Goal: Transaction & Acquisition: Purchase product/service

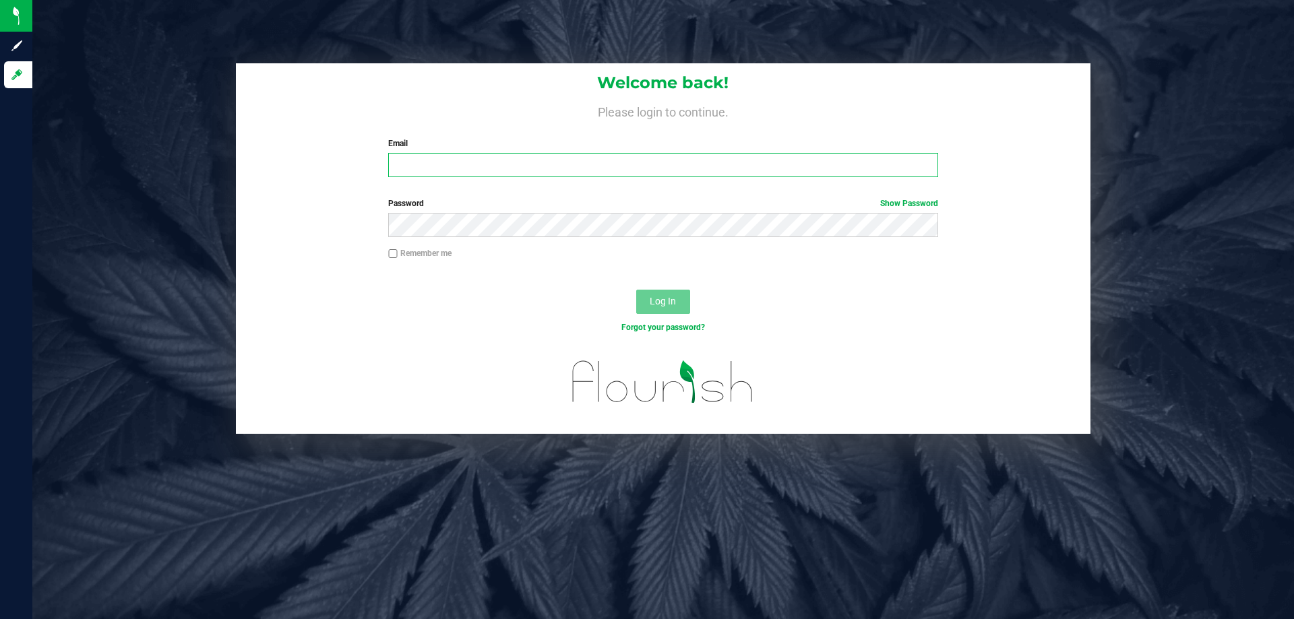
click at [417, 170] on input "Email" at bounding box center [662, 165] width 549 height 24
type input "Smatosky@liveparallel.com"
click at [636, 290] on button "Log In" at bounding box center [663, 302] width 54 height 24
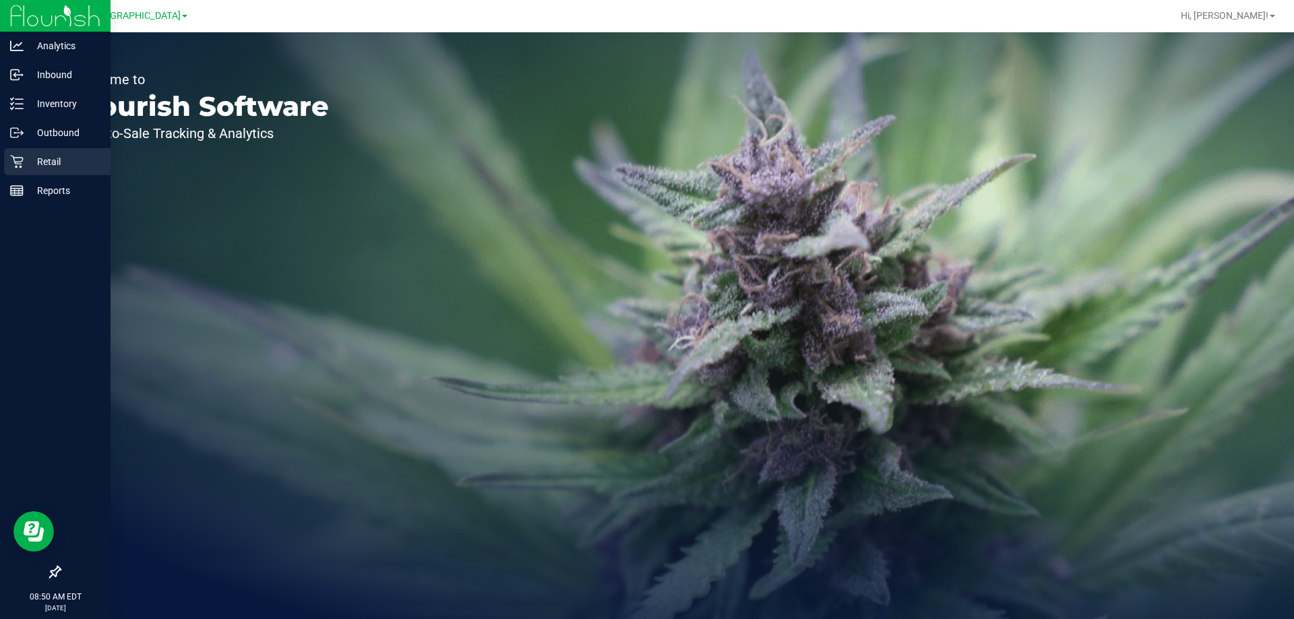
click at [0, 163] on link "Retail" at bounding box center [55, 162] width 111 height 29
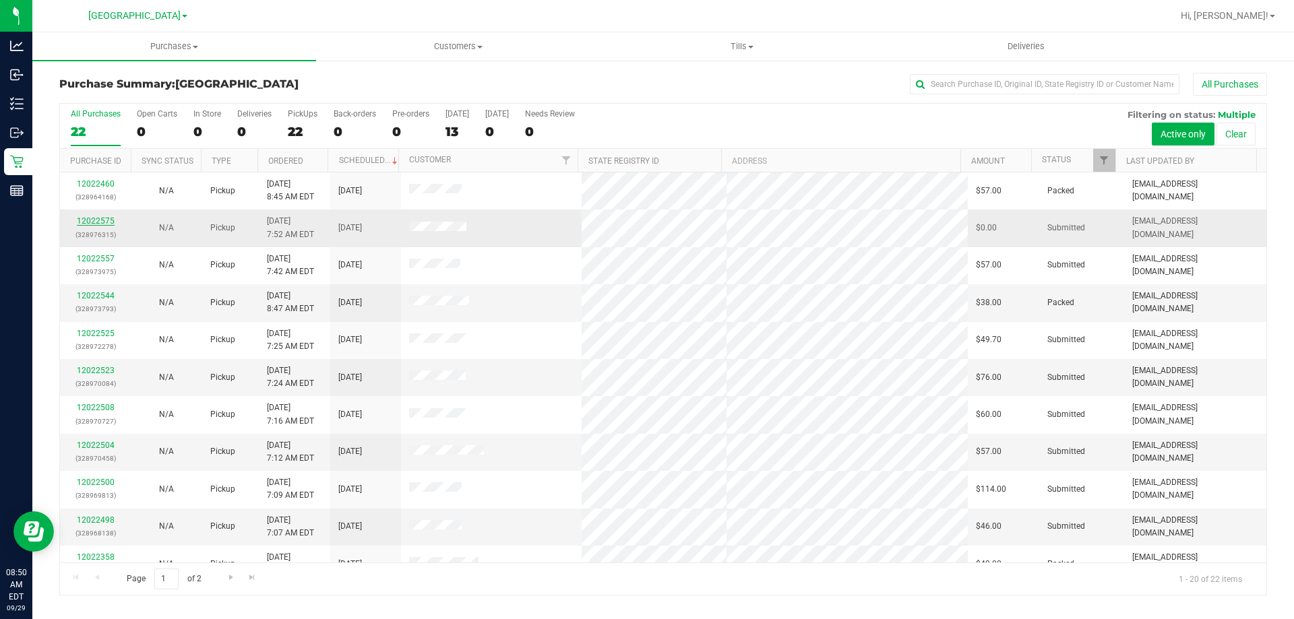
click at [111, 218] on link "12022575" at bounding box center [96, 220] width 38 height 9
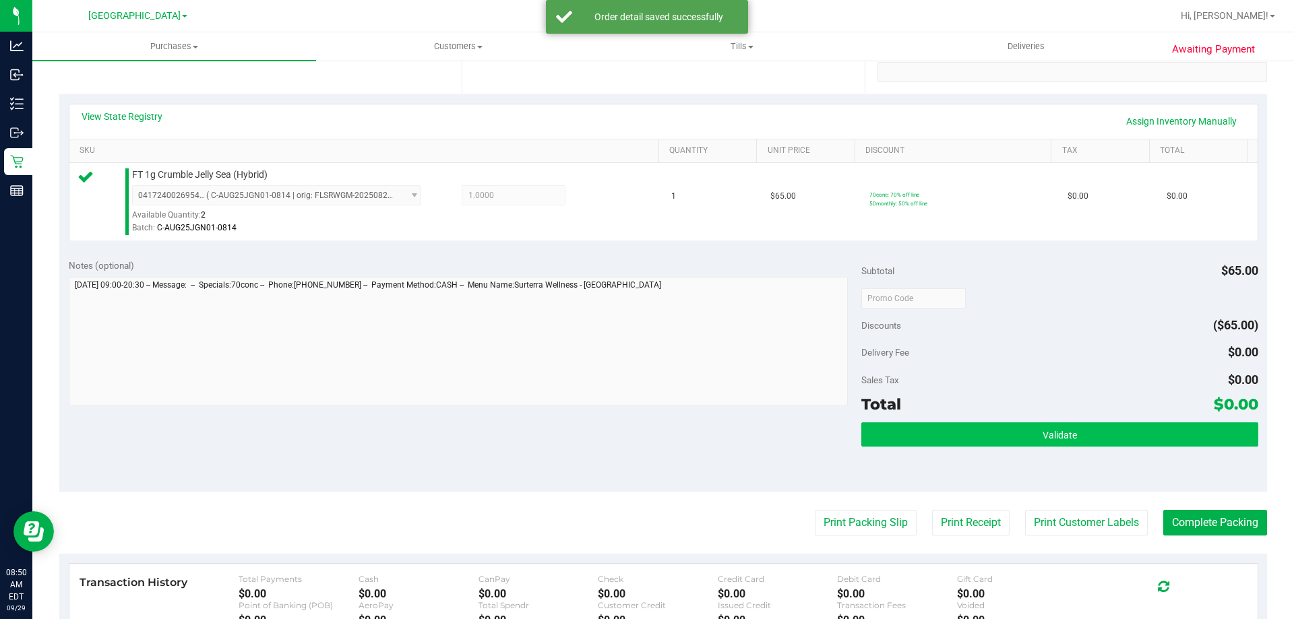
scroll to position [270, 0]
click at [977, 444] on button "Validate" at bounding box center [1059, 434] width 396 height 24
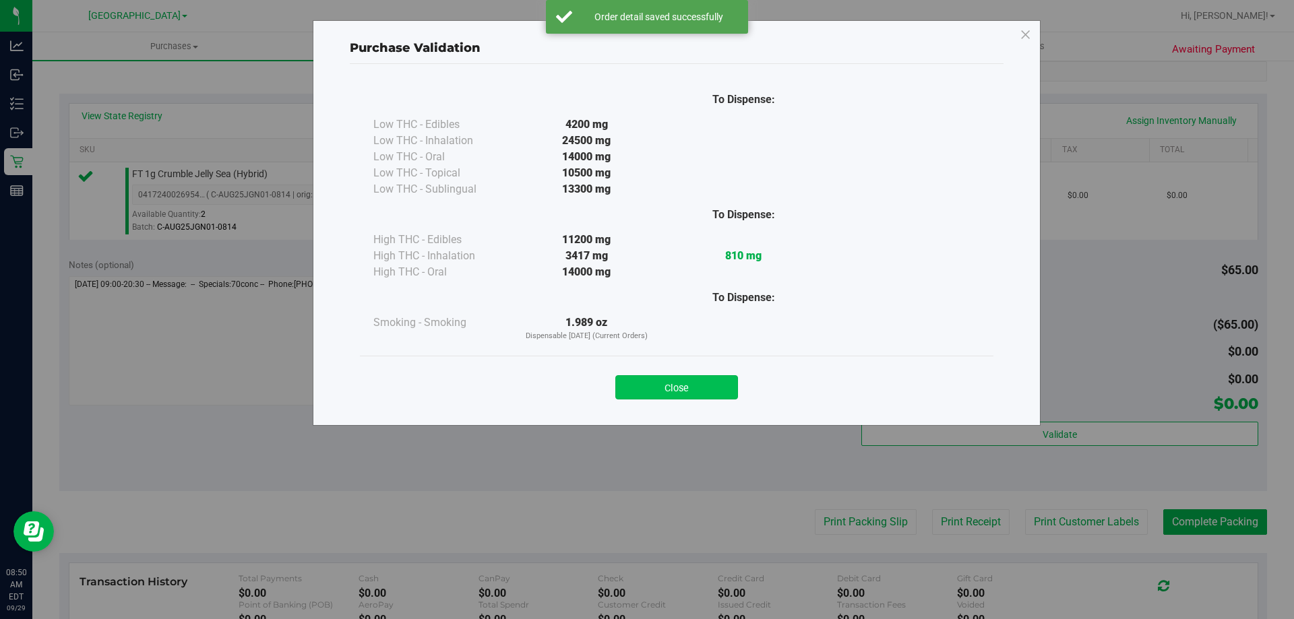
click at [681, 382] on button "Close" at bounding box center [676, 387] width 123 height 24
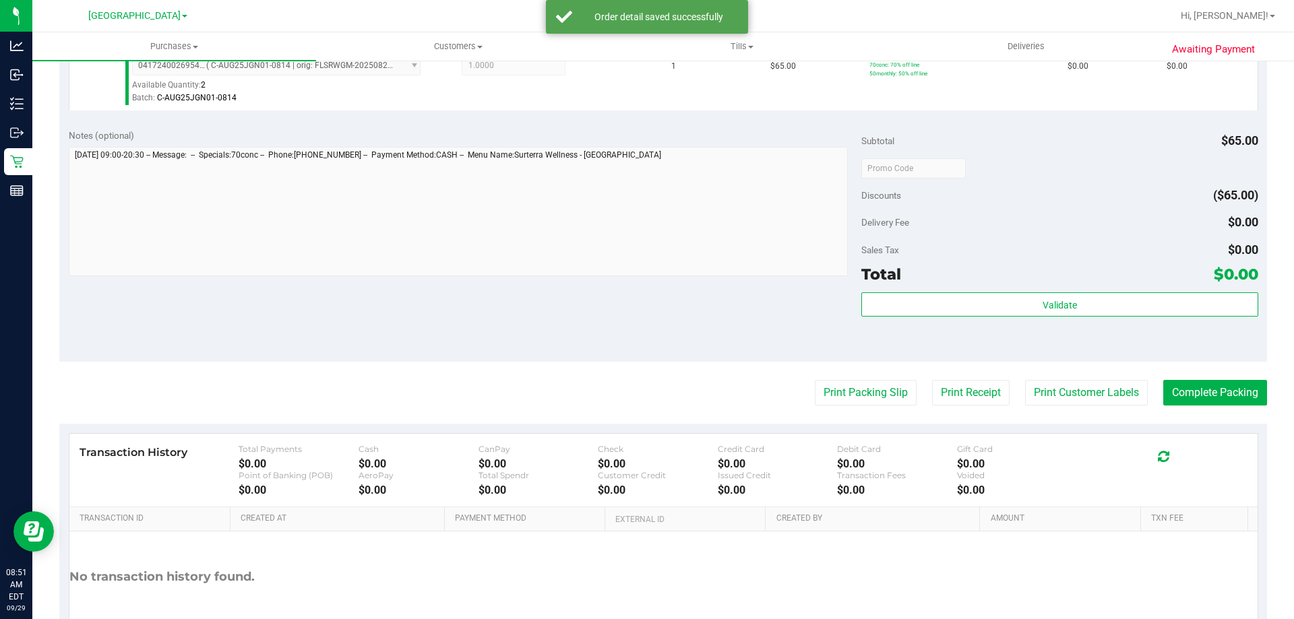
scroll to position [404, 0]
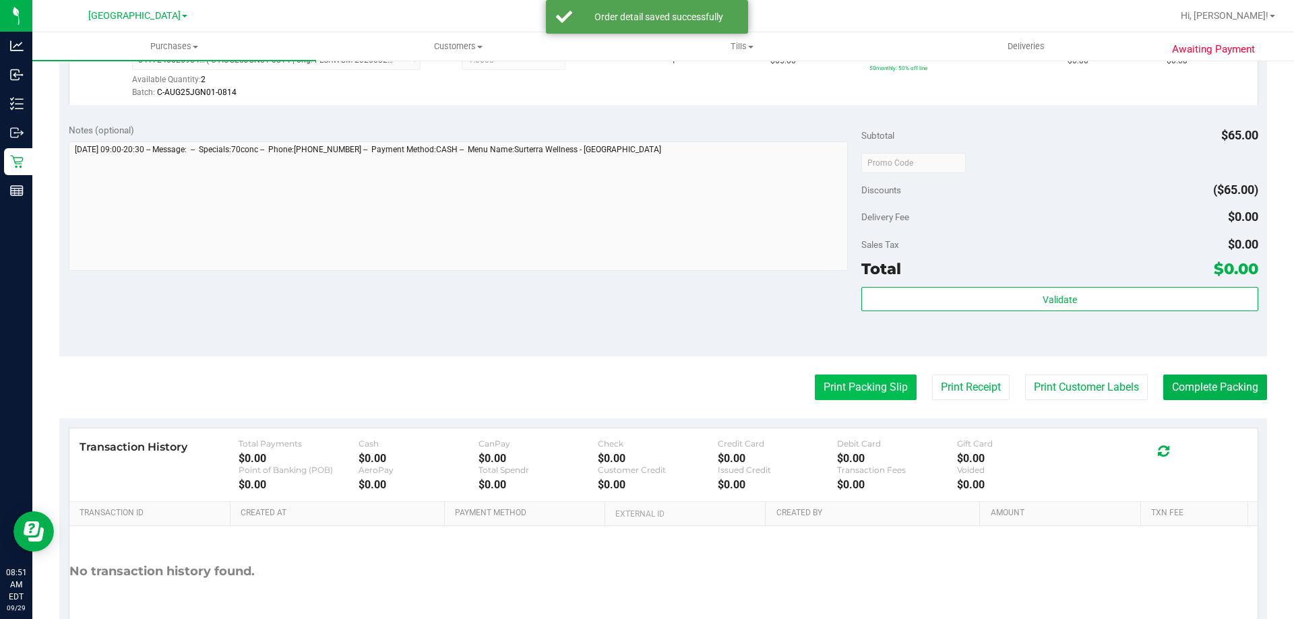
click at [846, 394] on button "Print Packing Slip" at bounding box center [866, 388] width 102 height 26
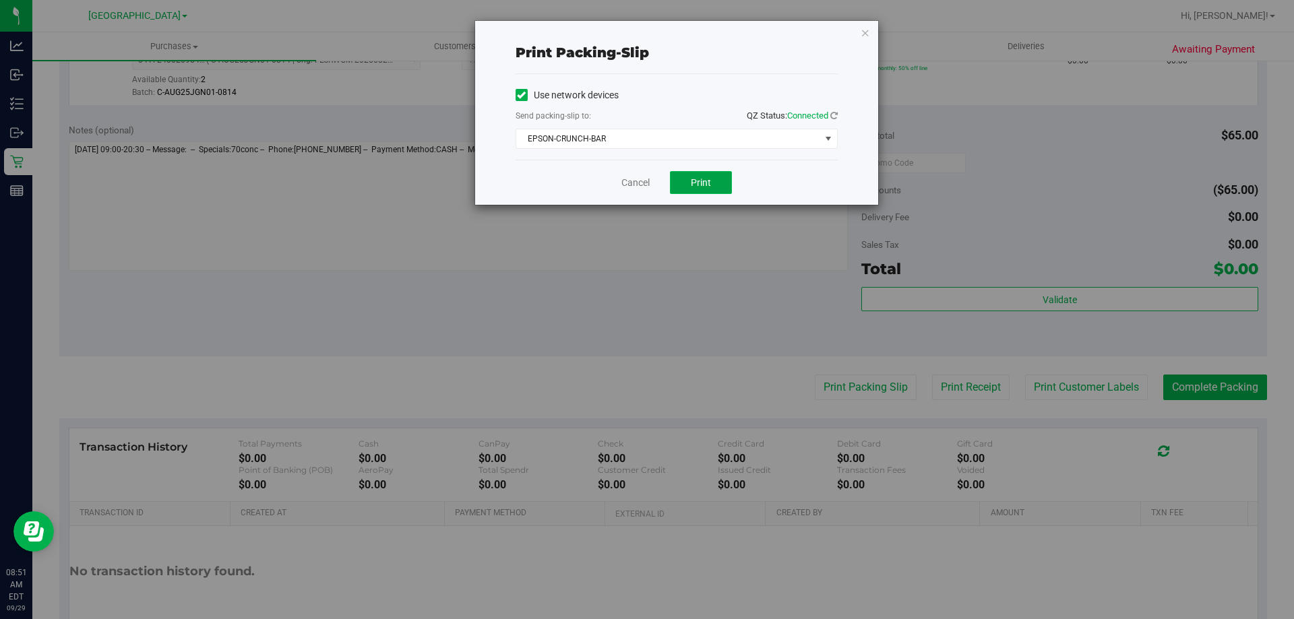
click at [689, 179] on button "Print" at bounding box center [701, 182] width 62 height 23
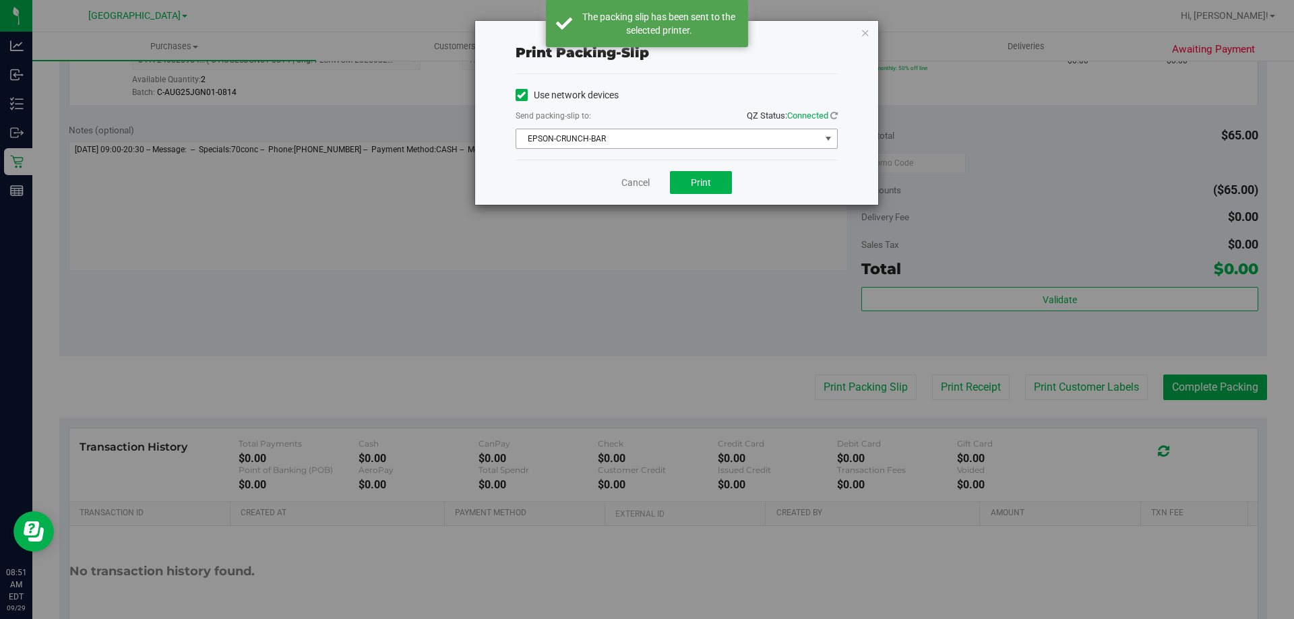
click at [753, 140] on span "EPSON-CRUNCH-BAR" at bounding box center [668, 138] width 304 height 19
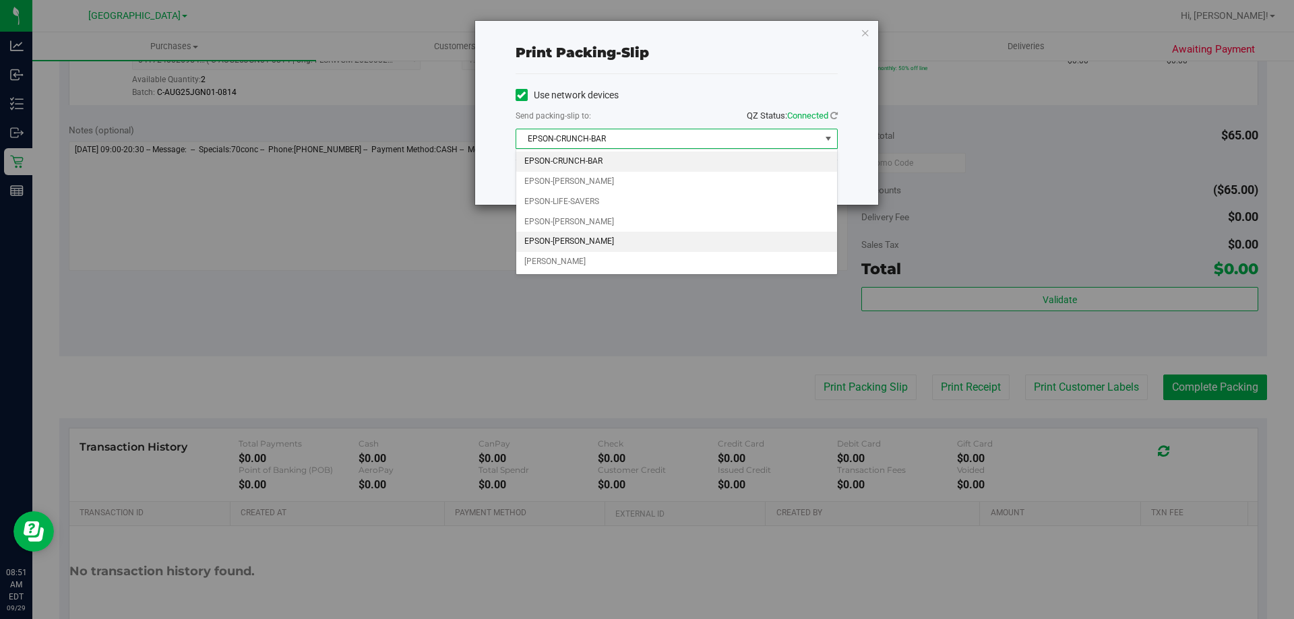
click at [616, 236] on li "EPSON-[PERSON_NAME]" at bounding box center [676, 242] width 321 height 20
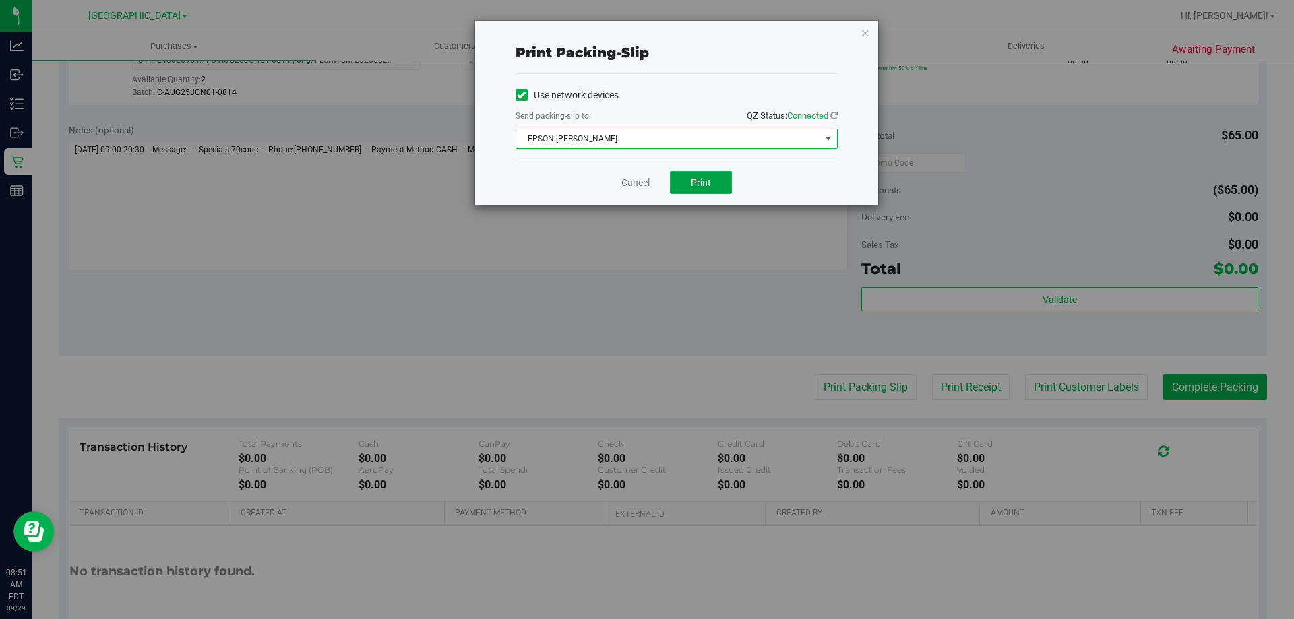
click at [724, 179] on button "Print" at bounding box center [701, 182] width 62 height 23
click at [869, 26] on icon "button" at bounding box center [865, 32] width 9 height 16
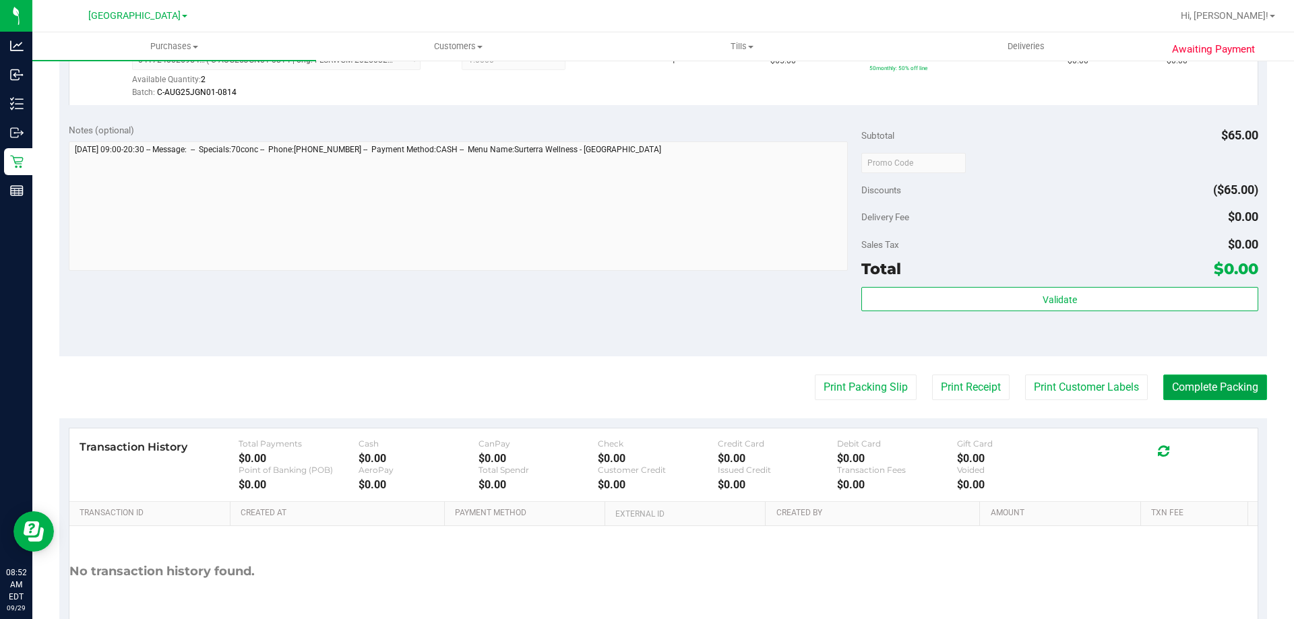
click at [1186, 376] on button "Complete Packing" at bounding box center [1215, 388] width 104 height 26
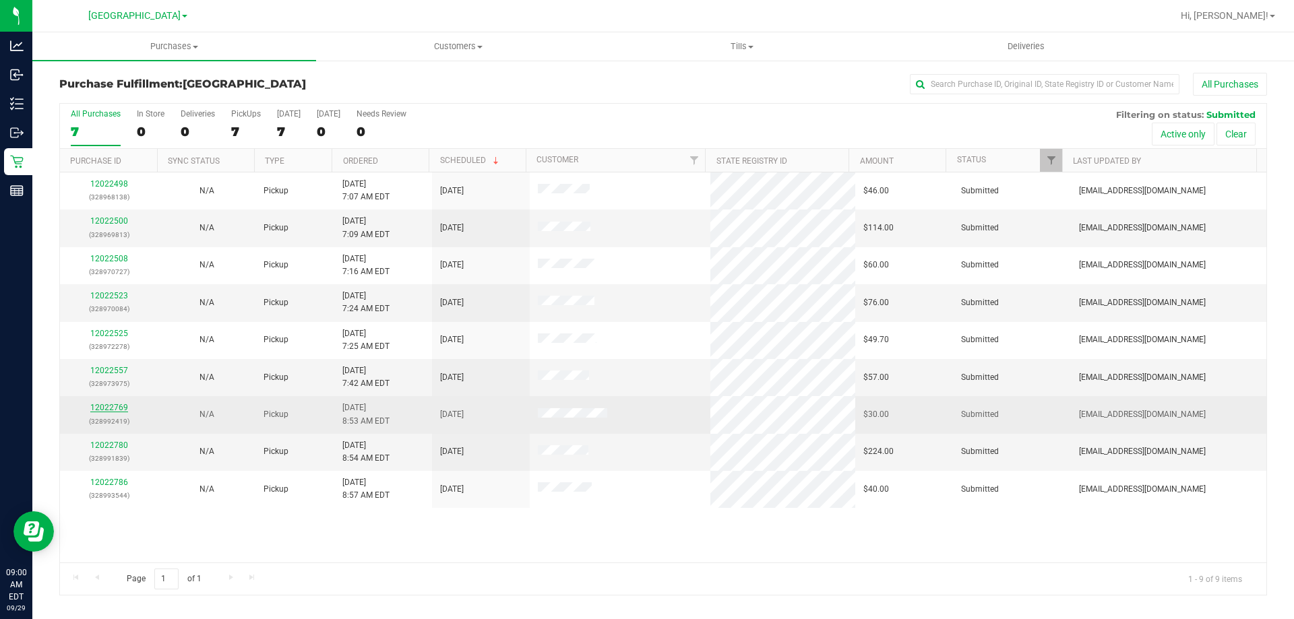
click at [121, 410] on link "12022769" at bounding box center [109, 407] width 38 height 9
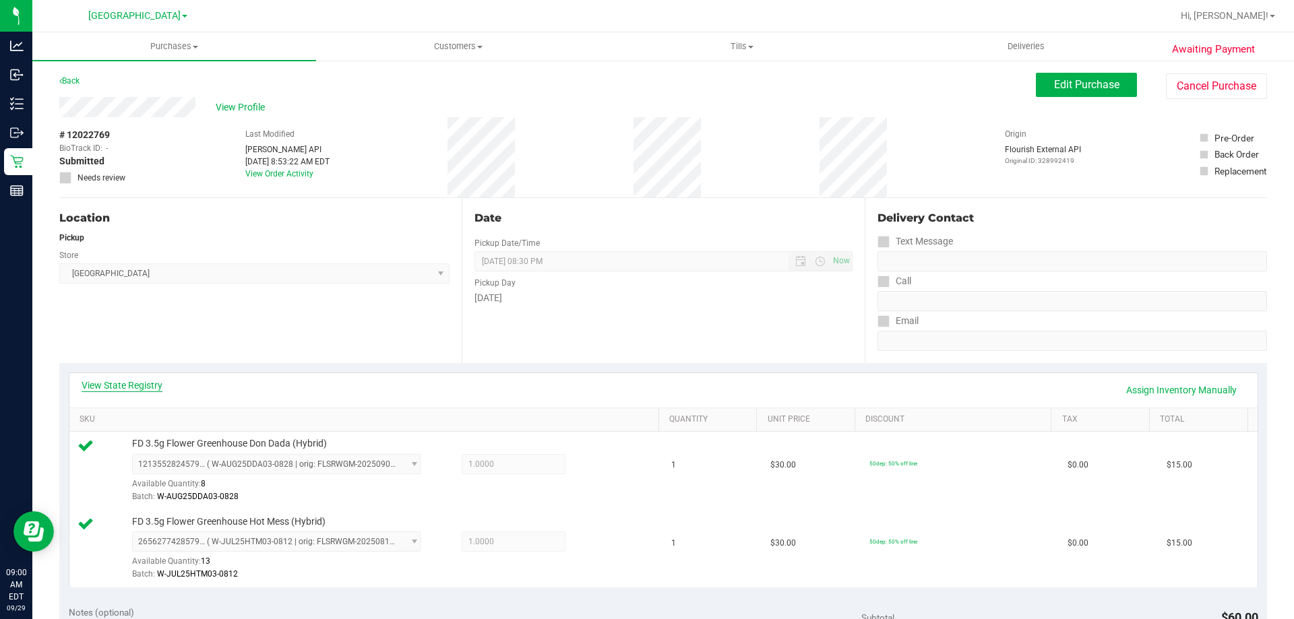
click at [124, 383] on link "View State Registry" at bounding box center [122, 385] width 81 height 13
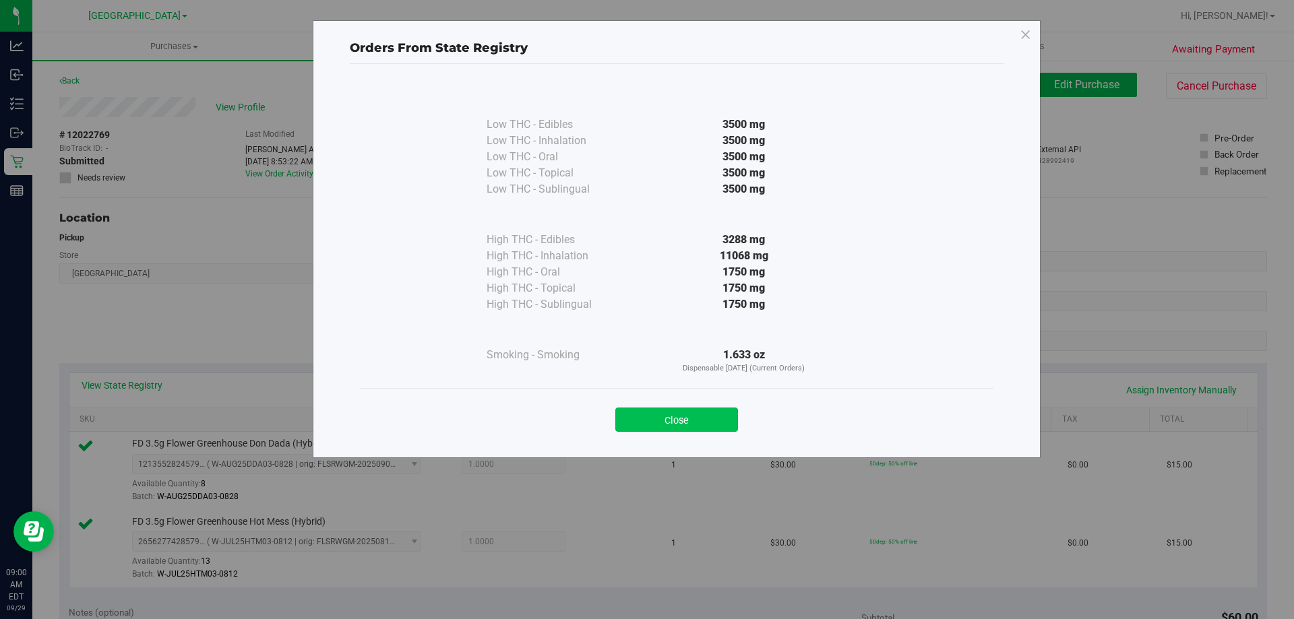
click at [706, 425] on button "Close" at bounding box center [676, 420] width 123 height 24
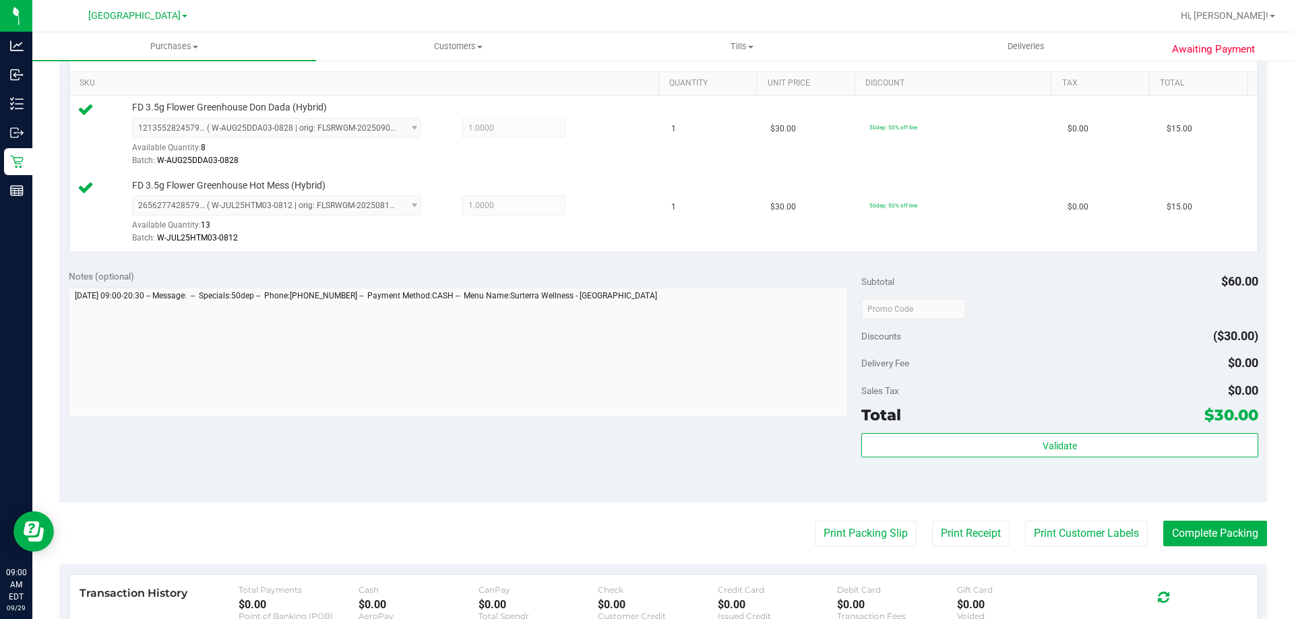
scroll to position [337, 0]
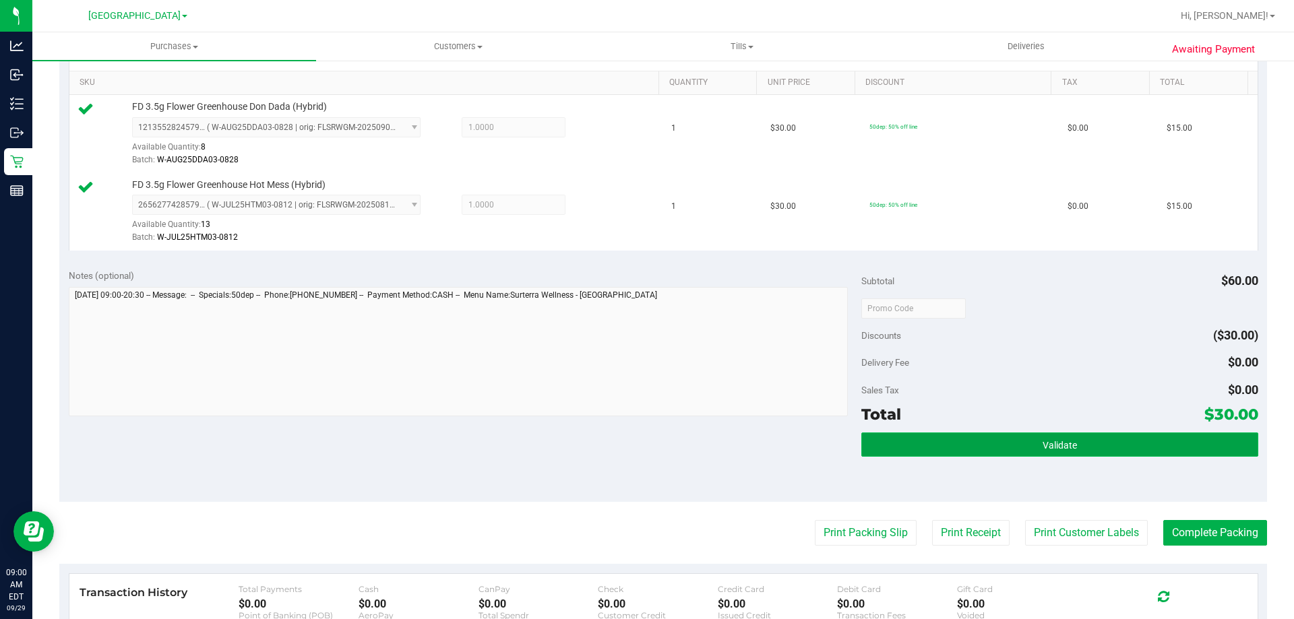
click at [1009, 441] on button "Validate" at bounding box center [1059, 445] width 396 height 24
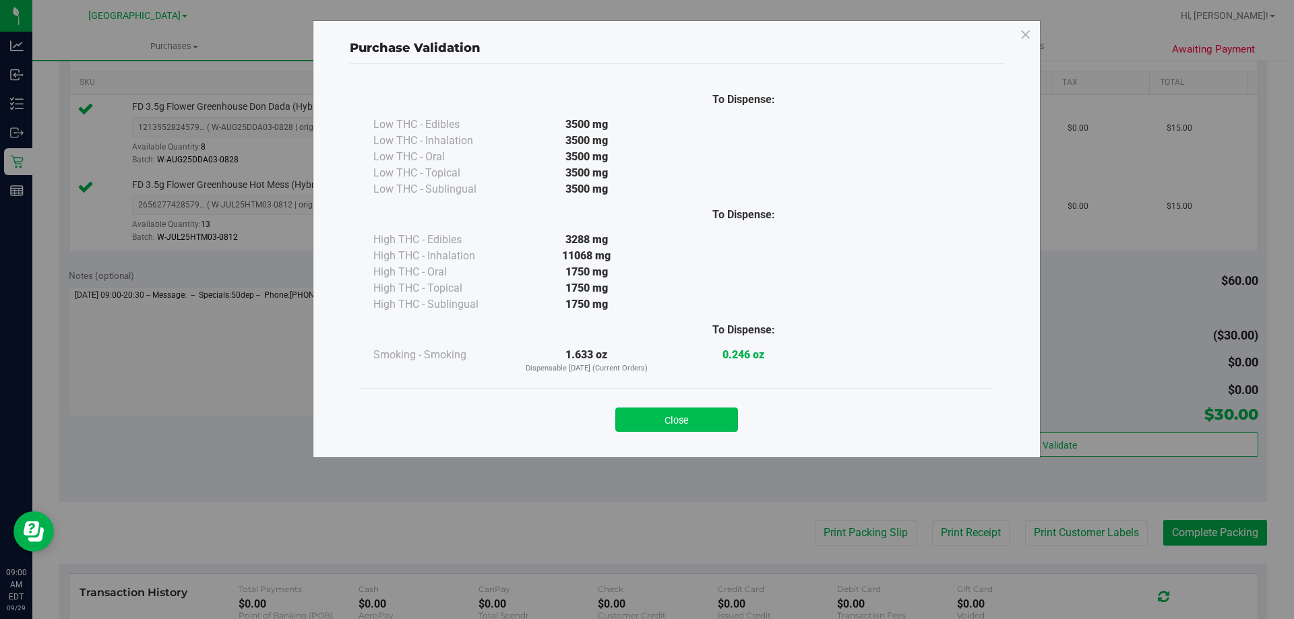
click at [649, 411] on button "Close" at bounding box center [676, 420] width 123 height 24
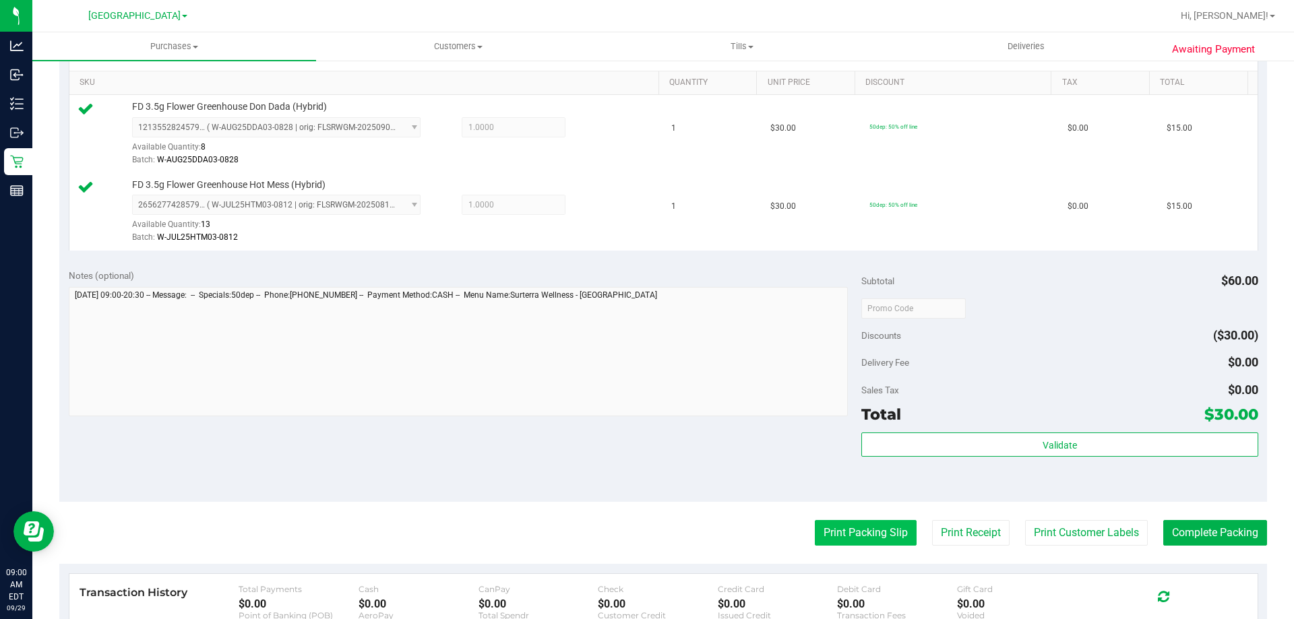
click at [838, 538] on button "Print Packing Slip" at bounding box center [866, 533] width 102 height 26
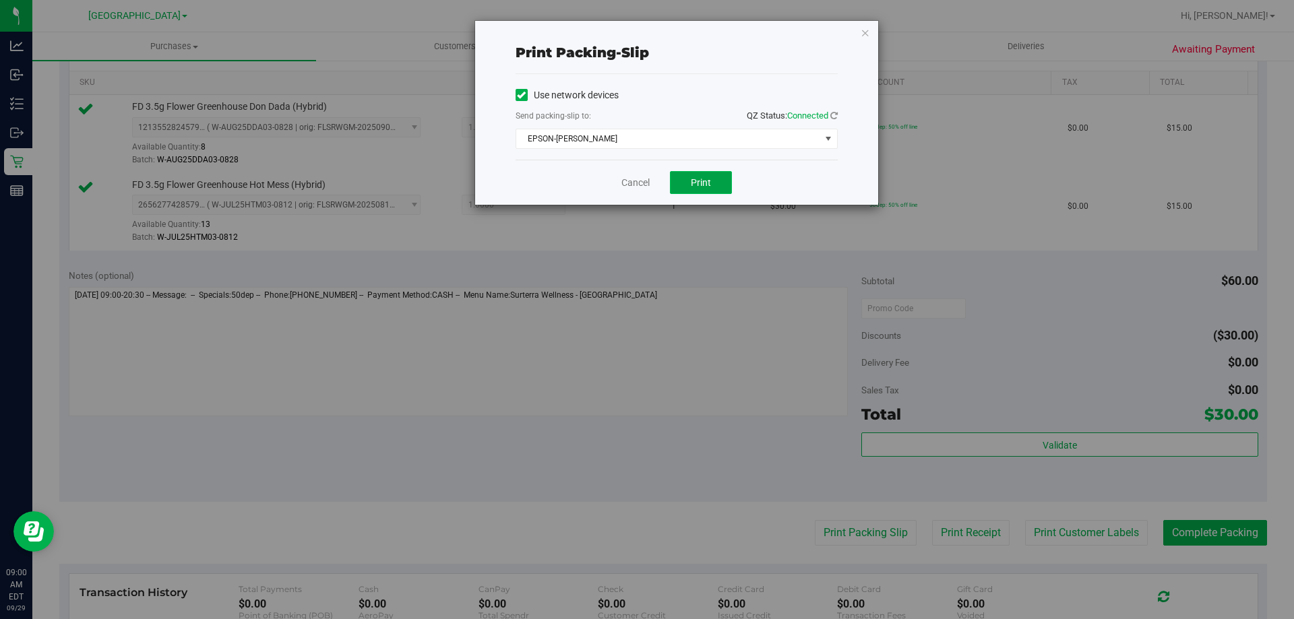
click at [719, 171] on button "Print" at bounding box center [701, 182] width 62 height 23
click at [863, 31] on icon "button" at bounding box center [865, 32] width 9 height 16
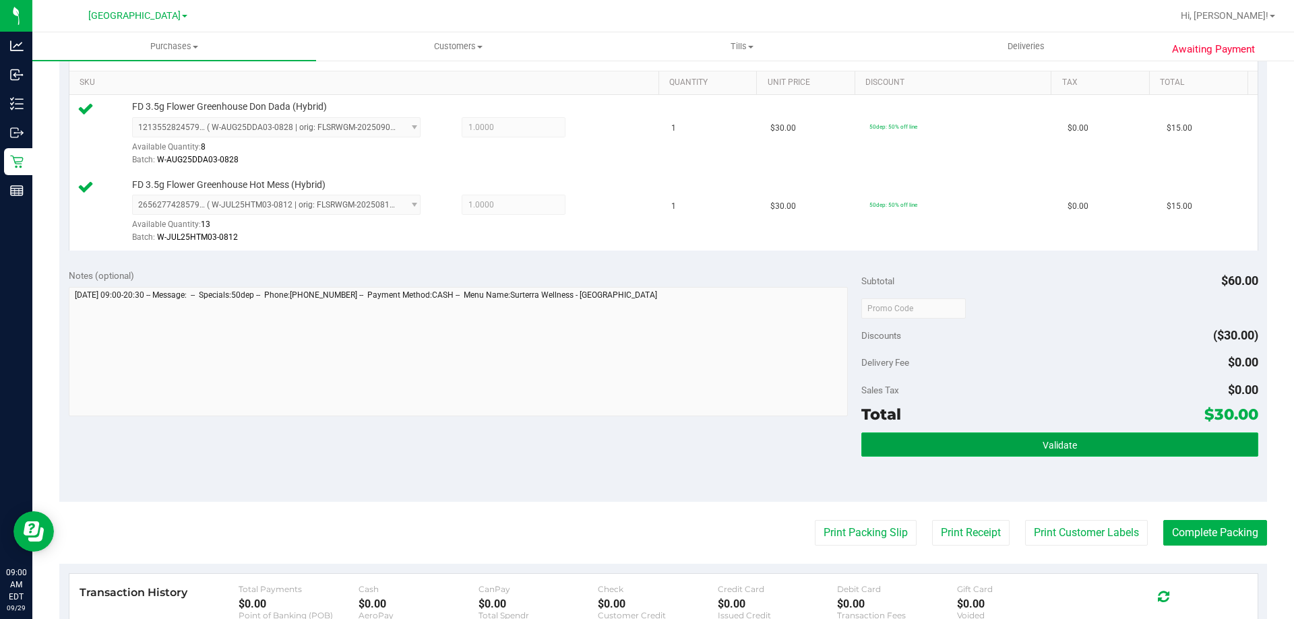
click at [989, 456] on button "Validate" at bounding box center [1059, 445] width 396 height 24
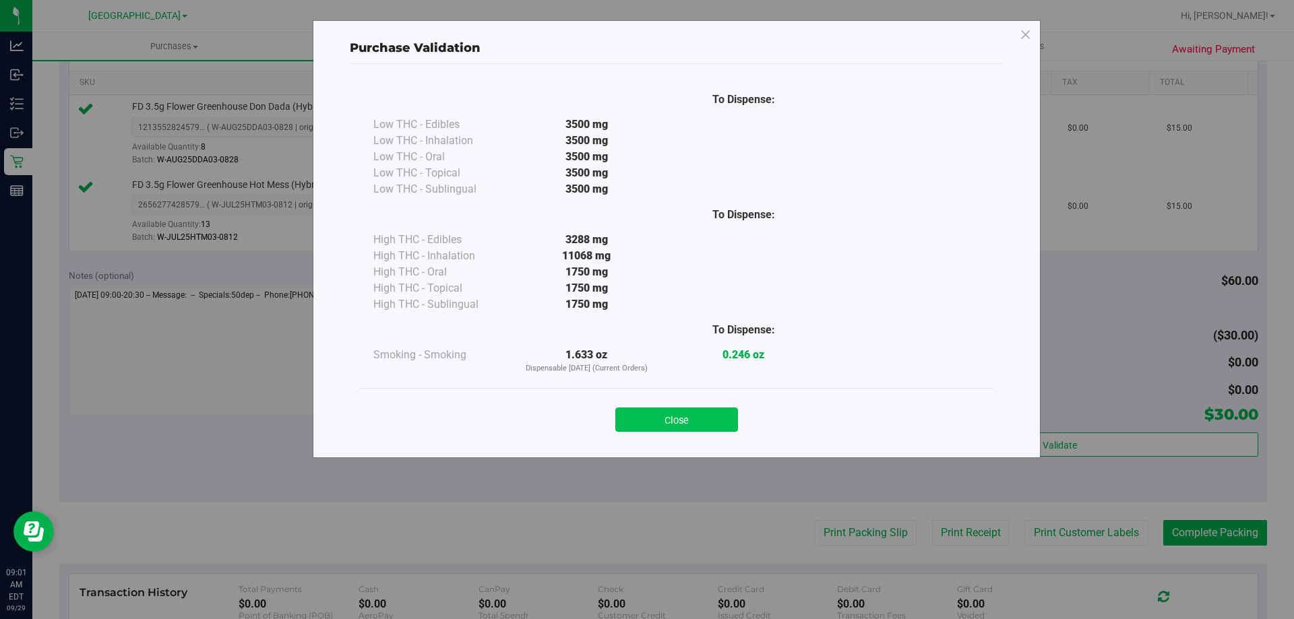
click at [677, 425] on button "Close" at bounding box center [676, 420] width 123 height 24
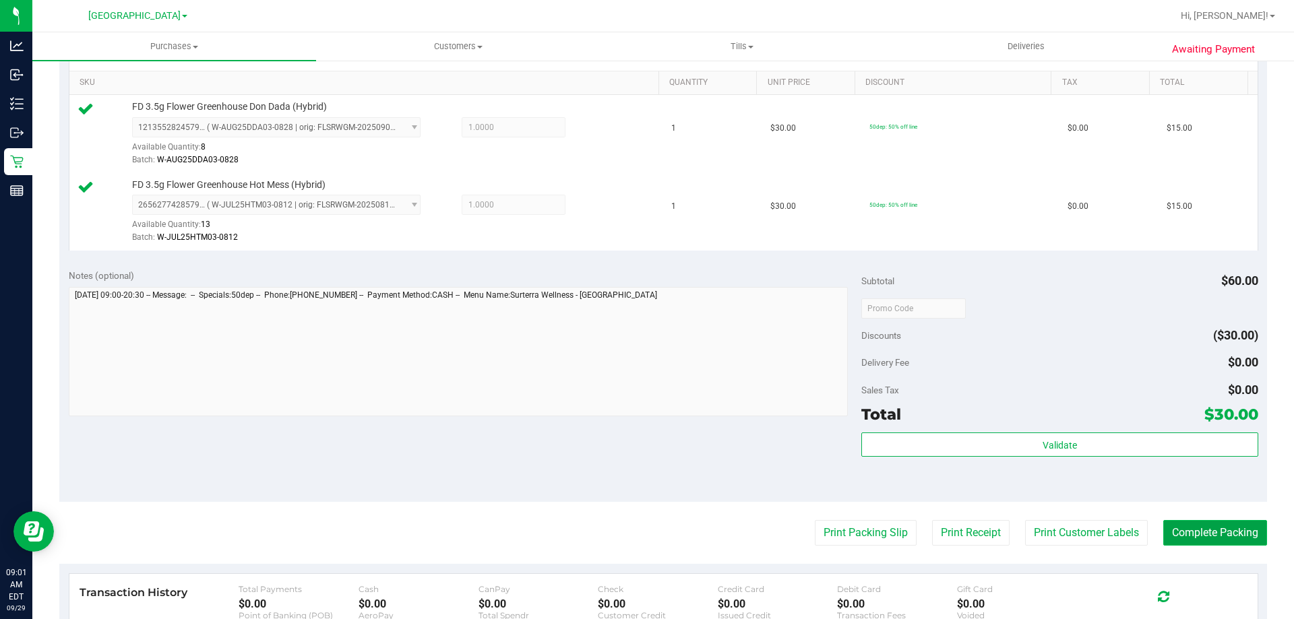
click at [1177, 536] on button "Complete Packing" at bounding box center [1215, 533] width 104 height 26
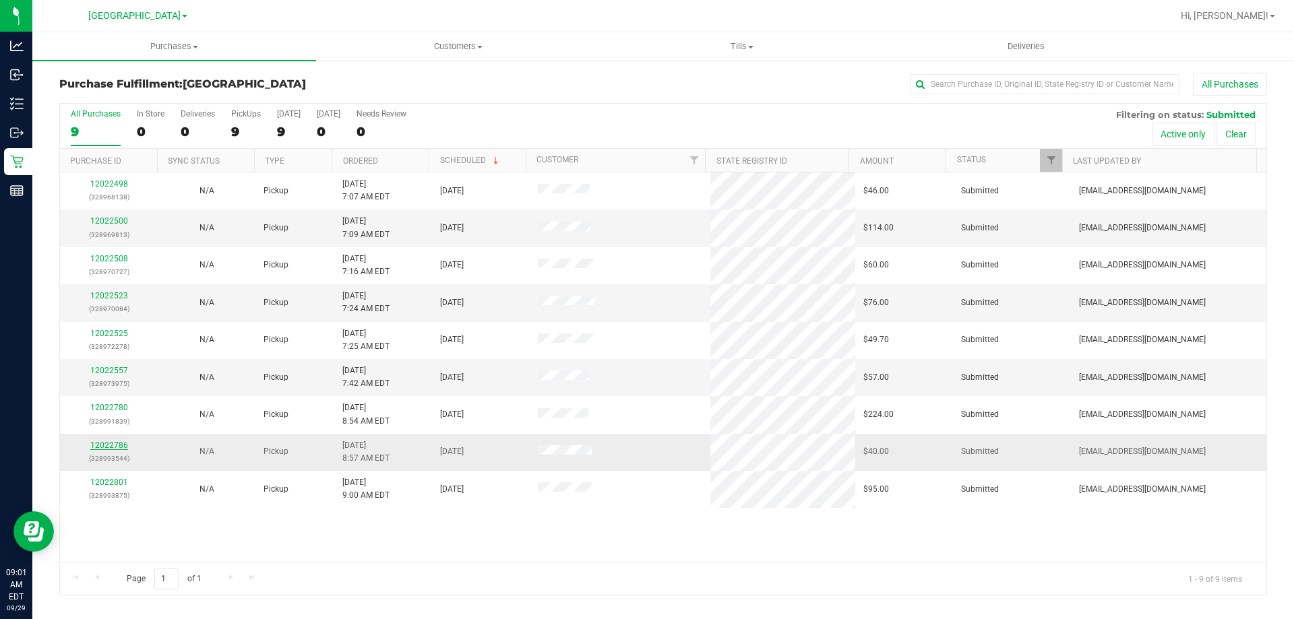
click at [96, 448] on link "12022786" at bounding box center [109, 445] width 38 height 9
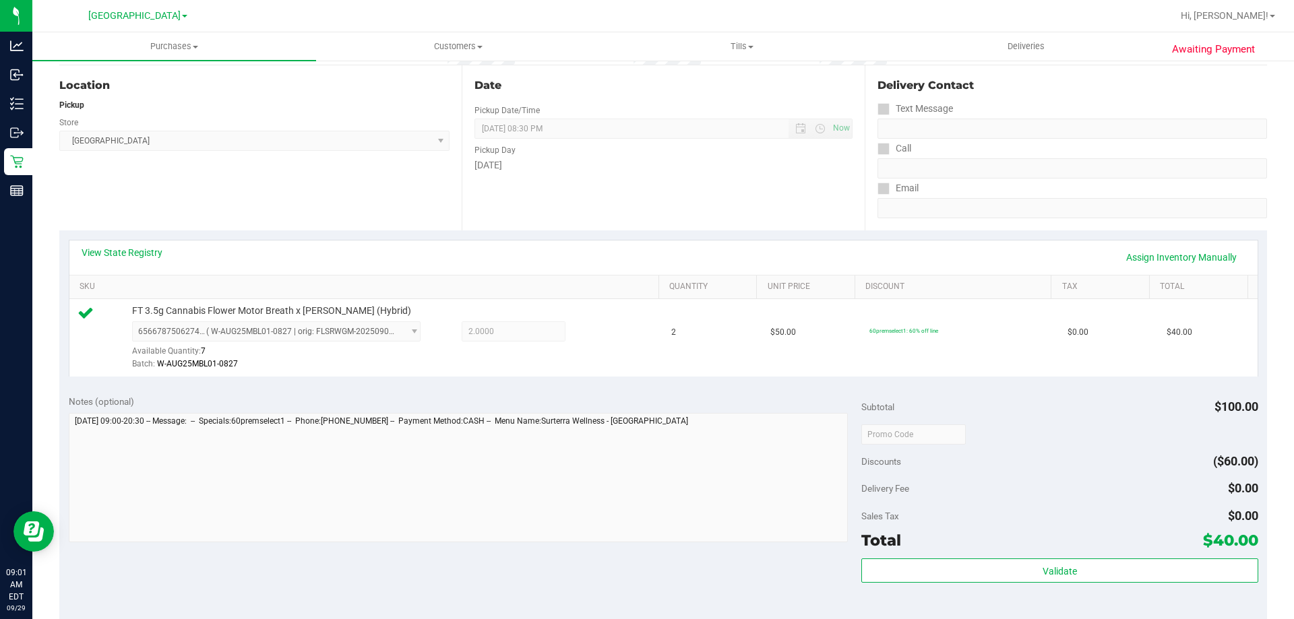
scroll to position [270, 0]
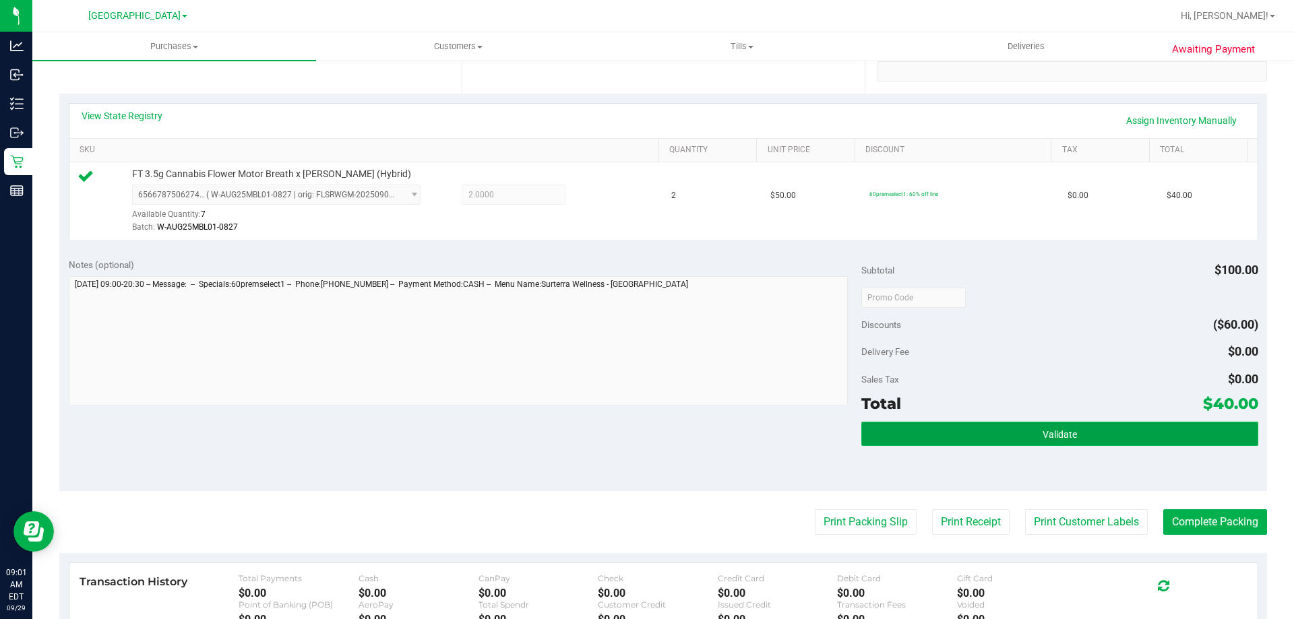
click at [993, 435] on button "Validate" at bounding box center [1059, 434] width 396 height 24
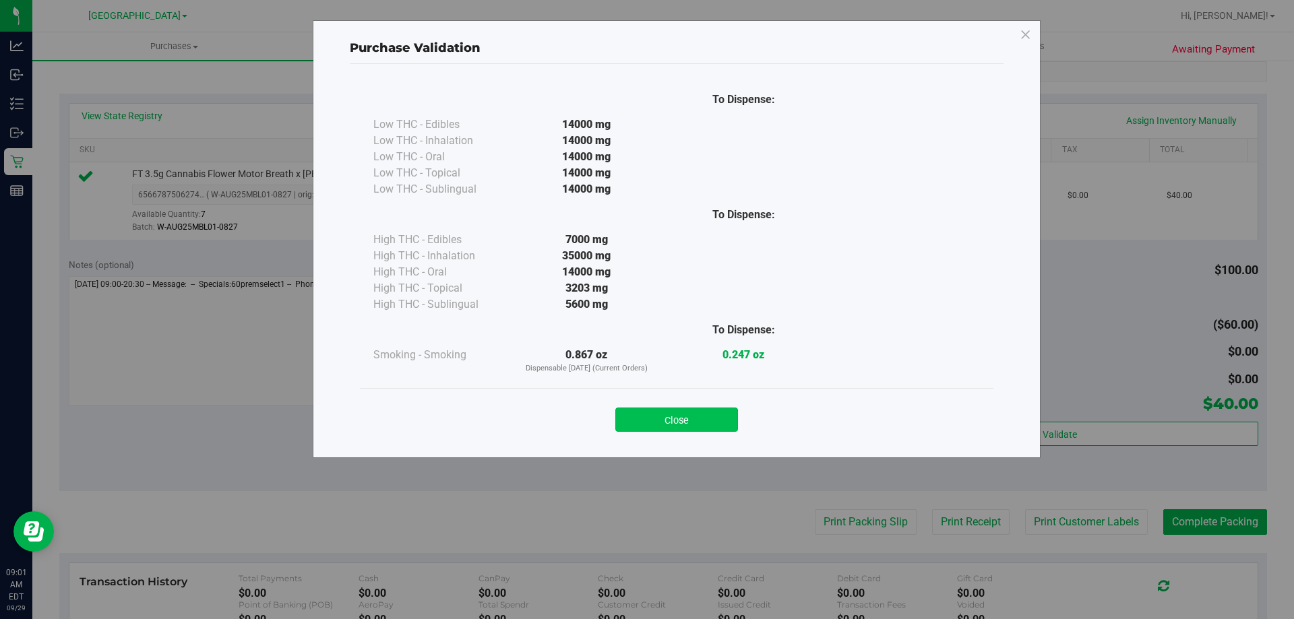
click at [722, 424] on button "Close" at bounding box center [676, 420] width 123 height 24
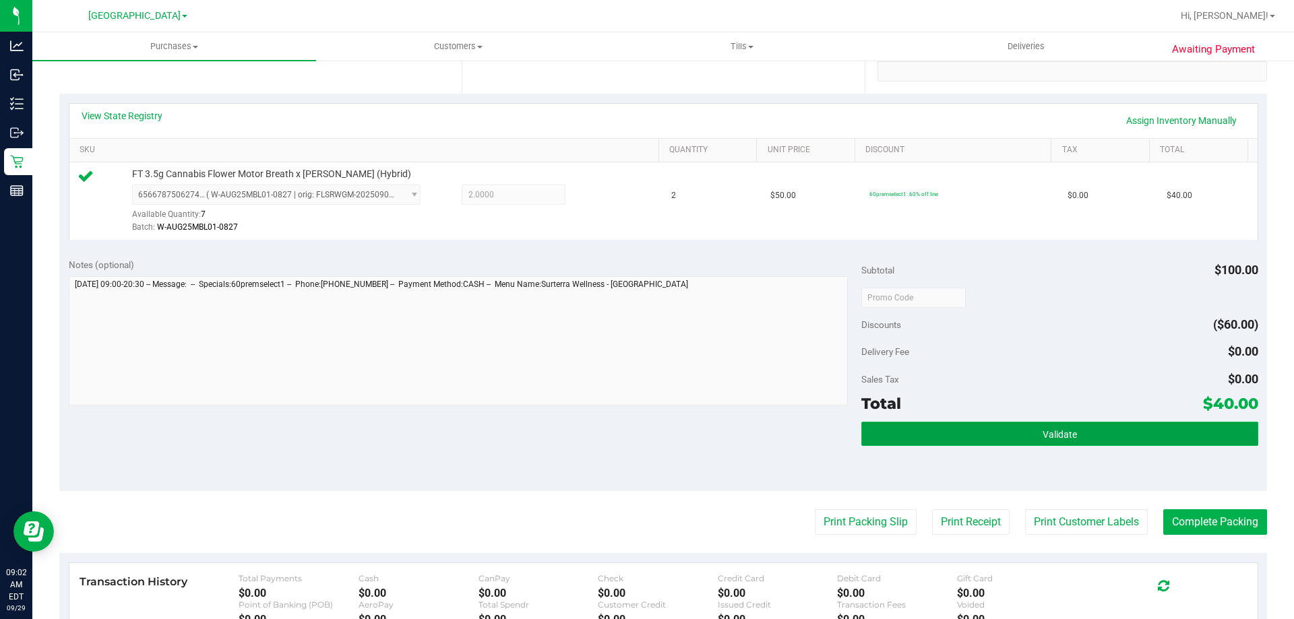
click at [929, 435] on button "Validate" at bounding box center [1059, 434] width 396 height 24
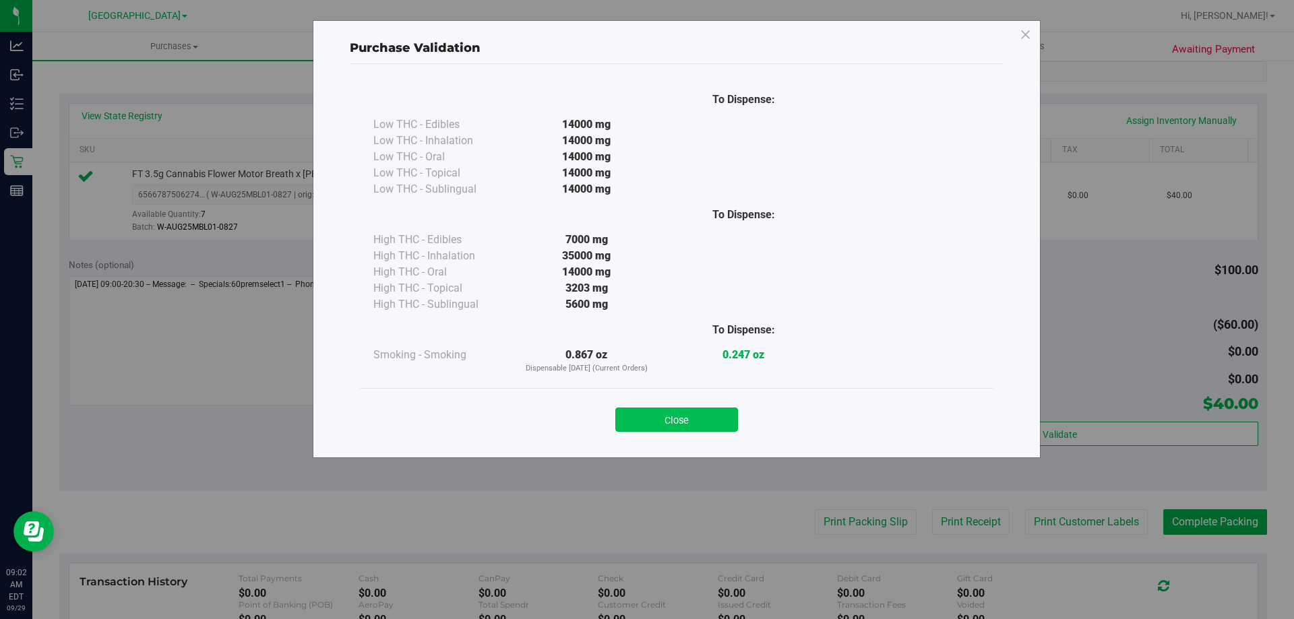
click at [687, 425] on button "Close" at bounding box center [676, 420] width 123 height 24
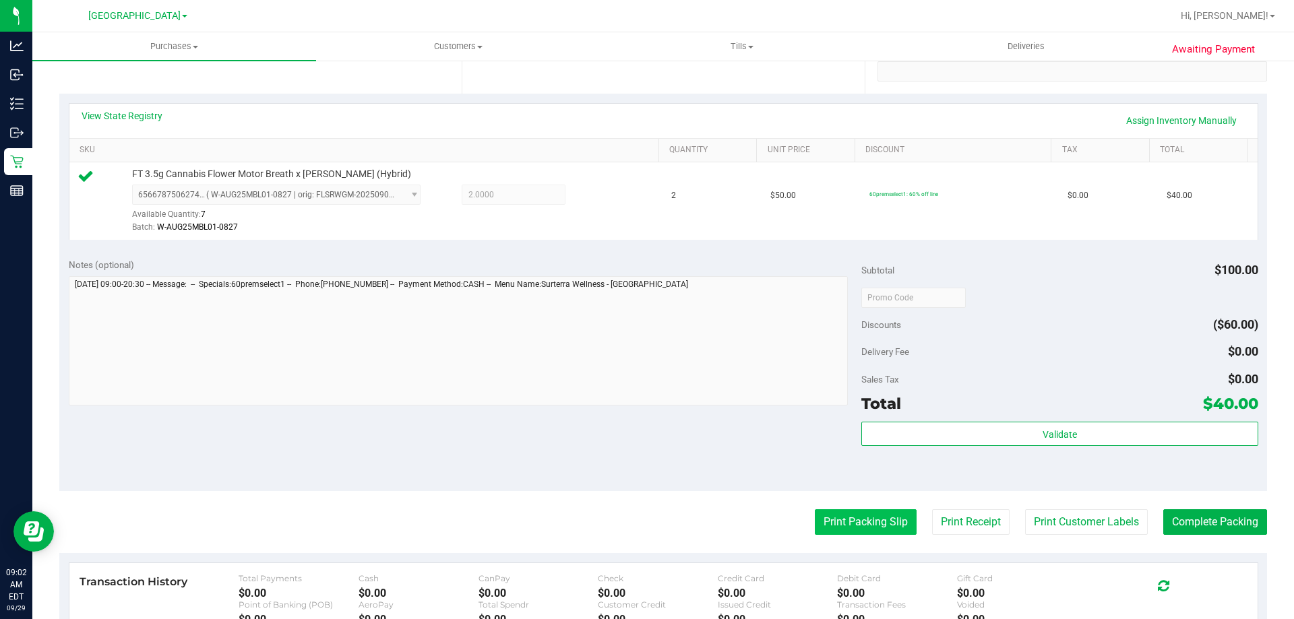
click at [815, 514] on button "Print Packing Slip" at bounding box center [866, 522] width 102 height 26
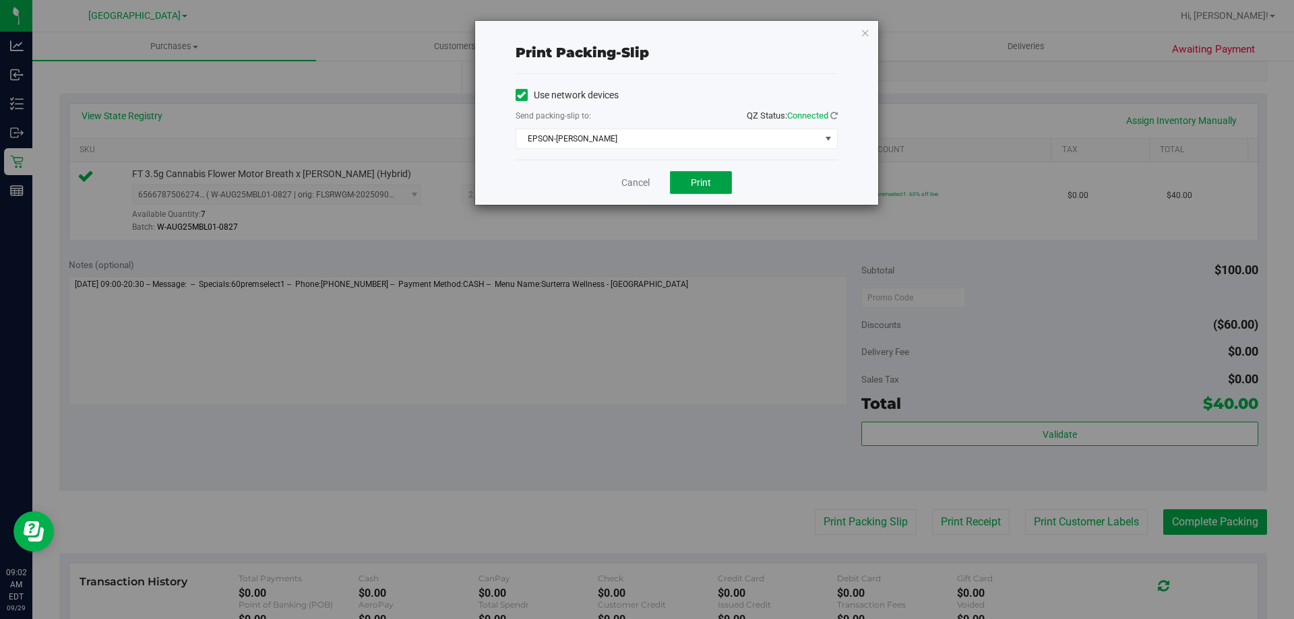
click at [697, 191] on button "Print" at bounding box center [701, 182] width 62 height 23
click at [863, 36] on icon "button" at bounding box center [865, 32] width 9 height 16
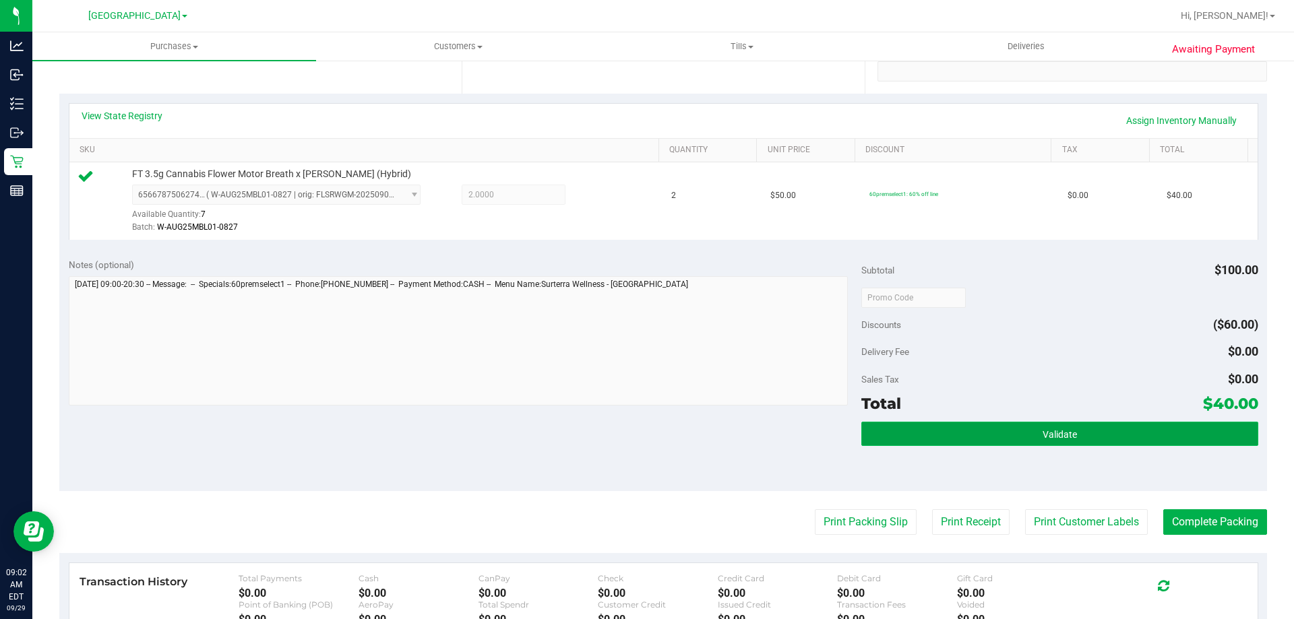
click at [990, 428] on button "Validate" at bounding box center [1059, 434] width 396 height 24
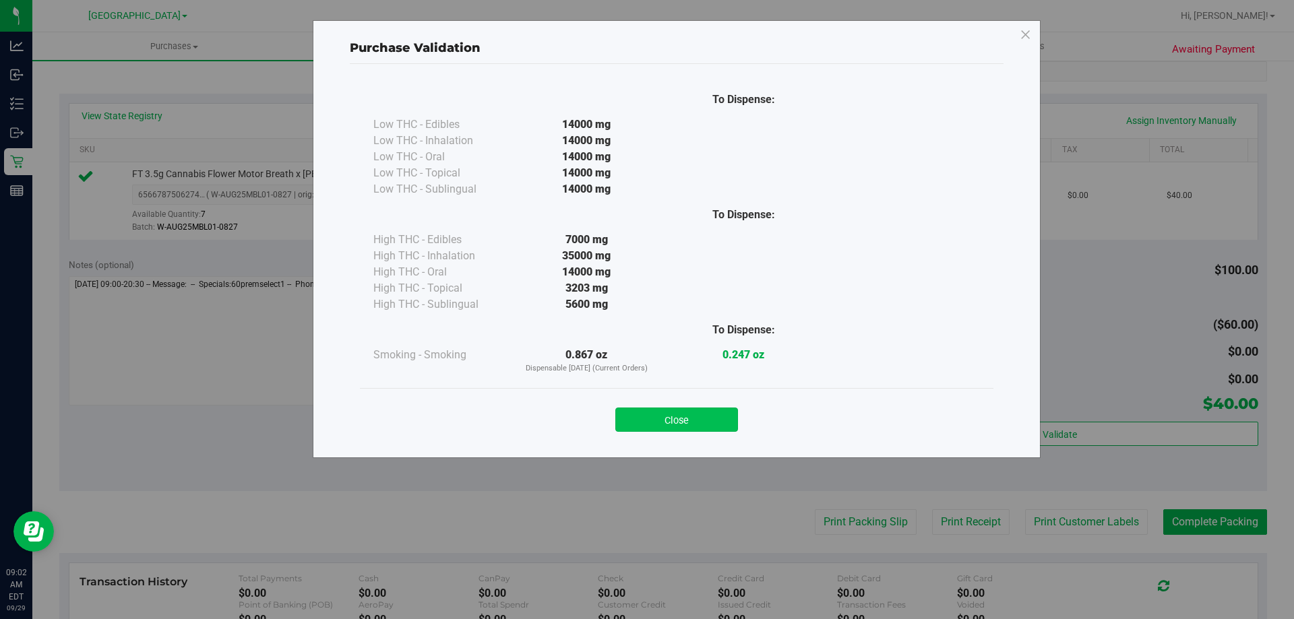
click at [712, 424] on button "Close" at bounding box center [676, 420] width 123 height 24
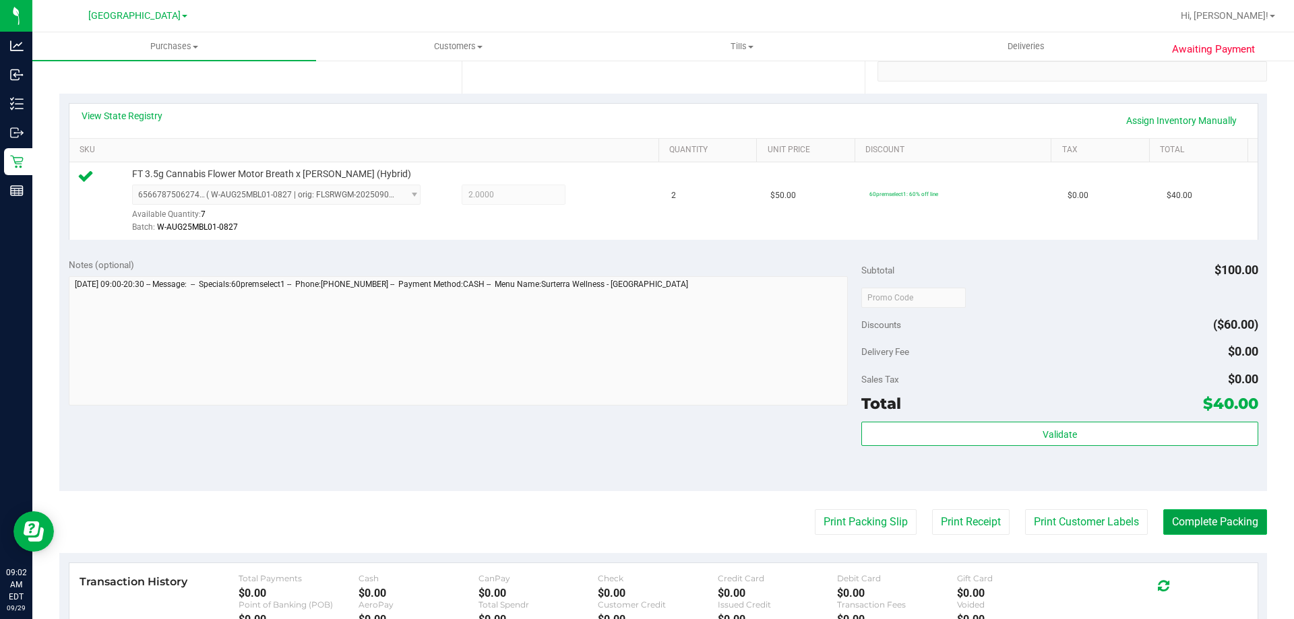
click at [1236, 535] on button "Complete Packing" at bounding box center [1215, 522] width 104 height 26
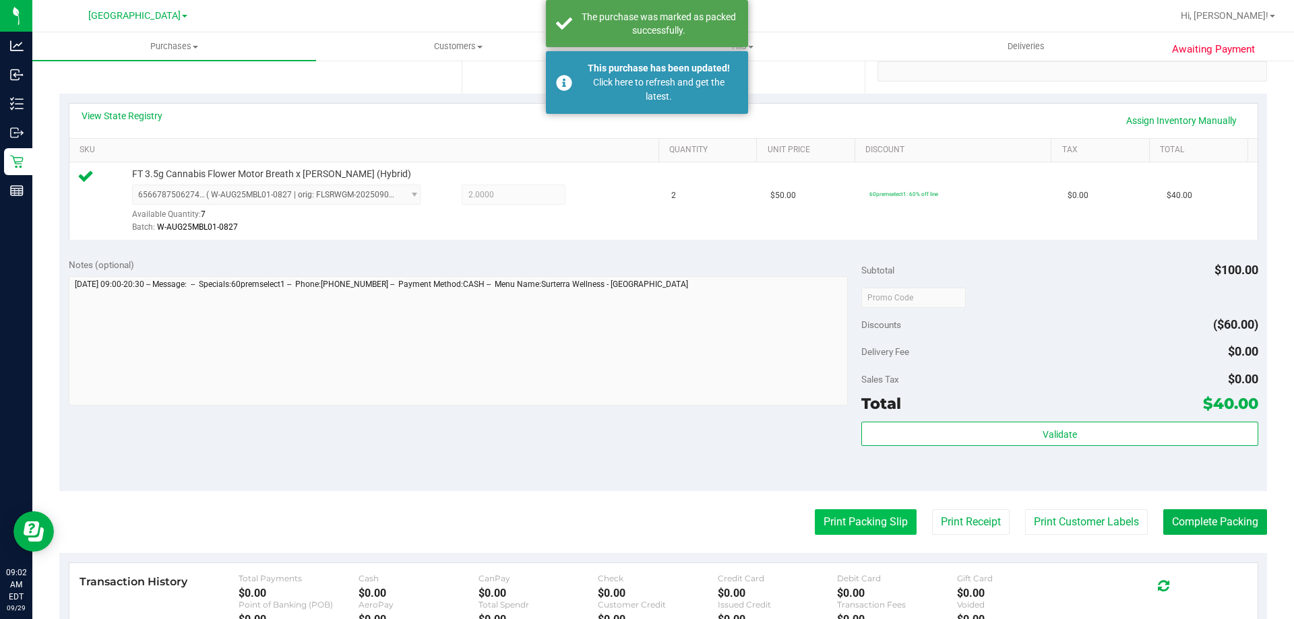
click at [875, 522] on button "Print Packing Slip" at bounding box center [866, 522] width 102 height 26
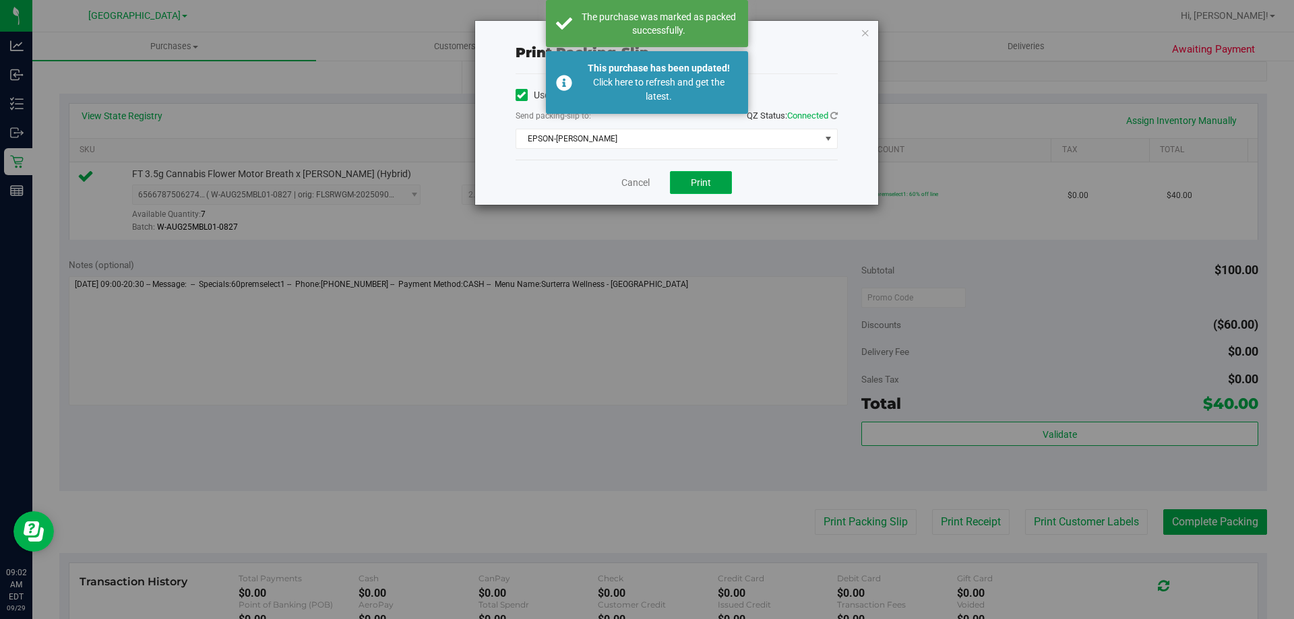
click at [709, 177] on span "Print" at bounding box center [701, 182] width 20 height 11
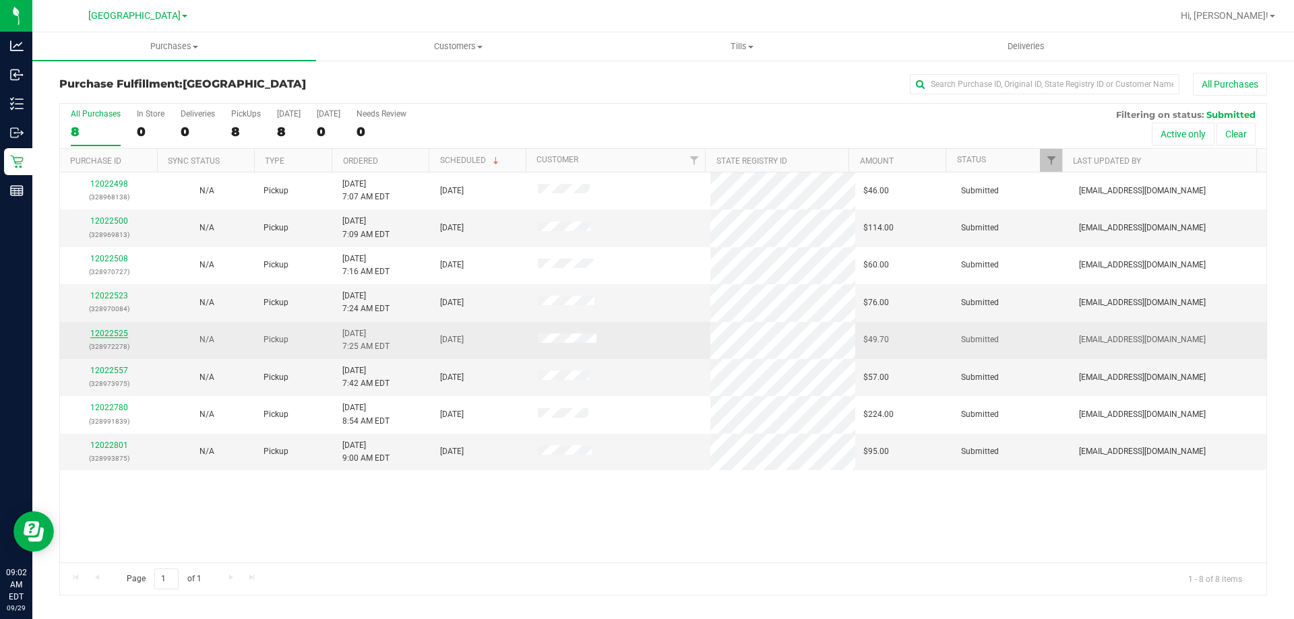
click at [117, 333] on link "12022525" at bounding box center [109, 333] width 38 height 9
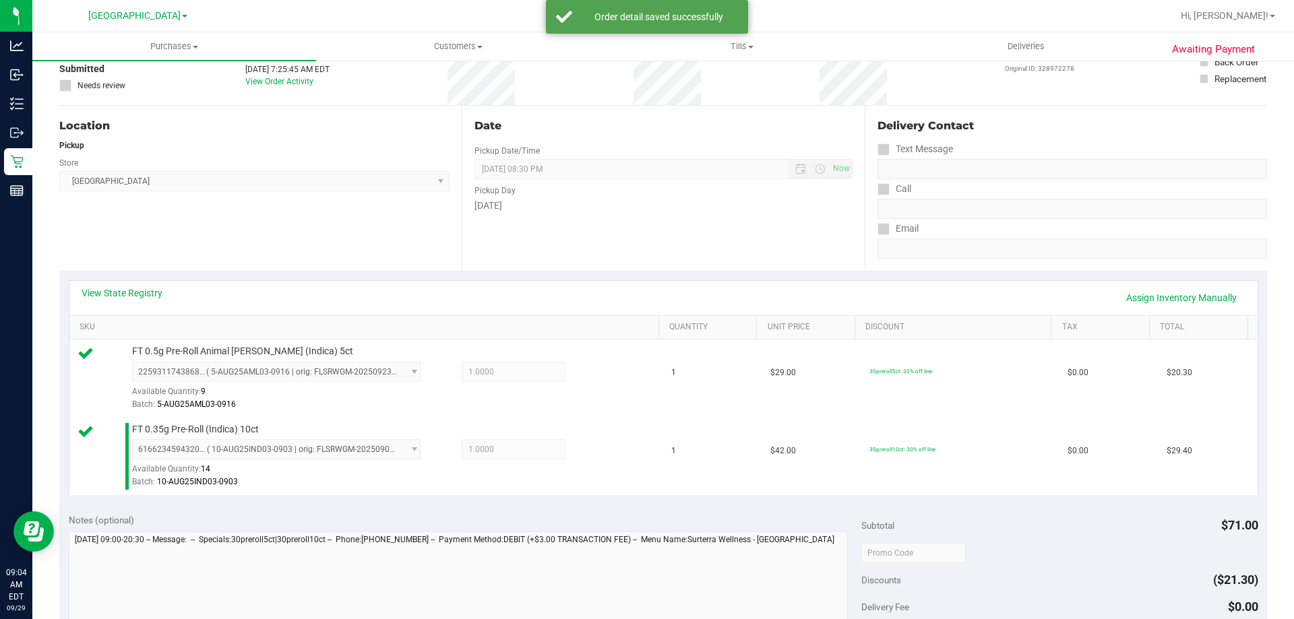
scroll to position [270, 0]
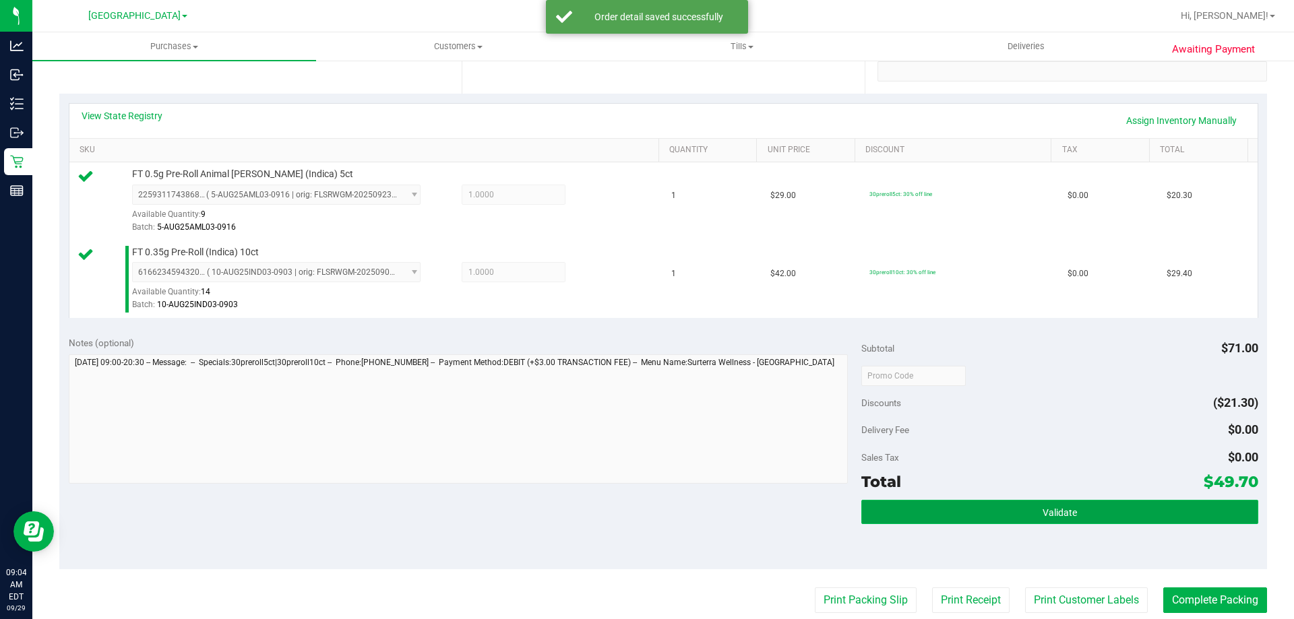
click at [1095, 515] on button "Validate" at bounding box center [1059, 512] width 396 height 24
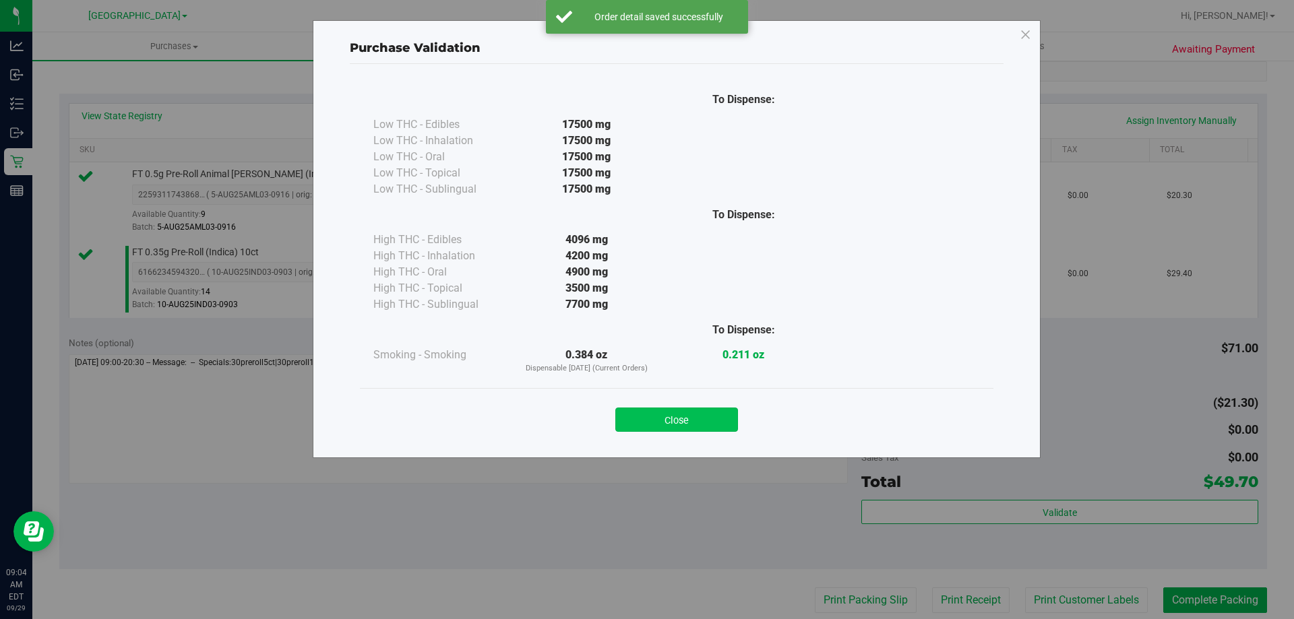
click at [668, 416] on button "Close" at bounding box center [676, 420] width 123 height 24
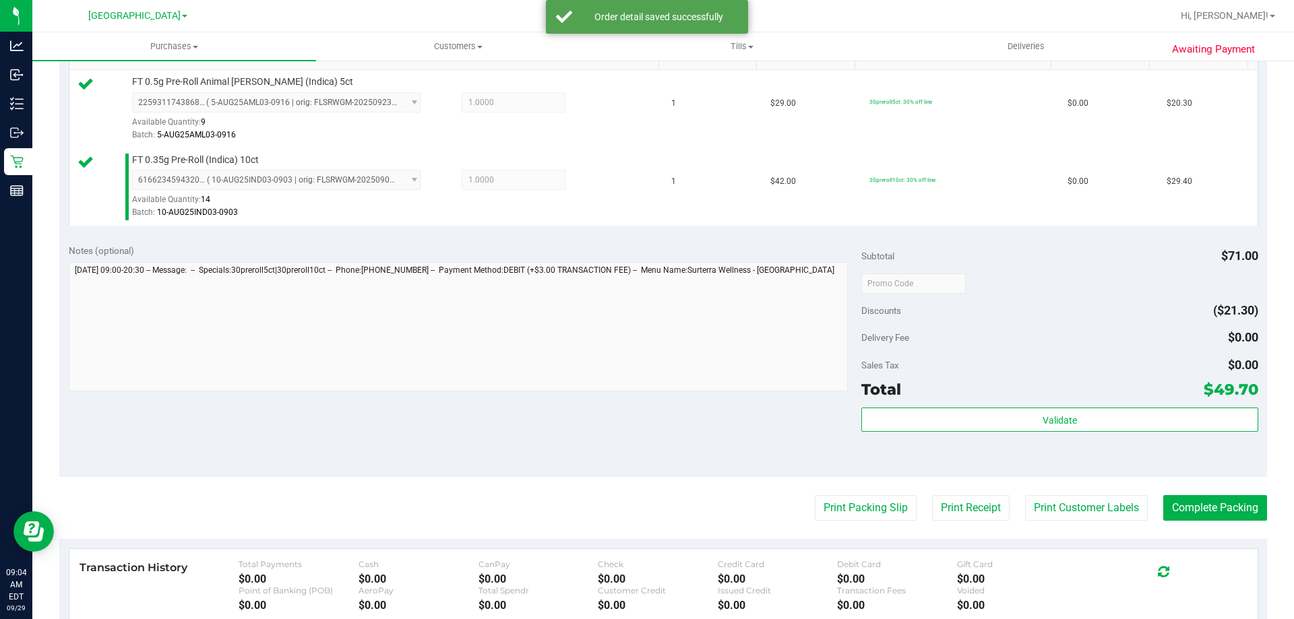
scroll to position [472, 0]
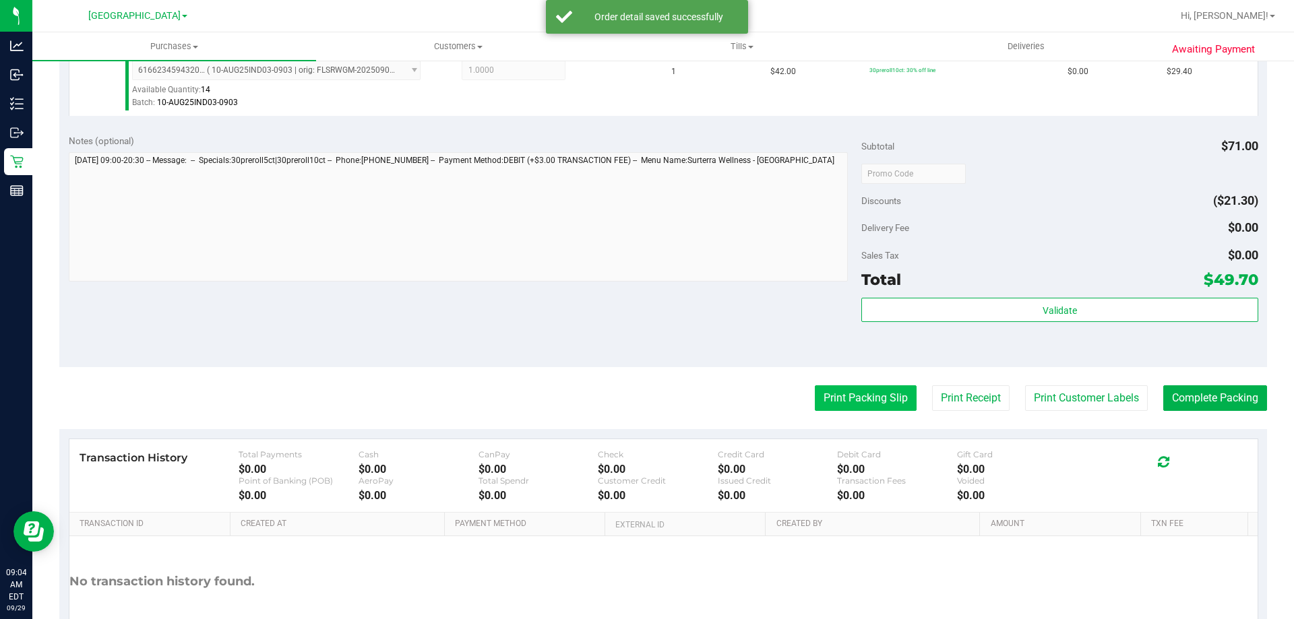
click at [819, 406] on button "Print Packing Slip" at bounding box center [866, 398] width 102 height 26
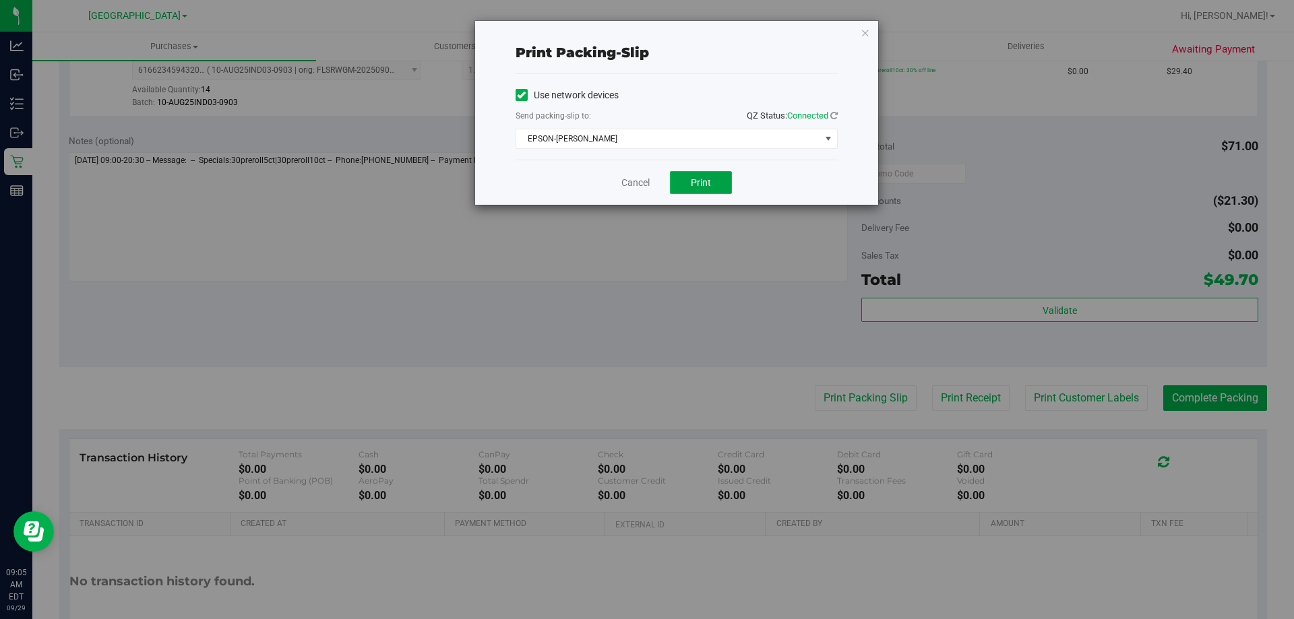
click at [700, 179] on span "Print" at bounding box center [701, 182] width 20 height 11
click at [869, 38] on icon "button" at bounding box center [865, 32] width 9 height 16
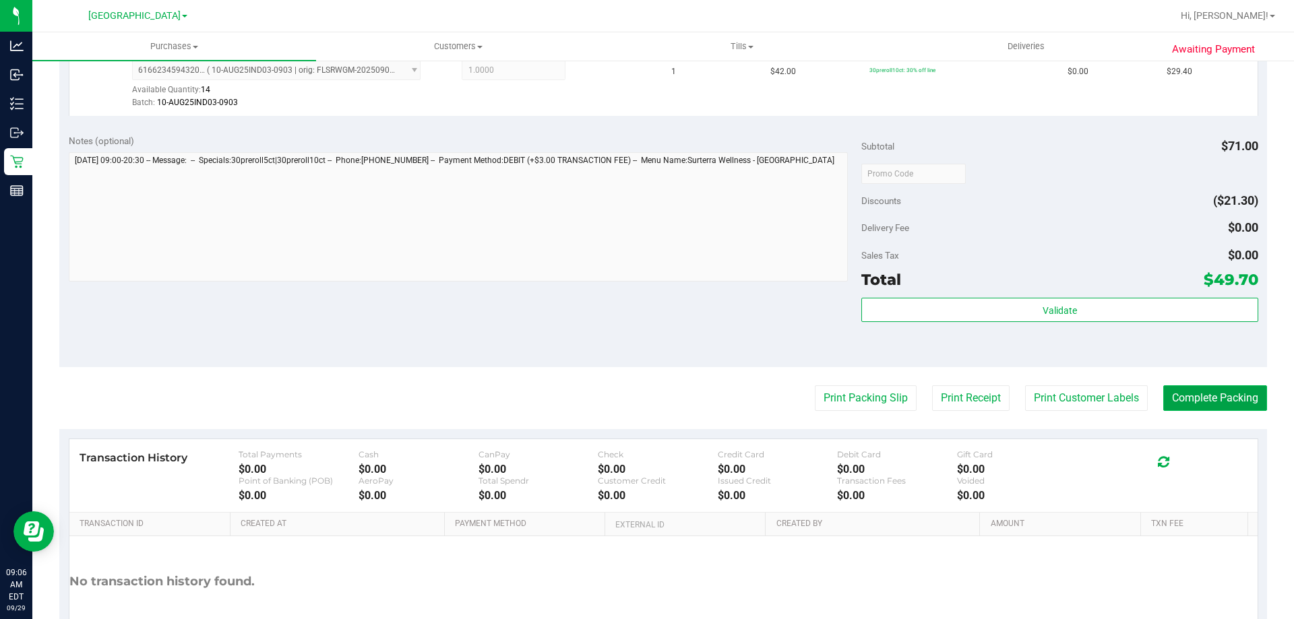
click at [1195, 396] on button "Complete Packing" at bounding box center [1215, 398] width 104 height 26
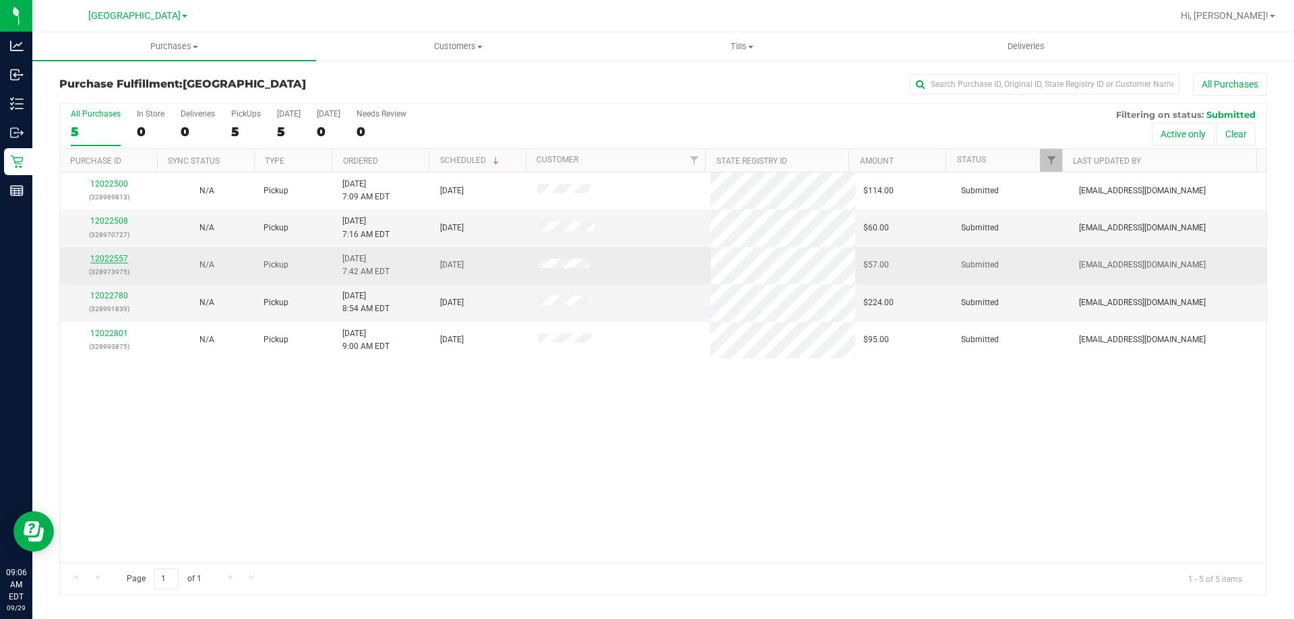
click at [102, 257] on link "12022557" at bounding box center [109, 258] width 38 height 9
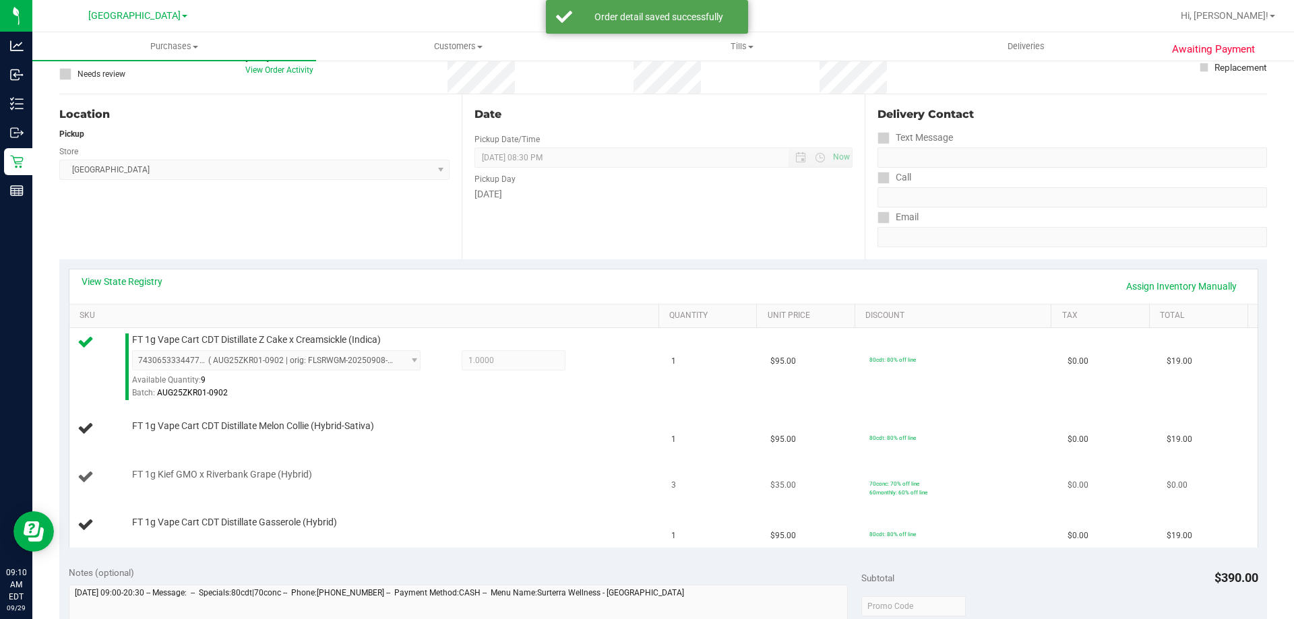
scroll to position [202, 0]
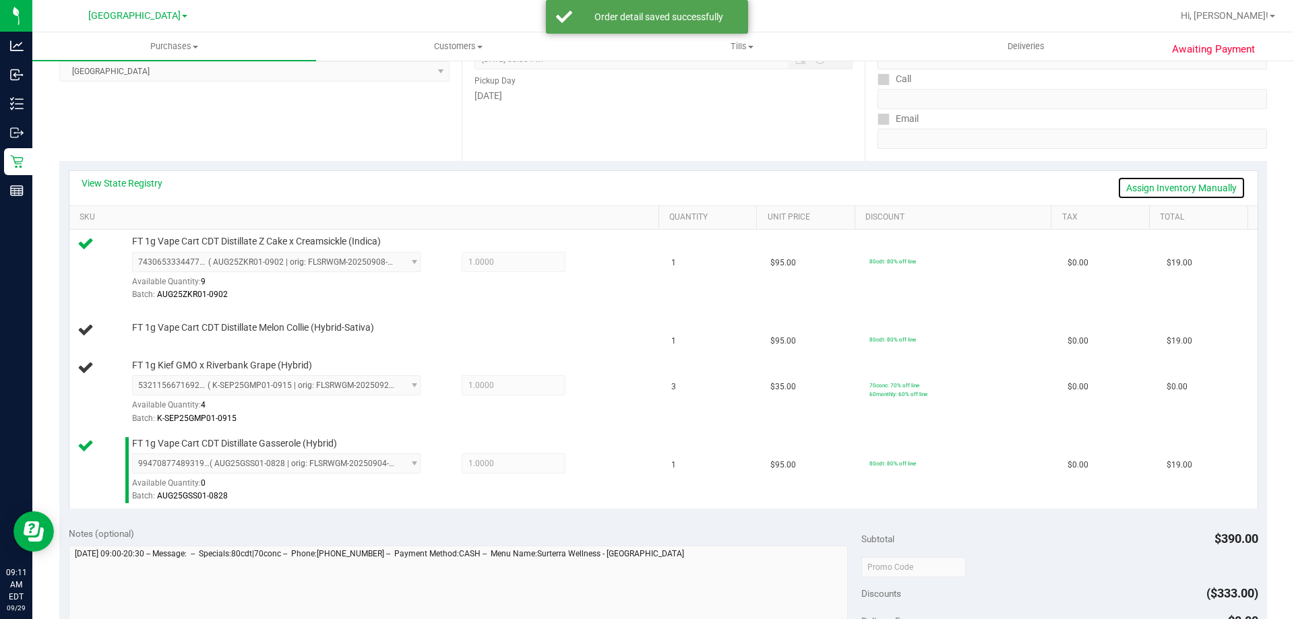
click at [1154, 190] on link "Assign Inventory Manually" at bounding box center [1181, 188] width 128 height 23
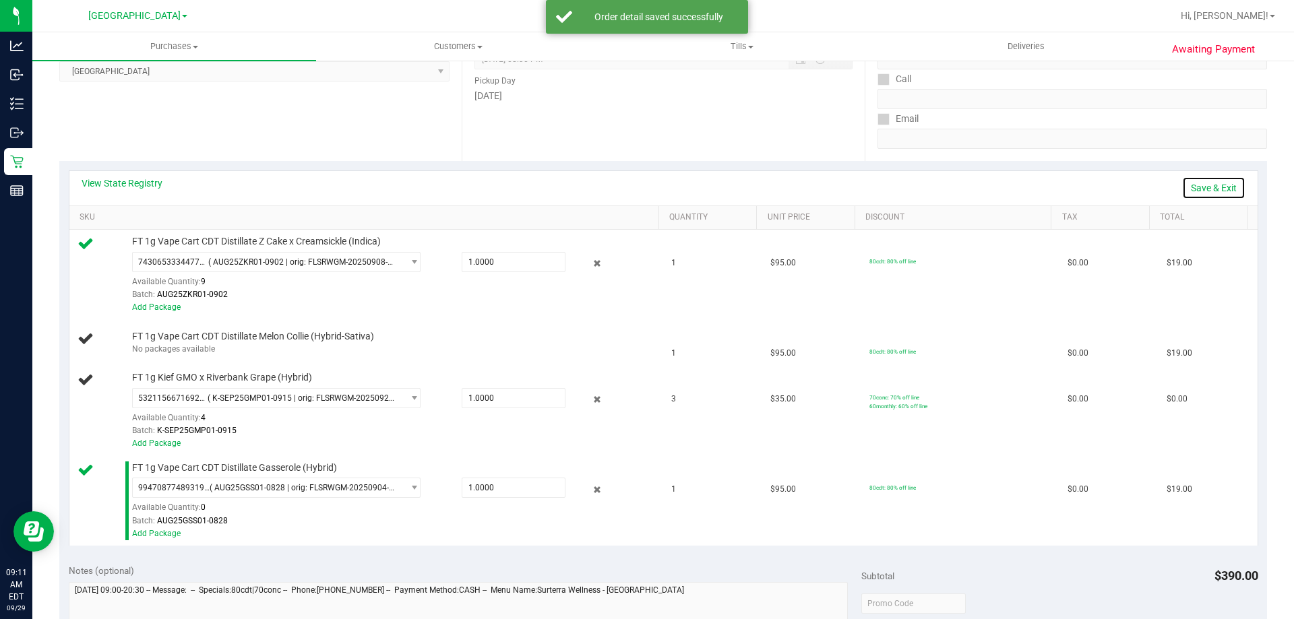
click at [1193, 187] on link "Save & Exit" at bounding box center [1213, 188] width 63 height 23
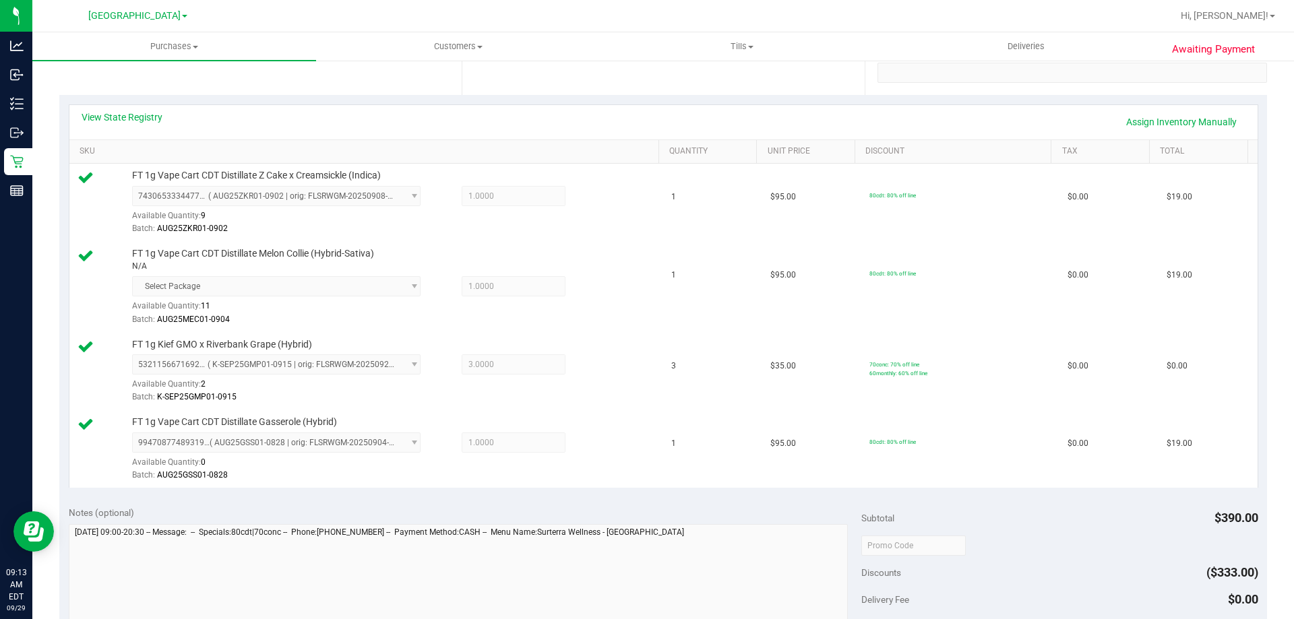
scroll to position [472, 0]
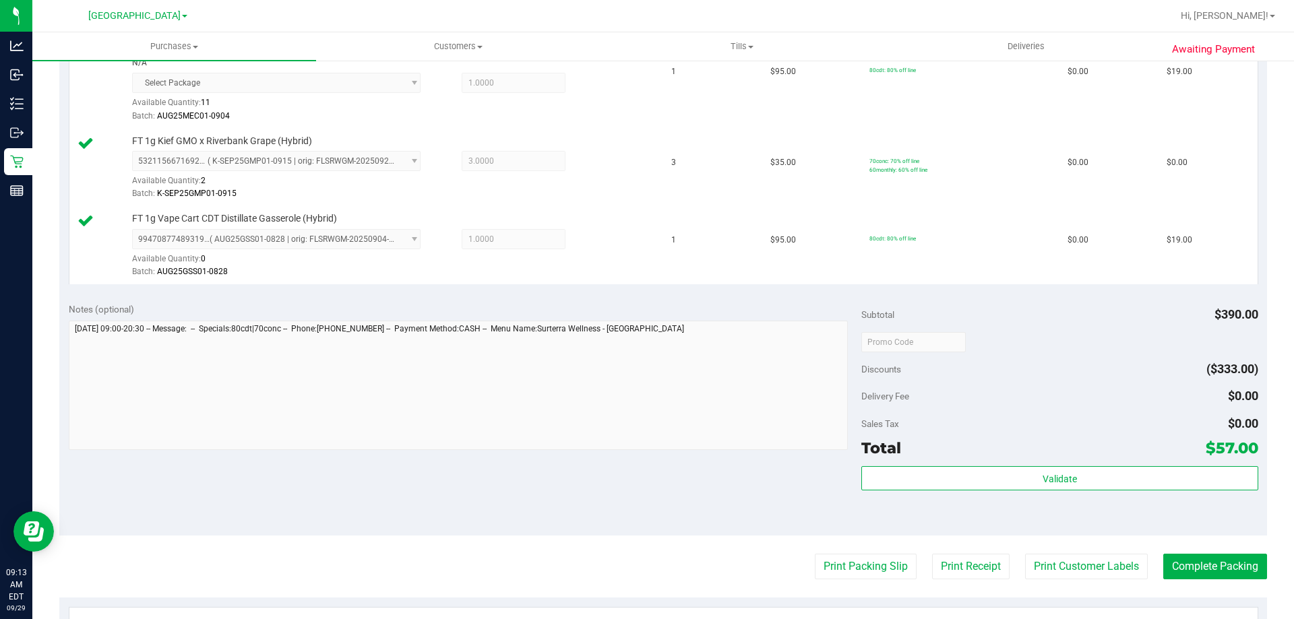
click at [1017, 493] on div "Validate" at bounding box center [1059, 496] width 396 height 61
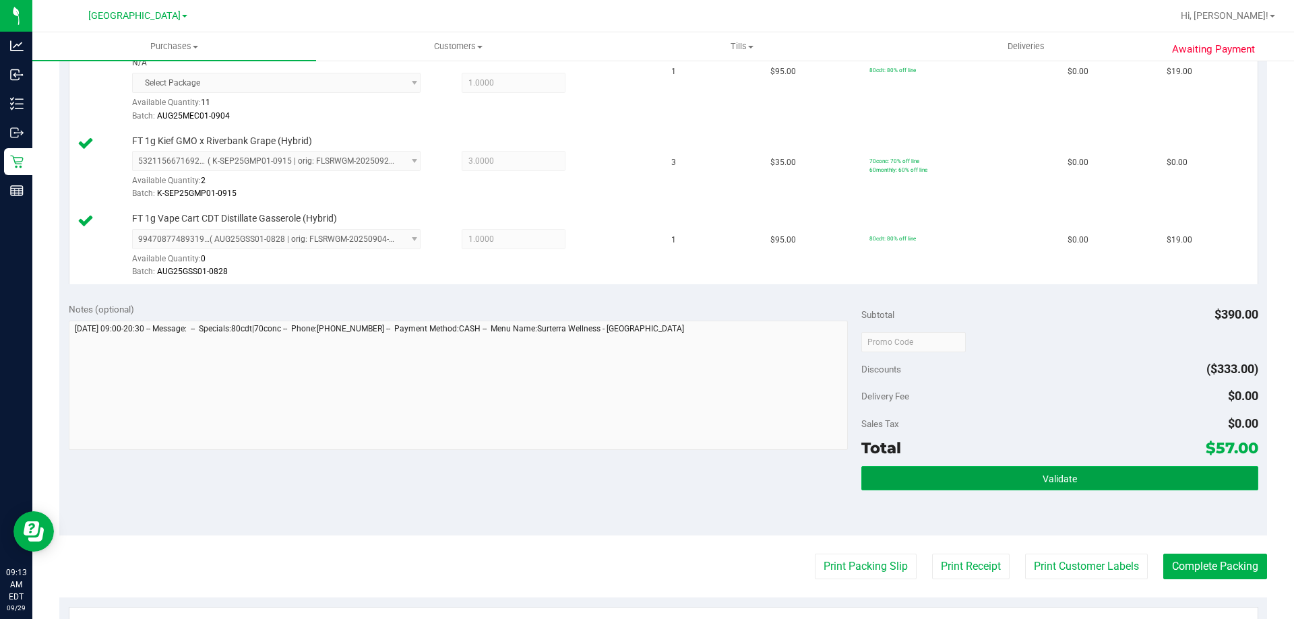
click at [1017, 489] on button "Validate" at bounding box center [1059, 478] width 396 height 24
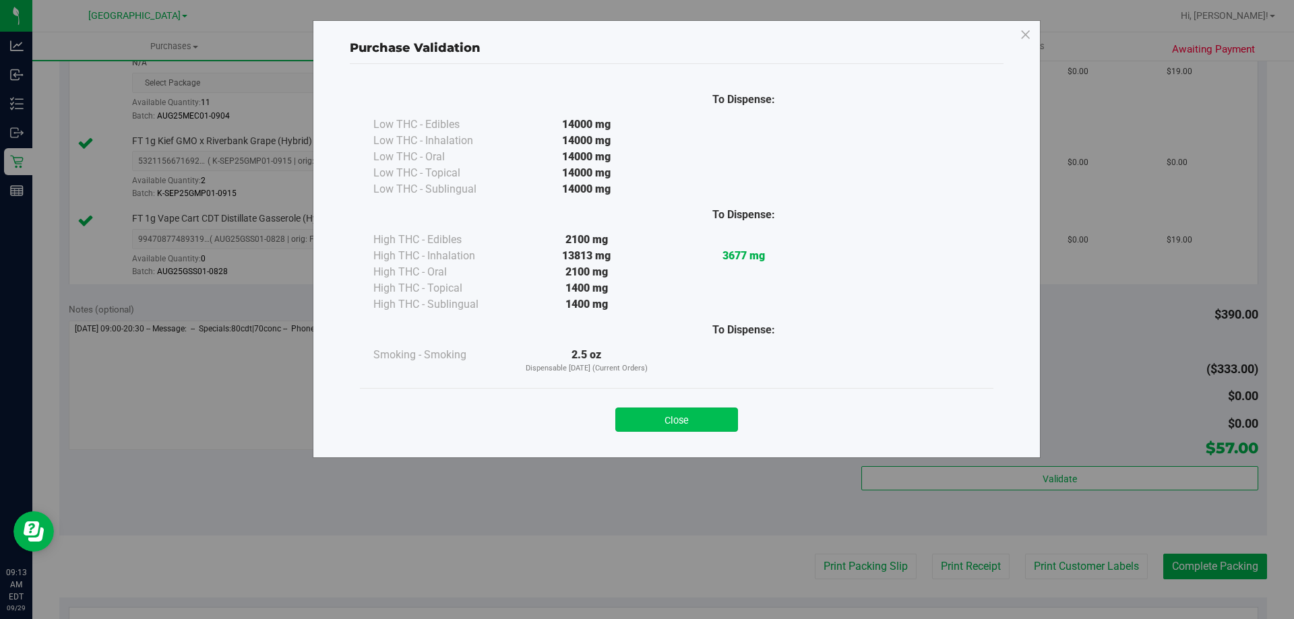
click at [724, 428] on button "Close" at bounding box center [676, 420] width 123 height 24
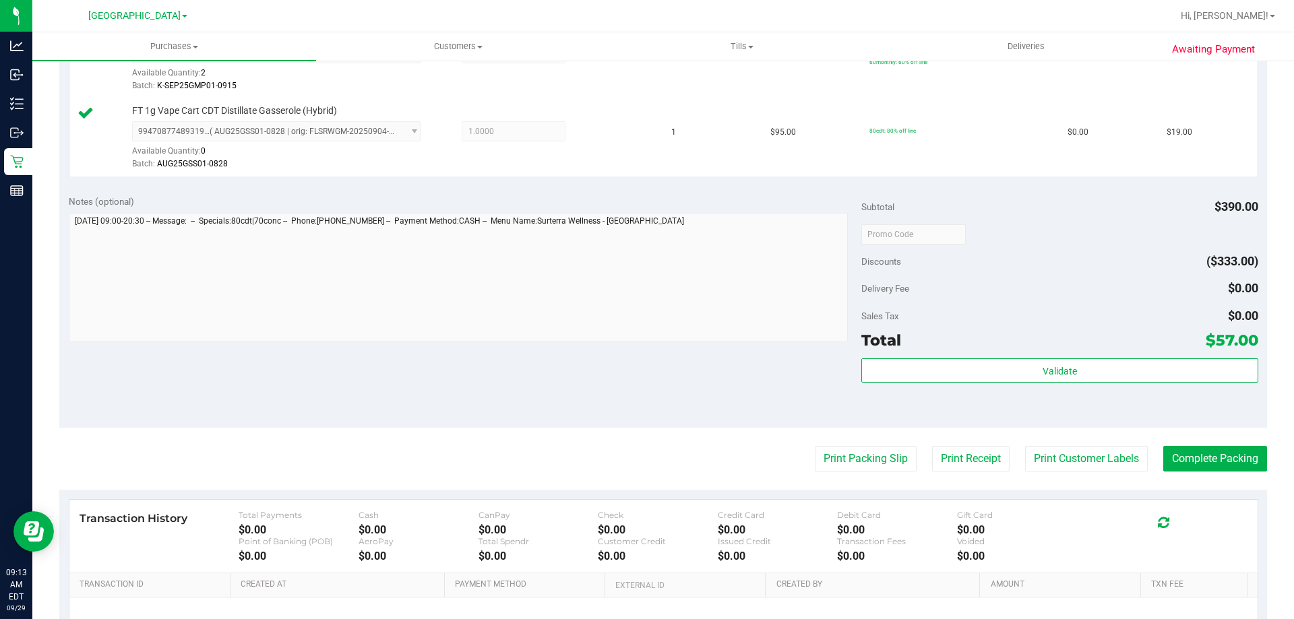
scroll to position [729, 0]
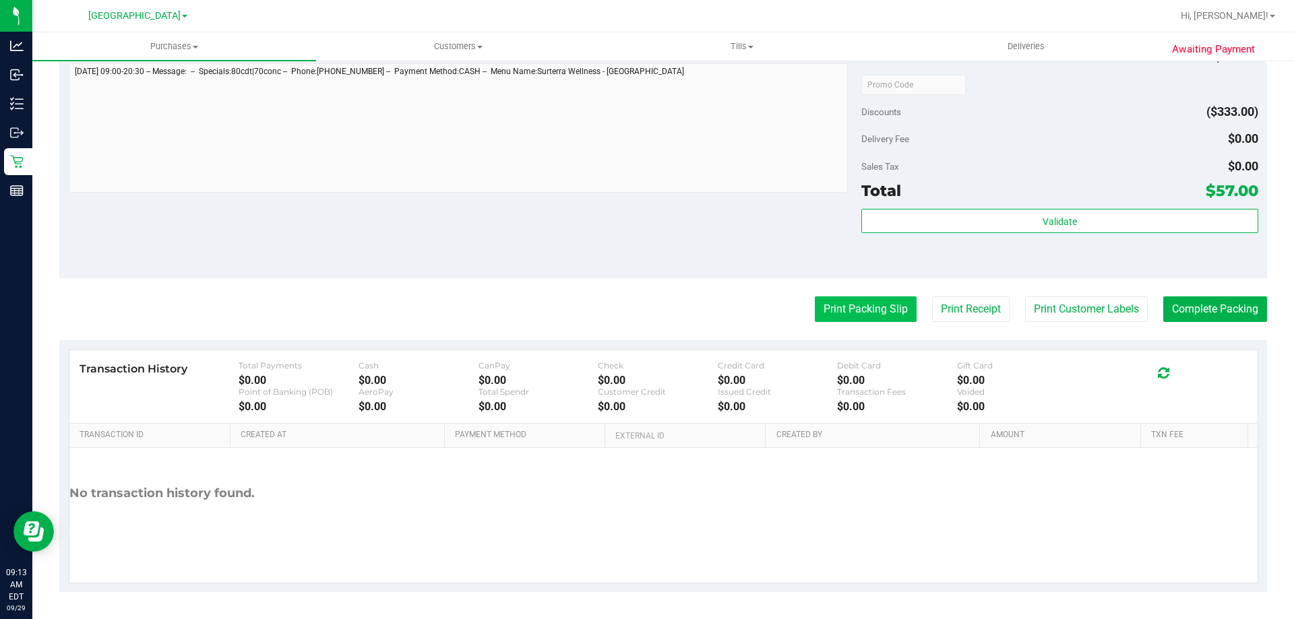
click at [852, 303] on button "Print Packing Slip" at bounding box center [866, 310] width 102 height 26
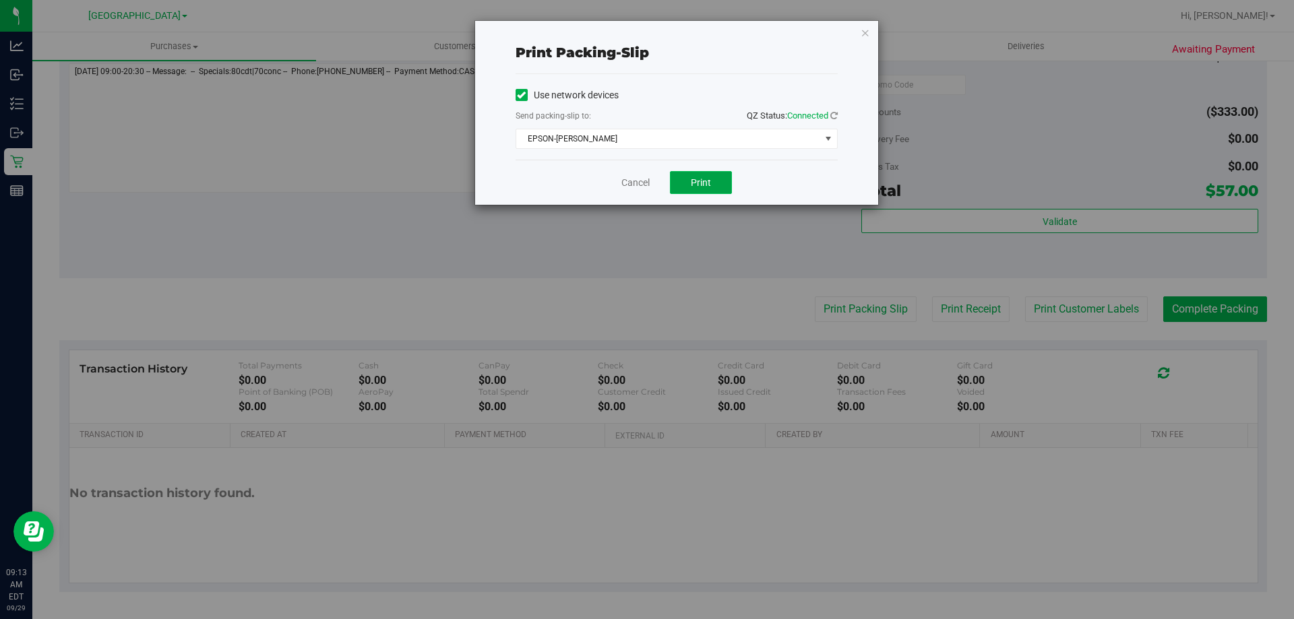
click at [700, 190] on button "Print" at bounding box center [701, 182] width 62 height 23
click at [865, 28] on icon "button" at bounding box center [865, 32] width 9 height 16
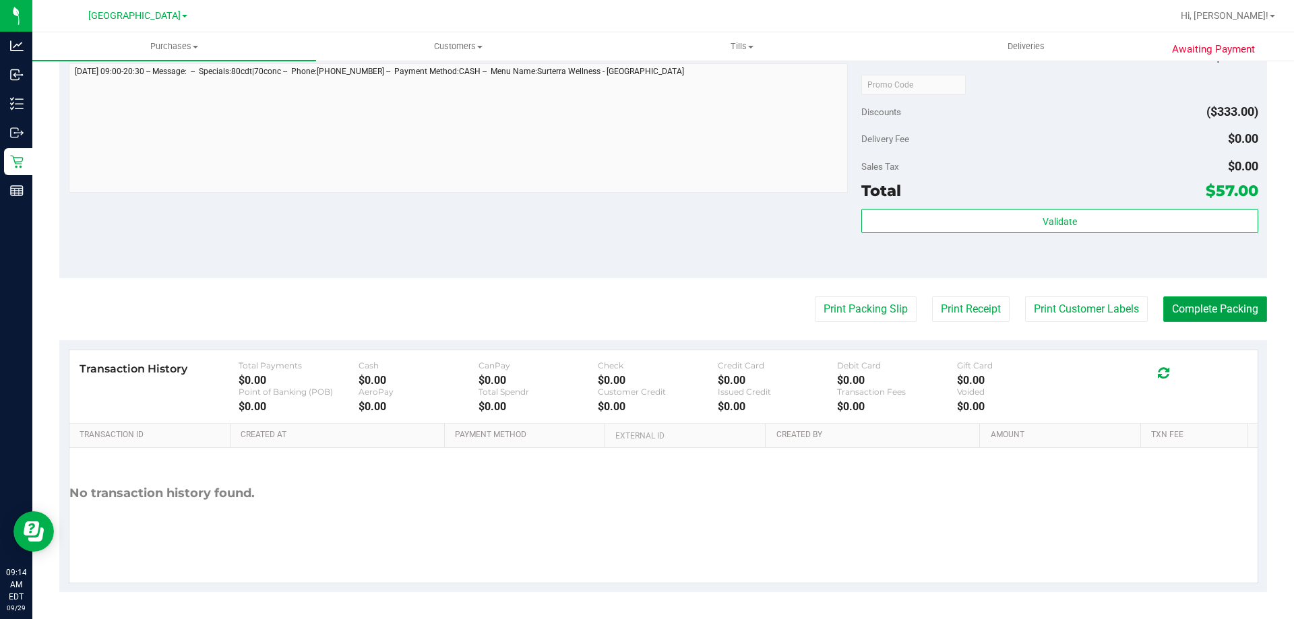
click at [1199, 311] on button "Complete Packing" at bounding box center [1215, 310] width 104 height 26
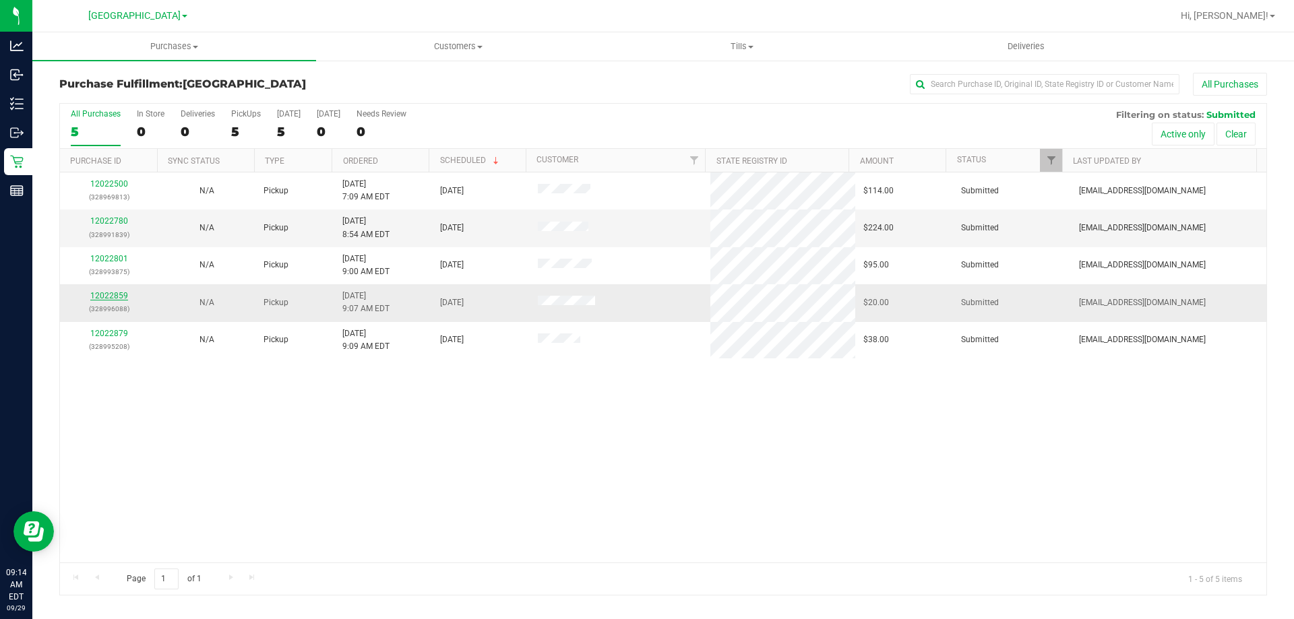
click at [96, 295] on link "12022859" at bounding box center [109, 295] width 38 height 9
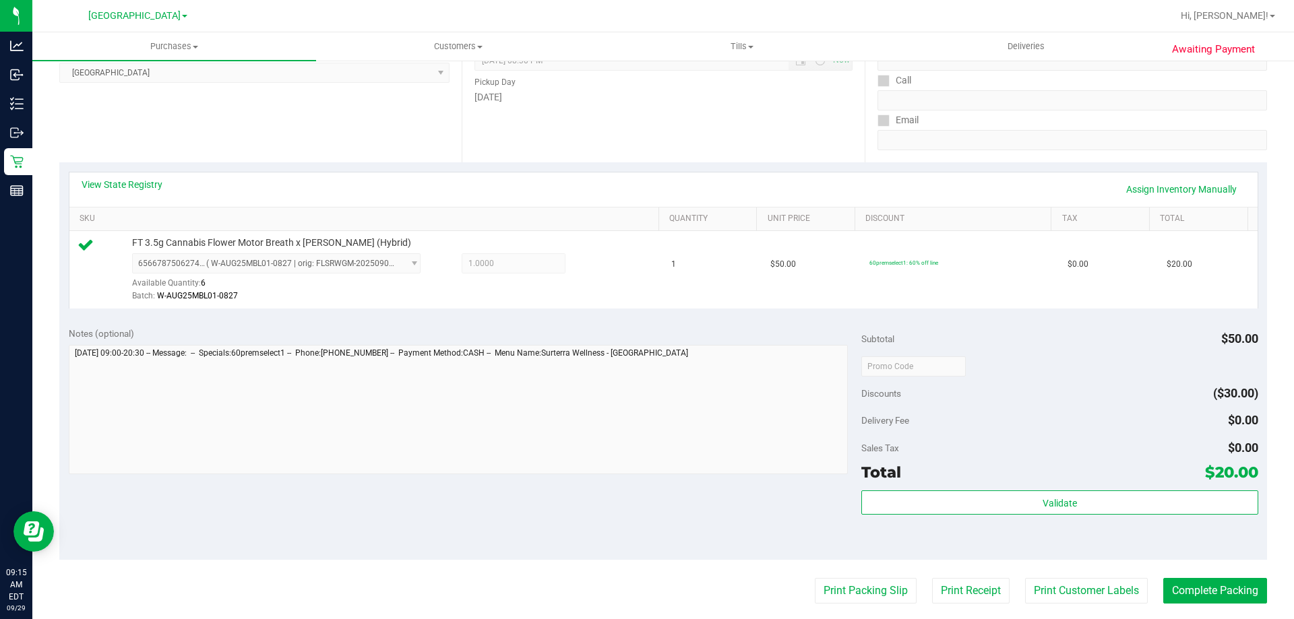
scroll to position [202, 0]
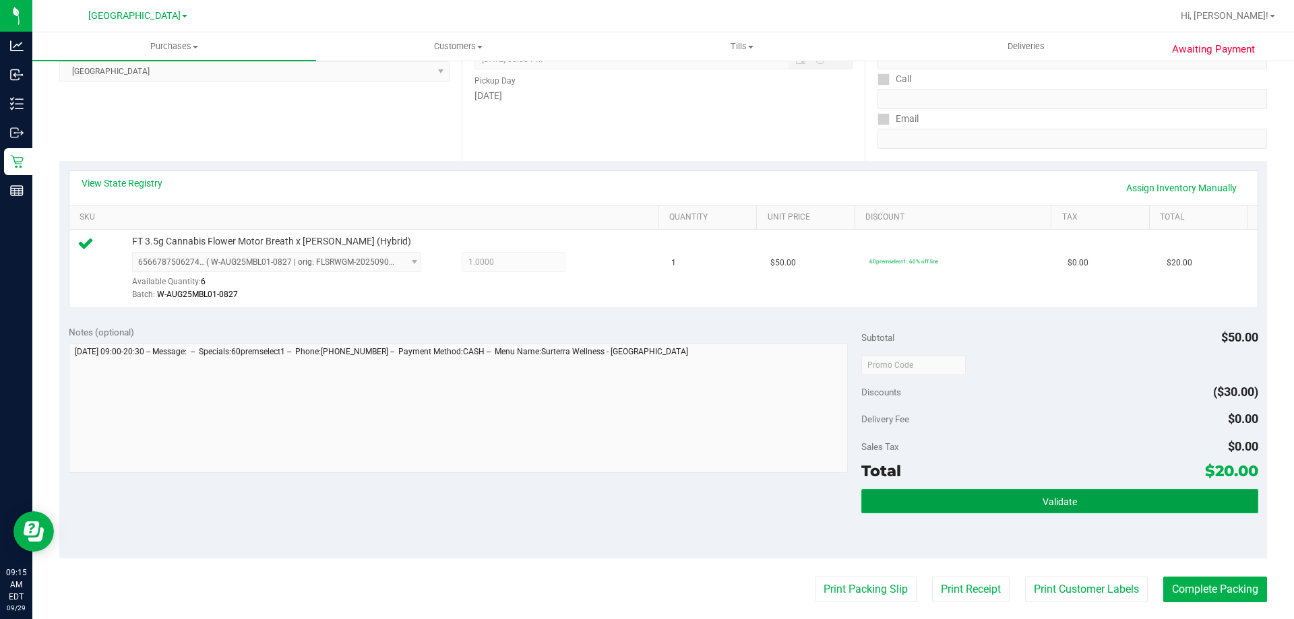
click at [876, 498] on button "Validate" at bounding box center [1059, 501] width 396 height 24
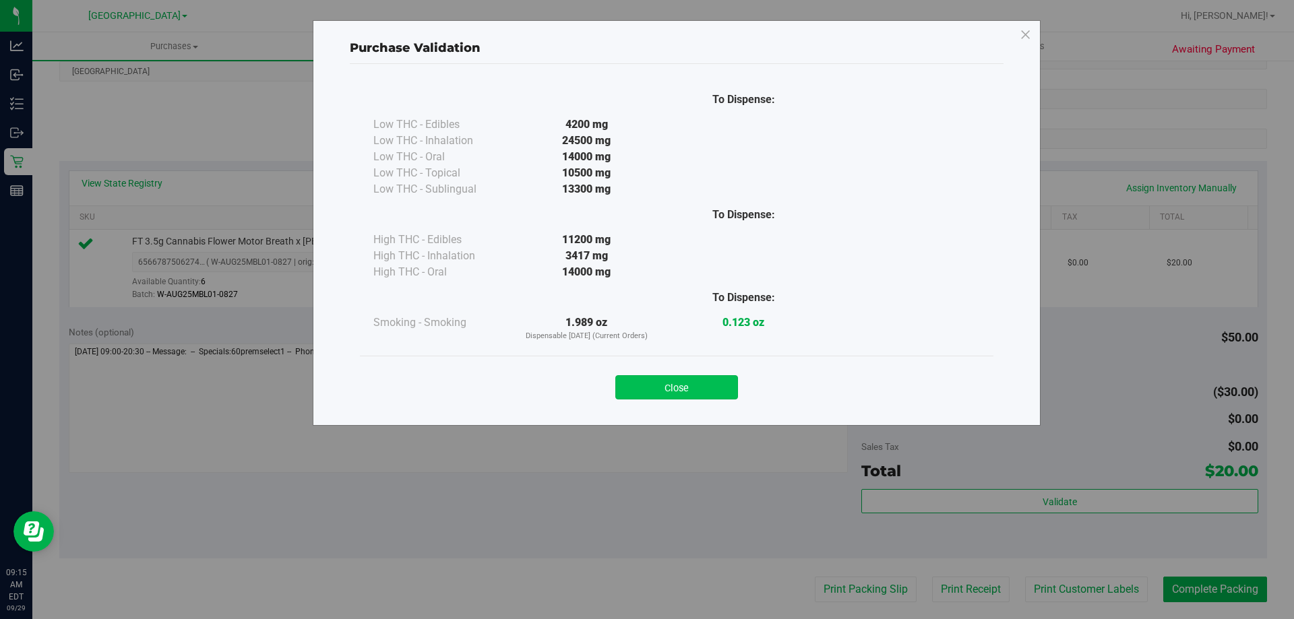
click at [639, 377] on button "Close" at bounding box center [676, 387] width 123 height 24
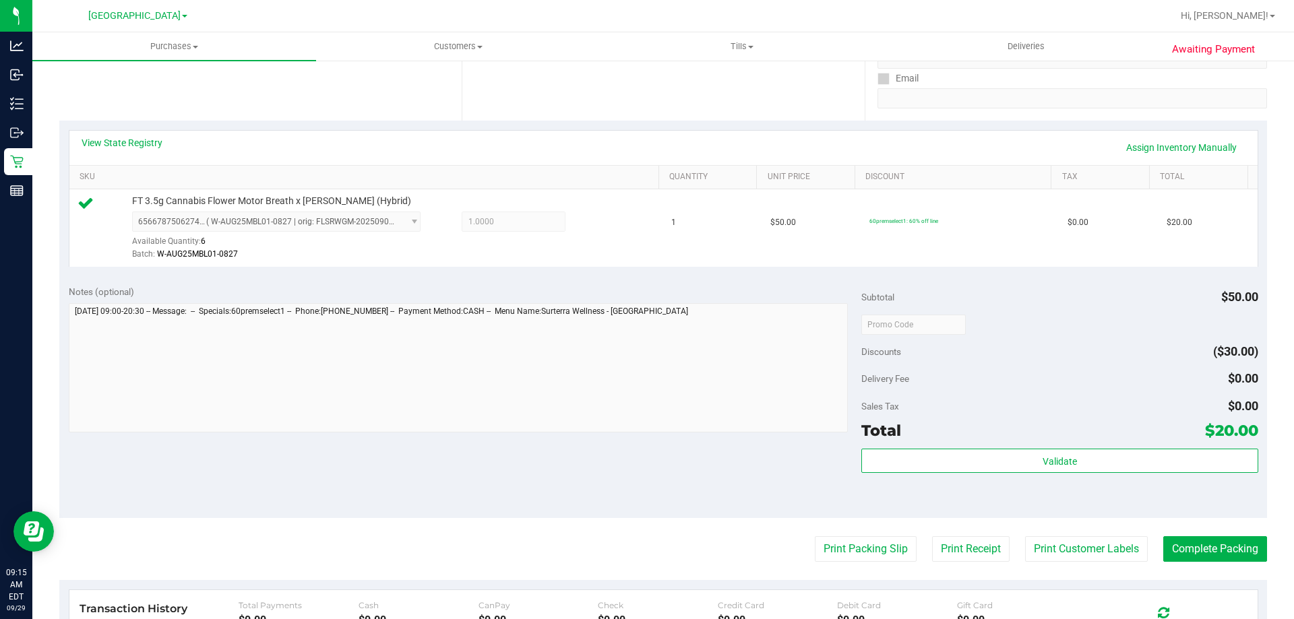
scroll to position [337, 0]
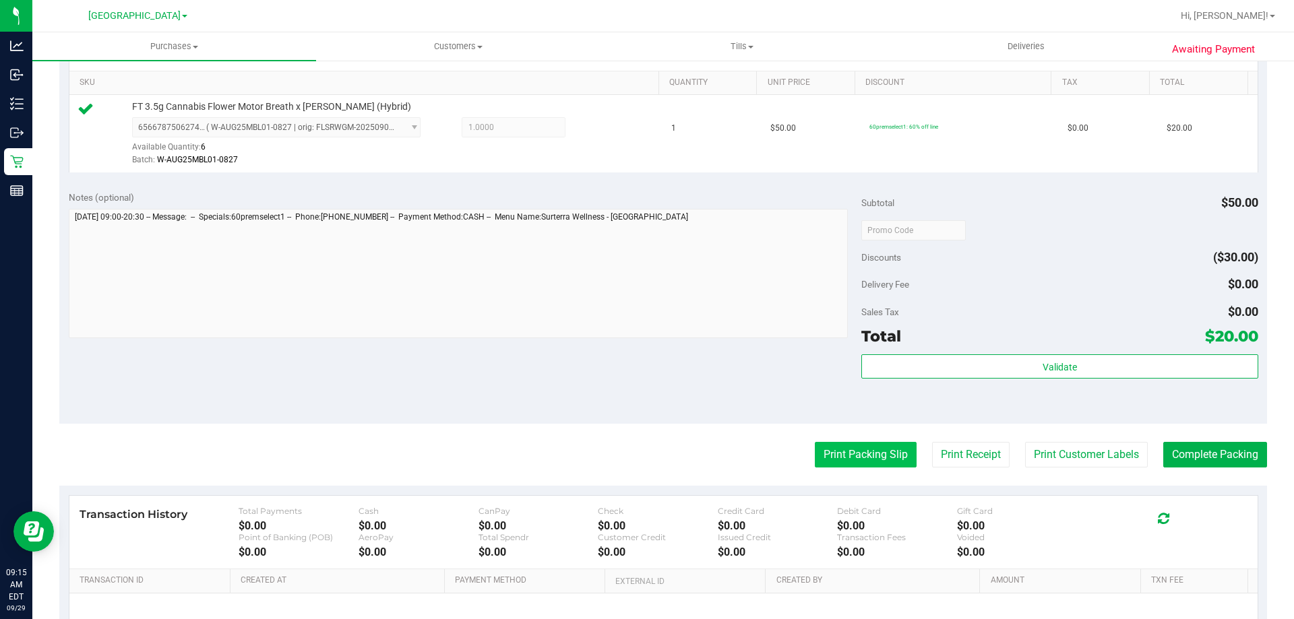
click at [853, 448] on button "Print Packing Slip" at bounding box center [866, 455] width 102 height 26
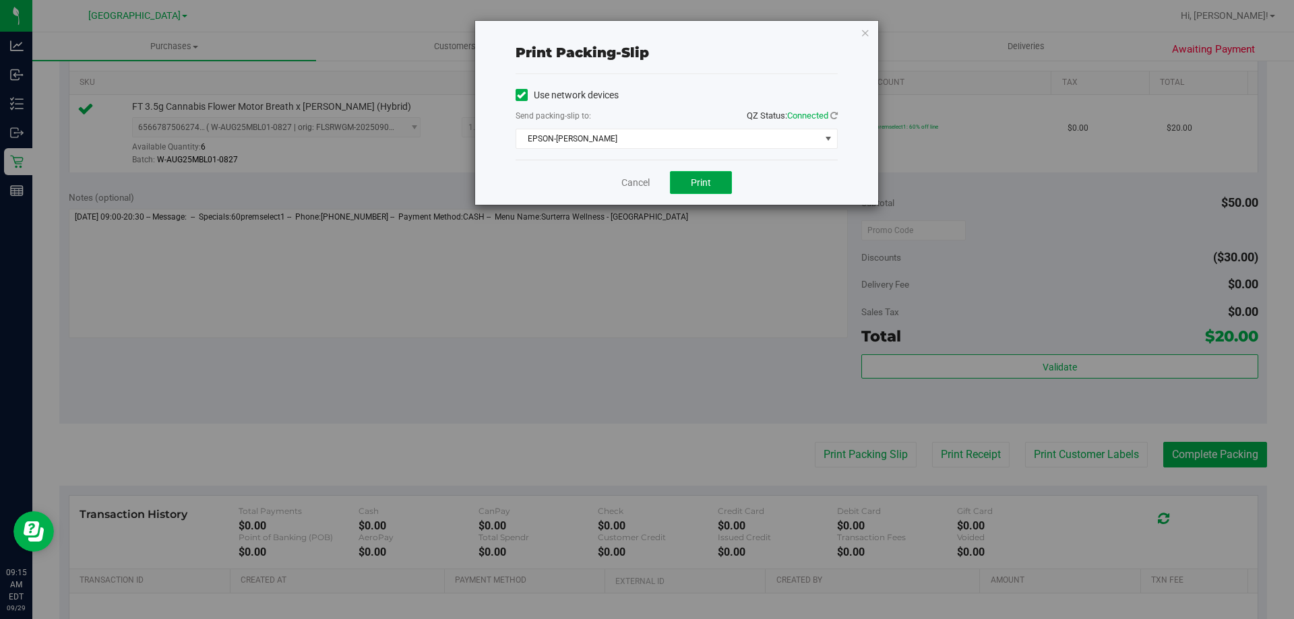
click at [716, 173] on button "Print" at bounding box center [701, 182] width 62 height 23
click at [871, 34] on div "Print packing-slip Use network devices Send packing-slip to: QZ Status: Connect…" at bounding box center [676, 113] width 403 height 184
click at [868, 32] on icon "button" at bounding box center [865, 32] width 9 height 16
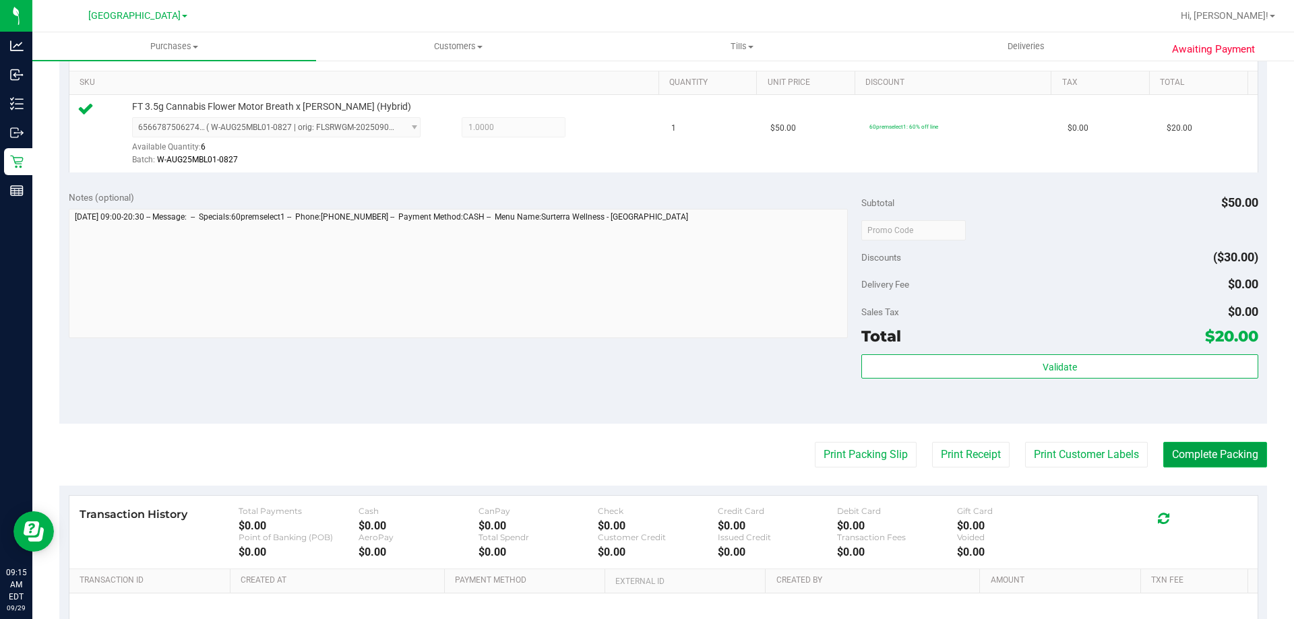
click at [1235, 456] on button "Complete Packing" at bounding box center [1215, 455] width 104 height 26
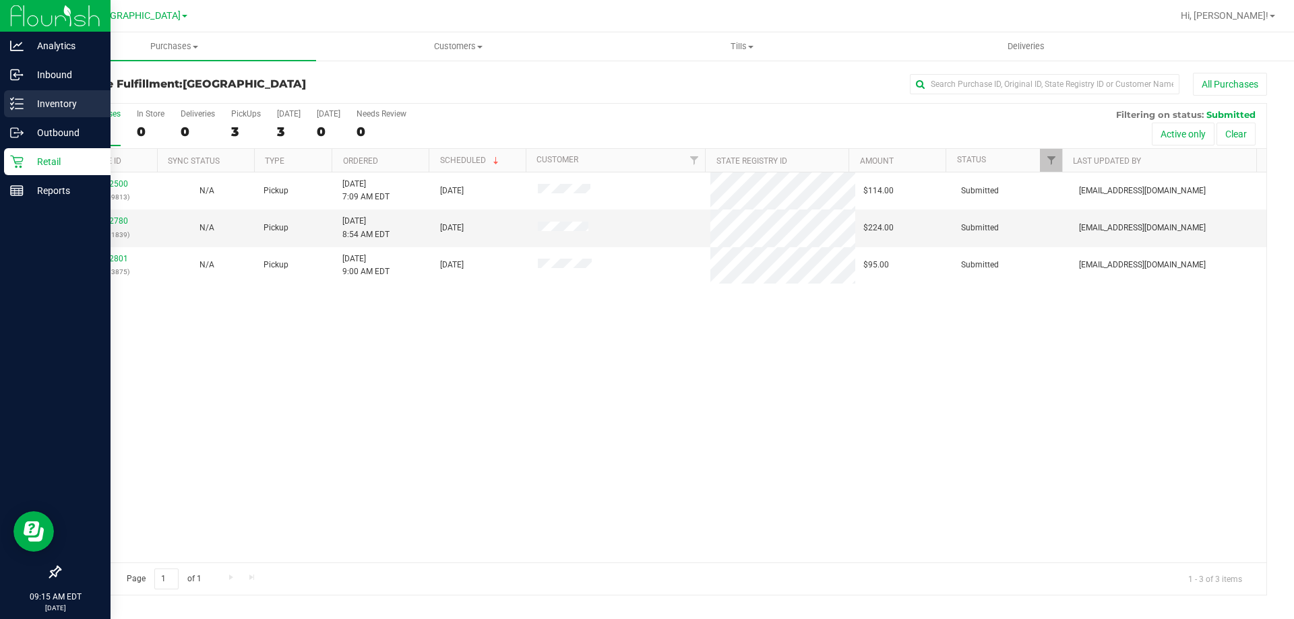
click at [30, 99] on p "Inventory" at bounding box center [64, 104] width 81 height 16
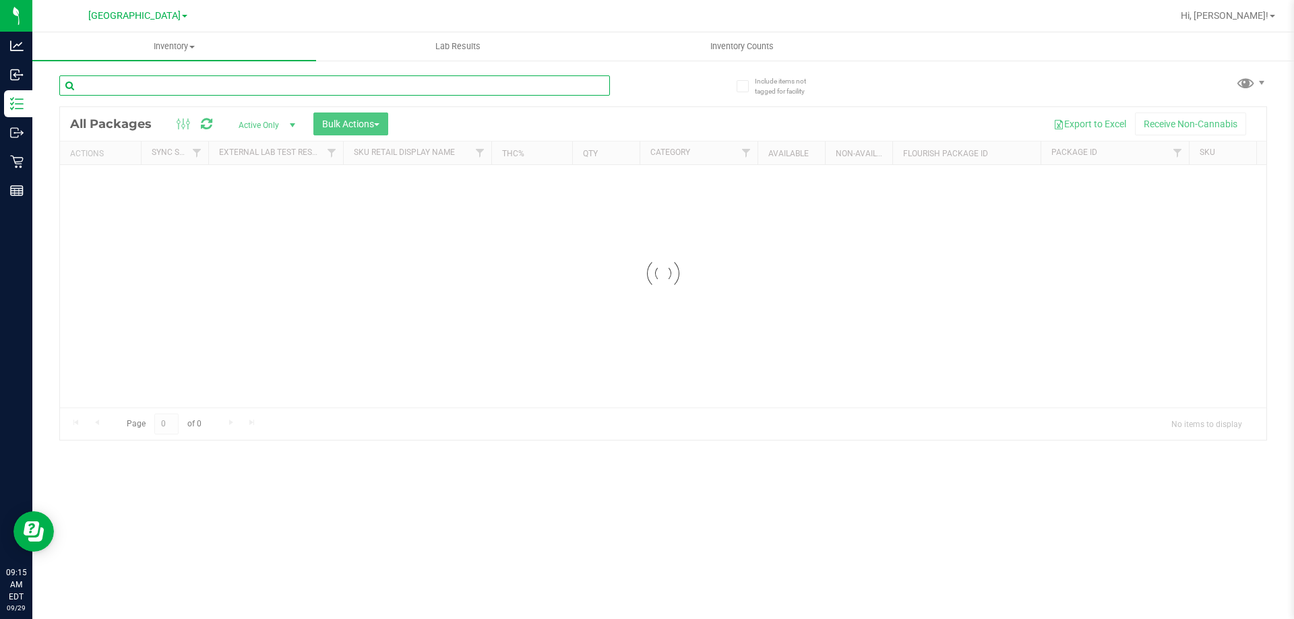
click at [234, 89] on input "text" at bounding box center [334, 85] width 551 height 20
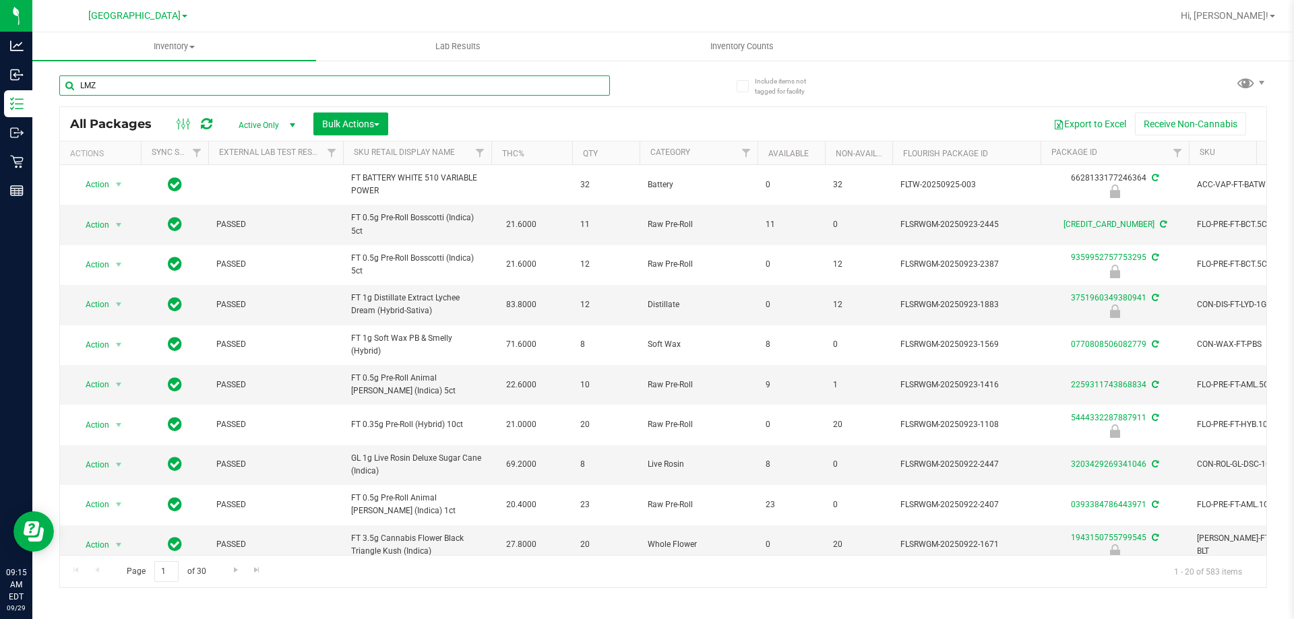
type input "LMZ"
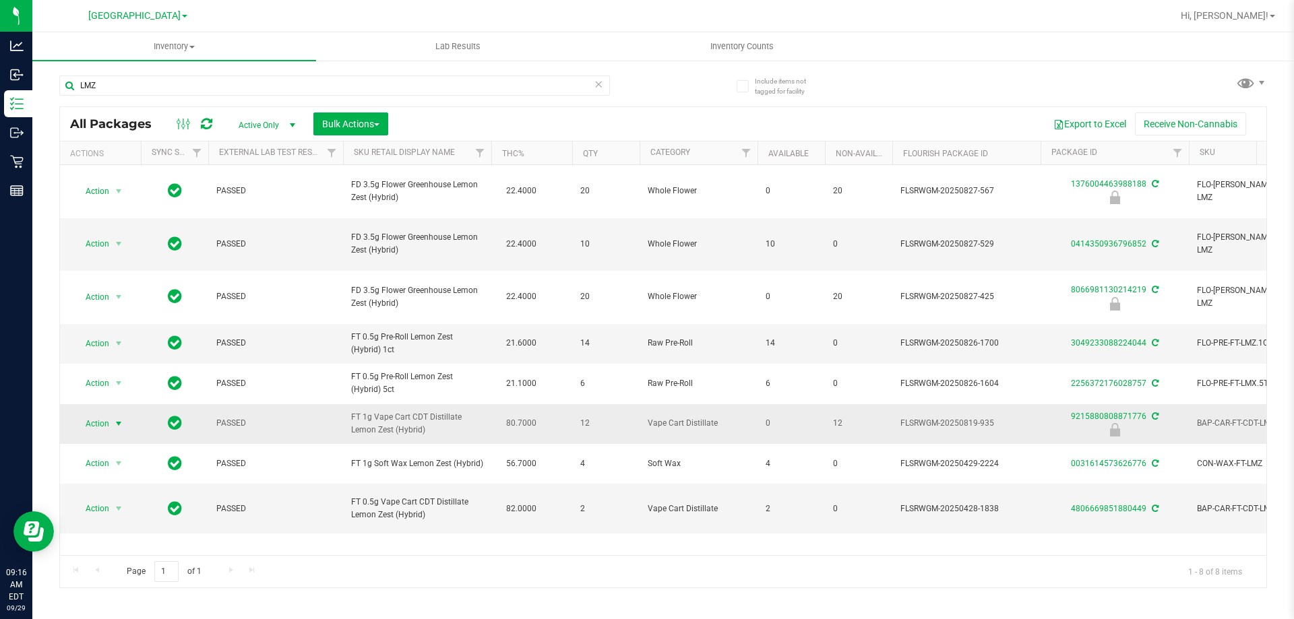
click at [107, 414] on span "Action" at bounding box center [91, 423] width 36 height 19
click at [131, 540] on li "Unlock package" at bounding box center [117, 550] width 86 height 20
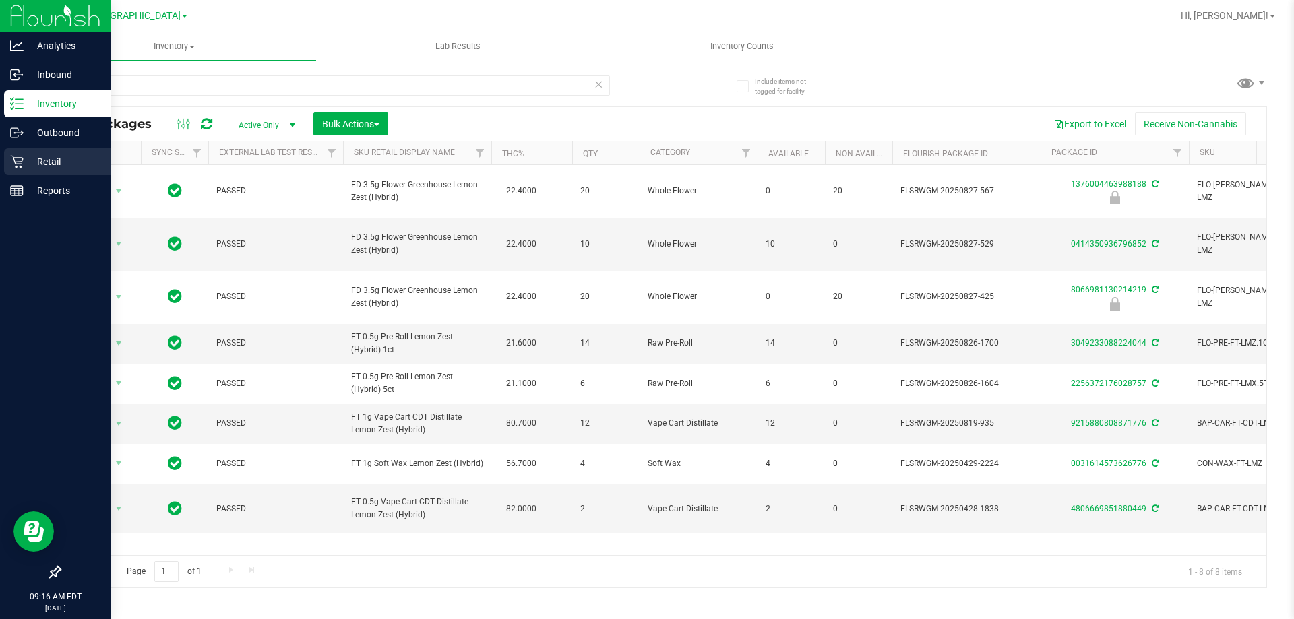
click at [56, 170] on div "Retail" at bounding box center [57, 161] width 106 height 27
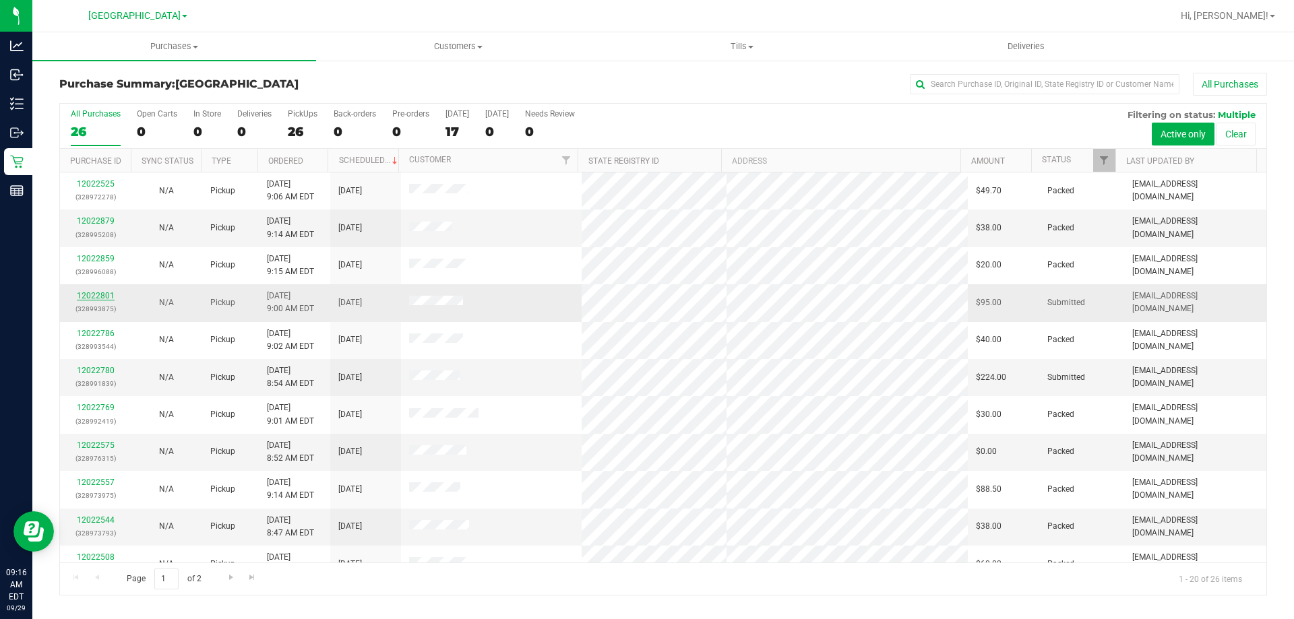
click at [113, 295] on link "12022801" at bounding box center [96, 295] width 38 height 9
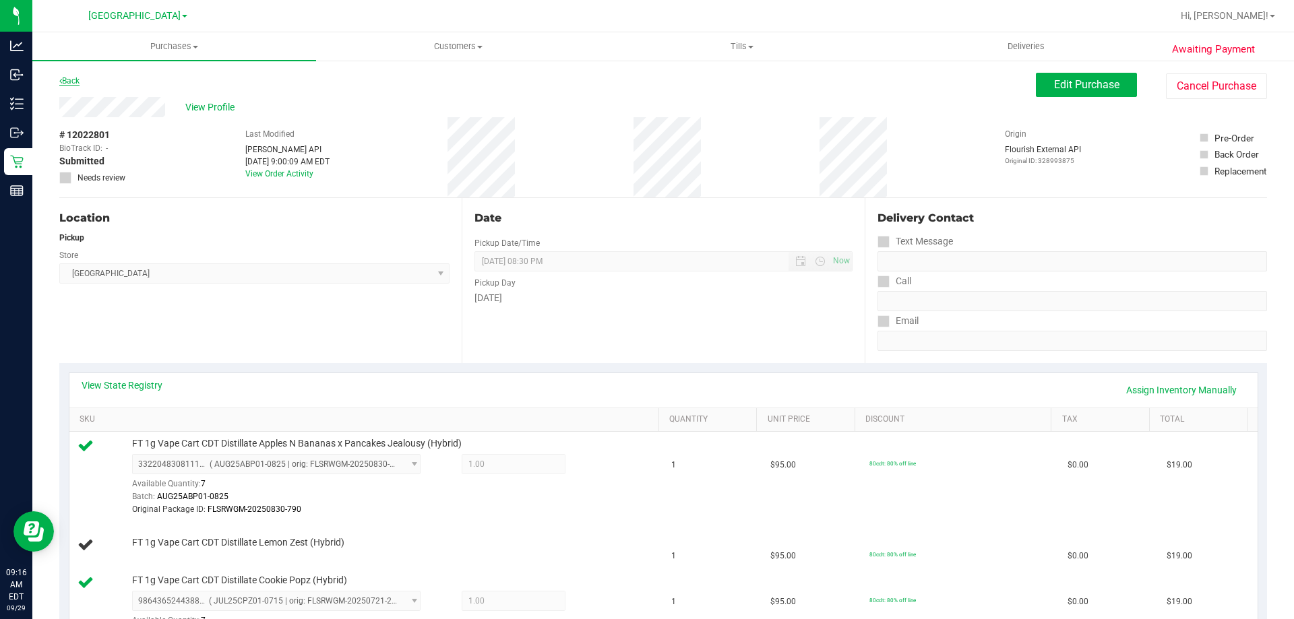
click at [71, 79] on link "Back" at bounding box center [69, 80] width 20 height 9
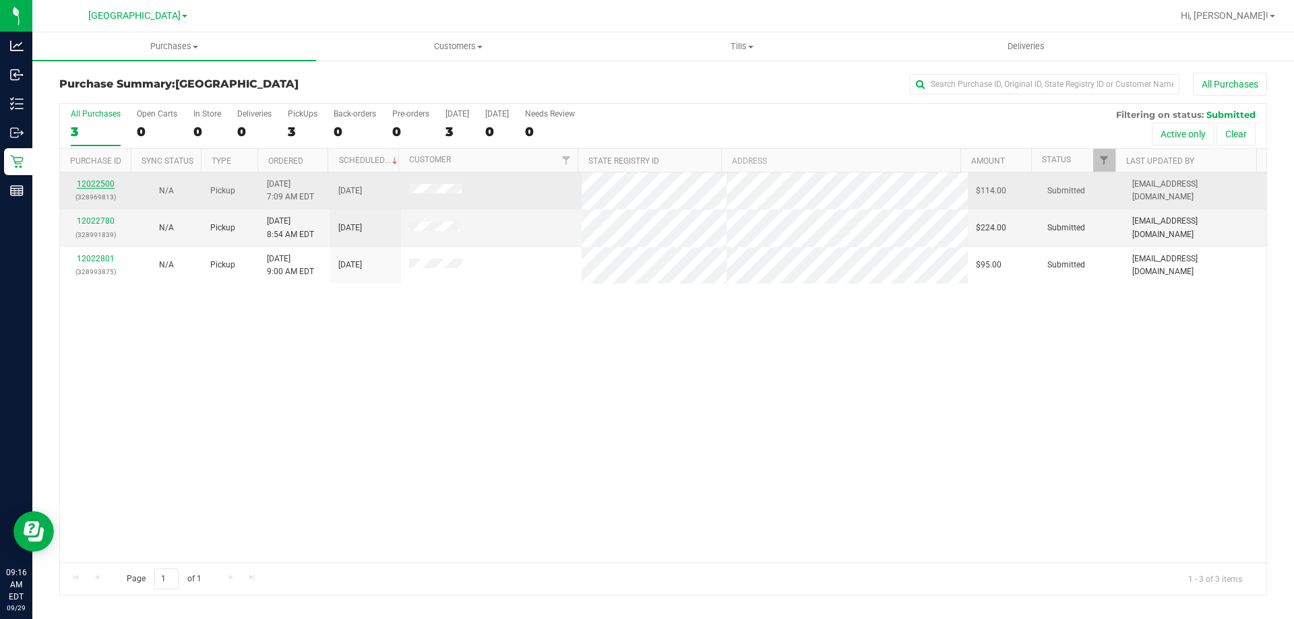
click at [96, 186] on link "12022500" at bounding box center [96, 183] width 38 height 9
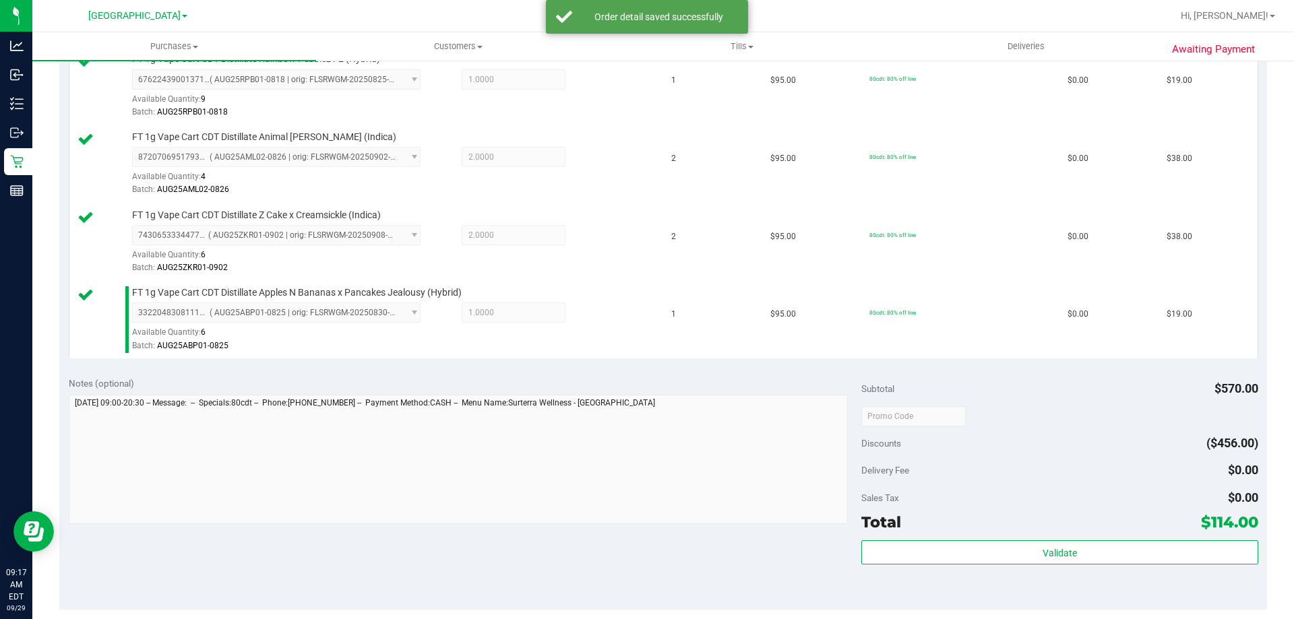
scroll to position [404, 0]
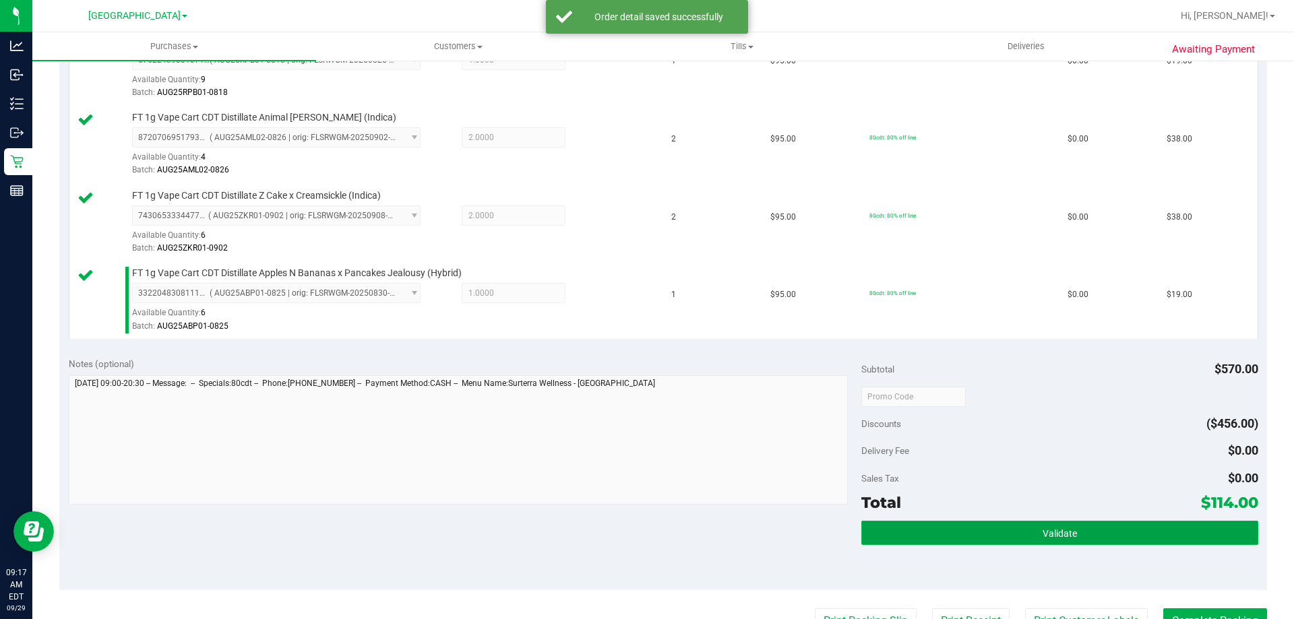
click at [930, 526] on button "Validate" at bounding box center [1059, 533] width 396 height 24
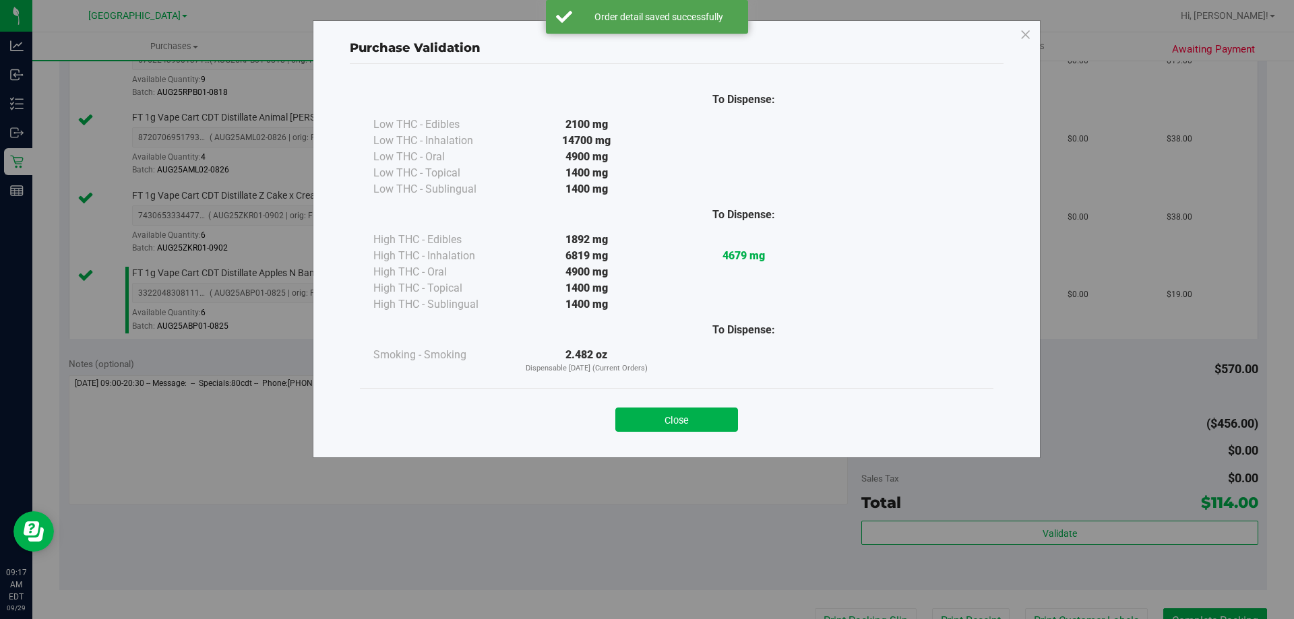
click at [662, 402] on div "Close" at bounding box center [676, 416] width 613 height 34
click at [664, 409] on button "Close" at bounding box center [676, 420] width 123 height 24
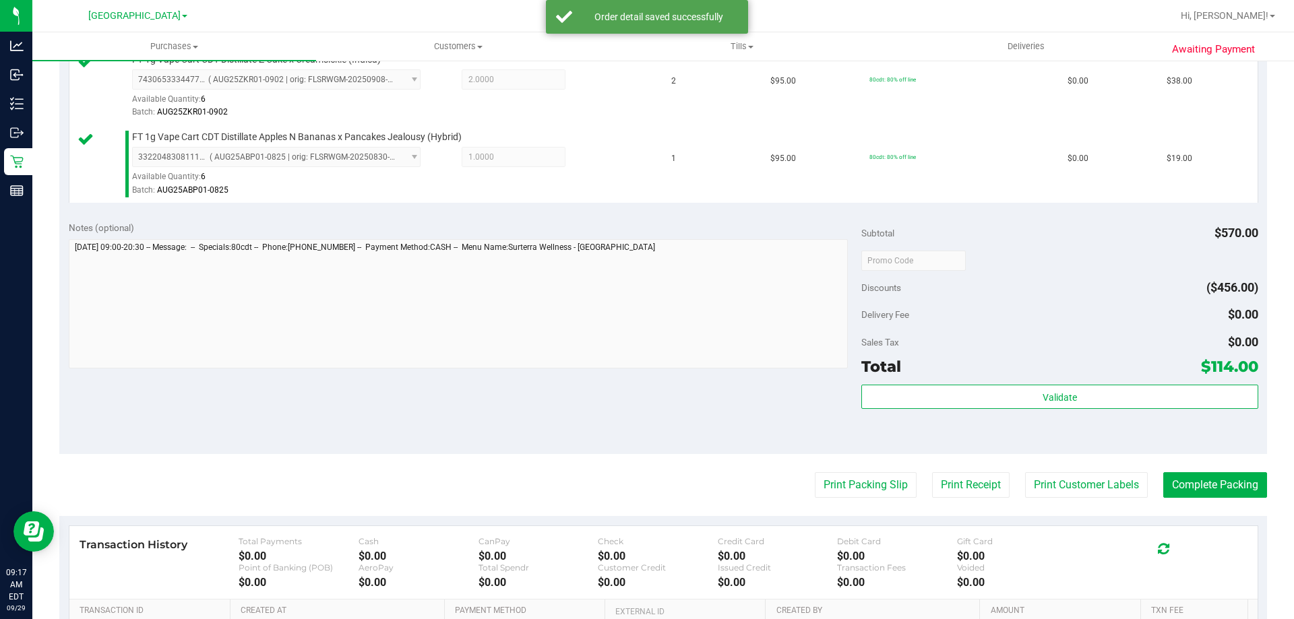
scroll to position [674, 0]
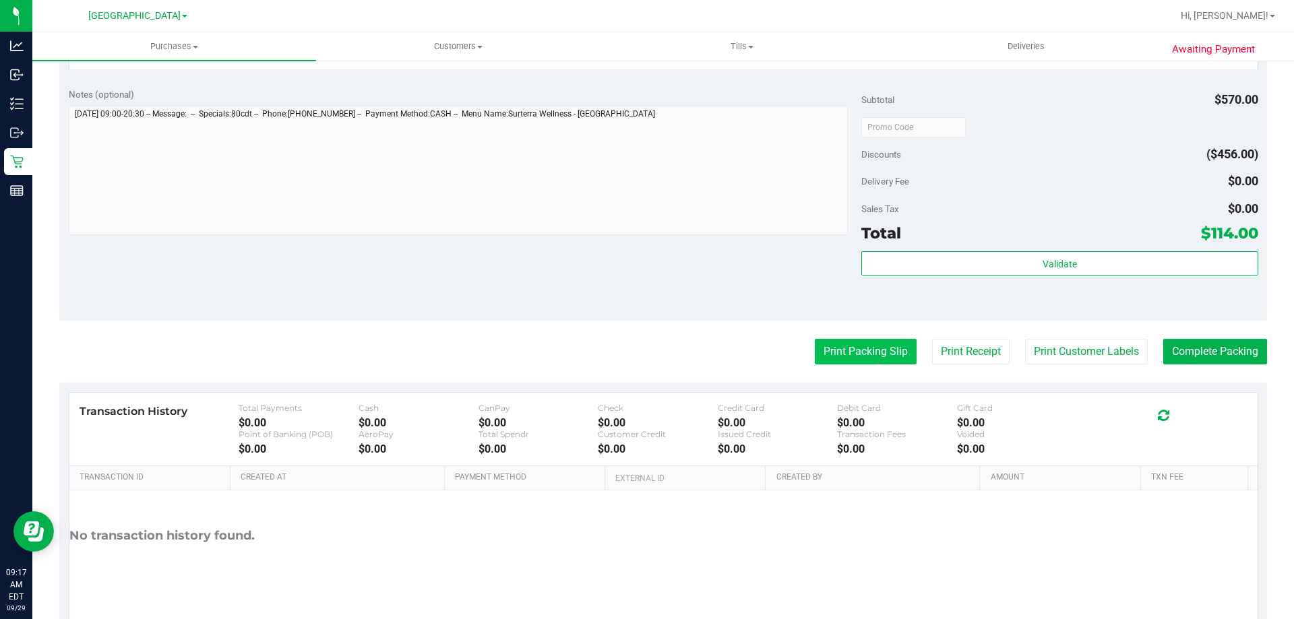
click at [827, 359] on button "Print Packing Slip" at bounding box center [866, 352] width 102 height 26
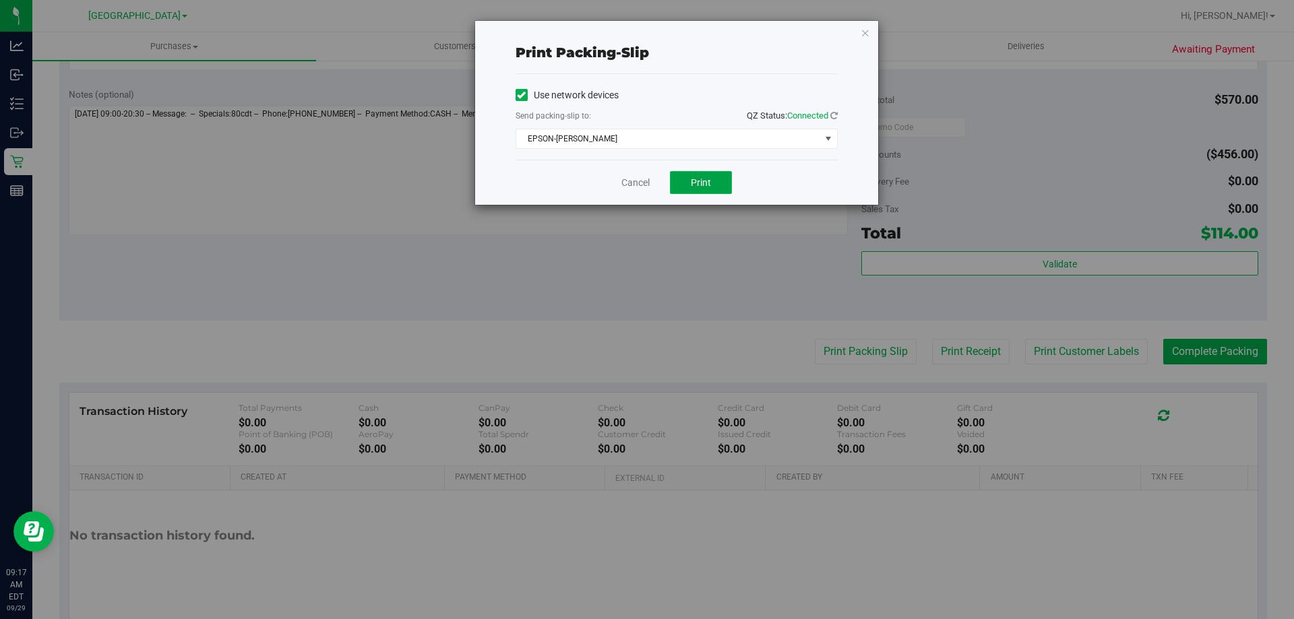
click at [704, 177] on span "Print" at bounding box center [701, 182] width 20 height 11
click at [867, 31] on icon "button" at bounding box center [865, 32] width 9 height 16
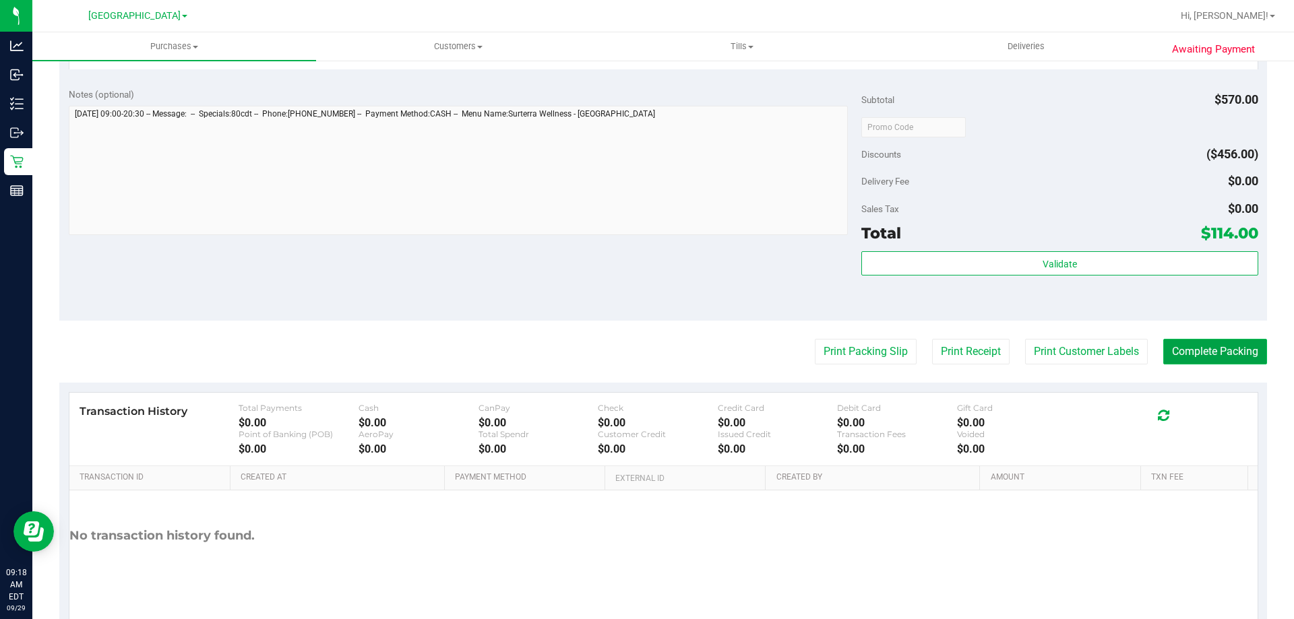
click at [1180, 346] on button "Complete Packing" at bounding box center [1215, 352] width 104 height 26
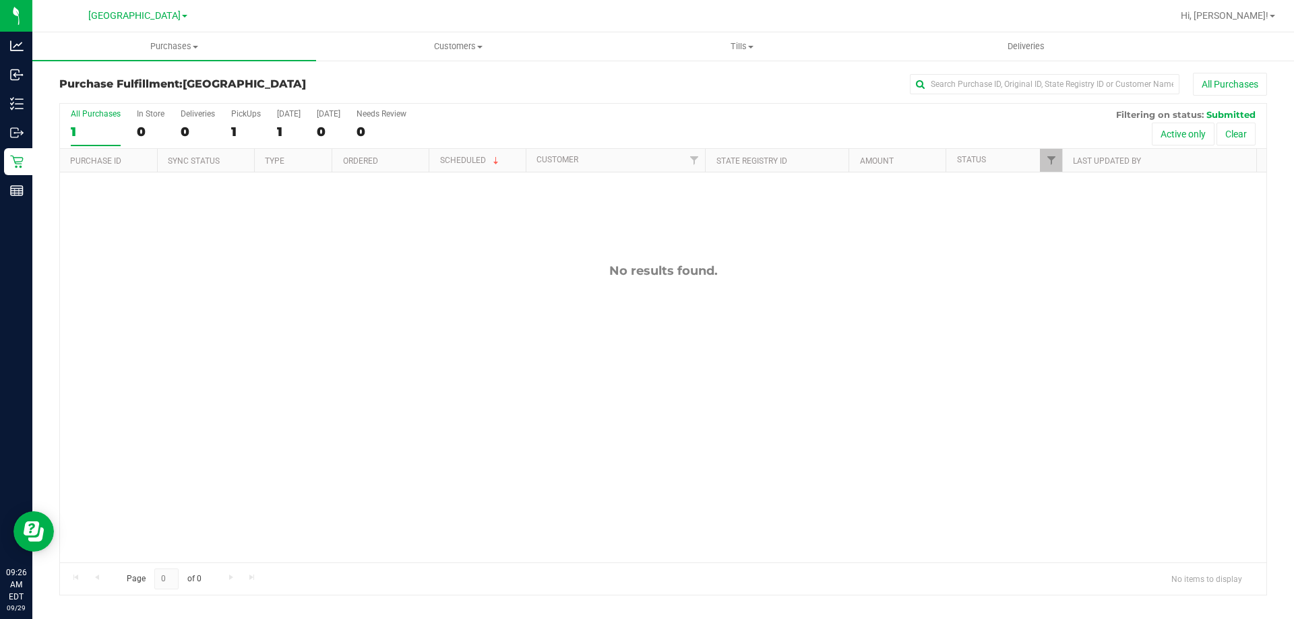
click at [506, 88] on div "All Purchases" at bounding box center [864, 84] width 805 height 23
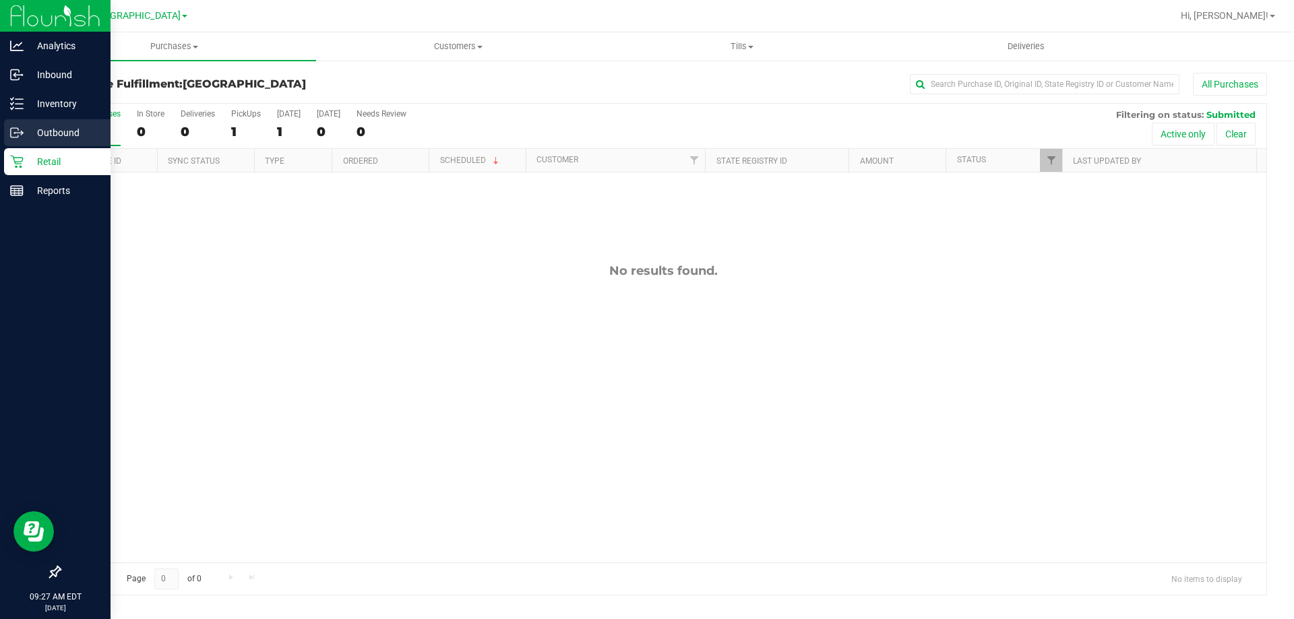
click at [15, 136] on icon at bounding box center [16, 132] width 13 height 13
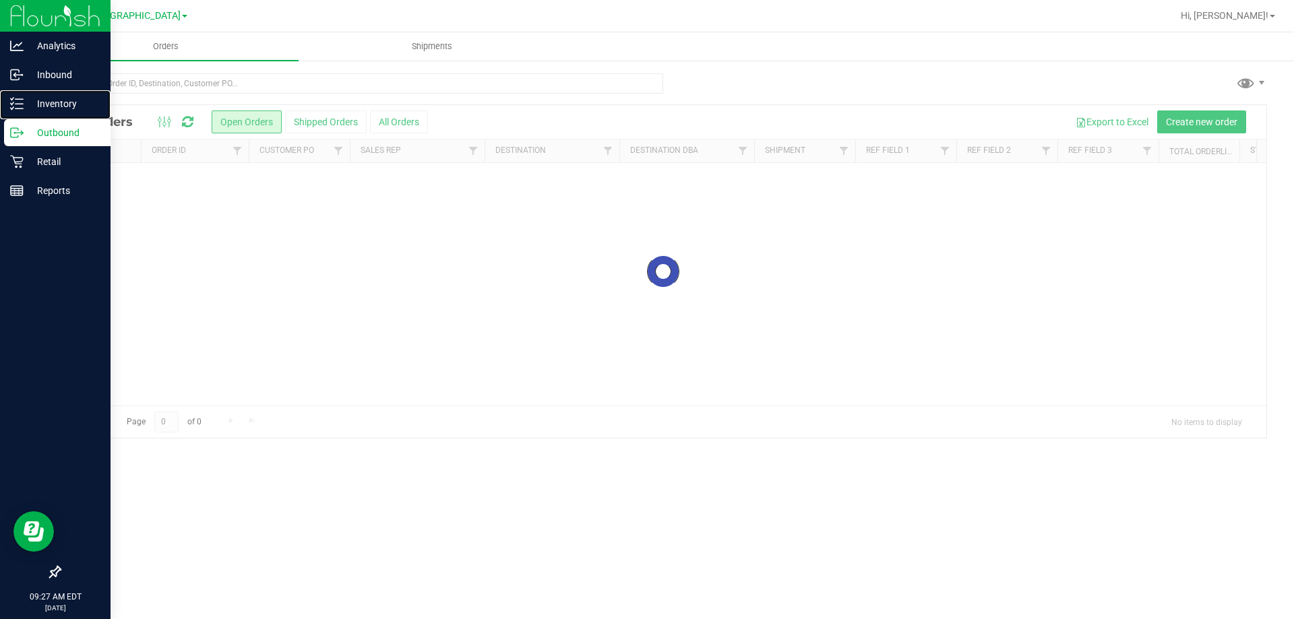
click at [26, 102] on p "Inventory" at bounding box center [64, 104] width 81 height 16
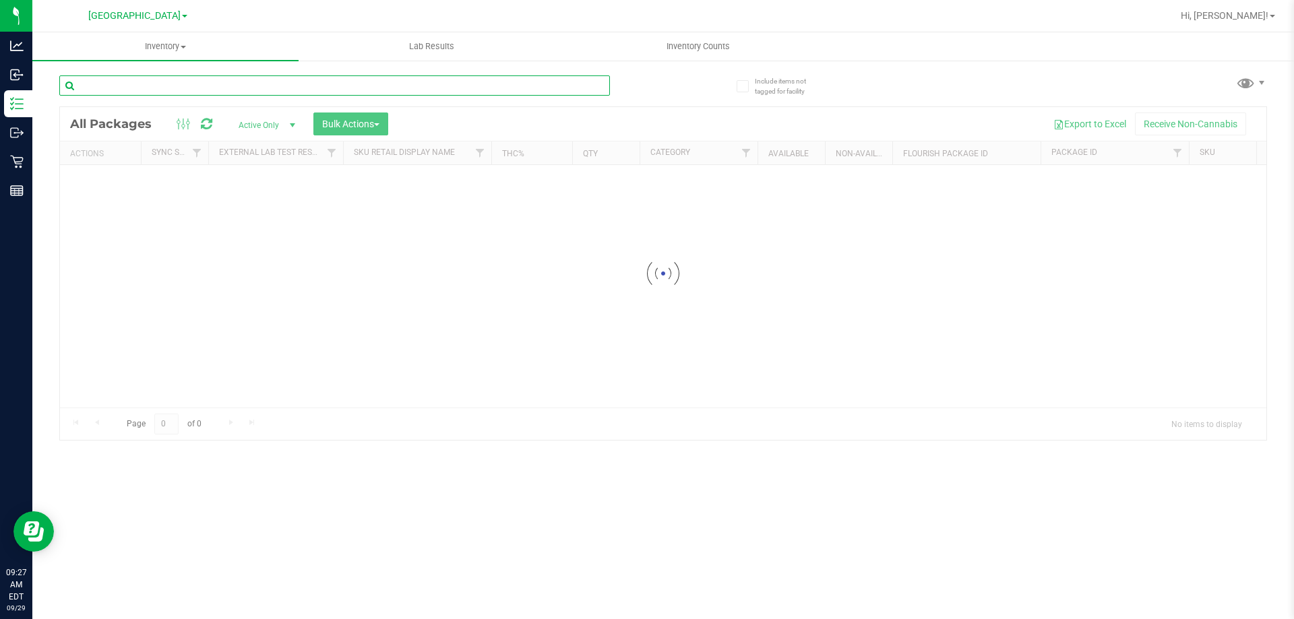
click at [133, 83] on div "Inventory All packages All inventory Waste log Create inventory Lab Results Inv…" at bounding box center [663, 325] width 1262 height 587
type input "a"
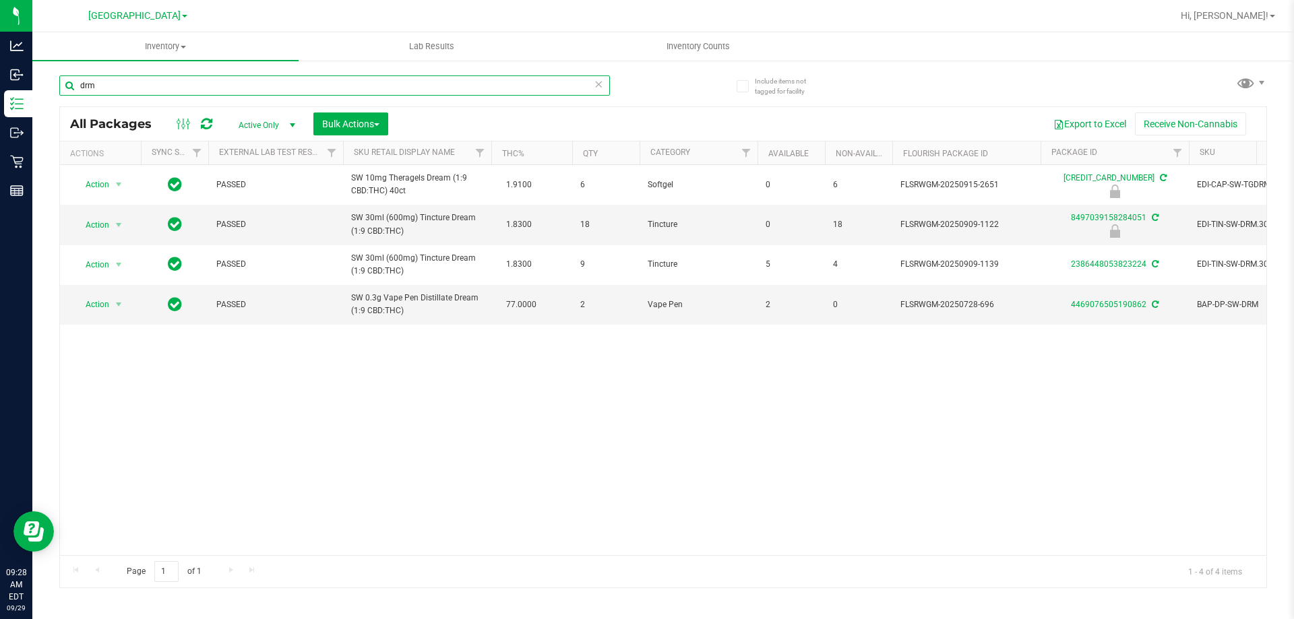
click at [133, 83] on input "drm" at bounding box center [334, 85] width 551 height 20
type input "0.3g"
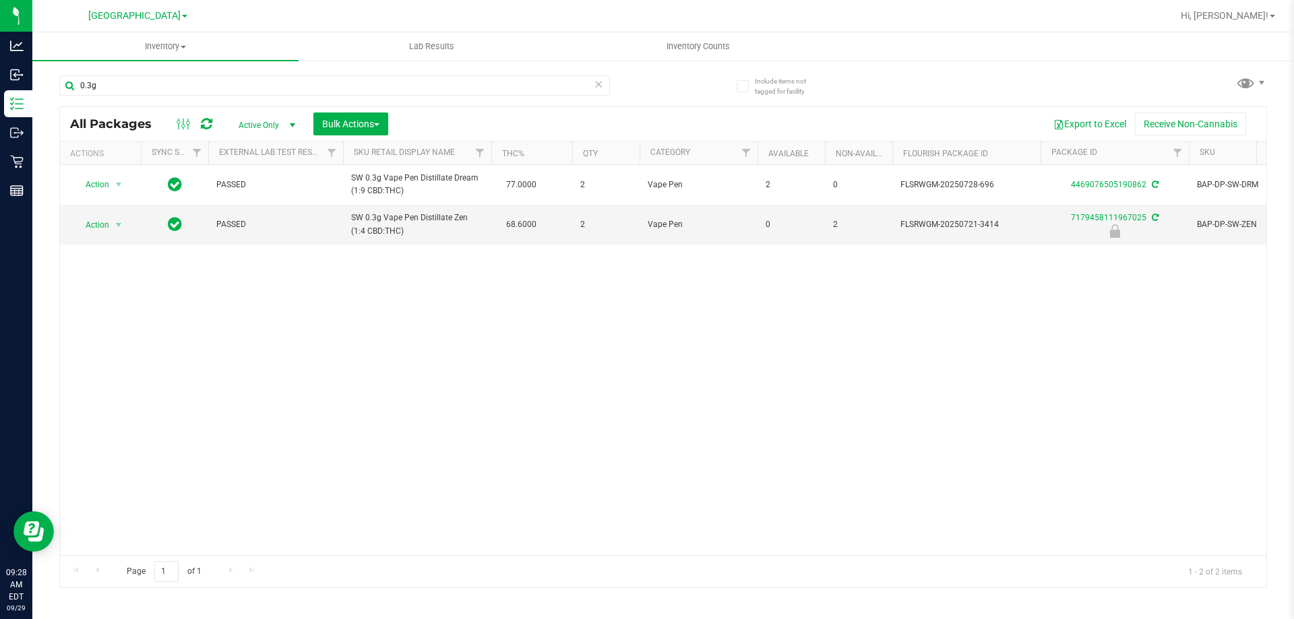
click at [596, 88] on icon at bounding box center [598, 83] width 9 height 16
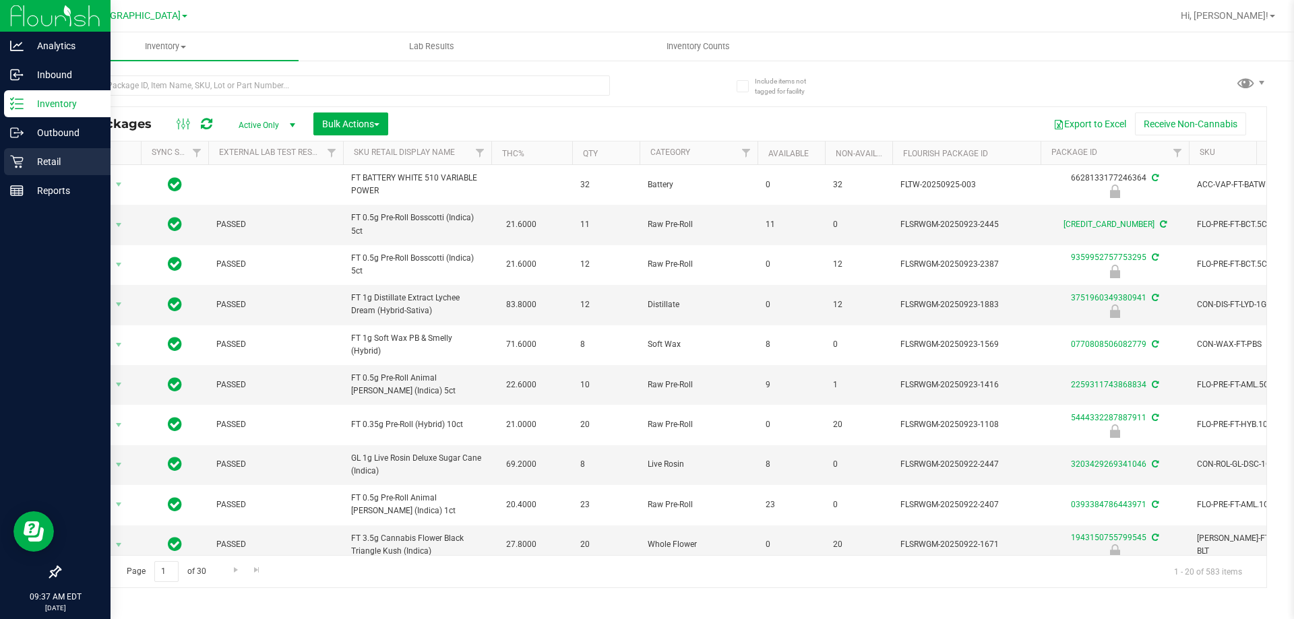
click at [22, 158] on icon at bounding box center [16, 162] width 13 height 13
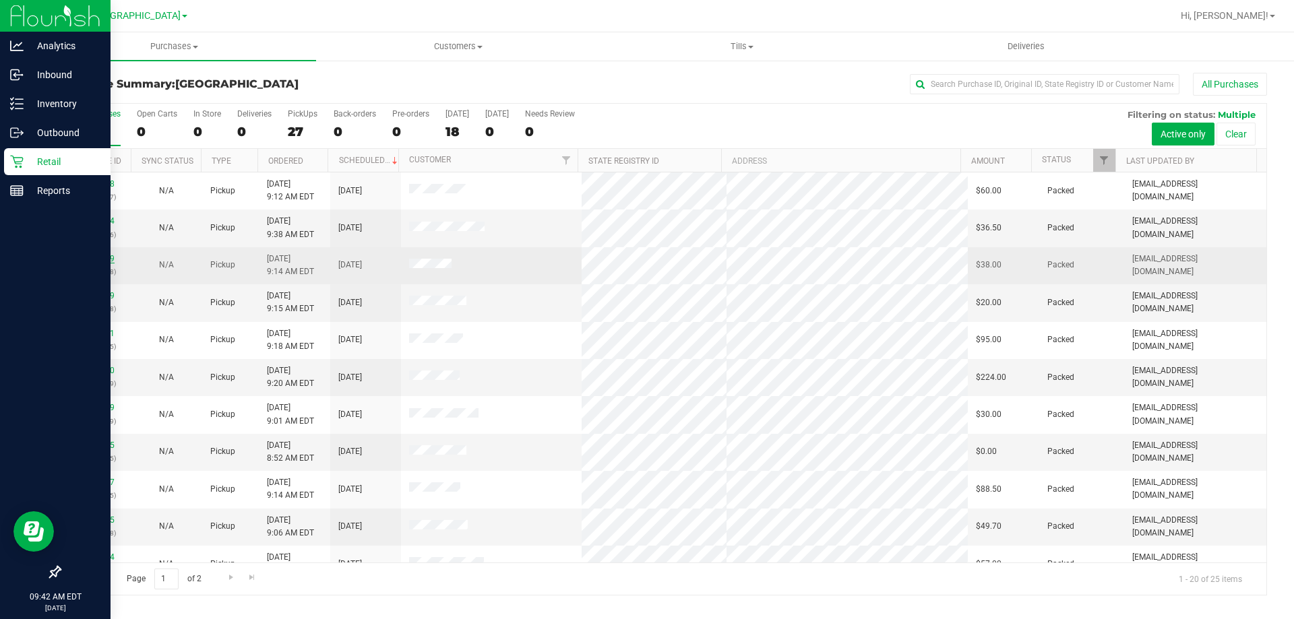
click at [94, 259] on link "12022879" at bounding box center [96, 258] width 38 height 9
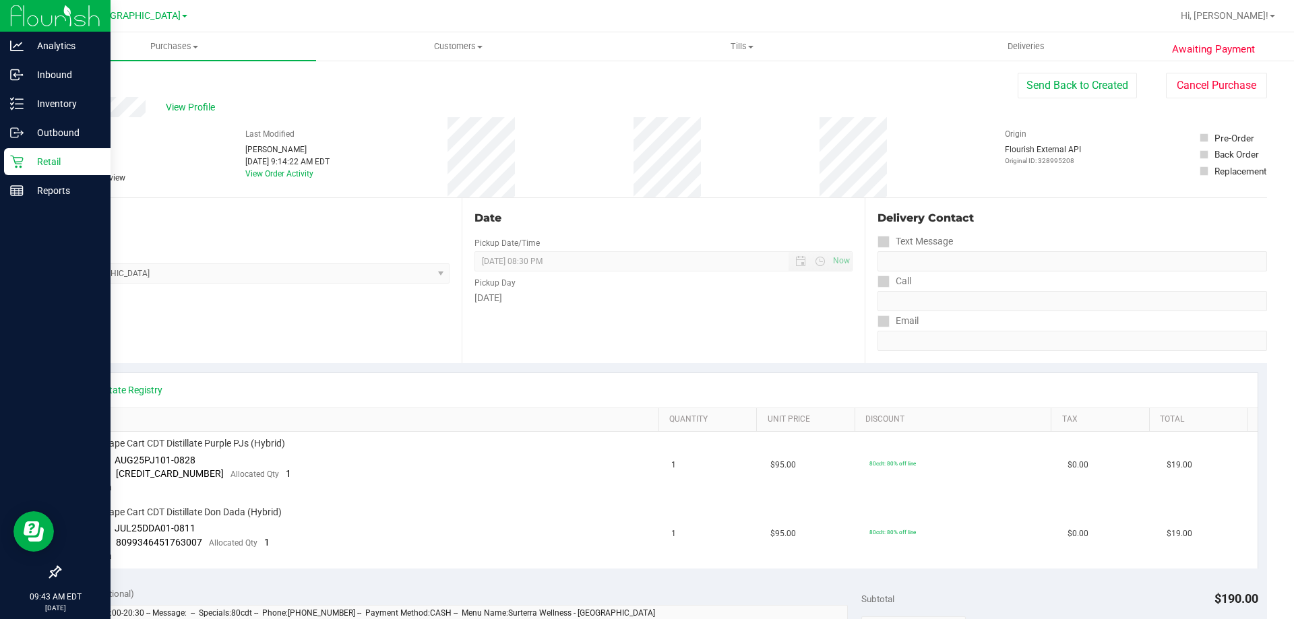
click at [80, 86] on div "Back" at bounding box center [69, 81] width 20 height 16
click at [75, 79] on link "Back" at bounding box center [69, 80] width 20 height 9
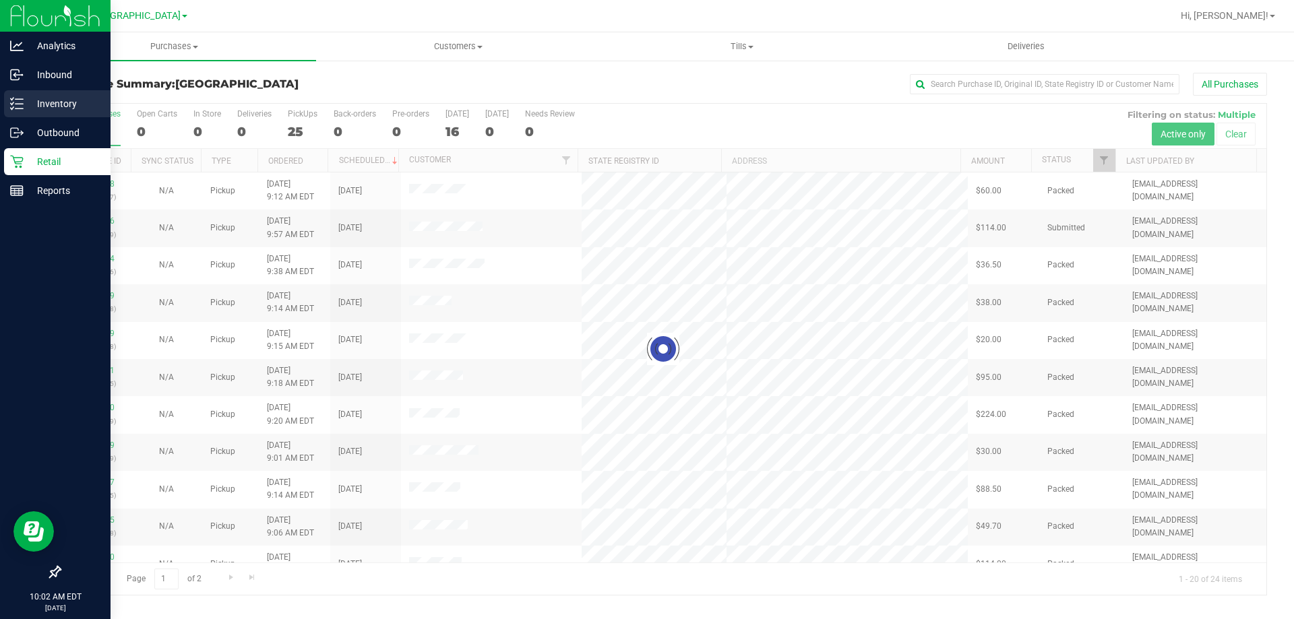
click at [22, 110] on icon at bounding box center [16, 103] width 13 height 13
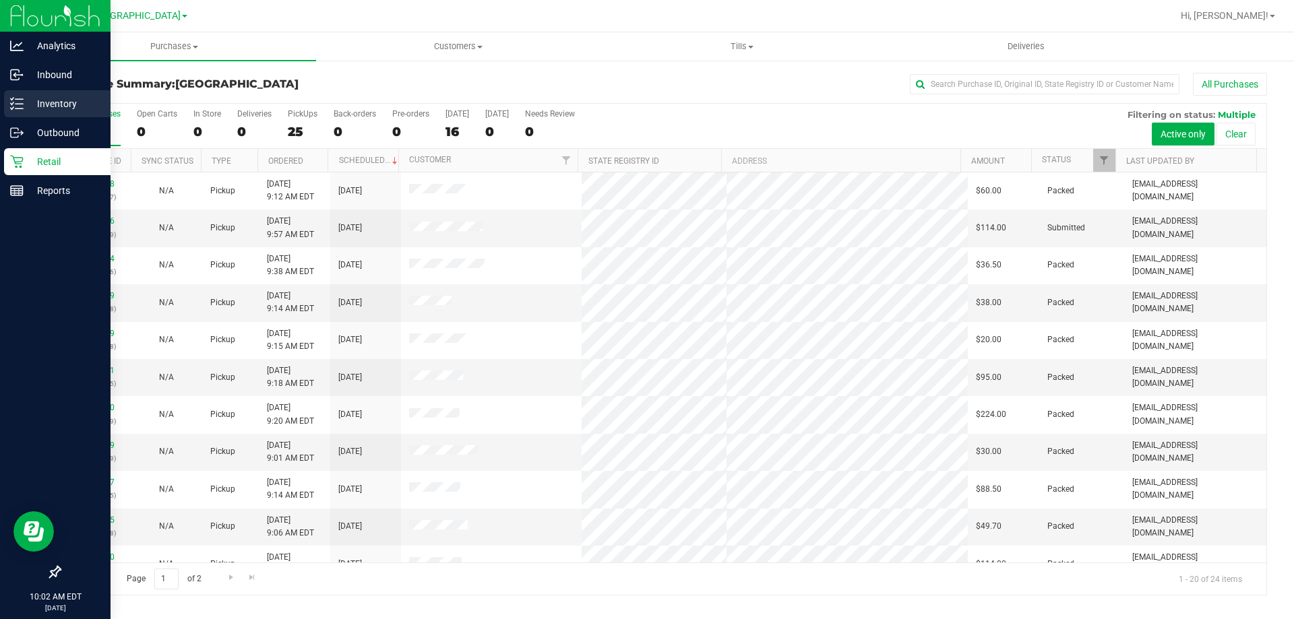
click at [57, 103] on p "Inventory" at bounding box center [64, 104] width 81 height 16
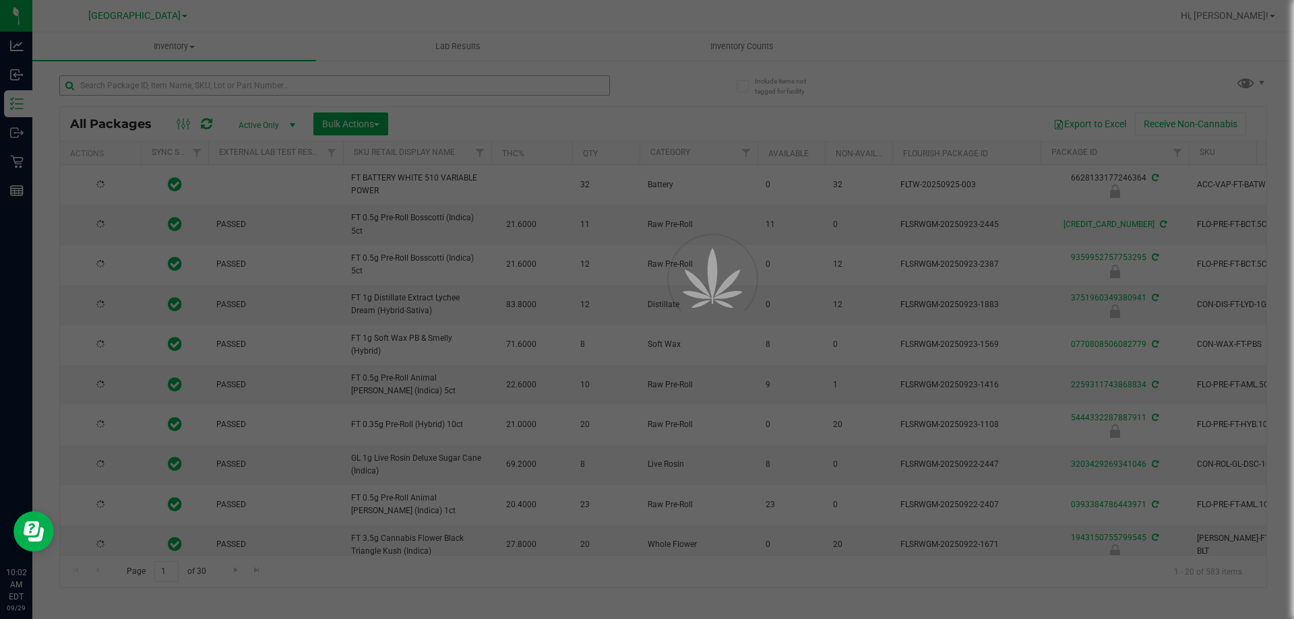
click at [373, 90] on div at bounding box center [647, 309] width 1294 height 619
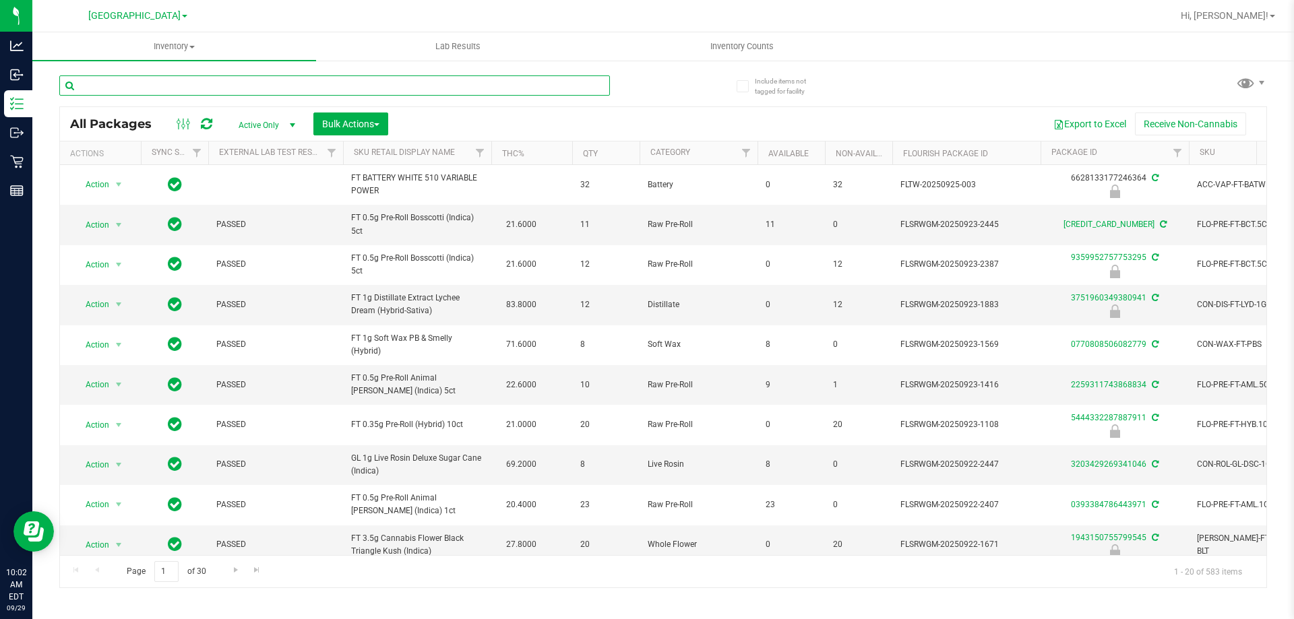
click at [373, 90] on input "text" at bounding box center [334, 85] width 551 height 20
type input "BLO"
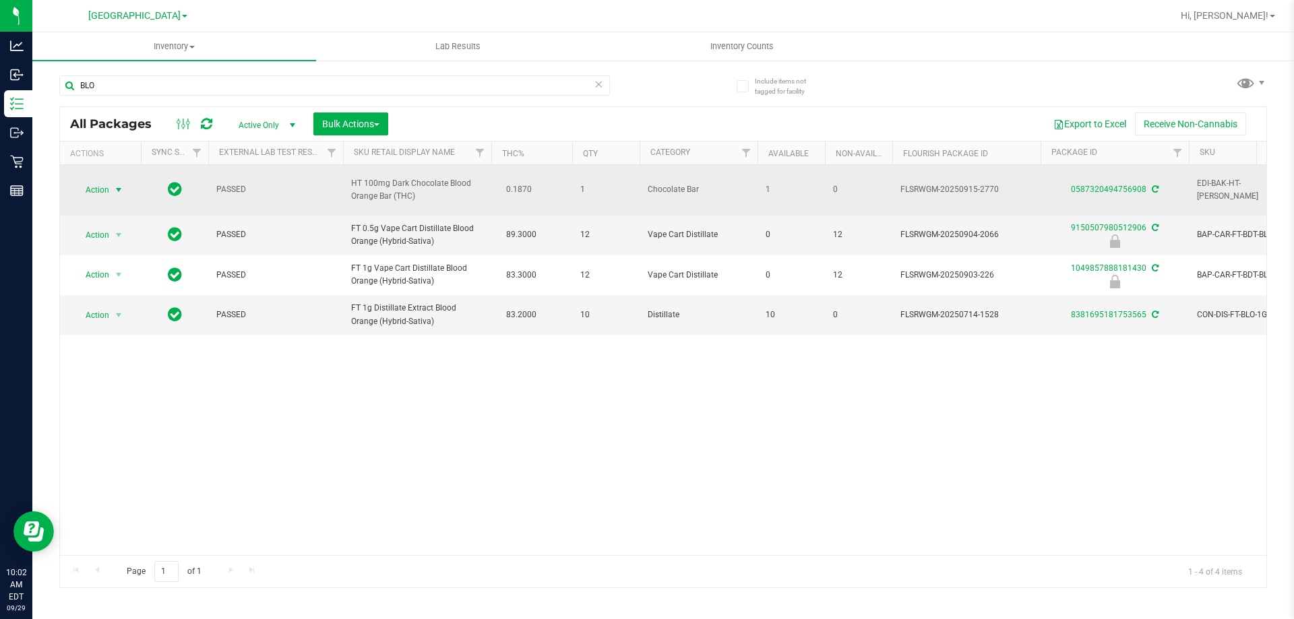
click at [98, 189] on span "Action" at bounding box center [91, 190] width 36 height 19
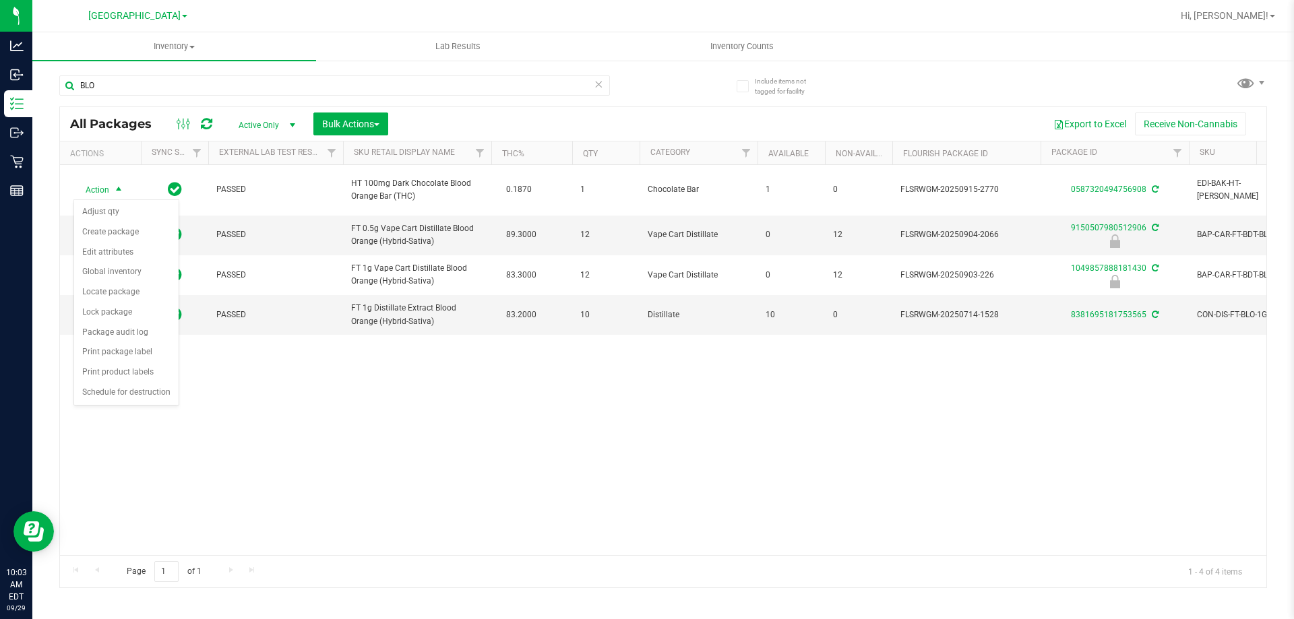
click at [549, 504] on div "Action Action Adjust qty Create package Edit attributes Global inventory Locate…" at bounding box center [663, 360] width 1206 height 390
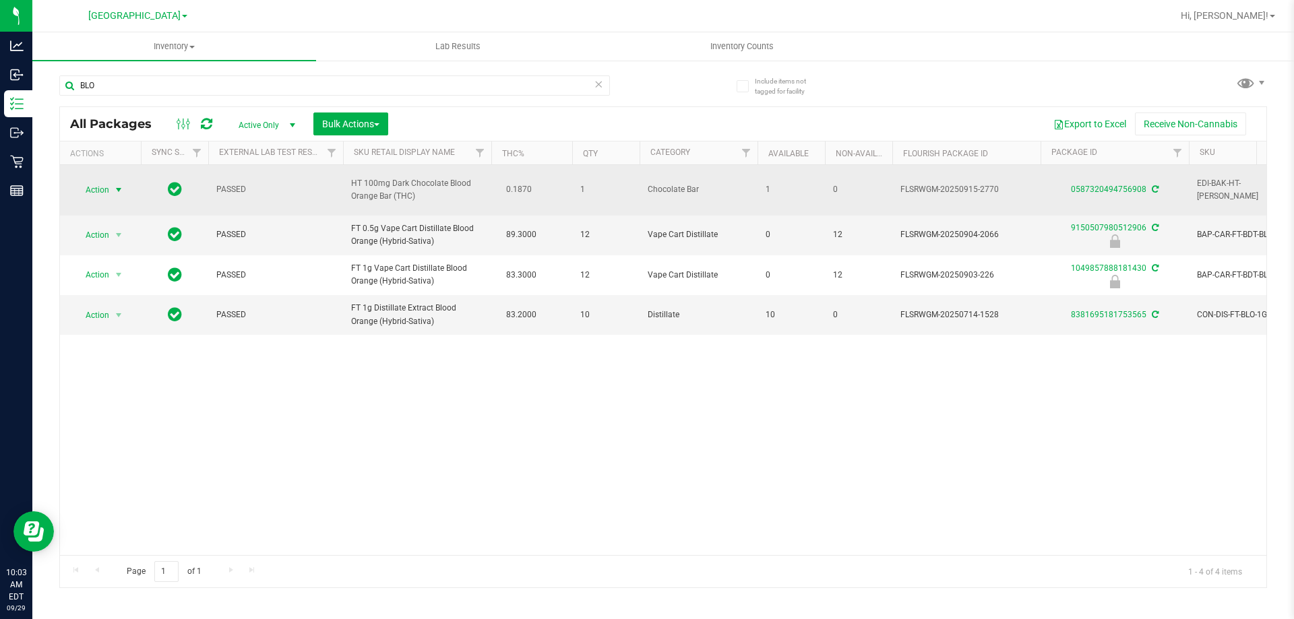
click at [100, 186] on span "Action" at bounding box center [91, 190] width 36 height 19
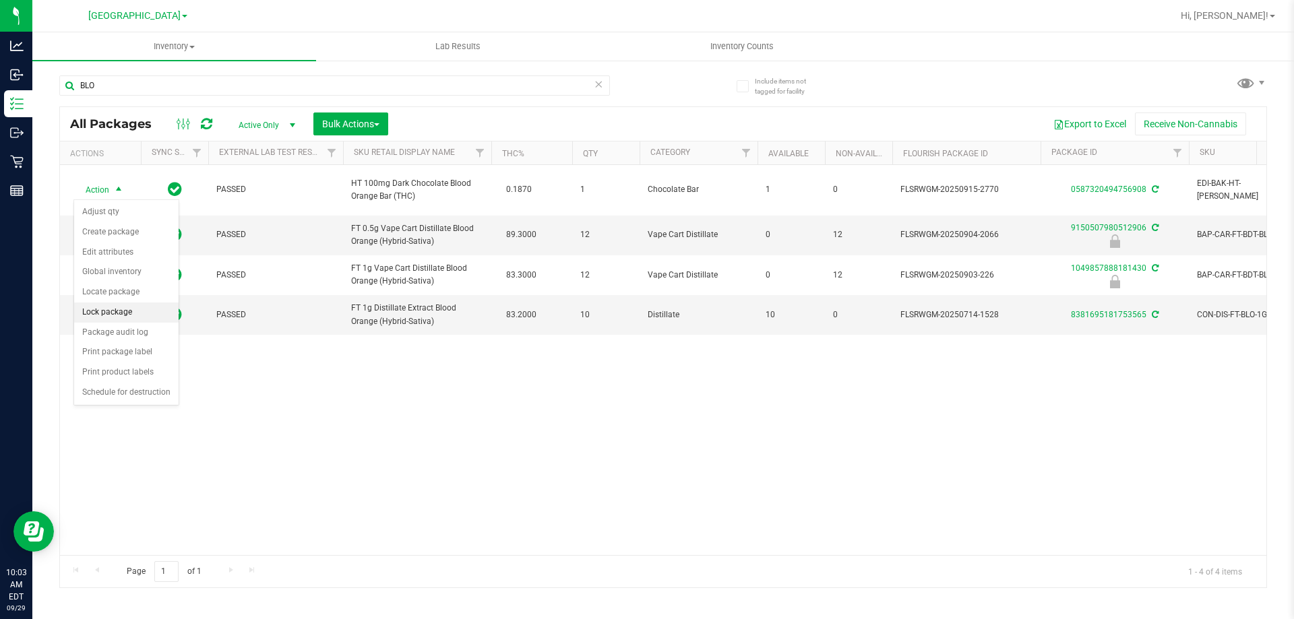
click at [123, 314] on li "Lock package" at bounding box center [126, 313] width 104 height 20
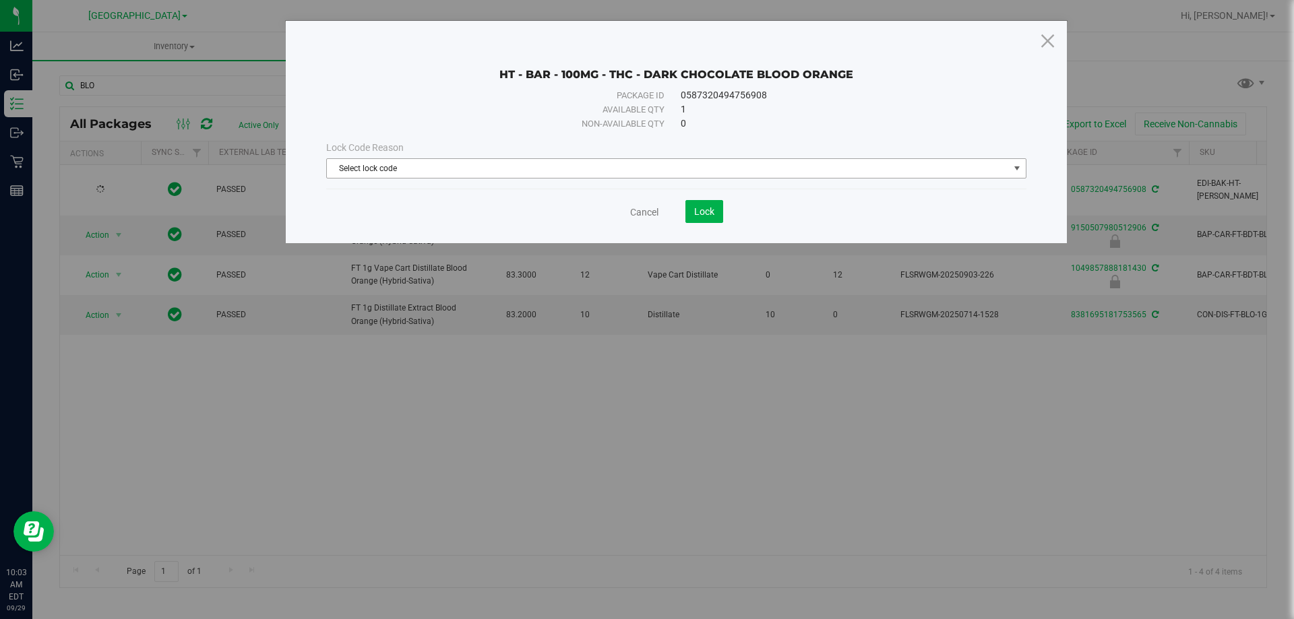
click at [575, 165] on span "Select lock code" at bounding box center [668, 168] width 682 height 19
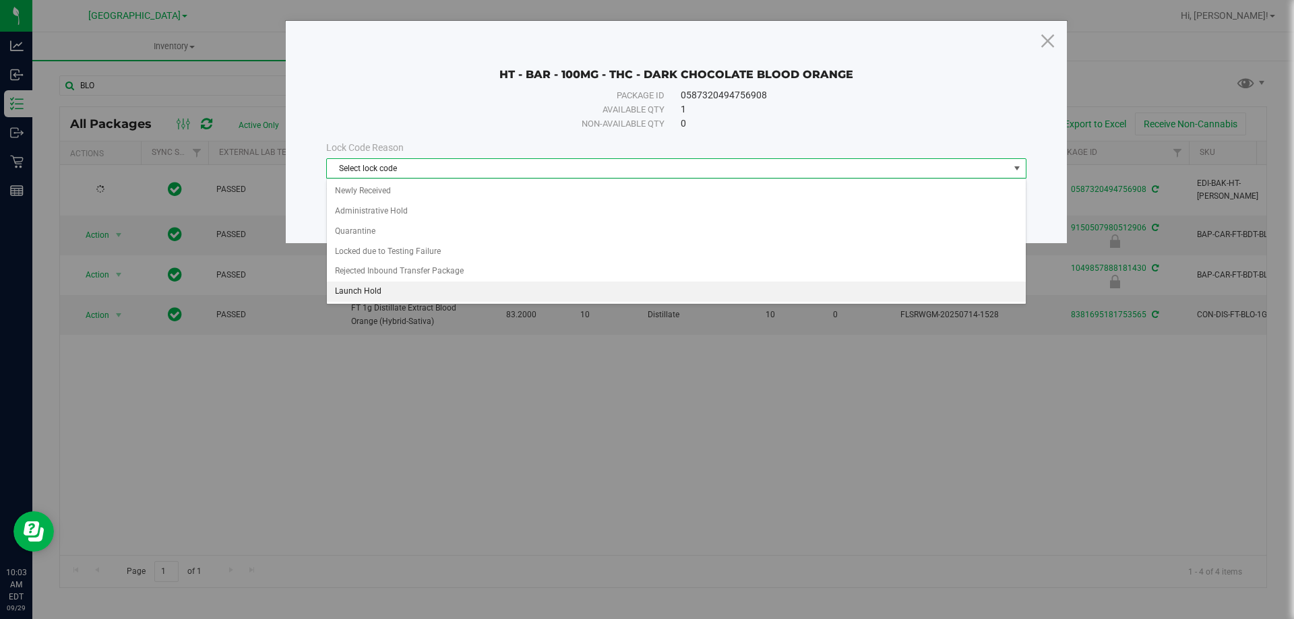
click at [411, 284] on li "Launch Hold" at bounding box center [676, 292] width 699 height 20
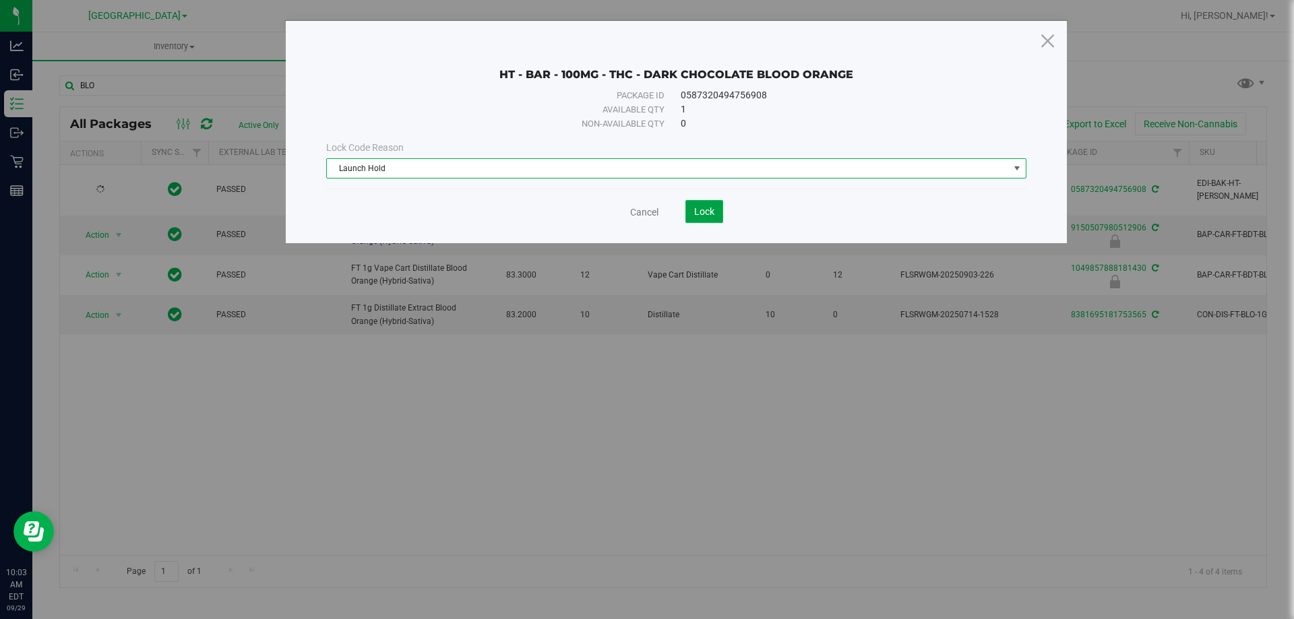
click at [704, 216] on span "Lock" at bounding box center [704, 211] width 20 height 11
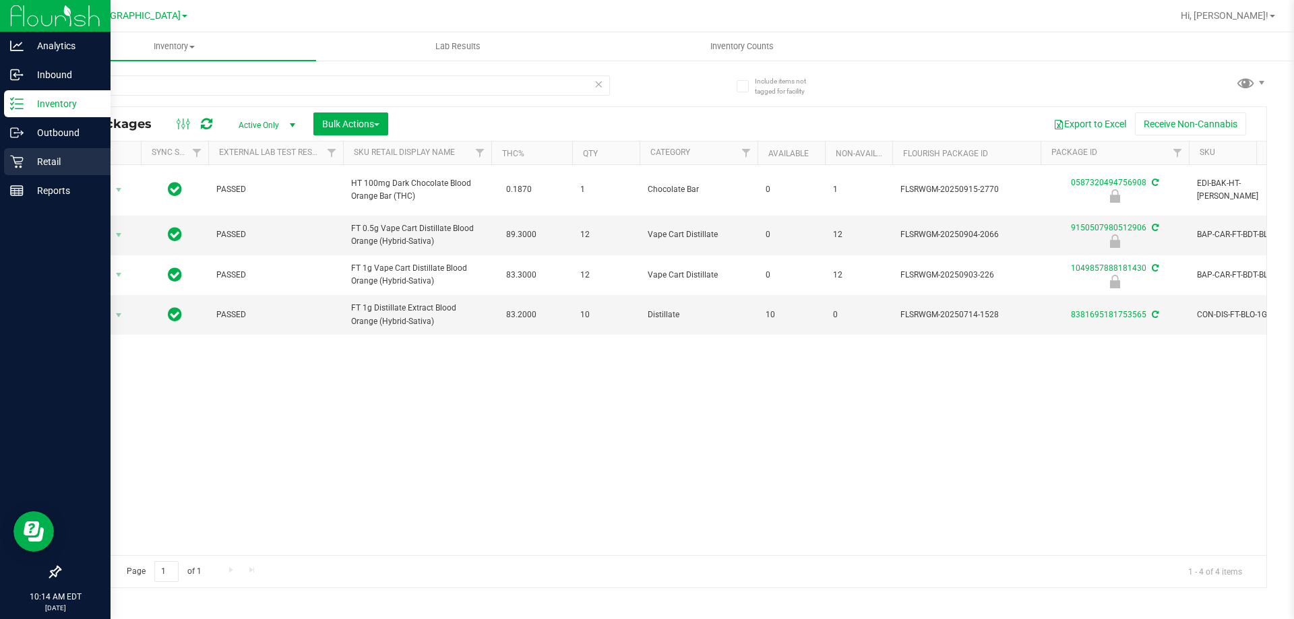
click at [12, 150] on div "Retail" at bounding box center [57, 161] width 106 height 27
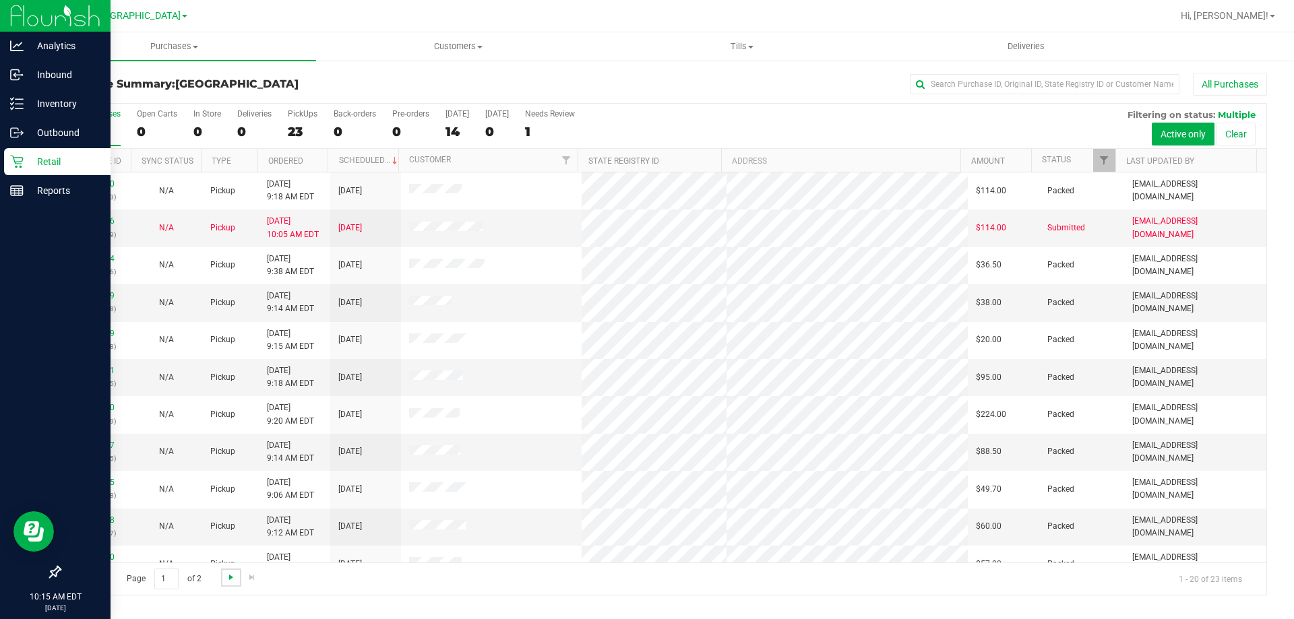
click at [230, 574] on span "Go to the next page" at bounding box center [231, 577] width 11 height 11
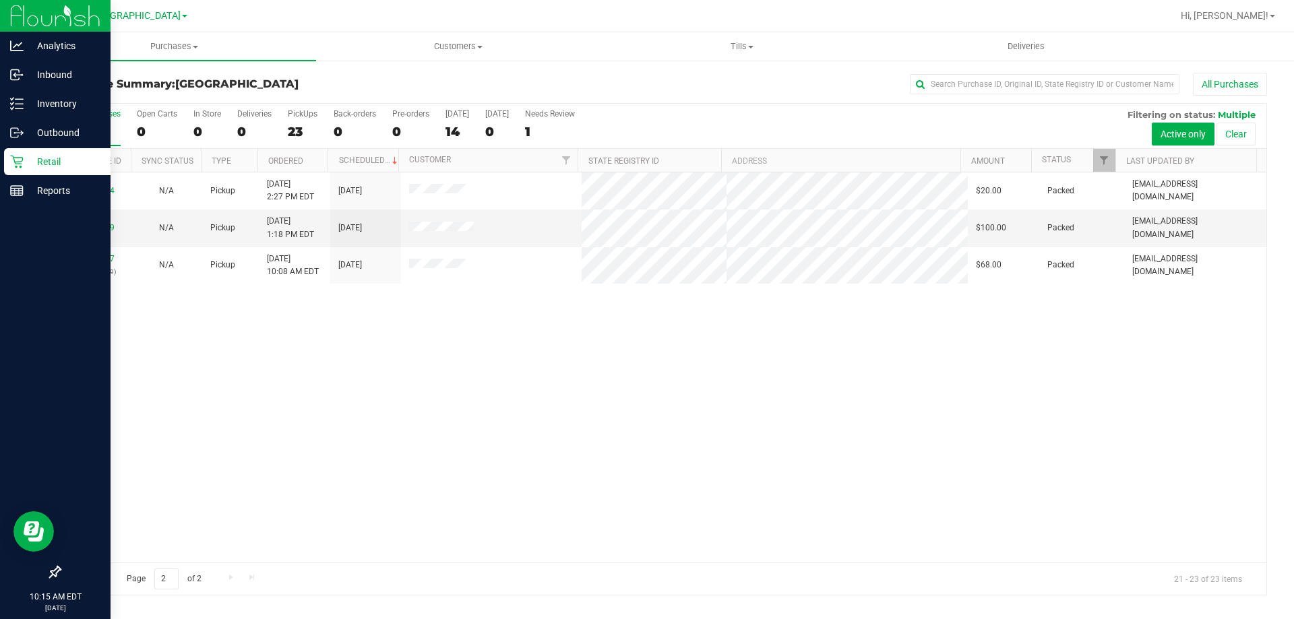
click at [97, 578] on span "Go to the previous page" at bounding box center [97, 577] width 11 height 11
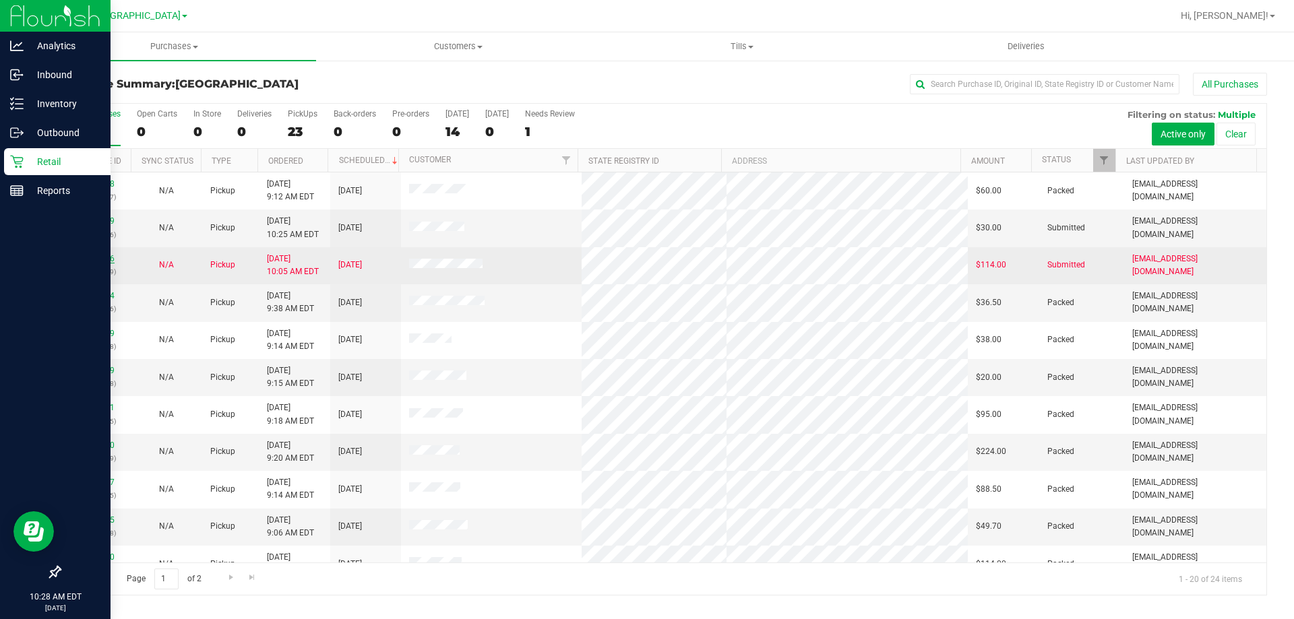
click at [104, 261] on link "12023206" at bounding box center [96, 258] width 38 height 9
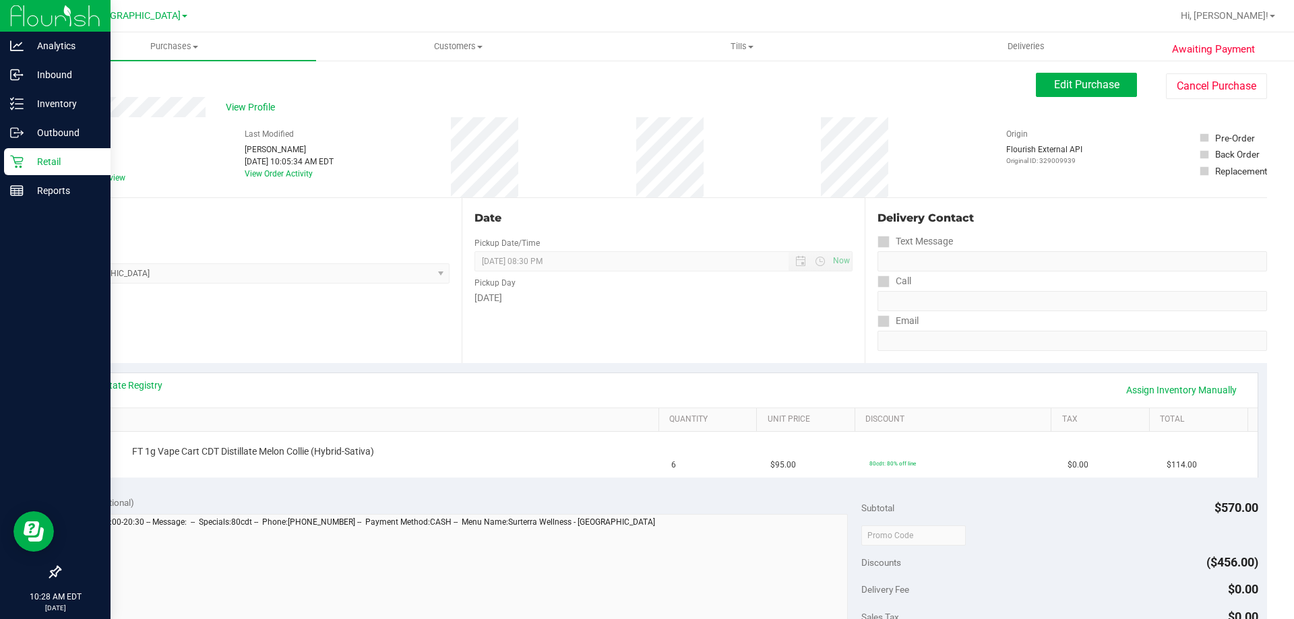
click at [86, 133] on span "# 12023206" at bounding box center [84, 135] width 51 height 14
click at [260, 106] on span "View Profile" at bounding box center [253, 107] width 54 height 14
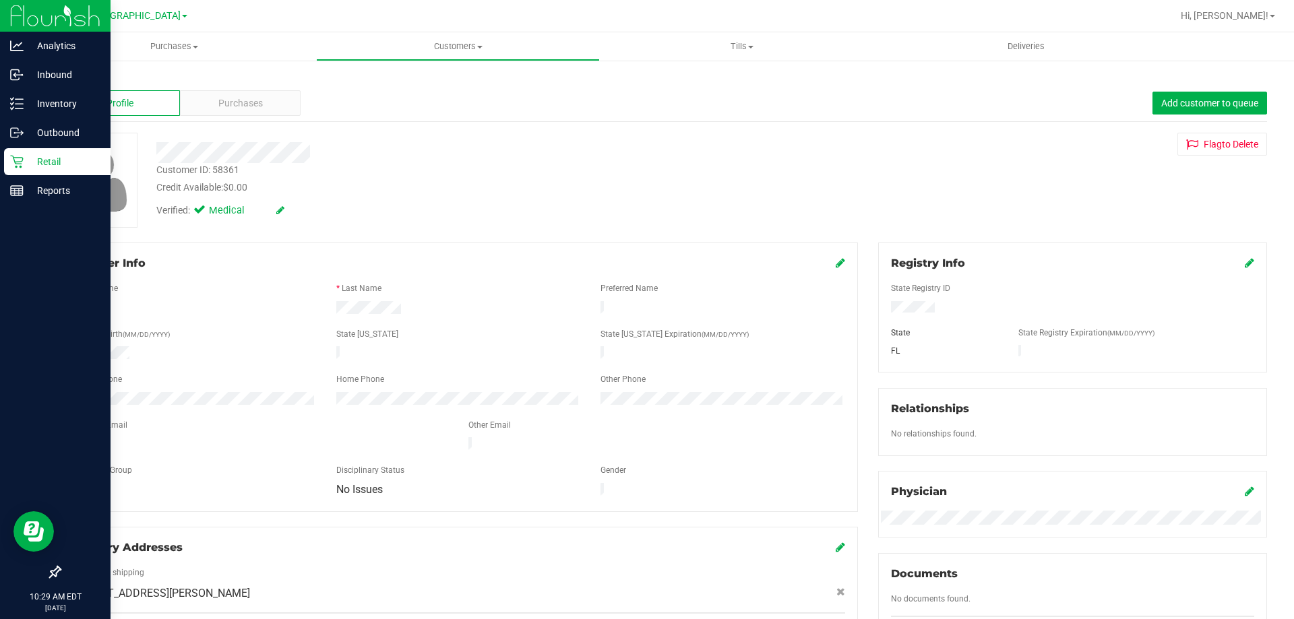
click at [225, 169] on div "Customer ID: 58361" at bounding box center [197, 170] width 83 height 14
copy div "58361"
click at [67, 80] on link "Back" at bounding box center [70, 78] width 23 height 9
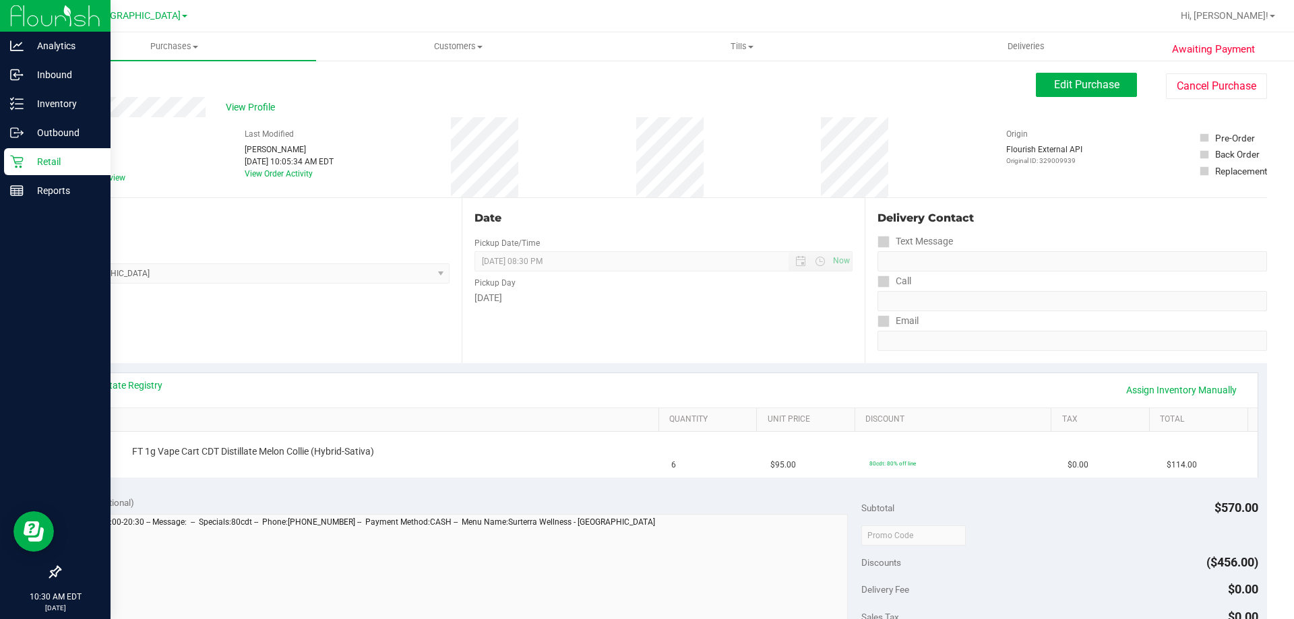
click at [363, 358] on div "Location Pickup Store North Port WC Select Store Bonita Springs WC Boynton Beac…" at bounding box center [260, 280] width 402 height 165
click at [70, 88] on div "Back" at bounding box center [69, 81] width 20 height 16
click at [71, 80] on link "Back" at bounding box center [69, 80] width 20 height 9
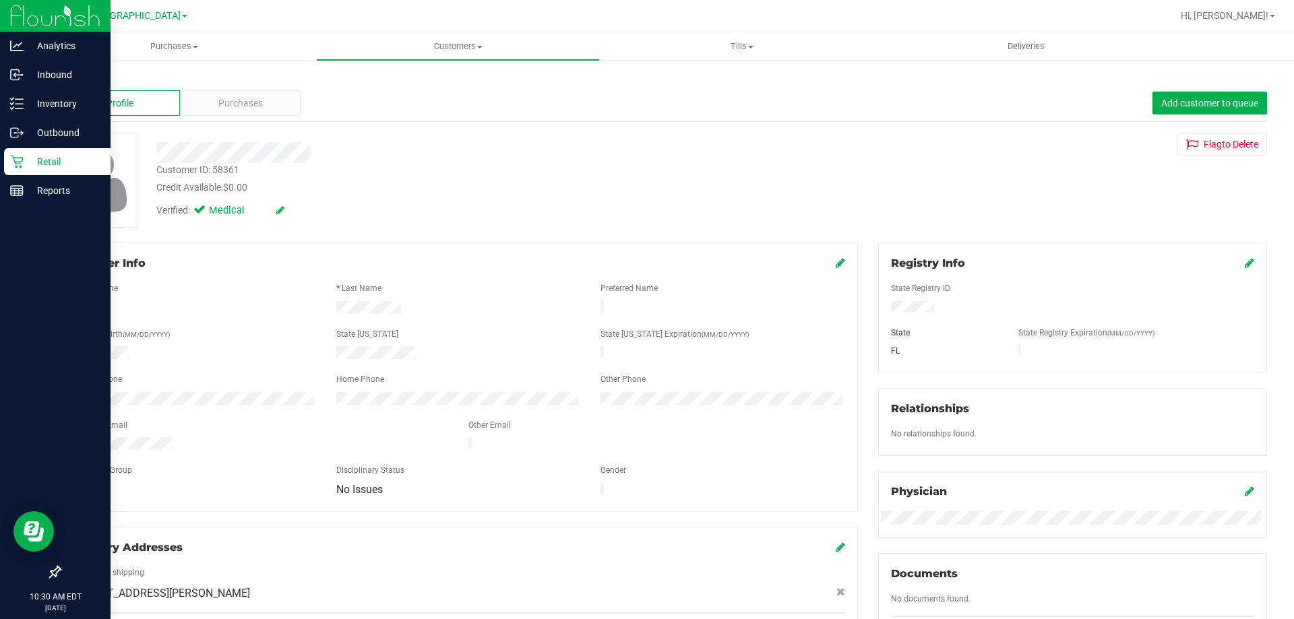
click at [15, 160] on icon at bounding box center [16, 161] width 13 height 13
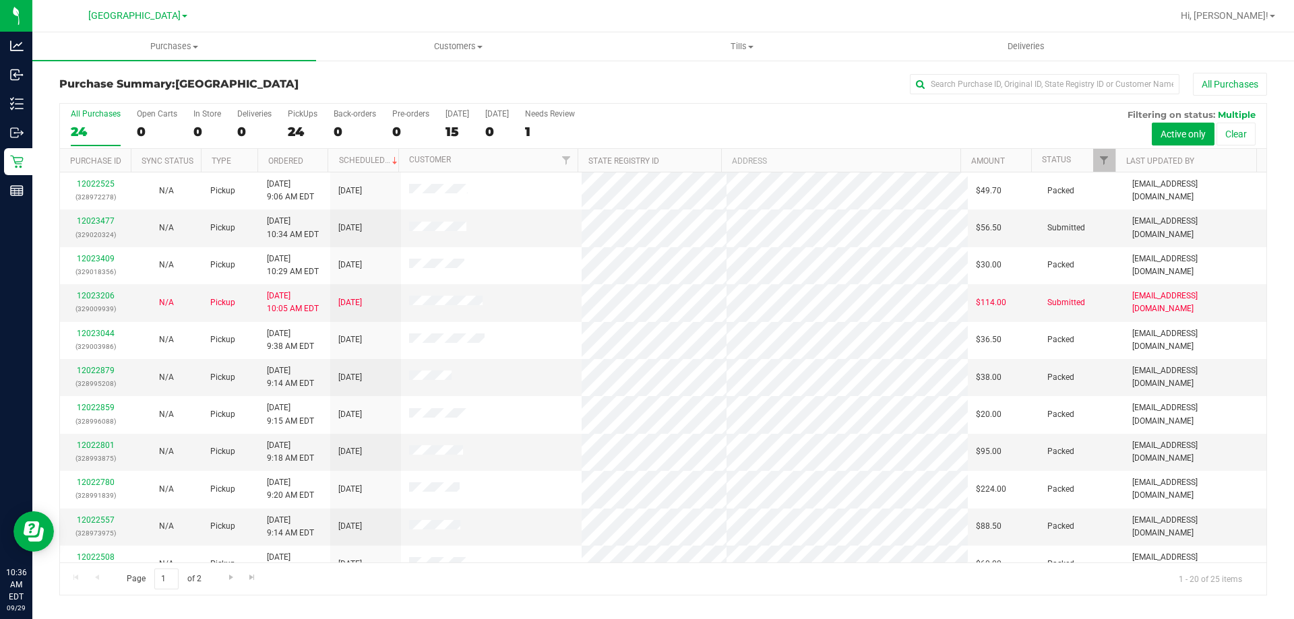
click at [356, 65] on div "Purchase Summary: North Port WC All Purchases All Purchases 24 Open Carts 0 In …" at bounding box center [663, 334] width 1262 height 550
click at [102, 216] on link "12023477" at bounding box center [96, 220] width 38 height 9
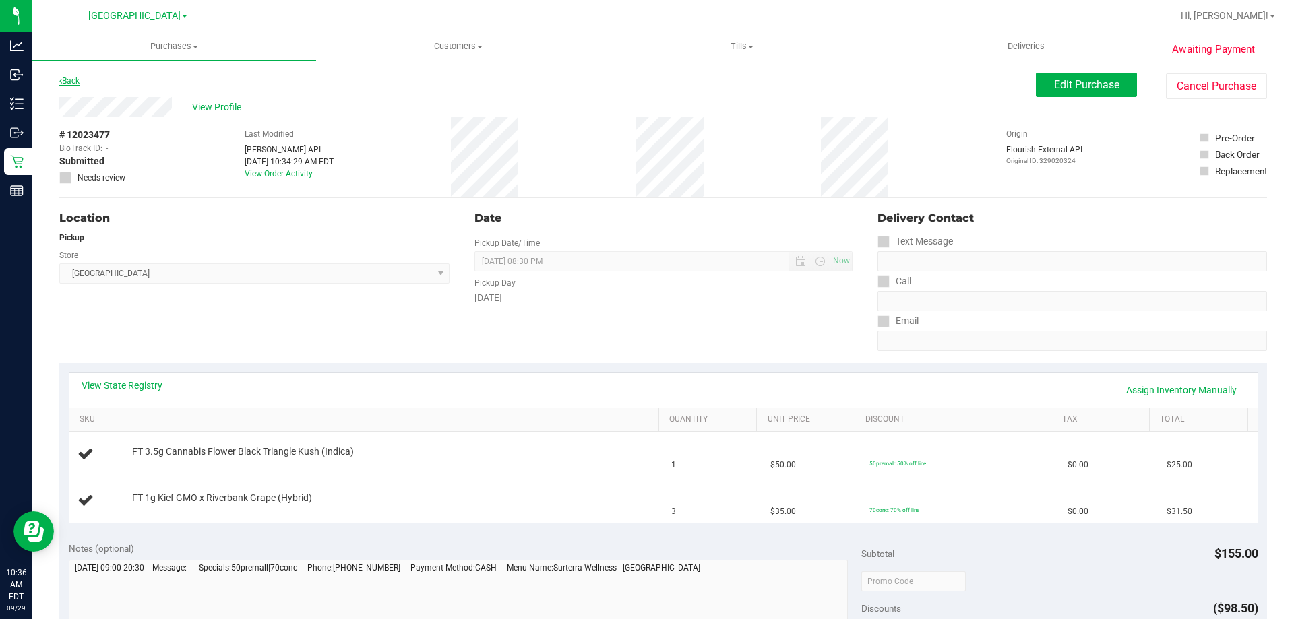
click at [69, 83] on link "Back" at bounding box center [69, 80] width 20 height 9
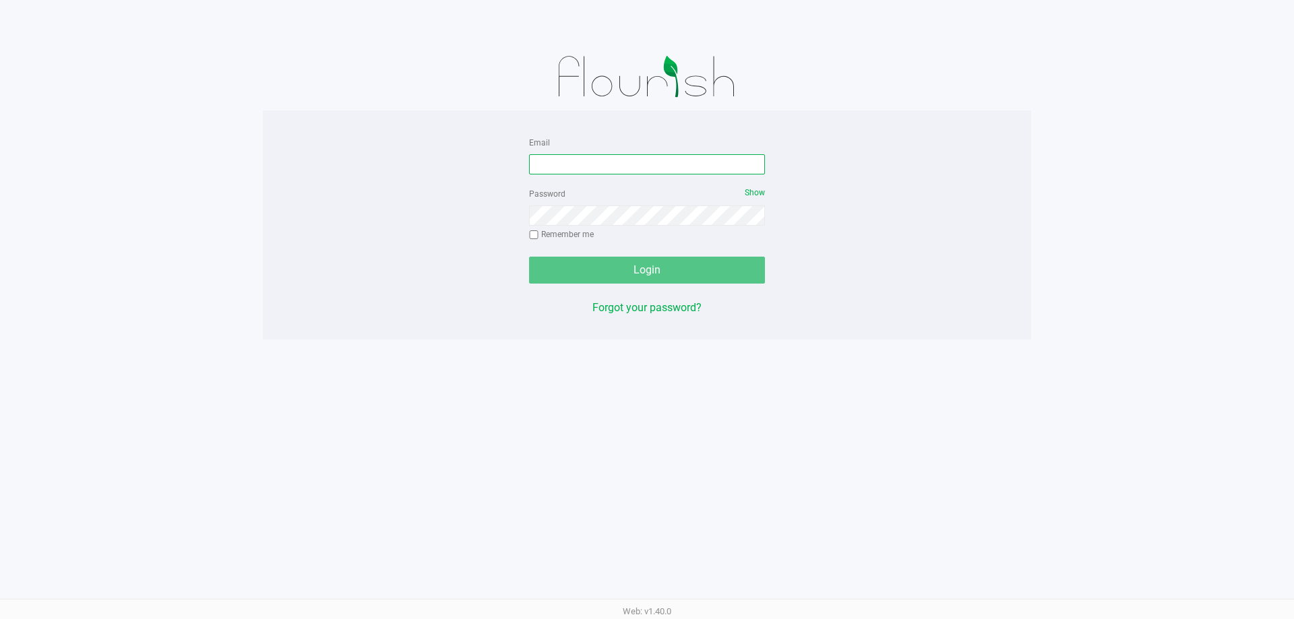
click at [586, 173] on input "Email" at bounding box center [647, 164] width 236 height 20
type input "[EMAIL_ADDRESS][DOMAIN_NAME]"
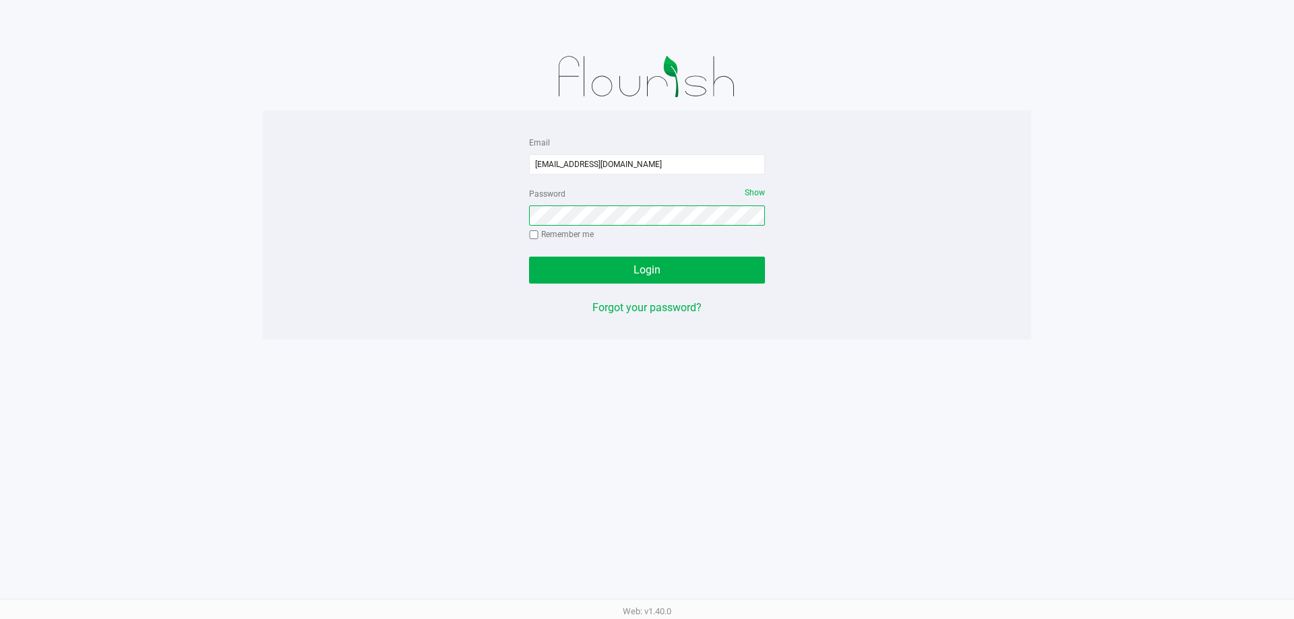
click at [529, 257] on button "Login" at bounding box center [647, 270] width 236 height 27
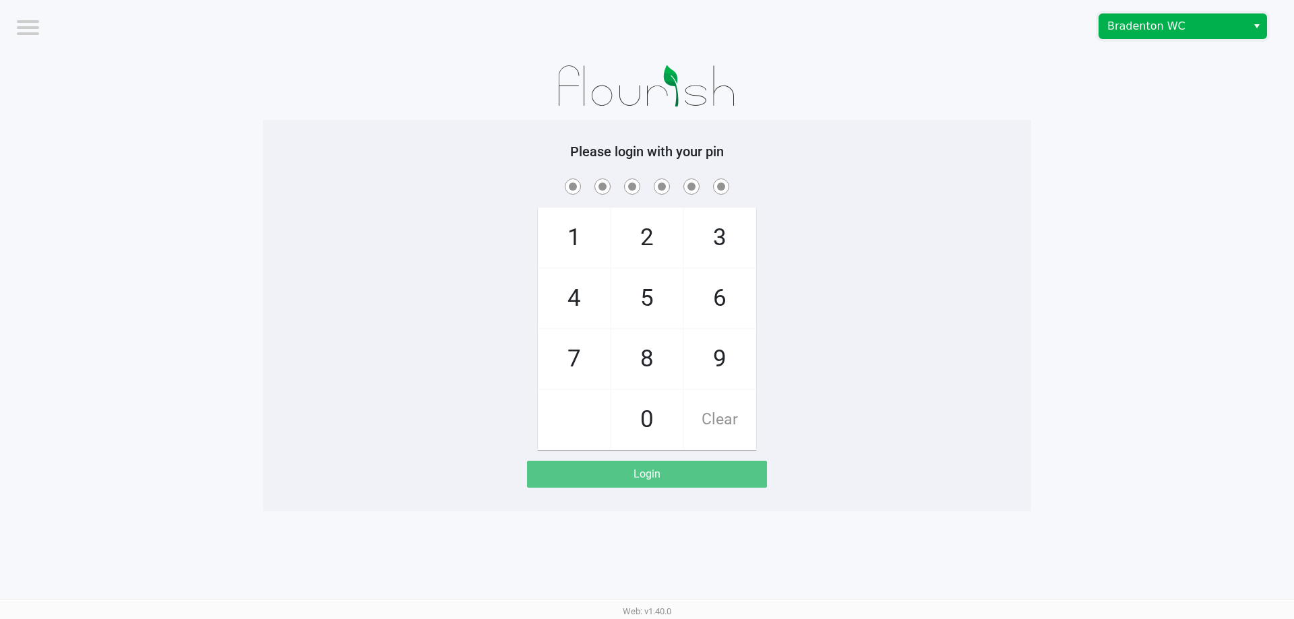
click at [1242, 21] on span "Bradenton WC" at bounding box center [1173, 26] width 148 height 24
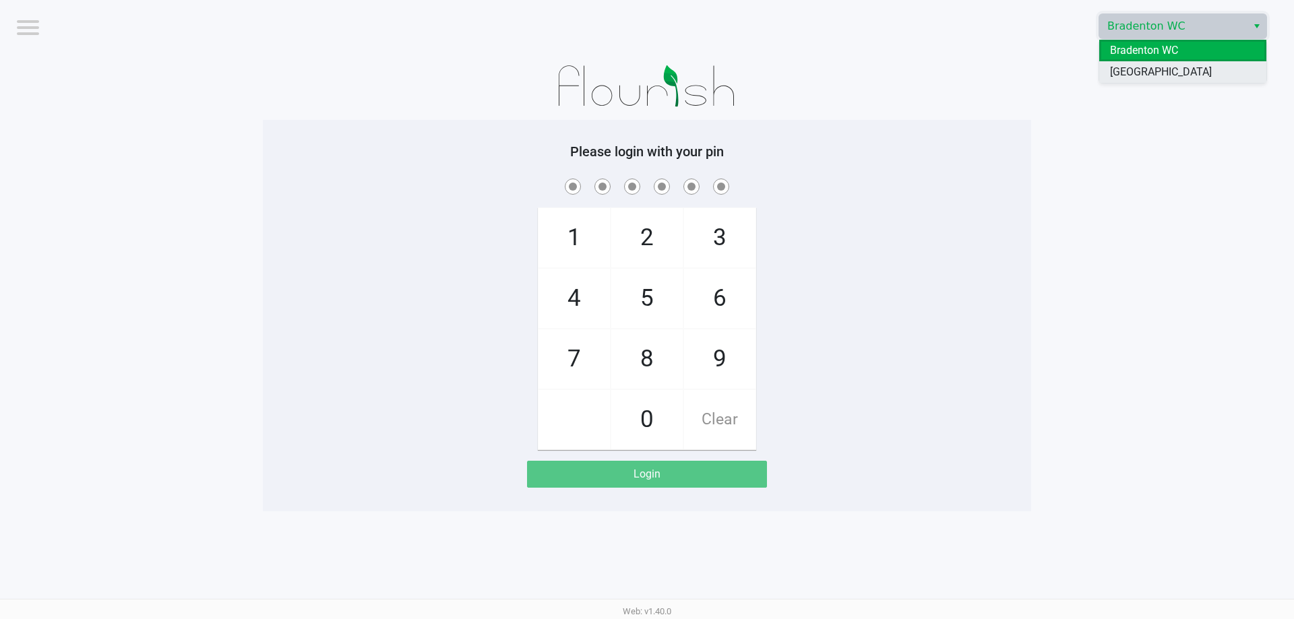
click at [1148, 73] on span "[GEOGRAPHIC_DATA]" at bounding box center [1161, 72] width 102 height 16
click at [395, 247] on div "1 4 7 2 5 8 0 3 6 9 Clear" at bounding box center [647, 313] width 768 height 274
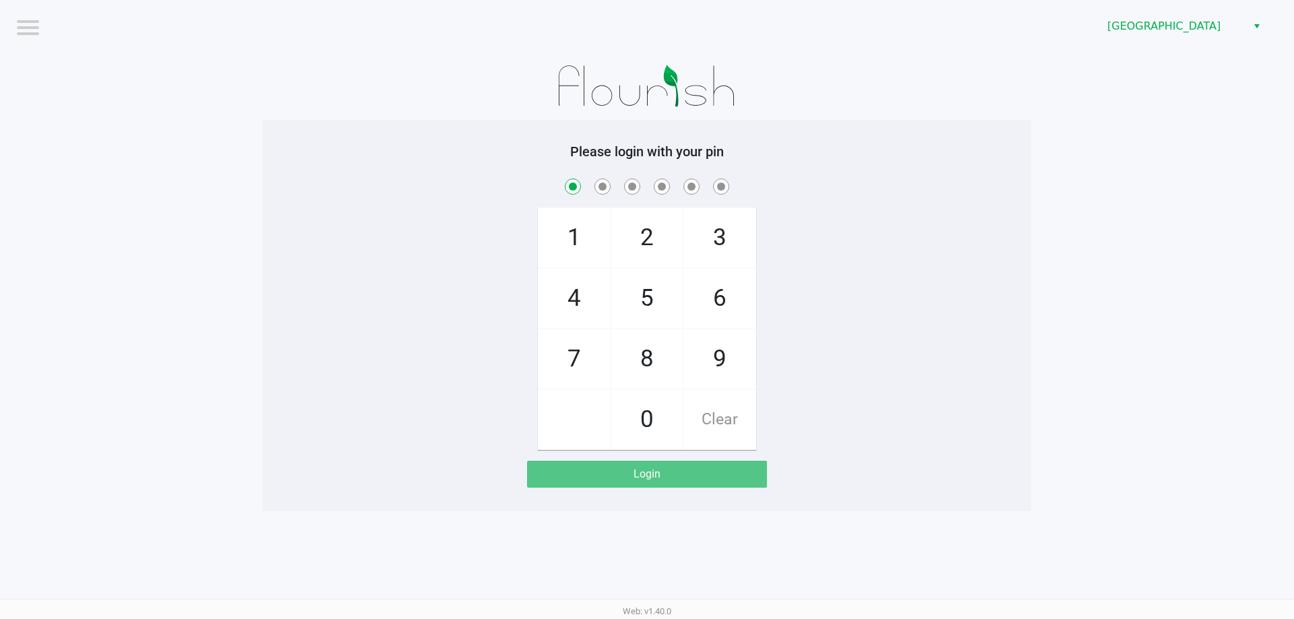
checkbox input "true"
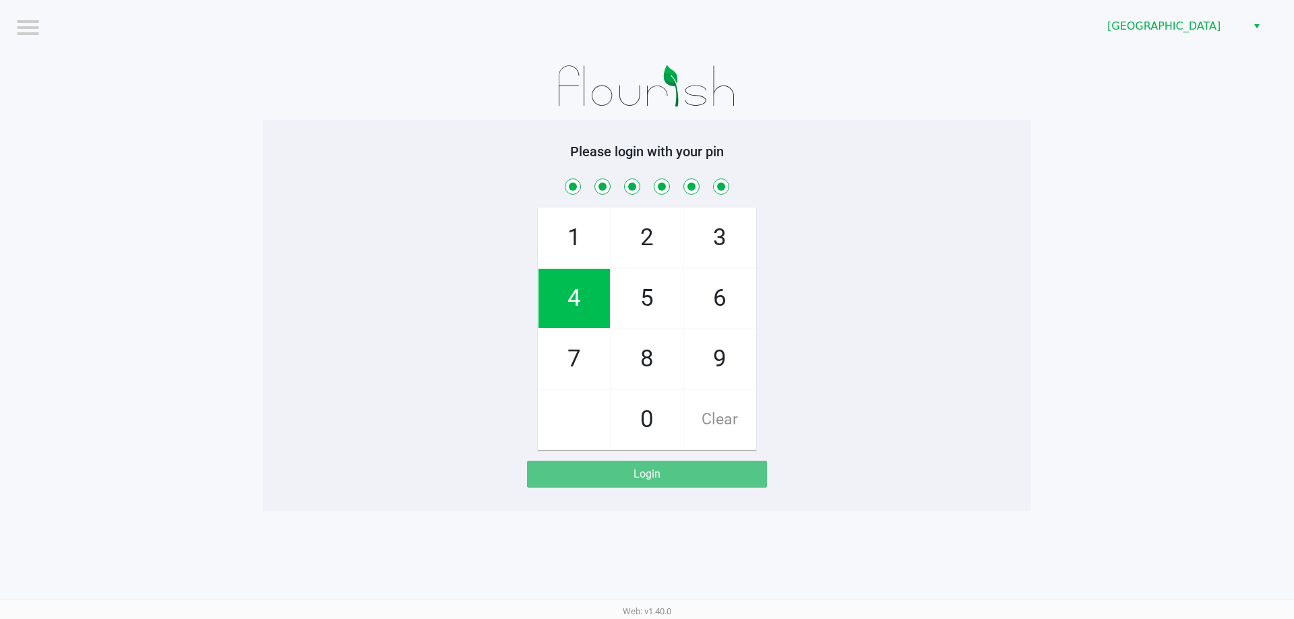
checkbox input "true"
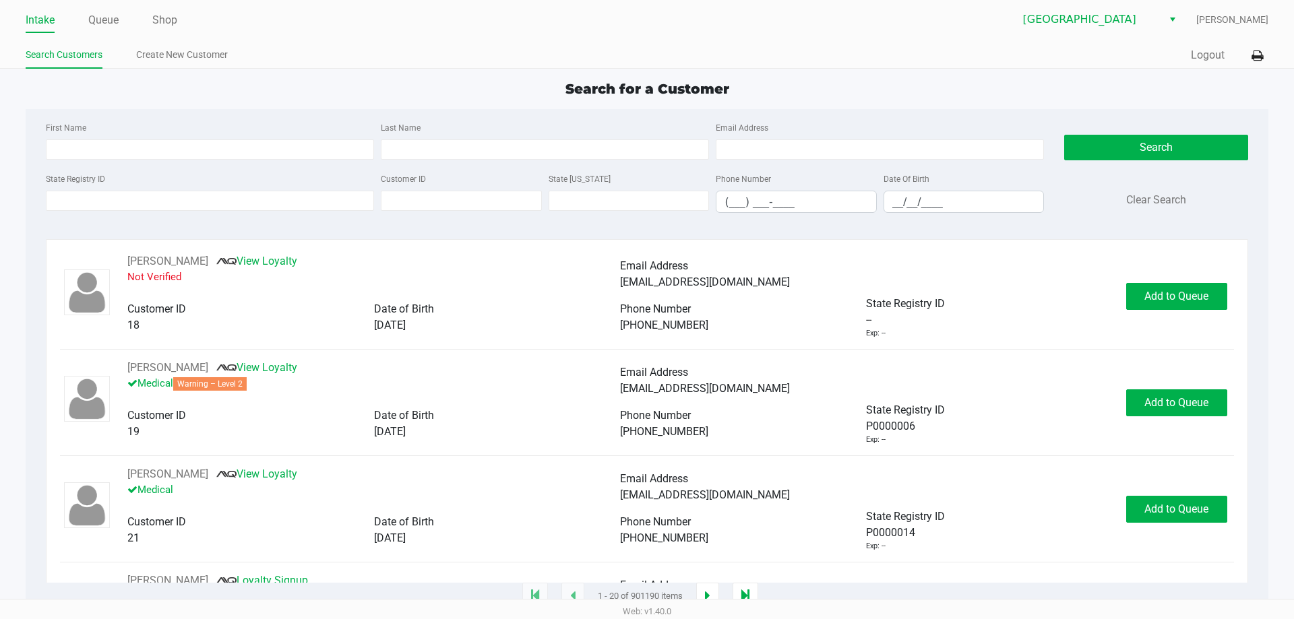
click at [330, 93] on div "Search for a Customer First Name Last Name Email Address State Registry ID Cust…" at bounding box center [647, 338] width 1242 height 518
click at [313, 115] on div "First Name Last Name Email Address State Registry ID Customer ID State [US_STAT…" at bounding box center [647, 171] width 1222 height 125
click at [229, 92] on div "Search for a Customer" at bounding box center [646, 89] width 1262 height 20
click at [190, 197] on input "State Registry ID" at bounding box center [210, 201] width 328 height 20
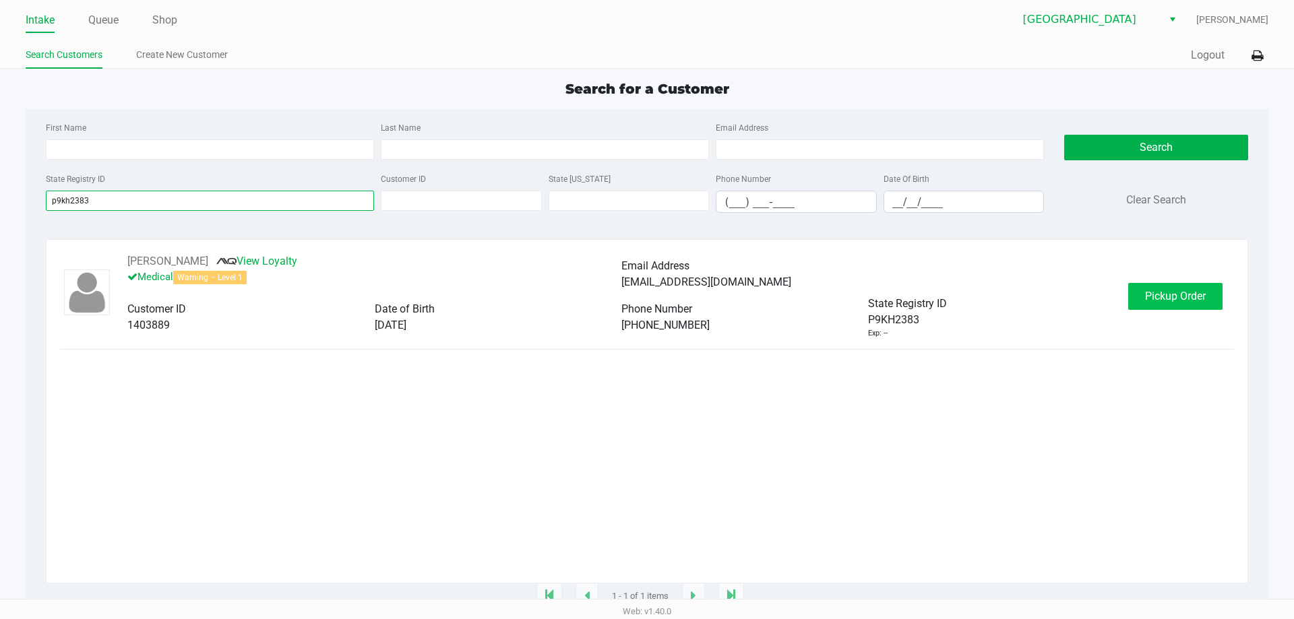
type input "p9kh2383"
click at [1191, 301] on span "Pickup Order" at bounding box center [1175, 296] width 61 height 13
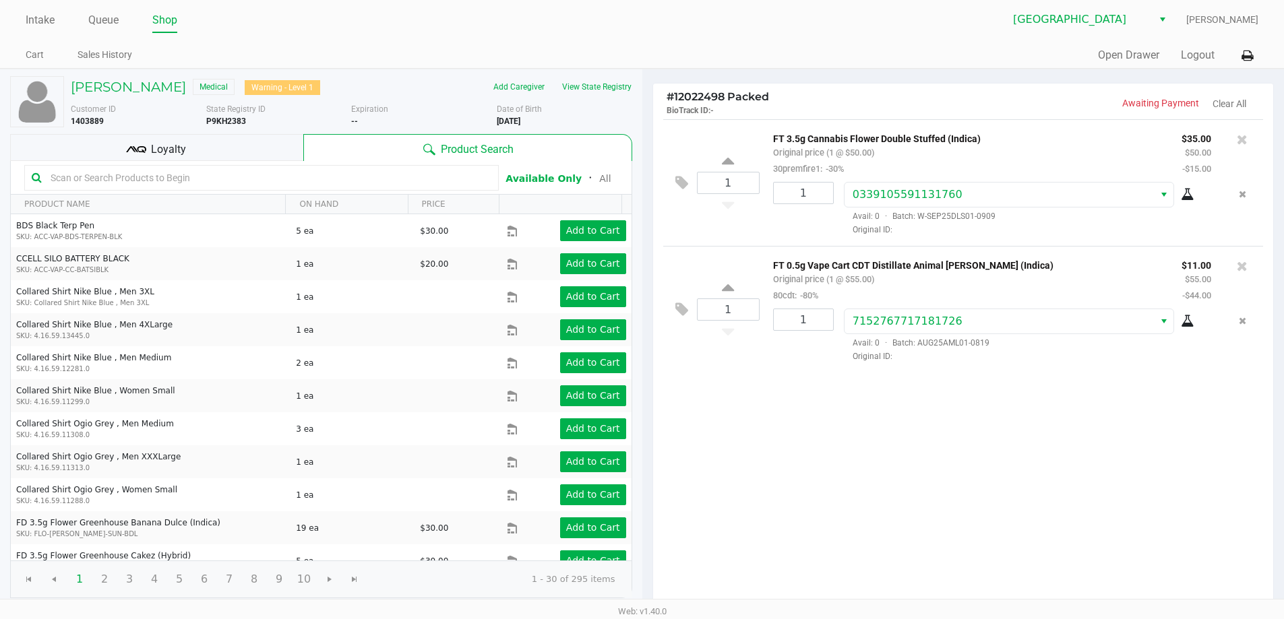
click at [176, 145] on span "Loyalty" at bounding box center [168, 150] width 35 height 16
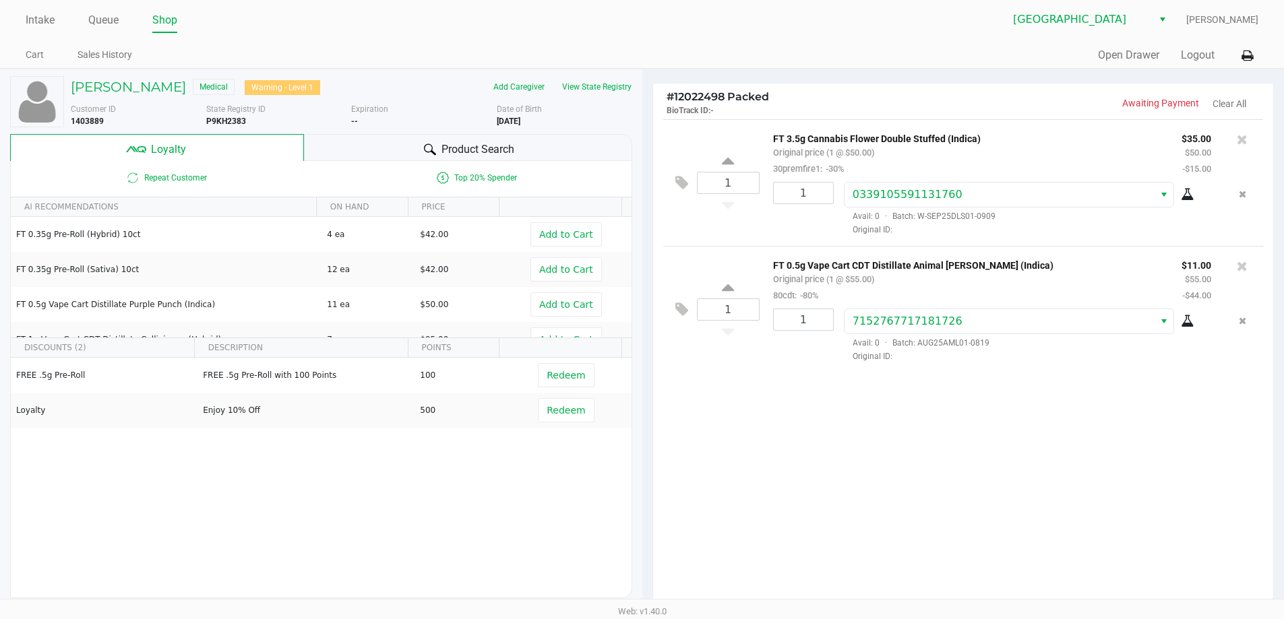
click at [817, 435] on div "1 FT 3.5g Cannabis Flower Double Stuffed (Indica) Original price (1 @ $50.00) 3…" at bounding box center [963, 363] width 621 height 489
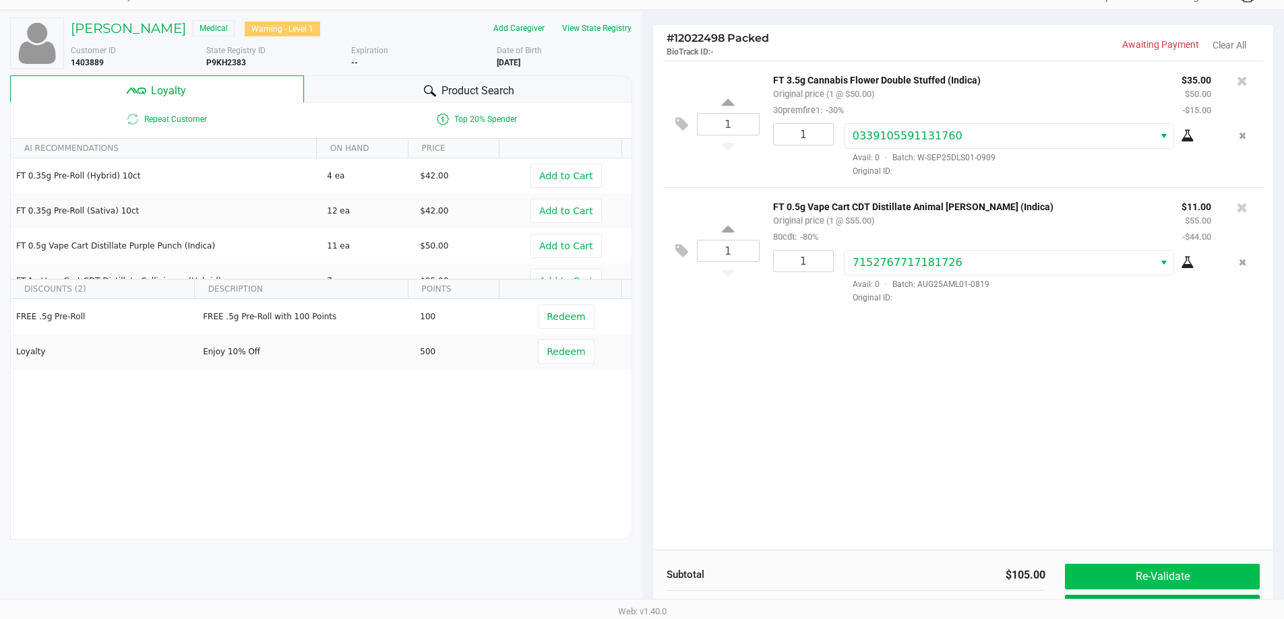
scroll to position [154, 0]
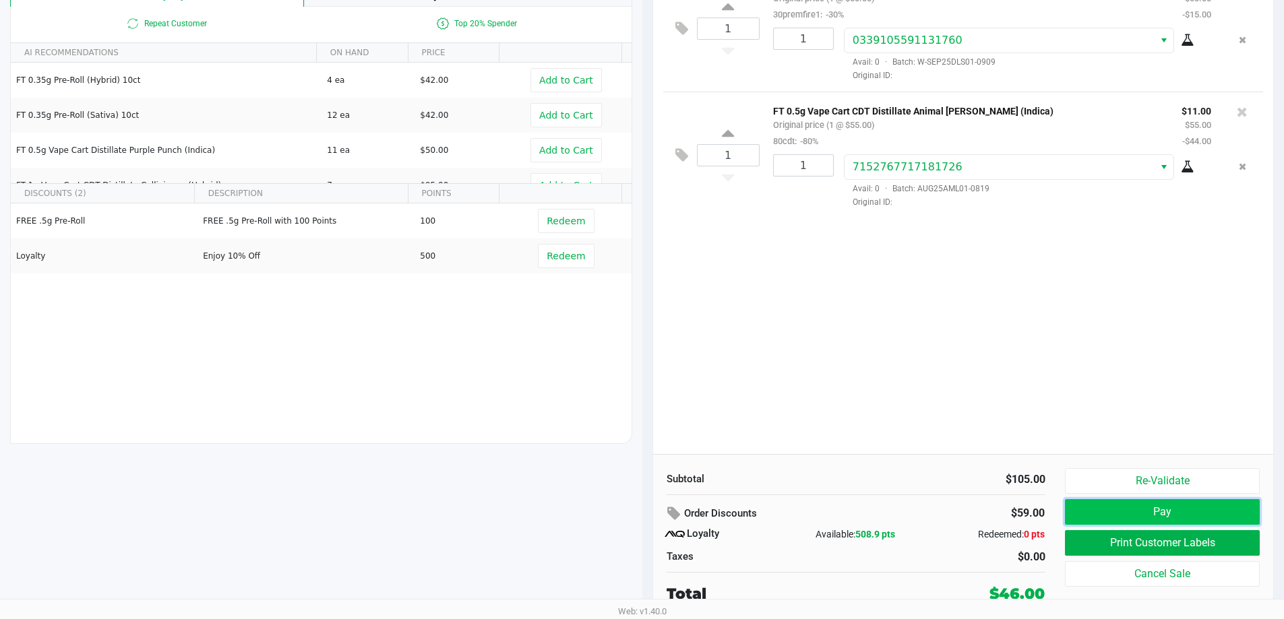
click at [1178, 503] on button "Pay" at bounding box center [1162, 512] width 194 height 26
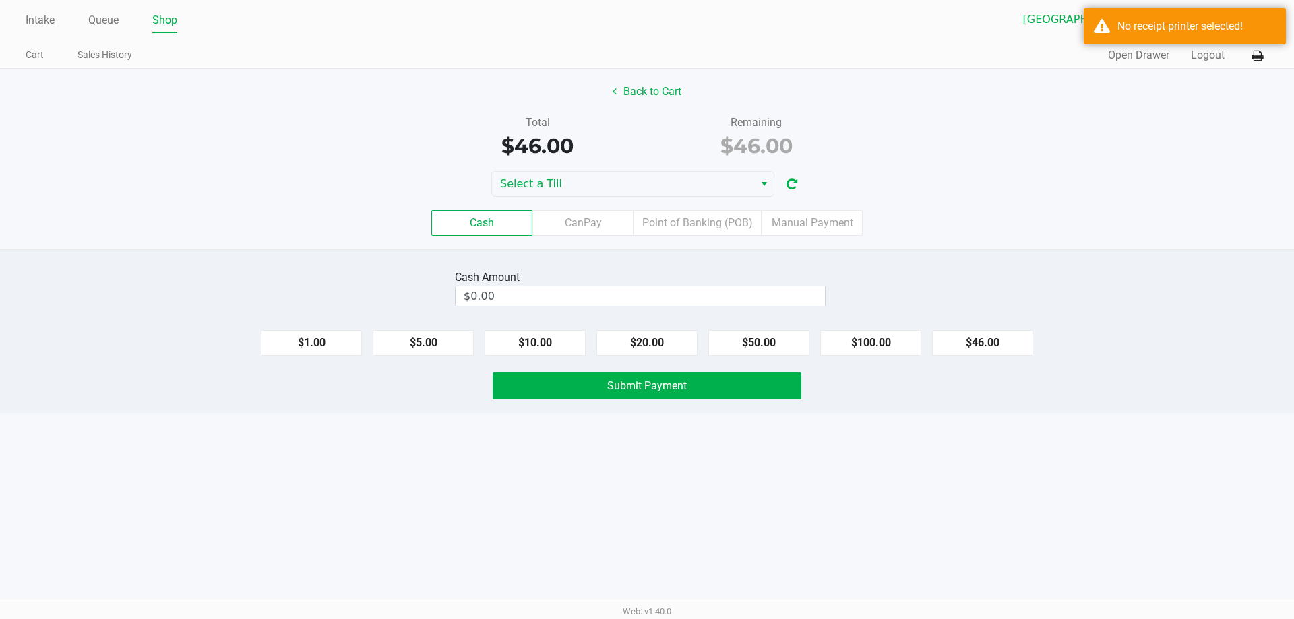
click at [739, 166] on div "Back to Cart Total $46.00 Remaining $46.00 Select a Till Cash CanPay Point of B…" at bounding box center [647, 159] width 1294 height 181
click at [741, 176] on span "Select a Till" at bounding box center [623, 184] width 246 height 16
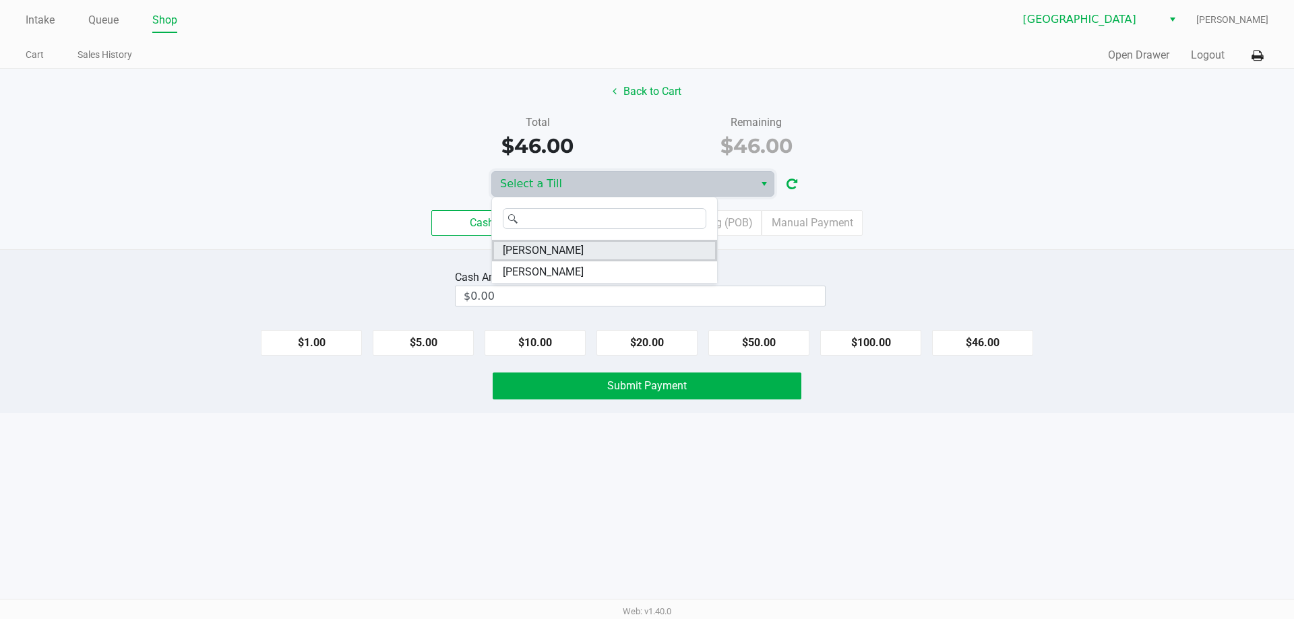
click at [664, 246] on li "[PERSON_NAME]" at bounding box center [604, 251] width 225 height 22
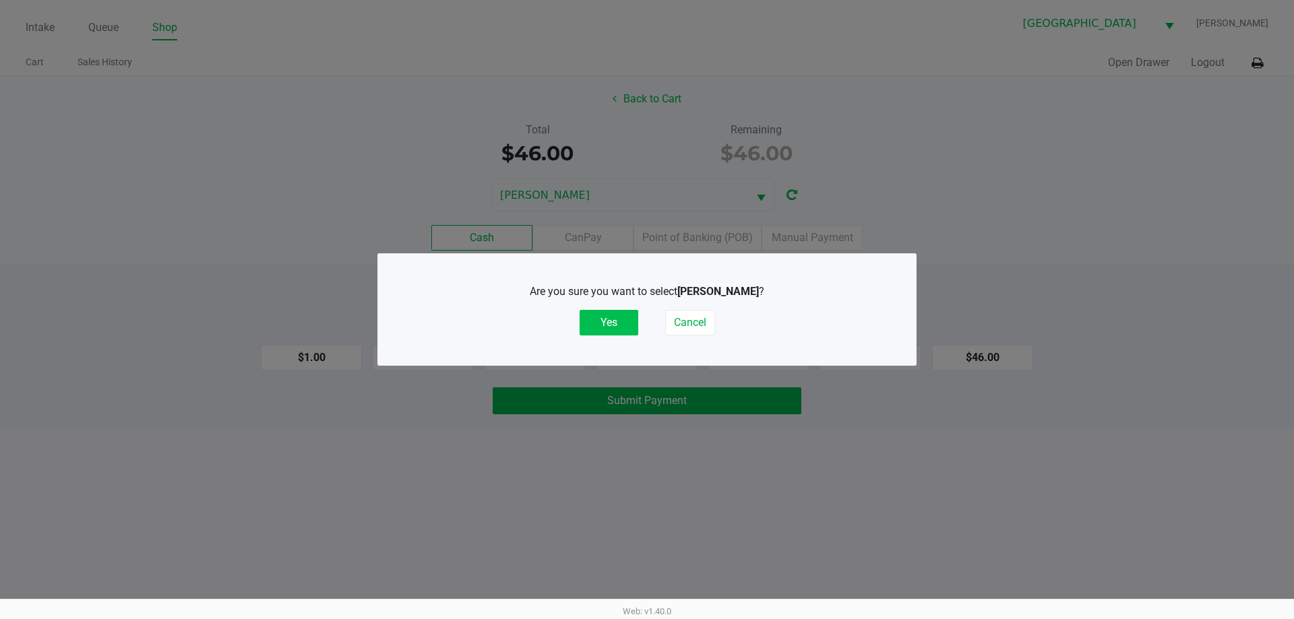
click at [588, 323] on button "Yes" at bounding box center [609, 323] width 59 height 26
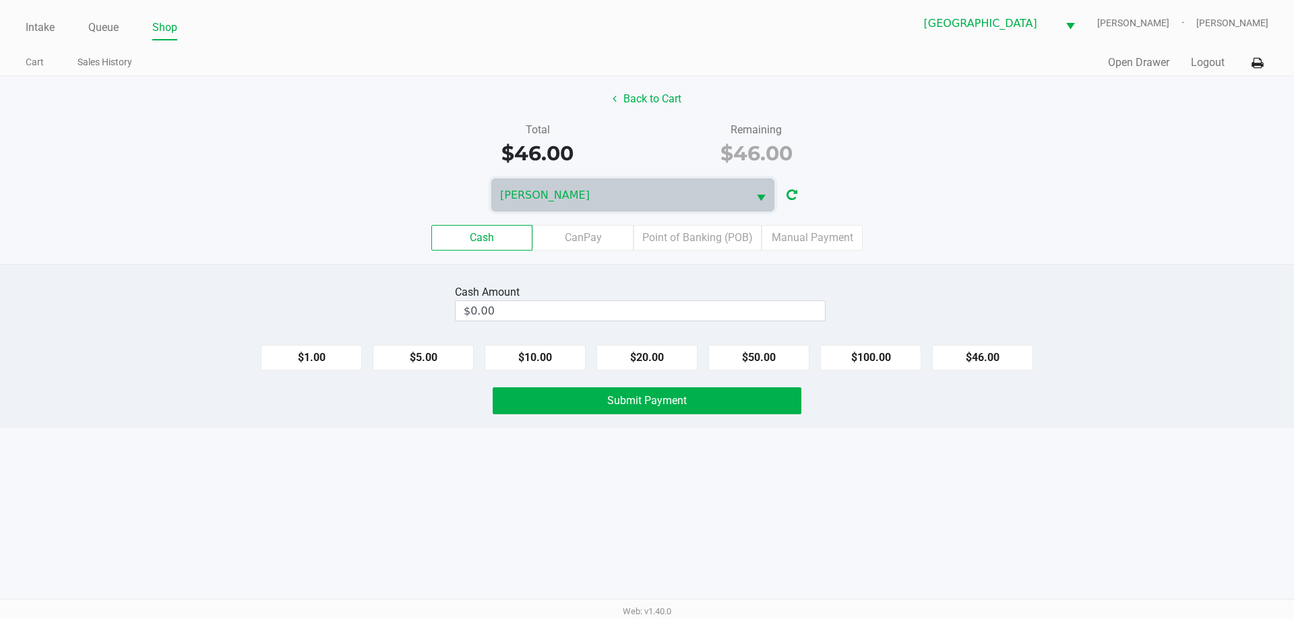
click at [1173, 145] on div "Total $46.00 Remaining $46.00" at bounding box center [647, 145] width 1314 height 46
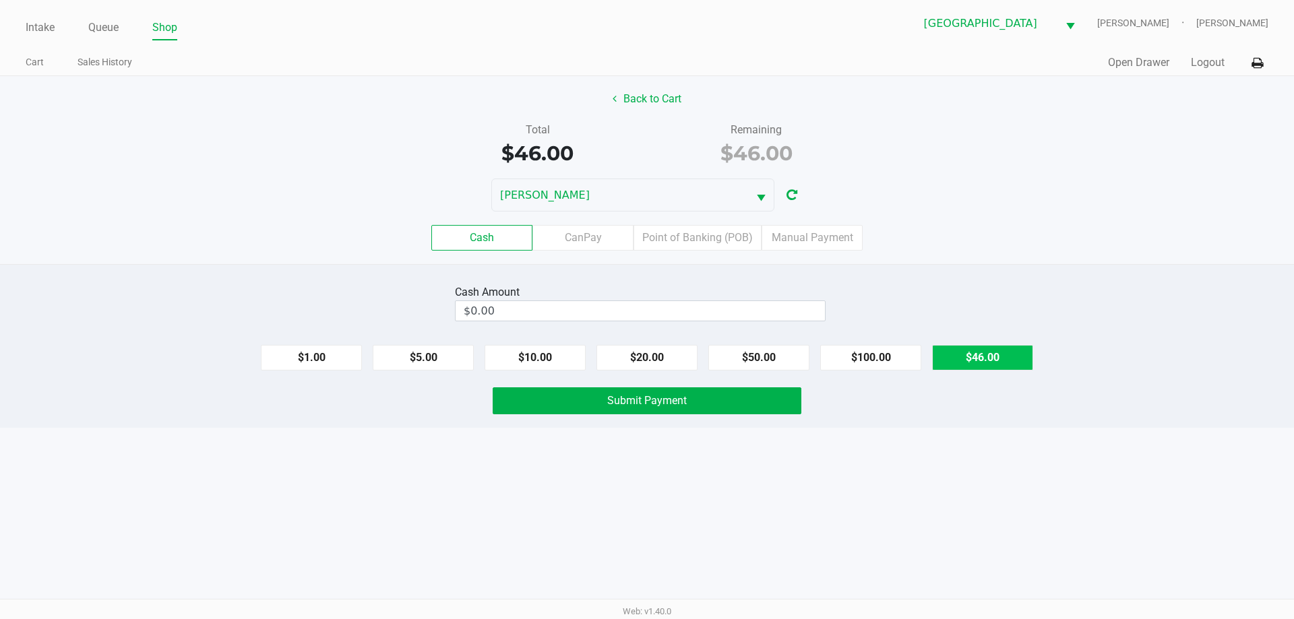
click at [973, 354] on button "$46.00" at bounding box center [982, 358] width 101 height 26
type input "$46.00"
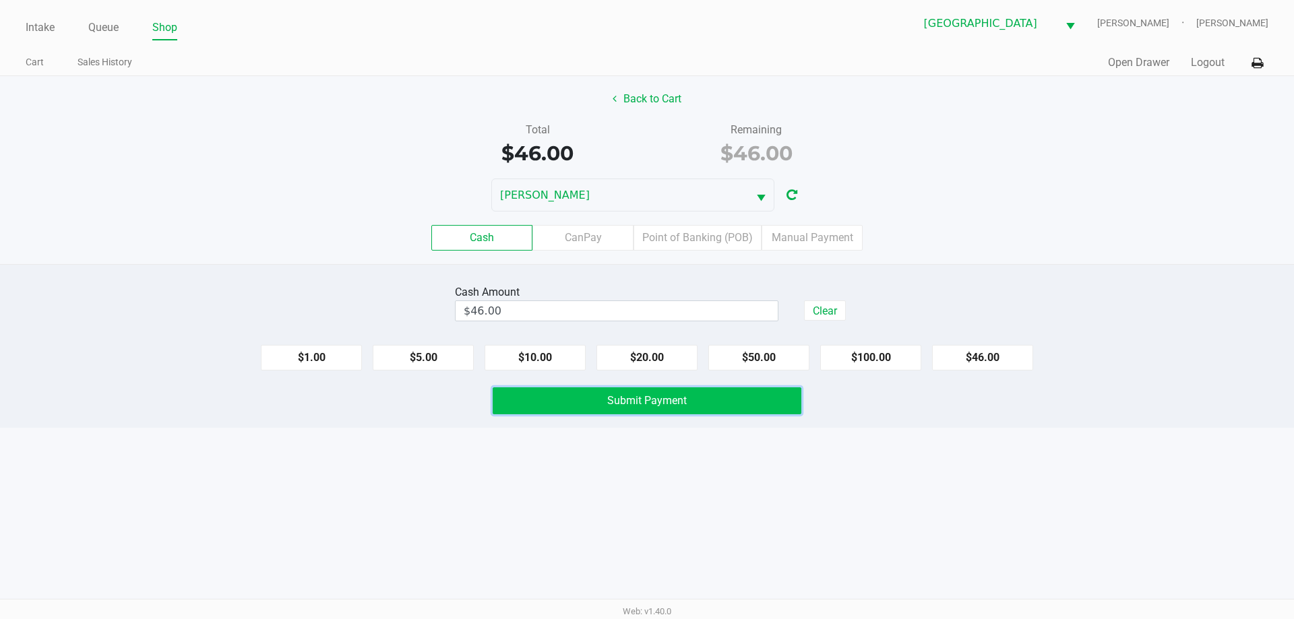
click at [768, 398] on button "Submit Payment" at bounding box center [647, 400] width 309 height 27
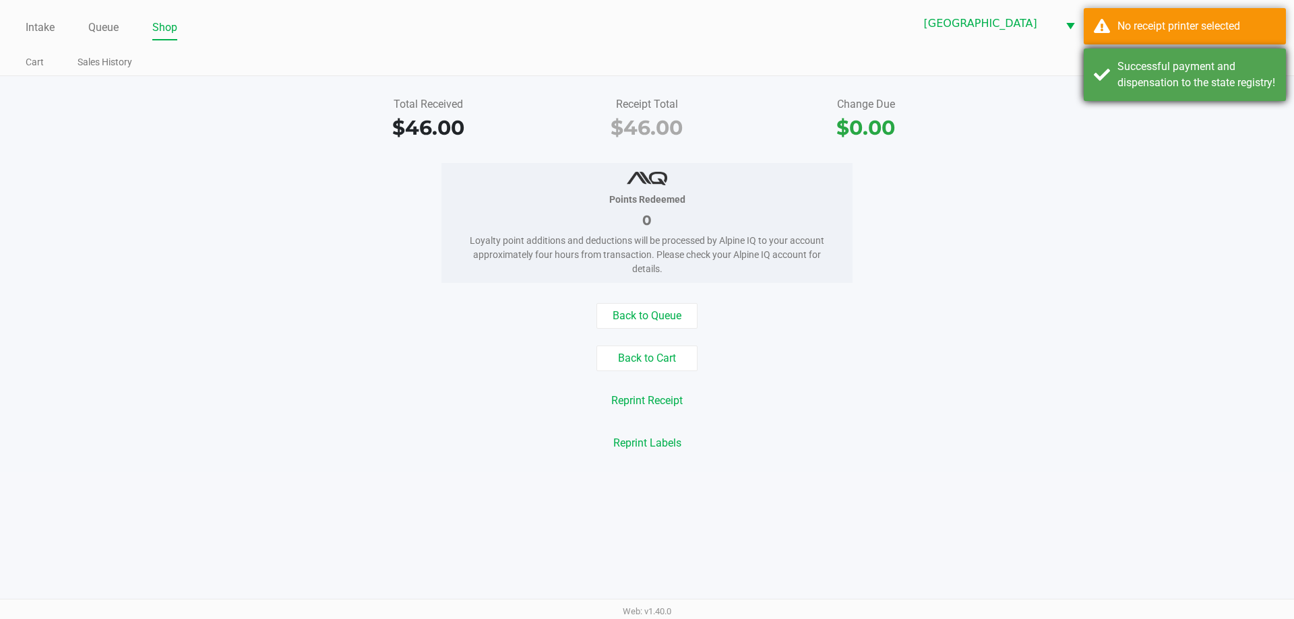
drag, startPoint x: 1088, startPoint y: 214, endPoint x: 1102, endPoint y: 50, distance: 165.0
click at [1088, 211] on div "Points Redeemed 0 Loyalty point additions and deductions will be processed by A…" at bounding box center [647, 223] width 1314 height 120
click at [1118, 40] on div "No receipt printer selected" at bounding box center [1185, 26] width 202 height 36
click at [1160, 72] on div "Successful payment and dispensation to the state registry!" at bounding box center [1185, 75] width 202 height 53
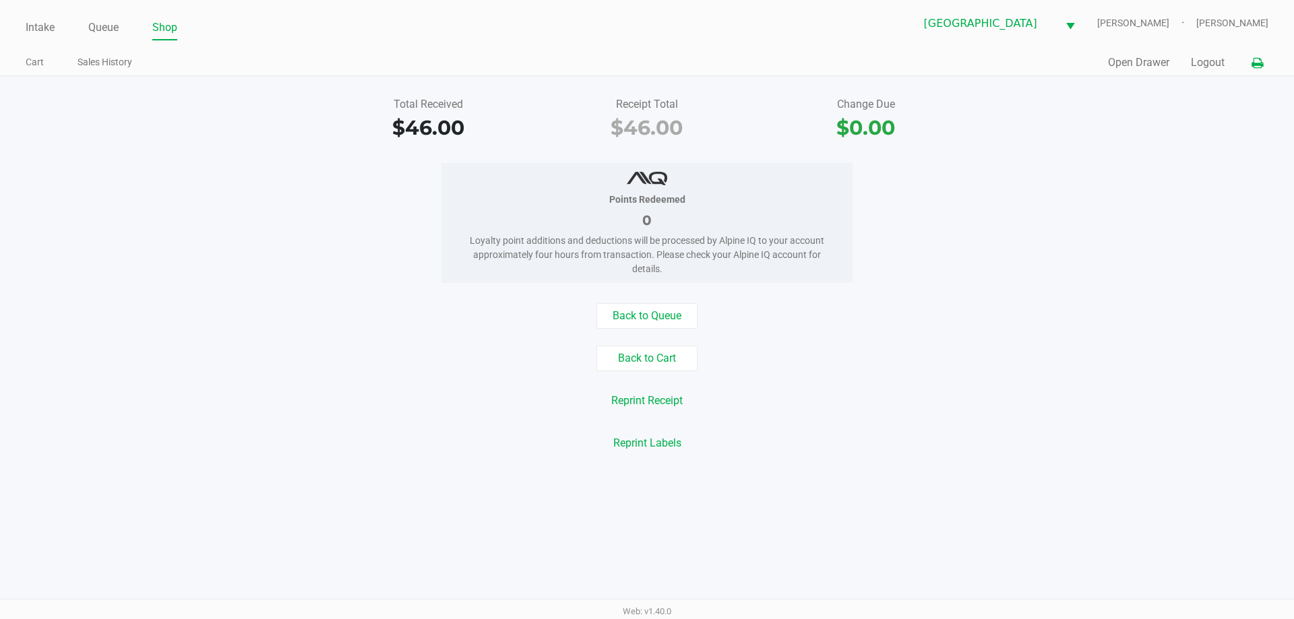
click at [1257, 68] on button at bounding box center [1257, 63] width 22 height 25
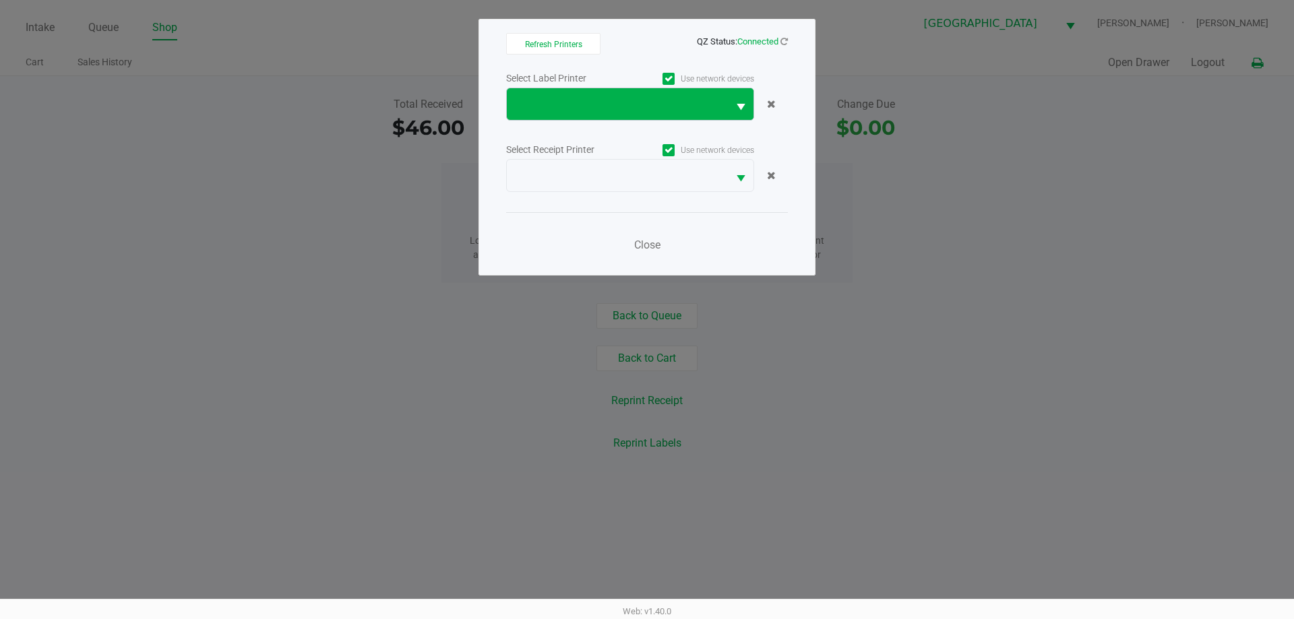
click at [729, 113] on button "Select" at bounding box center [741, 104] width 26 height 32
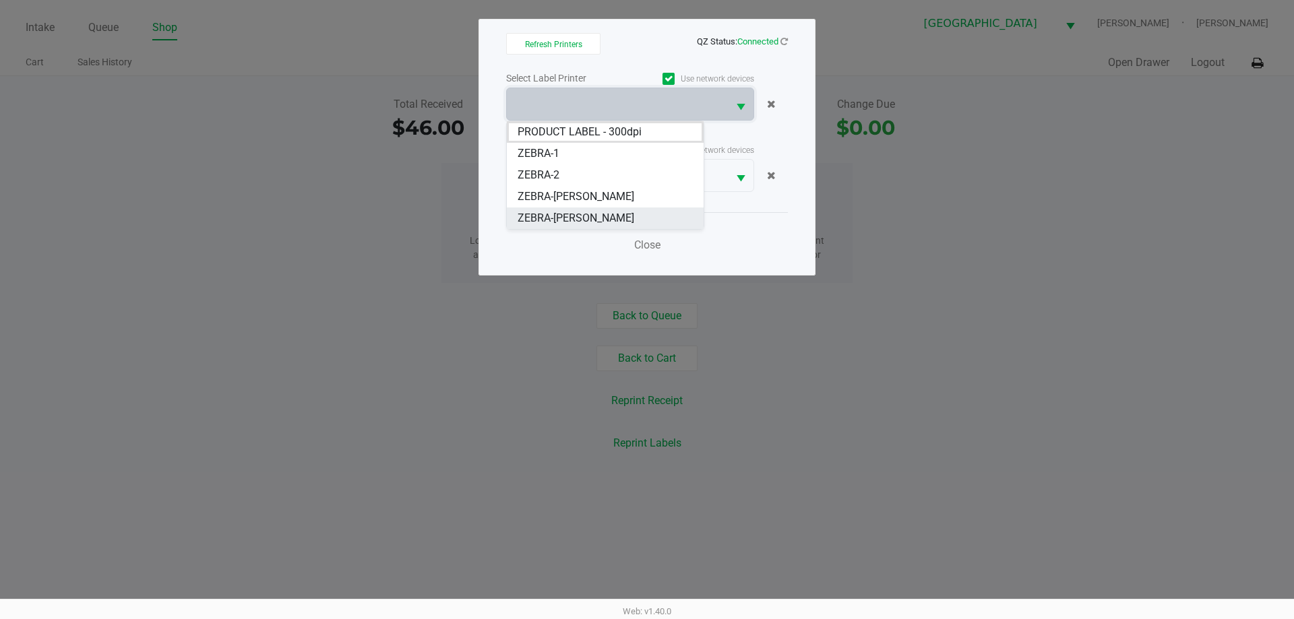
click at [617, 223] on li "ZEBRA-[PERSON_NAME]" at bounding box center [605, 219] width 197 height 22
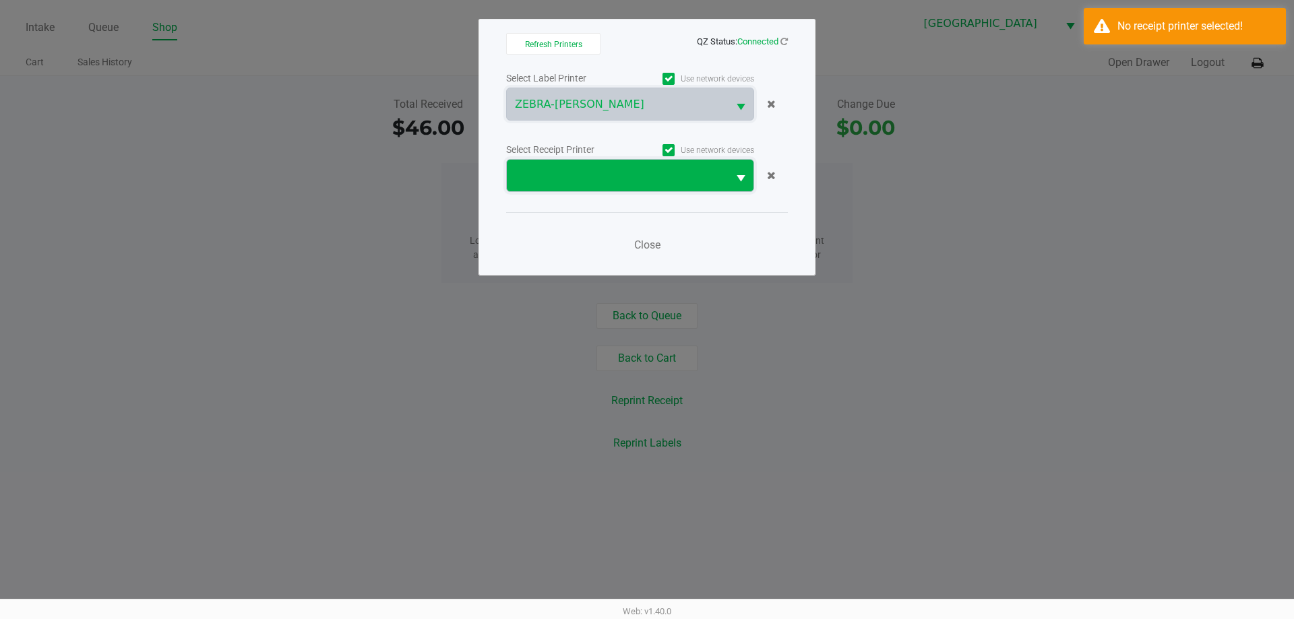
click at [625, 179] on span at bounding box center [617, 176] width 205 height 16
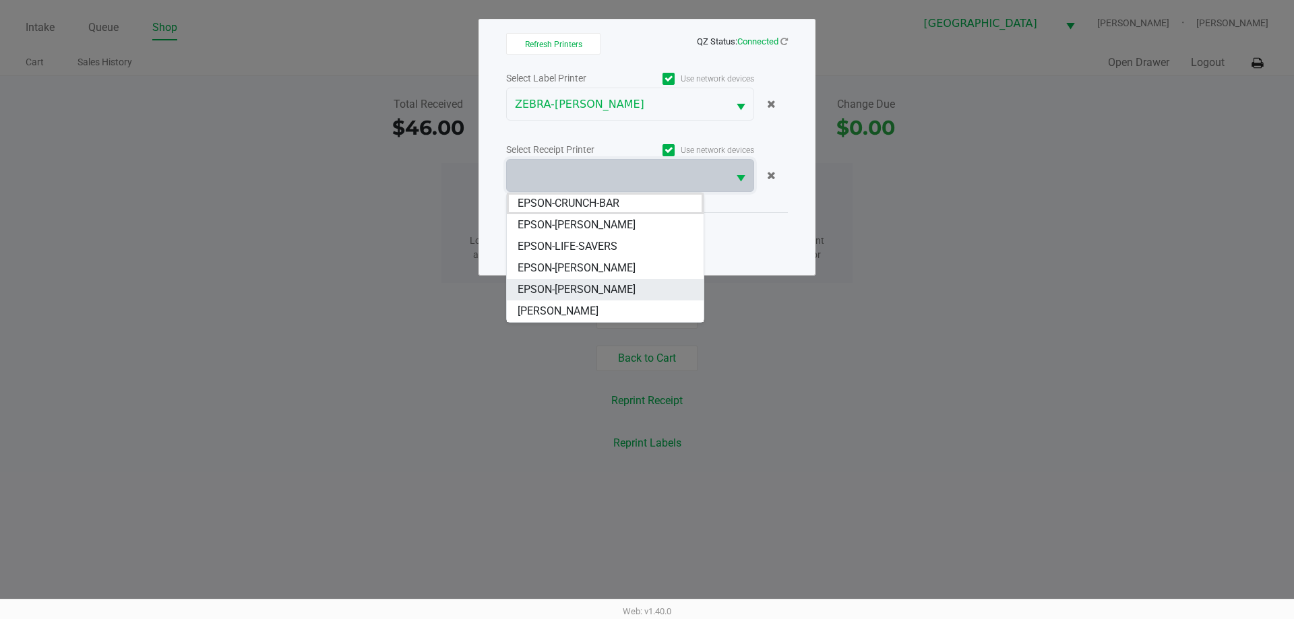
click at [625, 290] on li "EPSON-[PERSON_NAME]" at bounding box center [605, 290] width 197 height 22
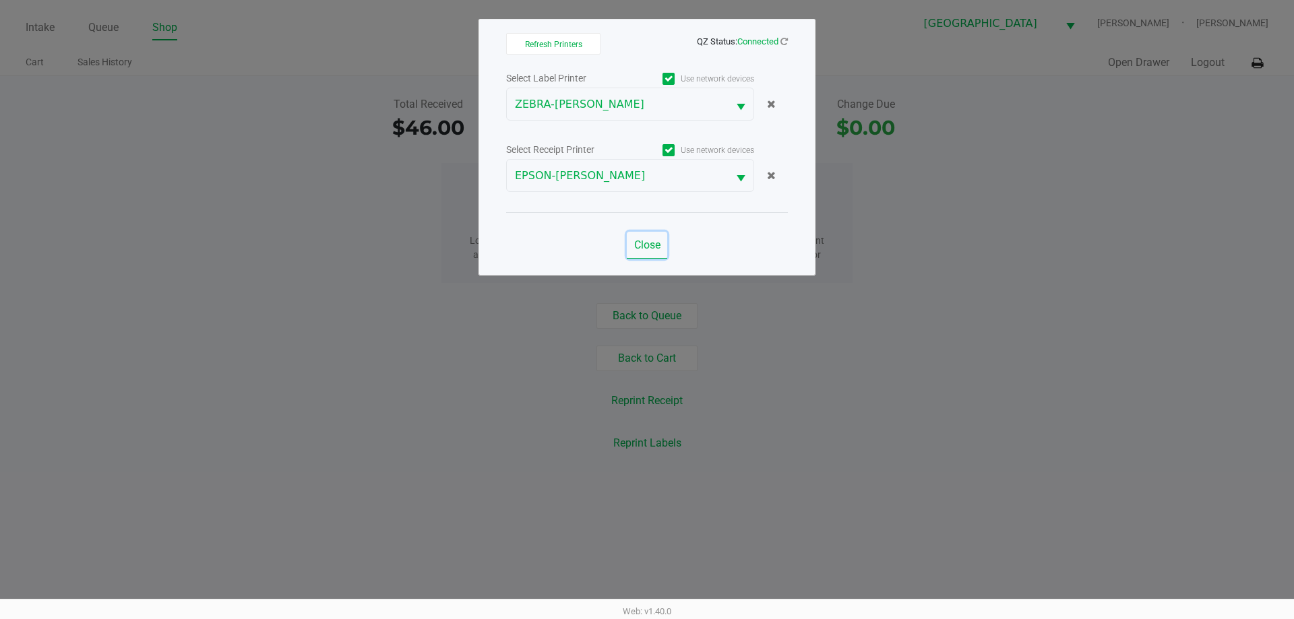
click at [644, 255] on button "Close" at bounding box center [647, 245] width 40 height 27
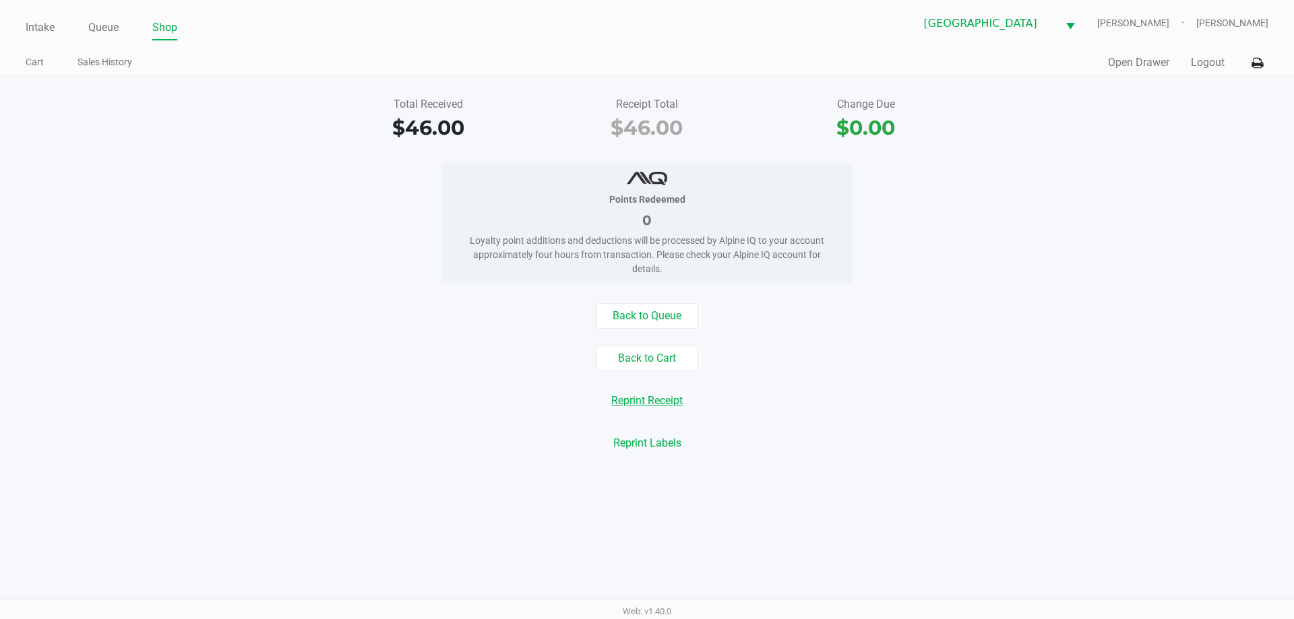
click at [656, 404] on button "Reprint Receipt" at bounding box center [646, 401] width 89 height 26
click at [1138, 65] on button "Open Drawer" at bounding box center [1138, 63] width 61 height 16
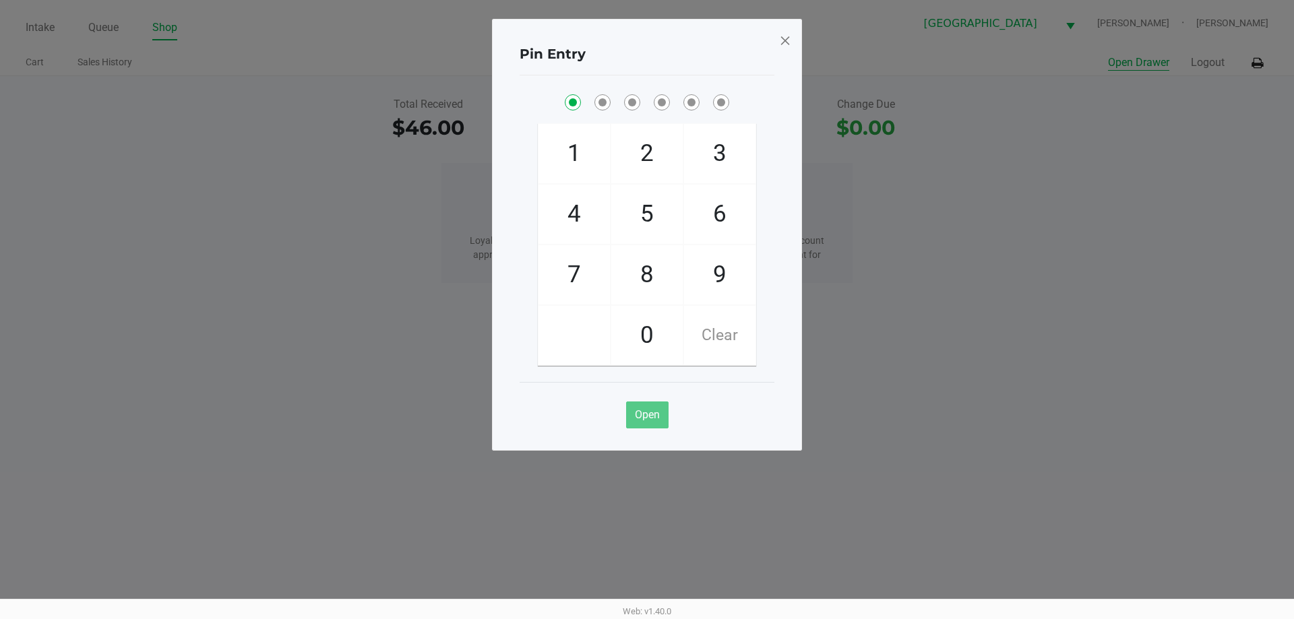
checkbox input "true"
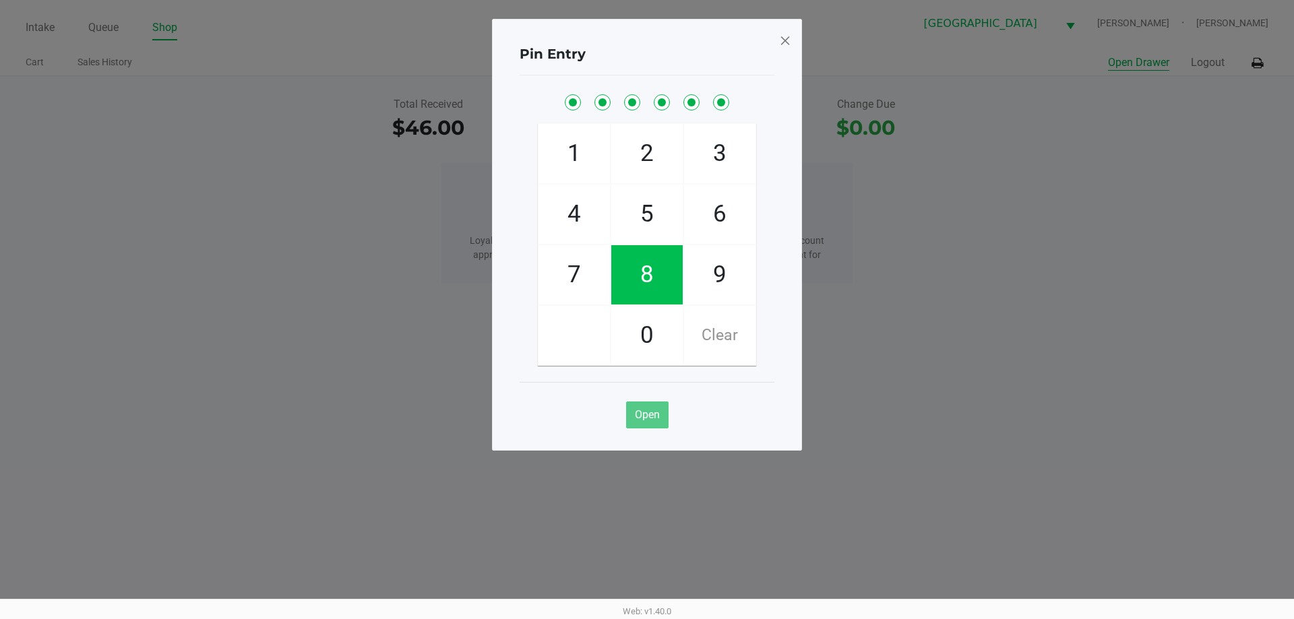
checkbox input "true"
click at [789, 30] on span at bounding box center [785, 41] width 12 height 22
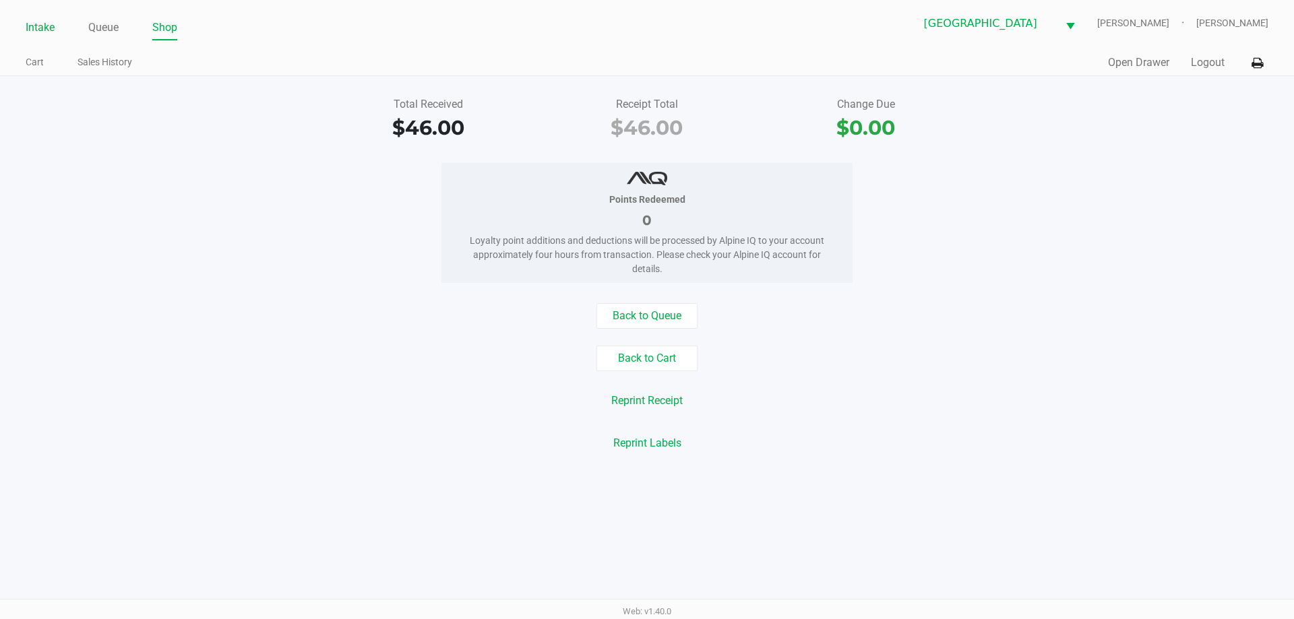
click at [37, 26] on link "Intake" at bounding box center [40, 27] width 29 height 19
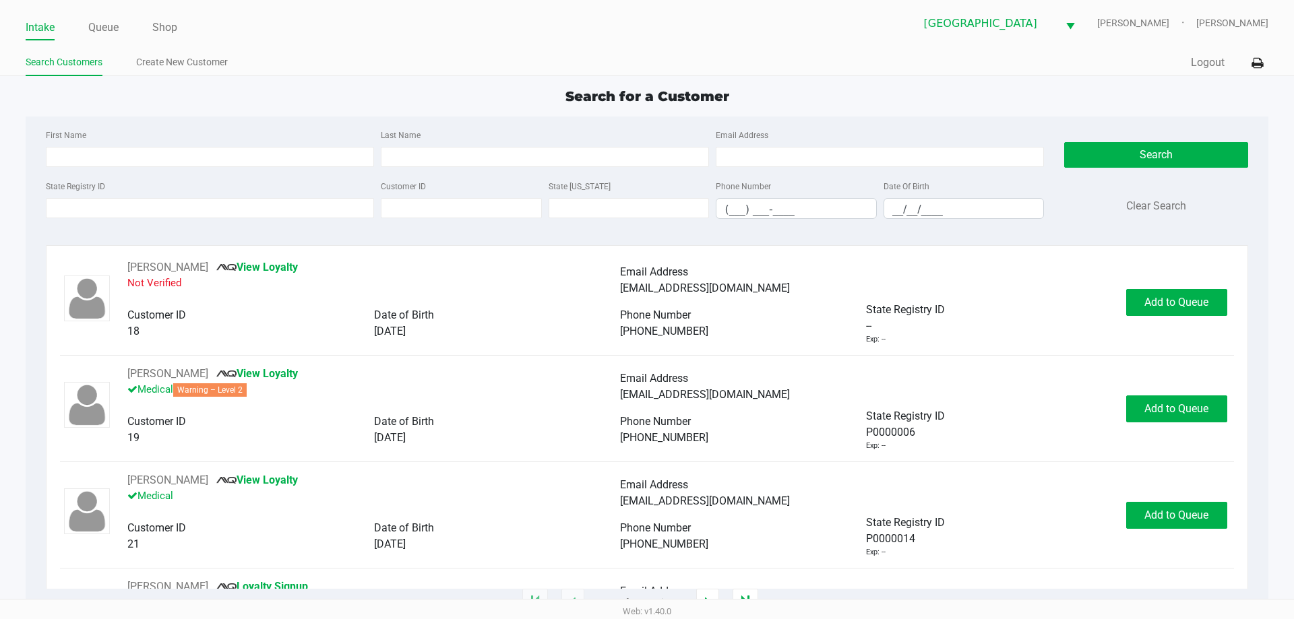
click at [345, 102] on div "Search for a Customer" at bounding box center [646, 96] width 1262 height 20
click at [102, 37] on li "Queue" at bounding box center [103, 29] width 30 height 24
click at [100, 29] on link "Queue" at bounding box center [103, 27] width 30 height 19
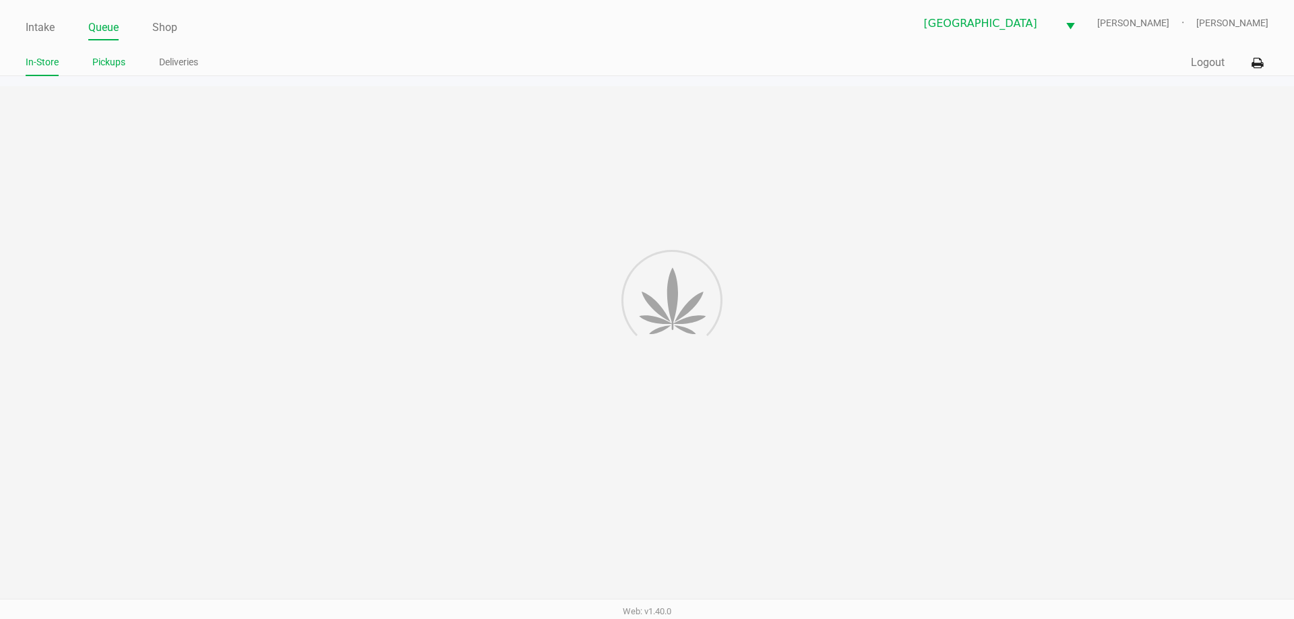
click at [113, 63] on link "Pickups" at bounding box center [108, 62] width 33 height 17
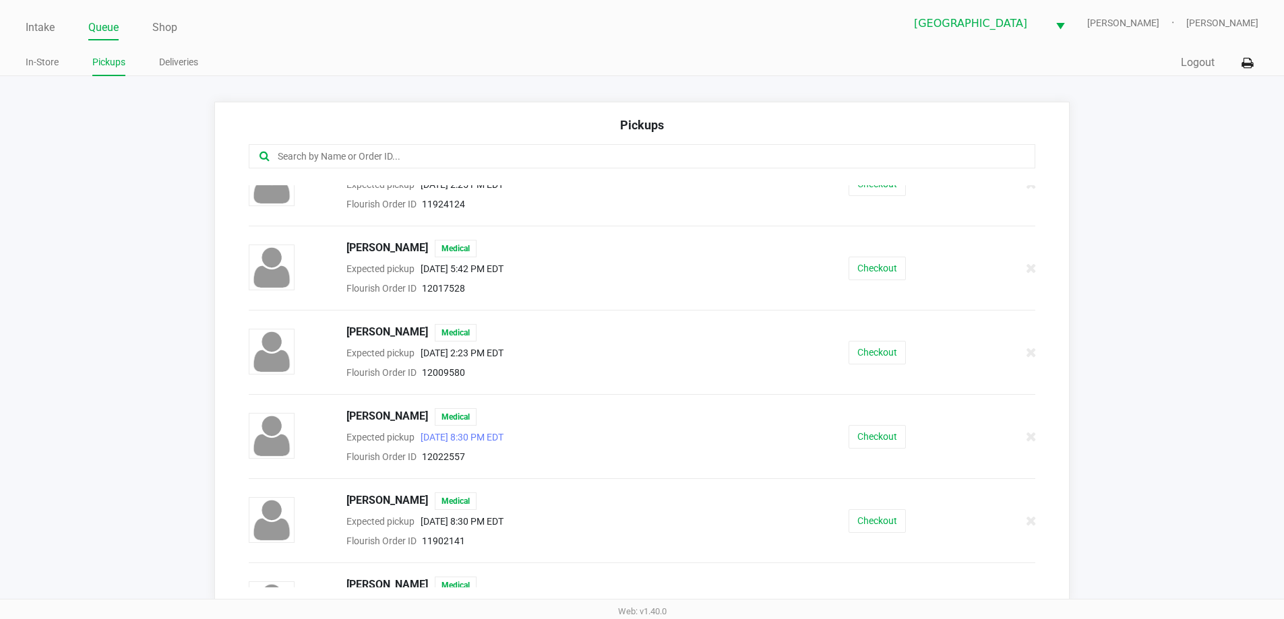
scroll to position [1213, 0]
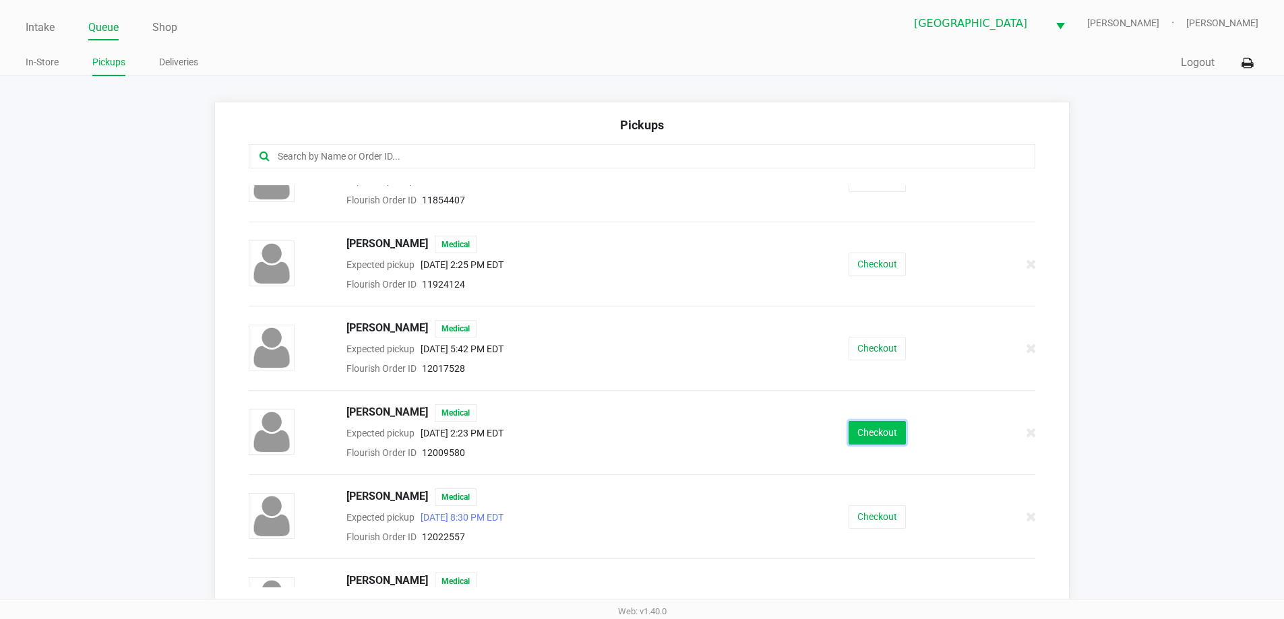
click at [870, 435] on button "Checkout" at bounding box center [876, 433] width 57 height 24
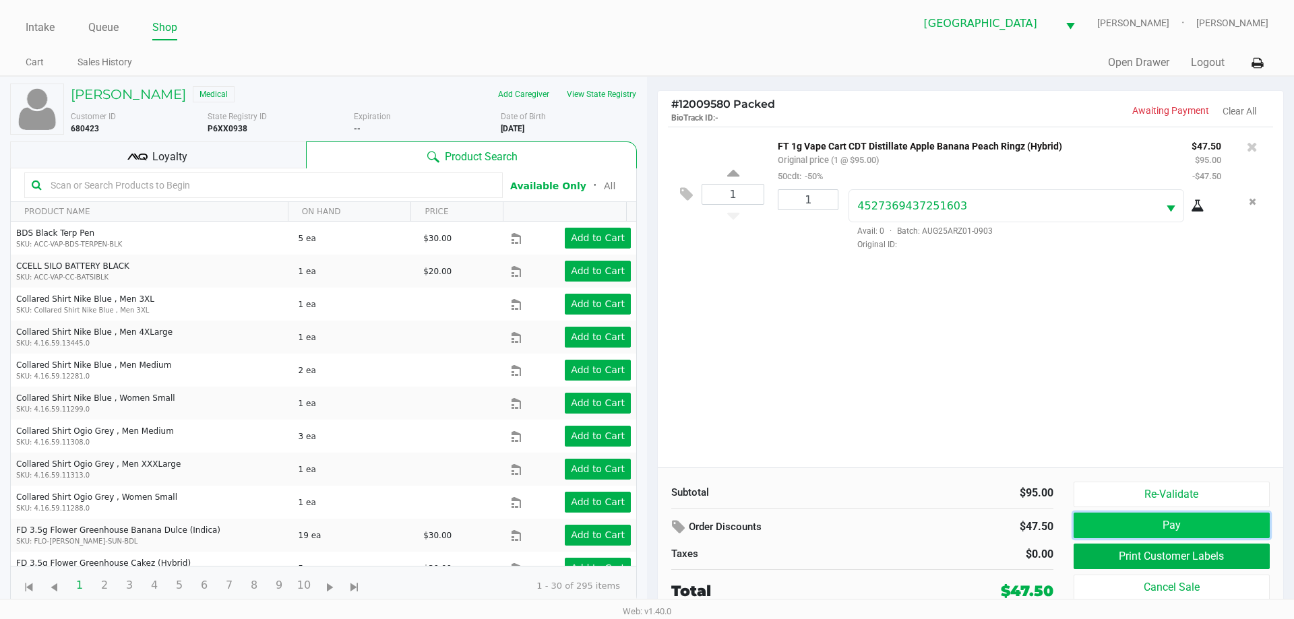
click at [1239, 524] on button "Pay" at bounding box center [1172, 526] width 196 height 26
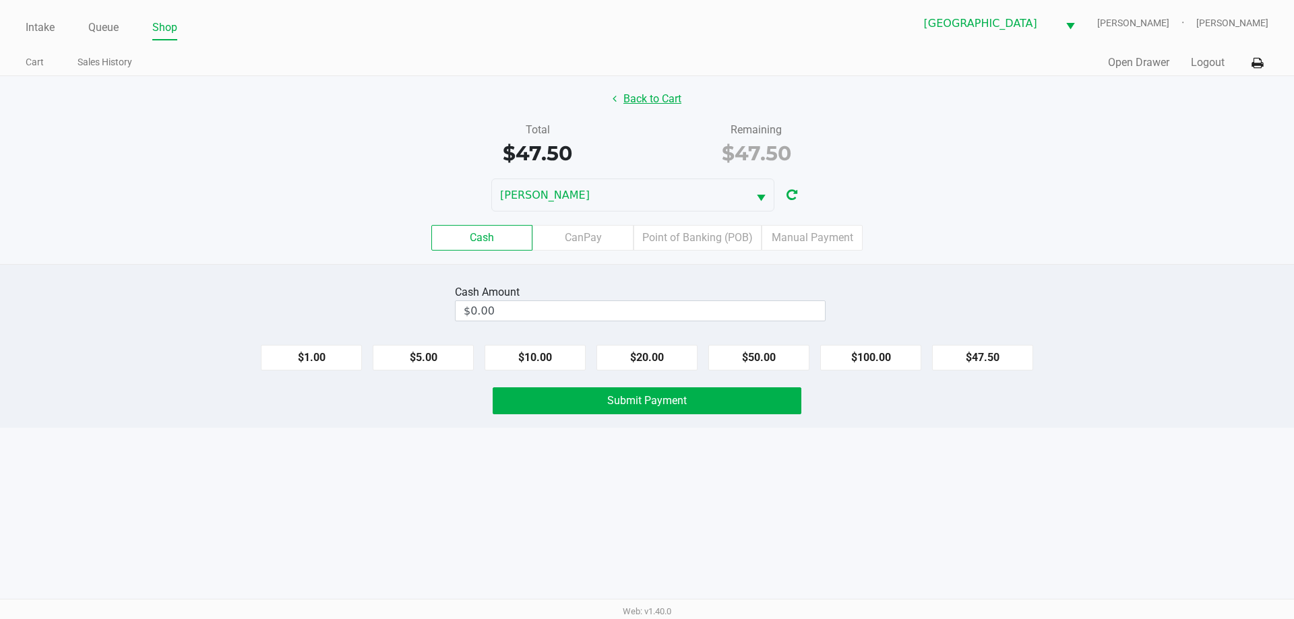
click at [662, 103] on button "Back to Cart" at bounding box center [647, 99] width 86 height 26
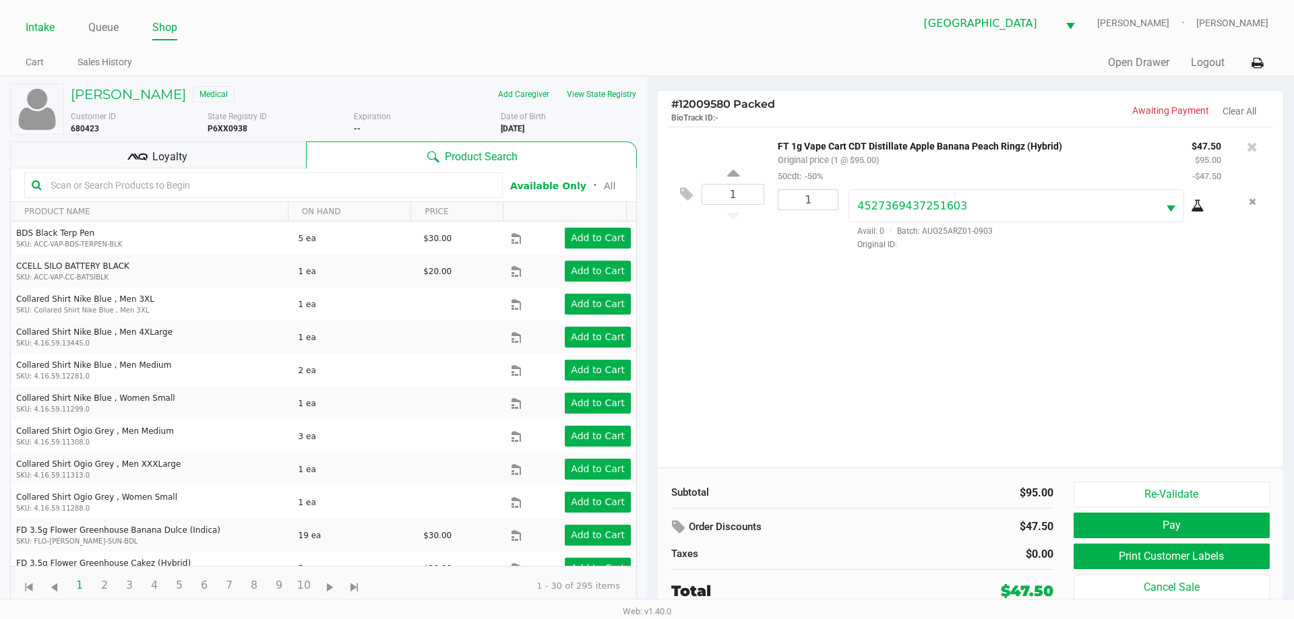
click at [41, 35] on link "Intake" at bounding box center [40, 27] width 29 height 19
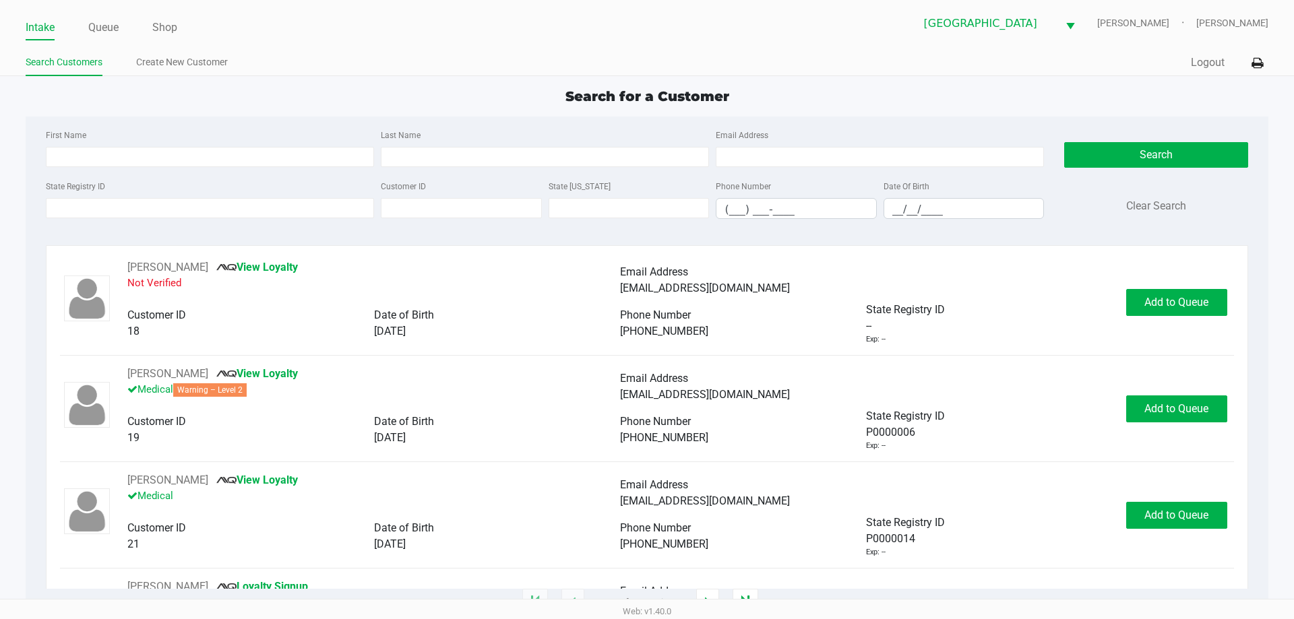
click at [315, 34] on ul "Intake Queue Shop" at bounding box center [336, 28] width 621 height 23
click at [377, 77] on app-point-of-sale "Intake Queue Shop [GEOGRAPHIC_DATA][PERSON_NAME]-[PERSON_NAME] Search Customers…" at bounding box center [647, 301] width 1294 height 603
click at [432, 79] on app-point-of-sale "Intake Queue Shop [GEOGRAPHIC_DATA][PERSON_NAME]-[PERSON_NAME] Search Customers…" at bounding box center [647, 301] width 1294 height 603
click at [272, 124] on div "First Name Last Name Email Address State Registry ID Customer ID State [US_STAT…" at bounding box center [647, 178] width 1222 height 123
click at [123, 210] on input "State Registry ID" at bounding box center [210, 208] width 328 height 20
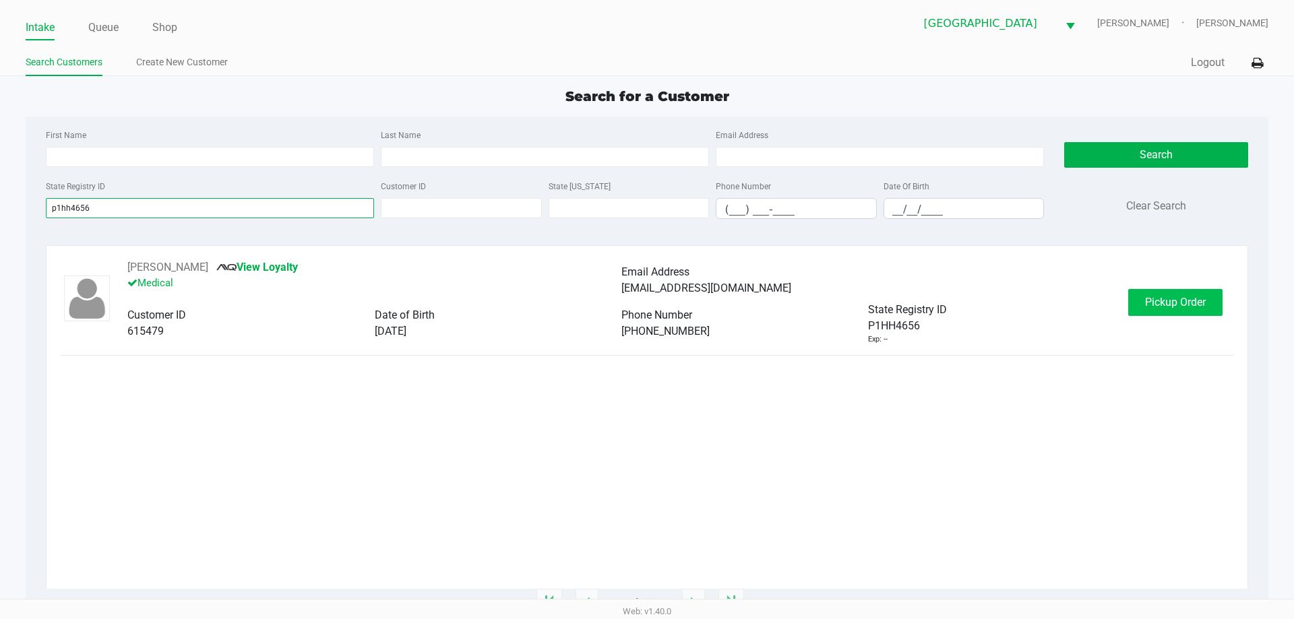
type input "p1hh4656"
click at [1180, 307] on span "Pickup Order" at bounding box center [1175, 302] width 61 height 13
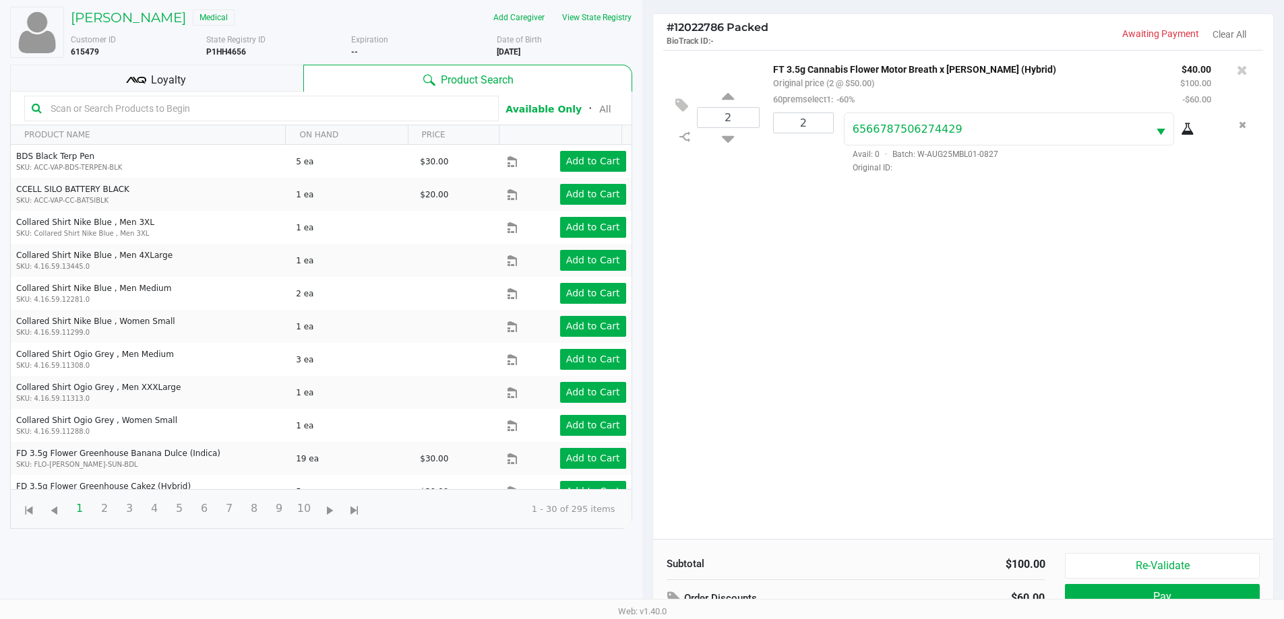
scroll to position [146, 0]
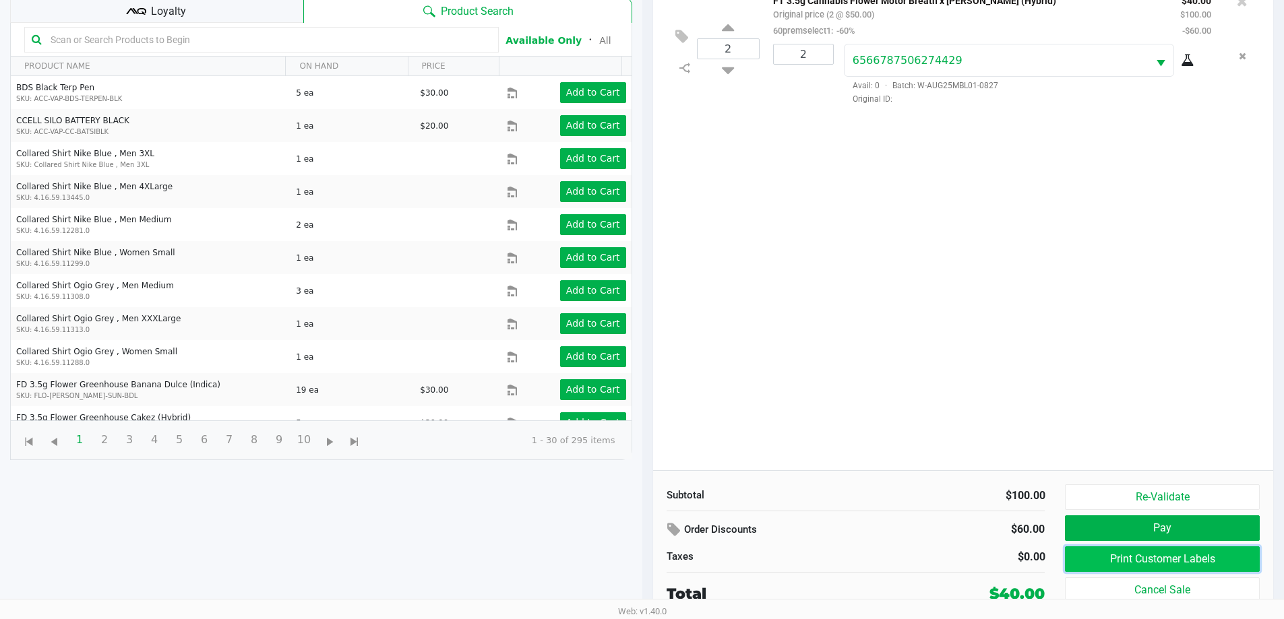
click at [1108, 569] on button "Print Customer Labels" at bounding box center [1162, 560] width 194 height 26
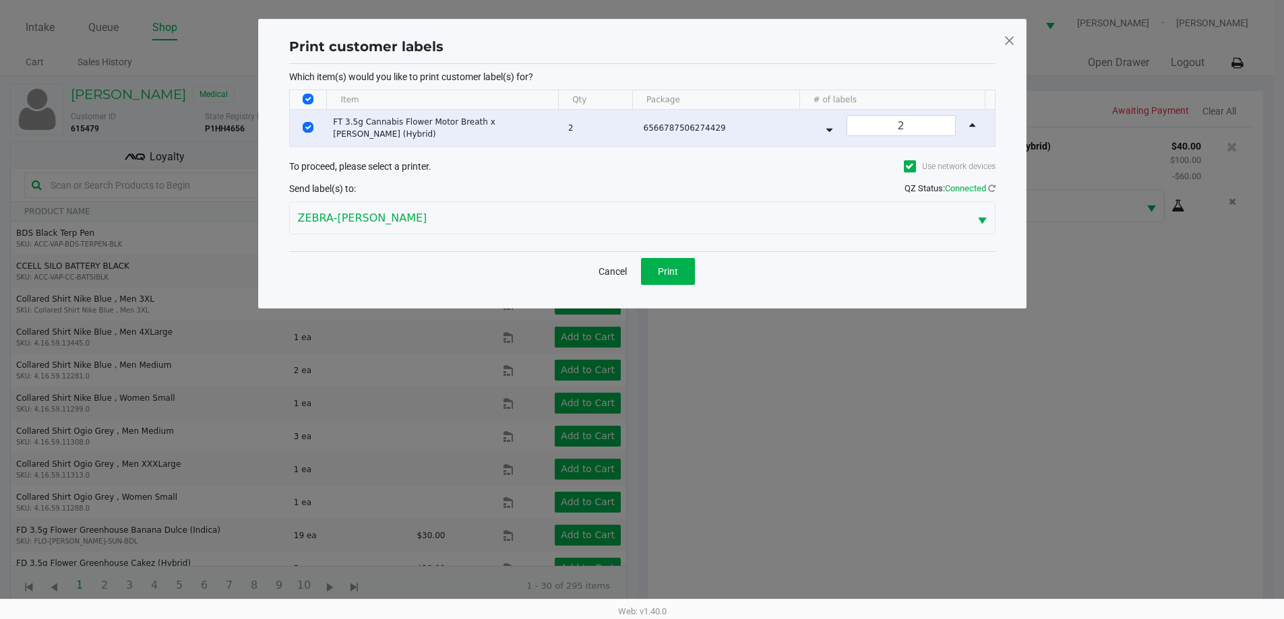
scroll to position [0, 0]
click at [664, 270] on span "Print" at bounding box center [672, 271] width 20 height 11
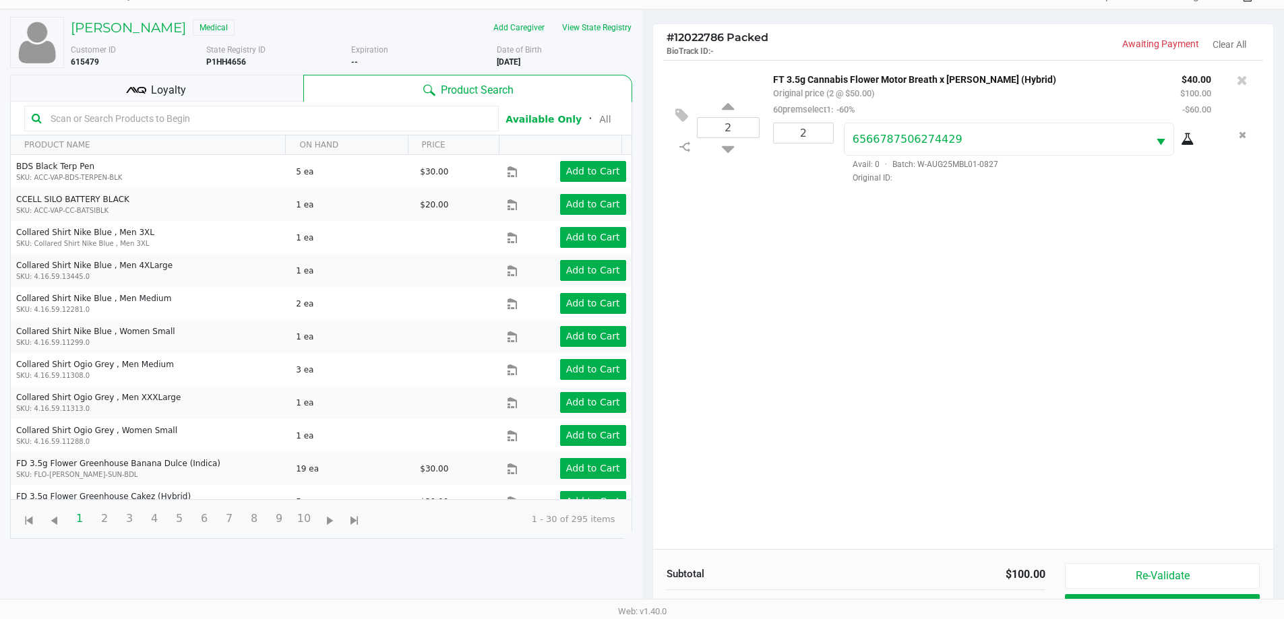
scroll to position [146, 0]
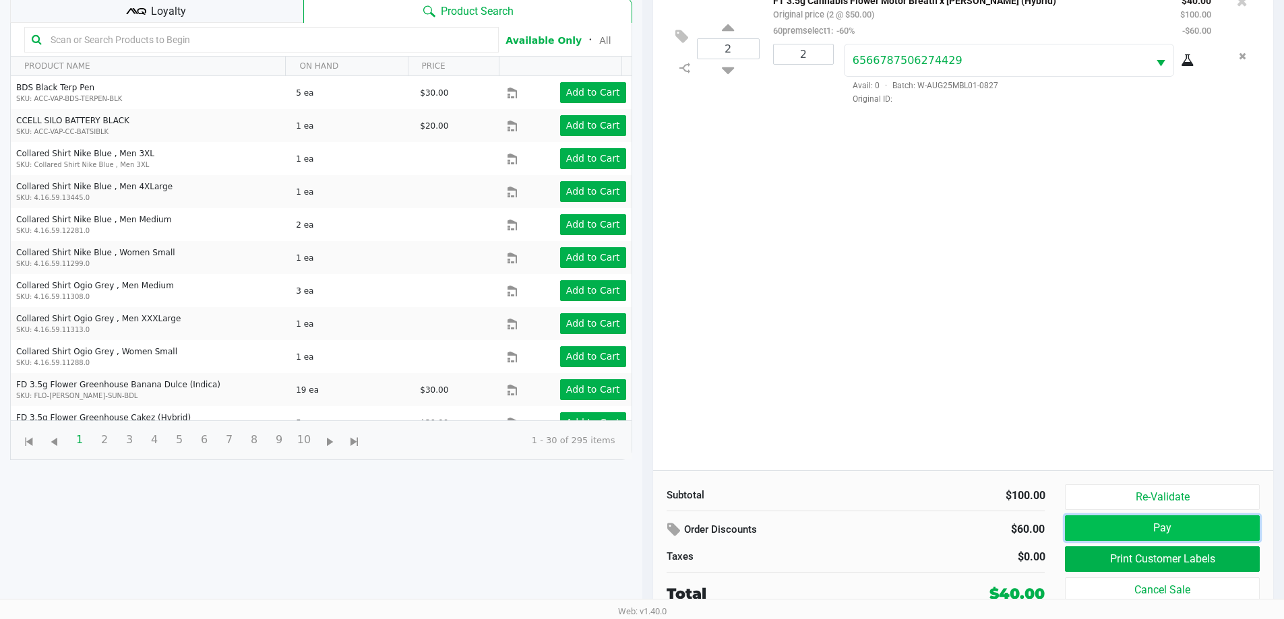
click at [1168, 525] on button "Pay" at bounding box center [1162, 529] width 194 height 26
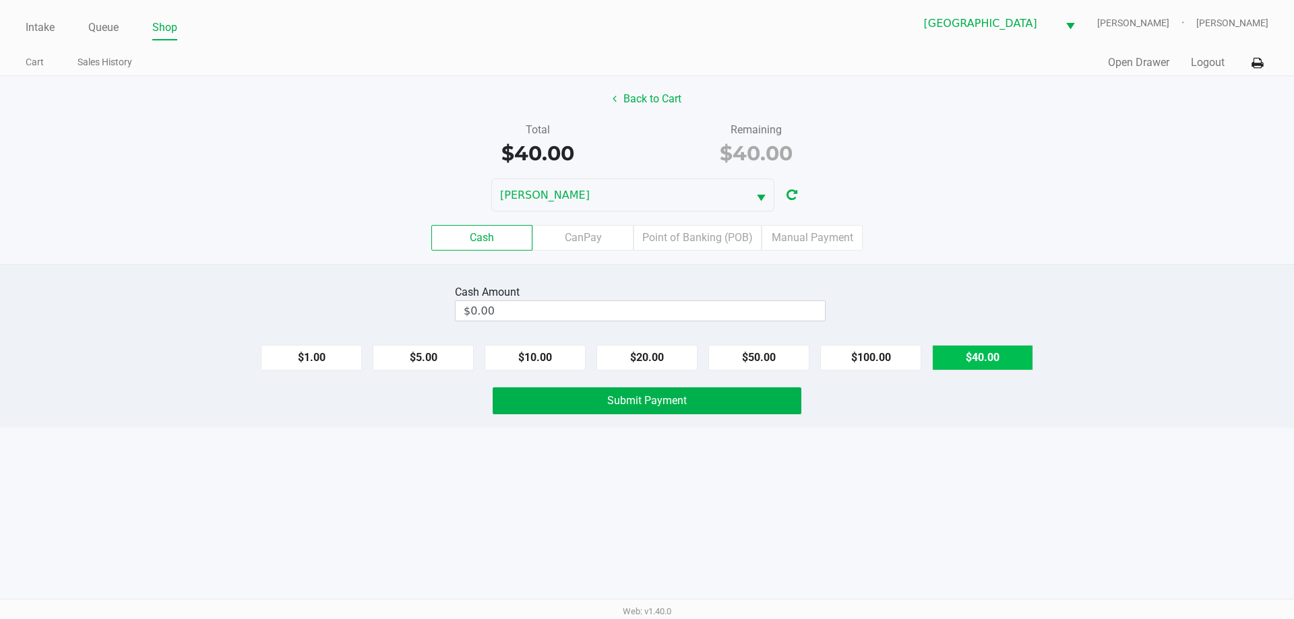
click at [960, 366] on button "$40.00" at bounding box center [982, 358] width 101 height 26
type input "$40.00"
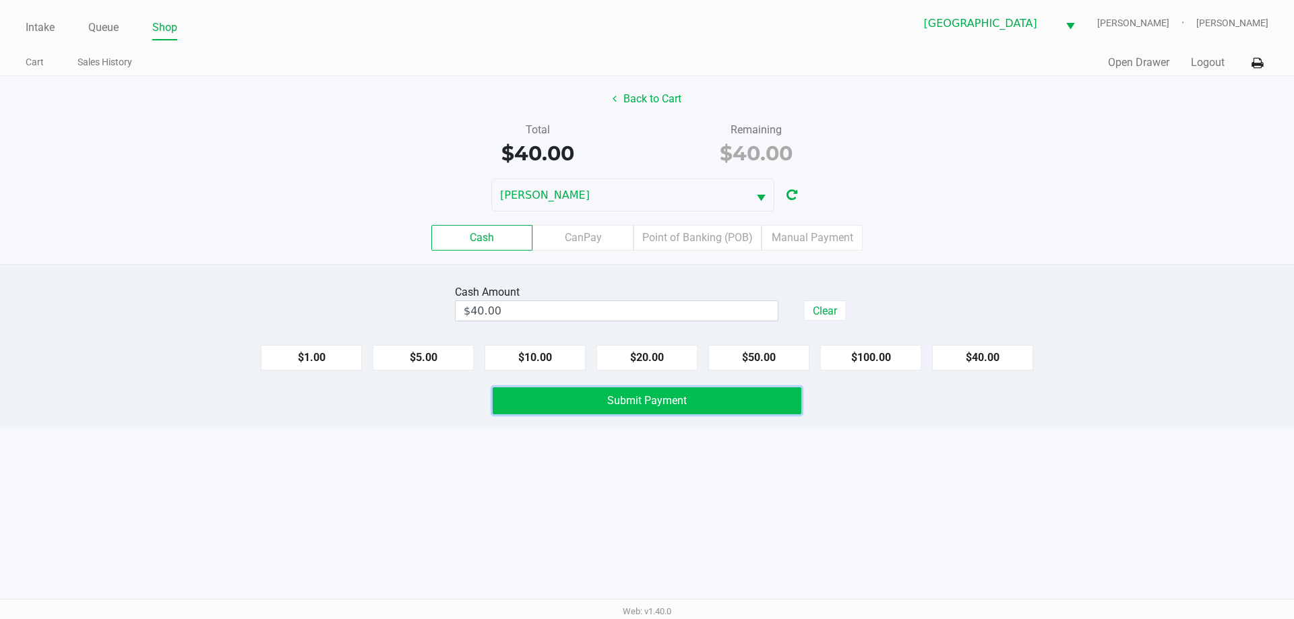
click at [688, 405] on button "Submit Payment" at bounding box center [647, 400] width 309 height 27
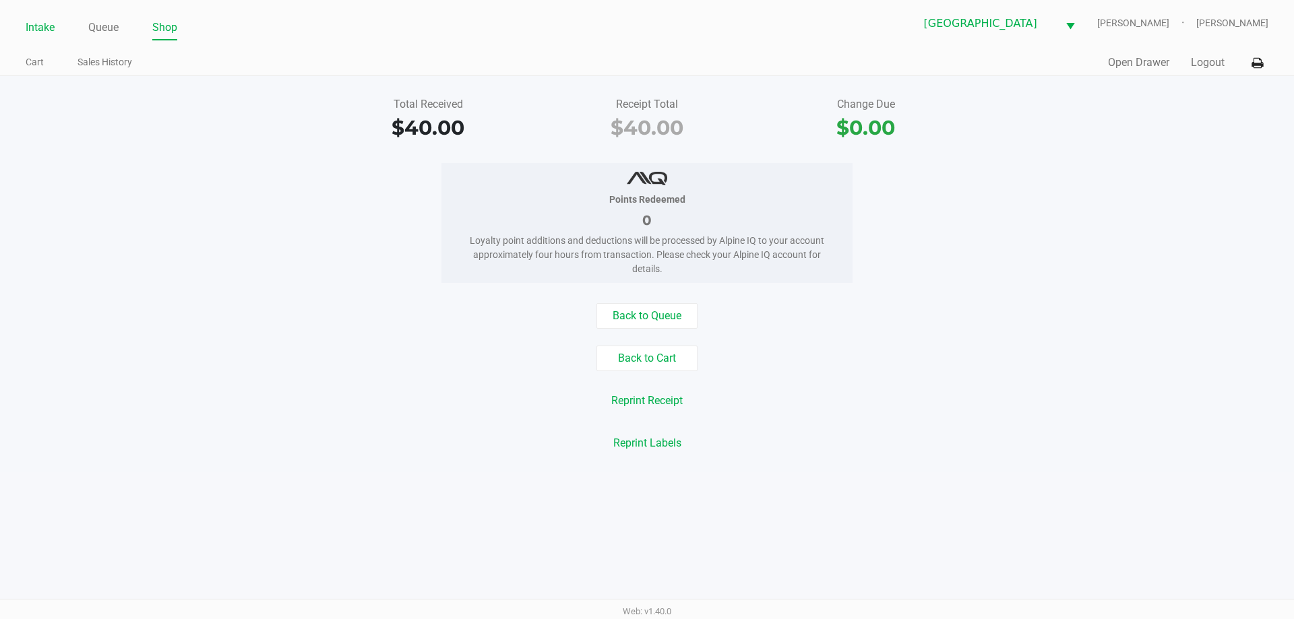
click at [31, 32] on link "Intake" at bounding box center [40, 27] width 29 height 19
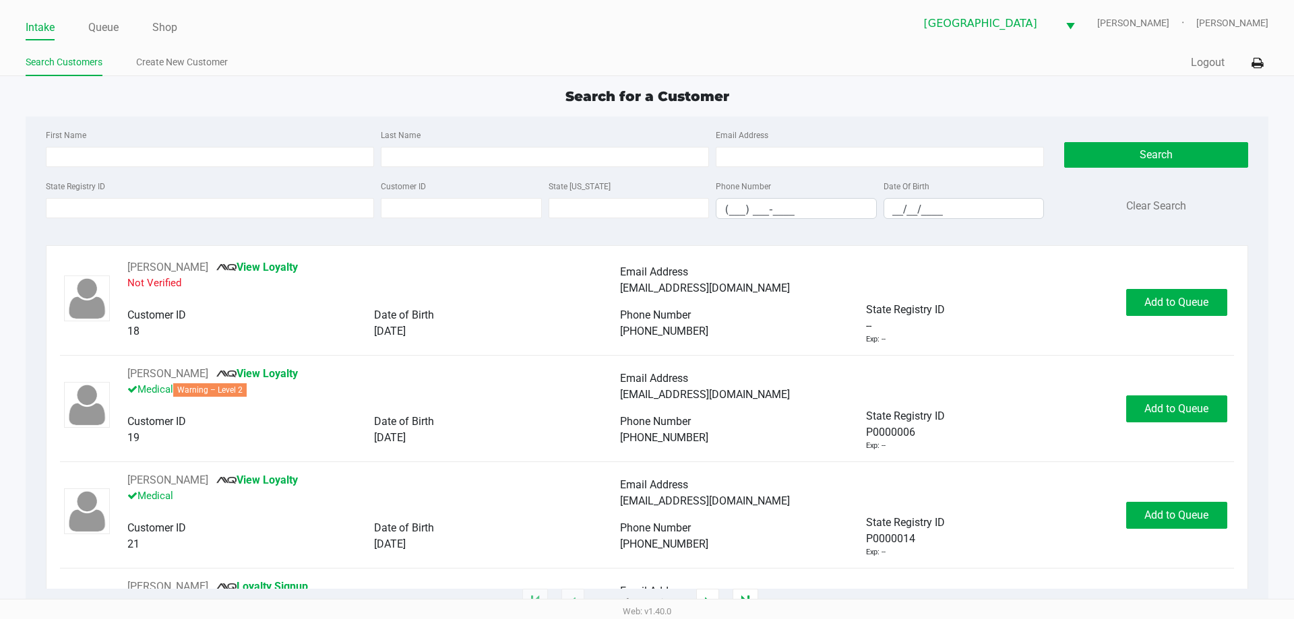
click at [371, 126] on div "First Name Last Name Email Address State Registry ID Customer ID State [US_STAT…" at bounding box center [647, 178] width 1222 height 123
click at [328, 90] on div "Search for a Customer" at bounding box center [646, 96] width 1262 height 20
click at [111, 28] on link "Queue" at bounding box center [103, 27] width 30 height 19
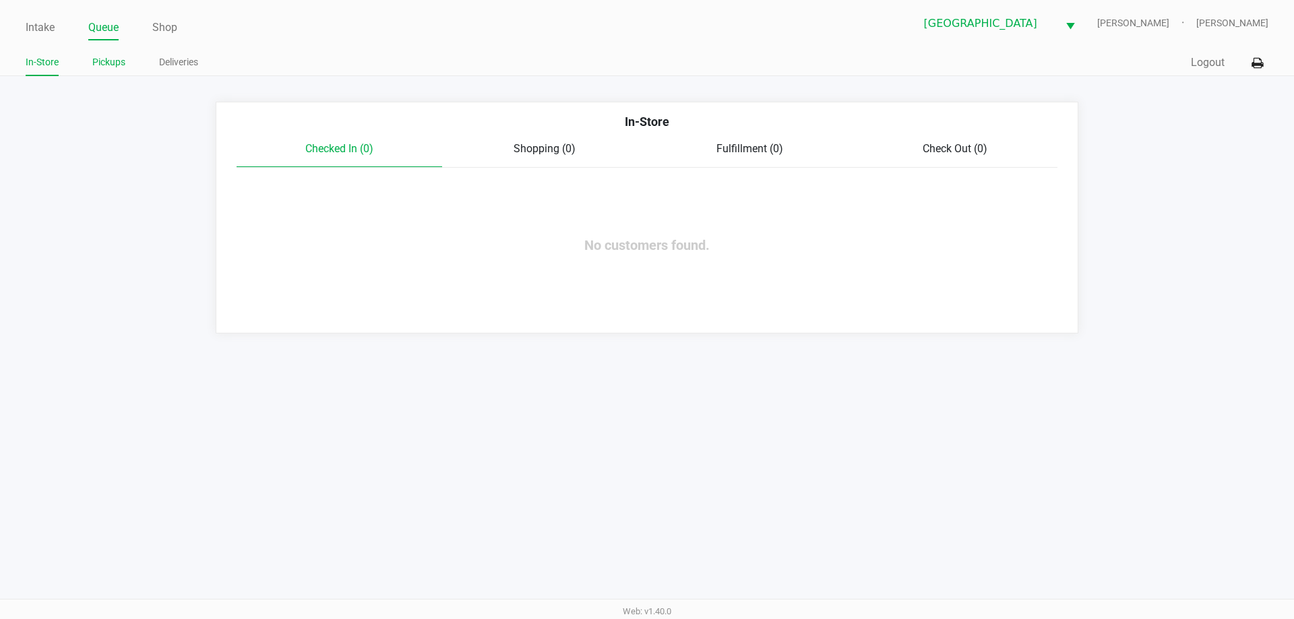
click at [111, 53] on li "Pickups" at bounding box center [108, 65] width 33 height 24
click at [117, 65] on link "Pickups" at bounding box center [108, 62] width 33 height 17
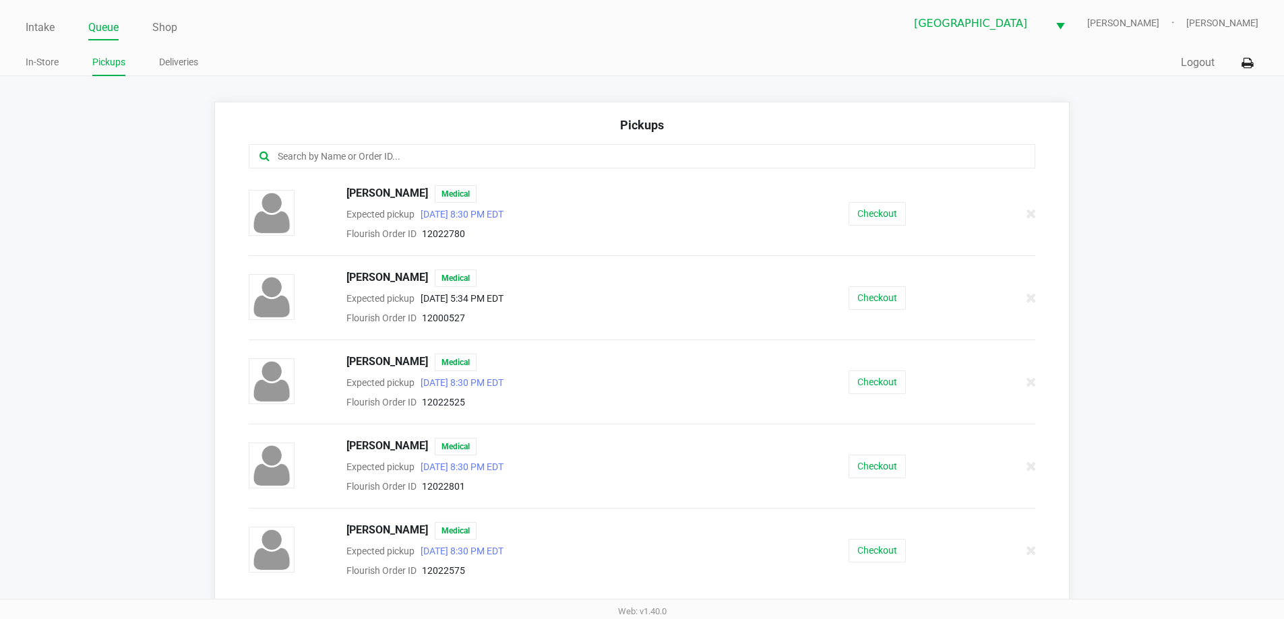
click at [321, 155] on input "text" at bounding box center [620, 156] width 689 height 15
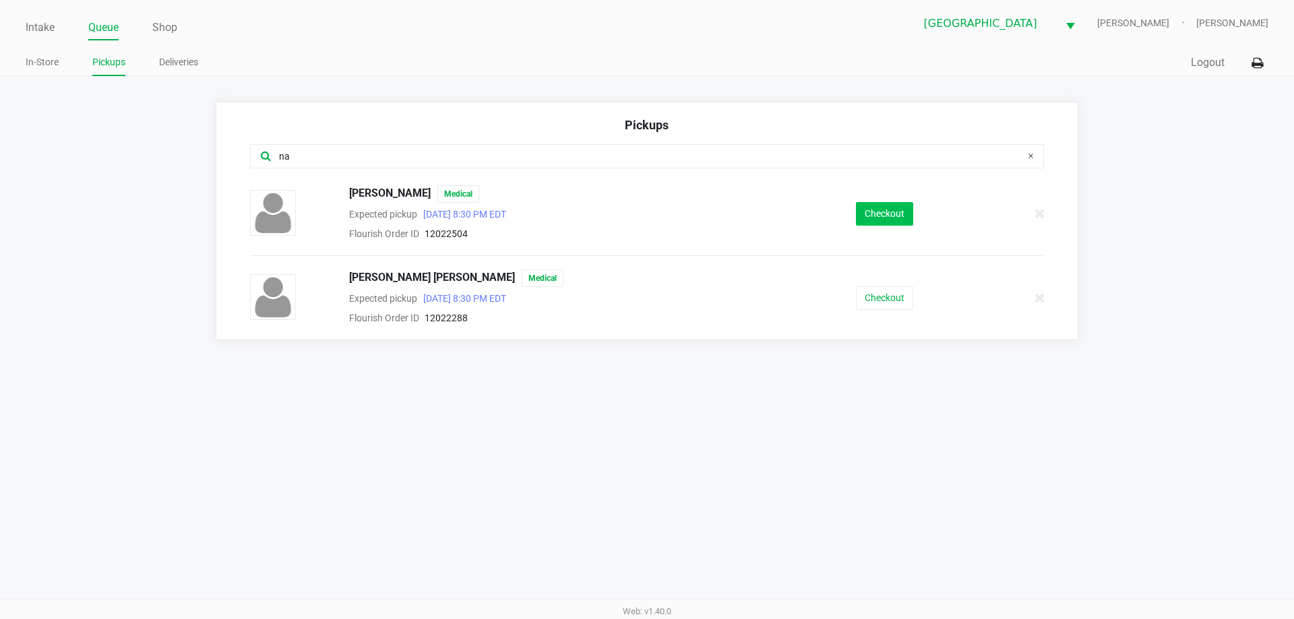
type input "na"
click at [908, 202] on button "Checkout" at bounding box center [884, 214] width 57 height 24
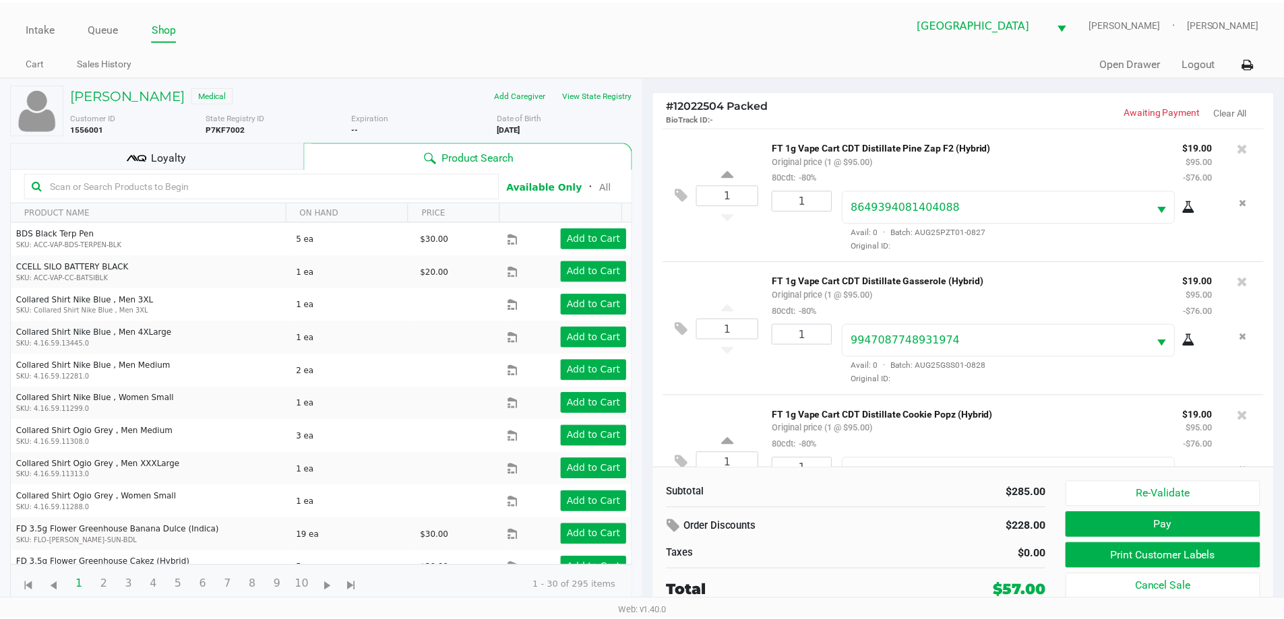
scroll to position [63, 0]
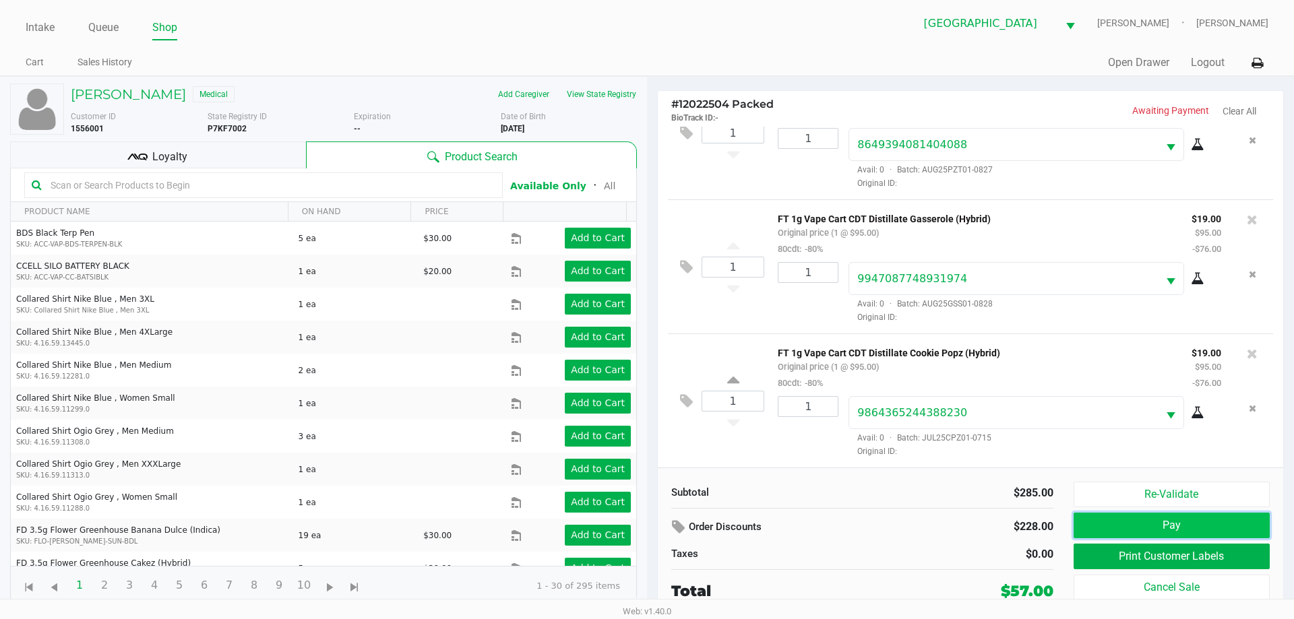
click at [1127, 530] on button "Pay" at bounding box center [1172, 526] width 196 height 26
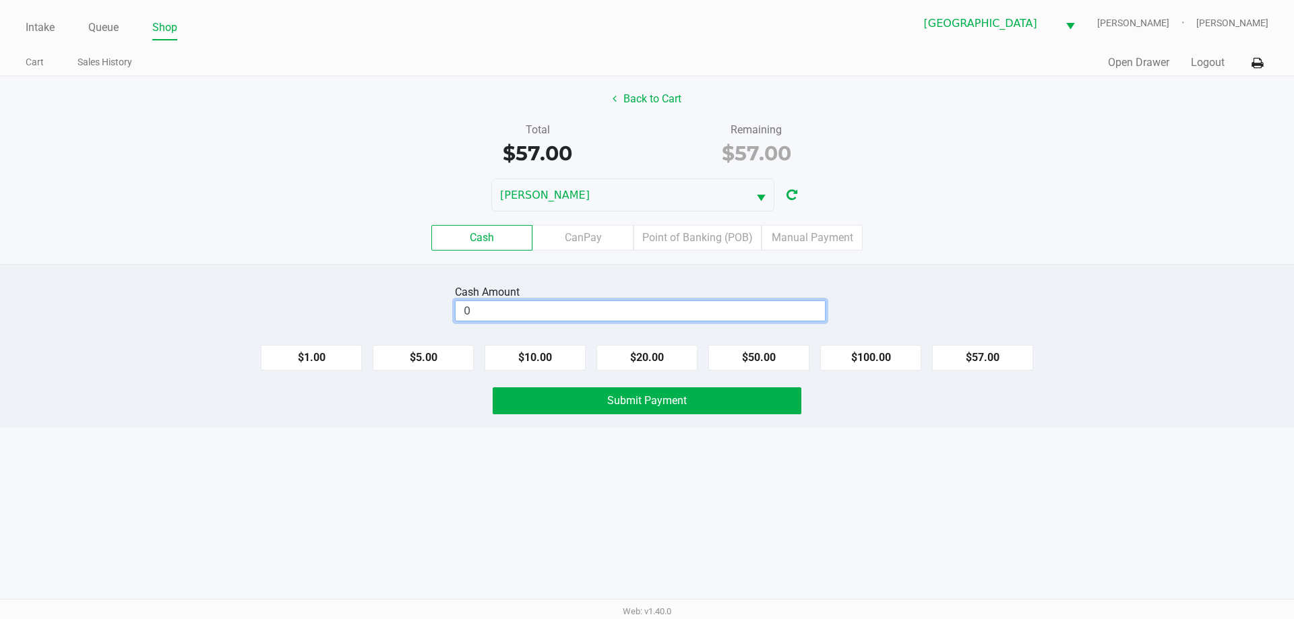
click at [806, 308] on input "0" at bounding box center [640, 311] width 369 height 20
type input "$60.00"
click at [534, 483] on div "Intake Queue Shop North Port [PERSON_NAME]-[PERSON_NAME] Cart Sales History Qui…" at bounding box center [647, 309] width 1294 height 619
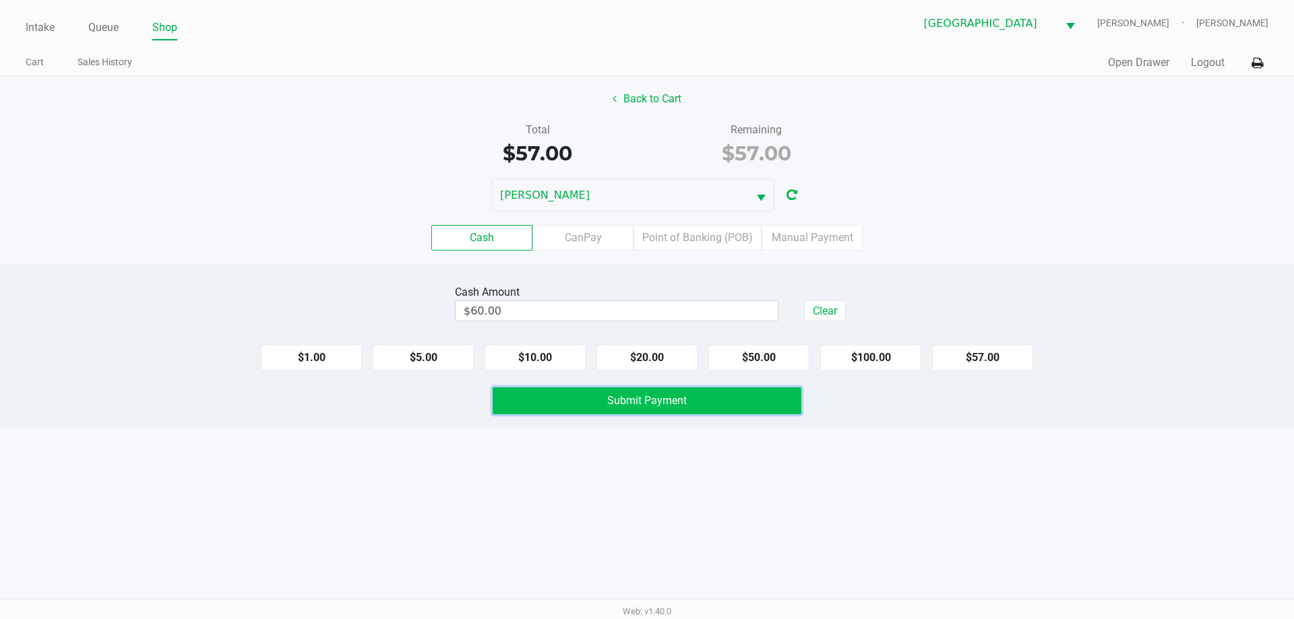
click at [549, 406] on button "Submit Payment" at bounding box center [647, 400] width 309 height 27
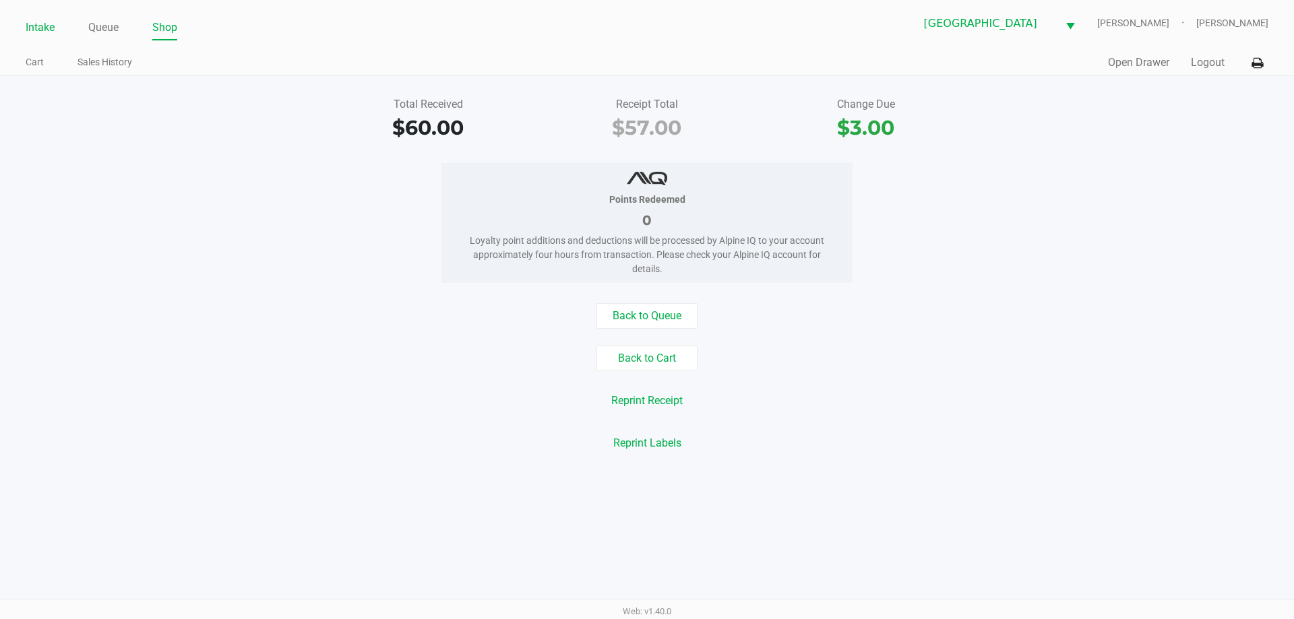
click at [48, 19] on link "Intake" at bounding box center [40, 27] width 29 height 19
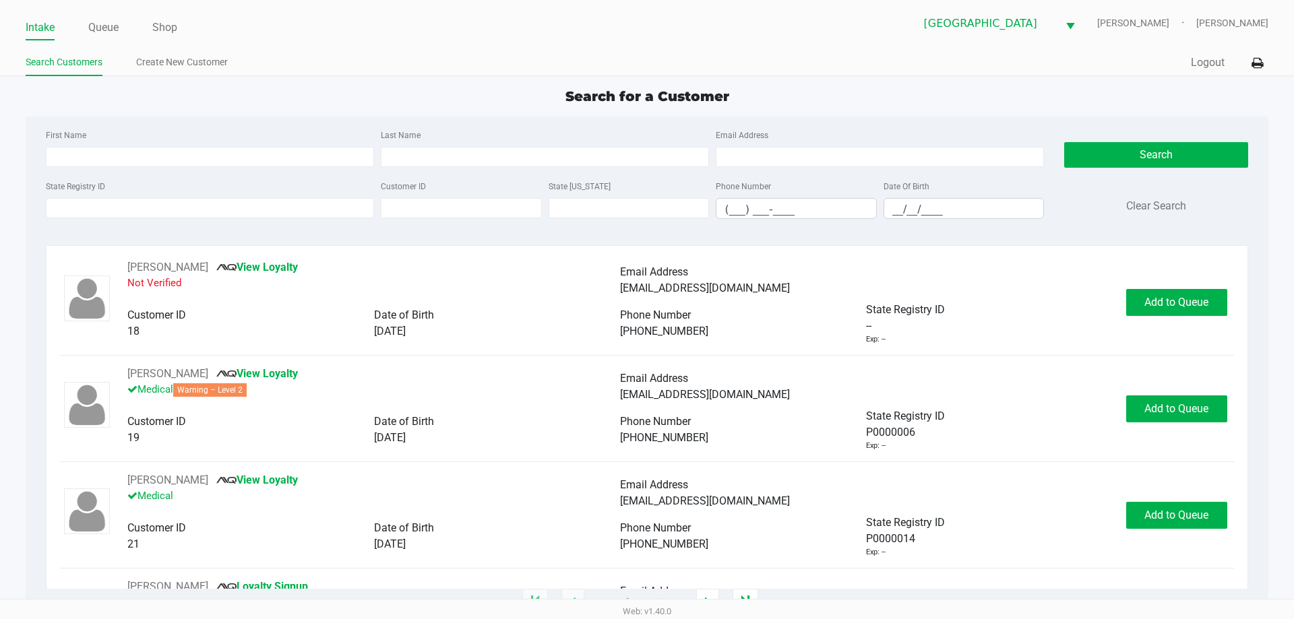
click at [249, 40] on div "Intake Queue Shop North Port [PERSON_NAME]-[PERSON_NAME] Search Customers Creat…" at bounding box center [647, 38] width 1294 height 76
click at [454, 94] on div "Search for a Customer" at bounding box center [646, 96] width 1262 height 20
click at [65, 200] on input "State Registry ID" at bounding box center [210, 208] width 328 height 20
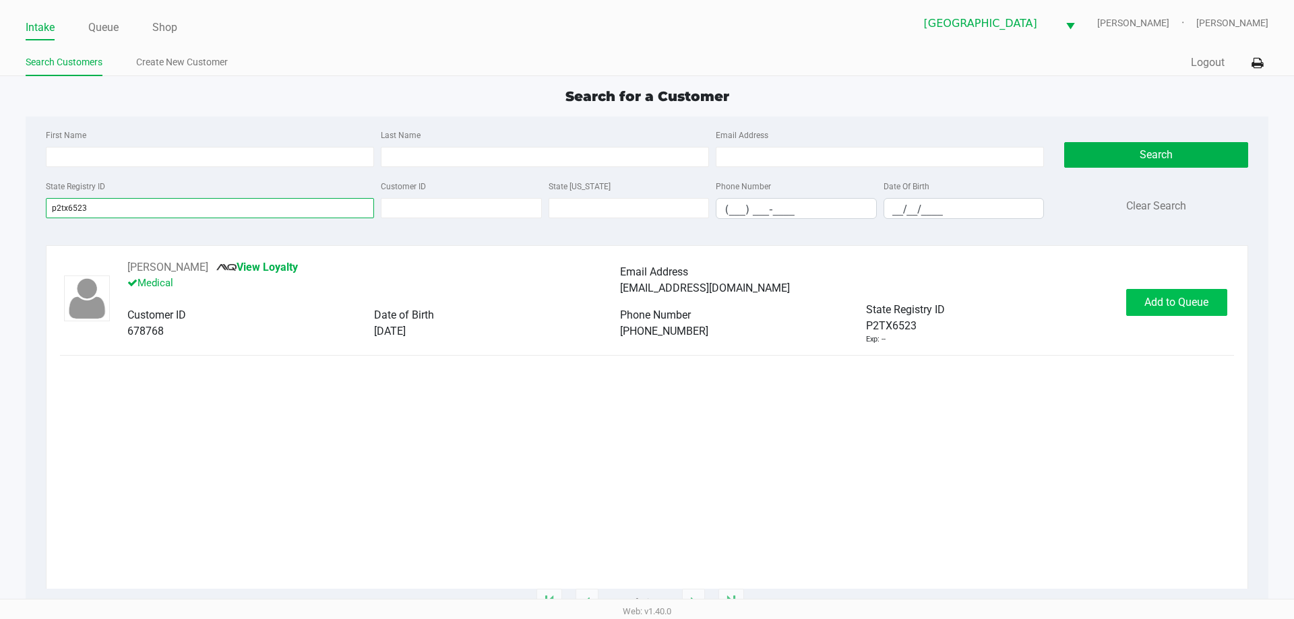
type input "p2tx6523"
click at [1167, 309] on button "Add to Queue" at bounding box center [1176, 302] width 101 height 27
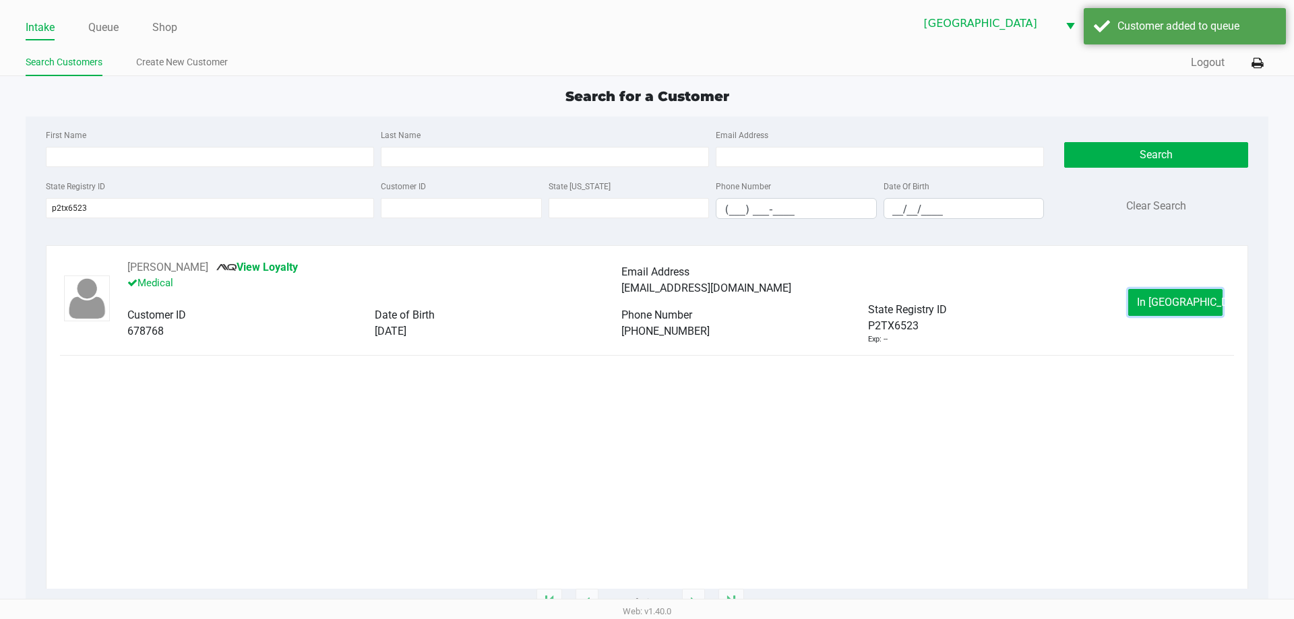
click at [1167, 309] on button "In [GEOGRAPHIC_DATA]" at bounding box center [1175, 302] width 94 height 27
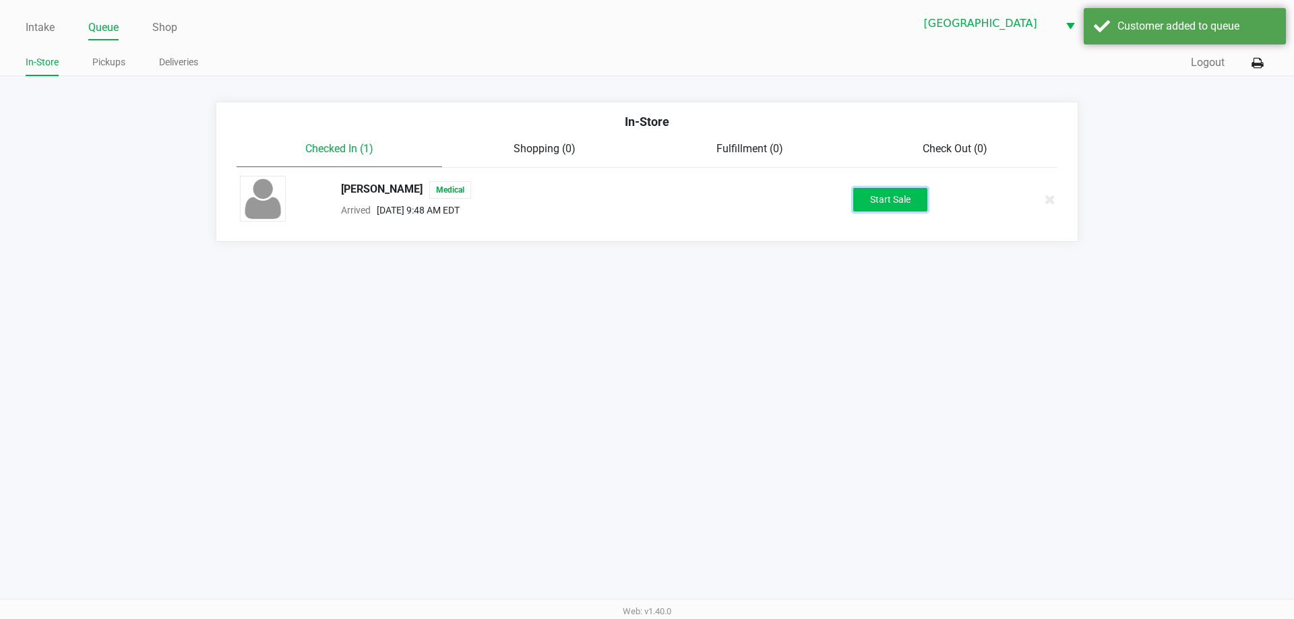
click at [879, 191] on button "Start Sale" at bounding box center [890, 200] width 74 height 24
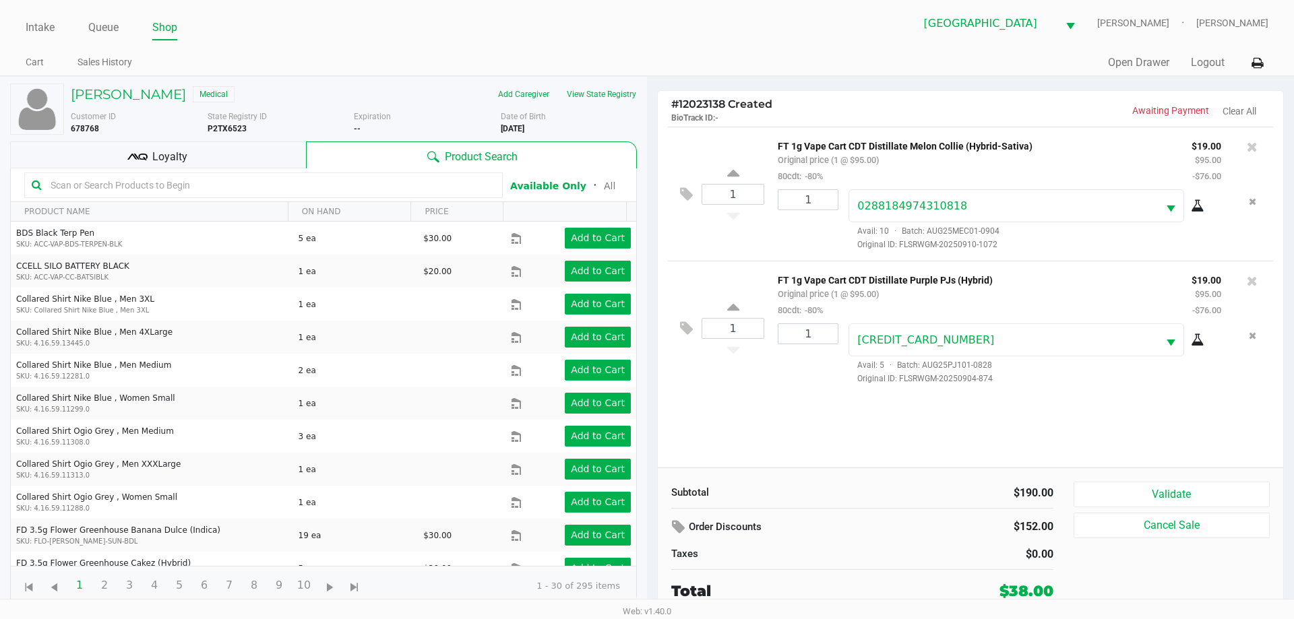
click at [162, 166] on div "Loyalty" at bounding box center [158, 155] width 296 height 27
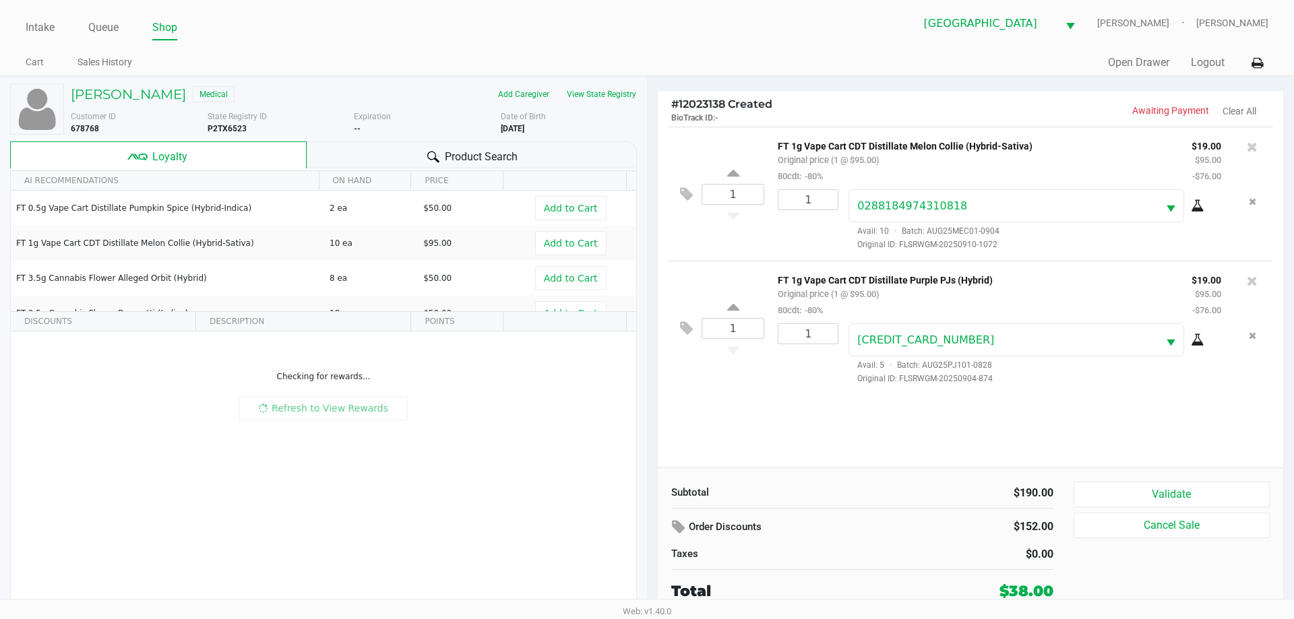
click at [378, 146] on div "Product Search" at bounding box center [472, 155] width 331 height 27
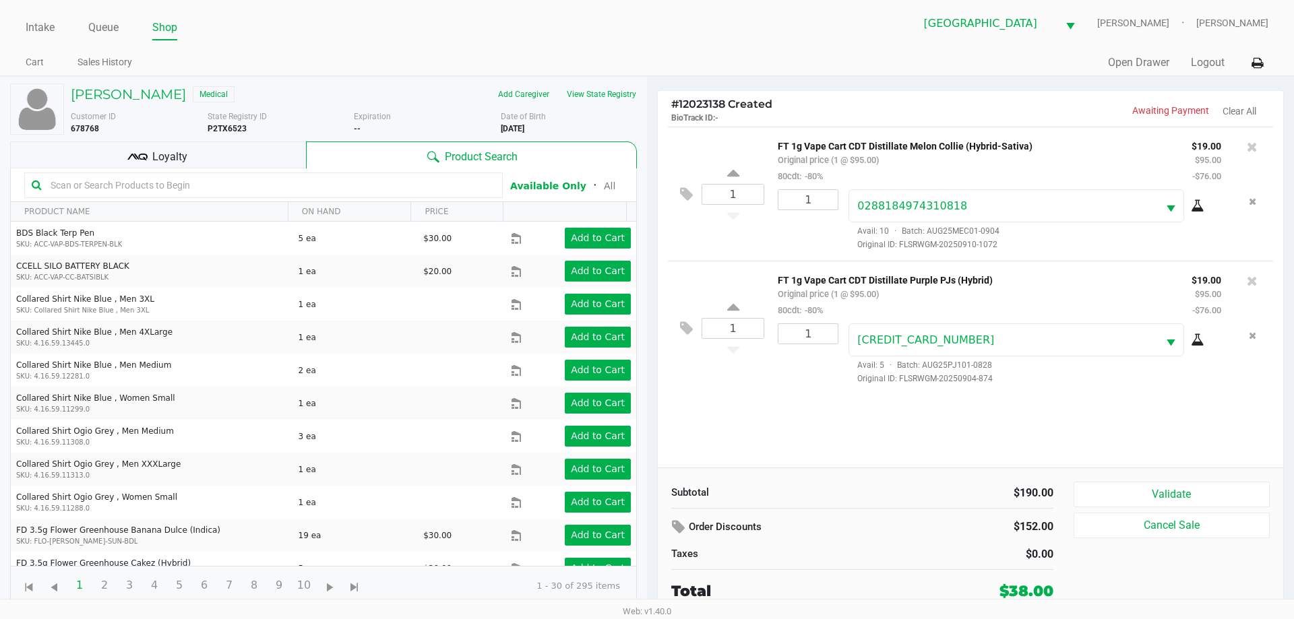
click at [142, 143] on div "Loyalty" at bounding box center [158, 155] width 296 height 27
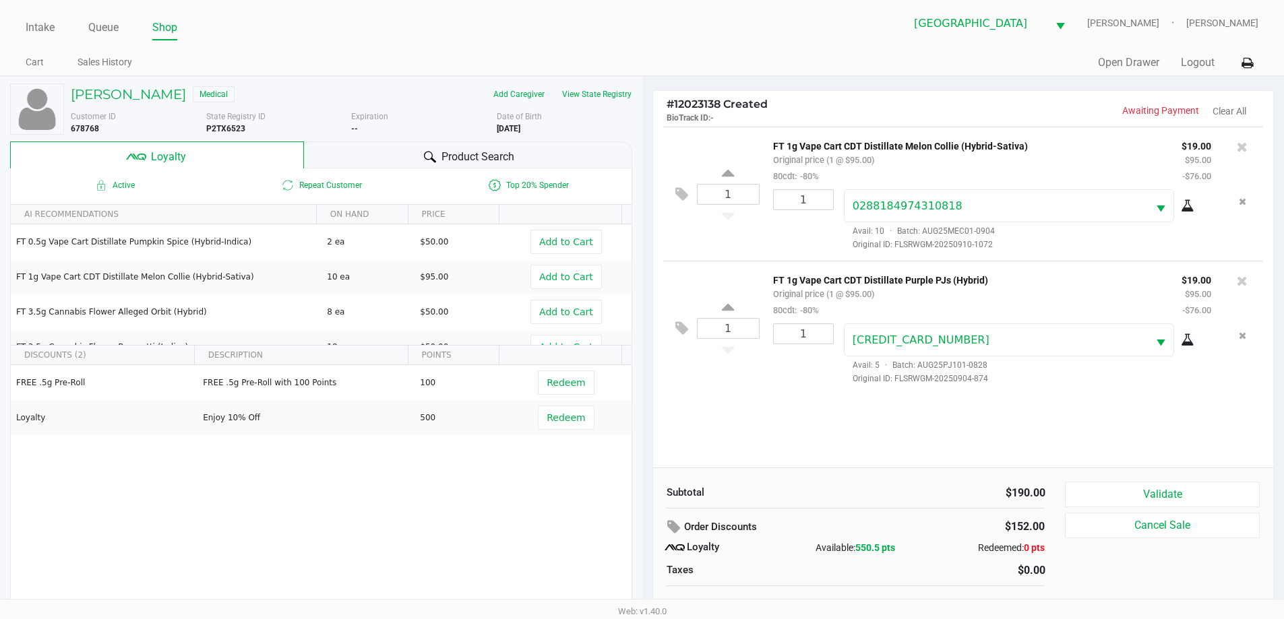
click at [359, 154] on div "Product Search" at bounding box center [468, 155] width 328 height 27
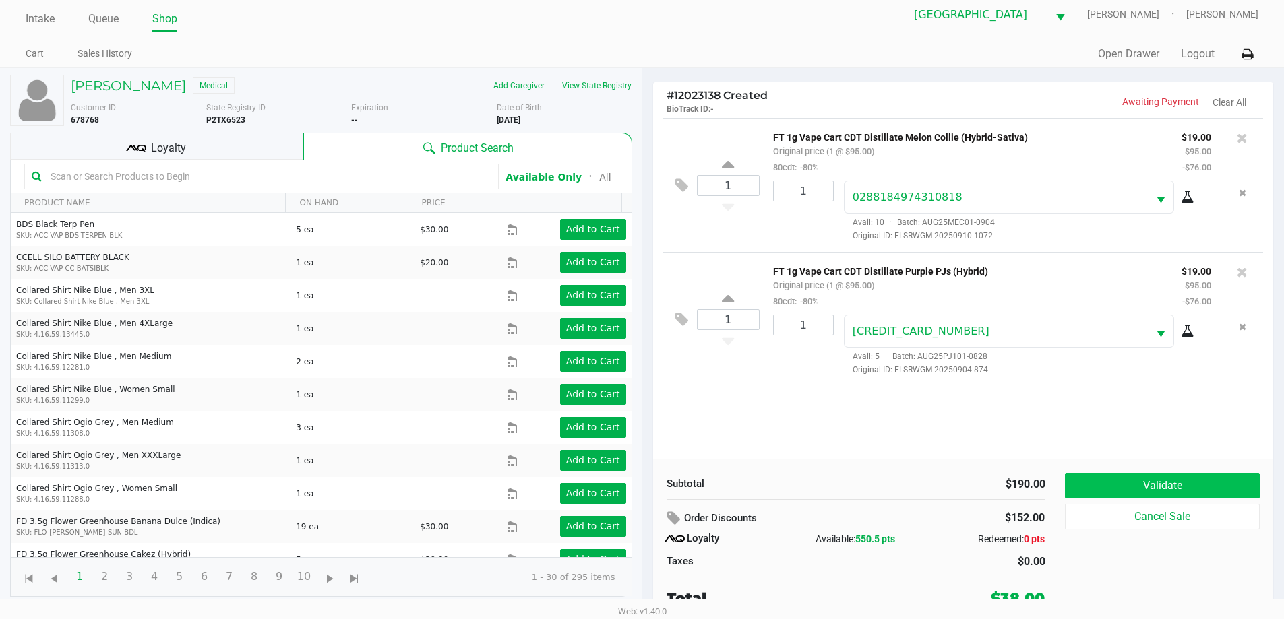
scroll to position [13, 0]
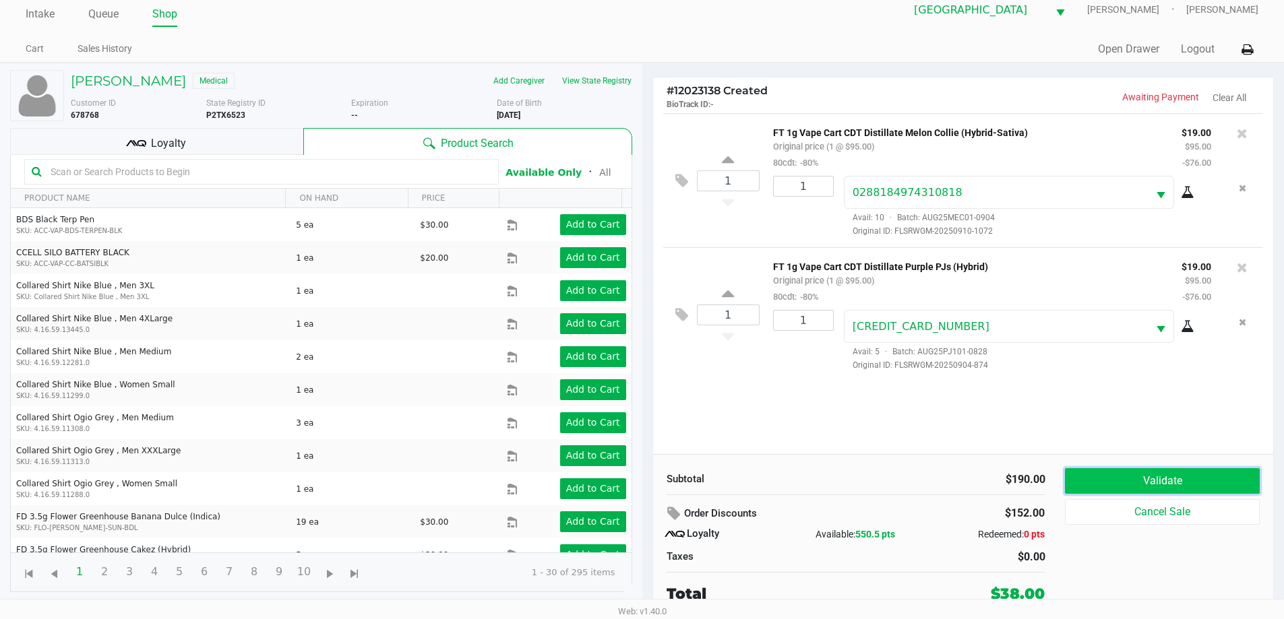
click at [1152, 476] on button "Validate" at bounding box center [1162, 481] width 194 height 26
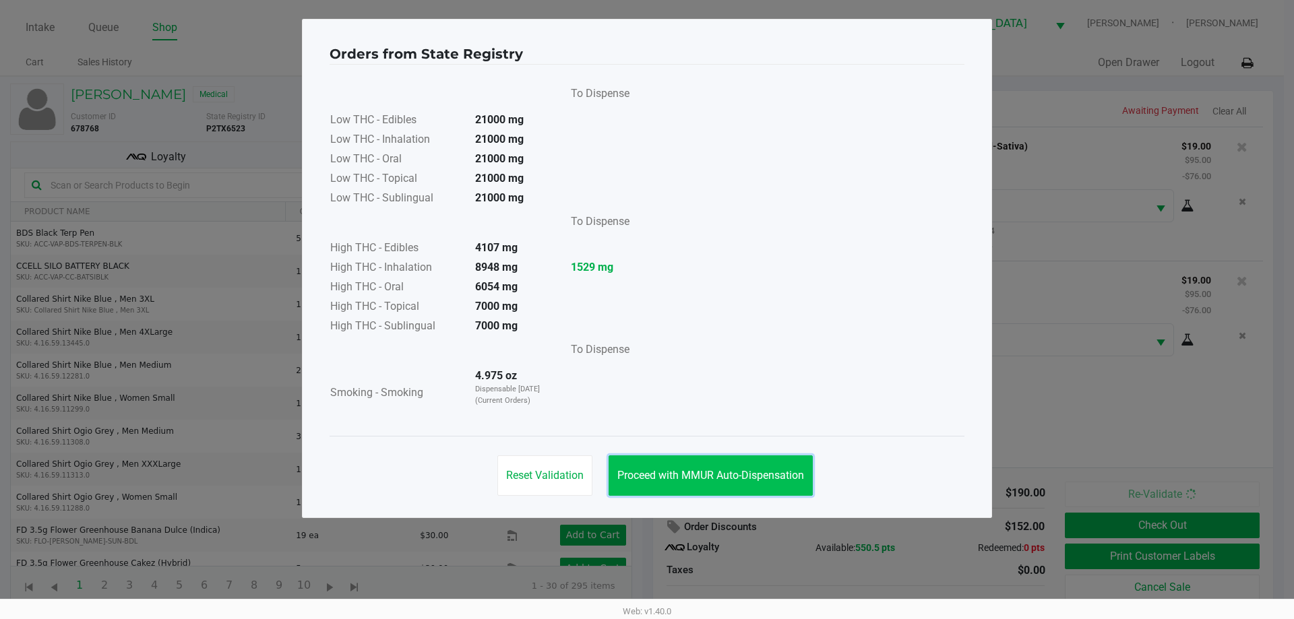
click at [728, 474] on span "Proceed with MMUR Auto-Dispensation" at bounding box center [710, 475] width 187 height 13
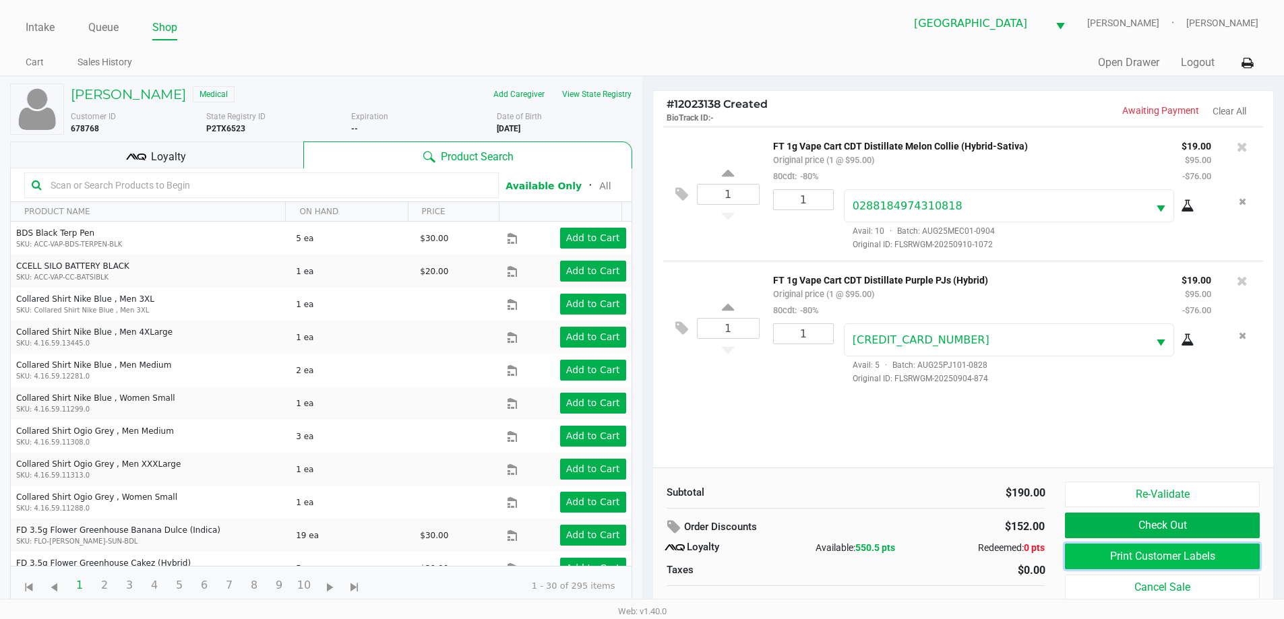
click at [1160, 565] on button "Print Customer Labels" at bounding box center [1162, 557] width 194 height 26
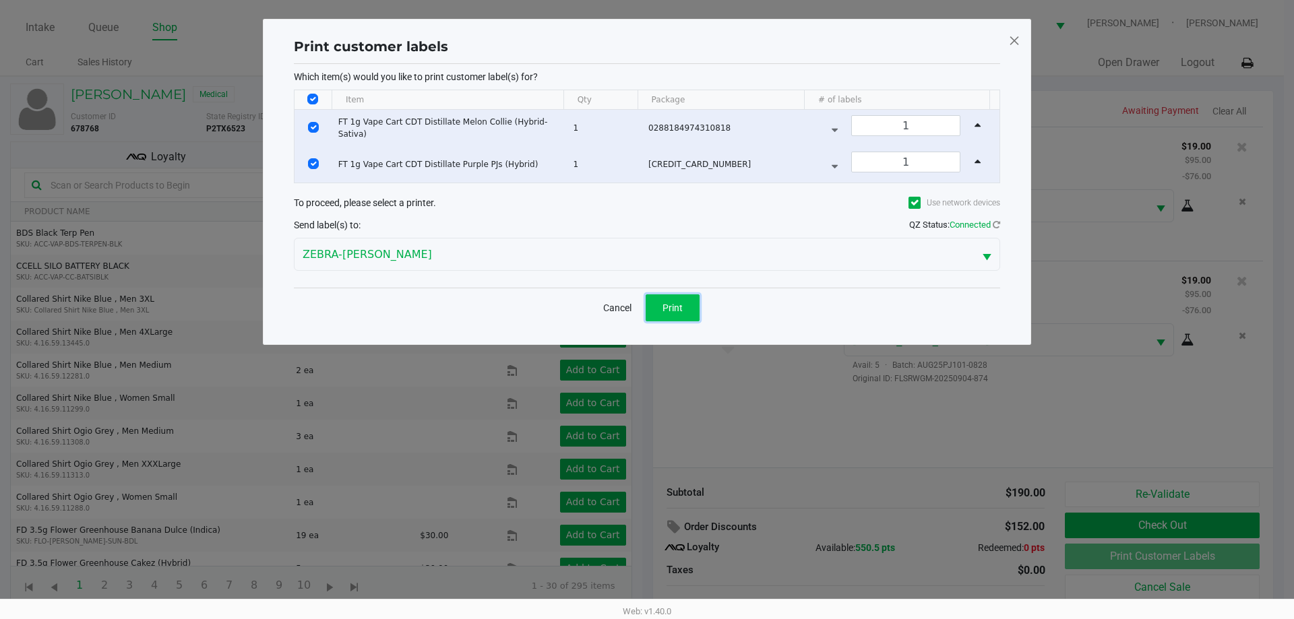
click at [678, 313] on span "Print" at bounding box center [672, 308] width 20 height 11
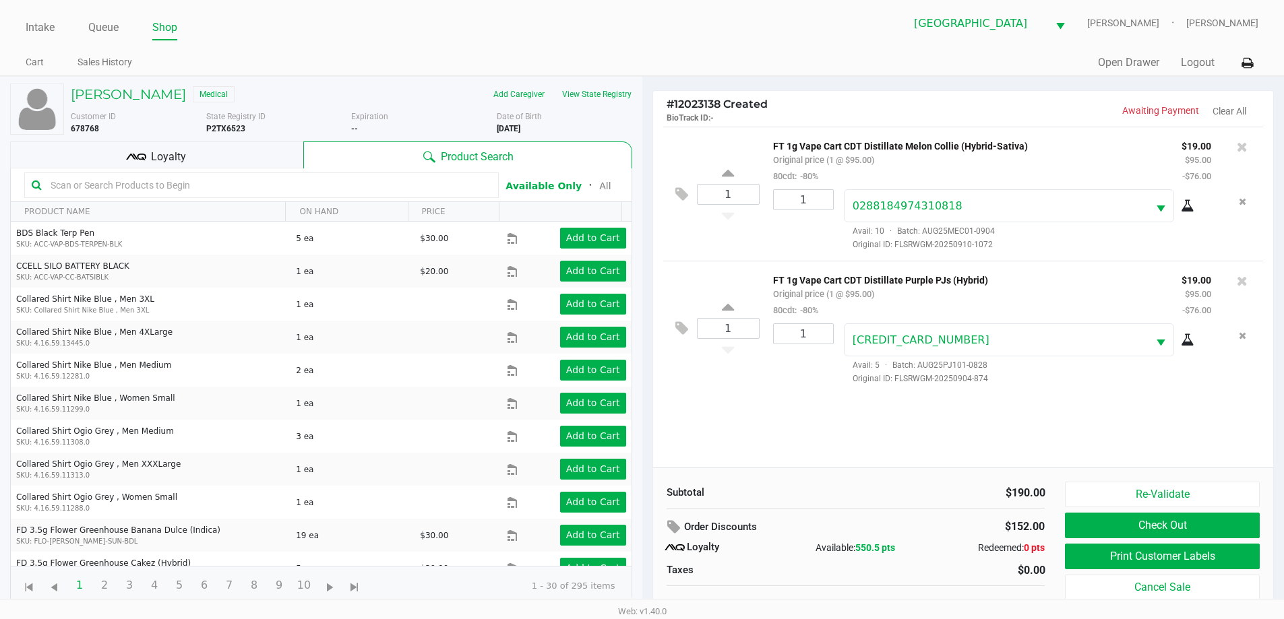
click at [199, 150] on div "Loyalty" at bounding box center [156, 155] width 293 height 27
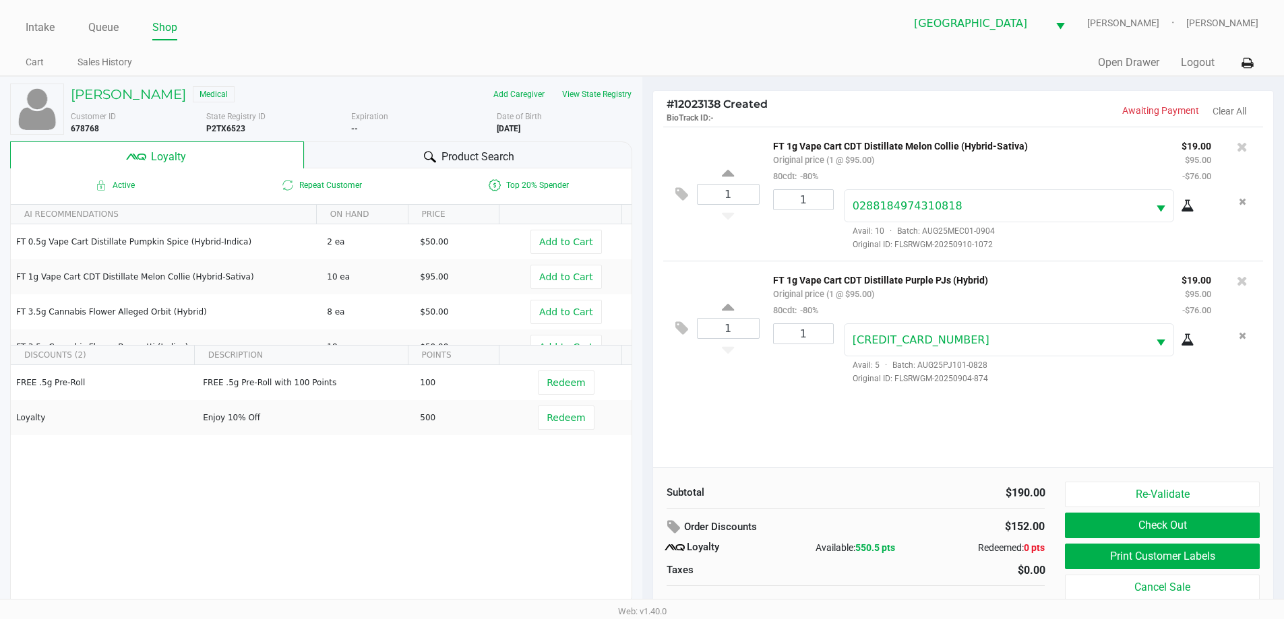
click at [344, 149] on div "Product Search" at bounding box center [468, 155] width 328 height 27
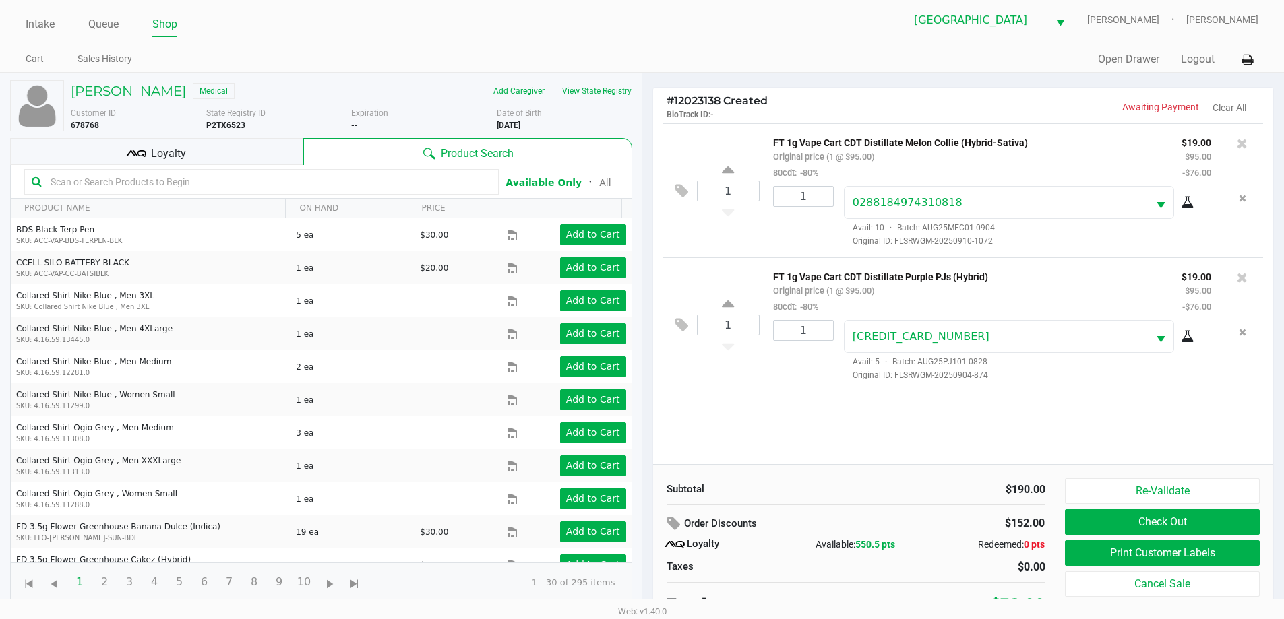
scroll to position [13, 0]
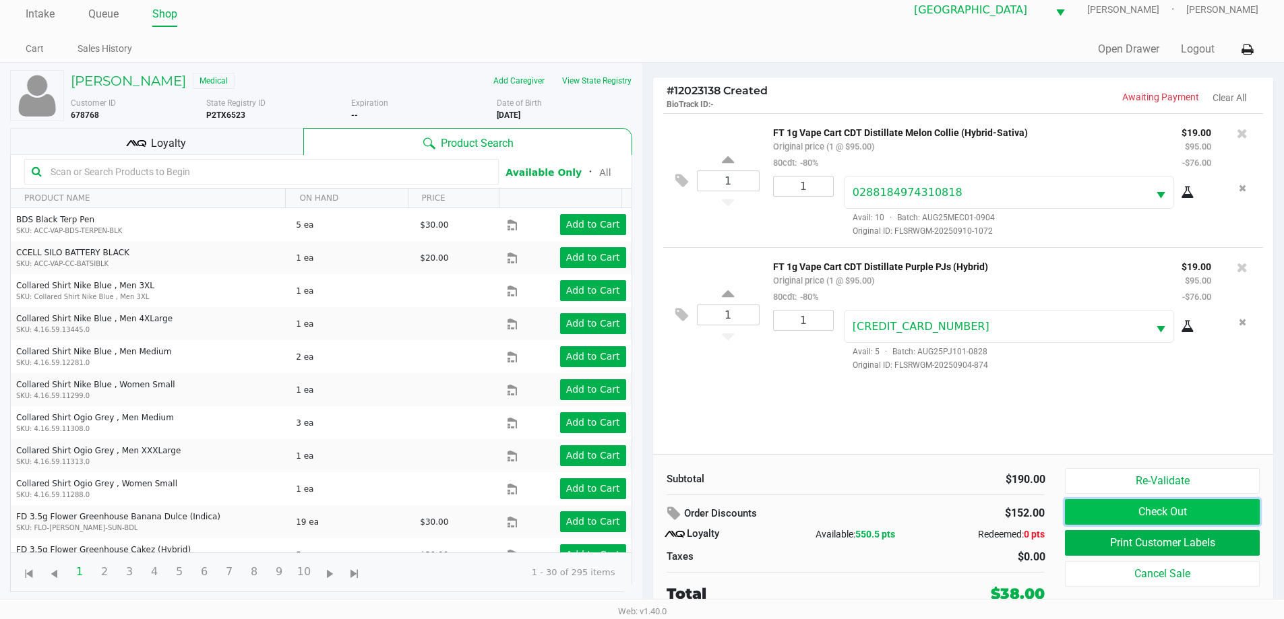
click at [1133, 504] on button "Check Out" at bounding box center [1162, 512] width 194 height 26
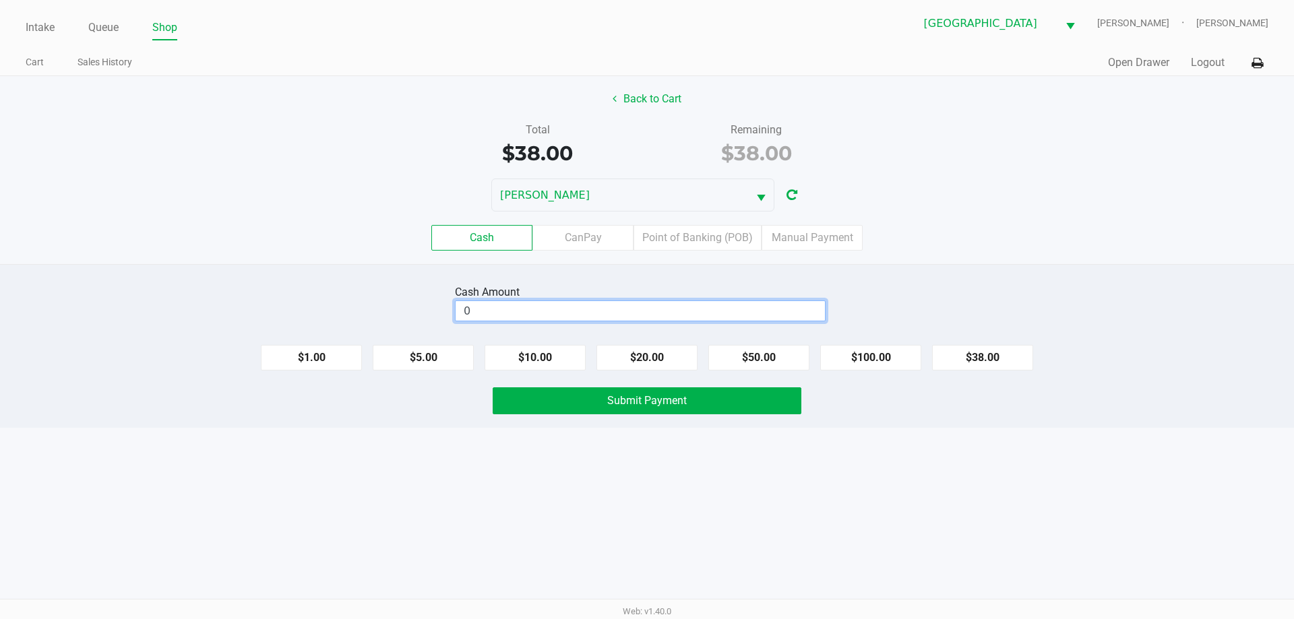
click at [665, 309] on input "0" at bounding box center [640, 311] width 369 height 20
type input "$40.00"
click at [602, 490] on div "Intake Queue Shop North Port [PERSON_NAME]-[PERSON_NAME] Cart Sales History Qui…" at bounding box center [647, 309] width 1294 height 619
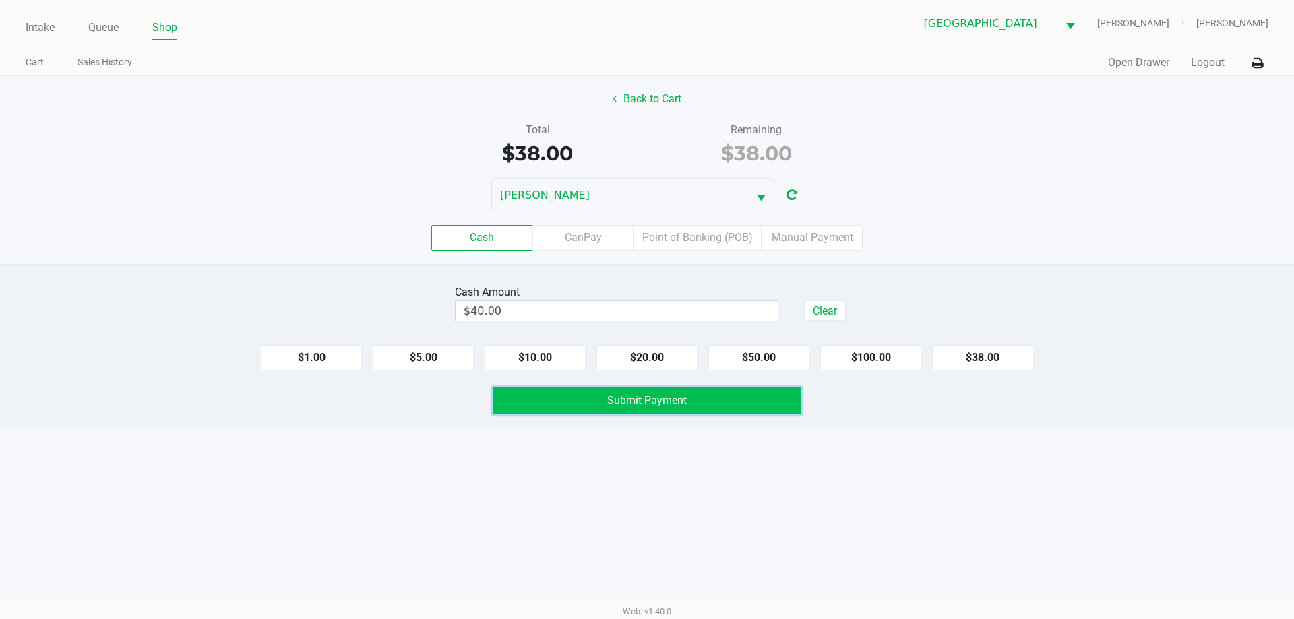
click at [569, 409] on button "Submit Payment" at bounding box center [647, 400] width 309 height 27
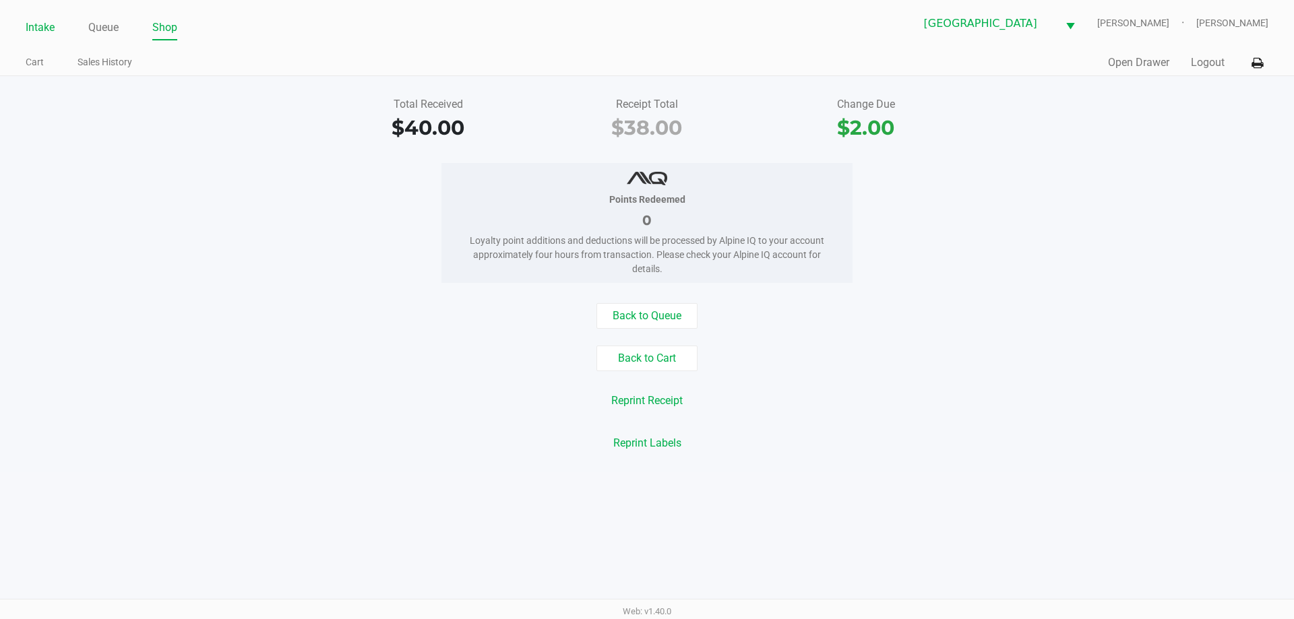
click at [47, 31] on link "Intake" at bounding box center [40, 27] width 29 height 19
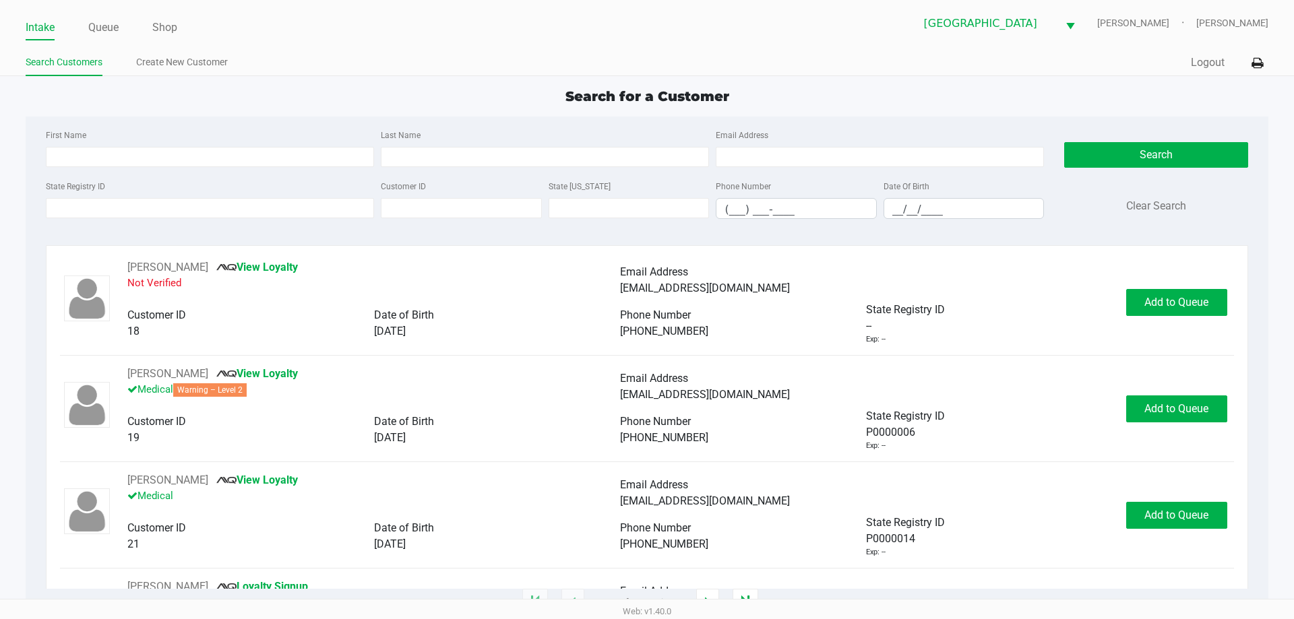
click at [324, 58] on ul "Search Customers Create New Customer" at bounding box center [336, 64] width 621 height 23
click at [102, 218] on div "State Registry ID" at bounding box center [209, 198] width 335 height 41
click at [104, 218] on input "State Registry ID" at bounding box center [210, 208] width 328 height 20
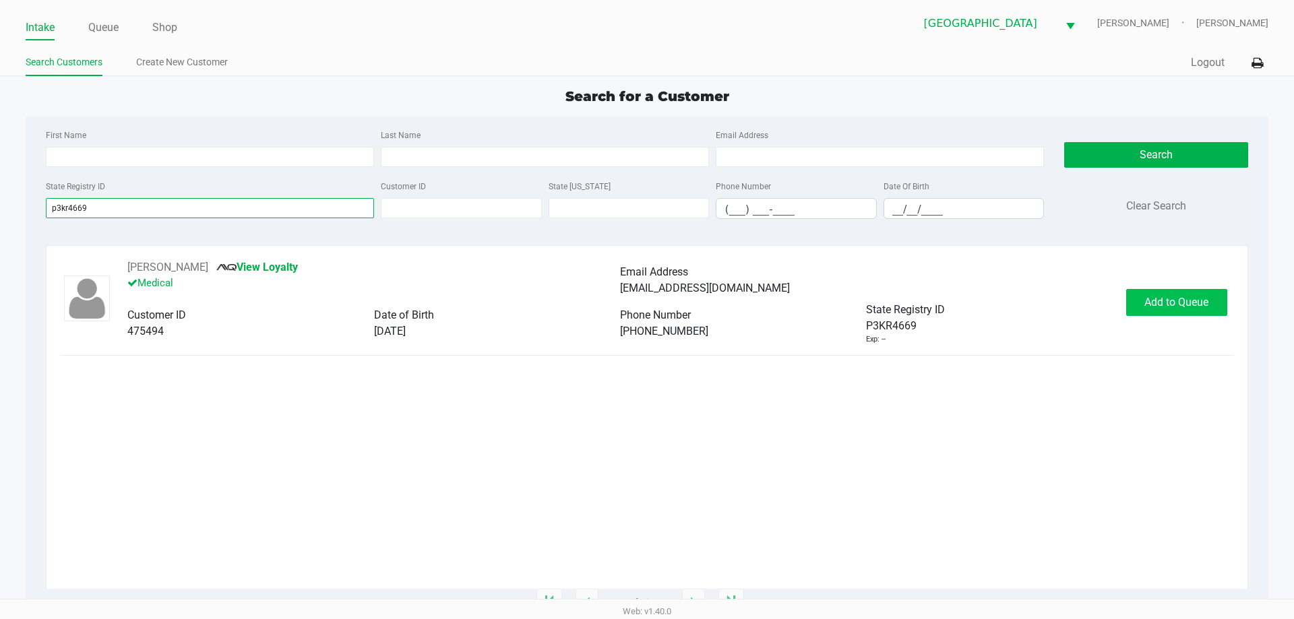
type input "p3kr4669"
click at [1144, 294] on button "Add to Queue" at bounding box center [1176, 302] width 101 height 27
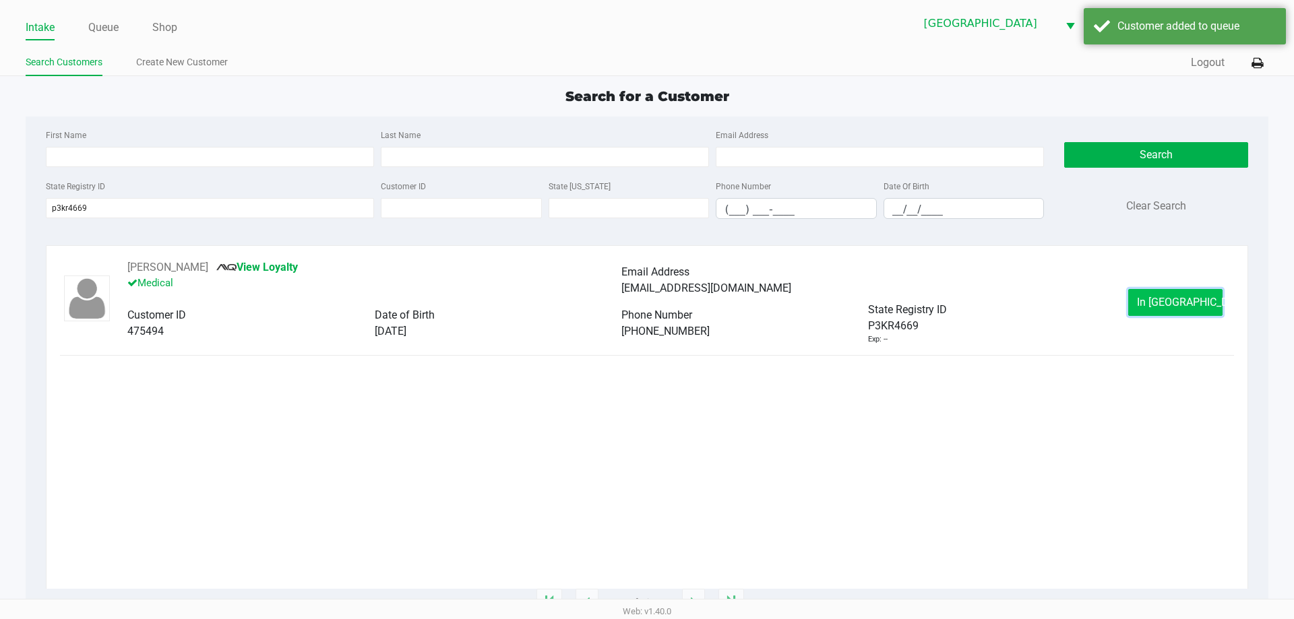
click at [1168, 299] on span "In [GEOGRAPHIC_DATA]" at bounding box center [1193, 302] width 113 height 13
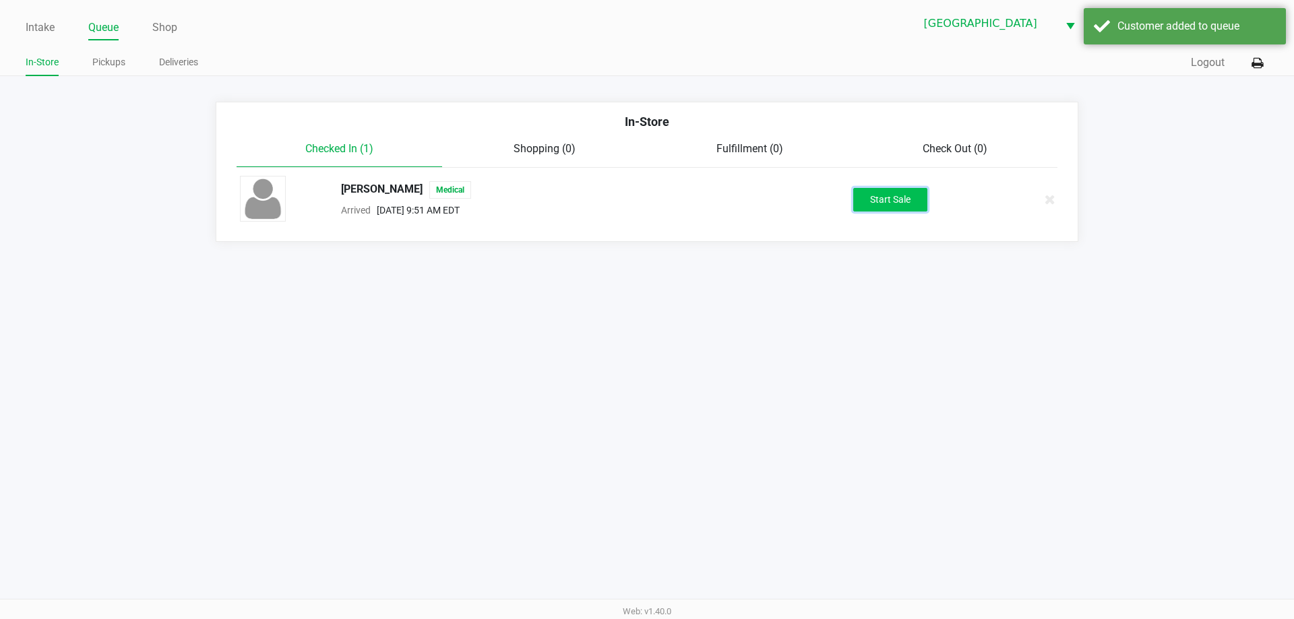
click at [881, 196] on button "Start Sale" at bounding box center [890, 200] width 74 height 24
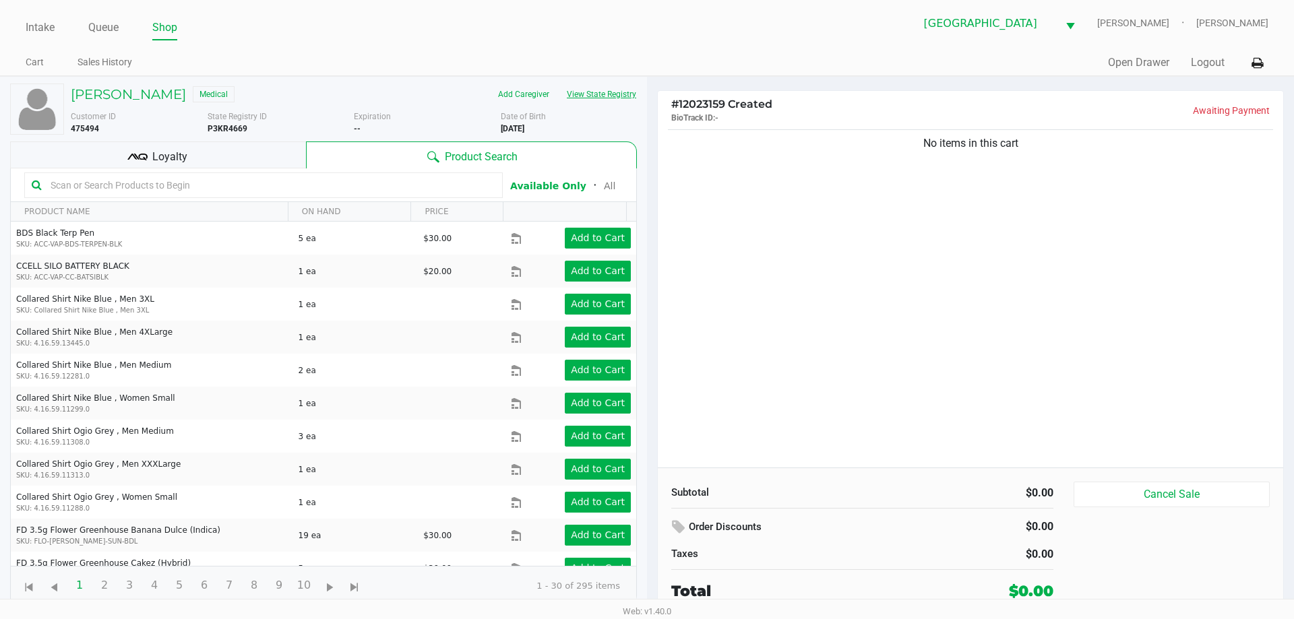
click at [582, 86] on button "View State Registry" at bounding box center [597, 95] width 79 height 22
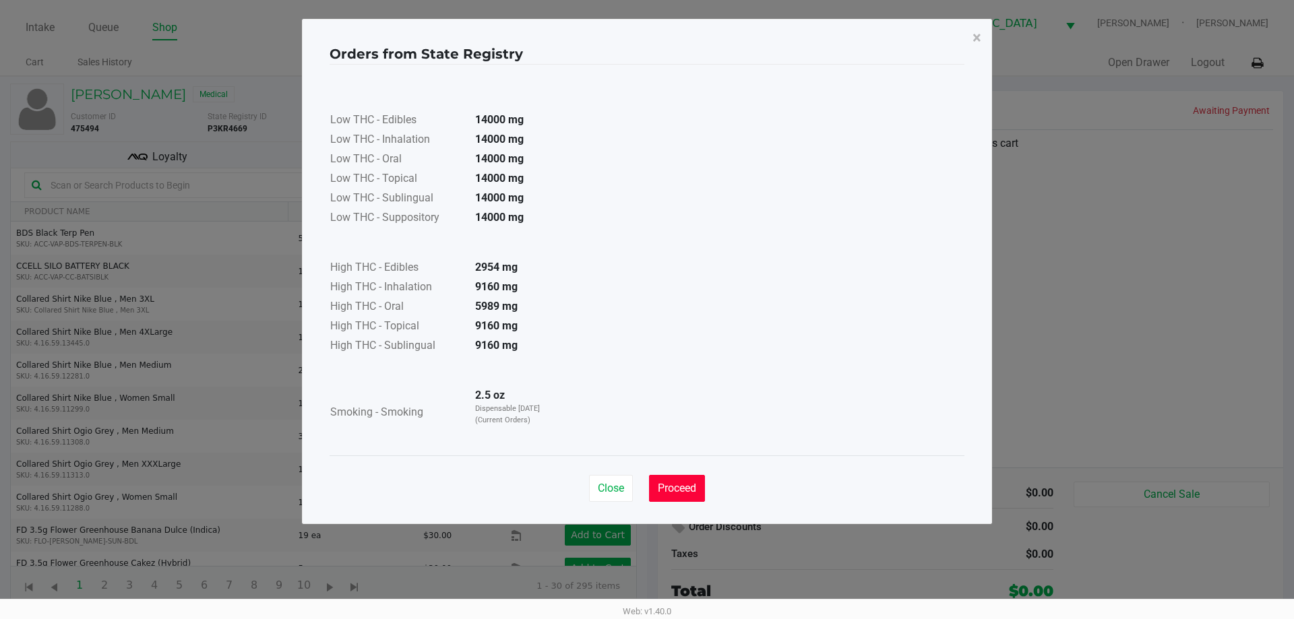
click at [691, 485] on span "Proceed" at bounding box center [677, 488] width 38 height 13
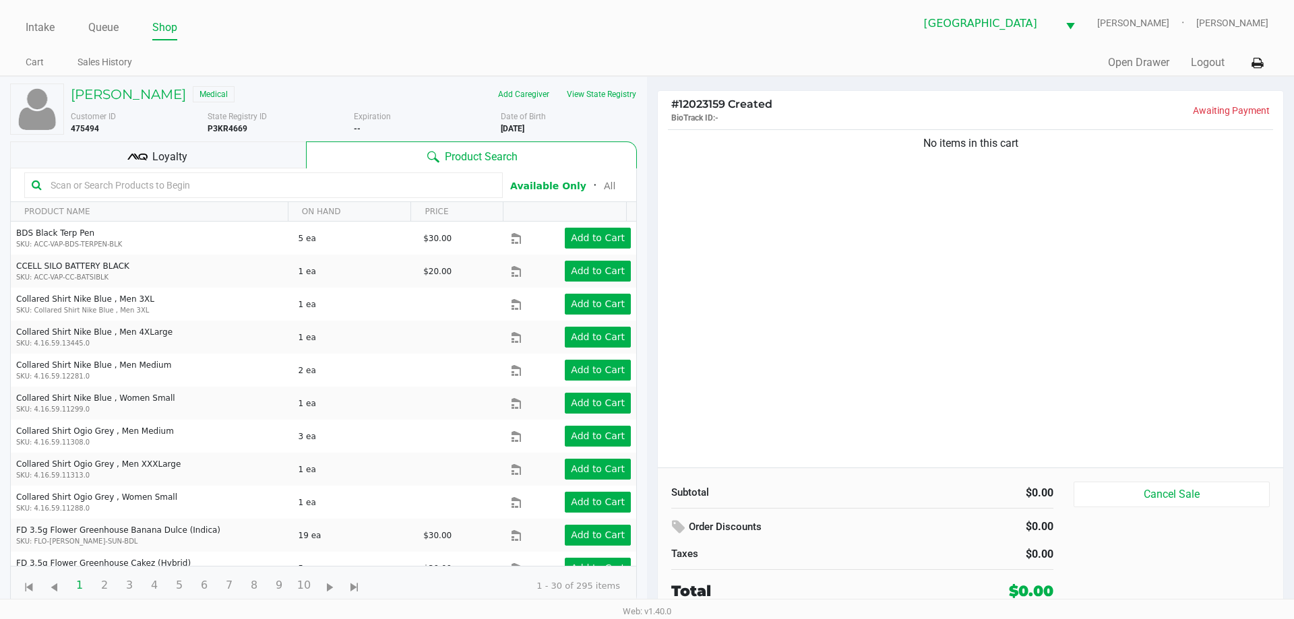
click at [808, 412] on div "No items in this cart" at bounding box center [970, 297] width 625 height 341
click at [617, 101] on button "View State Registry" at bounding box center [597, 95] width 79 height 22
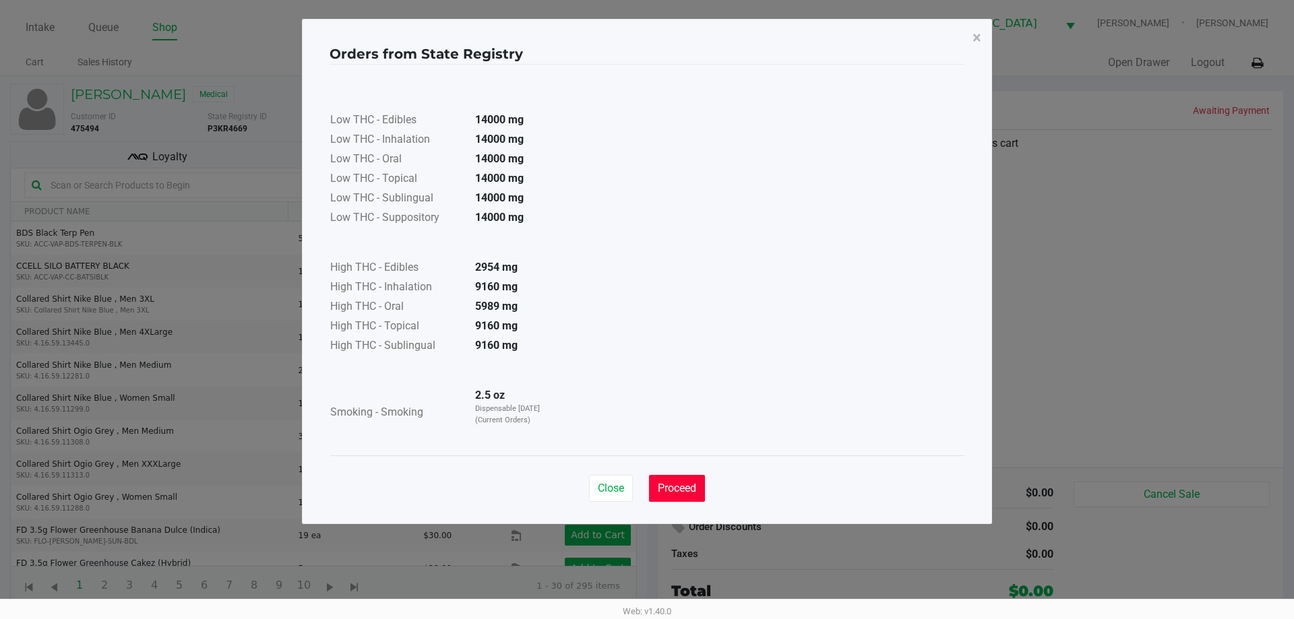
click at [687, 480] on button "Proceed" at bounding box center [677, 488] width 56 height 27
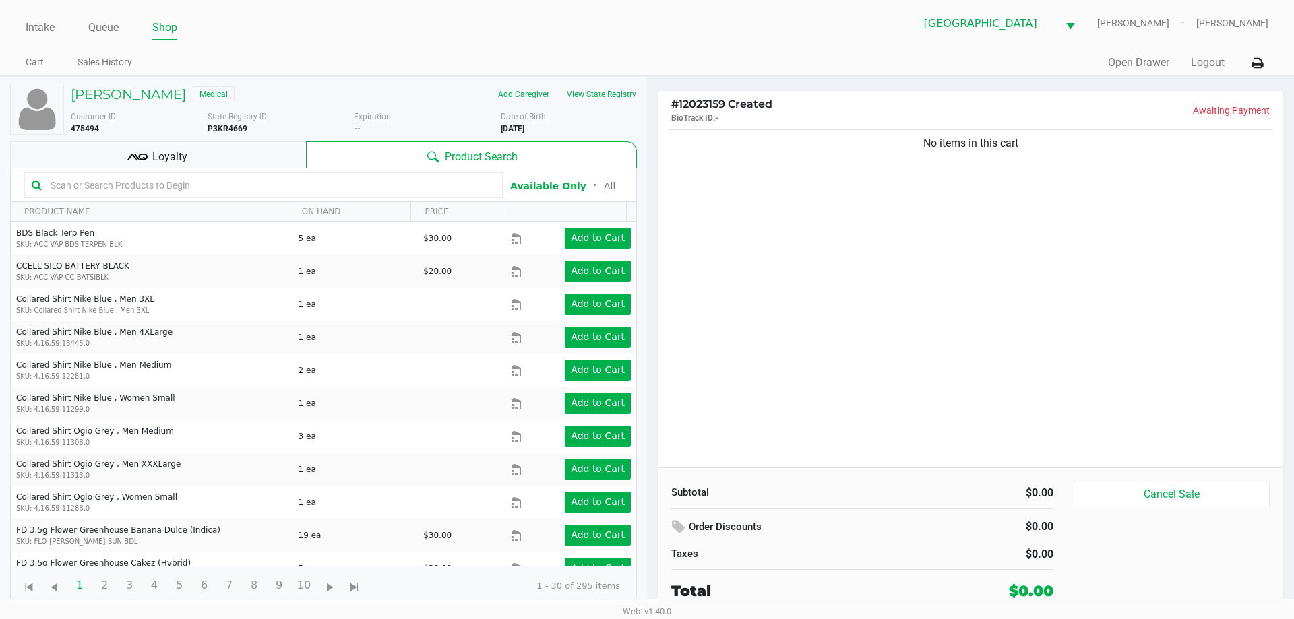
click at [806, 427] on div "No items in this cart" at bounding box center [970, 297] width 625 height 341
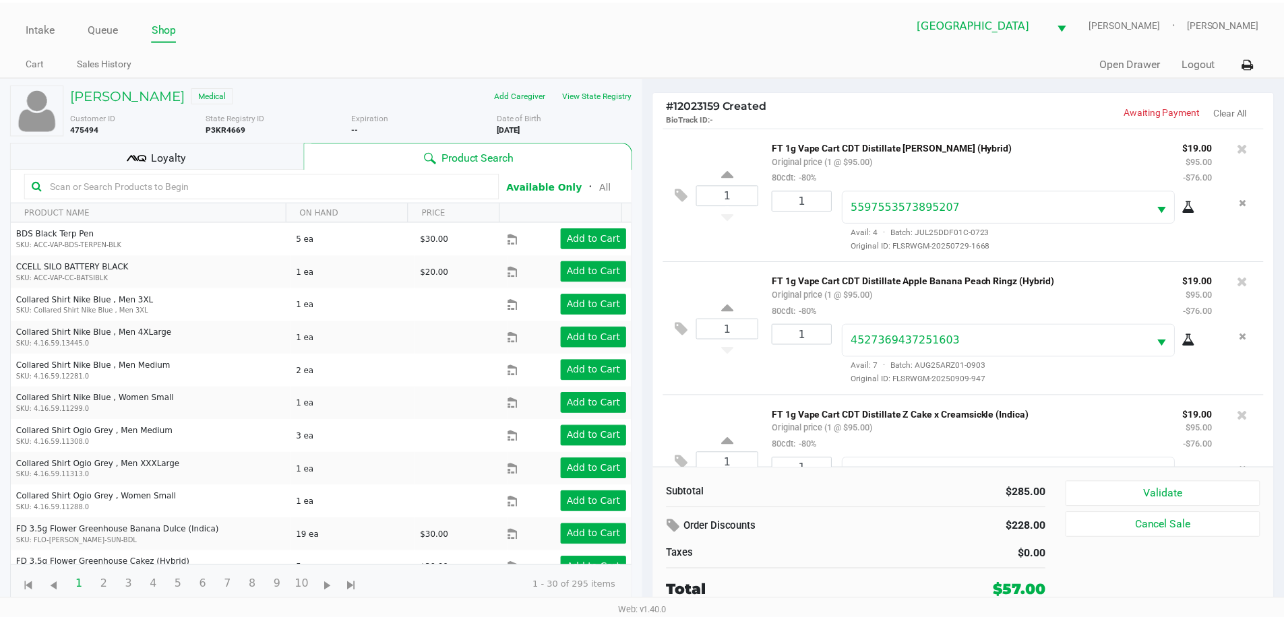
scroll to position [63, 0]
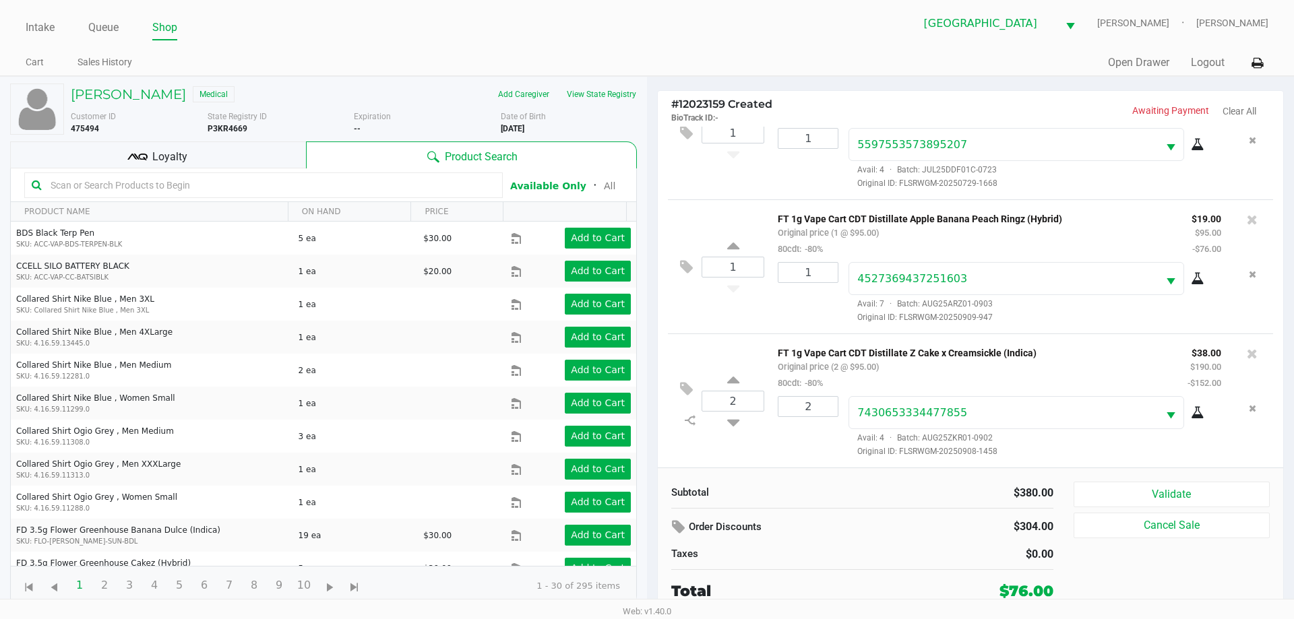
click at [209, 163] on div "Loyalty" at bounding box center [158, 155] width 296 height 27
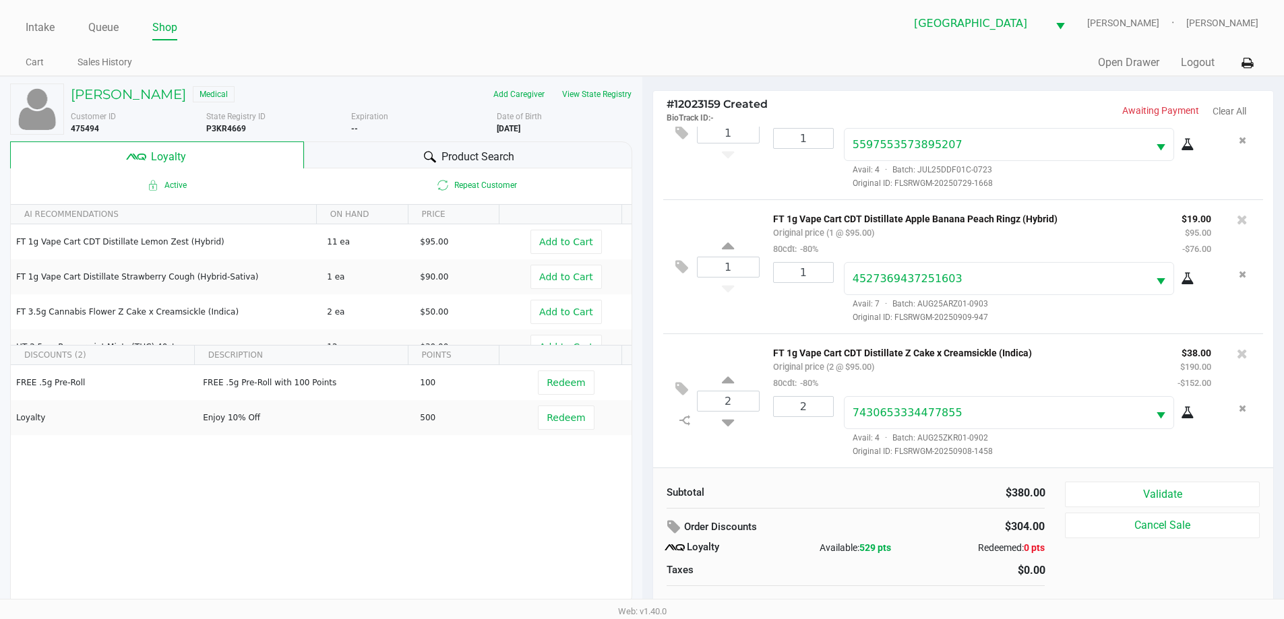
click at [526, 153] on div "Product Search" at bounding box center [468, 155] width 328 height 27
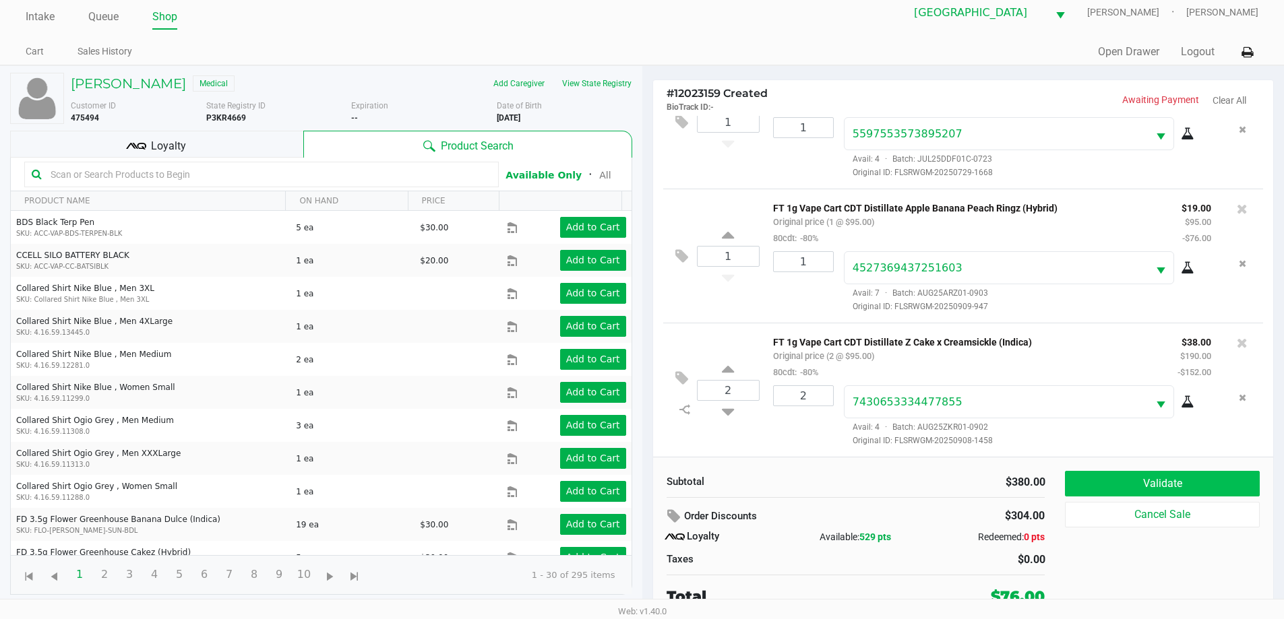
scroll to position [13, 0]
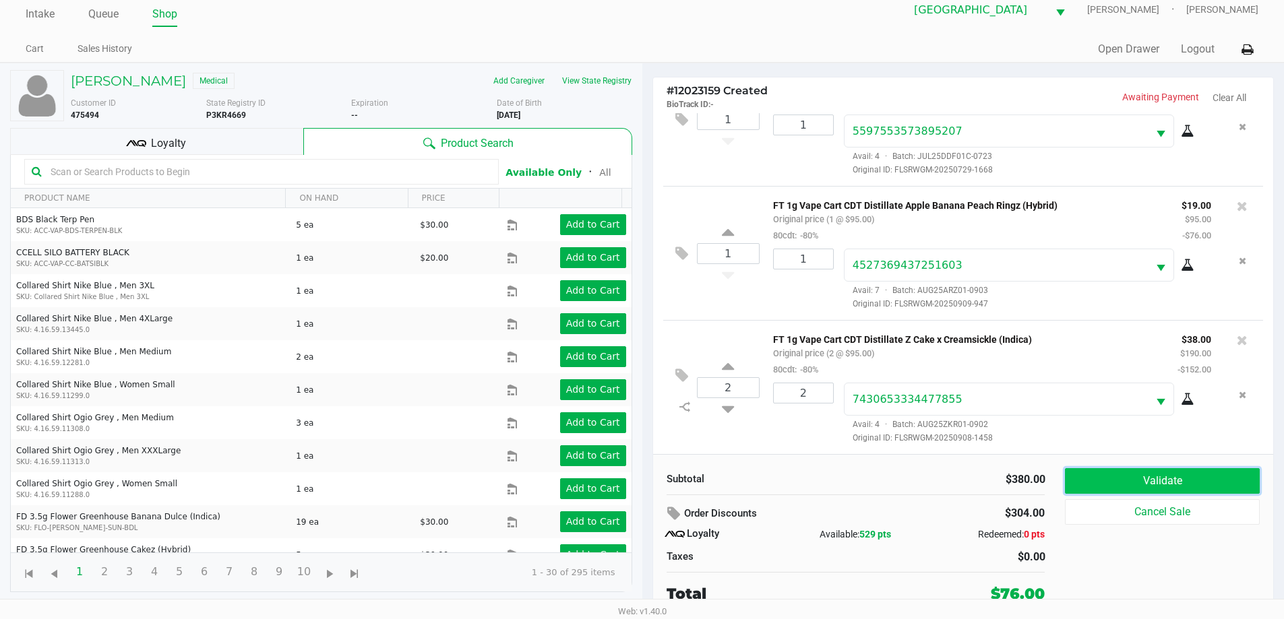
click at [1105, 476] on button "Validate" at bounding box center [1162, 481] width 194 height 26
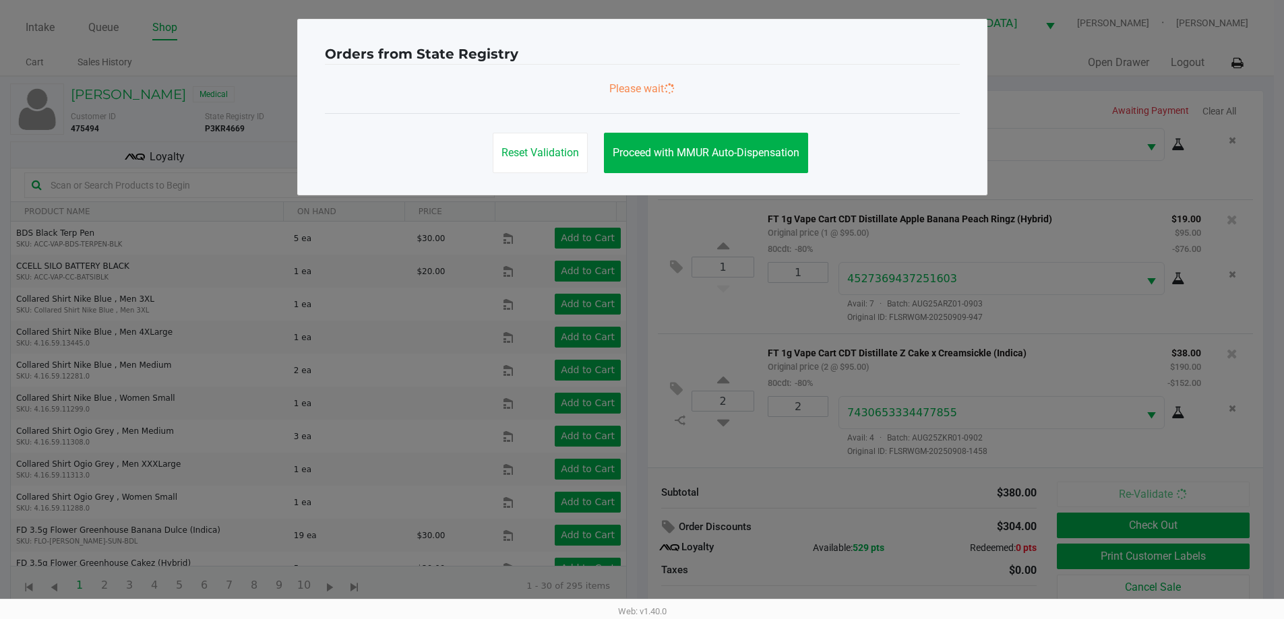
scroll to position [0, 0]
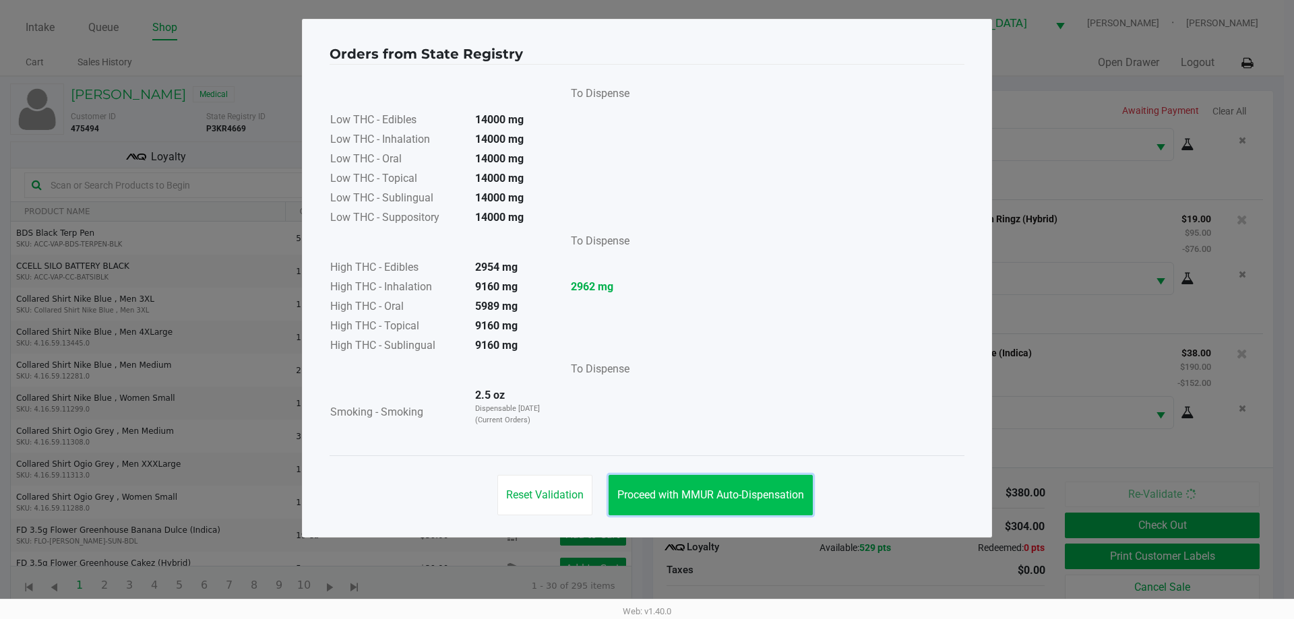
click at [721, 493] on span "Proceed with MMUR Auto-Dispensation" at bounding box center [710, 495] width 187 height 13
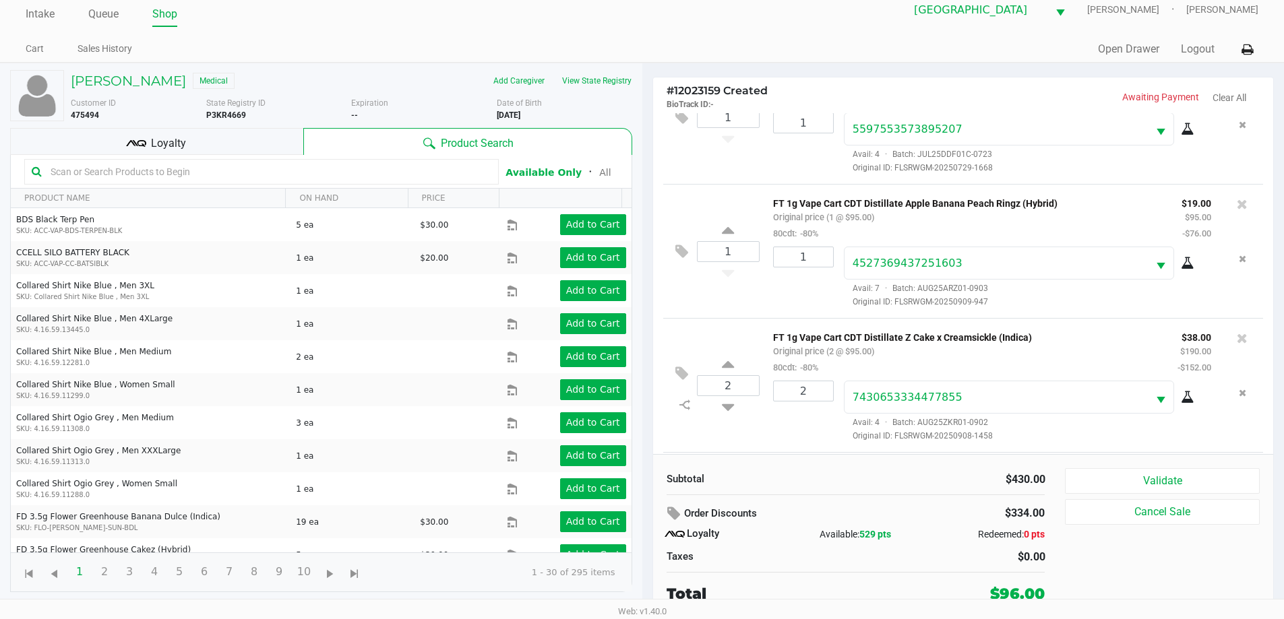
scroll to position [198, 0]
click at [117, 162] on input "text" at bounding box center [268, 172] width 446 height 20
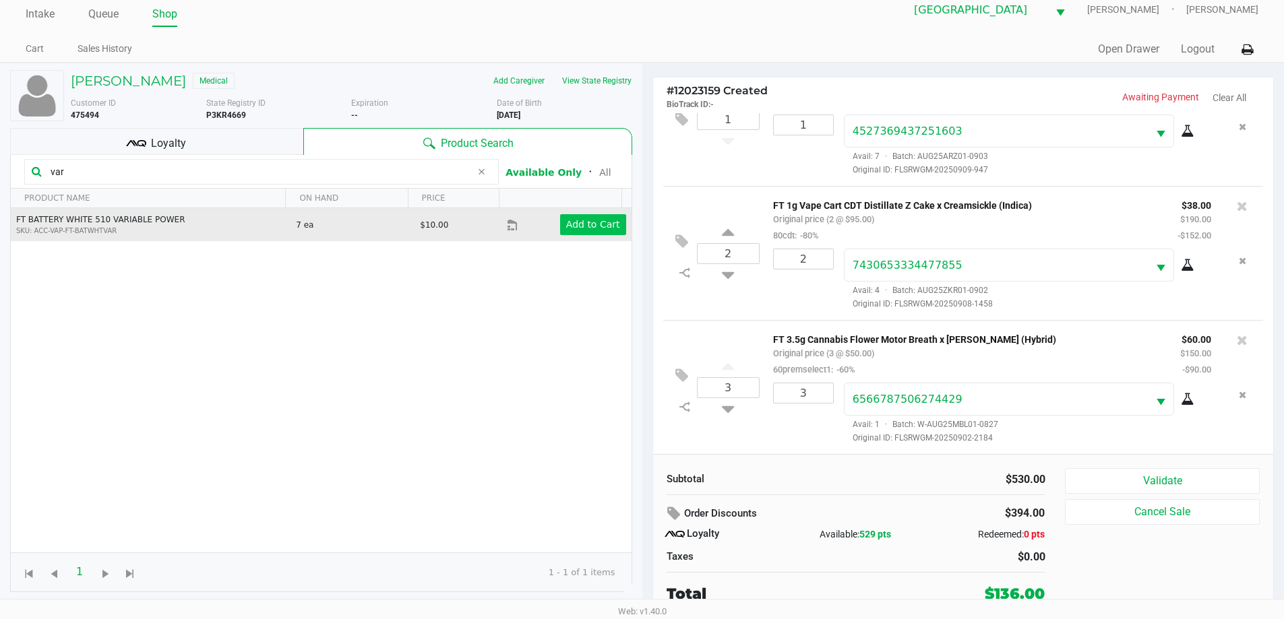
type input "var"
click at [604, 228] on app-button-loader "Add to Cart" at bounding box center [593, 224] width 54 height 11
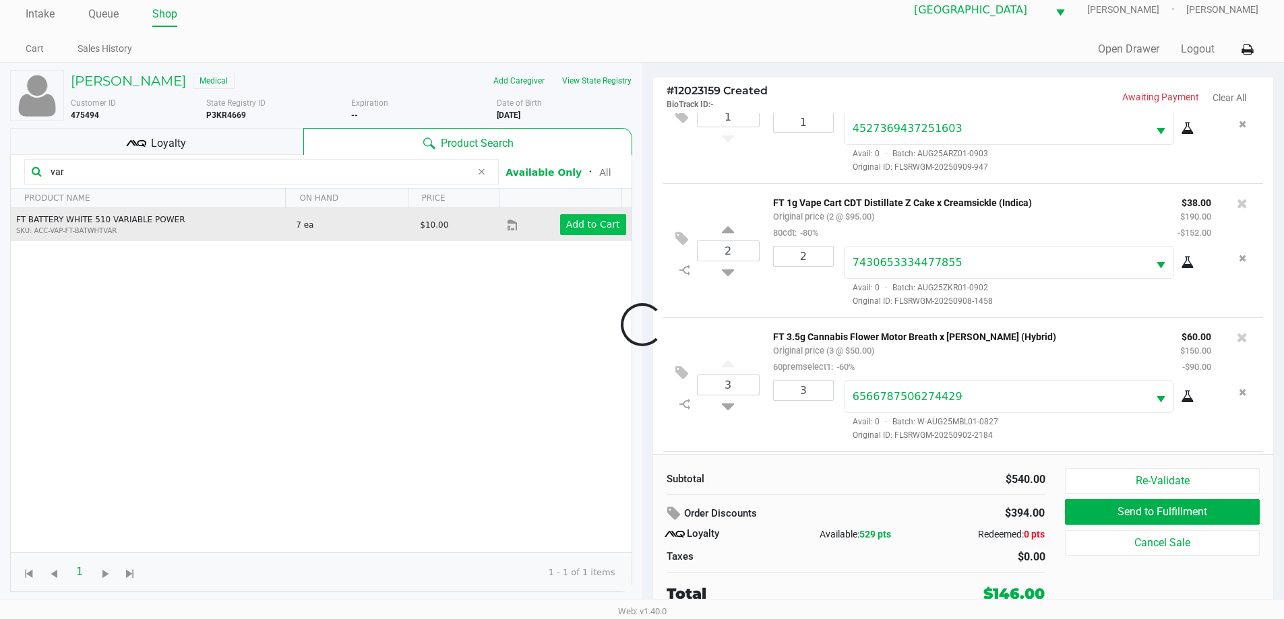
scroll to position [274, 0]
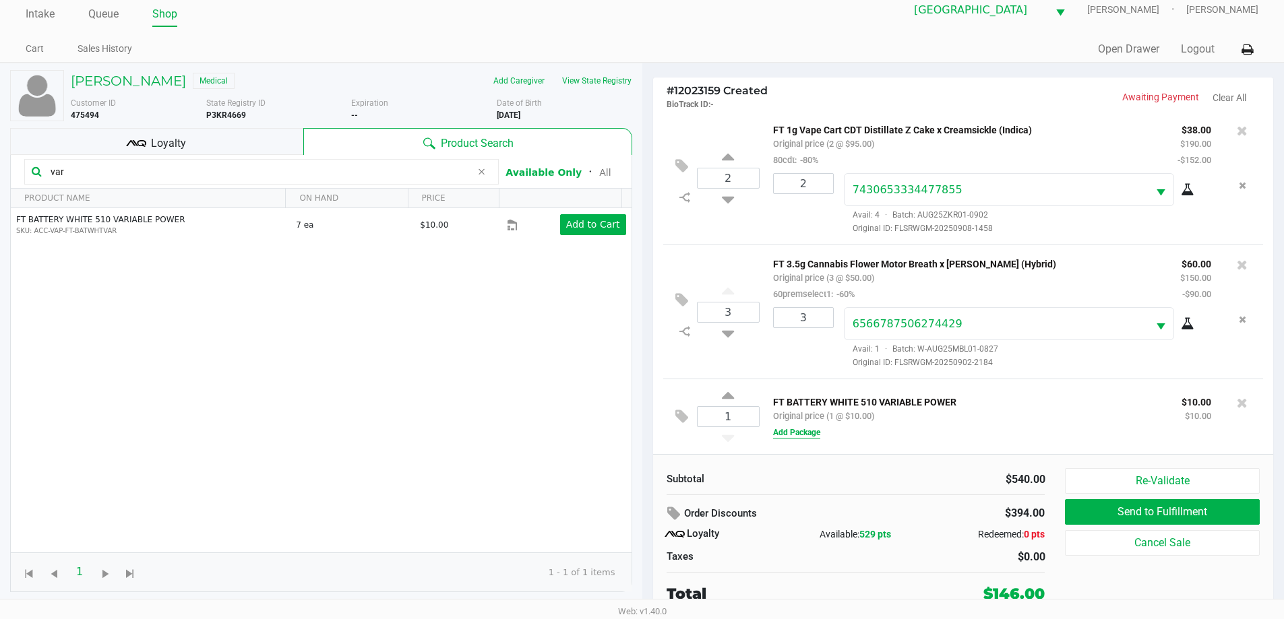
click at [774, 434] on button "Add Package" at bounding box center [796, 433] width 47 height 12
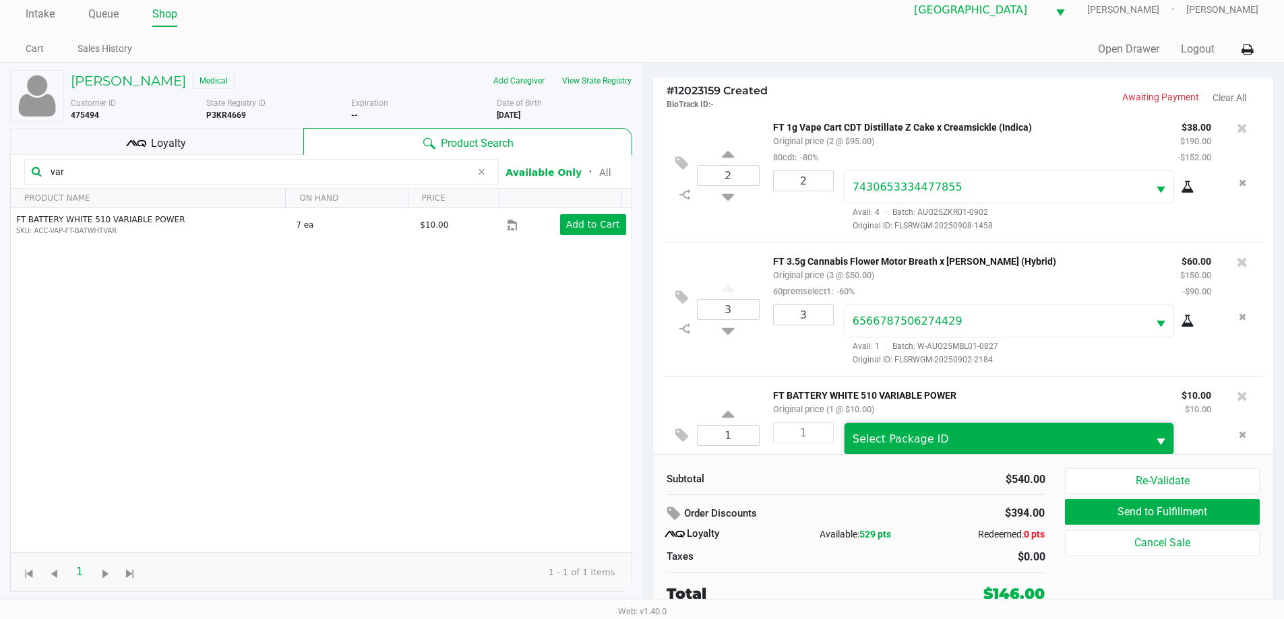
click at [857, 437] on span "Select Package ID" at bounding box center [900, 439] width 96 height 13
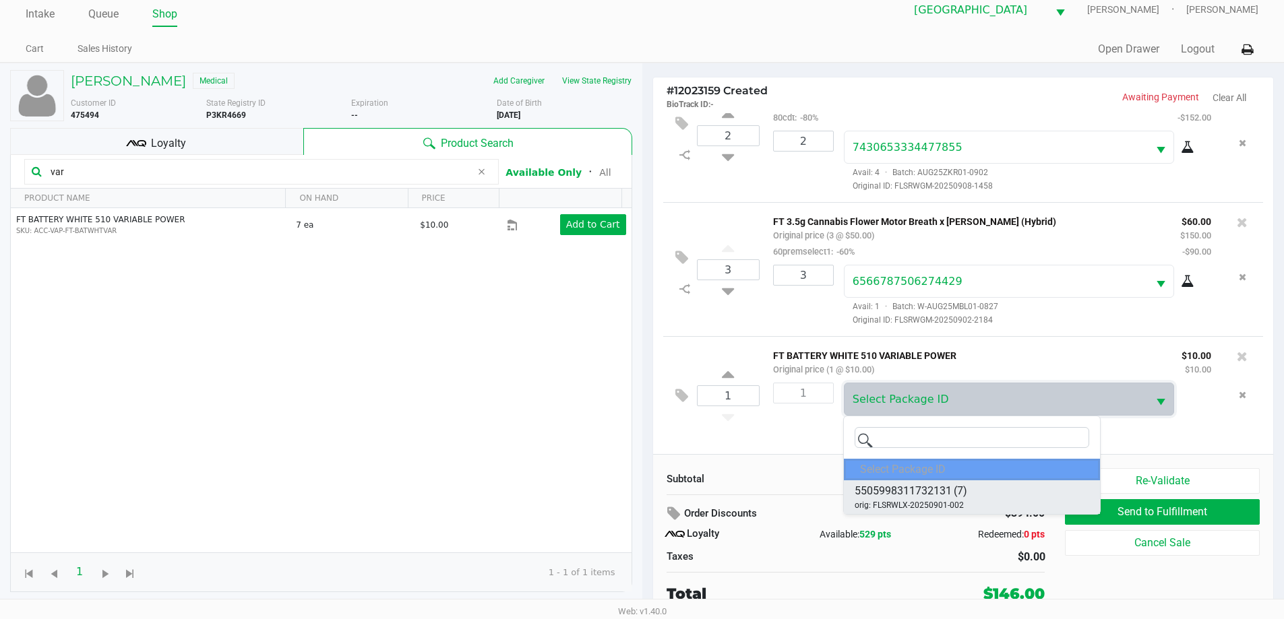
click at [955, 492] on span "(7)" at bounding box center [960, 491] width 13 height 16
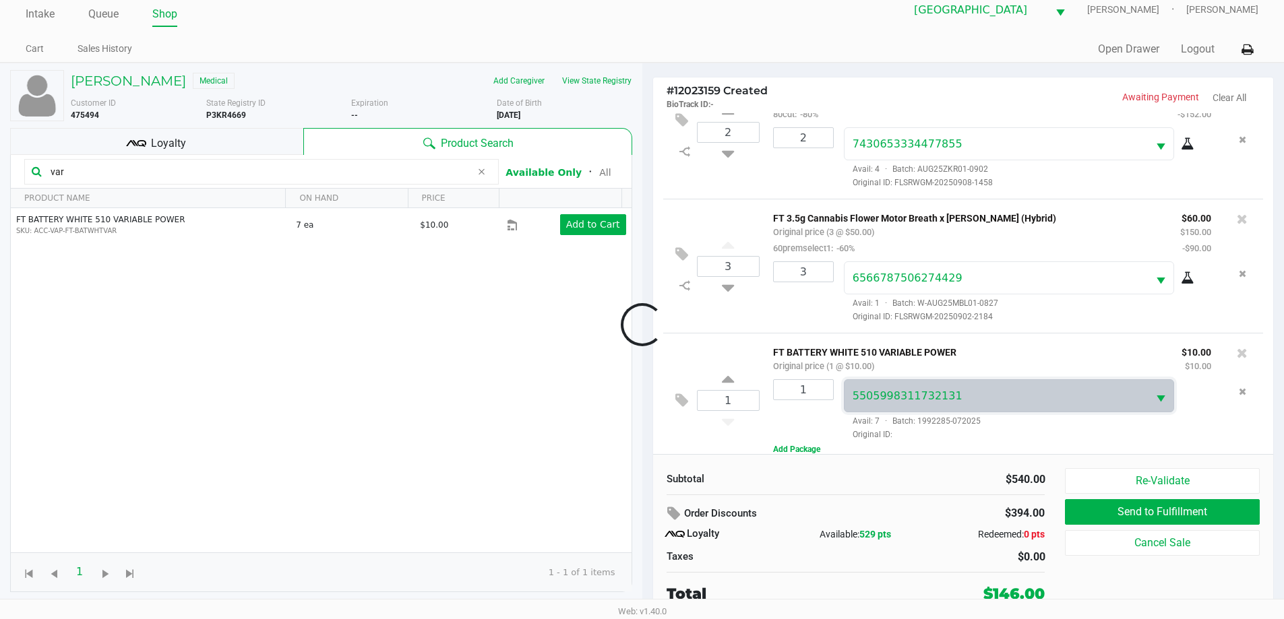
scroll to position [317, 0]
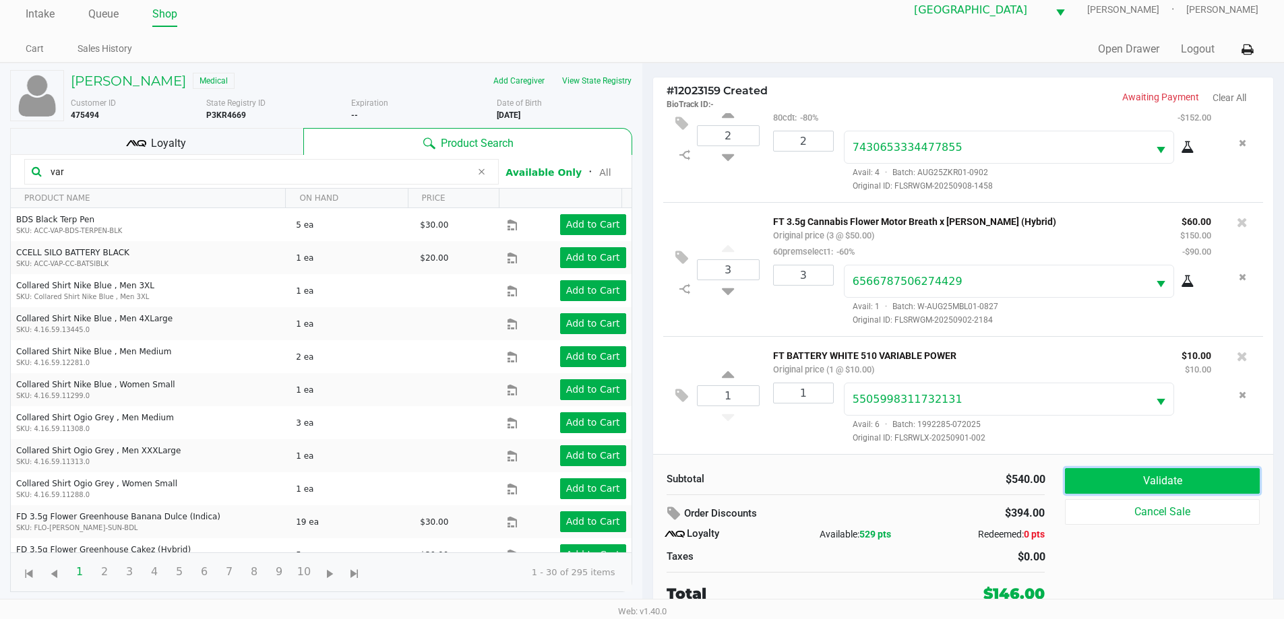
click at [1087, 485] on button "Validate" at bounding box center [1162, 481] width 194 height 26
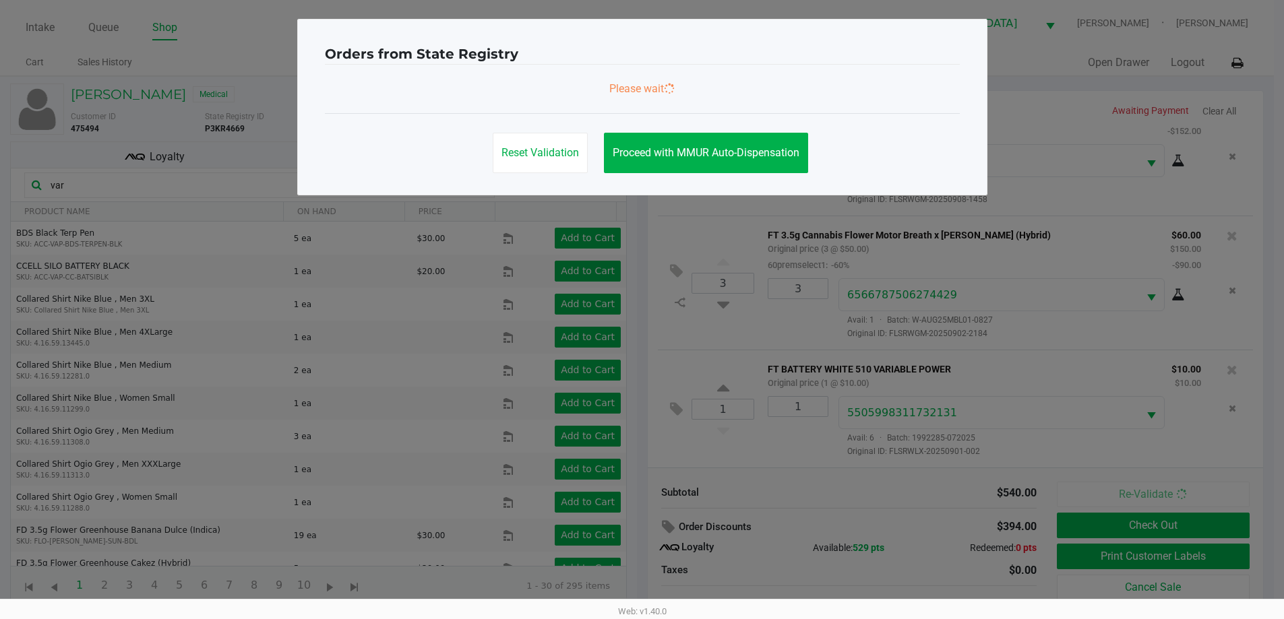
scroll to position [0, 0]
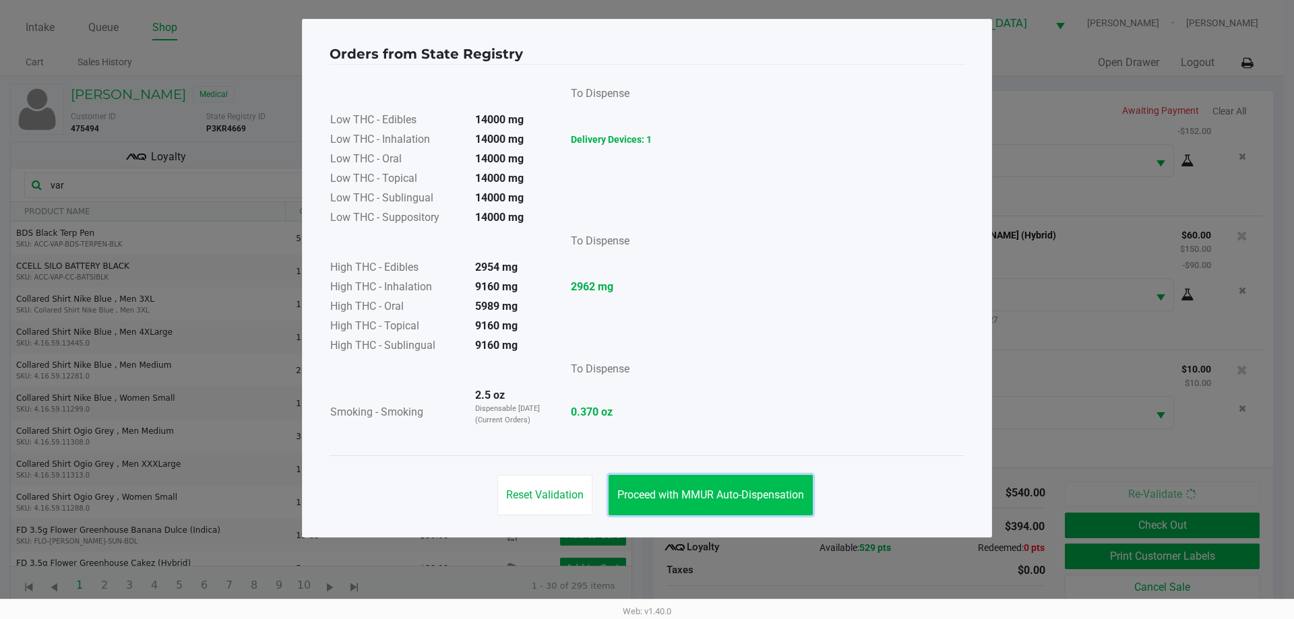
click at [722, 487] on button "Proceed with MMUR Auto-Dispensation" at bounding box center [711, 495] width 204 height 40
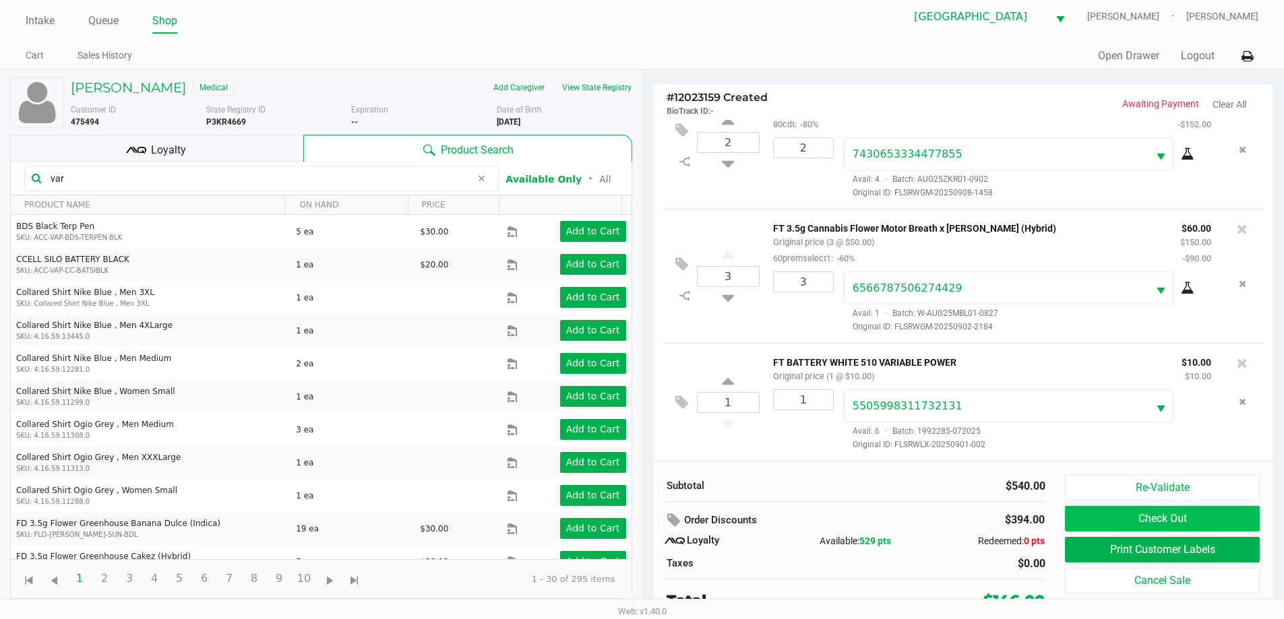
scroll to position [13, 0]
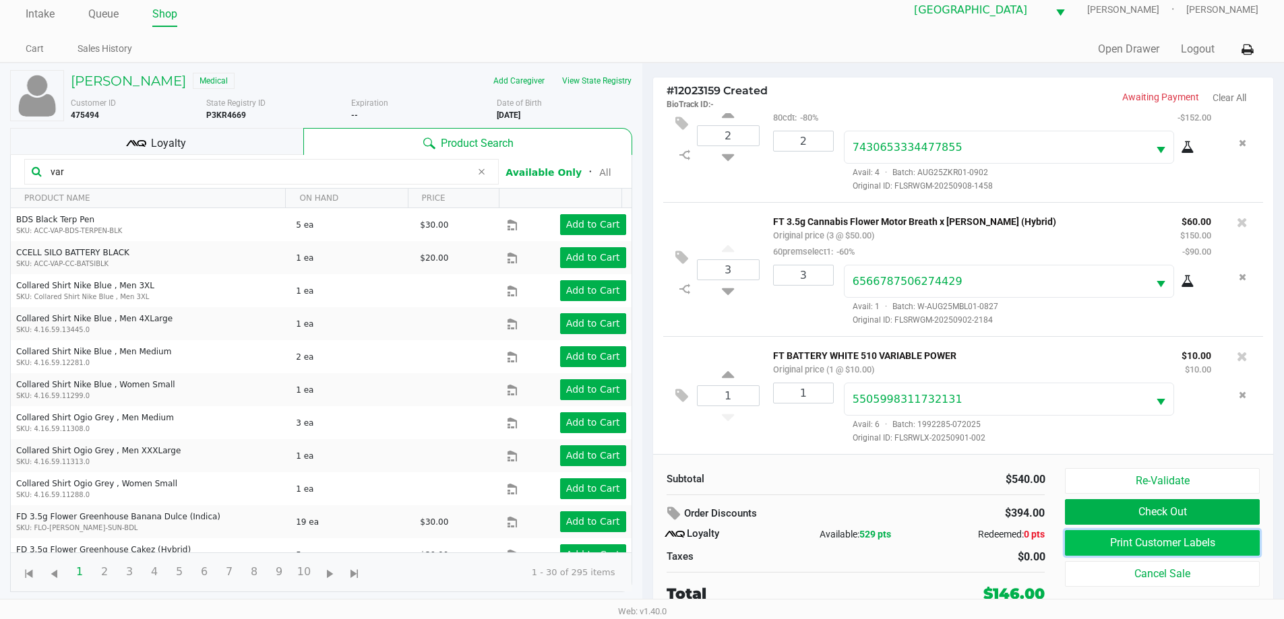
click at [1190, 542] on button "Print Customer Labels" at bounding box center [1162, 543] width 194 height 26
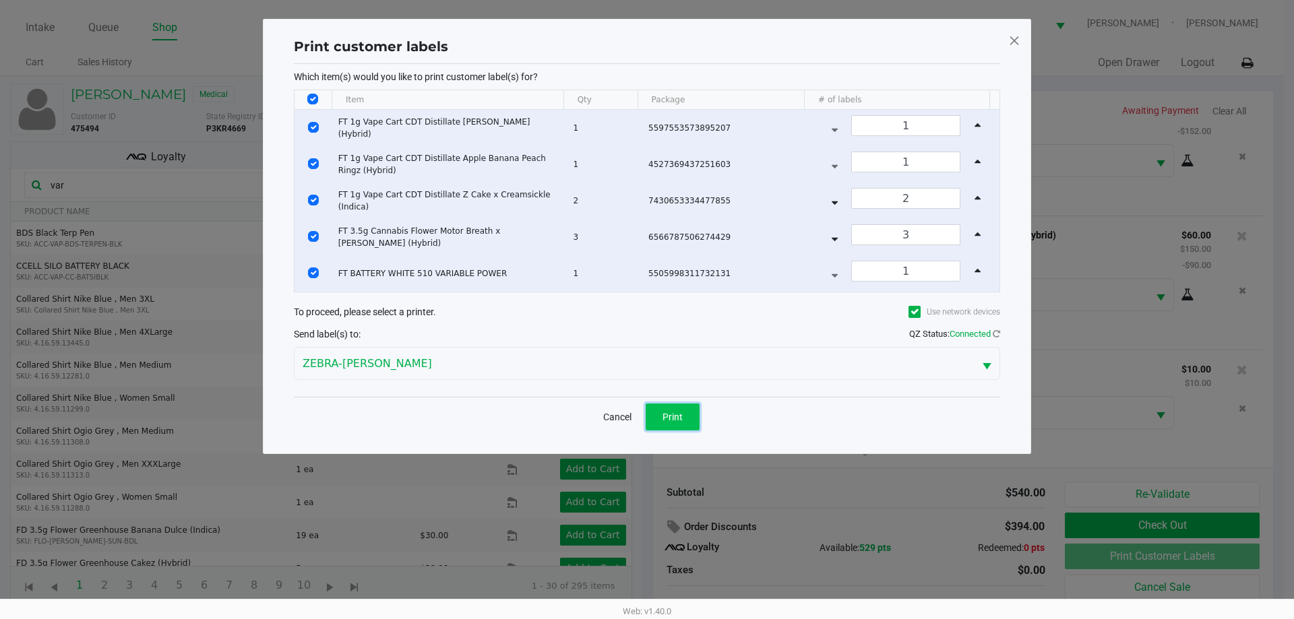
click at [693, 408] on button "Print" at bounding box center [673, 417] width 54 height 27
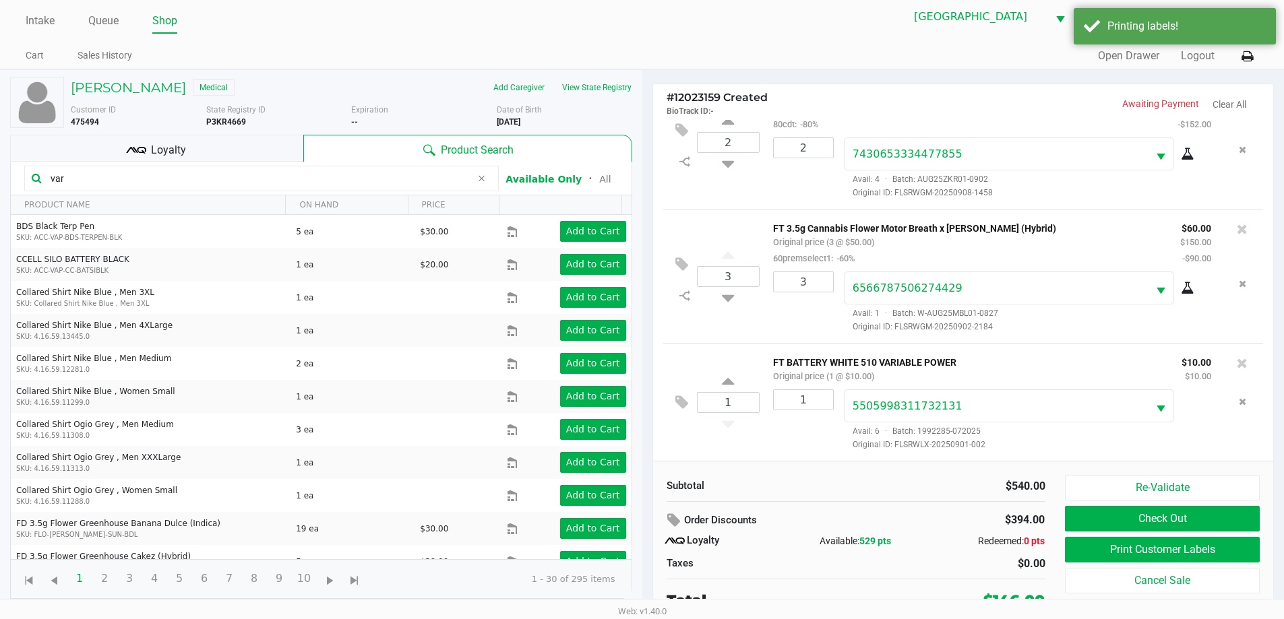
scroll to position [13, 0]
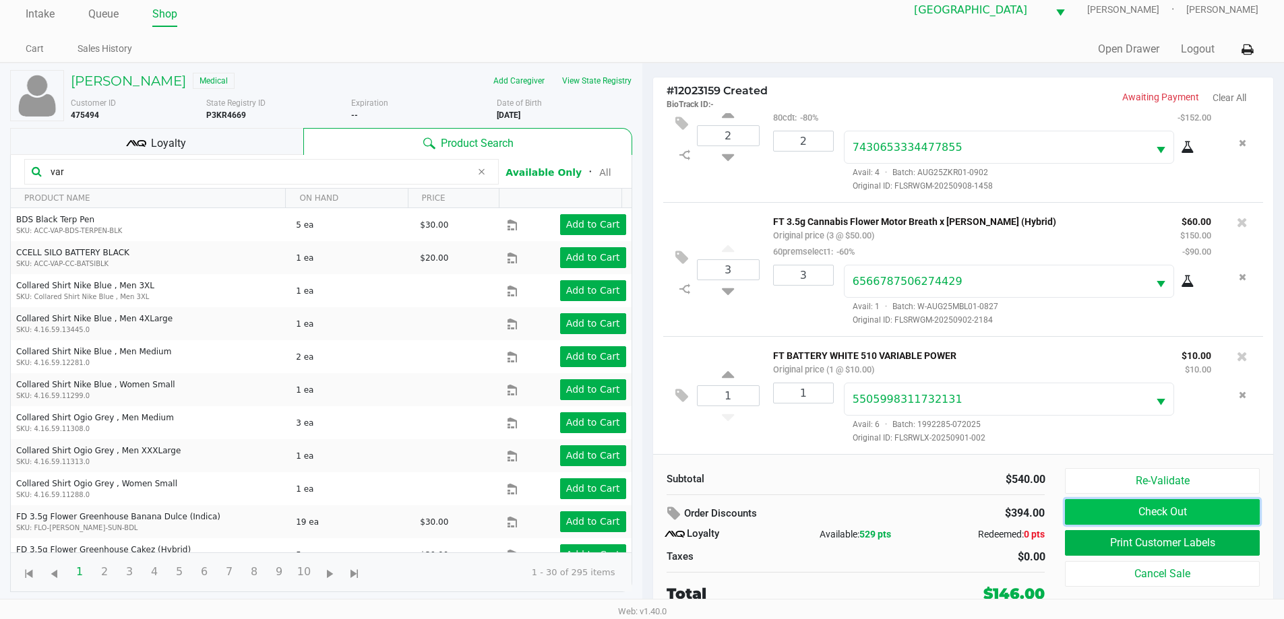
click at [1199, 516] on button "Check Out" at bounding box center [1162, 512] width 194 height 26
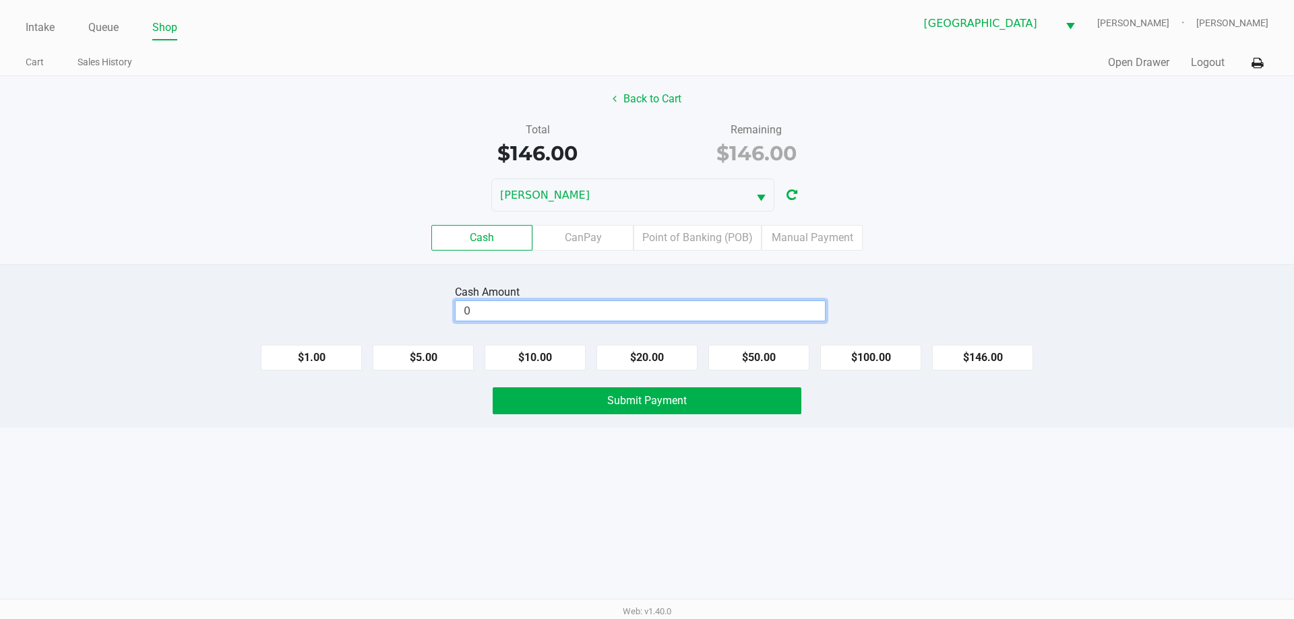
click at [693, 315] on input "0" at bounding box center [640, 311] width 369 height 20
type input "$150.00"
click at [708, 429] on div "Intake Queue Shop North Port [PERSON_NAME]-[PERSON_NAME] Cart Sales History Qui…" at bounding box center [647, 309] width 1294 height 619
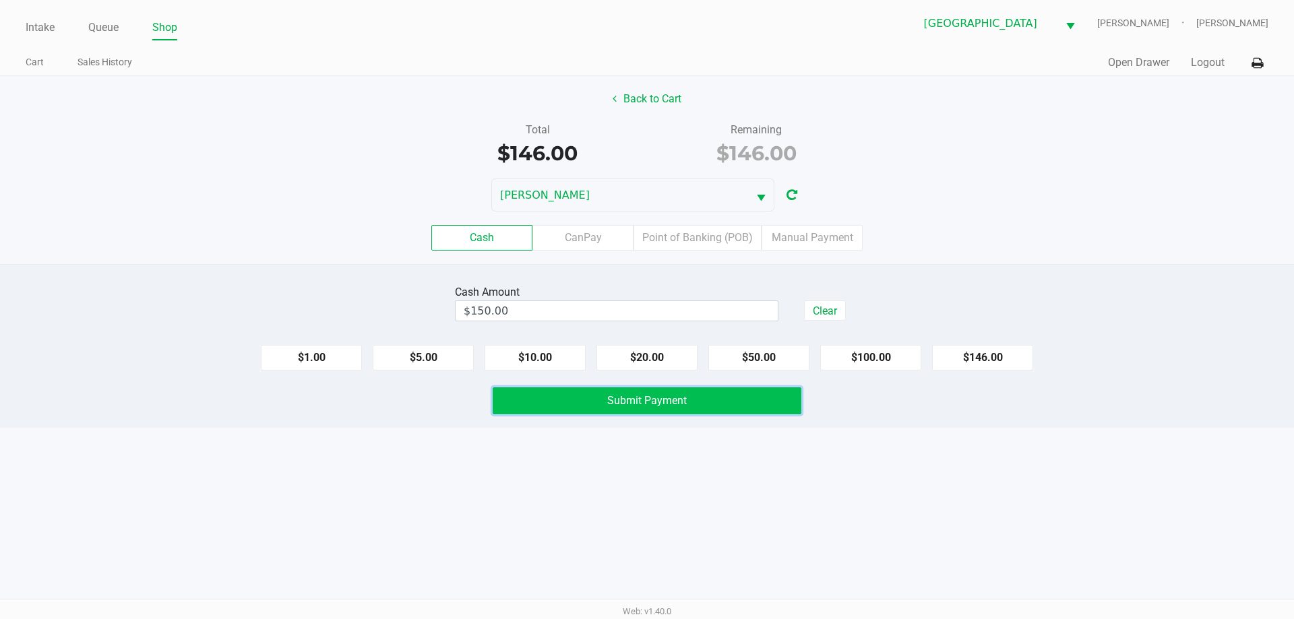
click at [689, 411] on button "Submit Payment" at bounding box center [647, 400] width 309 height 27
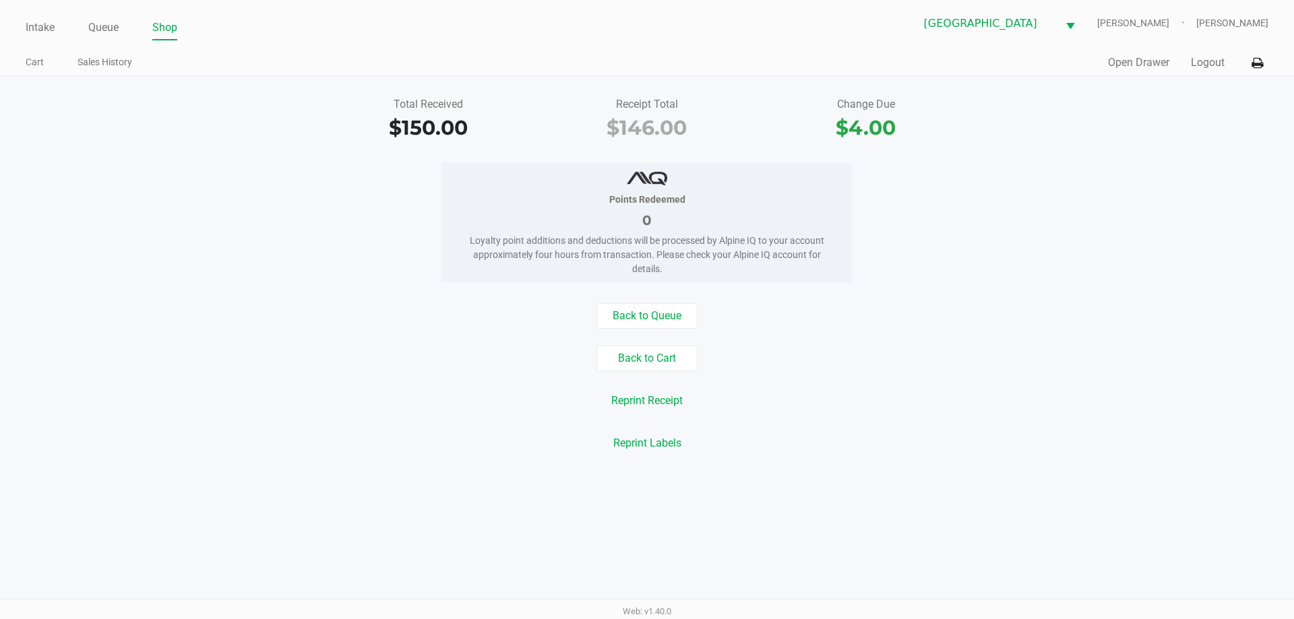
drag, startPoint x: 42, startPoint y: 29, endPoint x: 132, endPoint y: 30, distance: 90.3
click at [43, 29] on link "Intake" at bounding box center [40, 27] width 29 height 19
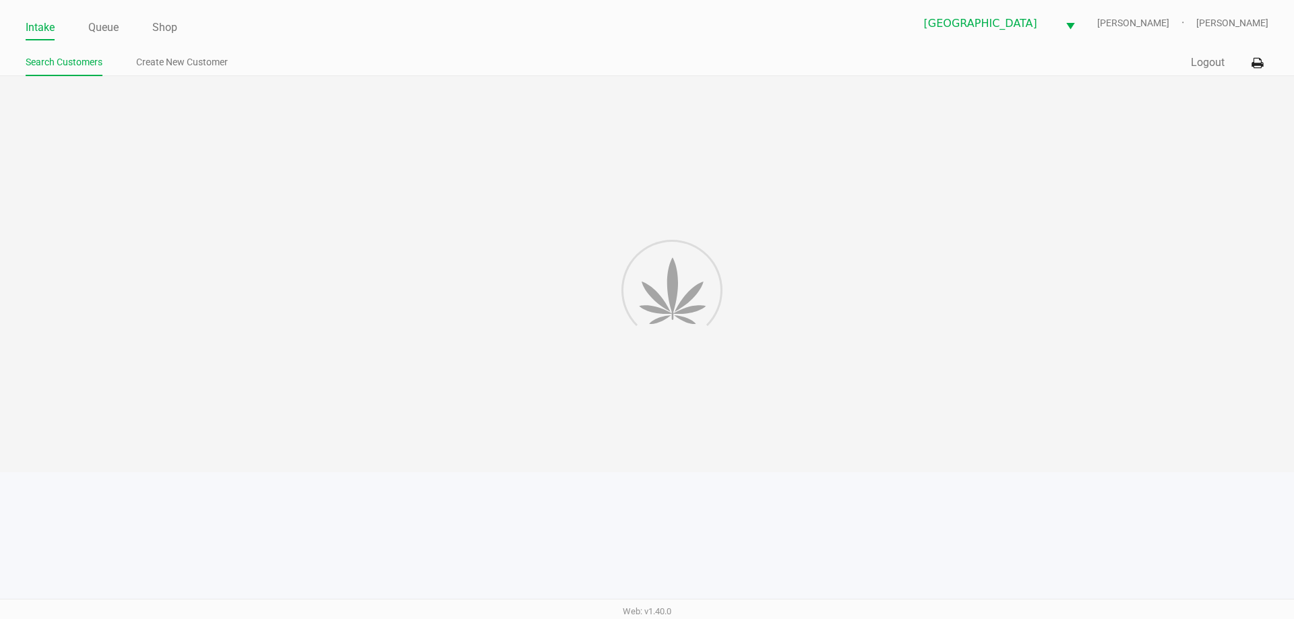
click at [329, 39] on ul "Intake Queue Shop" at bounding box center [336, 28] width 621 height 23
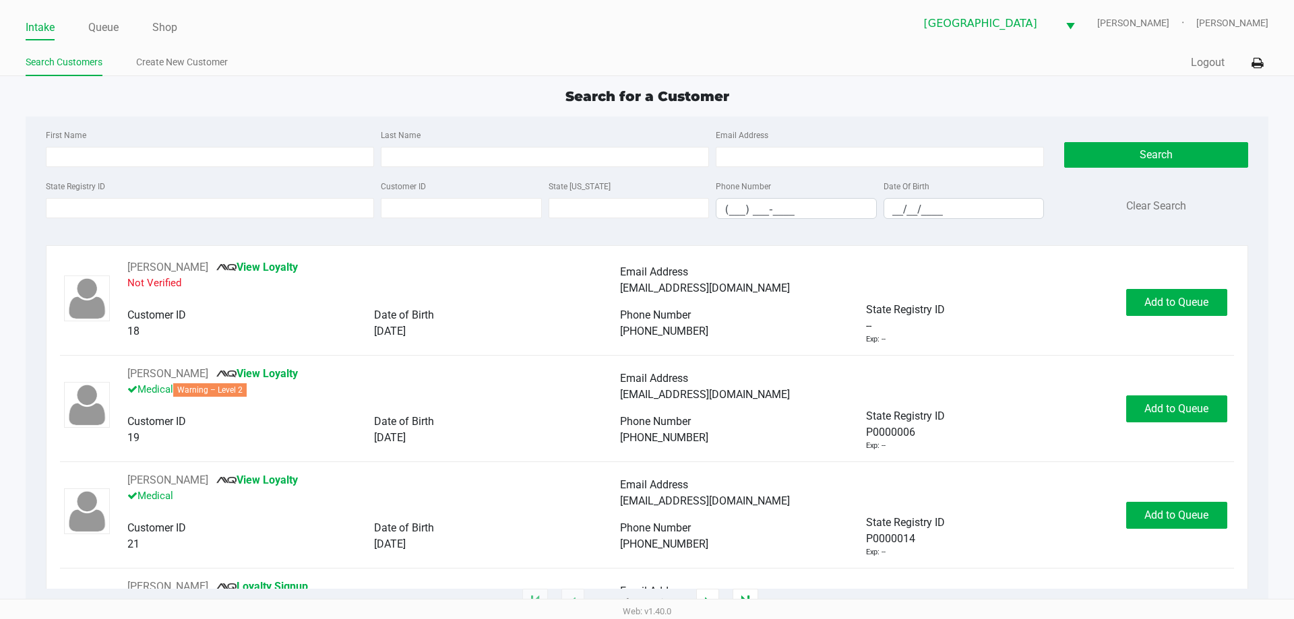
click at [324, 110] on div "Search for a Customer First Name Last Name Email Address State Registry ID Cust…" at bounding box center [647, 344] width 1242 height 517
click at [318, 135] on div "First Name" at bounding box center [209, 147] width 335 height 40
click at [148, 207] on input "State Registry ID" at bounding box center [210, 208] width 328 height 20
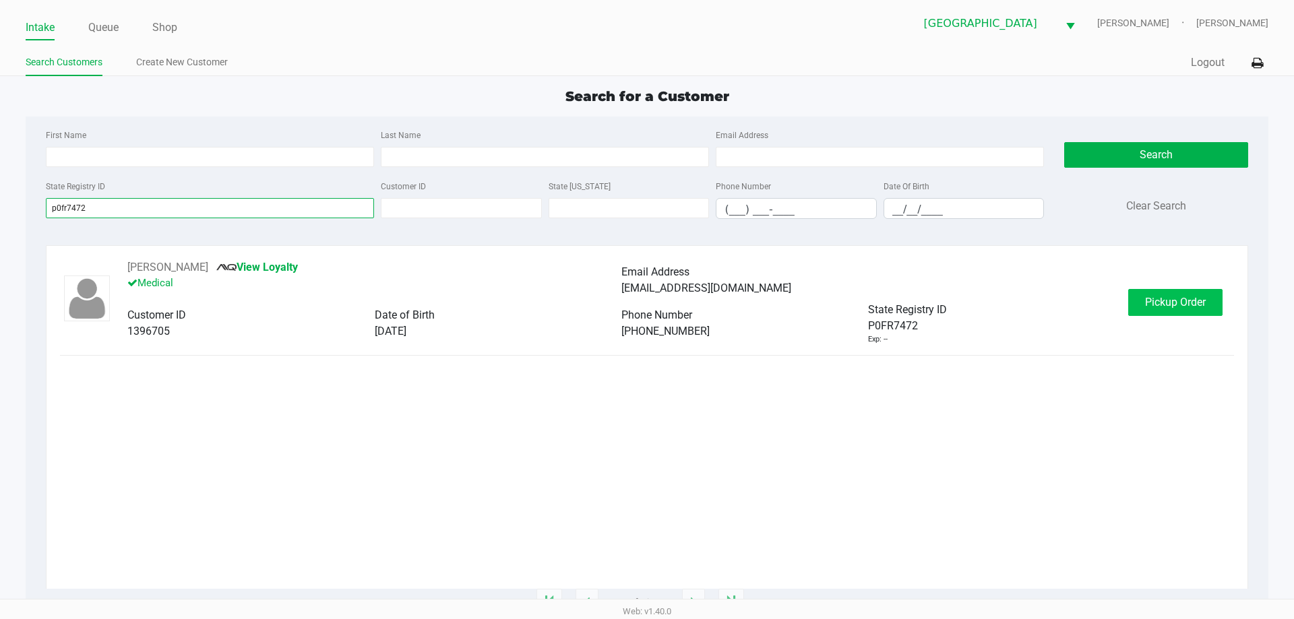
type input "p0fr7472"
click at [1169, 305] on span "Pickup Order" at bounding box center [1175, 302] width 61 height 13
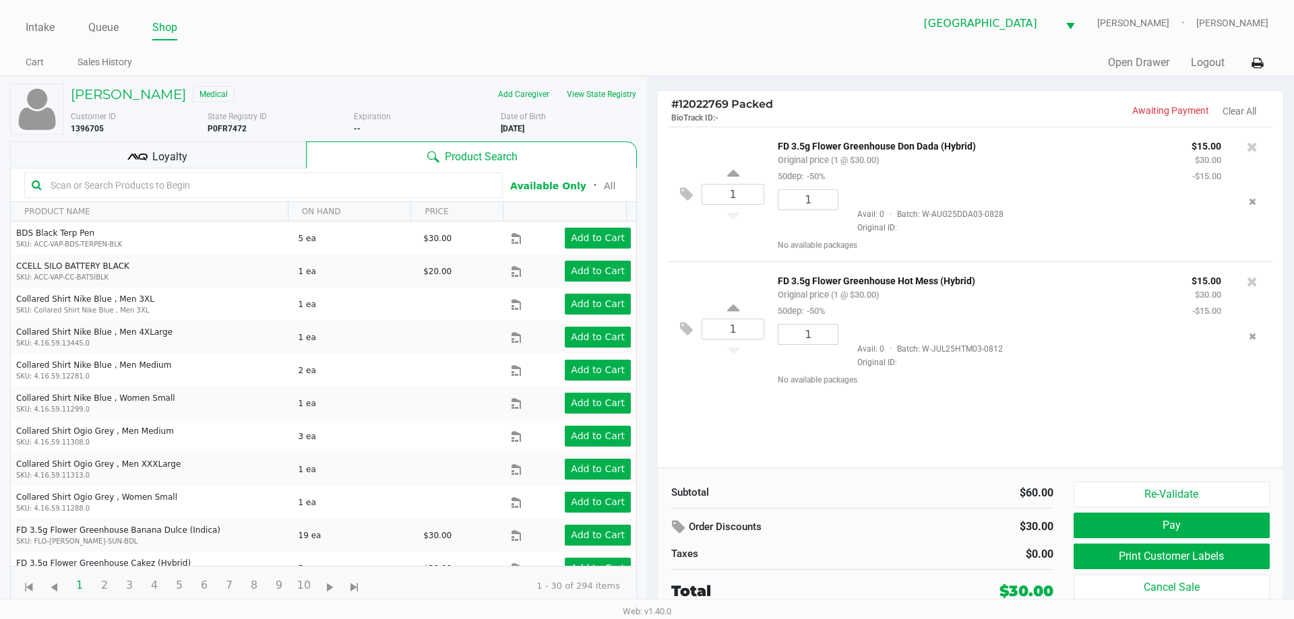
click at [917, 439] on div "1 FD 3.5g Flower Greenhouse Don Dada (Hybrid) Original price (1 @ $30.00) 50dep…" at bounding box center [970, 297] width 625 height 341
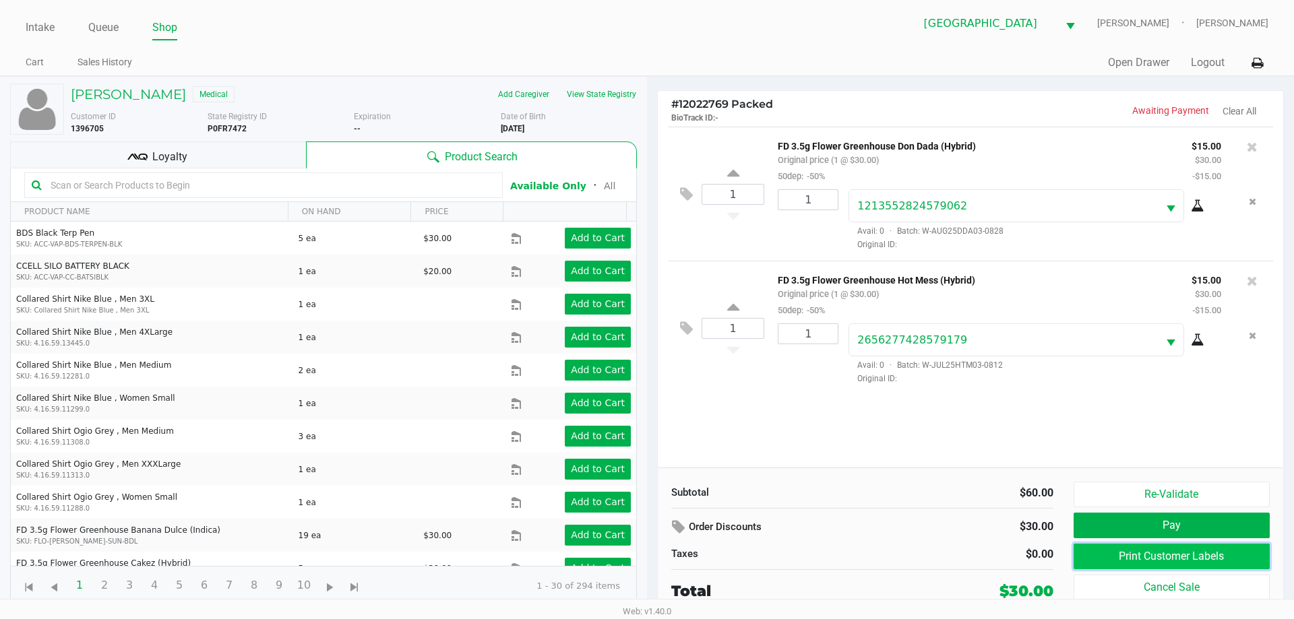
click at [1142, 549] on button "Print Customer Labels" at bounding box center [1172, 557] width 196 height 26
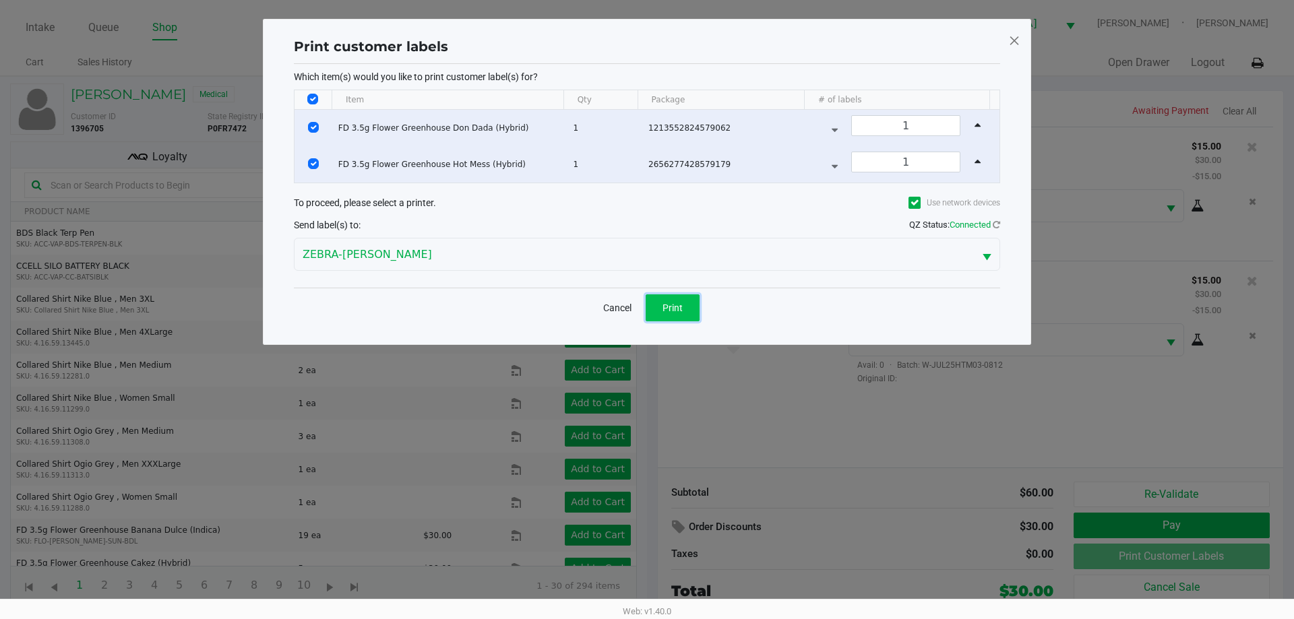
click at [677, 303] on span "Print" at bounding box center [672, 308] width 20 height 11
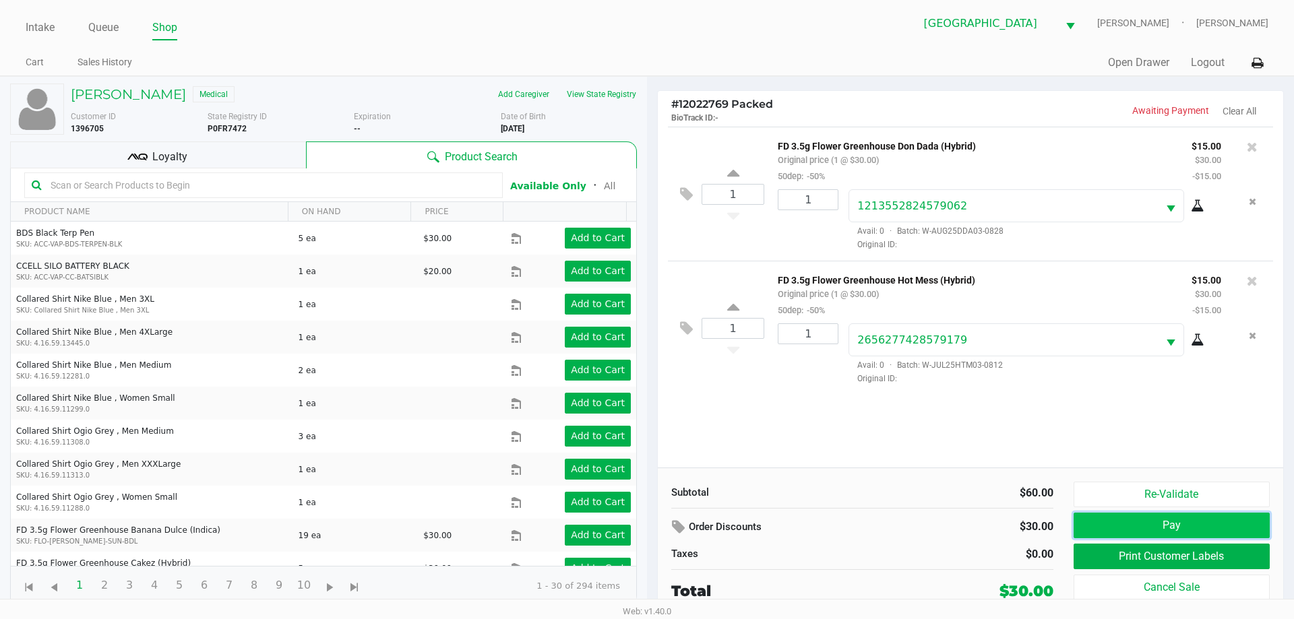
click at [1094, 519] on button "Pay" at bounding box center [1172, 526] width 196 height 26
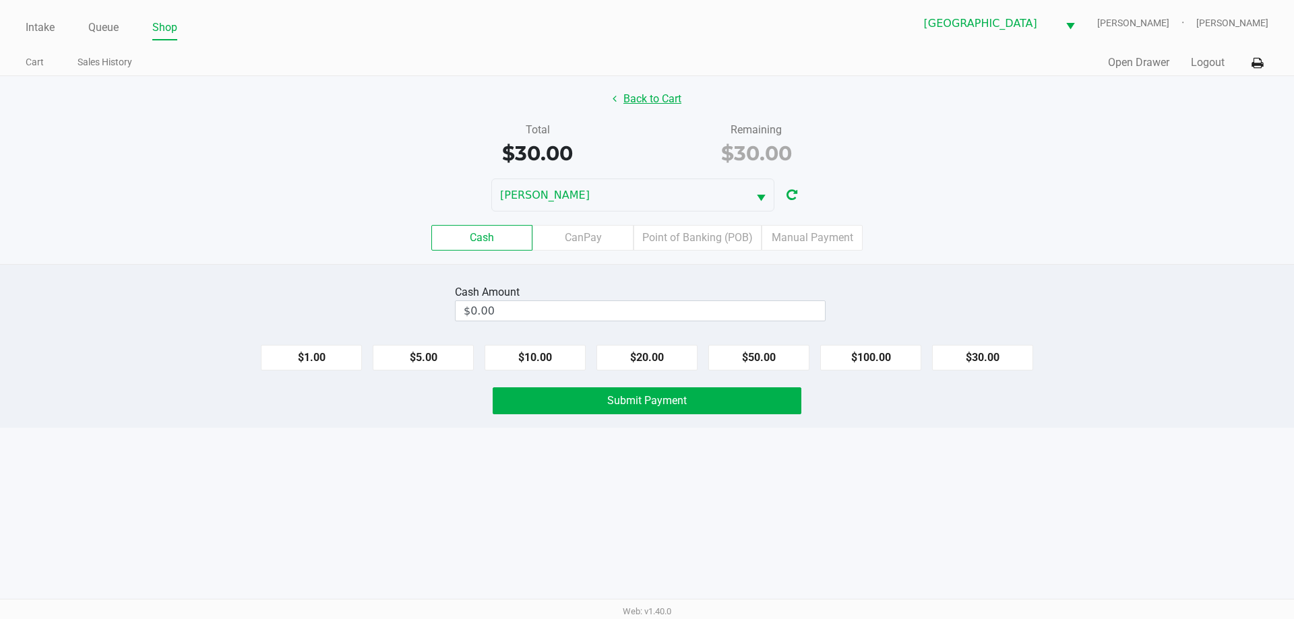
click at [619, 96] on button "Back to Cart" at bounding box center [647, 99] width 86 height 26
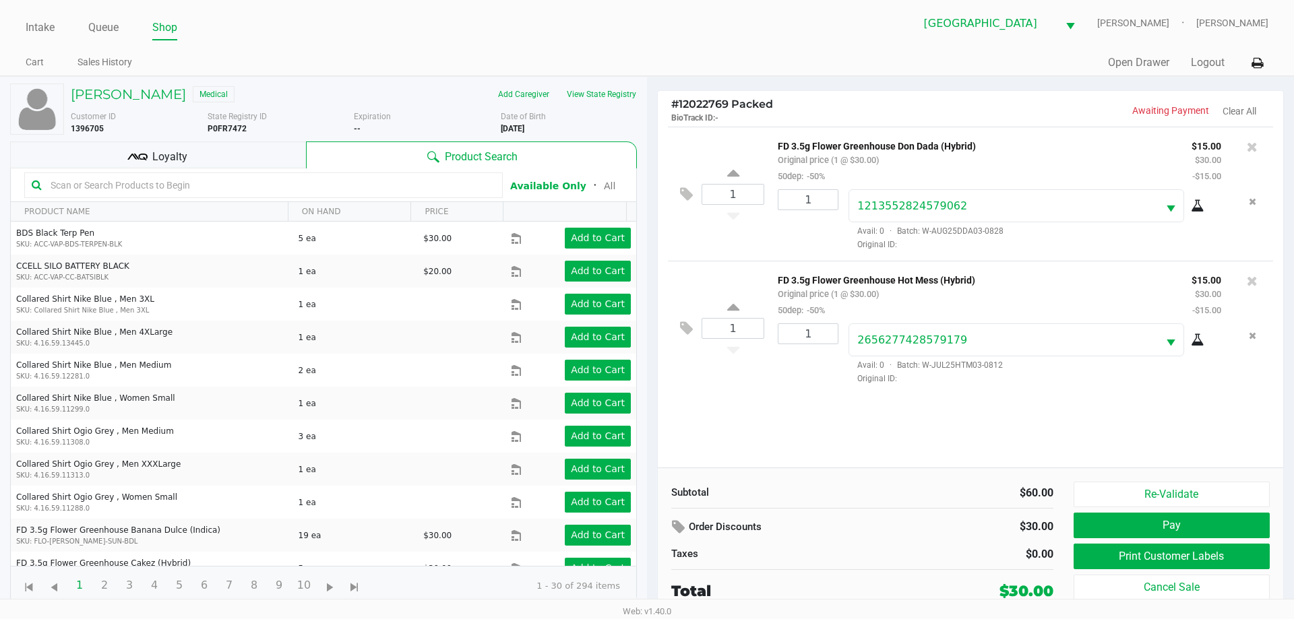
click at [224, 138] on div "[PERSON_NAME] Medical Add Caregiver View State Registry Customer ID 1396705 Sta…" at bounding box center [323, 345] width 627 height 536
click at [228, 144] on div "Loyalty" at bounding box center [158, 155] width 296 height 27
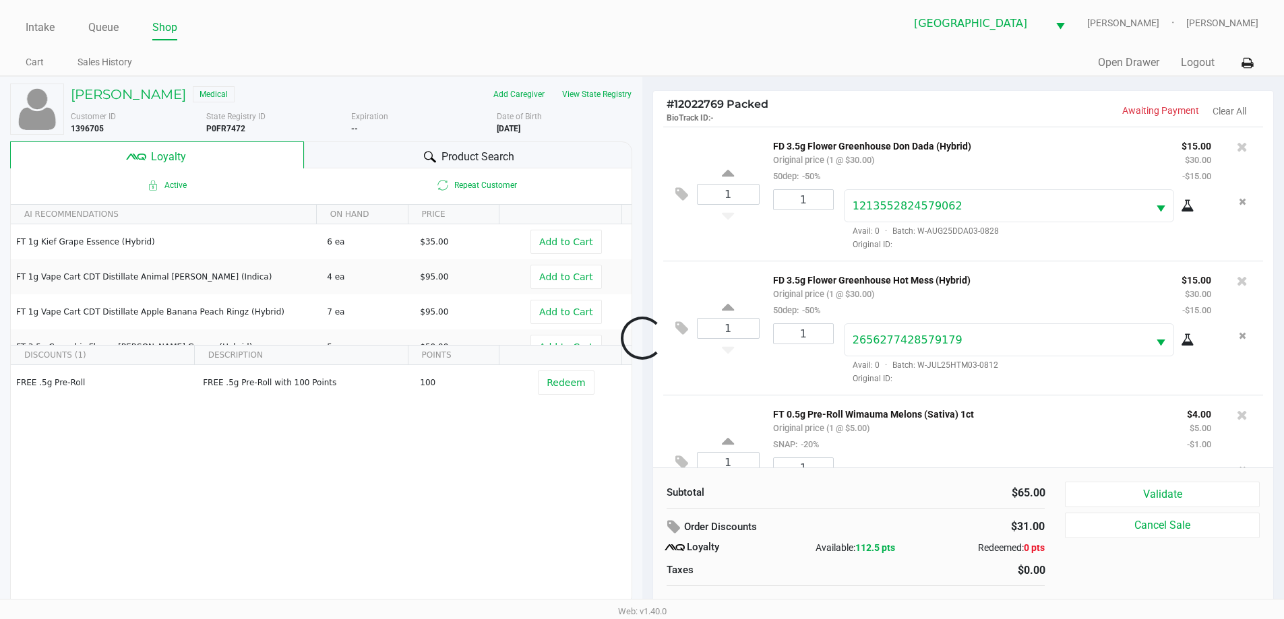
scroll to position [63, 0]
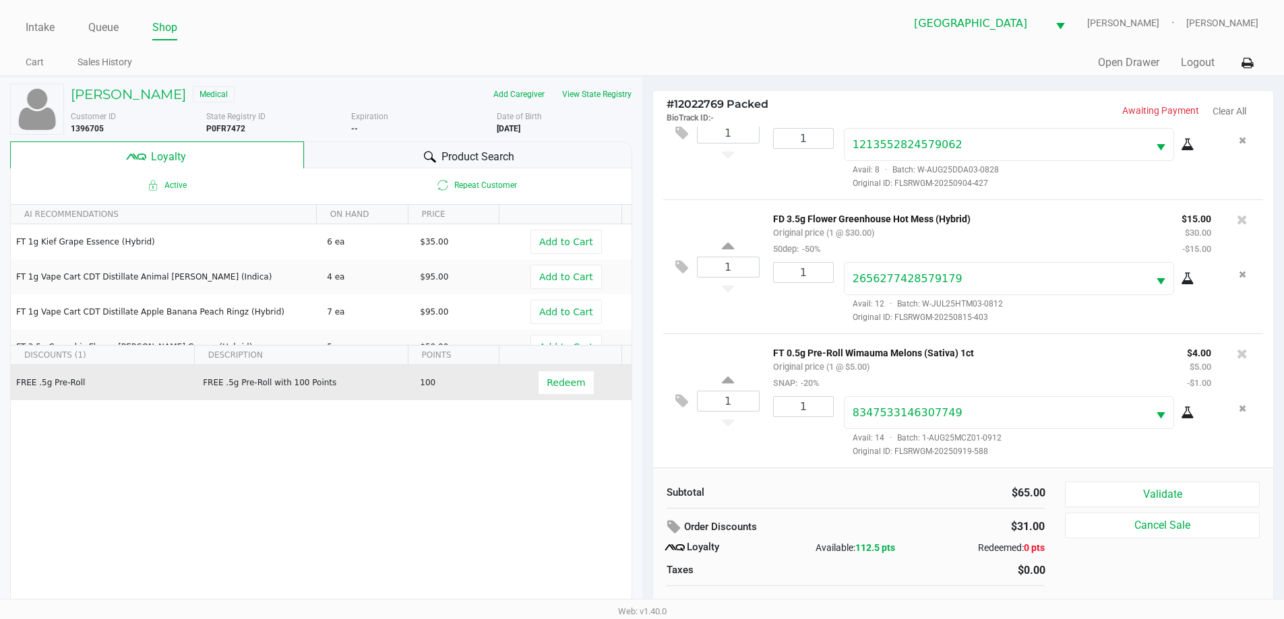
click at [524, 390] on td "Redeem" at bounding box center [569, 382] width 124 height 35
click at [583, 382] on span "Redeem" at bounding box center [569, 383] width 63 height 24
click at [578, 382] on button "Redeem" at bounding box center [566, 383] width 56 height 24
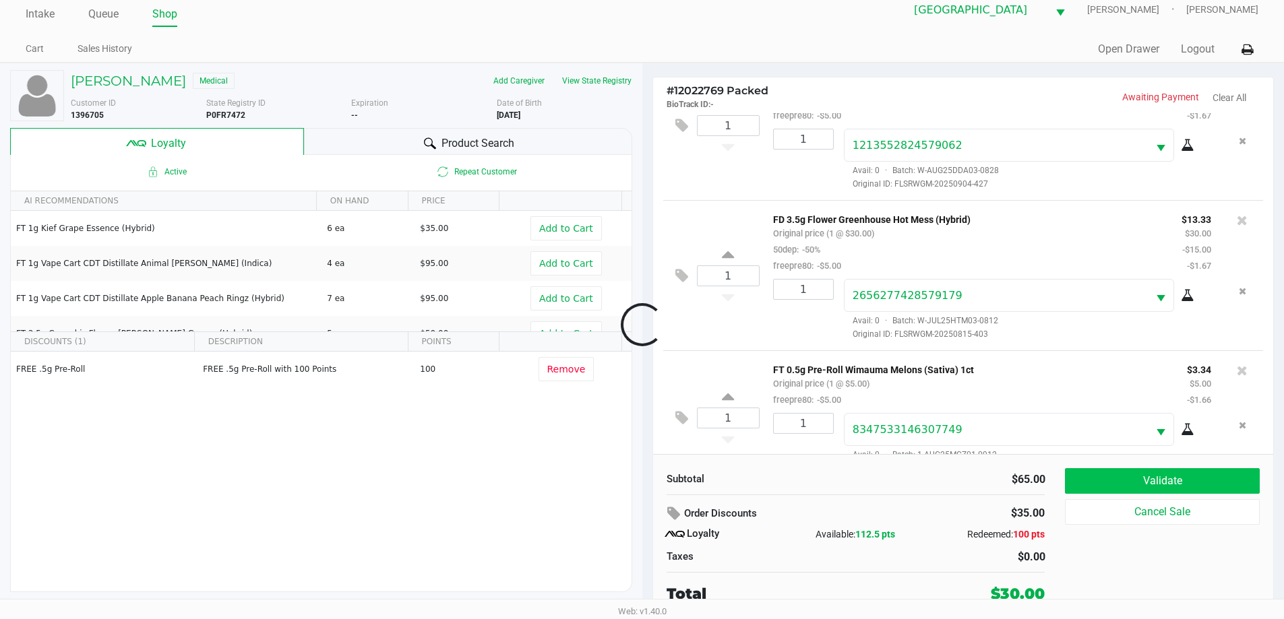
scroll to position [96, 0]
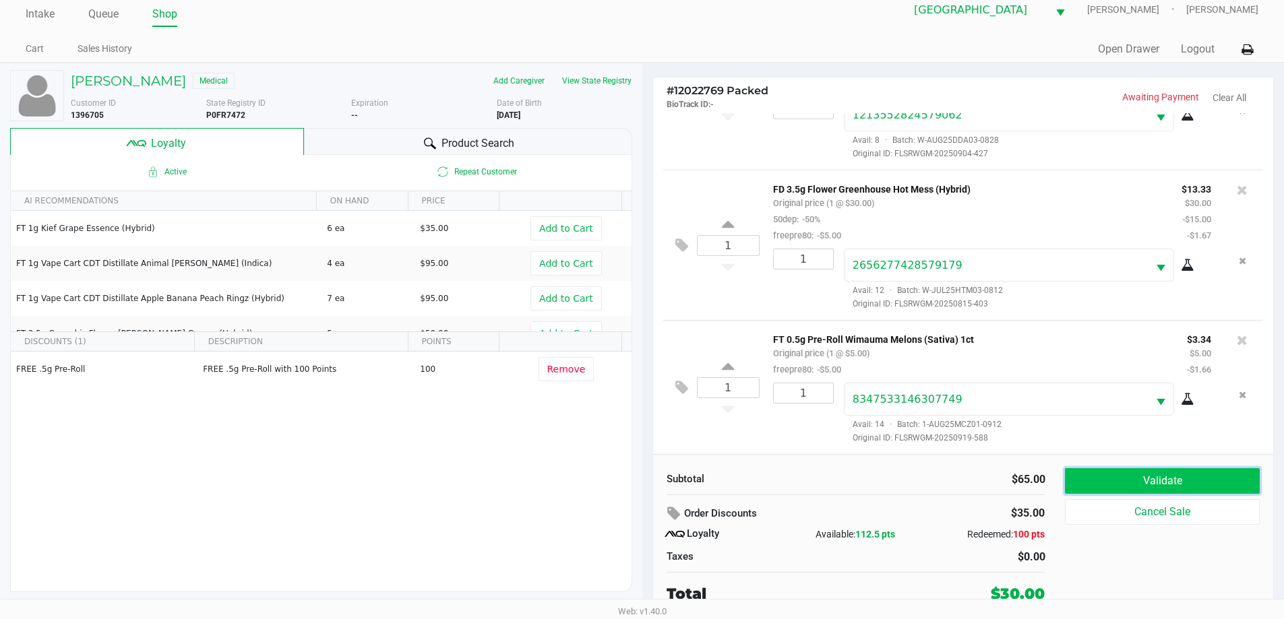
click at [1100, 479] on button "Validate" at bounding box center [1162, 481] width 194 height 26
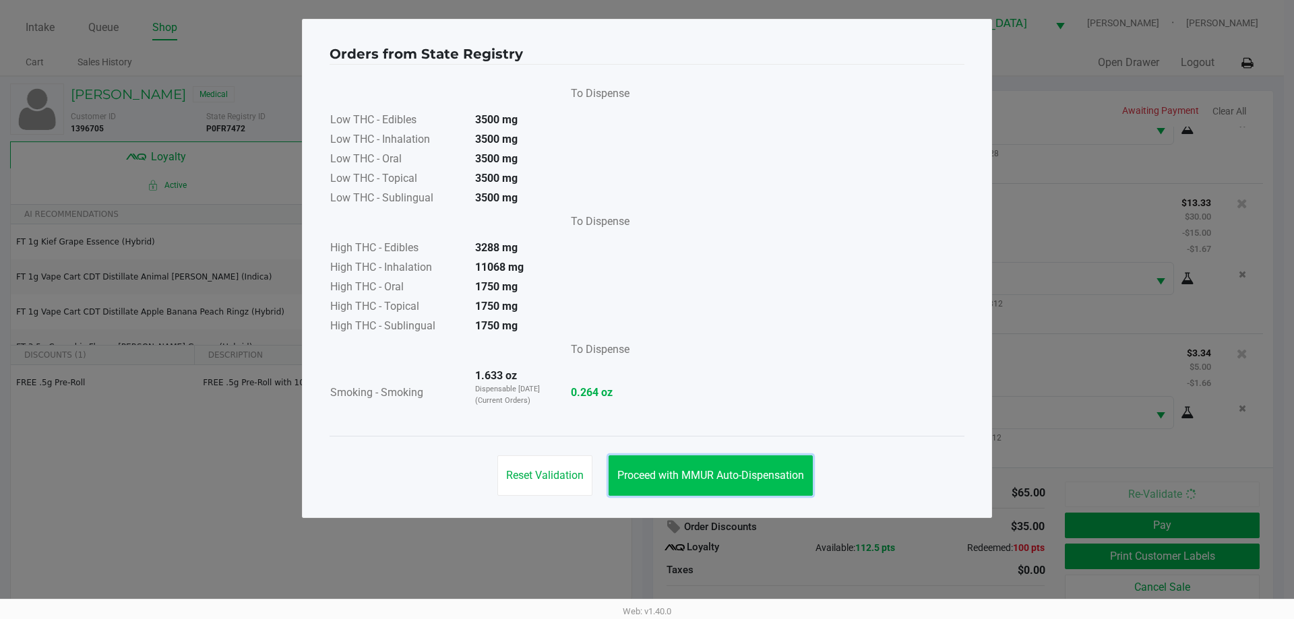
click at [784, 480] on span "Proceed with MMUR Auto-Dispensation" at bounding box center [710, 475] width 187 height 13
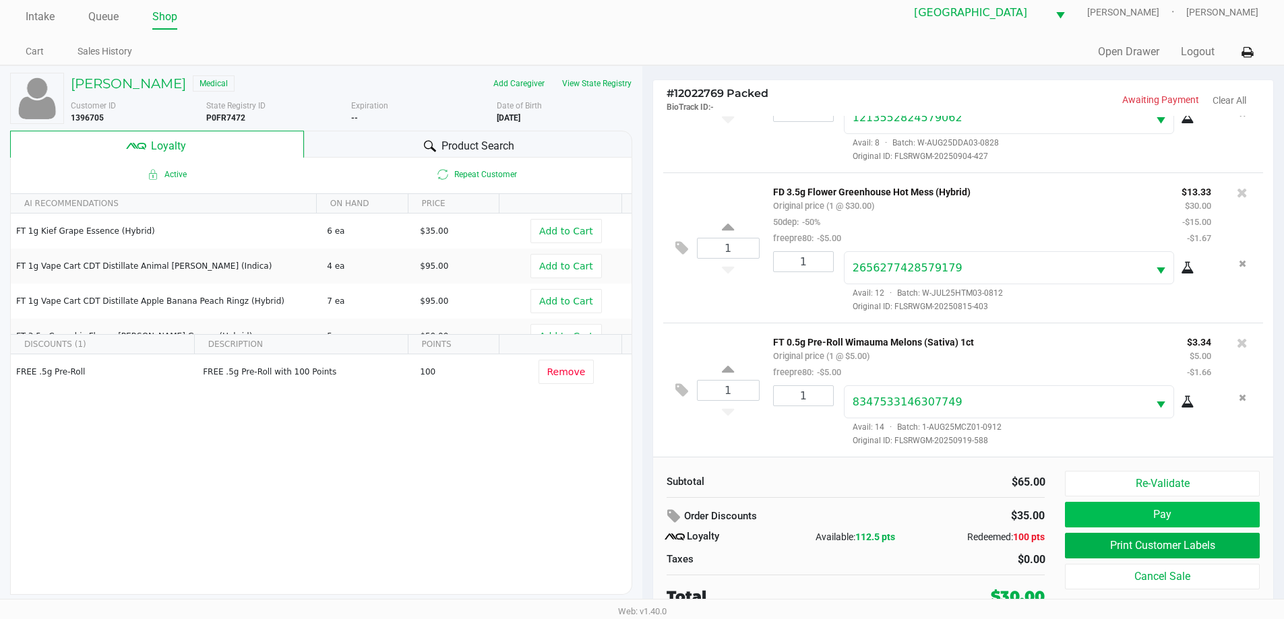
scroll to position [13, 0]
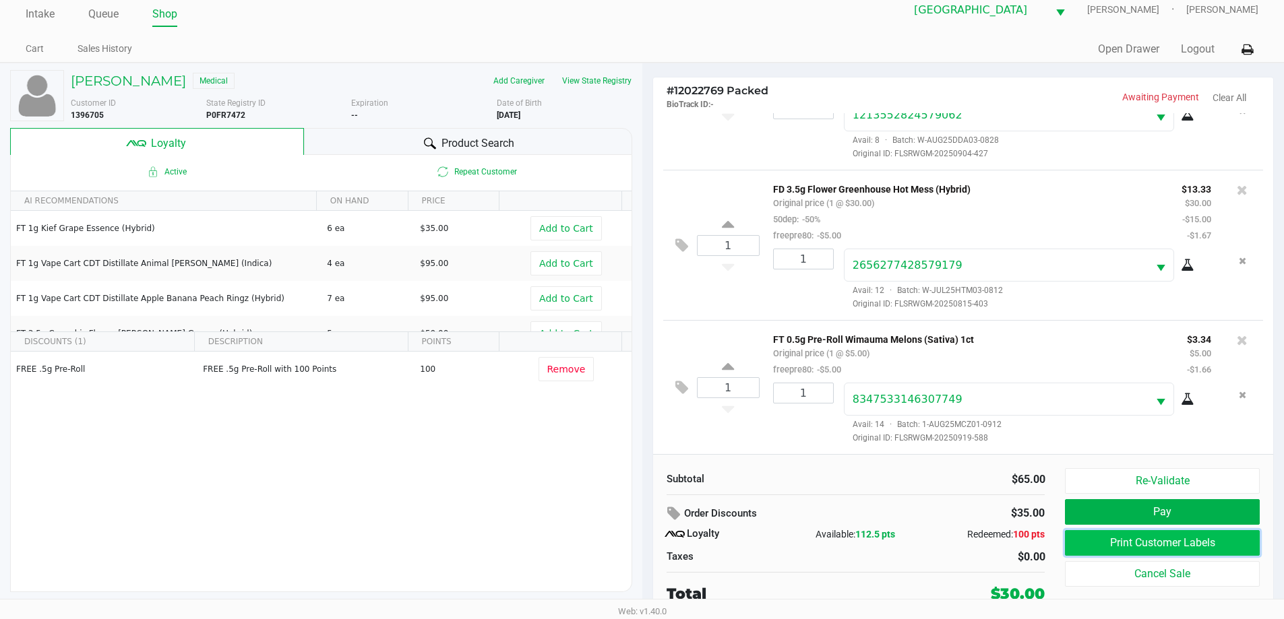
click at [1151, 538] on button "Print Customer Labels" at bounding box center [1162, 543] width 194 height 26
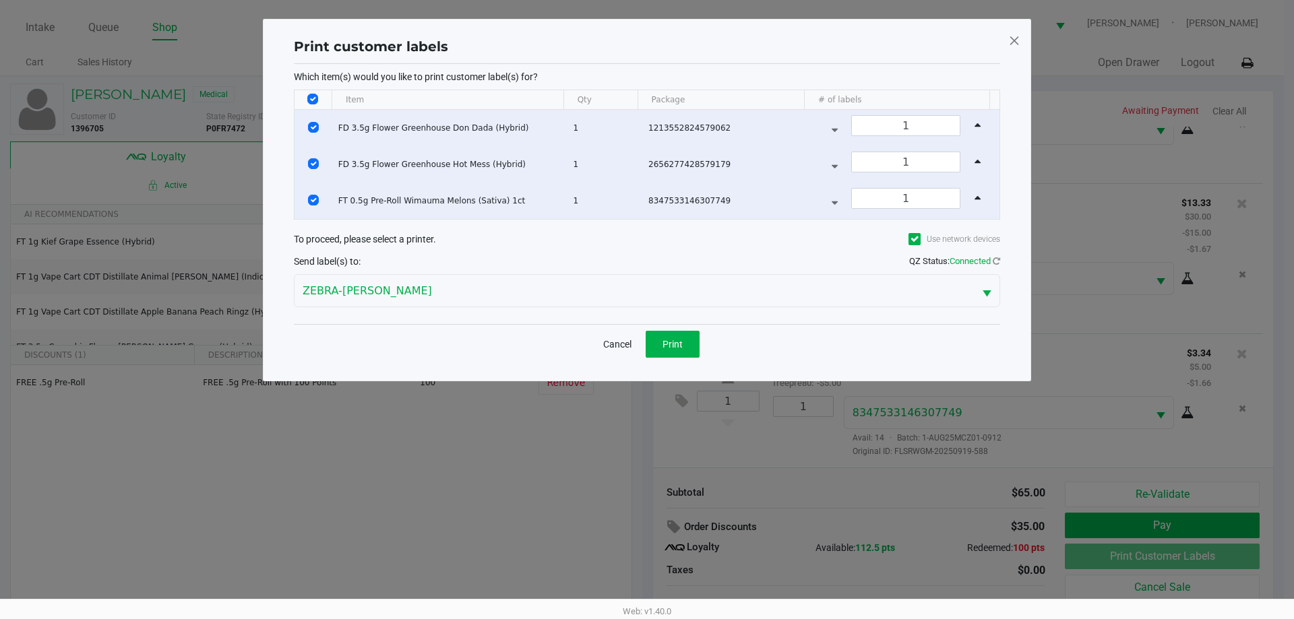
click at [303, 89] on div "Which item(s) would you like to print customer label(s) for? Item Qty Package #…" at bounding box center [647, 194] width 706 height 260
click at [313, 98] on input "Select All Rows" at bounding box center [312, 99] width 11 height 11
checkbox input "false"
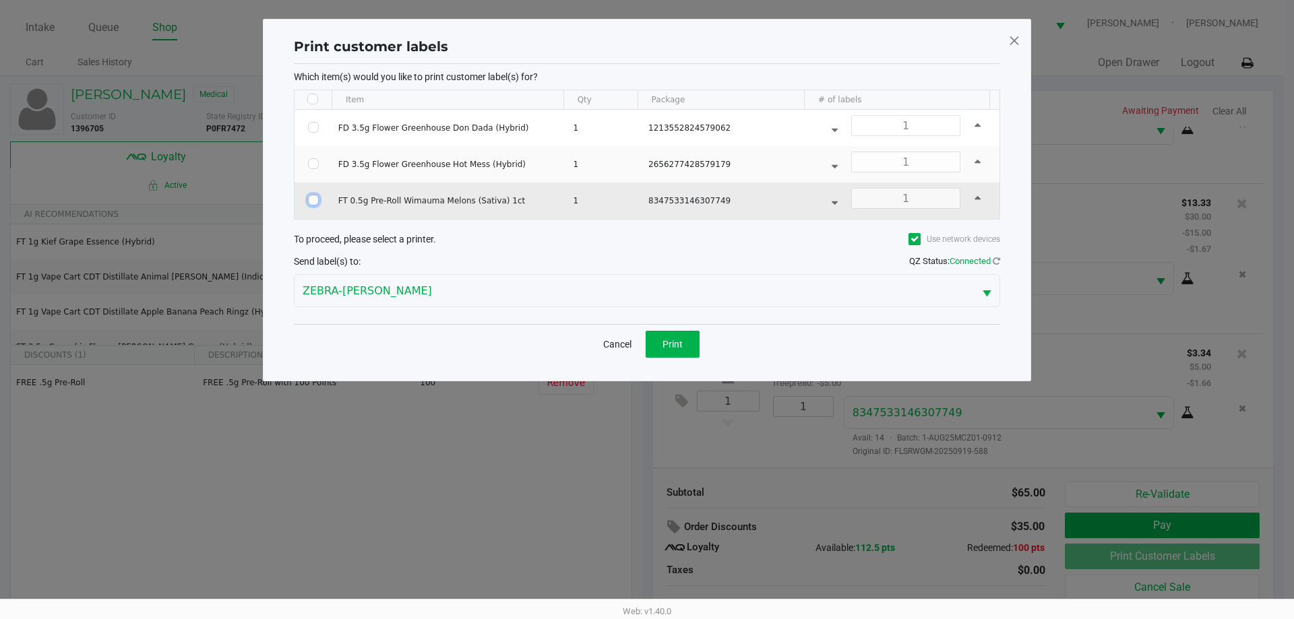
click at [309, 204] on input "Select Row" at bounding box center [313, 200] width 11 height 11
checkbox input "true"
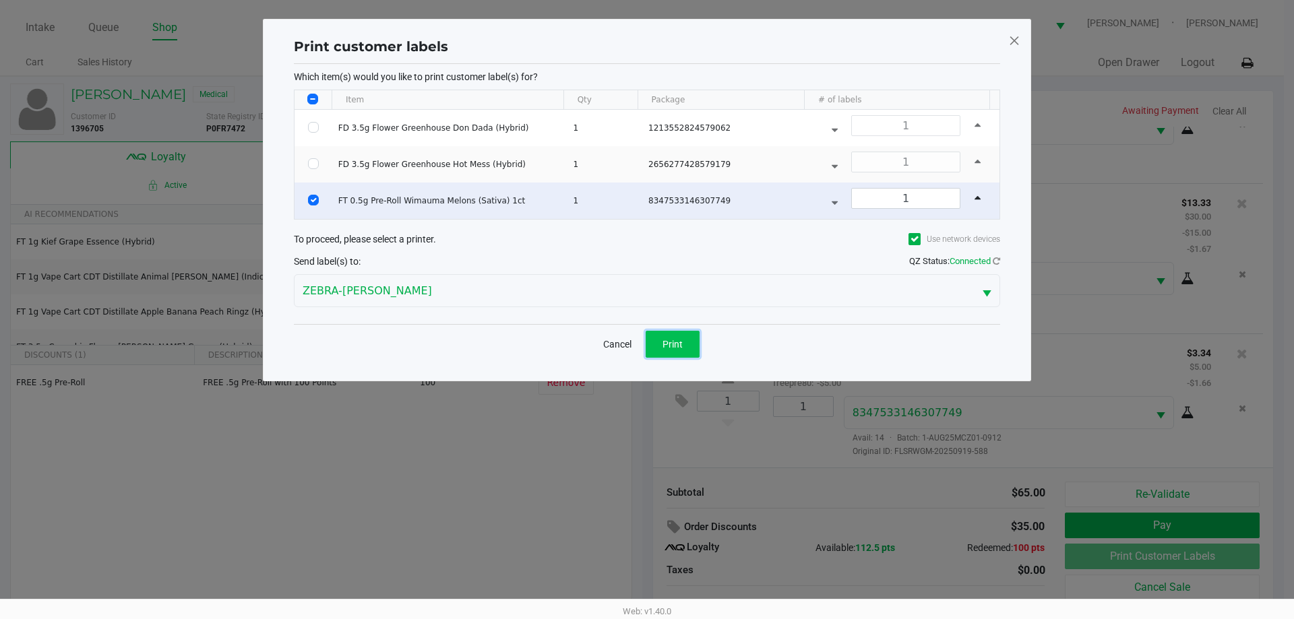
click at [656, 344] on button "Print" at bounding box center [673, 344] width 54 height 27
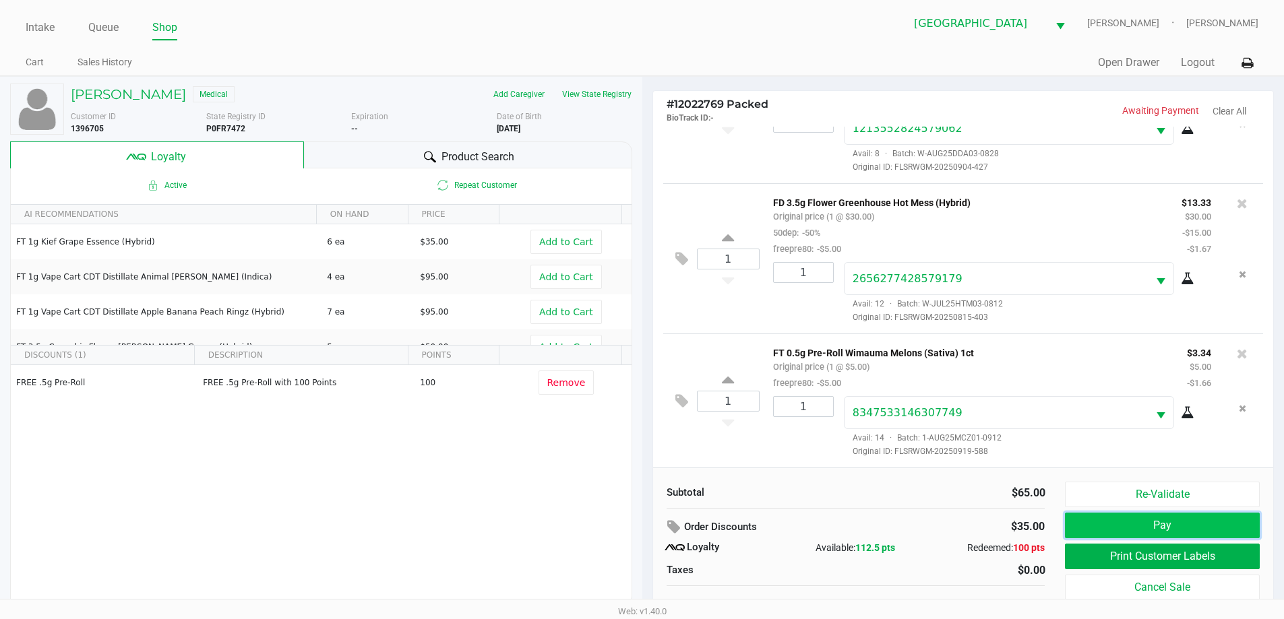
click at [1129, 522] on button "Pay" at bounding box center [1162, 526] width 194 height 26
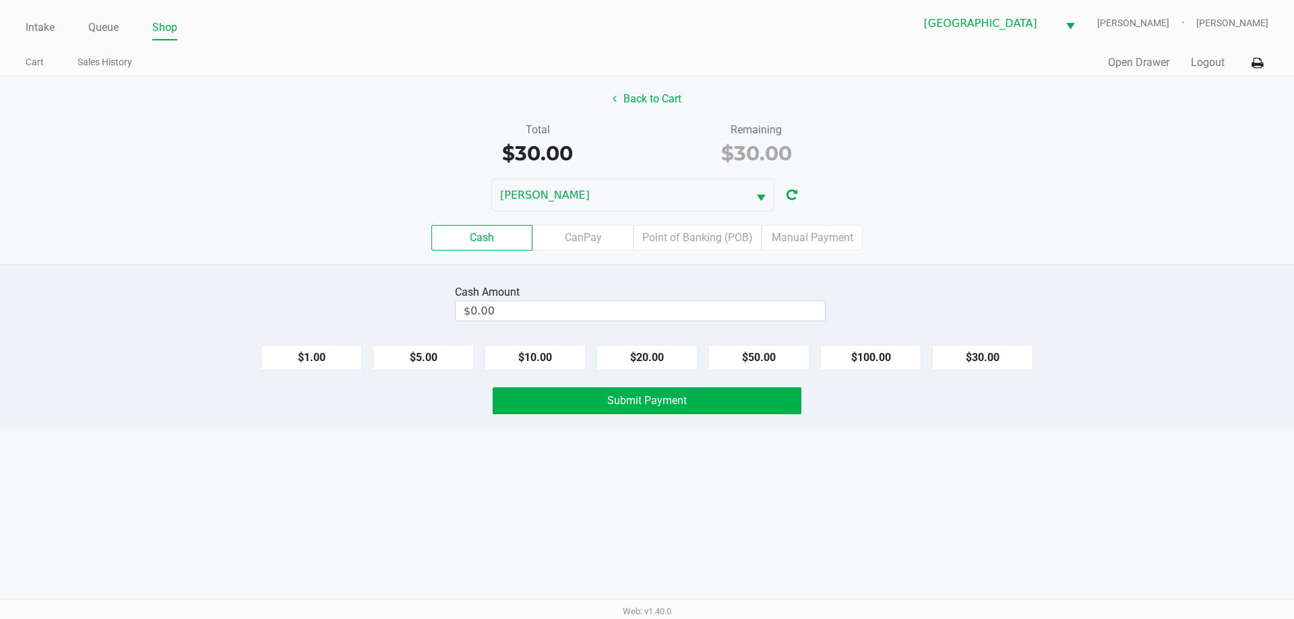
click at [976, 298] on div "Cash Amount $0.00" at bounding box center [647, 303] width 1314 height 42
click at [738, 239] on label "Point of Banking (POB)" at bounding box center [697, 238] width 128 height 26
click at [0, 0] on 7 "Point of Banking (POB)" at bounding box center [0, 0] width 0 height 0
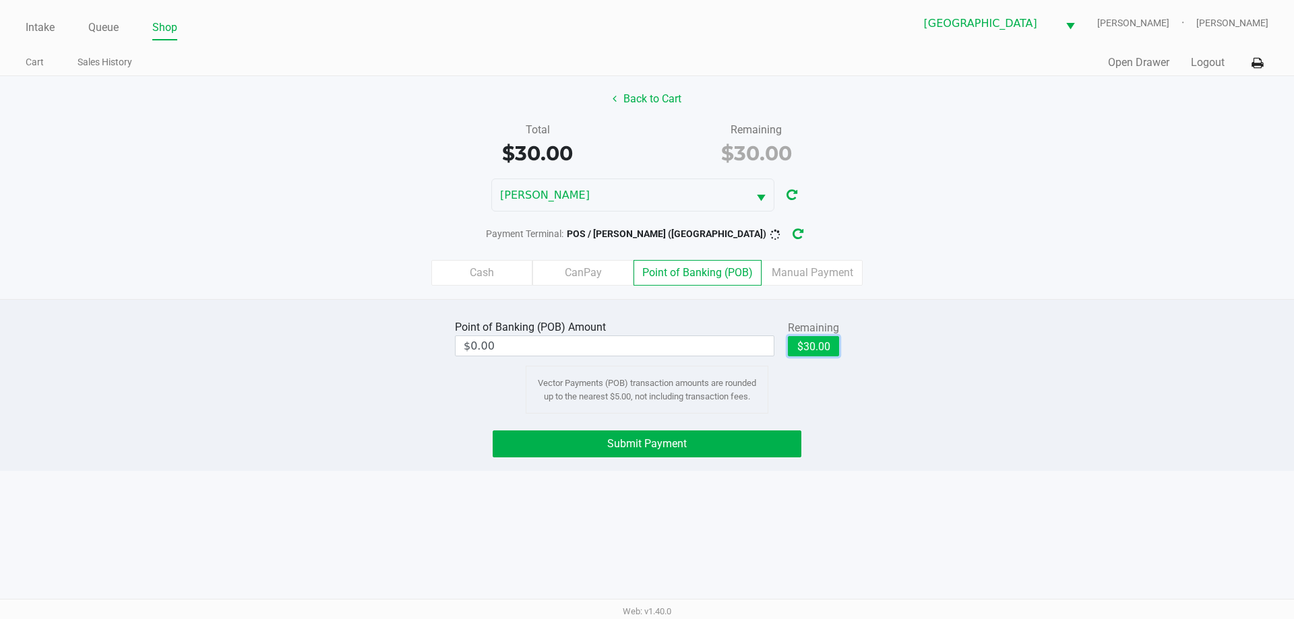
click at [817, 350] on button "$30.00" at bounding box center [813, 346] width 51 height 20
type input "$30.00"
click at [743, 439] on button "Submit Payment" at bounding box center [647, 444] width 309 height 27
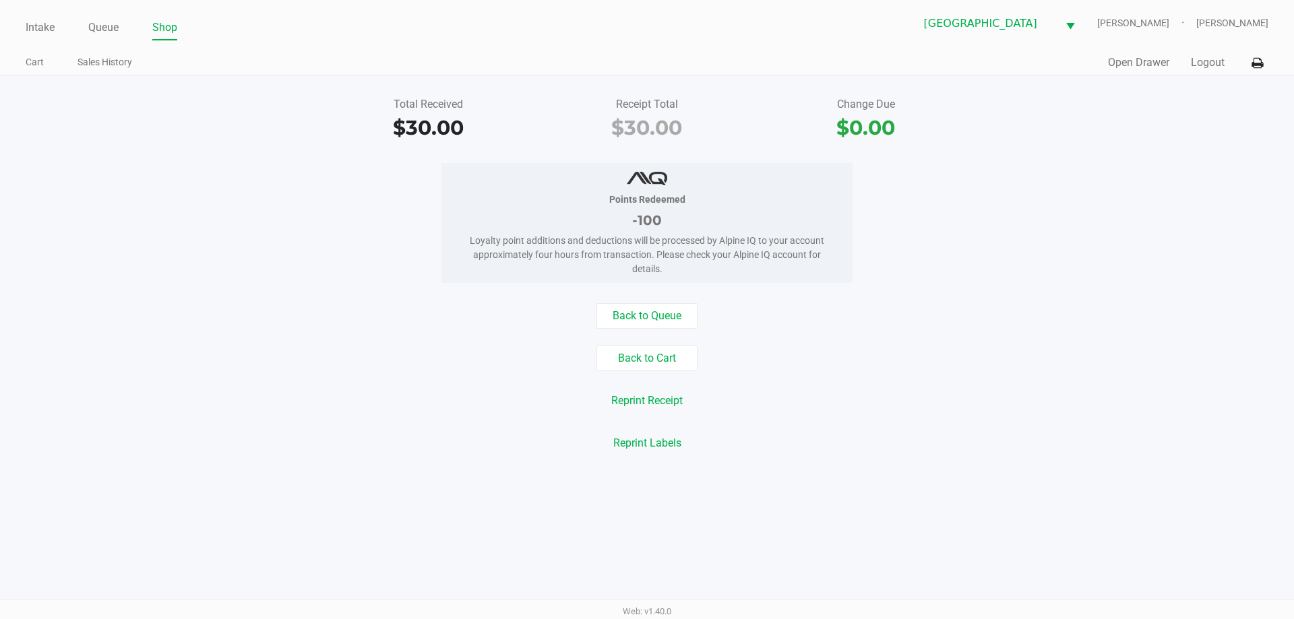
click at [223, 39] on ul "Intake Queue Shop" at bounding box center [336, 28] width 621 height 23
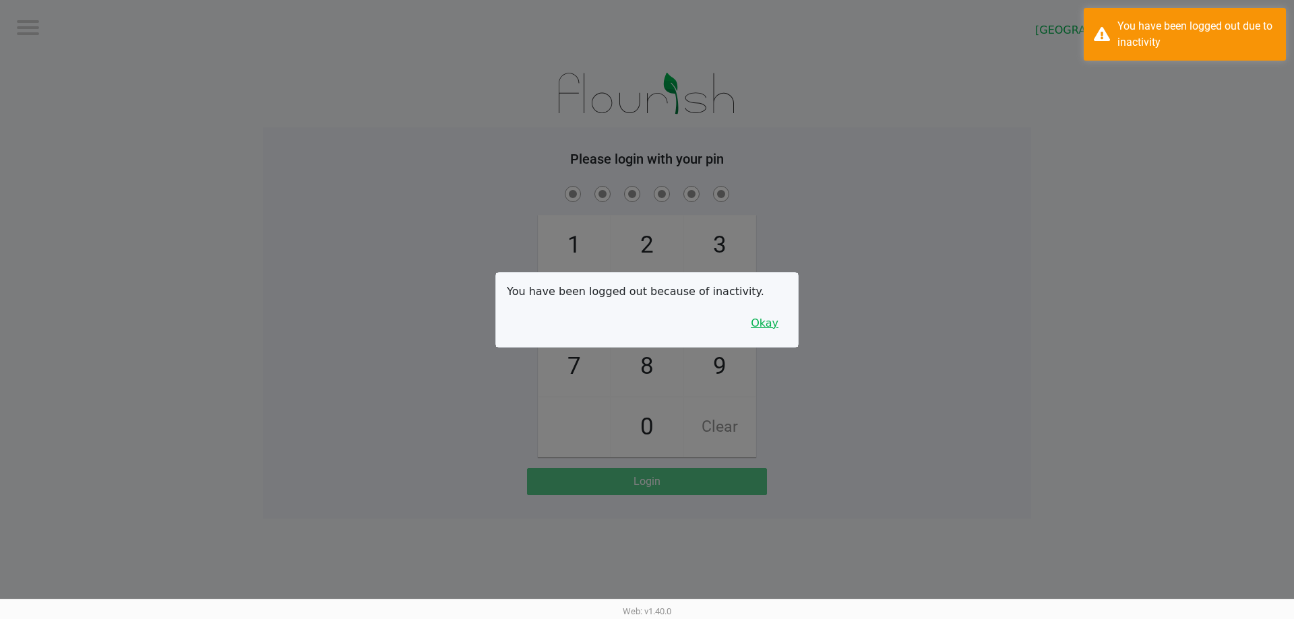
click at [757, 329] on button "Okay" at bounding box center [764, 324] width 45 height 26
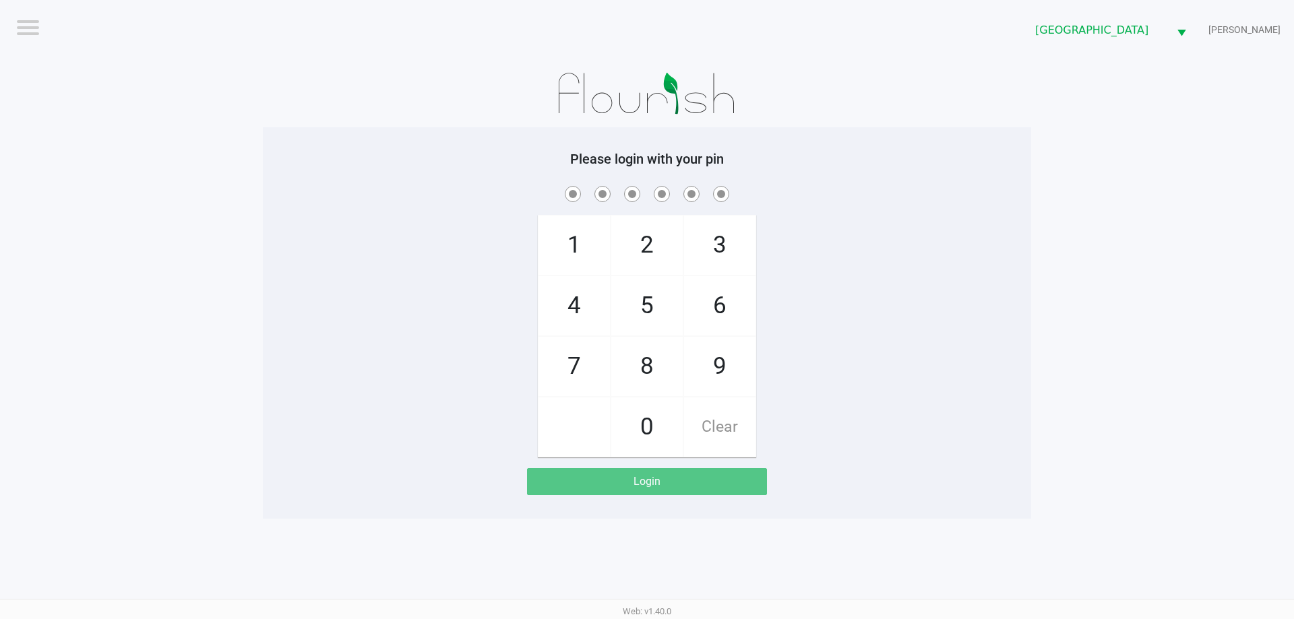
click at [375, 179] on div "Please login with your pin 1 4 7 2 5 8 0 3 6 9 Clear Login" at bounding box center [647, 323] width 768 height 344
checkbox input "true"
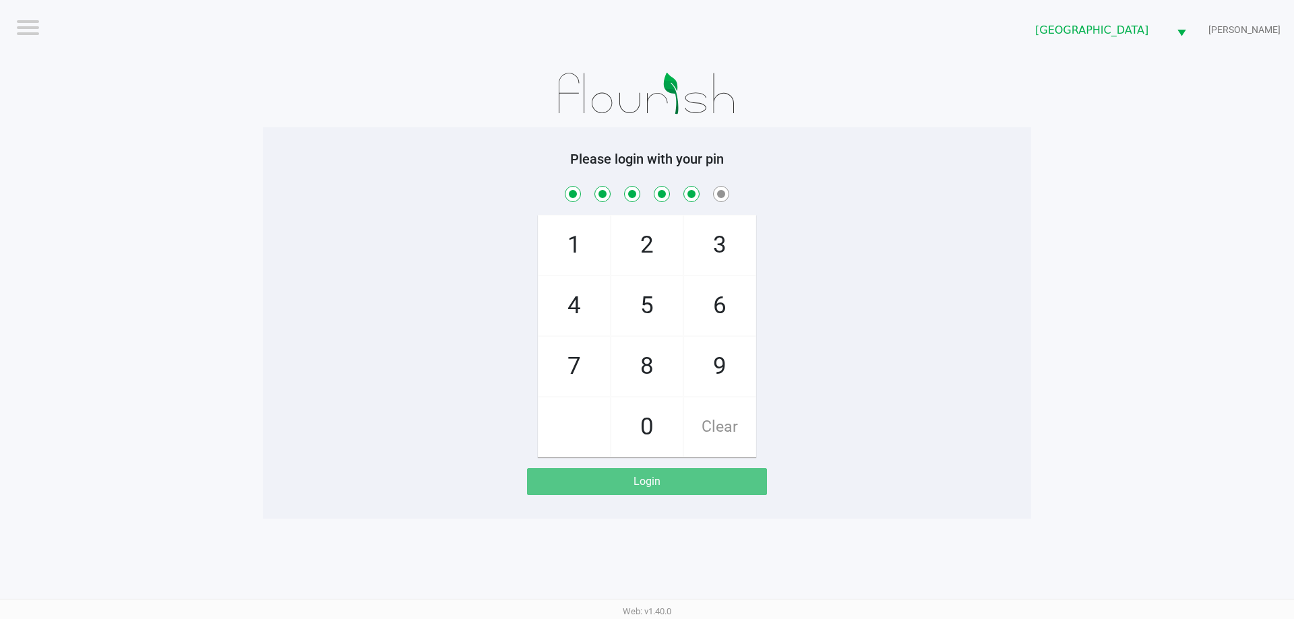
checkbox input "true"
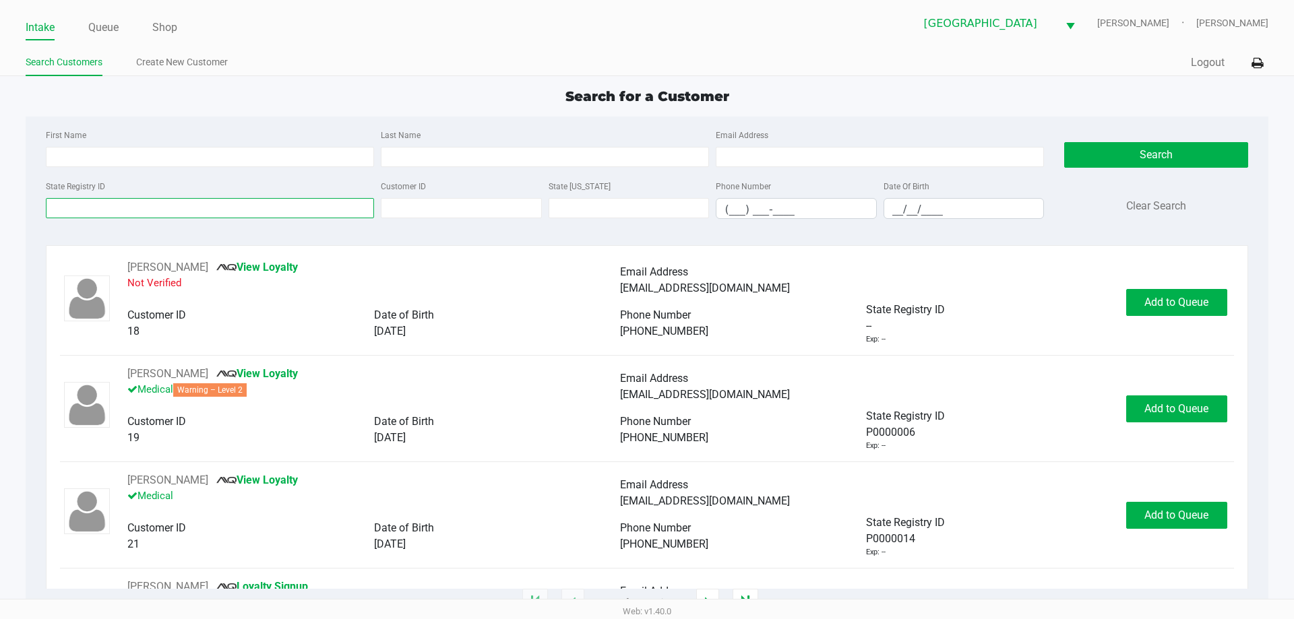
click at [160, 212] on input "State Registry ID" at bounding box center [210, 208] width 328 height 20
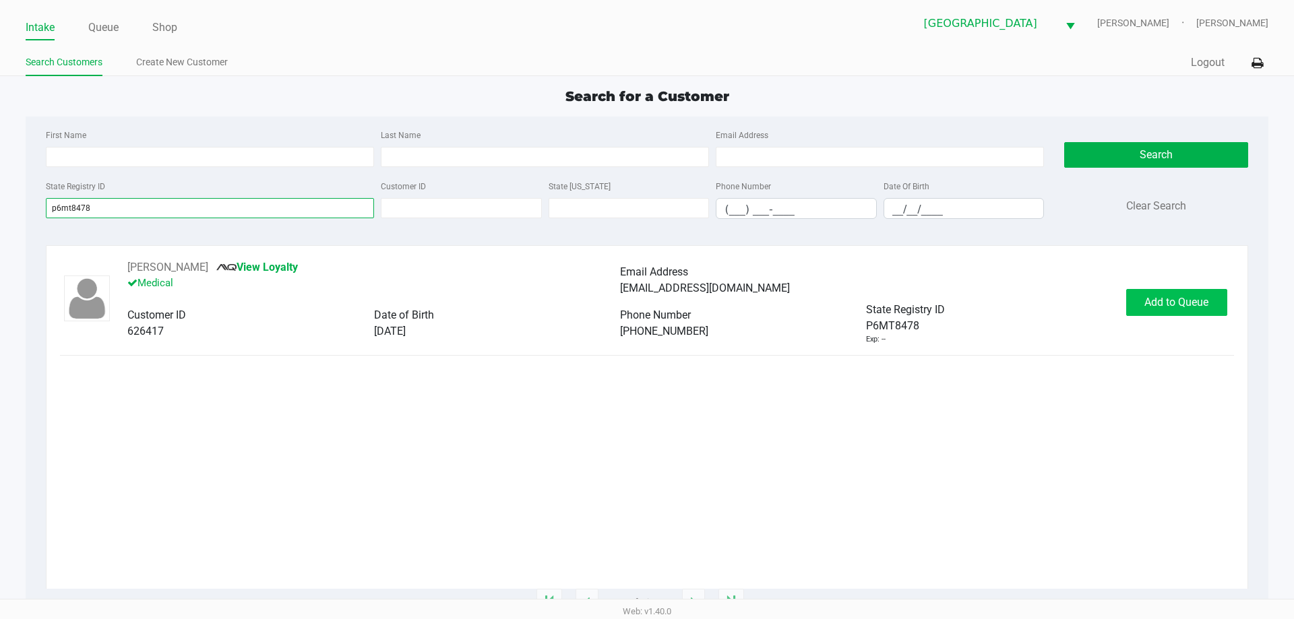
type input "p6mt8478"
click at [1157, 301] on span "Add to Queue" at bounding box center [1176, 302] width 64 height 13
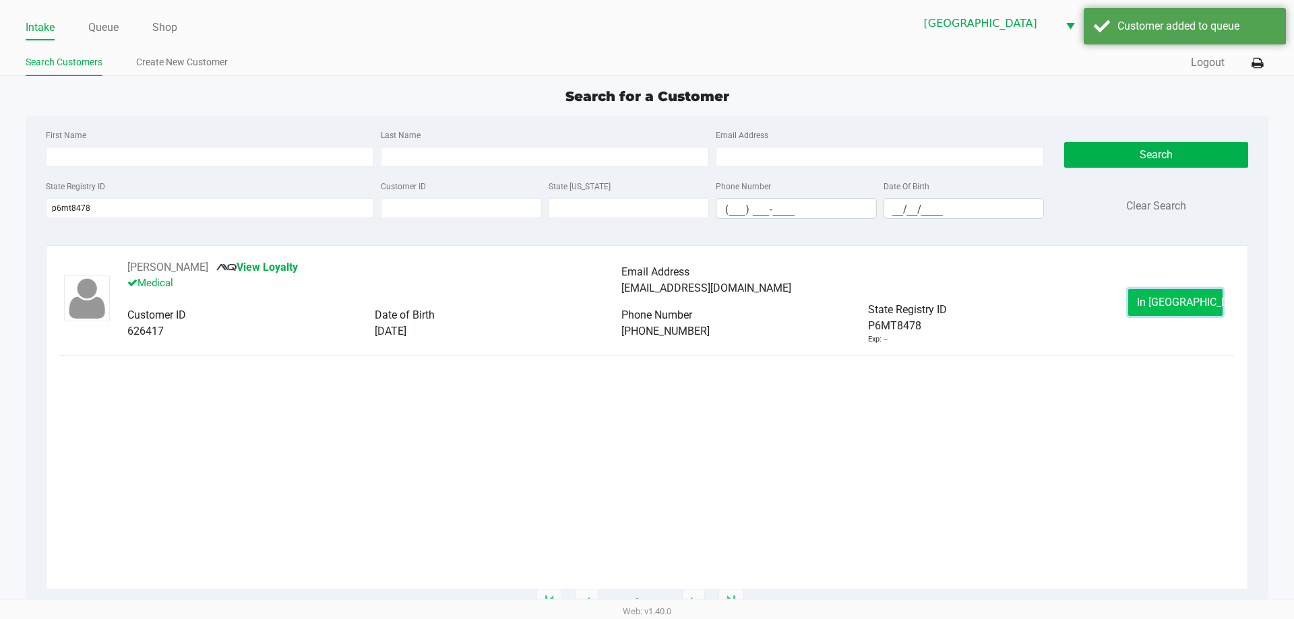
click at [1154, 305] on span "In [GEOGRAPHIC_DATA]" at bounding box center [1193, 302] width 113 height 13
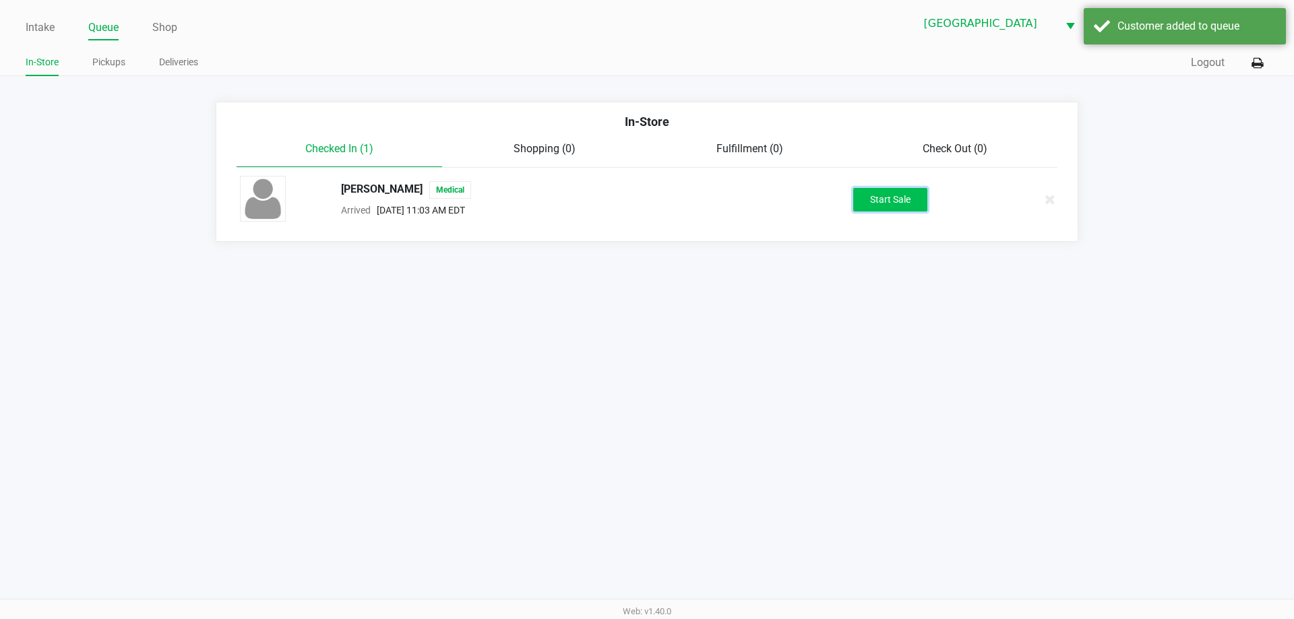
click at [885, 198] on button "Start Sale" at bounding box center [890, 200] width 74 height 24
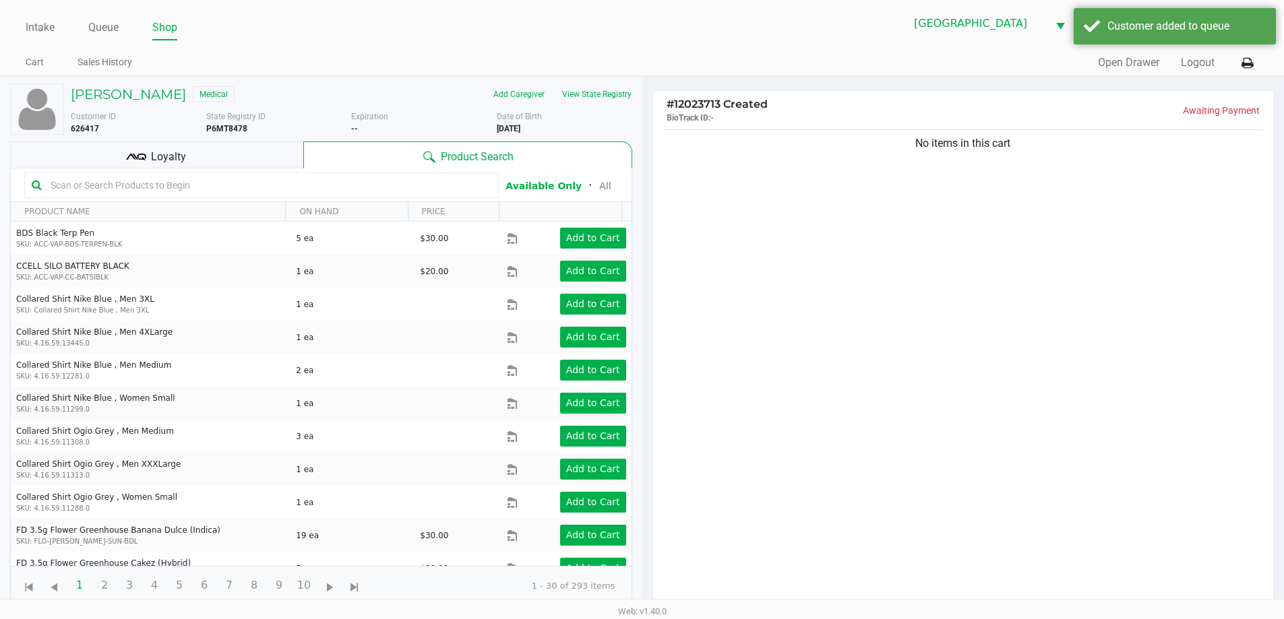
click at [900, 290] on div "No items in this cart" at bounding box center [963, 371] width 621 height 489
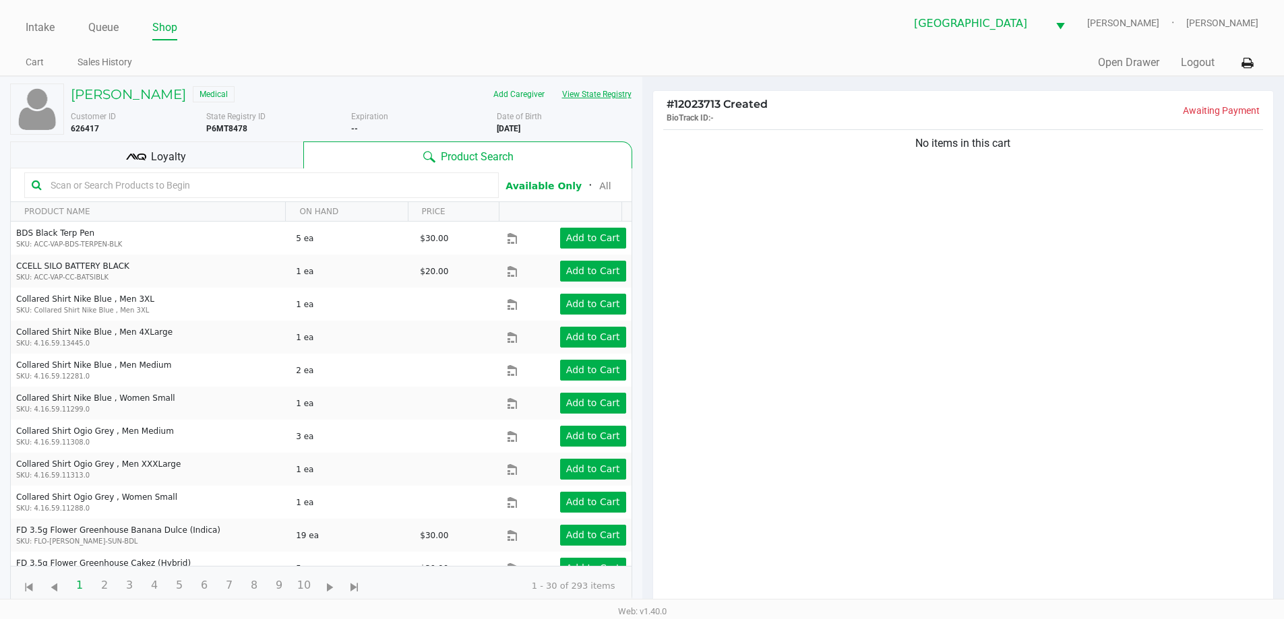
click at [605, 92] on button "View State Registry" at bounding box center [592, 95] width 79 height 22
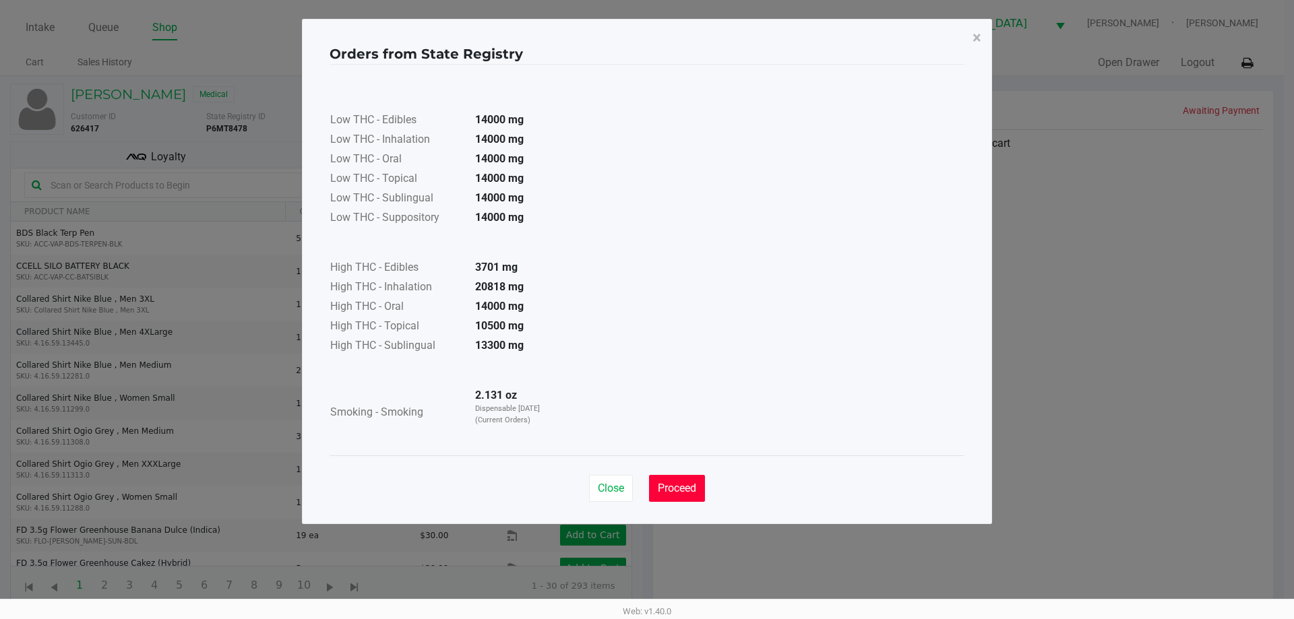
click at [698, 493] on button "Proceed" at bounding box center [677, 488] width 56 height 27
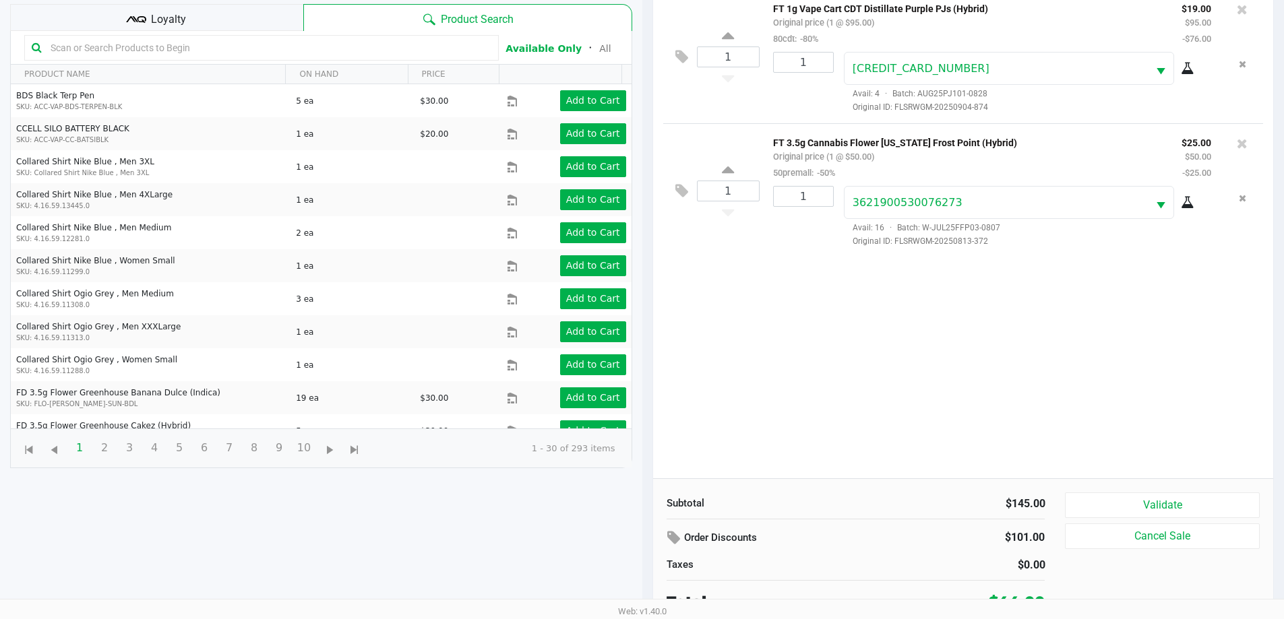
scroll to position [146, 0]
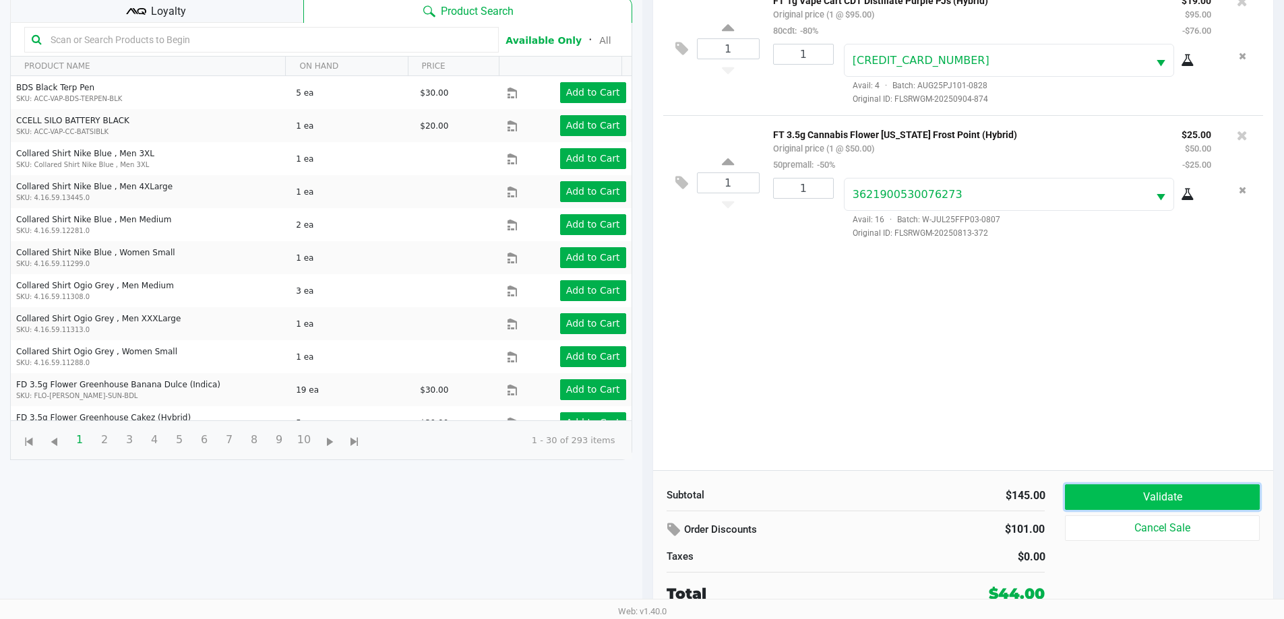
click at [1214, 492] on button "Validate" at bounding box center [1162, 498] width 194 height 26
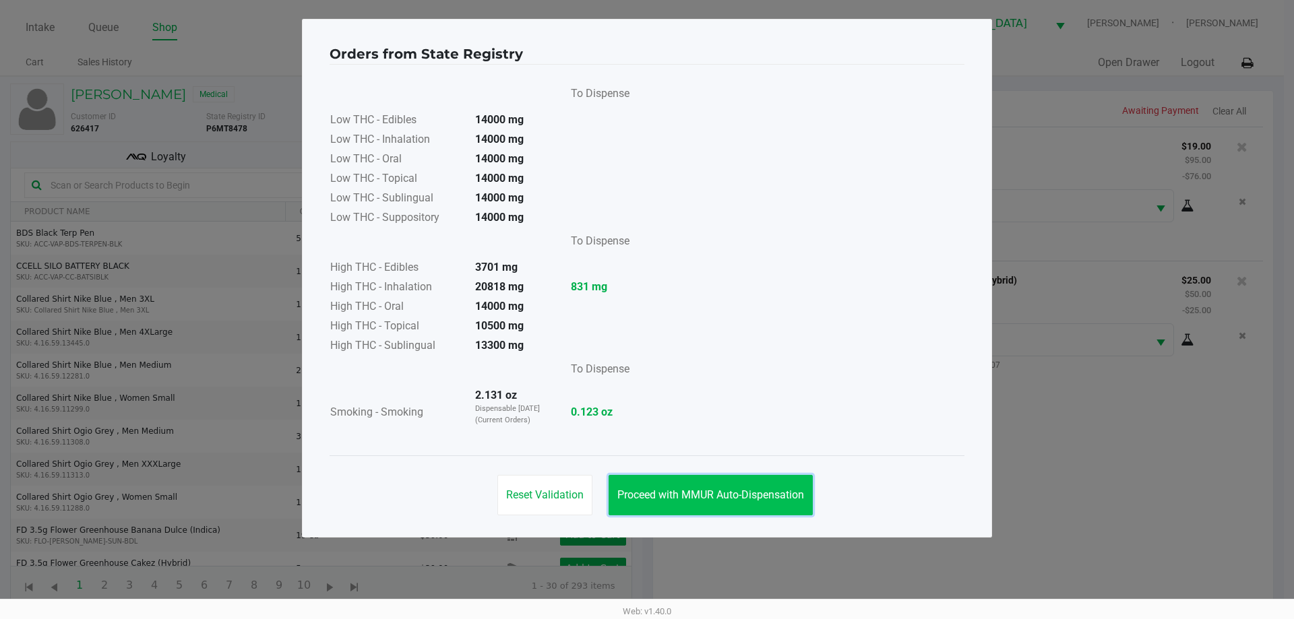
click at [743, 493] on span "Proceed with MMUR Auto-Dispensation" at bounding box center [710, 495] width 187 height 13
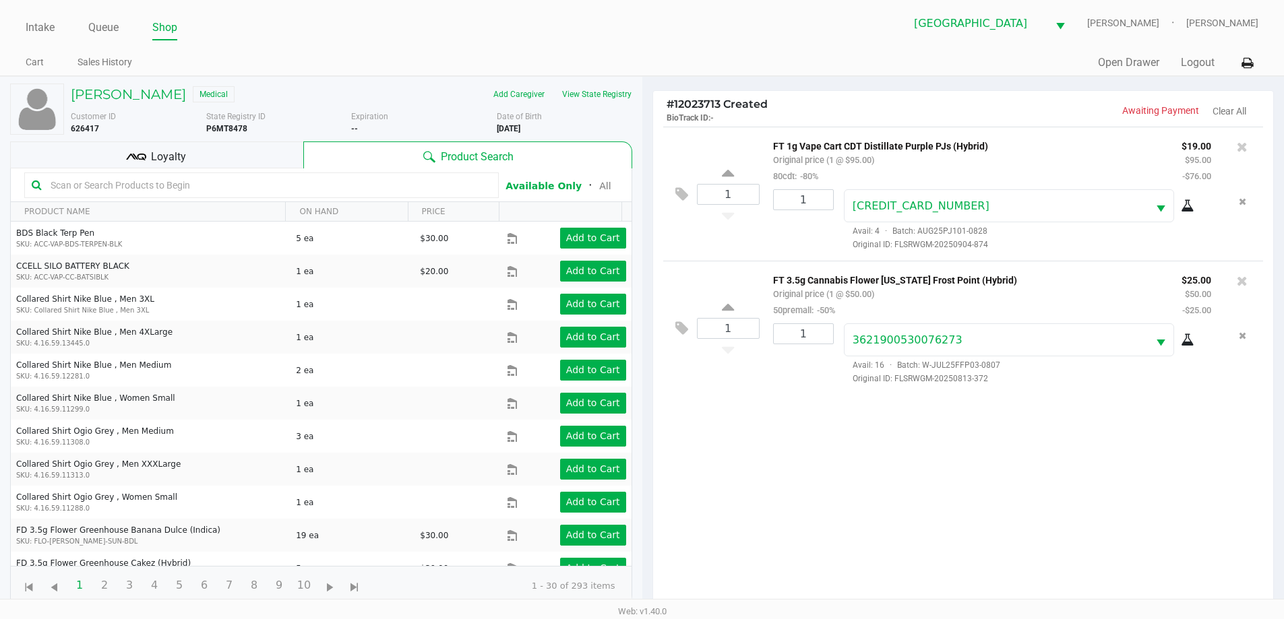
click at [201, 139] on div "[PERSON_NAME] Medical Add Caregiver View State Registry Customer ID 626417 Stat…" at bounding box center [321, 345] width 622 height 536
click at [203, 146] on div "Loyalty" at bounding box center [156, 155] width 293 height 27
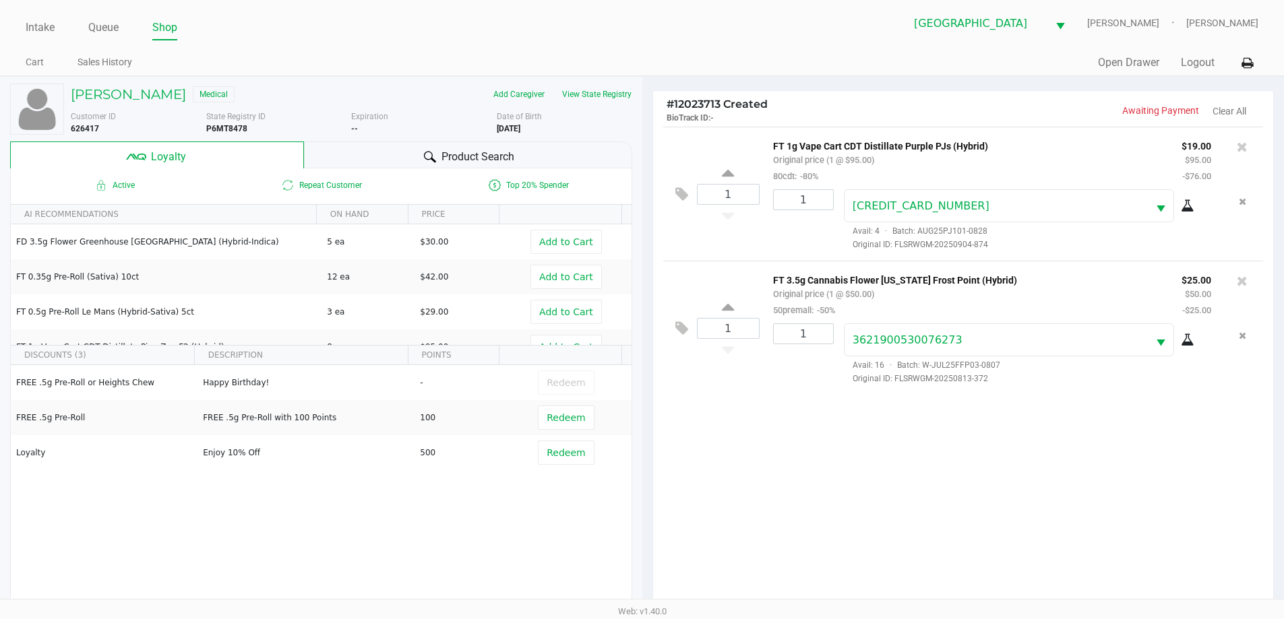
click at [383, 156] on div "Product Search" at bounding box center [468, 155] width 328 height 27
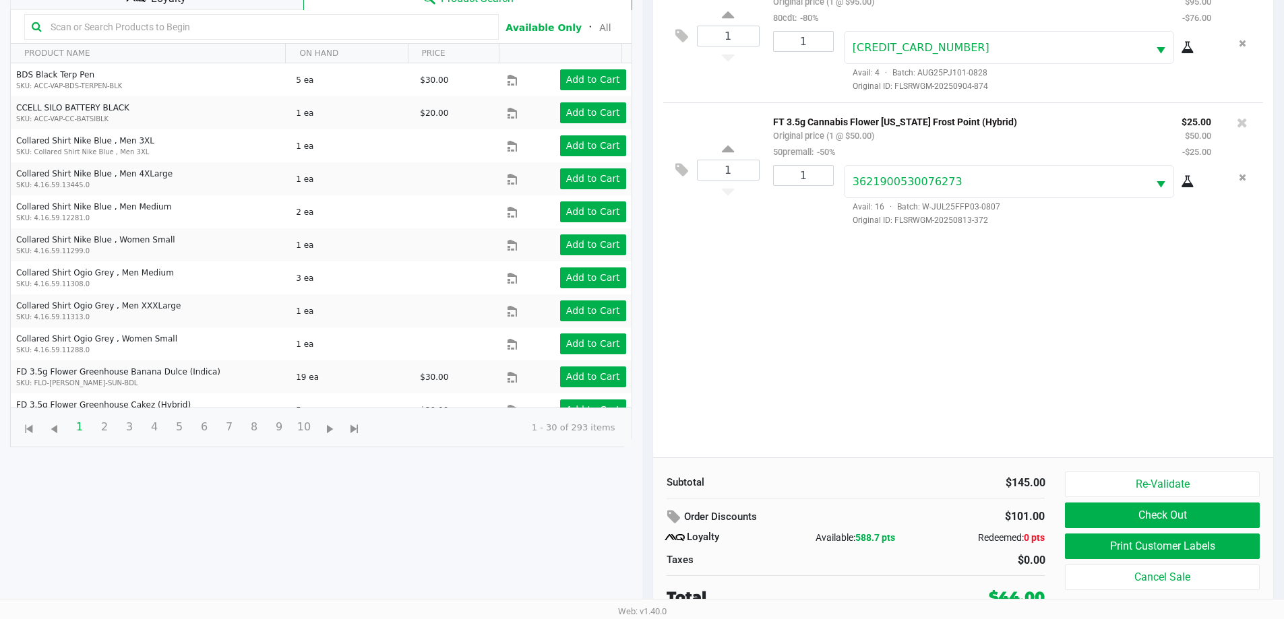
scroll to position [162, 0]
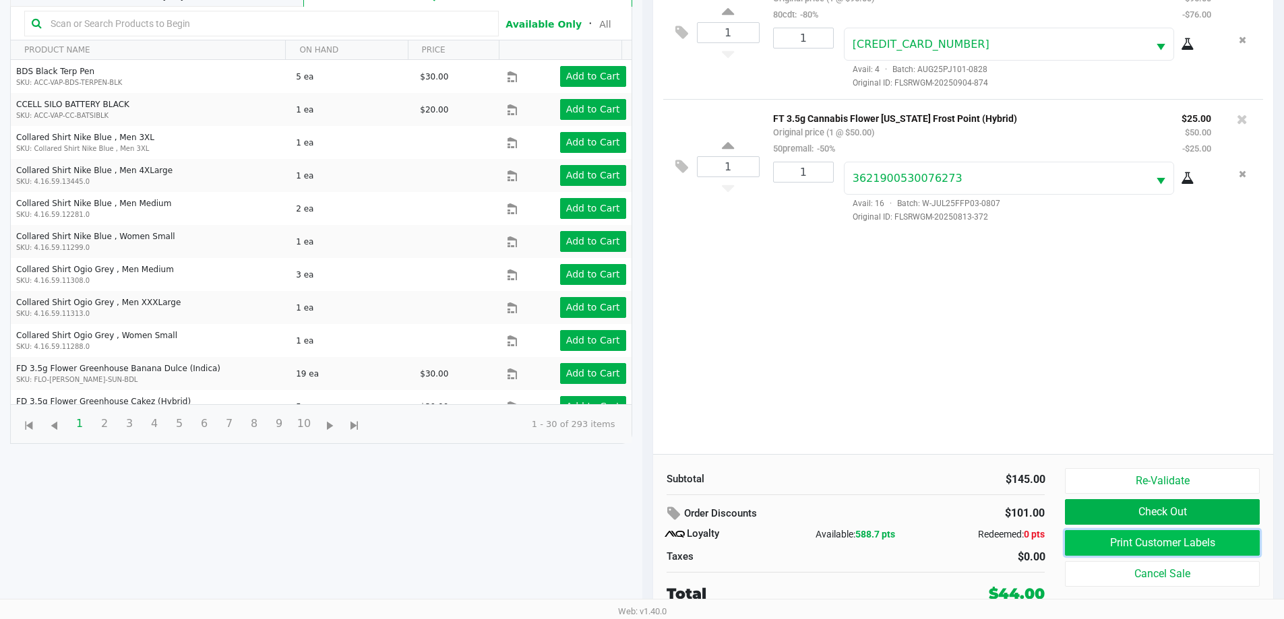
click at [1129, 549] on button "Print Customer Labels" at bounding box center [1162, 543] width 194 height 26
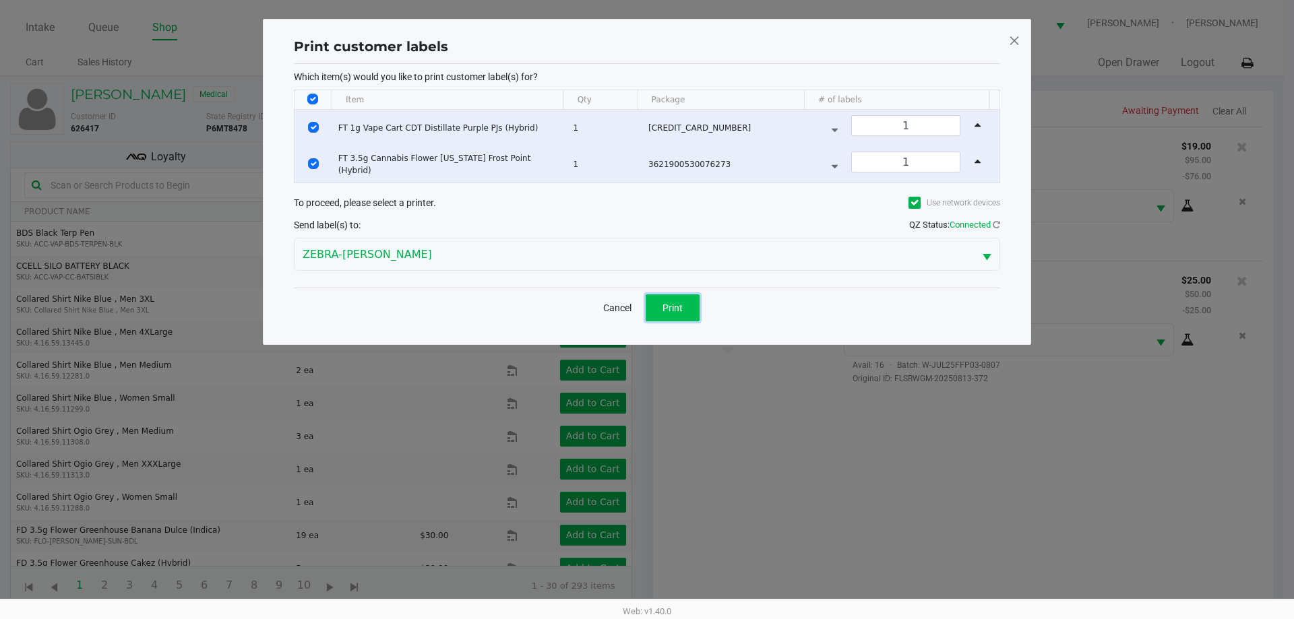
click at [676, 314] on button "Print" at bounding box center [673, 307] width 54 height 27
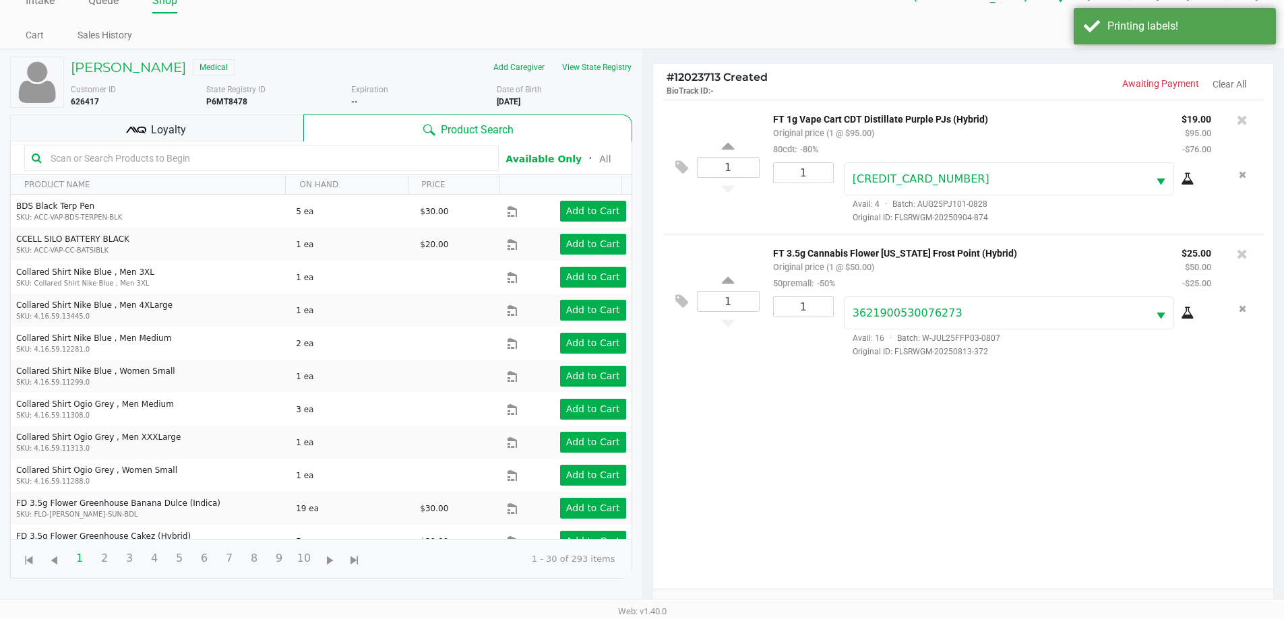
scroll to position [162, 0]
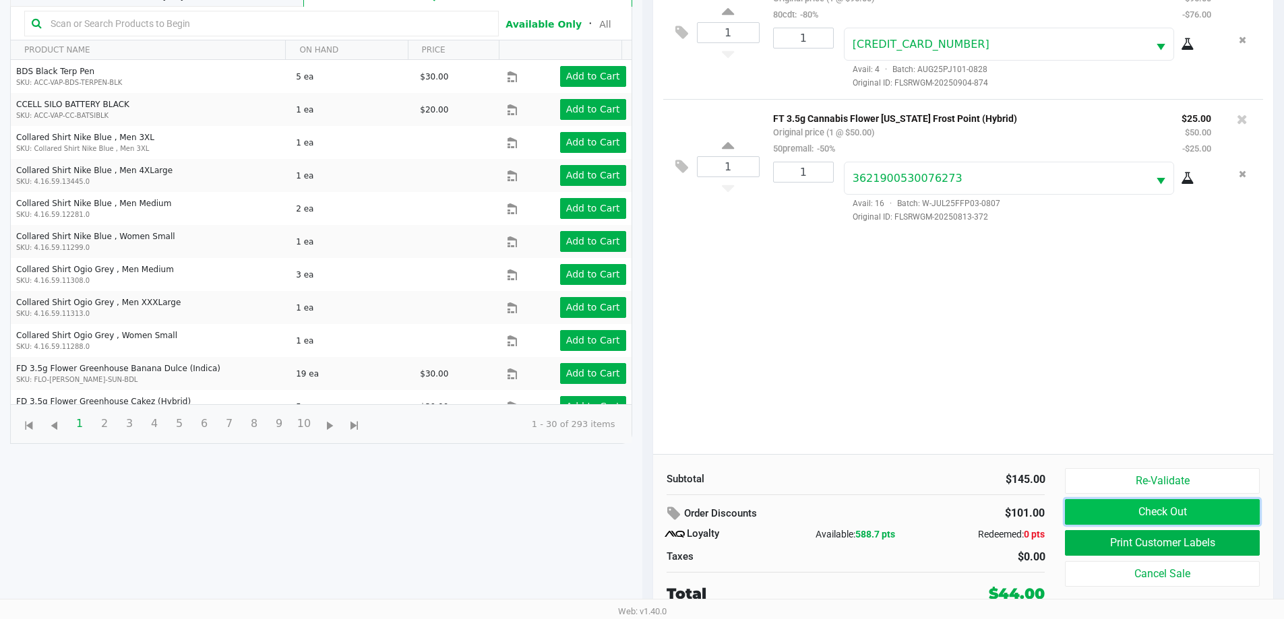
click at [1212, 508] on button "Check Out" at bounding box center [1162, 512] width 194 height 26
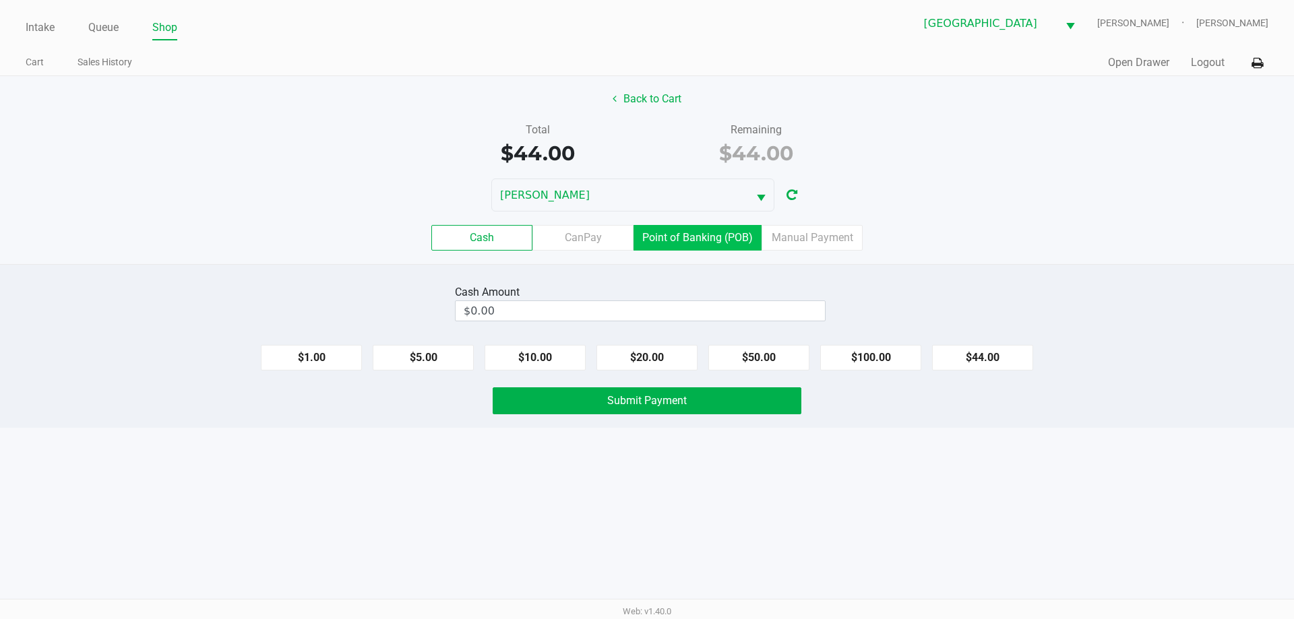
click at [735, 225] on label "Point of Banking (POB)" at bounding box center [697, 238] width 128 height 26
click at [0, 0] on 7 "Point of Banking (POB)" at bounding box center [0, 0] width 0 height 0
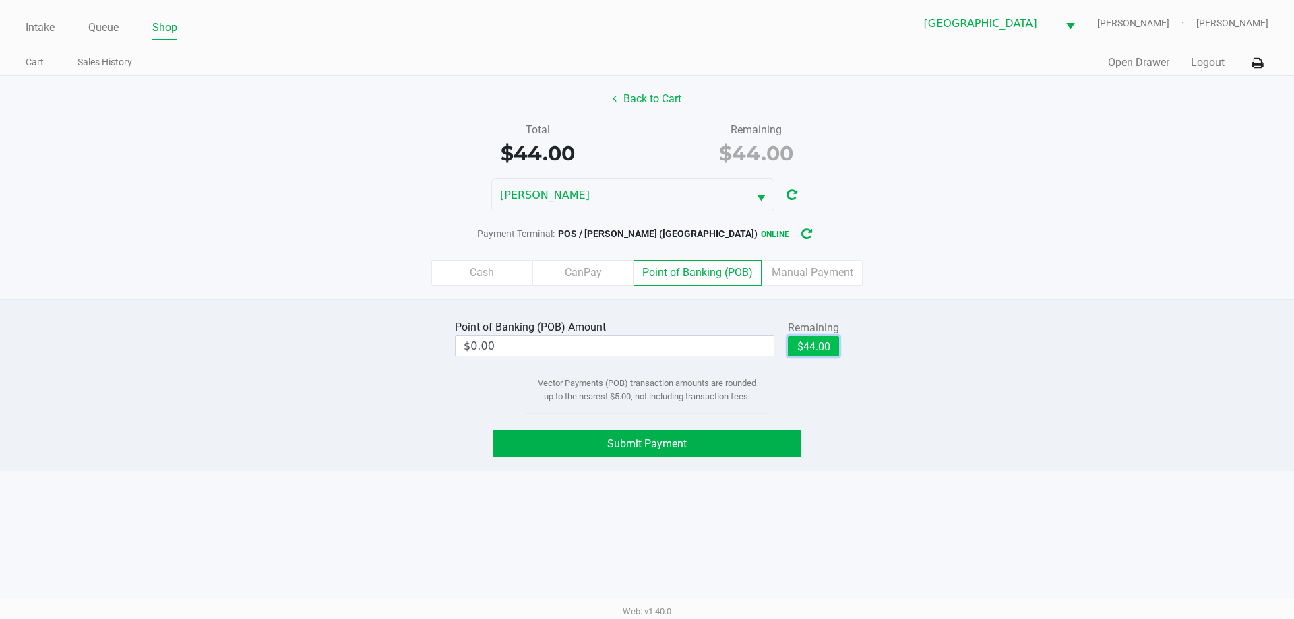
click at [813, 344] on button "$44.00" at bounding box center [813, 346] width 51 height 20
type input "$44.00"
click at [782, 431] on button "Submit Payment" at bounding box center [647, 444] width 309 height 27
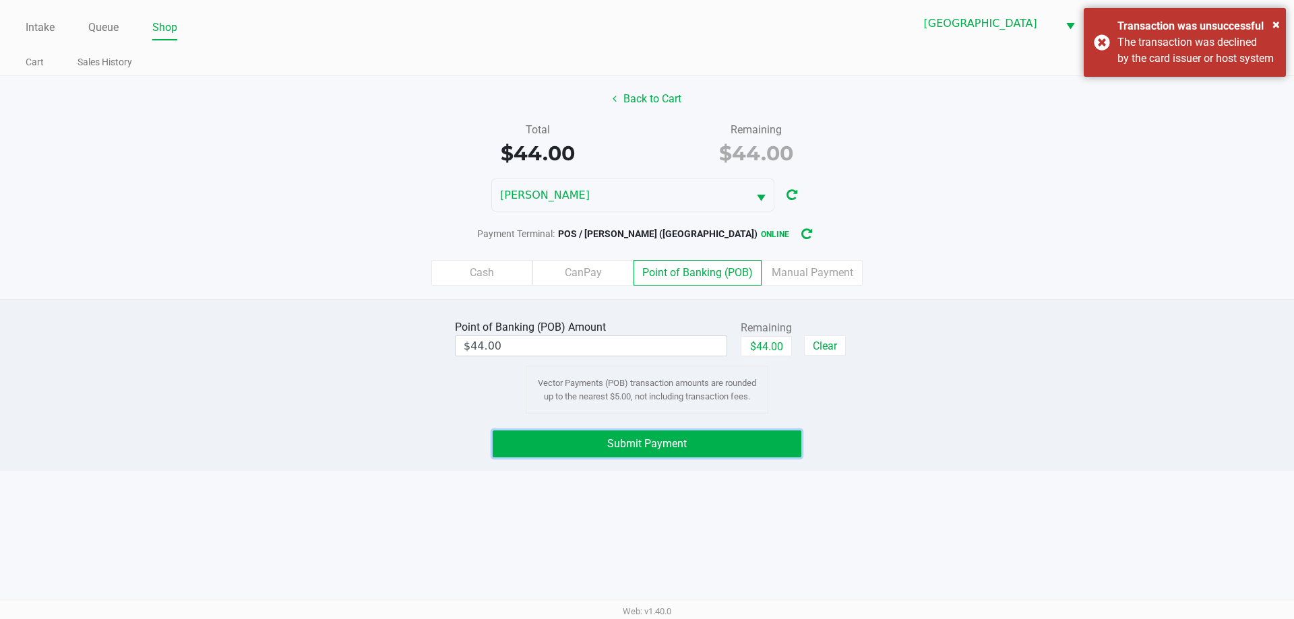
click at [774, 431] on button "Submit Payment" at bounding box center [647, 444] width 309 height 27
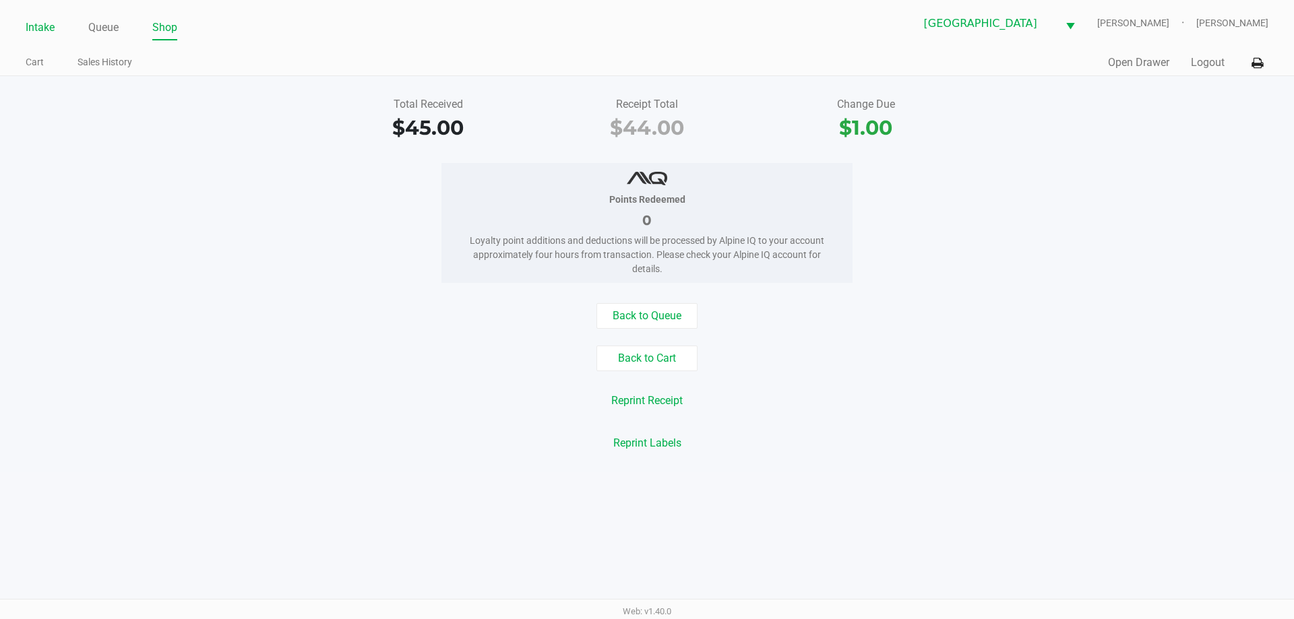
click at [42, 19] on link "Intake" at bounding box center [40, 27] width 29 height 19
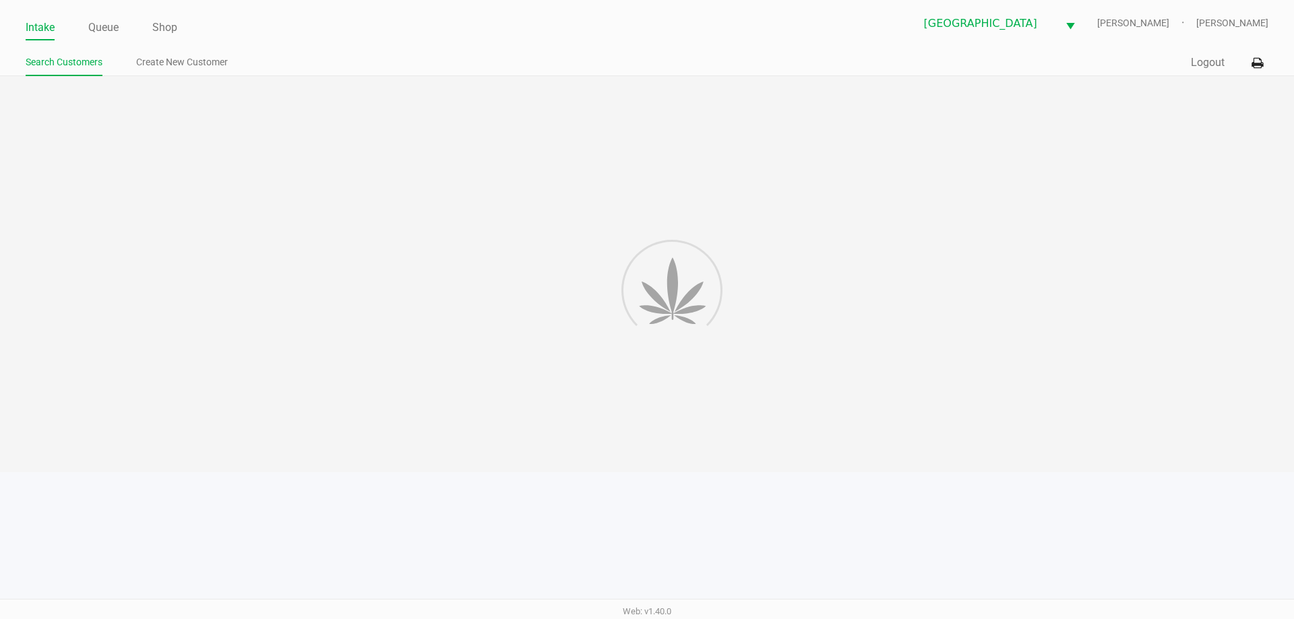
click at [456, 80] on div at bounding box center [647, 274] width 1294 height 396
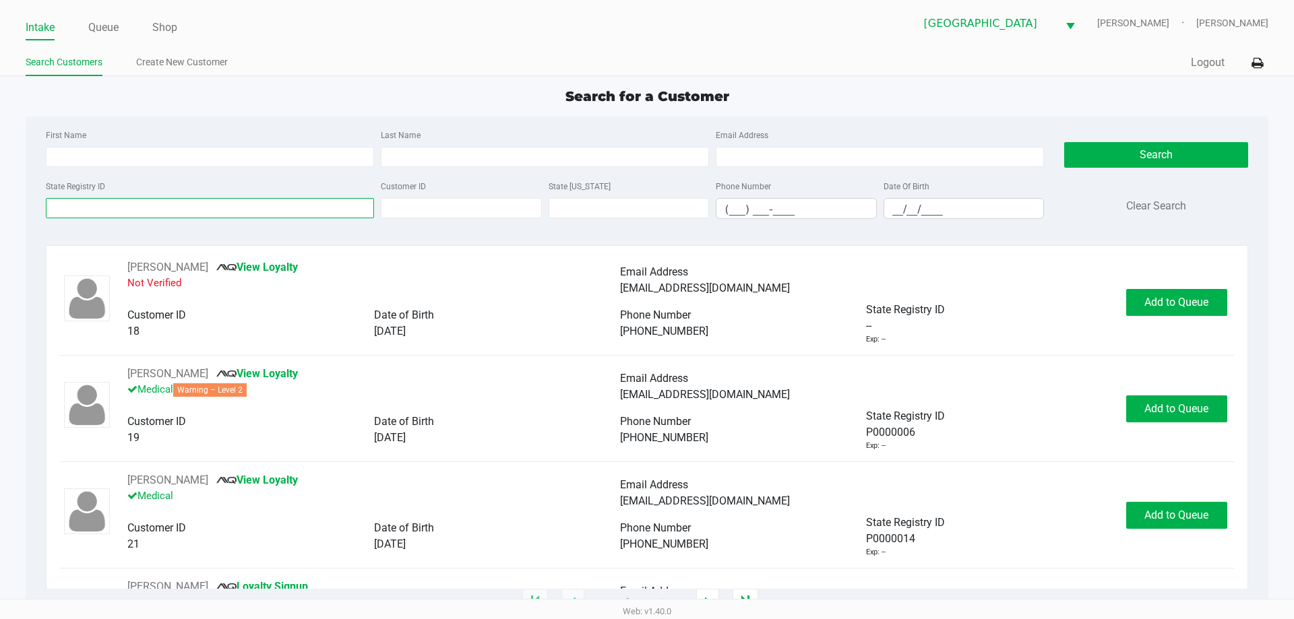
click at [113, 206] on input "State Registry ID" at bounding box center [210, 208] width 328 height 20
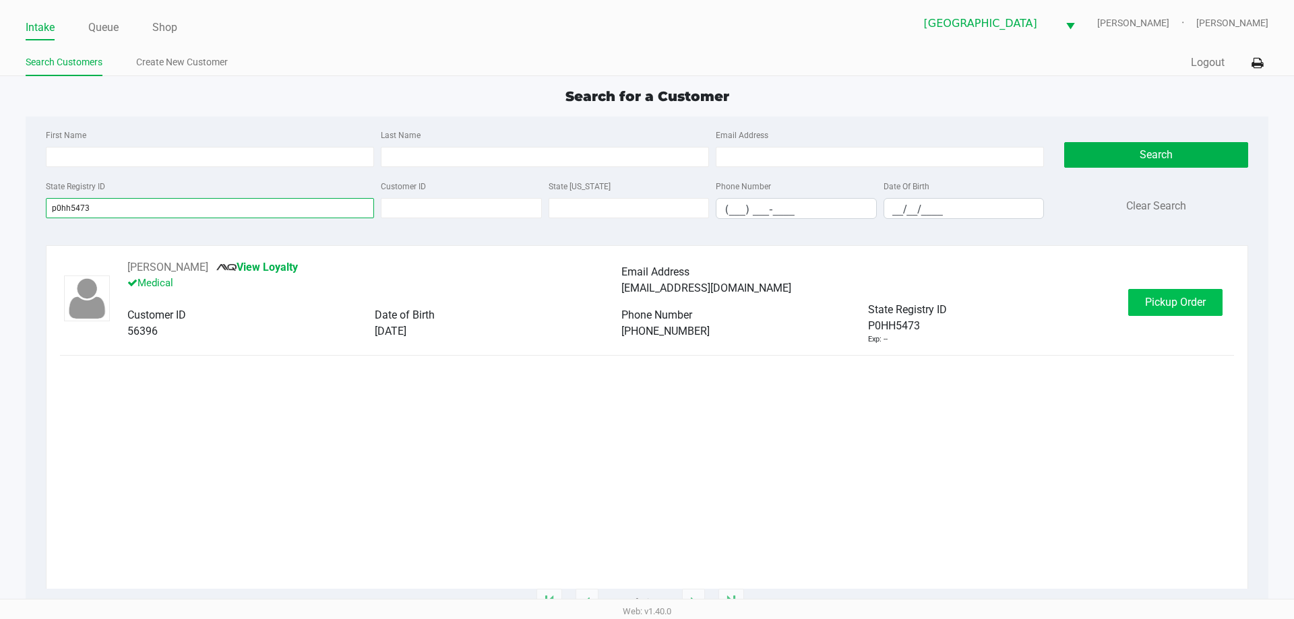
type input "p0hh5473"
click at [1194, 291] on button "Pickup Order" at bounding box center [1175, 302] width 94 height 27
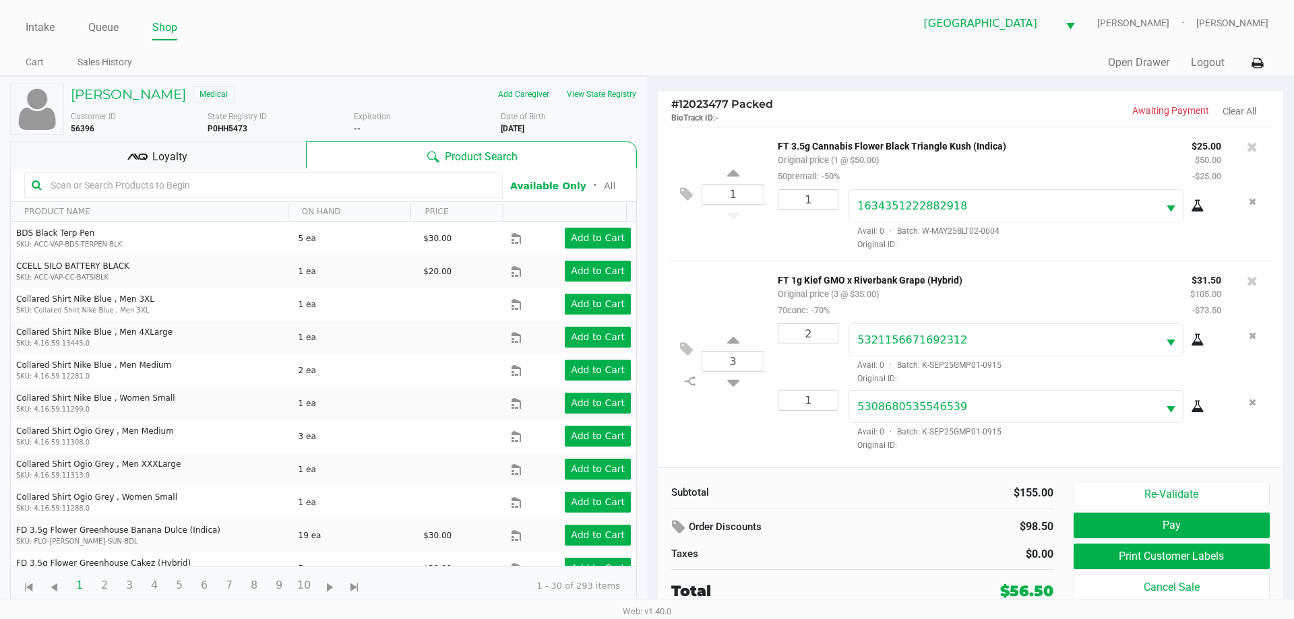
click at [1200, 214] on div at bounding box center [1202, 205] width 37 height 16
click at [1197, 210] on icon at bounding box center [1197, 206] width 13 height 11
click at [1251, 151] on icon at bounding box center [1252, 146] width 11 height 13
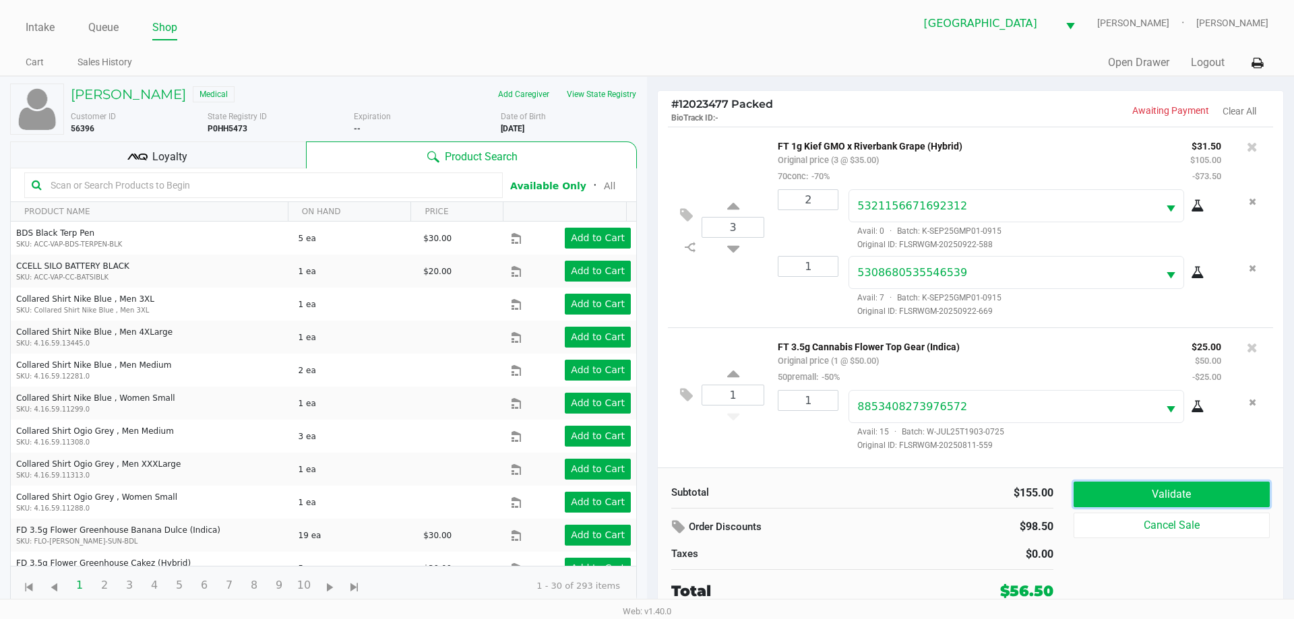
click at [1155, 494] on button "Validate" at bounding box center [1172, 495] width 196 height 26
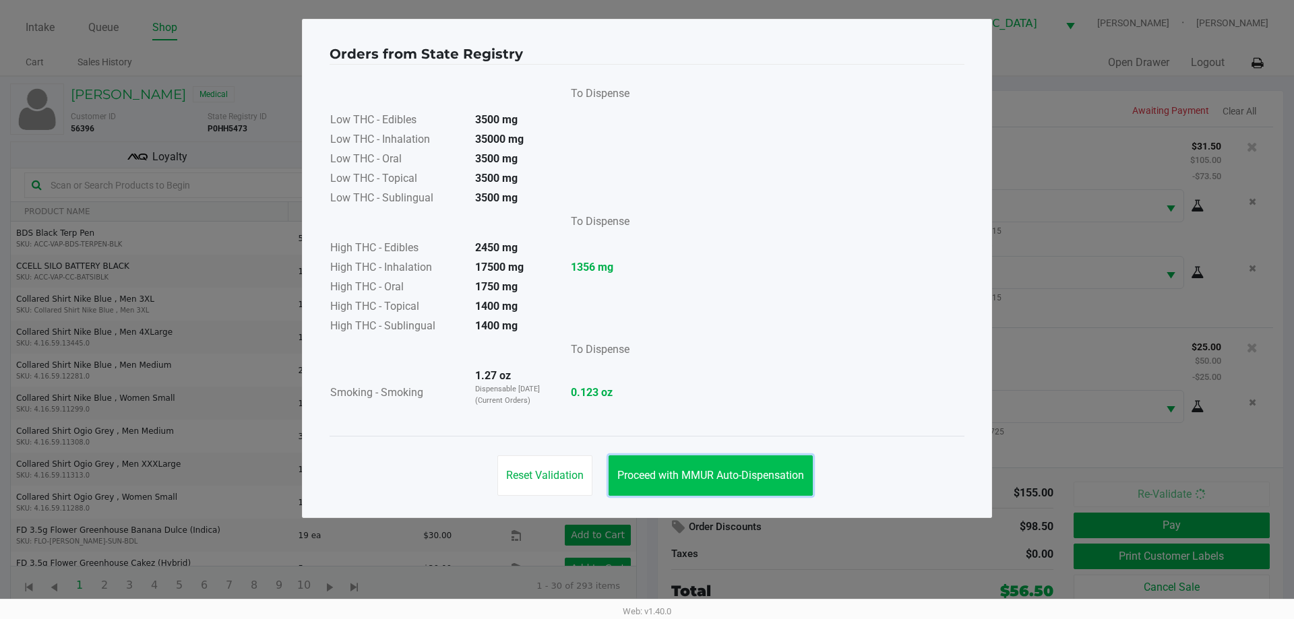
click at [717, 466] on button "Proceed with MMUR Auto-Dispensation" at bounding box center [711, 476] width 204 height 40
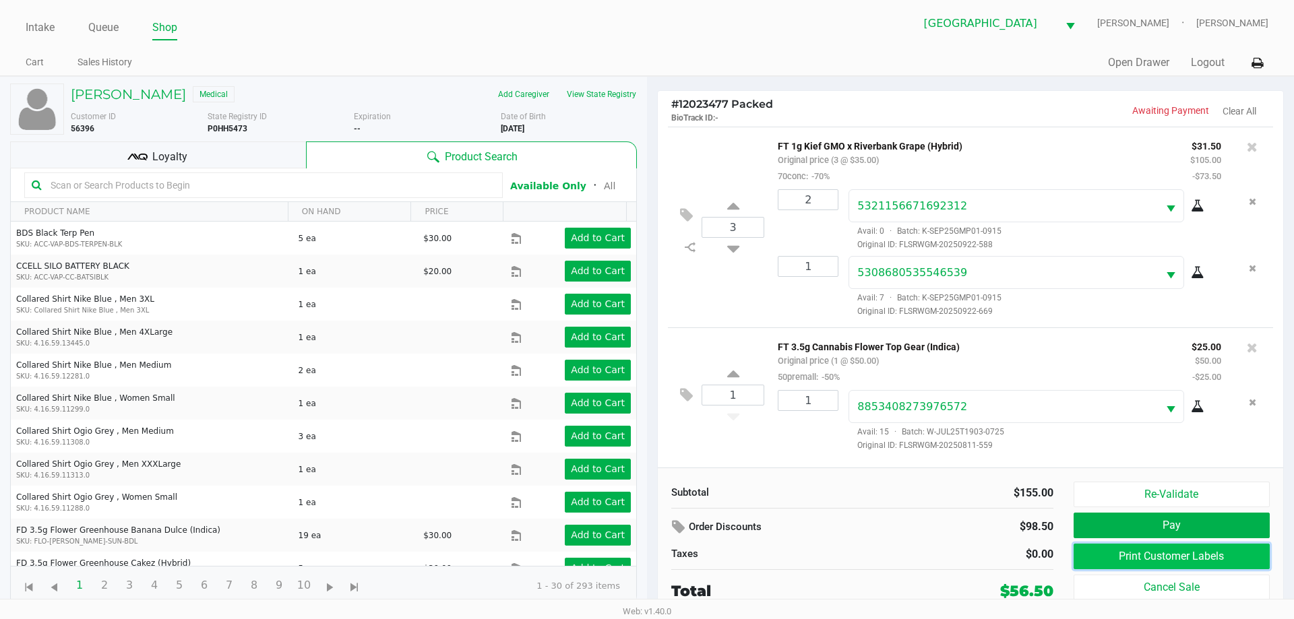
click at [1221, 563] on button "Print Customer Labels" at bounding box center [1172, 557] width 196 height 26
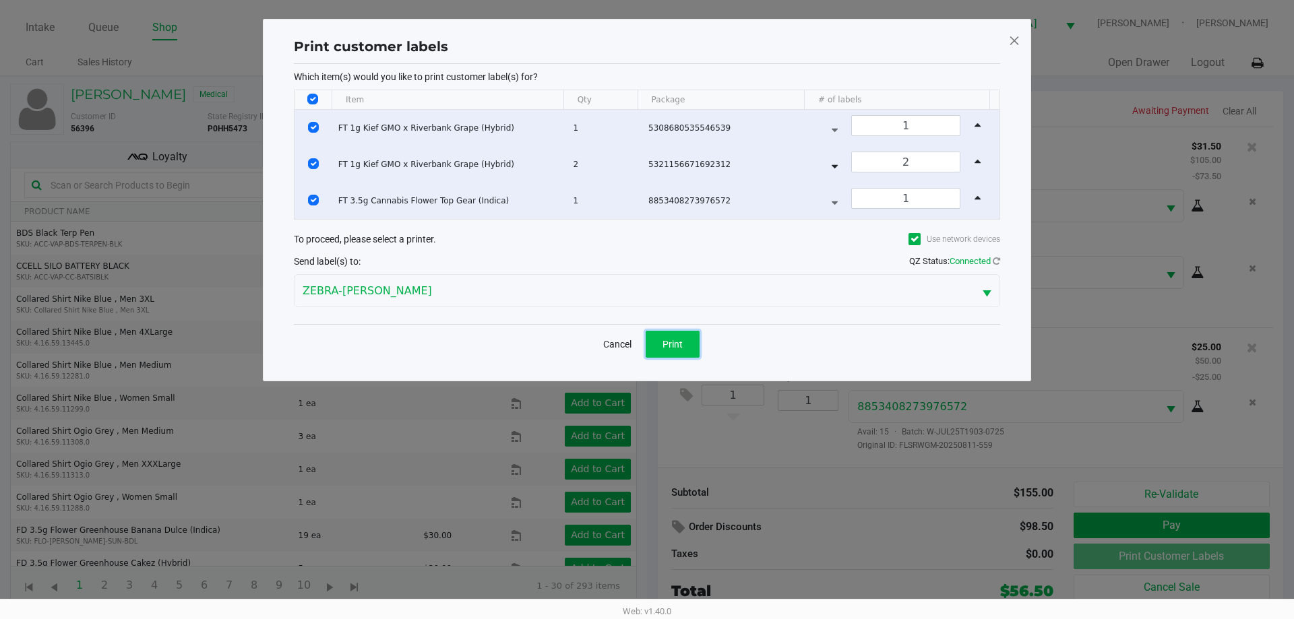
click at [683, 340] on button "Print" at bounding box center [673, 344] width 54 height 27
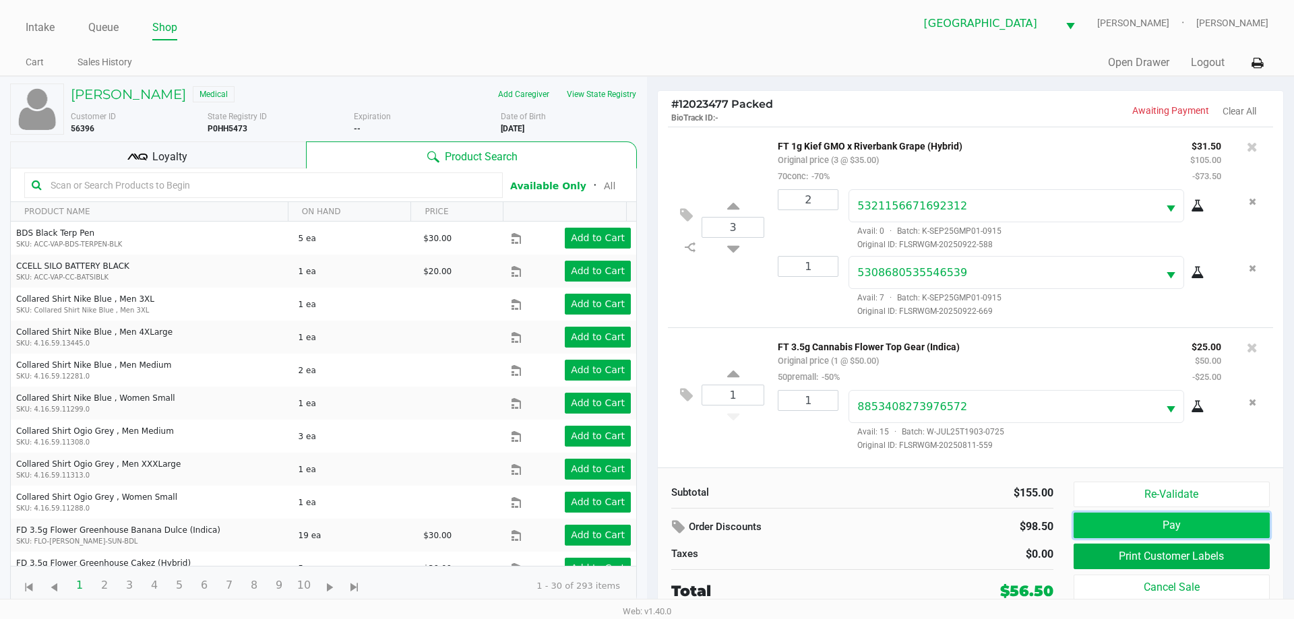
click at [1209, 517] on button "Pay" at bounding box center [1172, 526] width 196 height 26
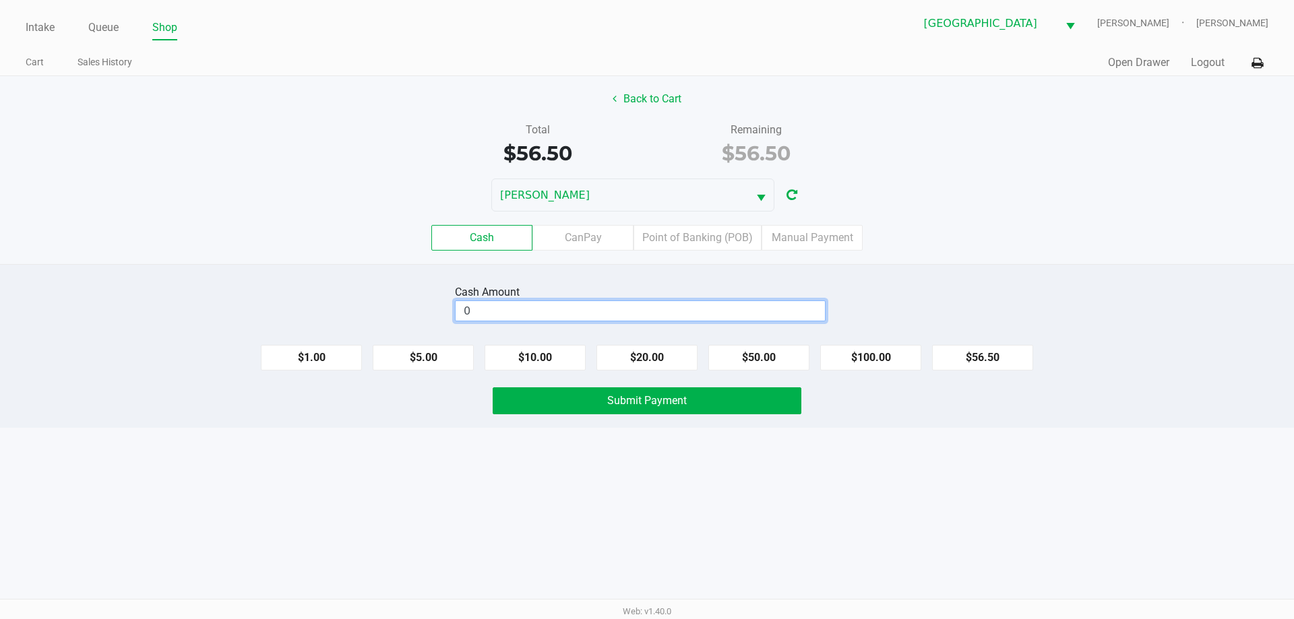
click at [771, 312] on input "0" at bounding box center [640, 311] width 369 height 20
type input "$60.00"
click at [779, 443] on div "Intake Queue Shop North Port [PERSON_NAME]-[PERSON_NAME] Cart Sales History Qui…" at bounding box center [647, 309] width 1294 height 619
click at [728, 398] on button "Submit Payment" at bounding box center [647, 400] width 309 height 27
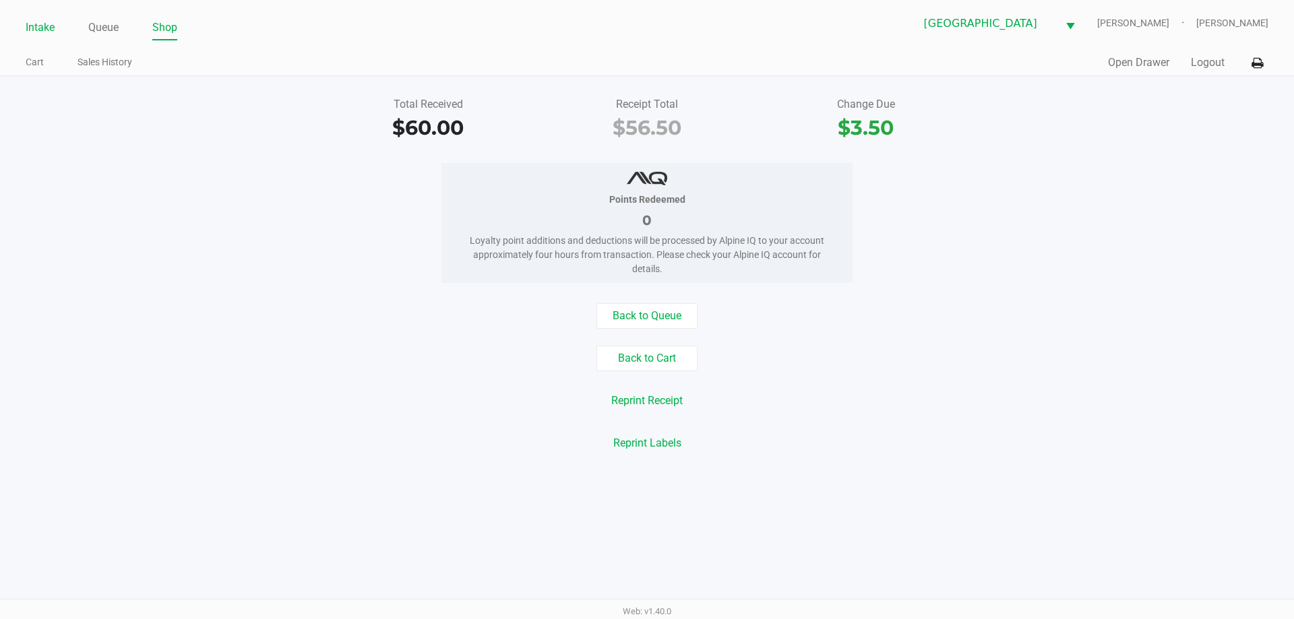
click at [43, 20] on link "Intake" at bounding box center [40, 27] width 29 height 19
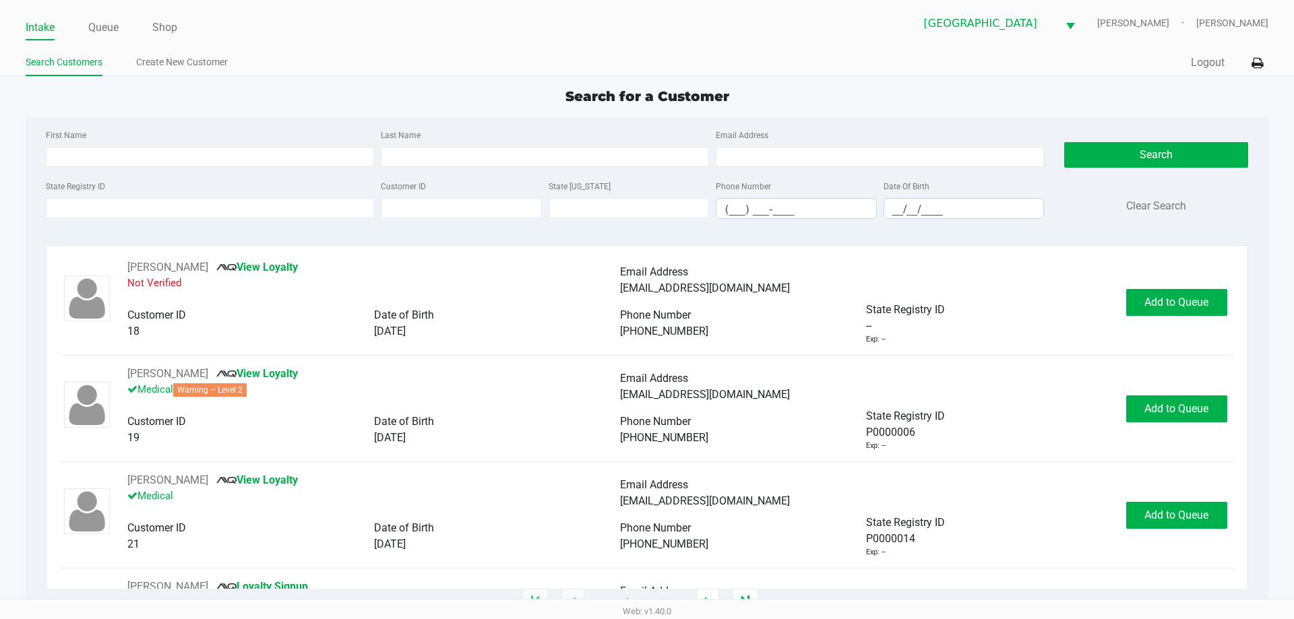
click at [381, 66] on ul "Search Customers Create New Customer" at bounding box center [336, 64] width 621 height 23
click at [90, 216] on input "State Registry ID" at bounding box center [210, 208] width 328 height 20
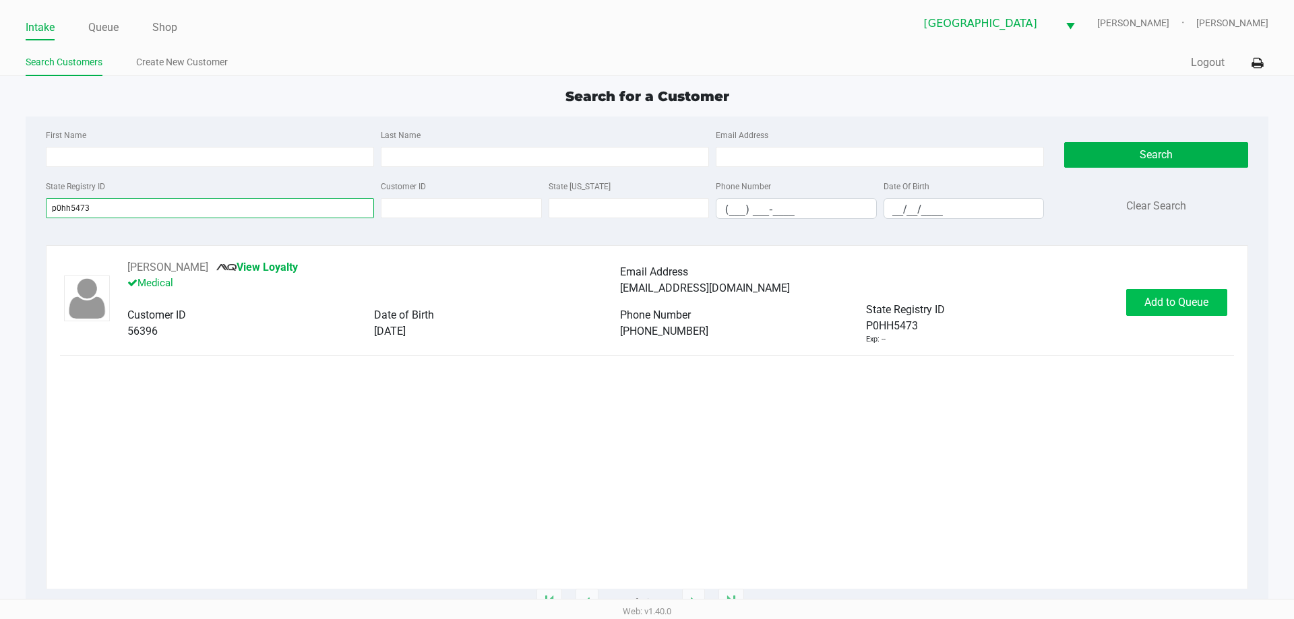
type input "p0hh5473"
click at [1181, 305] on span "Add to Queue" at bounding box center [1176, 302] width 64 height 13
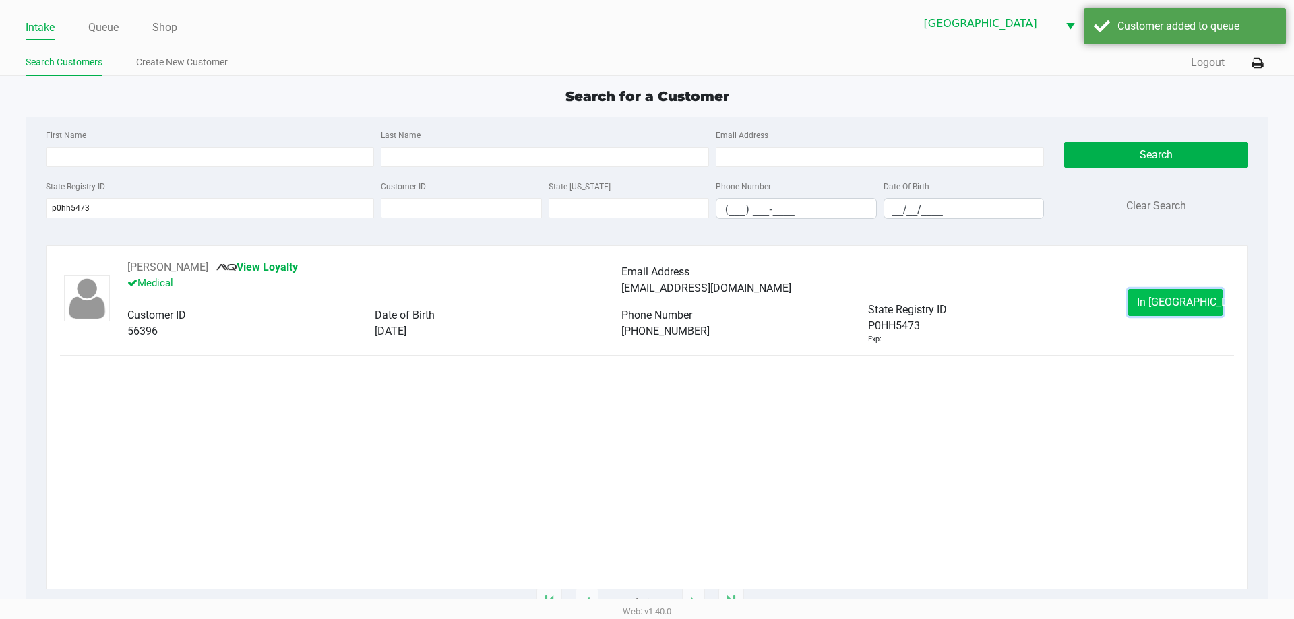
click at [1155, 304] on span "In [GEOGRAPHIC_DATA]" at bounding box center [1193, 302] width 113 height 13
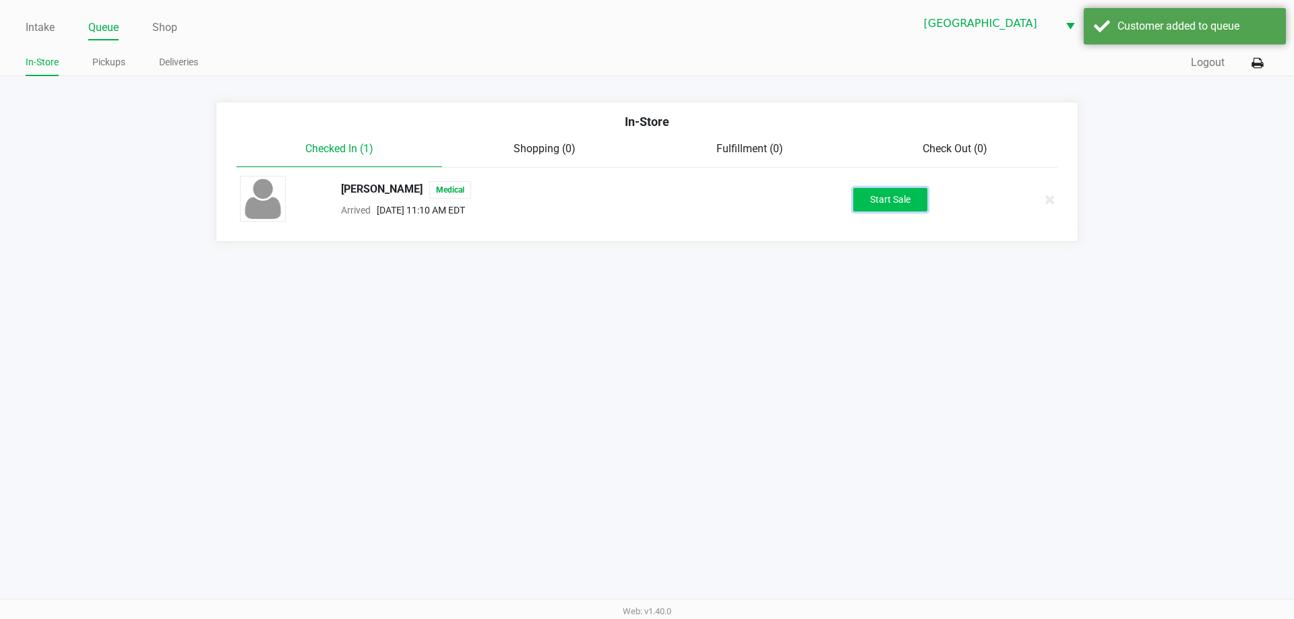
click at [873, 204] on button "Start Sale" at bounding box center [890, 200] width 74 height 24
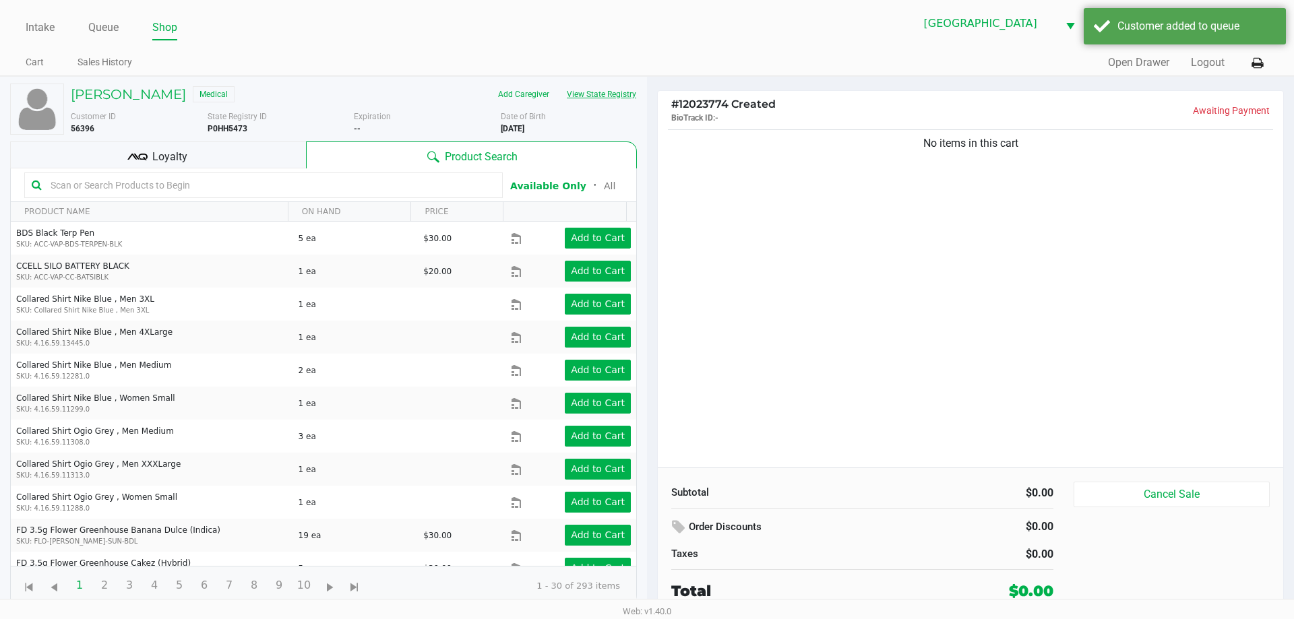
click at [590, 96] on button "View State Registry" at bounding box center [597, 95] width 79 height 22
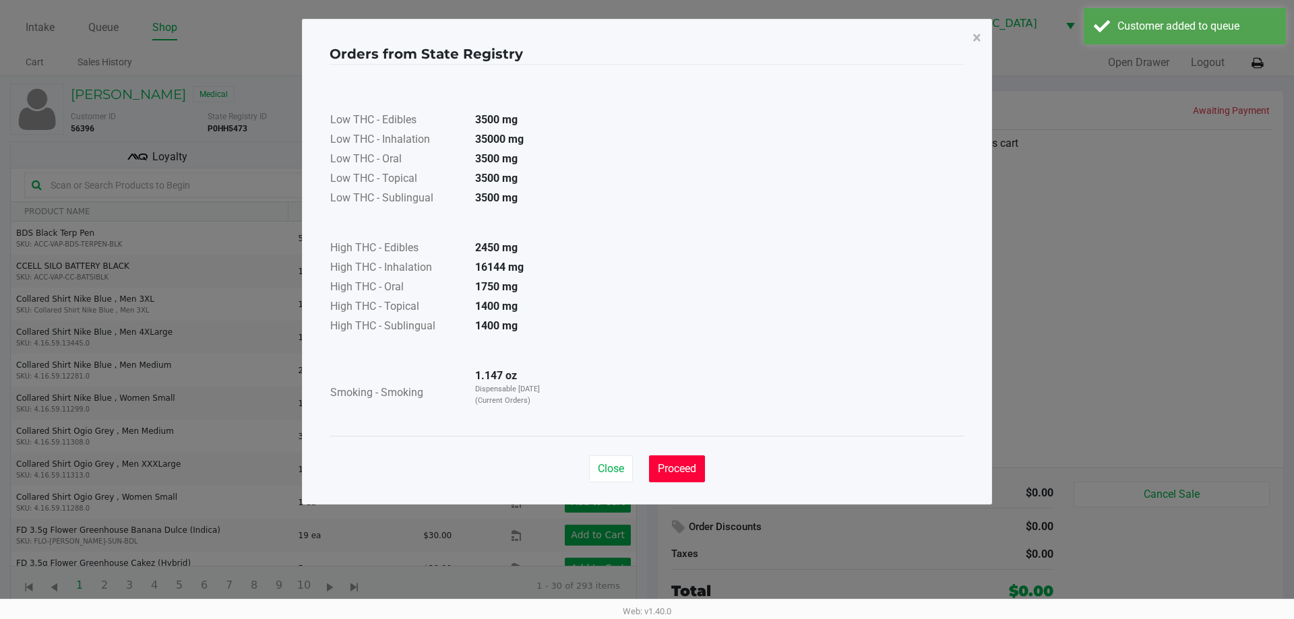
click at [680, 481] on button "Proceed" at bounding box center [677, 469] width 56 height 27
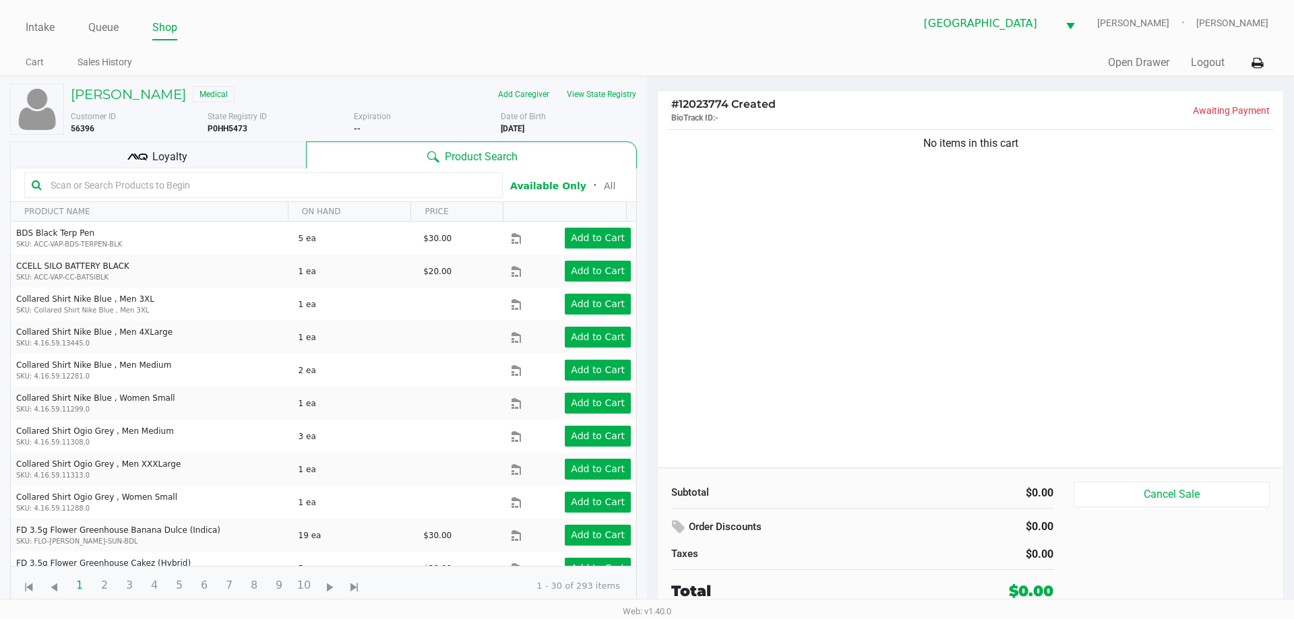
click at [883, 396] on div "No items in this cart" at bounding box center [970, 297] width 625 height 341
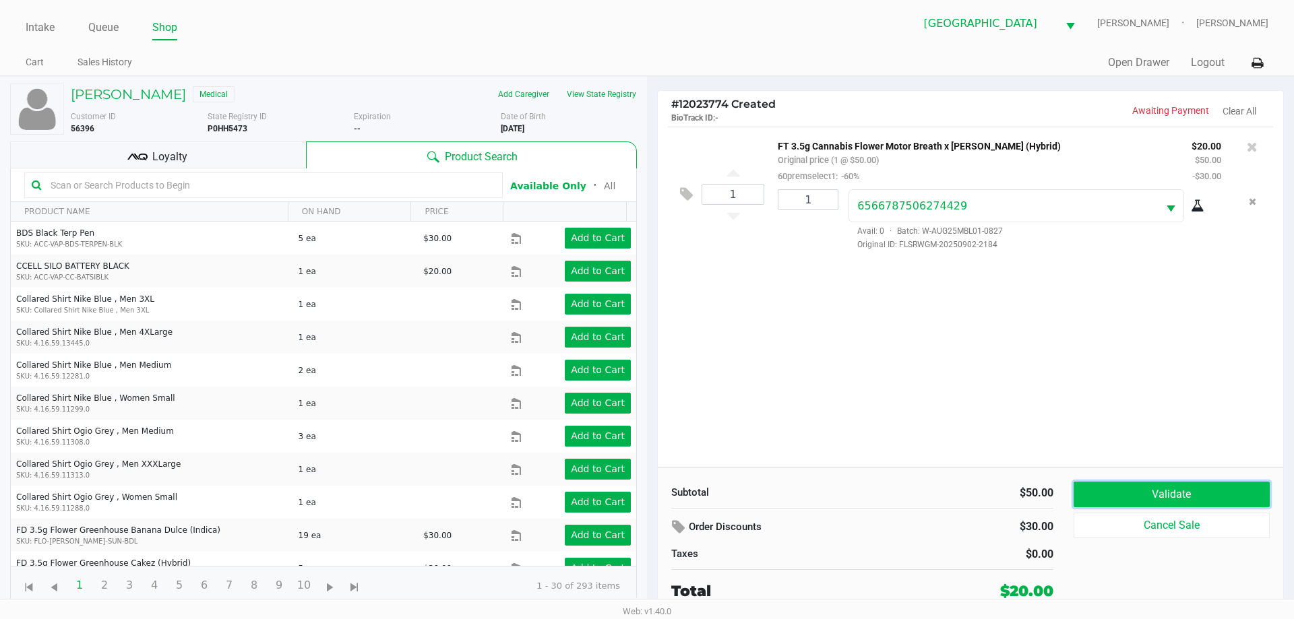
click at [1158, 505] on button "Validate" at bounding box center [1172, 495] width 196 height 26
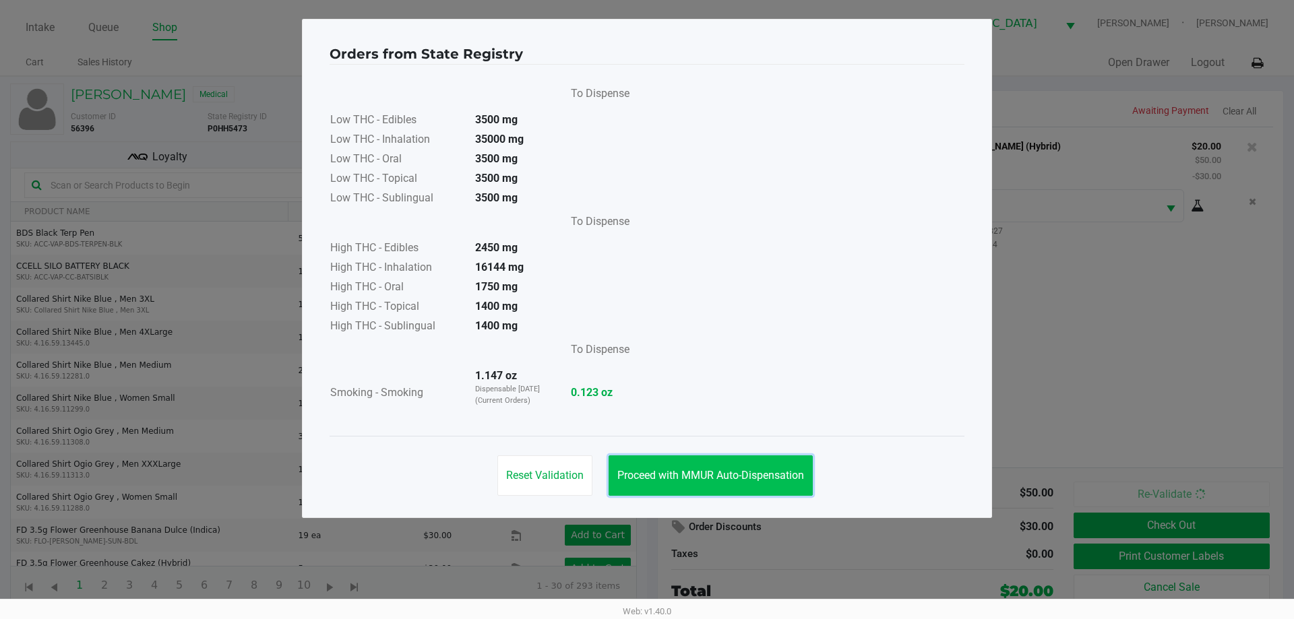
click at [731, 487] on button "Proceed with MMUR Auto-Dispensation" at bounding box center [711, 476] width 204 height 40
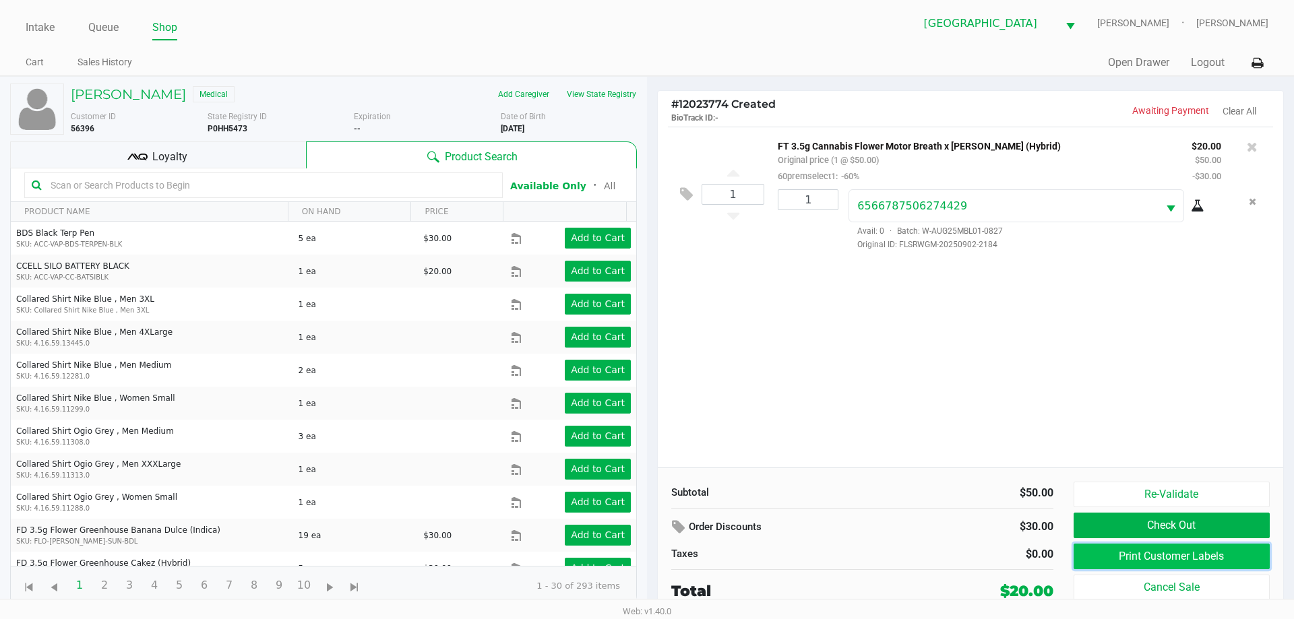
click at [1172, 554] on button "Print Customer Labels" at bounding box center [1172, 557] width 196 height 26
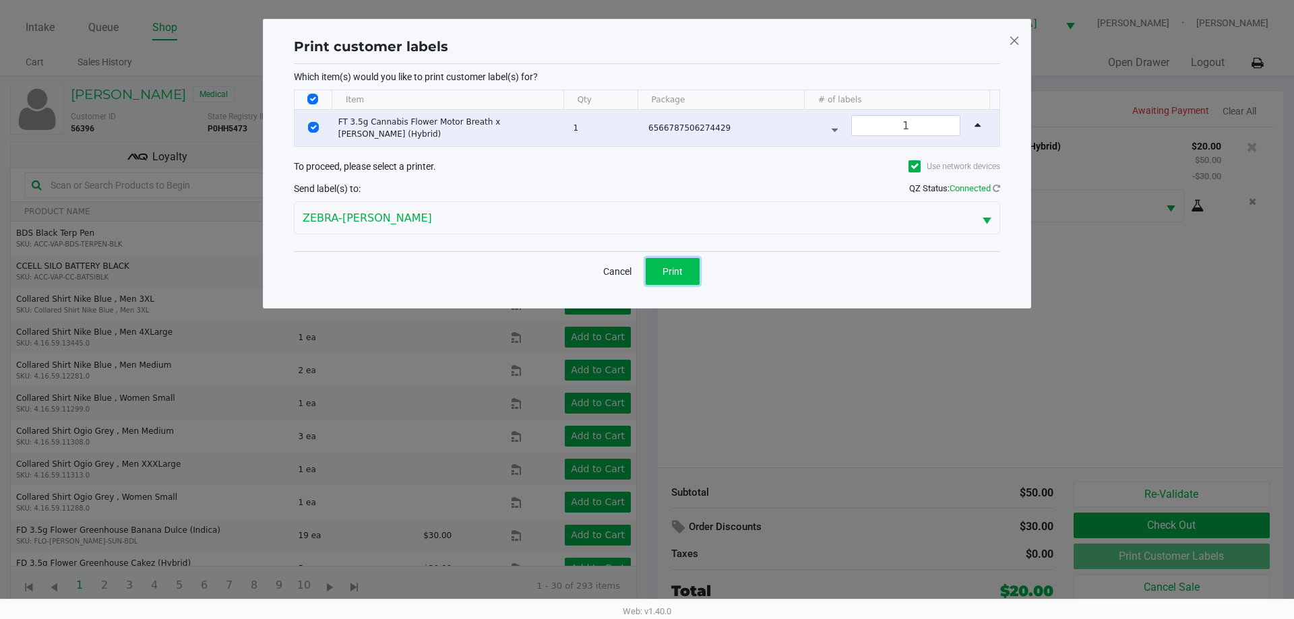
click at [681, 278] on button "Print" at bounding box center [673, 271] width 54 height 27
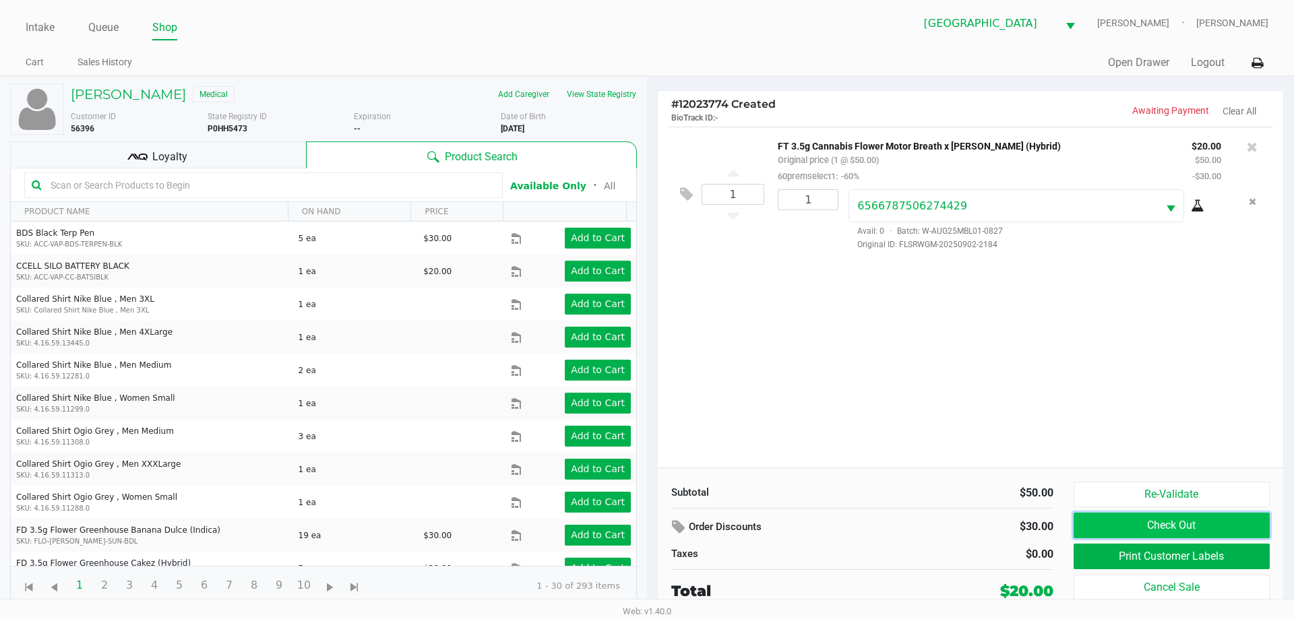
click at [1177, 531] on button "Check Out" at bounding box center [1172, 526] width 196 height 26
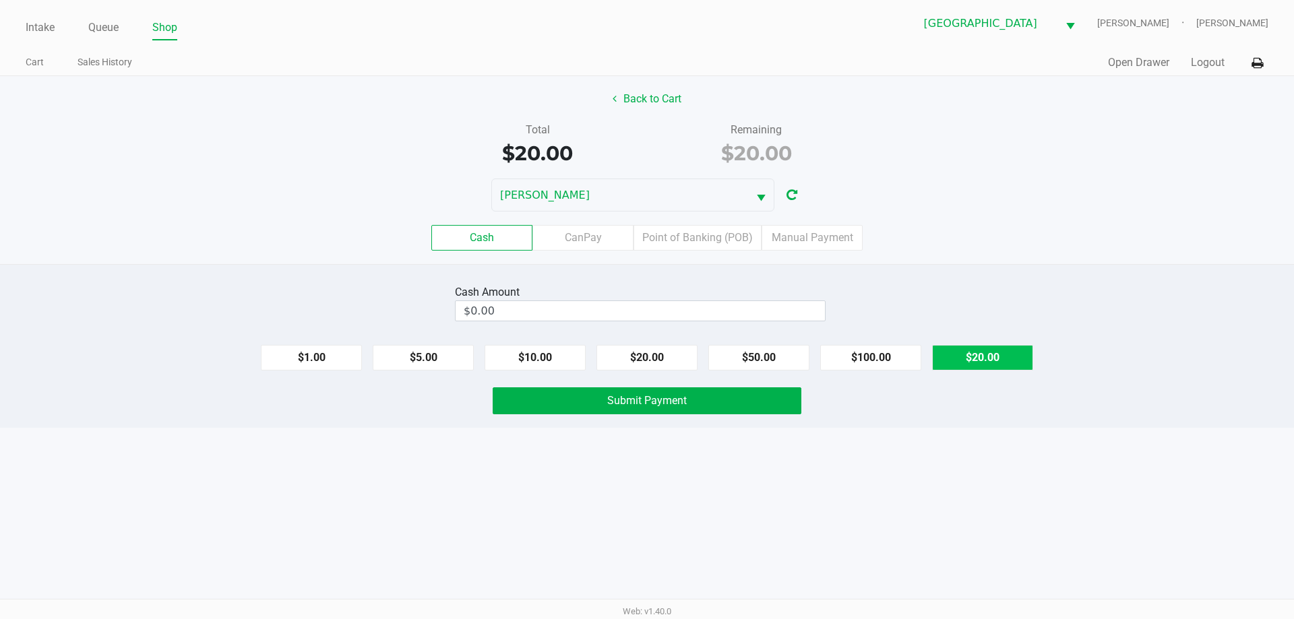
click at [999, 363] on button "$20.00" at bounding box center [982, 358] width 101 height 26
type input "$20.00"
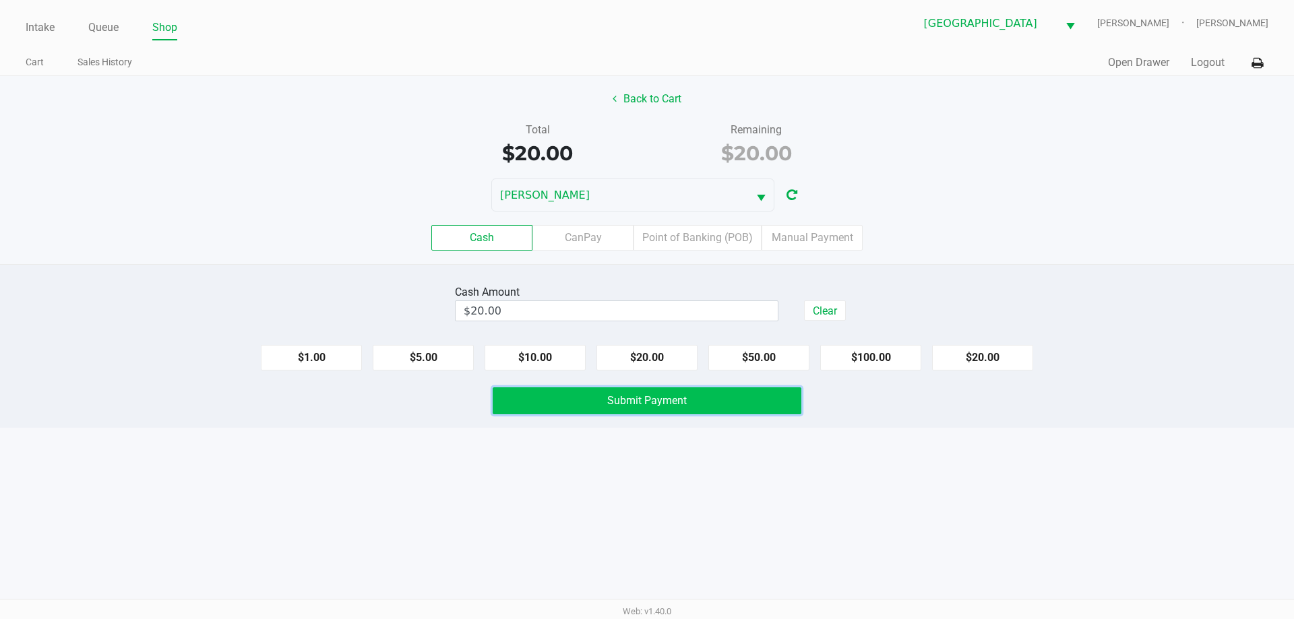
click at [696, 406] on button "Submit Payment" at bounding box center [647, 400] width 309 height 27
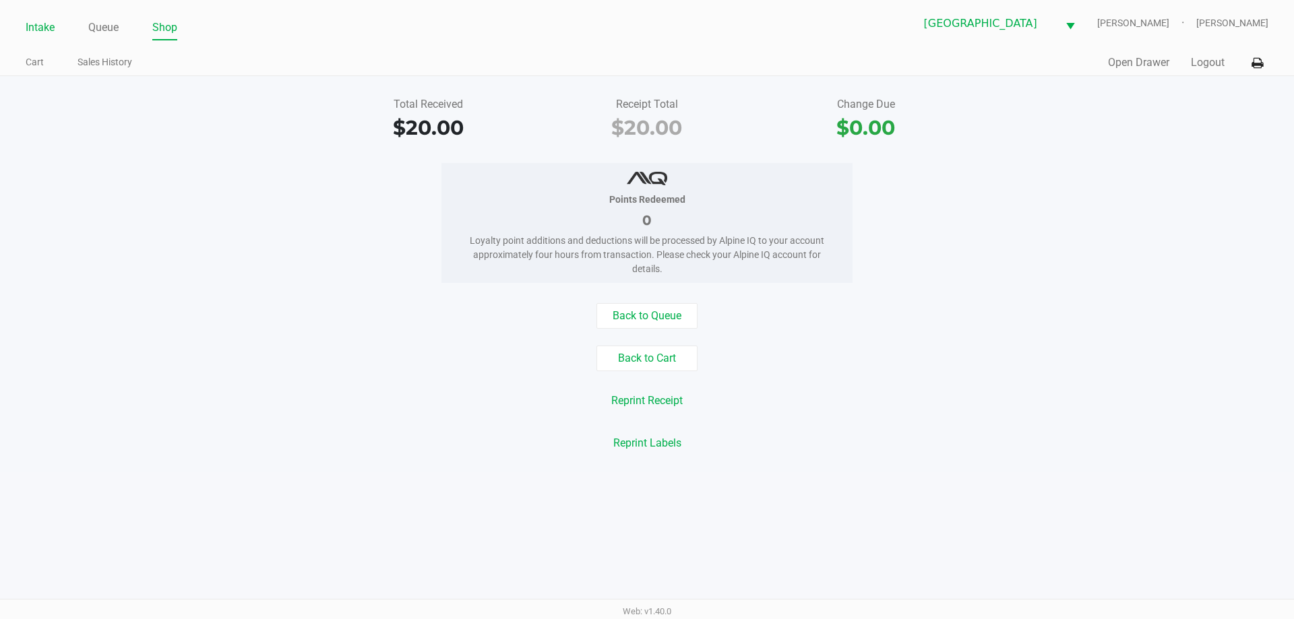
click at [42, 25] on link "Intake" at bounding box center [40, 27] width 29 height 19
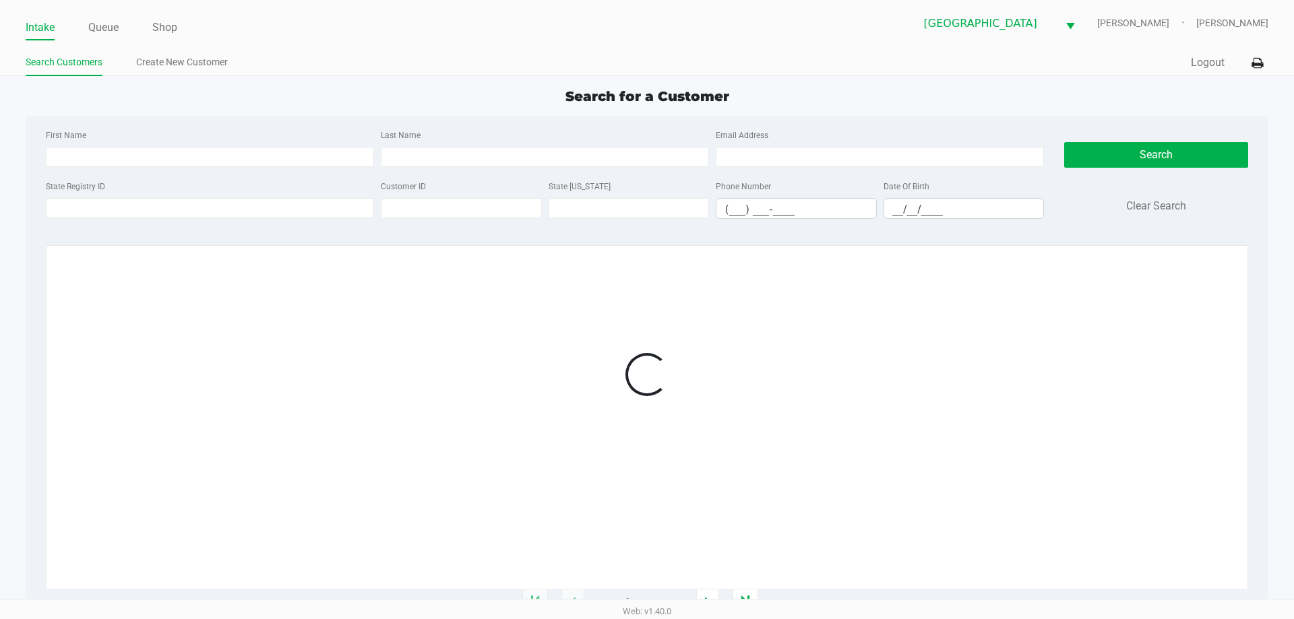
click at [364, 53] on ul "Search Customers Create New Customer" at bounding box center [336, 64] width 621 height 23
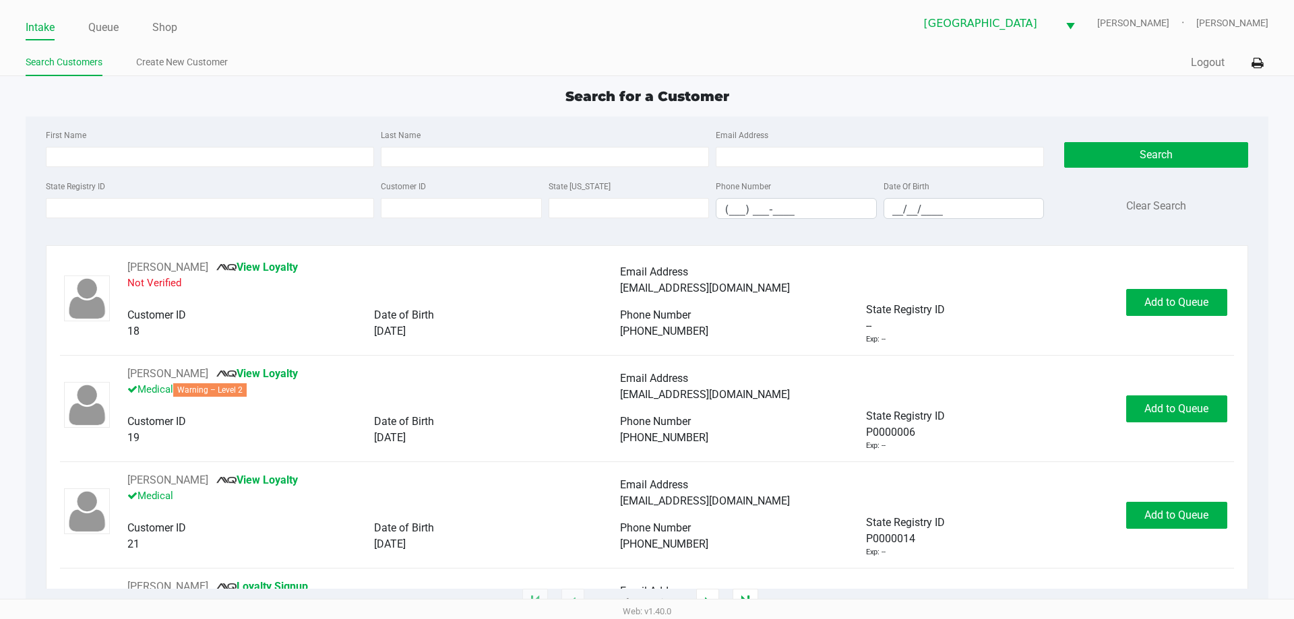
click at [441, 66] on ul "Search Customers Create New Customer" at bounding box center [336, 64] width 621 height 23
click at [377, 97] on div "Search for a Customer" at bounding box center [646, 96] width 1262 height 20
click at [458, 69] on ul "Search Customers Create New Customer" at bounding box center [336, 64] width 621 height 23
type input "[PERSON_NAME]"
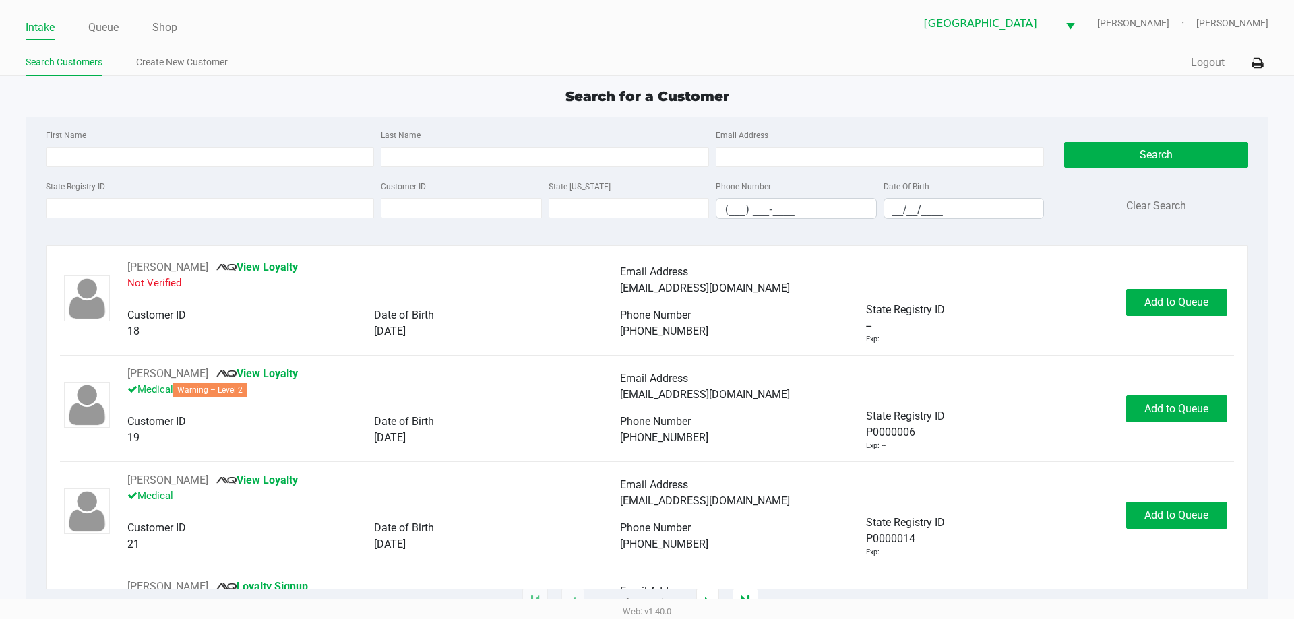
type input "[PERSON_NAME]"
type input "[DATE]"
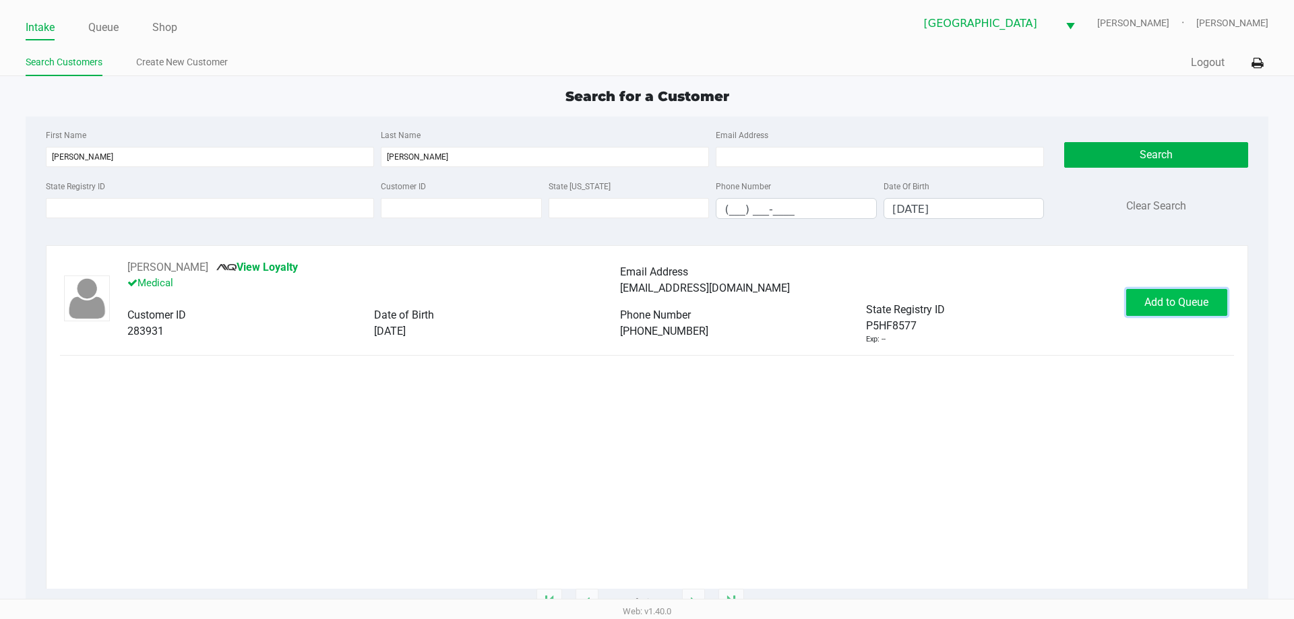
click at [1165, 310] on button "Add to Queue" at bounding box center [1176, 302] width 101 height 27
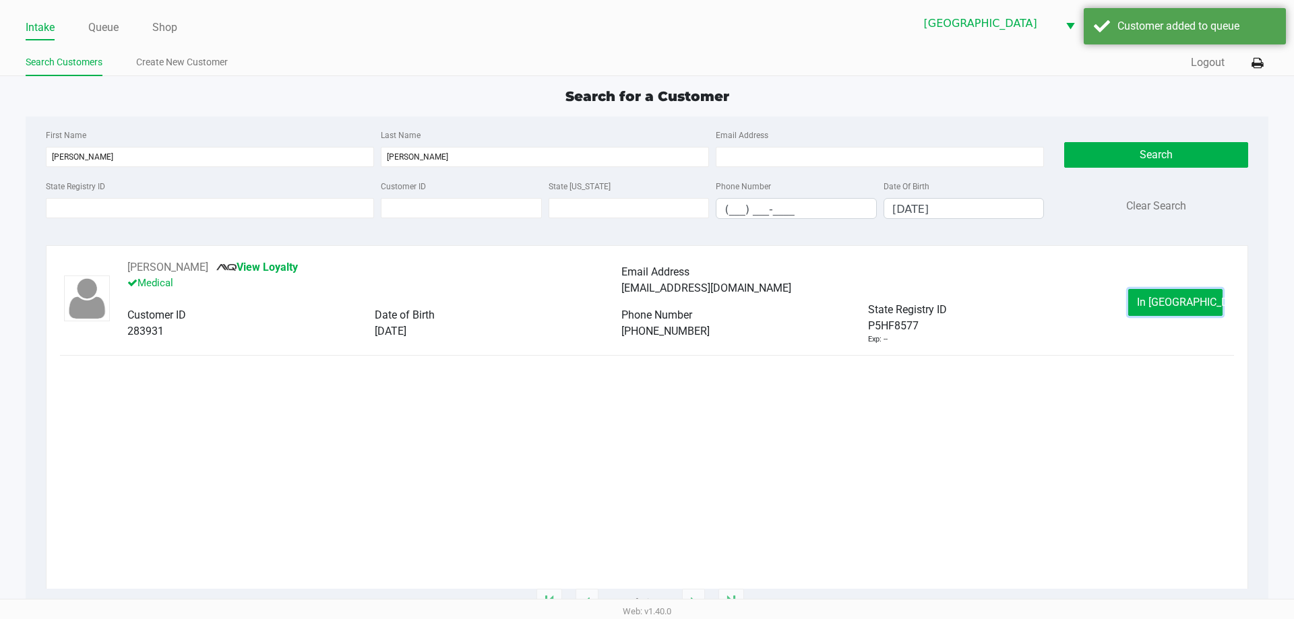
click at [1175, 311] on button "In [GEOGRAPHIC_DATA]" at bounding box center [1175, 302] width 94 height 27
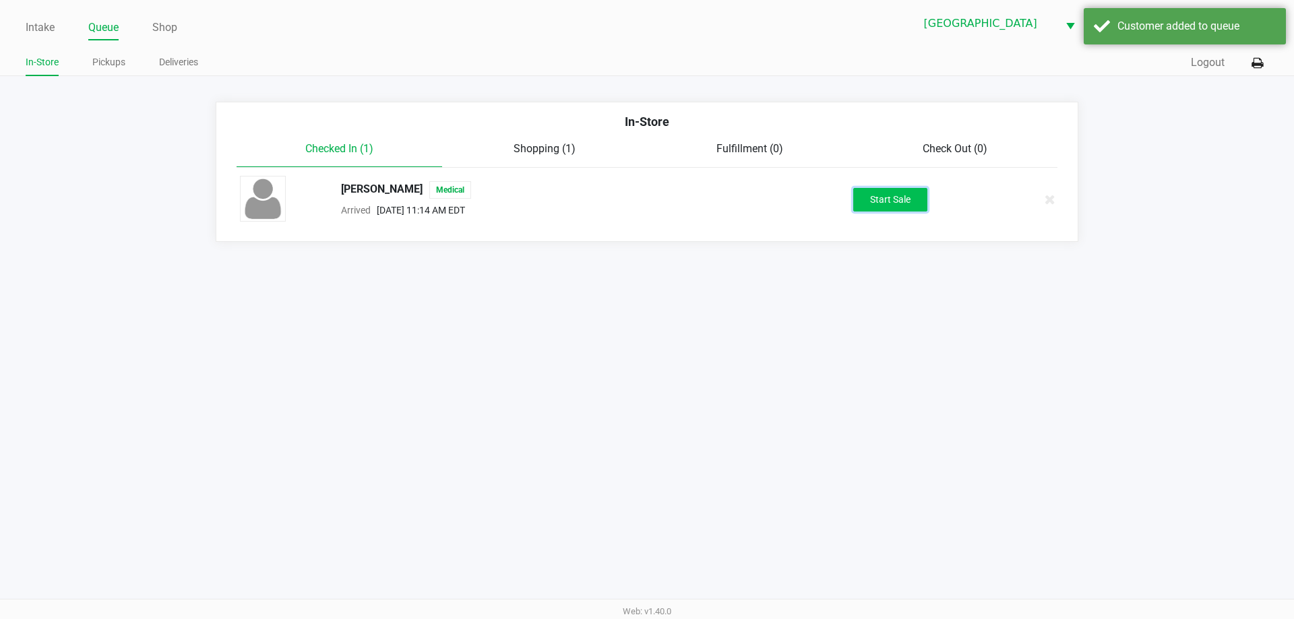
click at [892, 204] on button "Start Sale" at bounding box center [890, 200] width 74 height 24
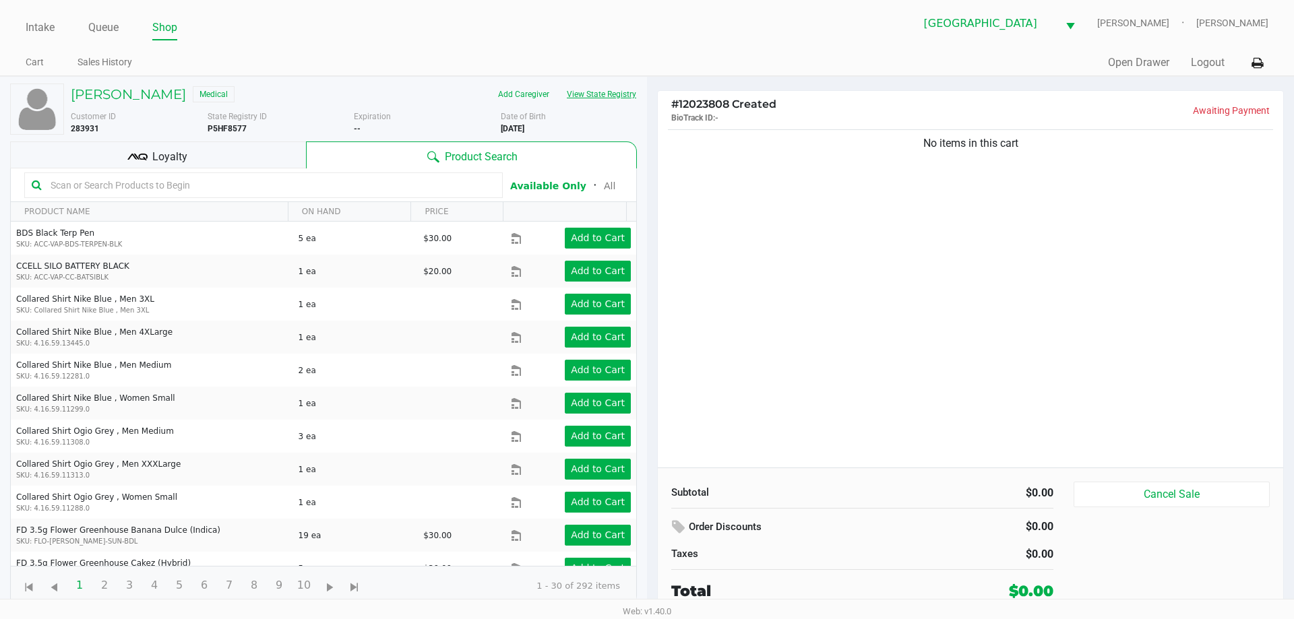
click at [615, 97] on button "View State Registry" at bounding box center [597, 95] width 79 height 22
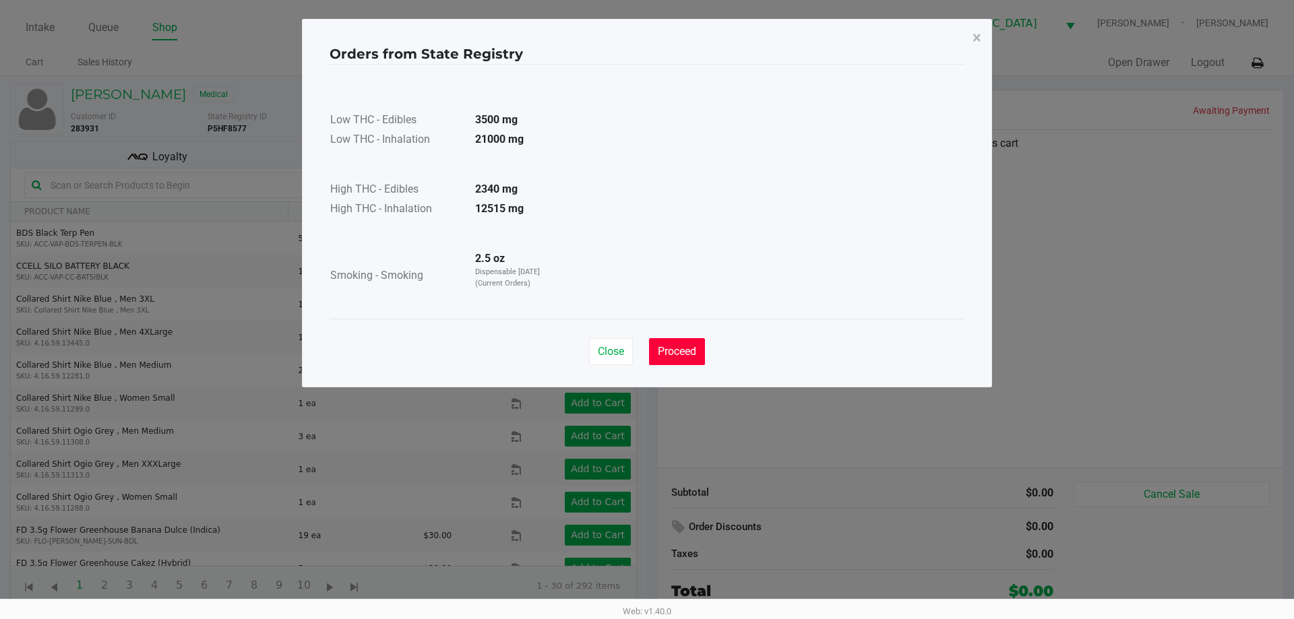
click at [694, 348] on span "Proceed" at bounding box center [677, 351] width 38 height 13
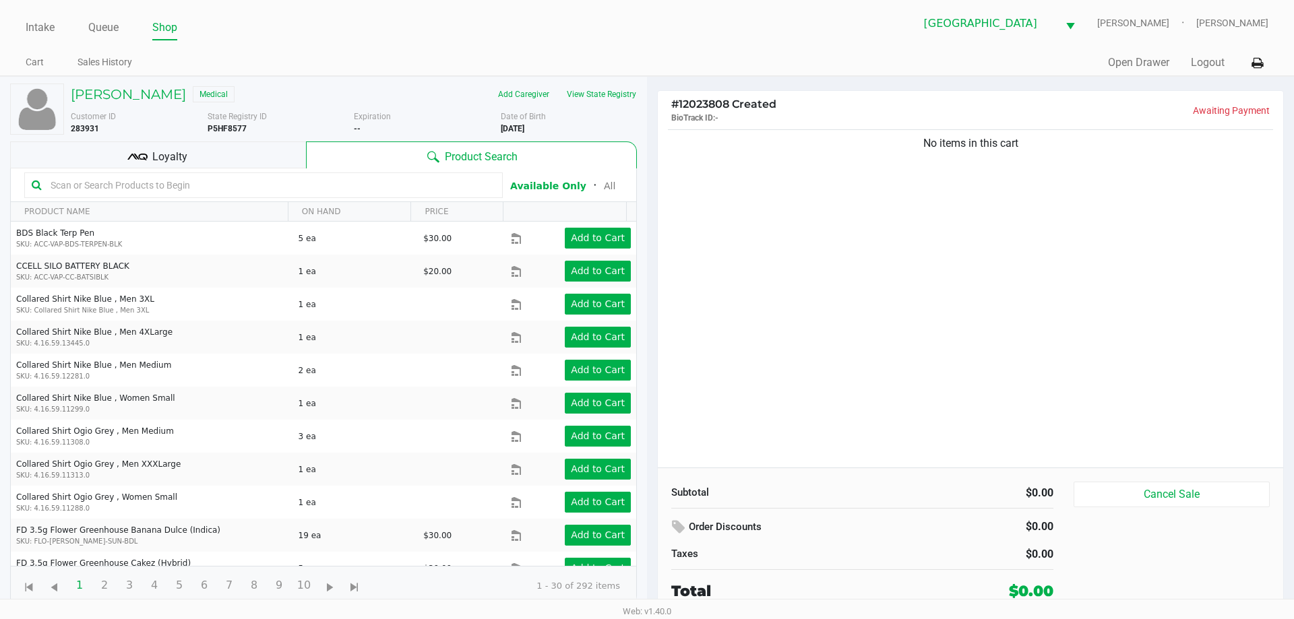
click at [1041, 354] on div "No items in this cart" at bounding box center [970, 297] width 625 height 341
click at [584, 88] on button "View State Registry" at bounding box center [597, 95] width 79 height 22
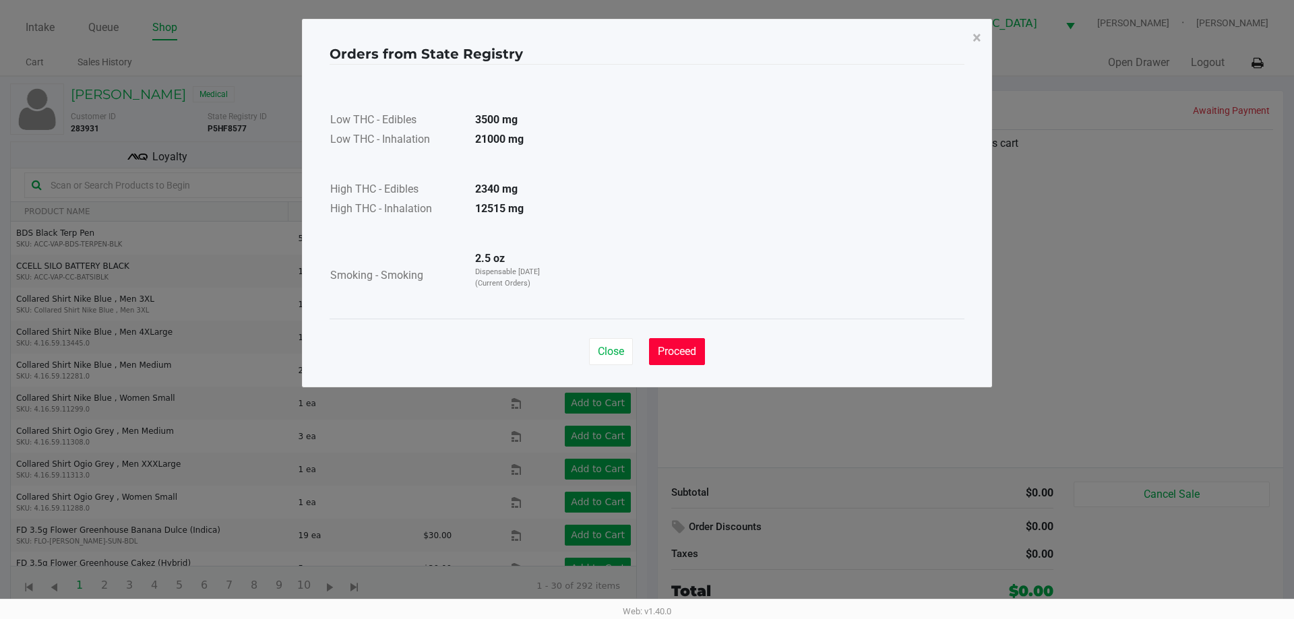
click at [672, 360] on button "Proceed" at bounding box center [677, 351] width 56 height 27
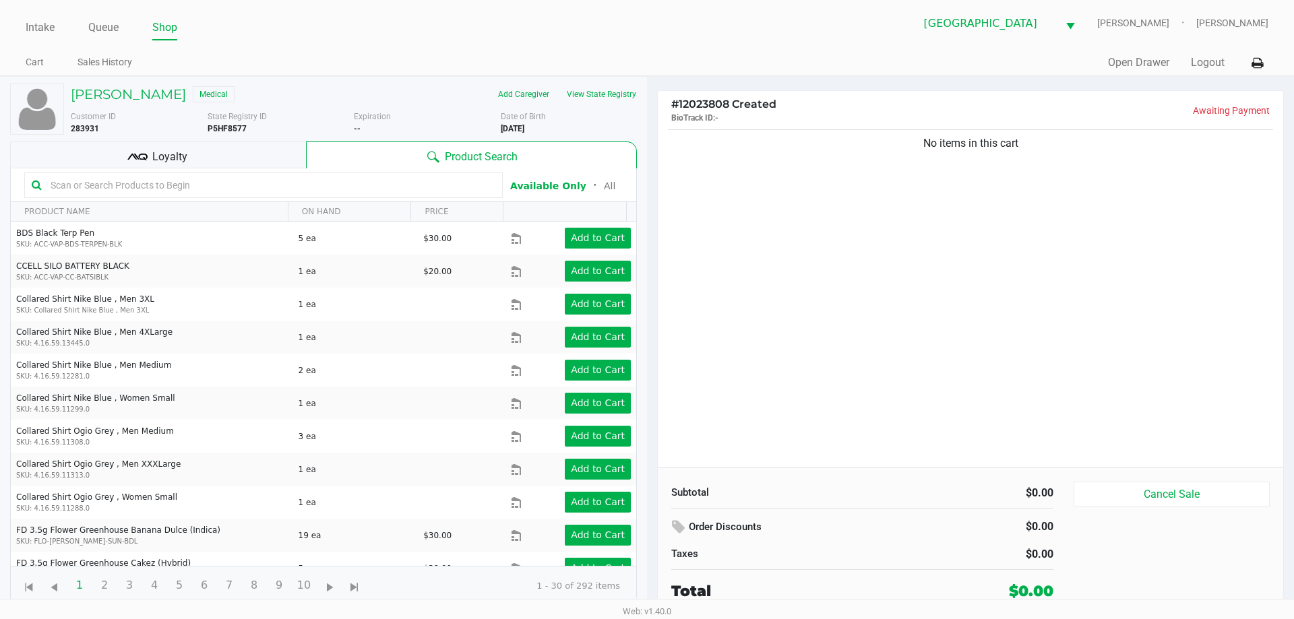
click at [878, 359] on div "No items in this cart" at bounding box center [970, 297] width 625 height 341
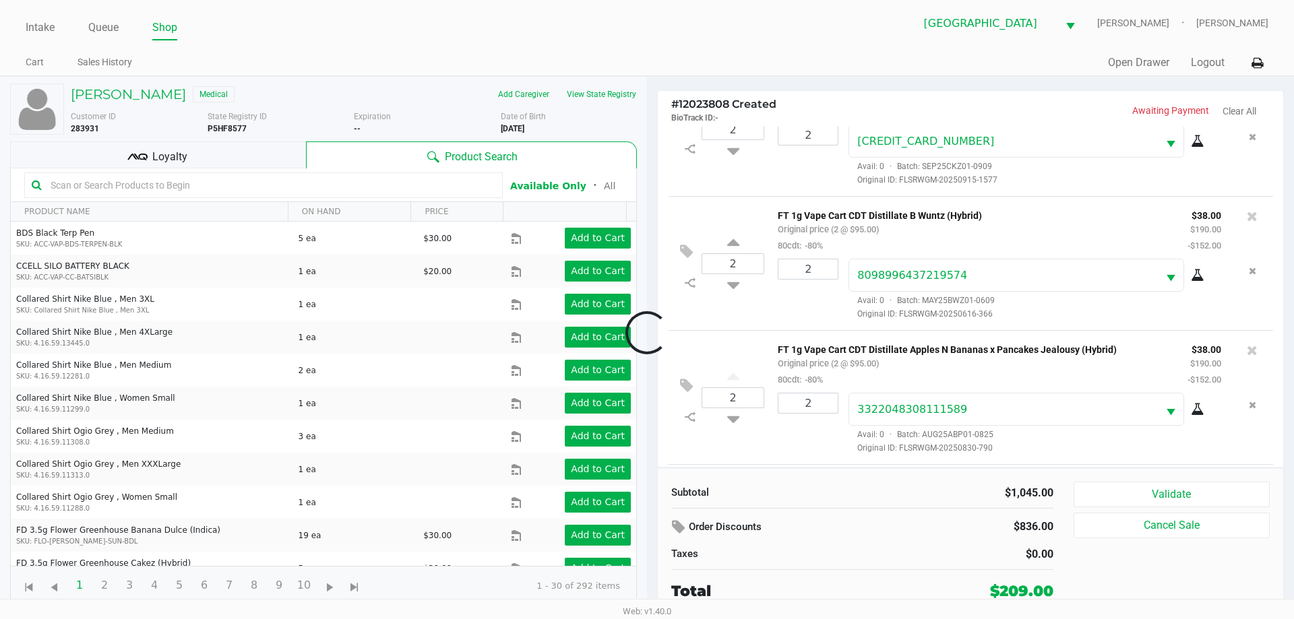
scroll to position [468, 0]
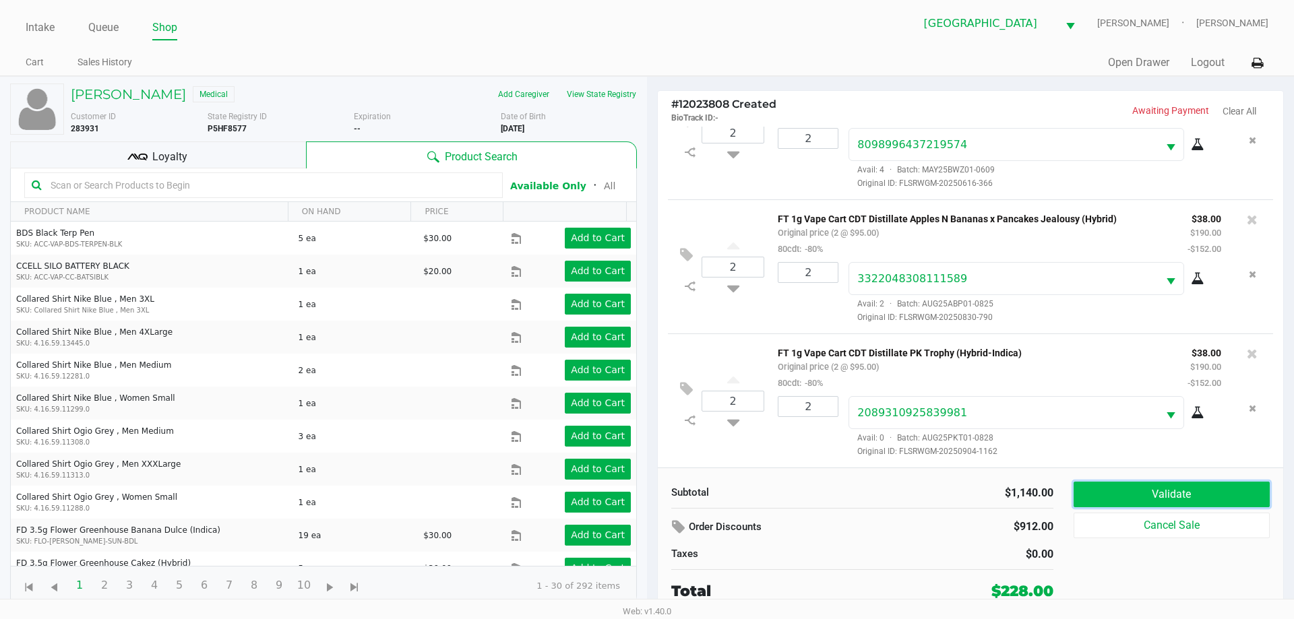
click at [1154, 503] on button "Validate" at bounding box center [1172, 495] width 196 height 26
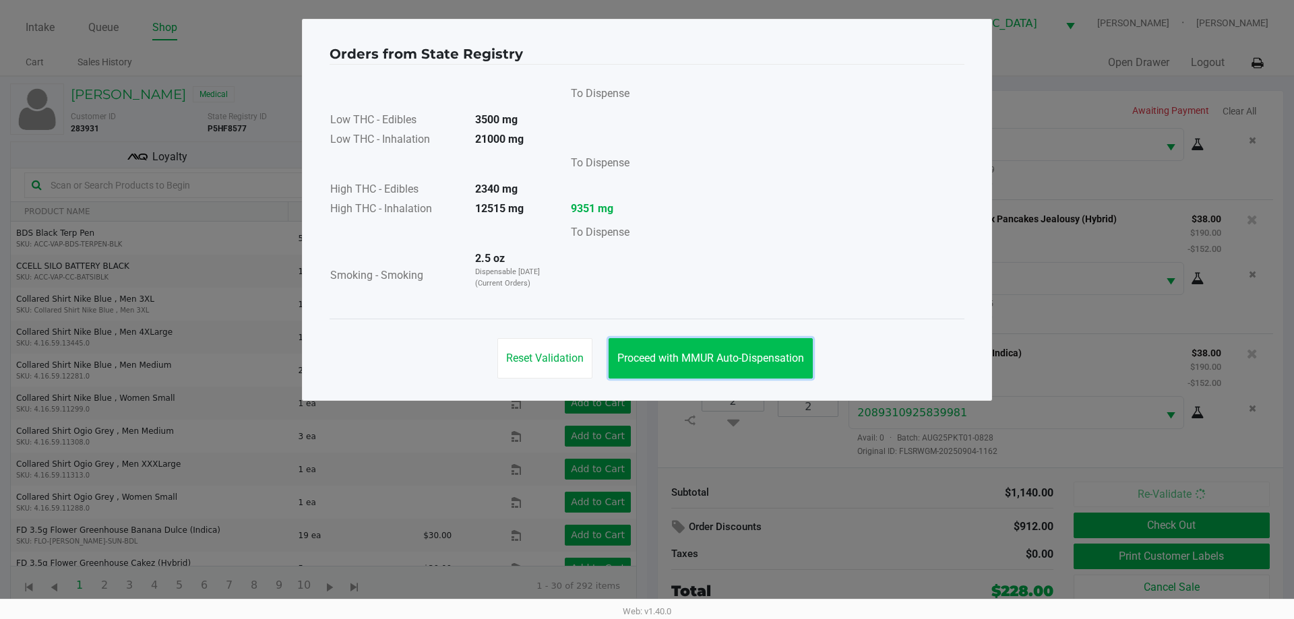
click at [764, 359] on span "Proceed with MMUR Auto-Dispensation" at bounding box center [710, 358] width 187 height 13
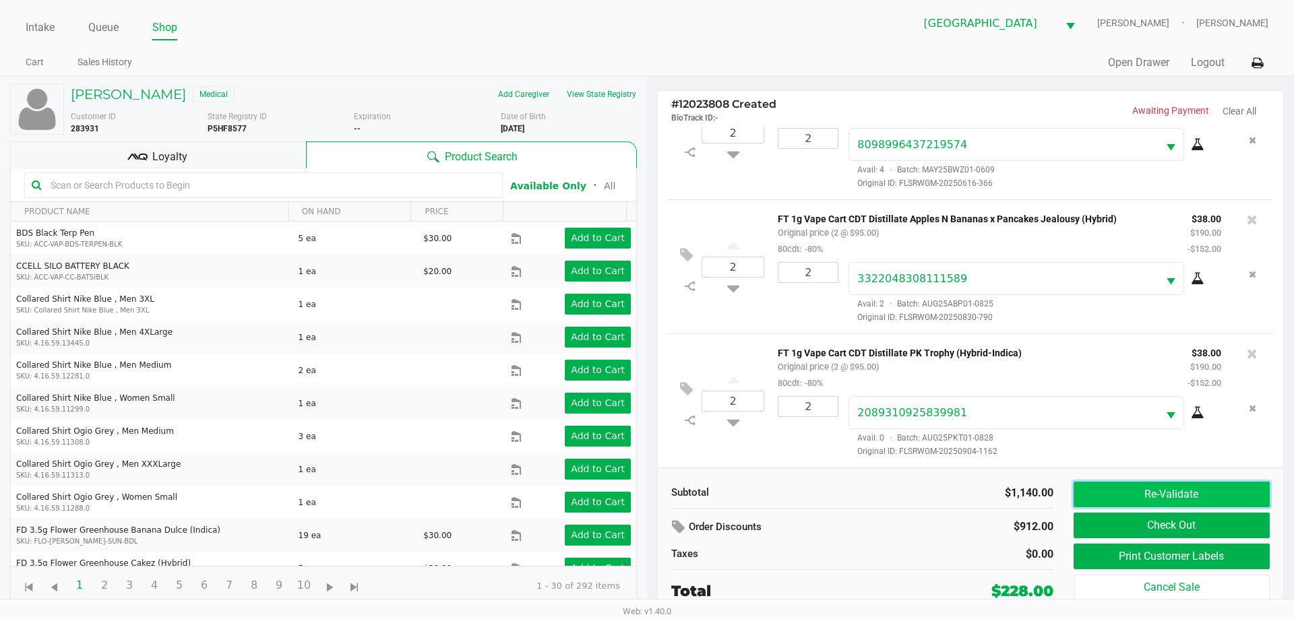
click at [1094, 497] on button "Re-Validate" at bounding box center [1172, 495] width 196 height 26
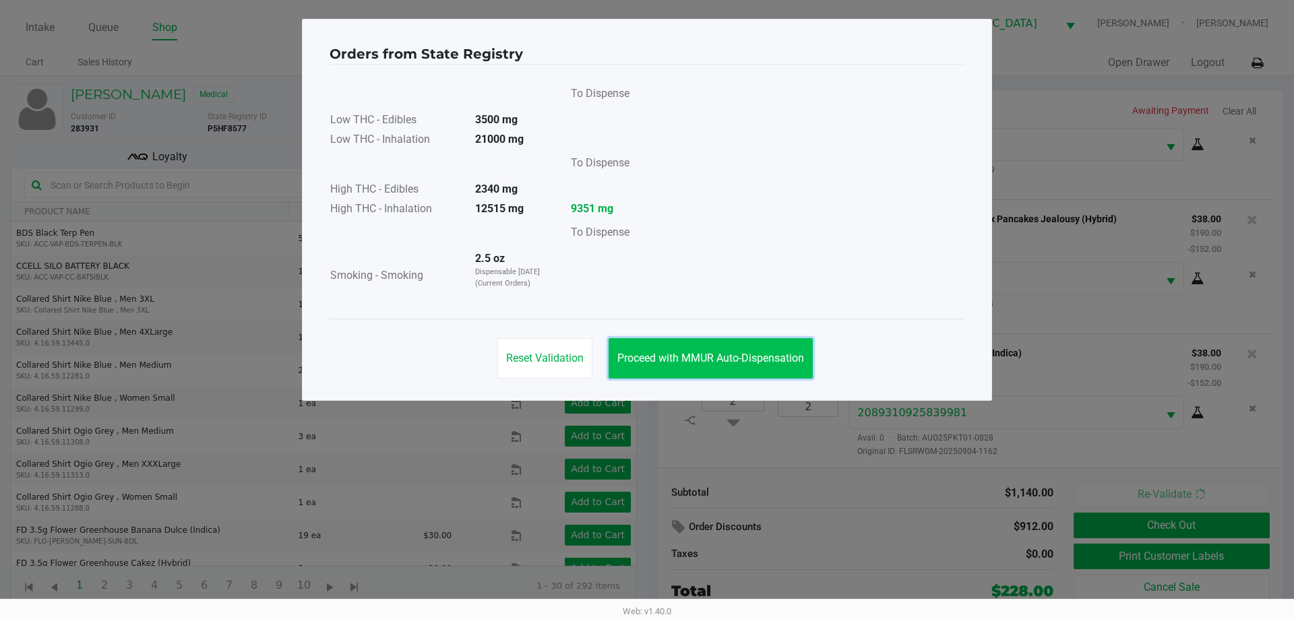
click at [650, 353] on span "Proceed with MMUR Auto-Dispensation" at bounding box center [710, 358] width 187 height 13
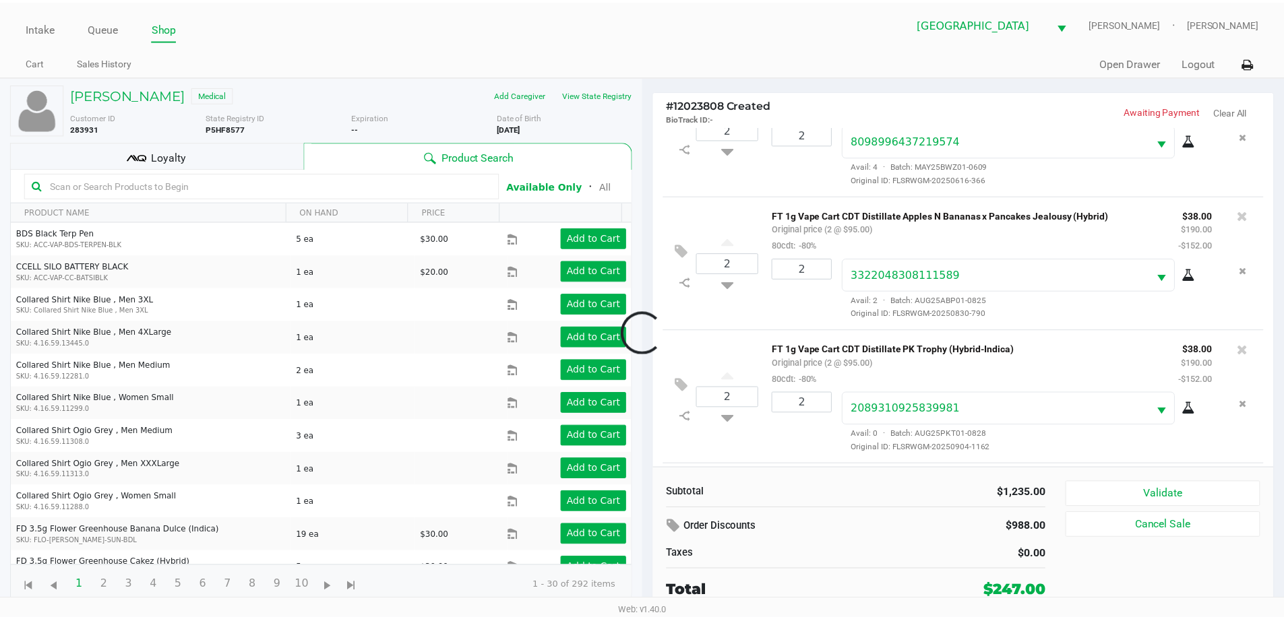
scroll to position [602, 0]
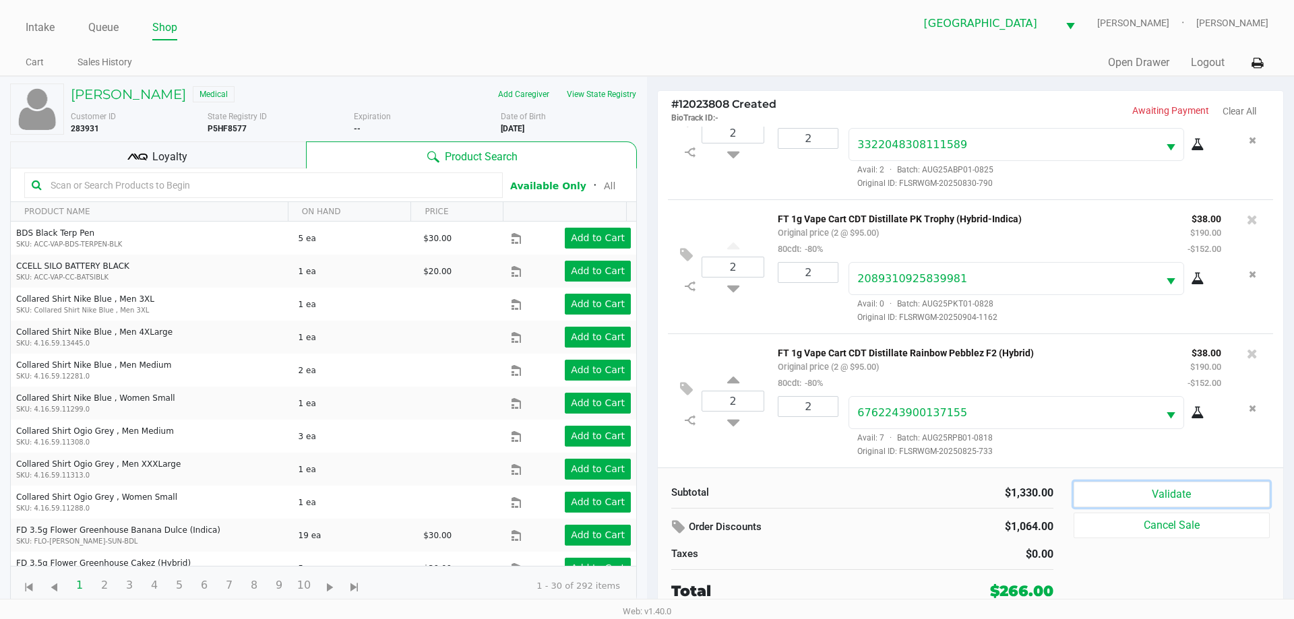
click at [1137, 495] on button "Validate" at bounding box center [1172, 495] width 196 height 26
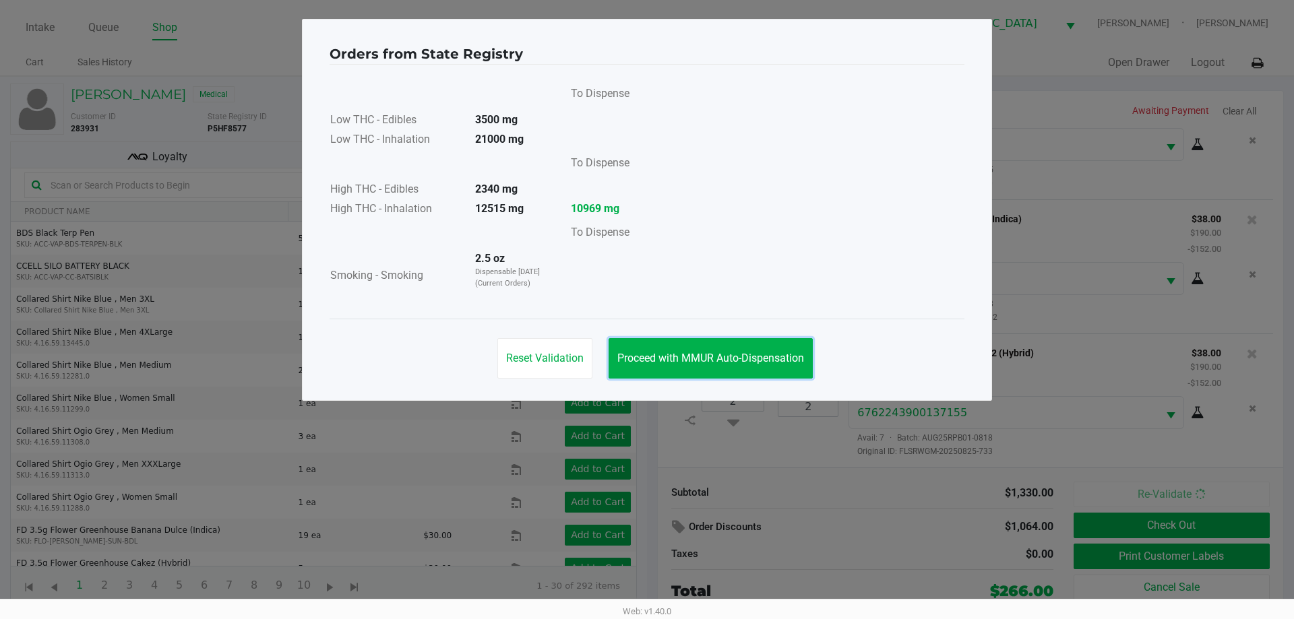
click at [751, 377] on button "Proceed with MMUR Auto-Dispensation" at bounding box center [711, 358] width 204 height 40
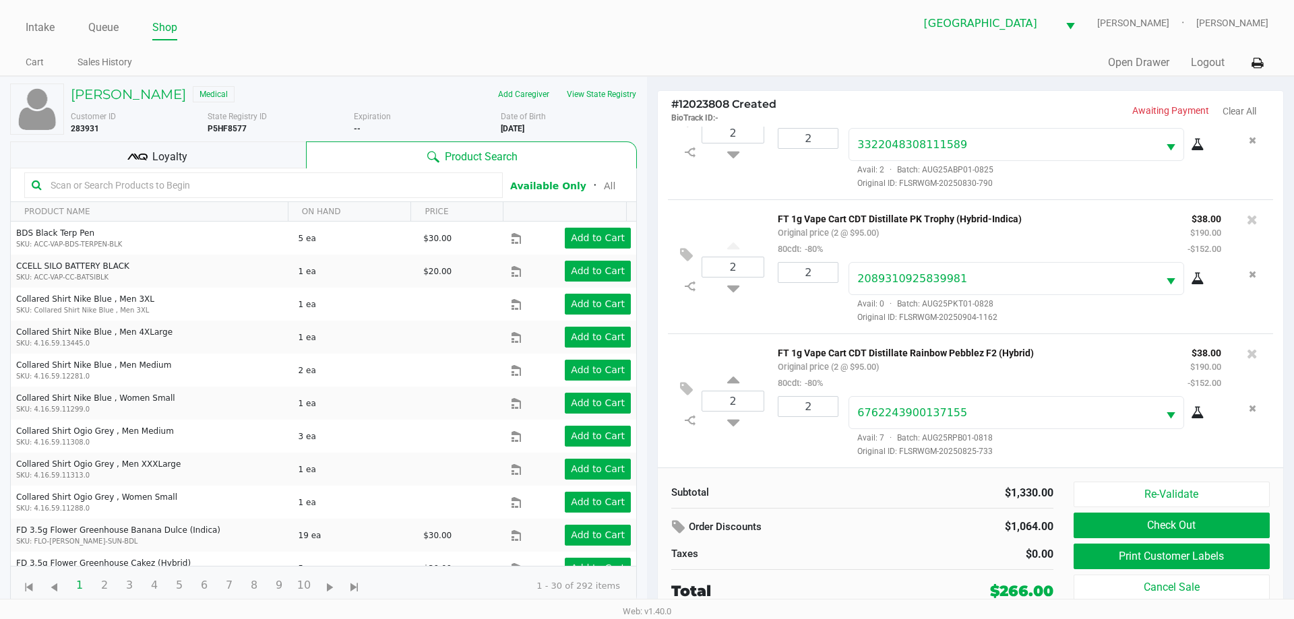
click at [181, 156] on span "Loyalty" at bounding box center [169, 157] width 35 height 16
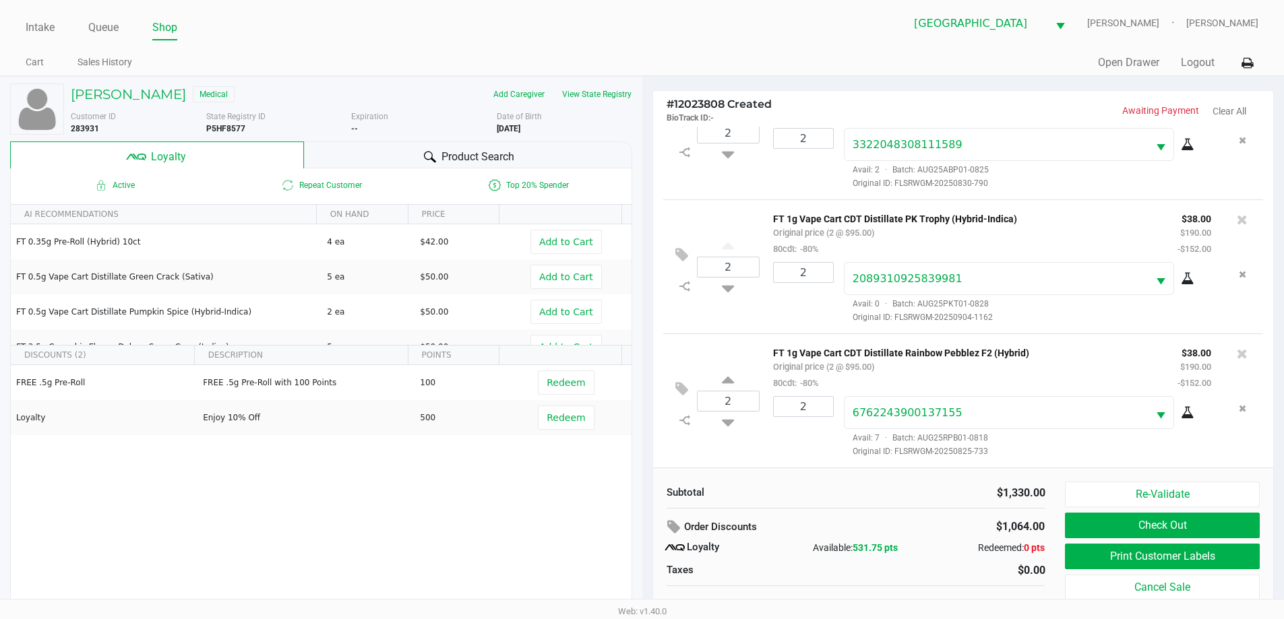
click at [383, 161] on div "Product Search" at bounding box center [468, 155] width 328 height 27
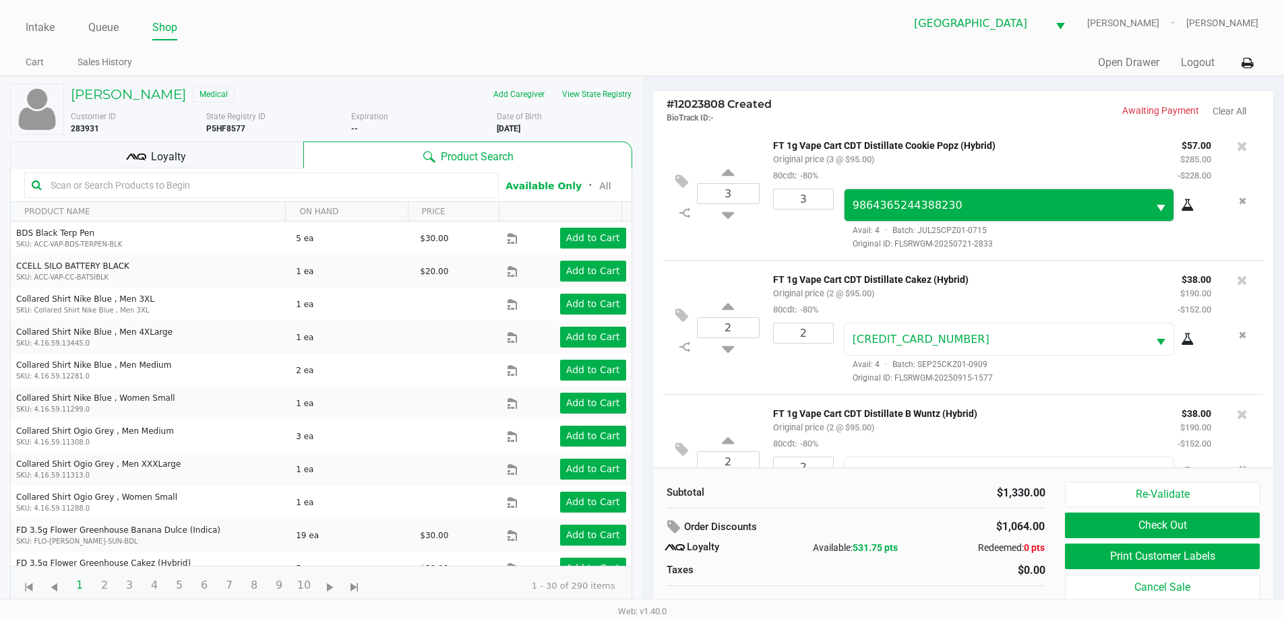
scroll to position [67, 0]
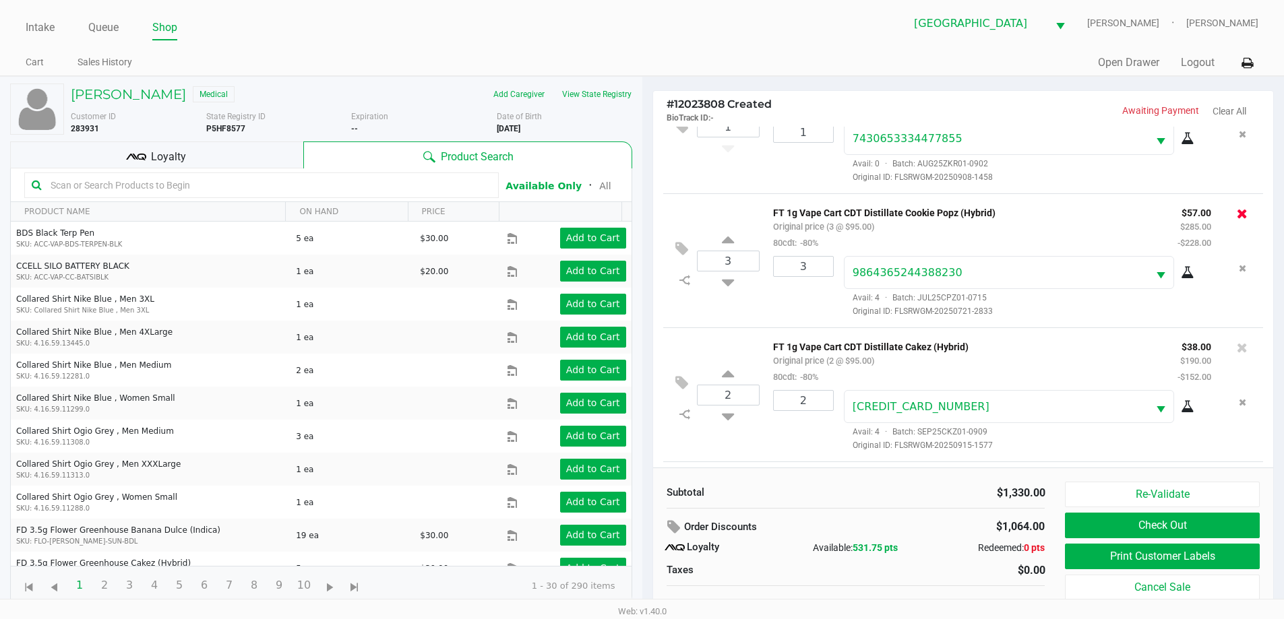
click at [1237, 212] on icon at bounding box center [1242, 213] width 11 height 13
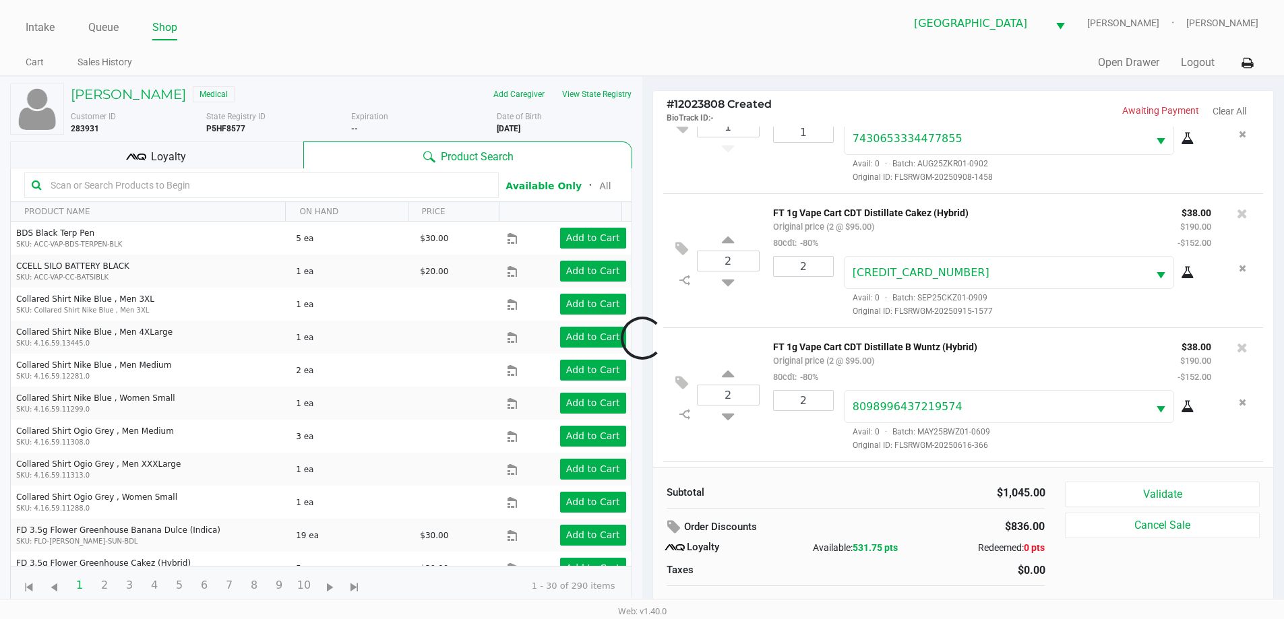
scroll to position [468, 0]
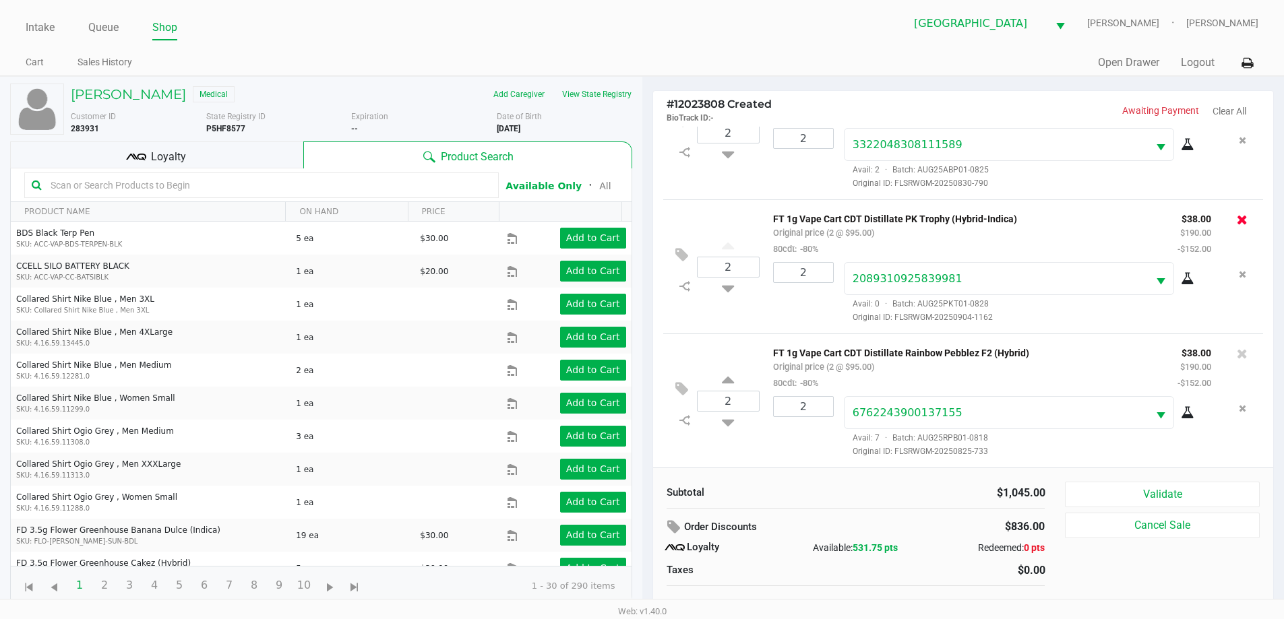
click at [1237, 220] on icon at bounding box center [1242, 219] width 11 height 13
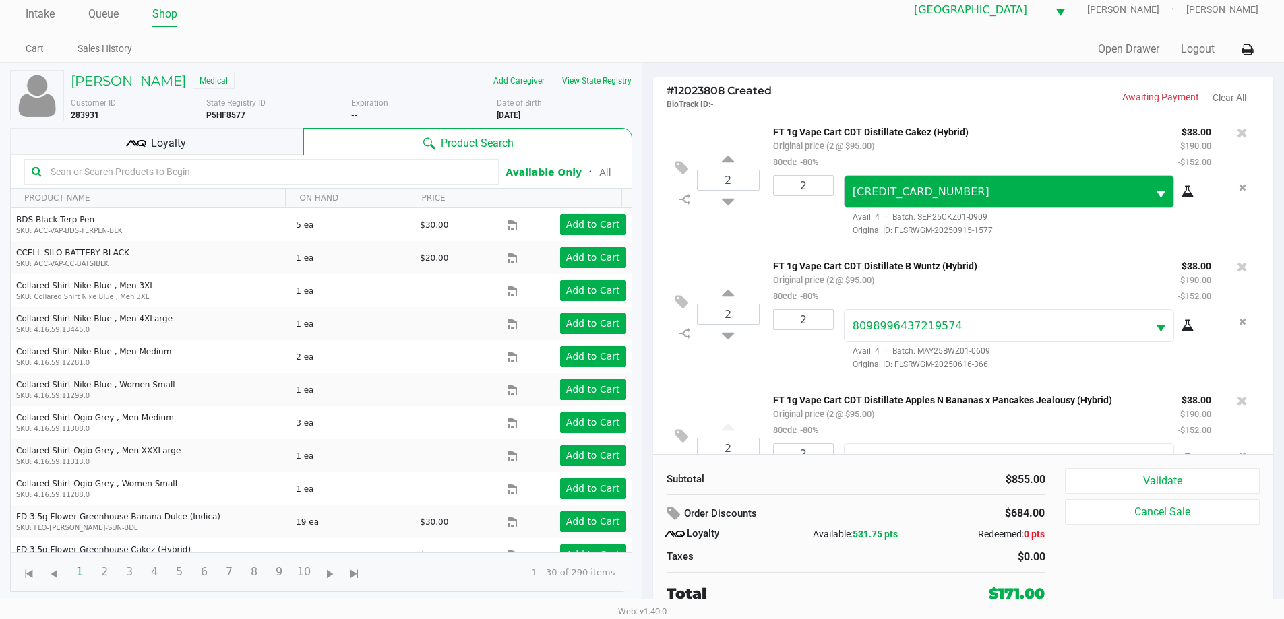
scroll to position [67, 0]
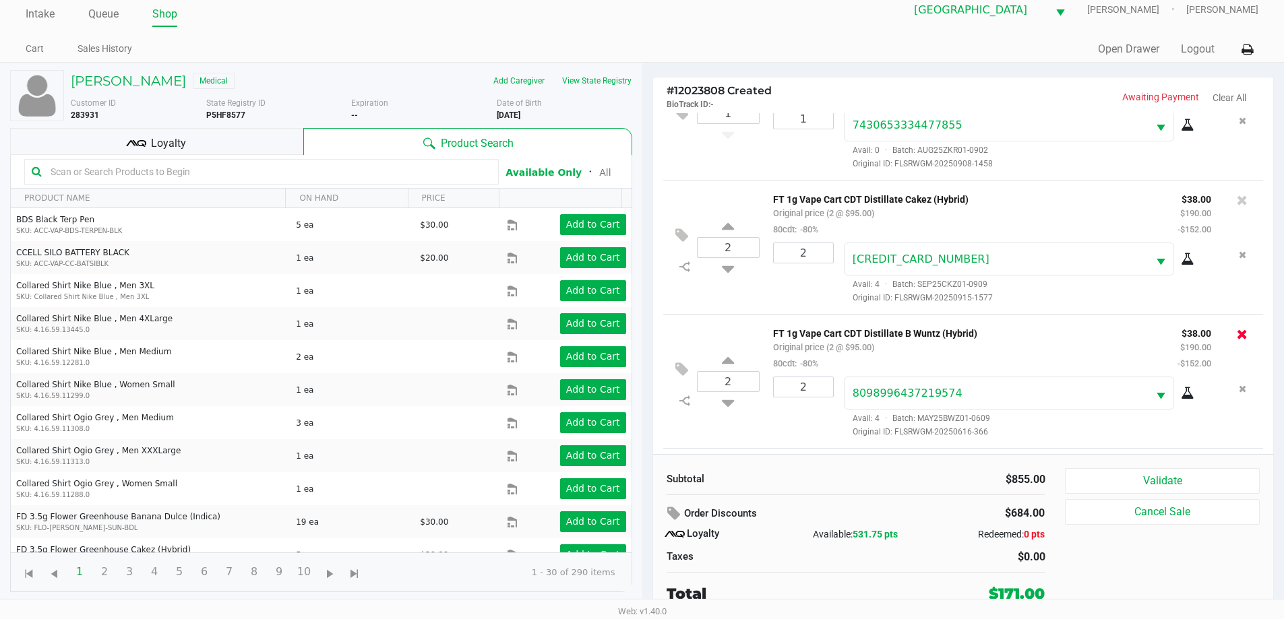
click at [1237, 334] on icon at bounding box center [1242, 334] width 11 height 13
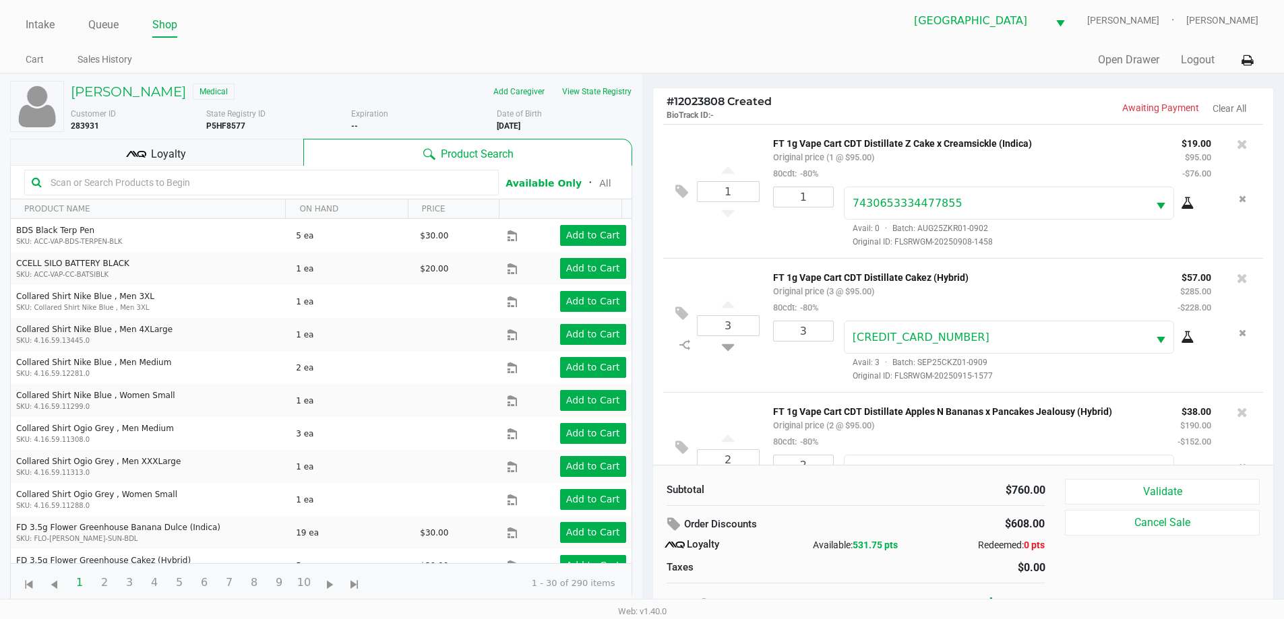
scroll to position [0, 0]
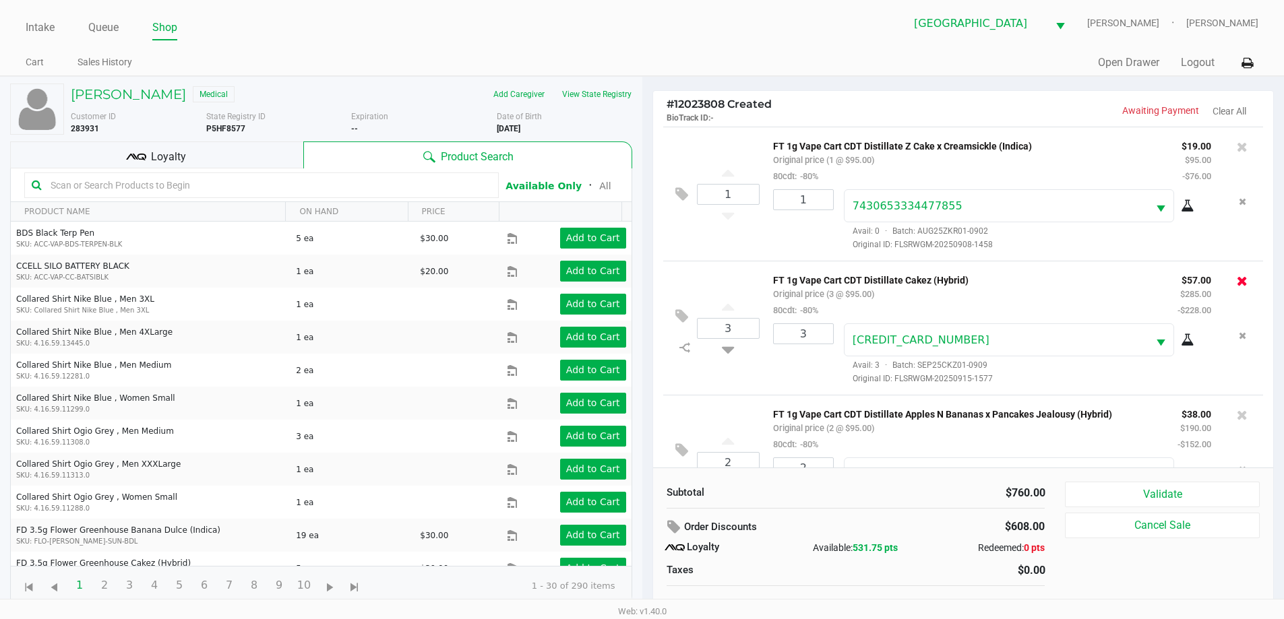
click at [1237, 286] on icon at bounding box center [1242, 280] width 11 height 13
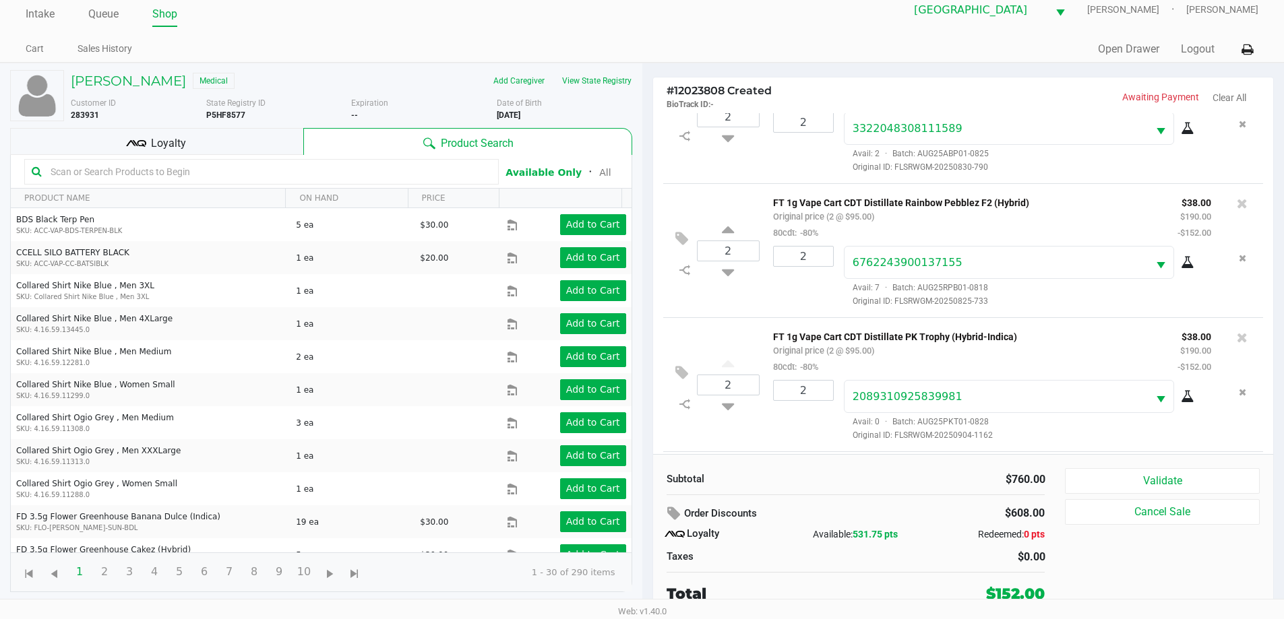
scroll to position [333, 0]
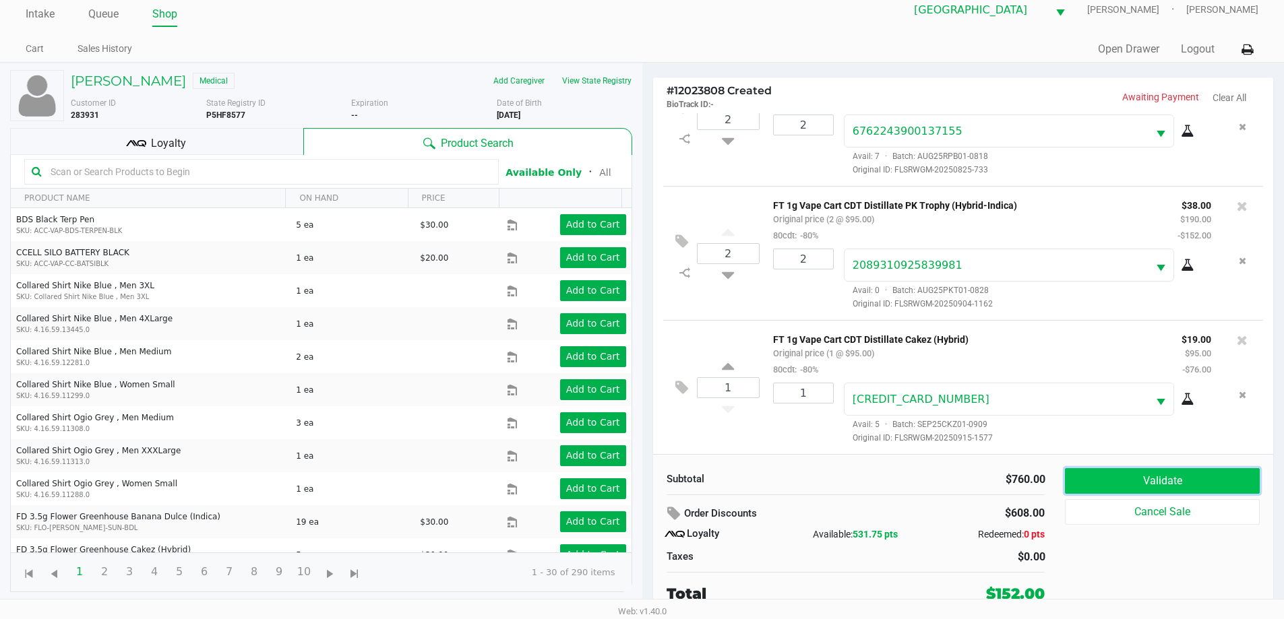
click at [1092, 476] on button "Validate" at bounding box center [1162, 481] width 194 height 26
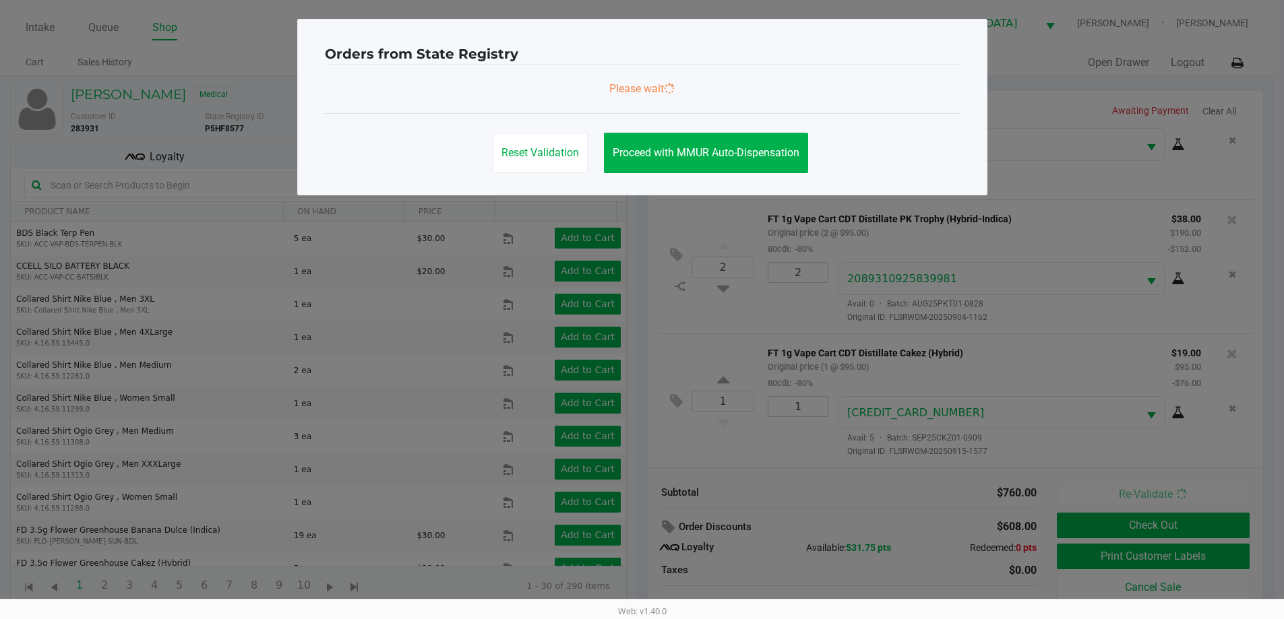
scroll to position [0, 0]
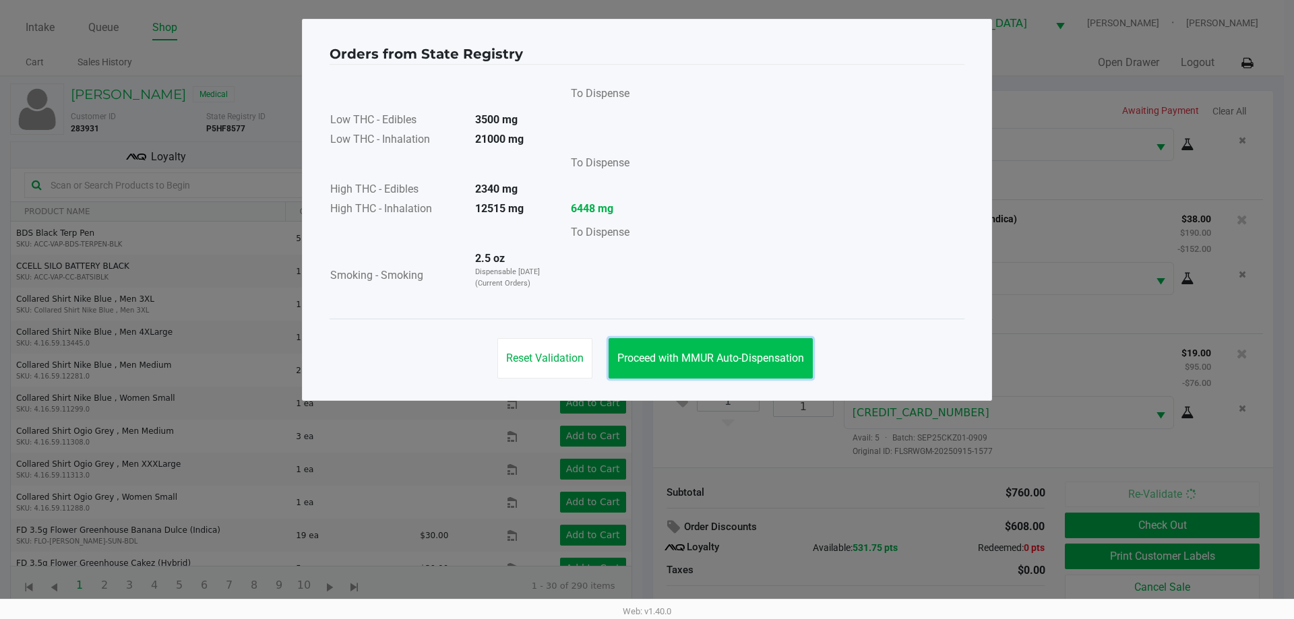
click at [729, 364] on span "Proceed with MMUR Auto-Dispensation" at bounding box center [710, 358] width 187 height 13
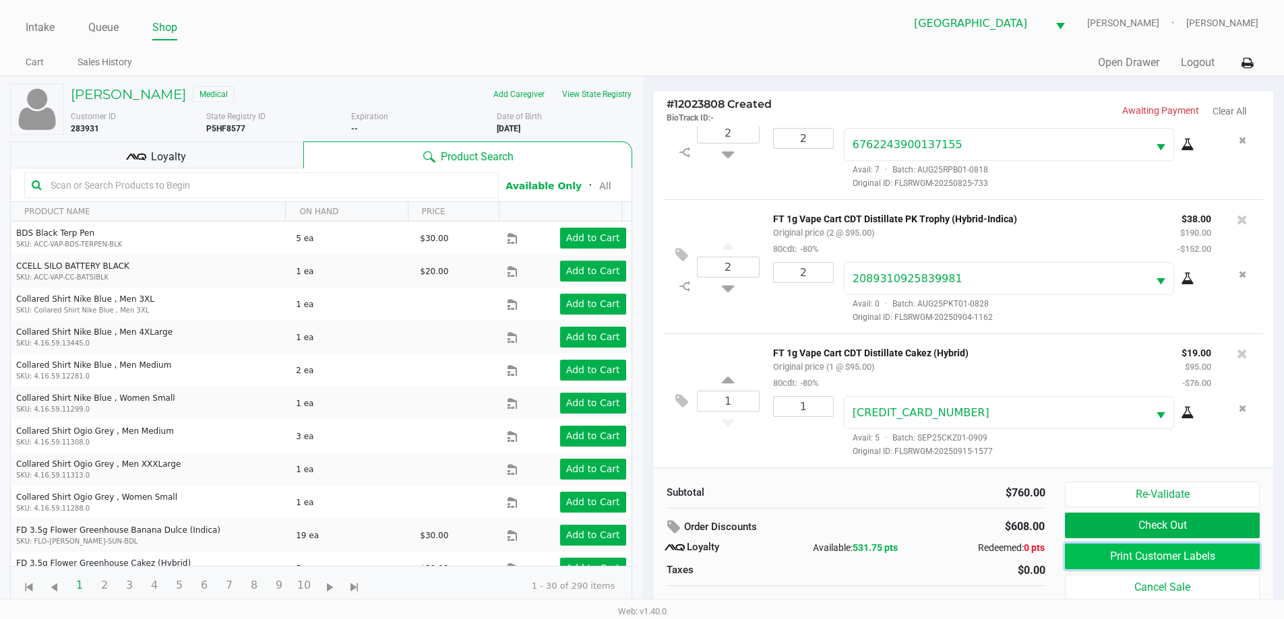
click at [1138, 552] on button "Print Customer Labels" at bounding box center [1162, 557] width 194 height 26
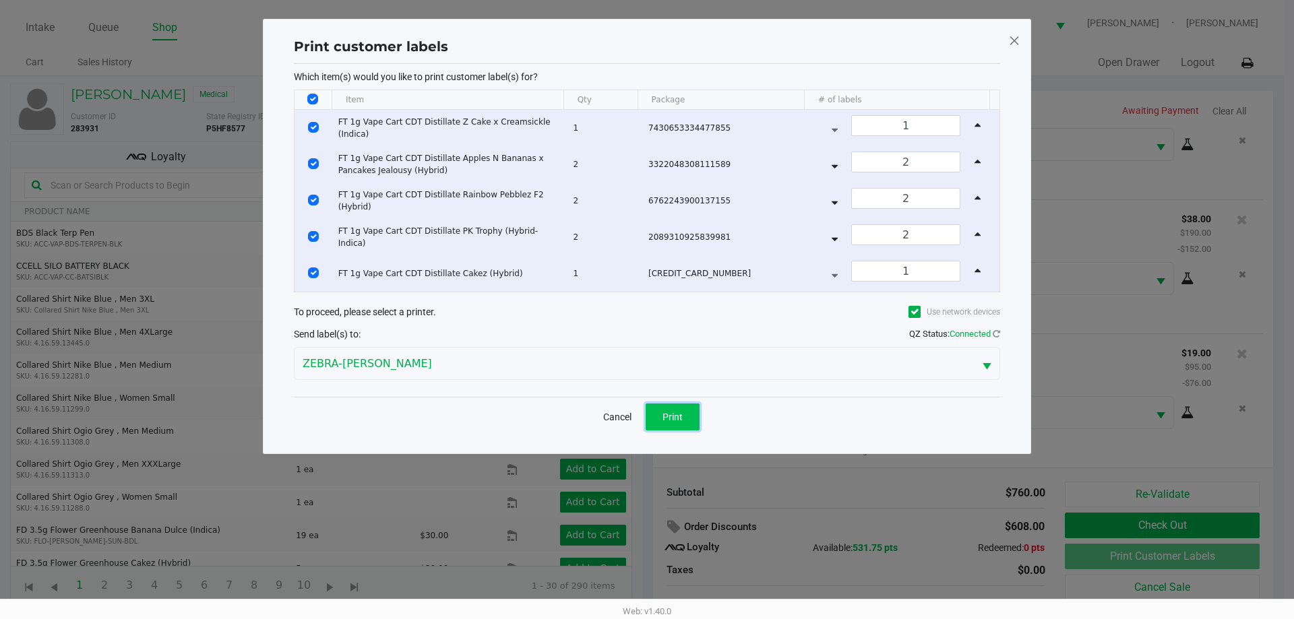
click at [697, 416] on button "Print" at bounding box center [673, 417] width 54 height 27
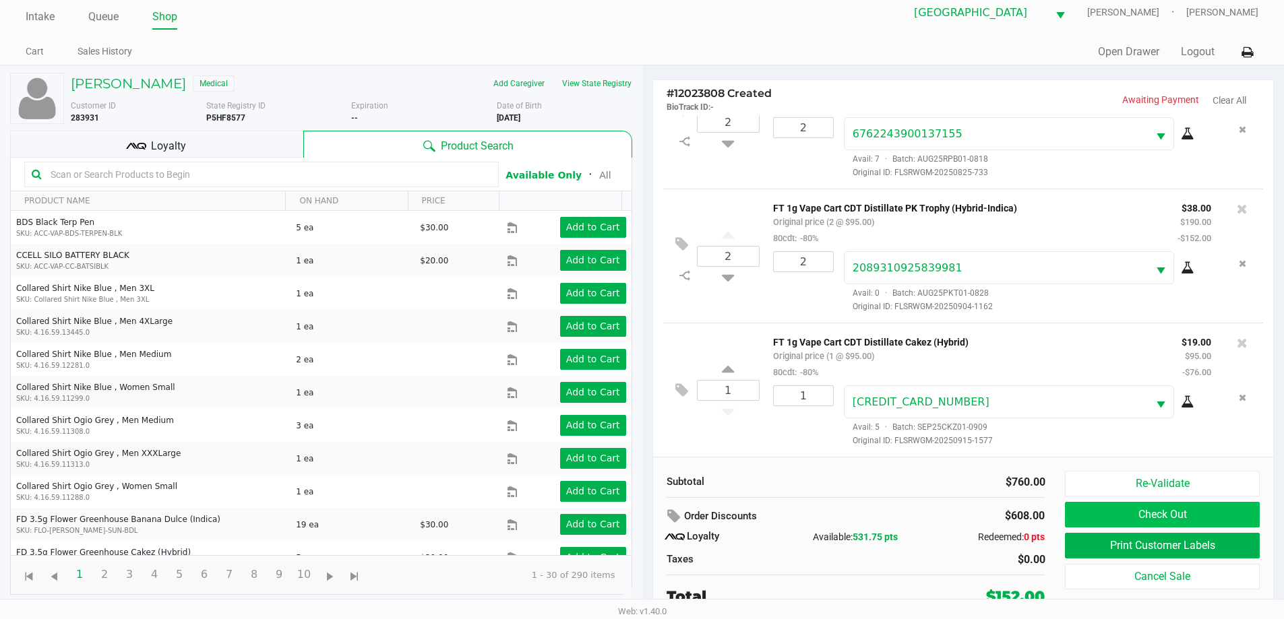
scroll to position [13, 0]
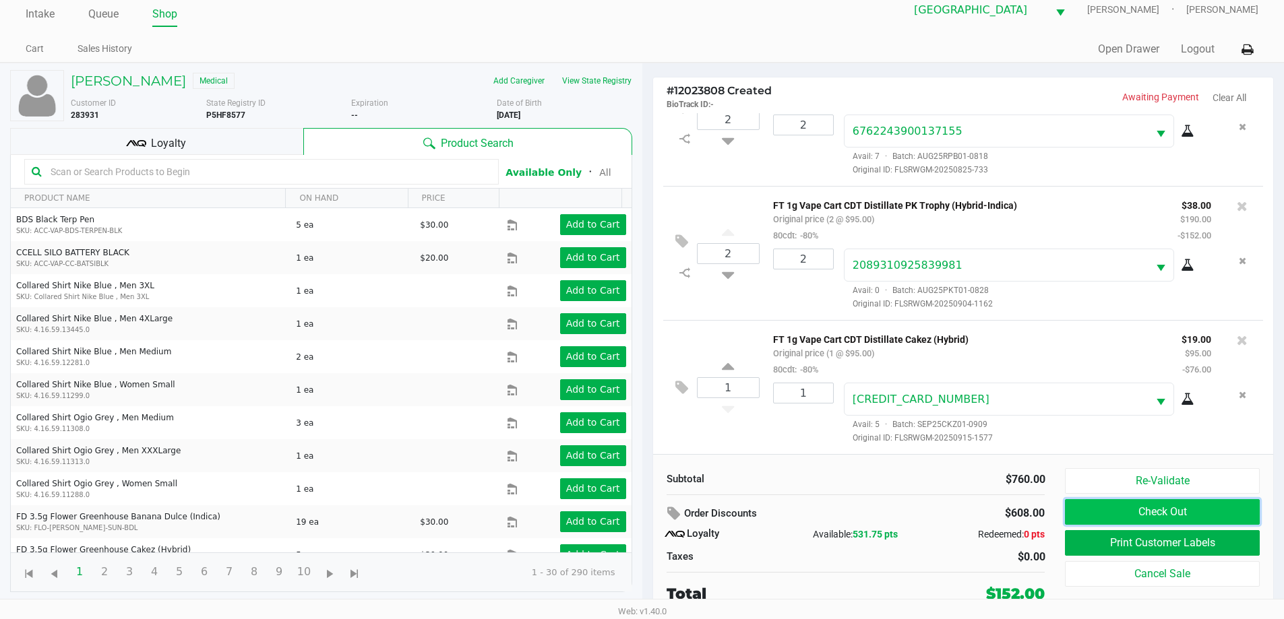
click at [1158, 516] on button "Check Out" at bounding box center [1162, 512] width 194 height 26
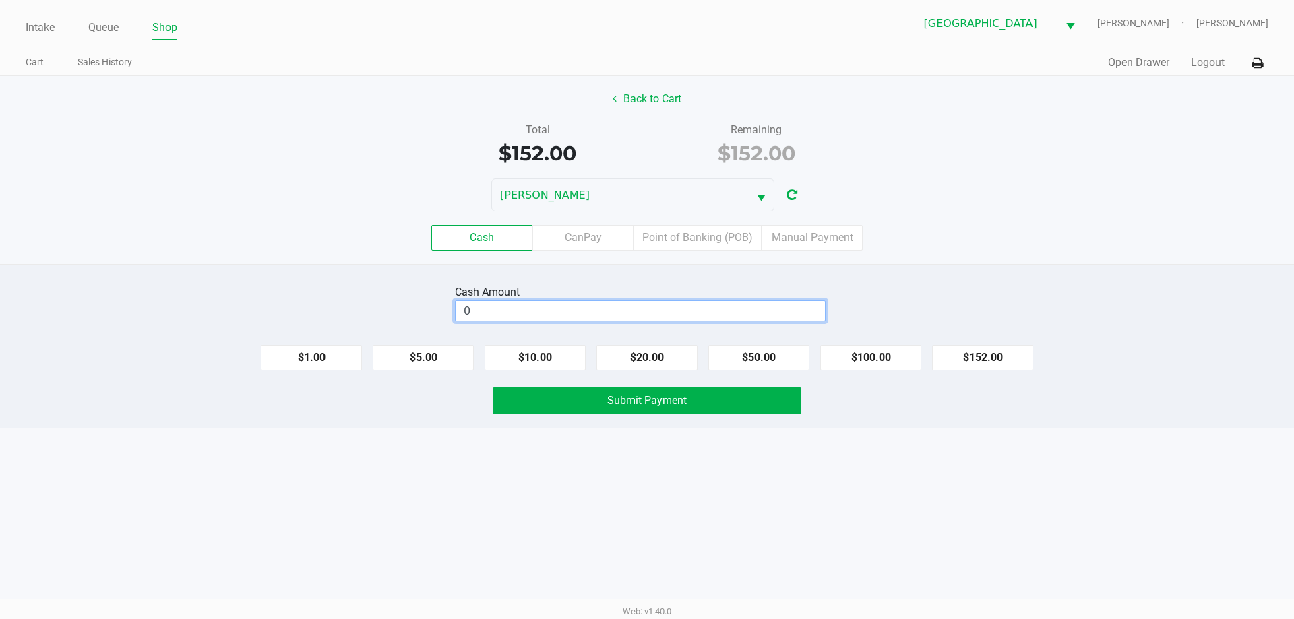
click at [666, 318] on input "0" at bounding box center [640, 311] width 369 height 20
type input "$160.00"
drag, startPoint x: 630, startPoint y: 555, endPoint x: 631, endPoint y: 545, distance: 9.5
click at [631, 549] on div "Intake Queue Shop North Port [PERSON_NAME]-[PERSON_NAME] Cart Sales History Qui…" at bounding box center [647, 309] width 1294 height 619
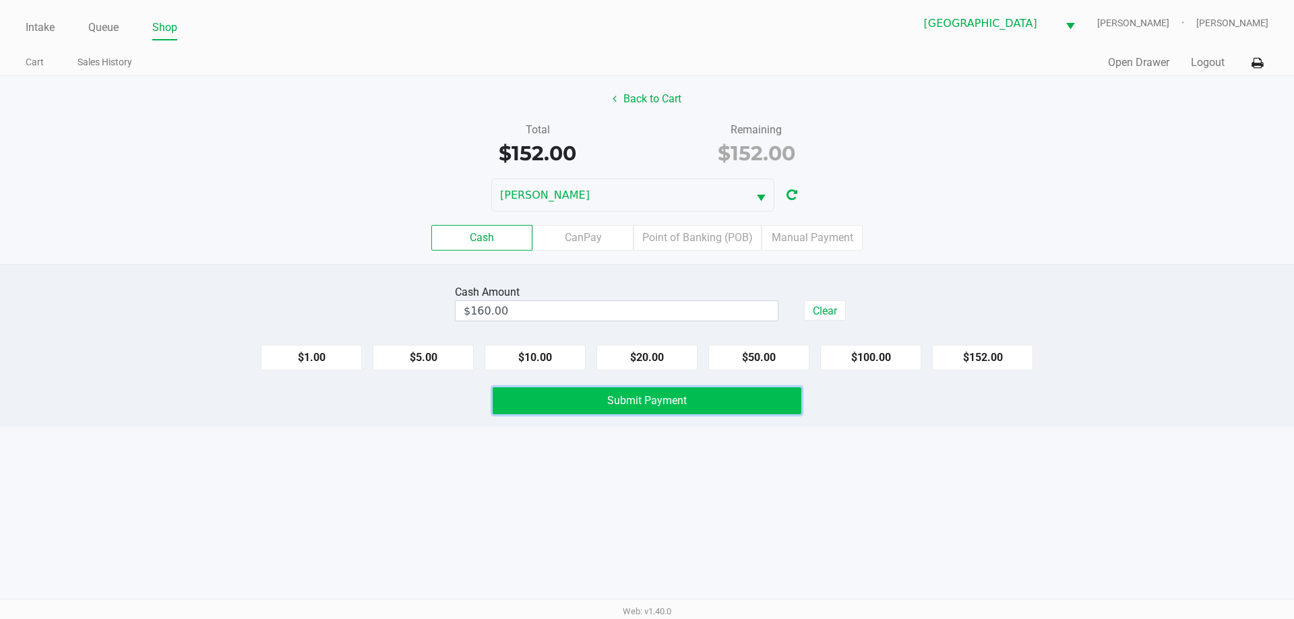
click at [641, 405] on span "Submit Payment" at bounding box center [647, 400] width 80 height 13
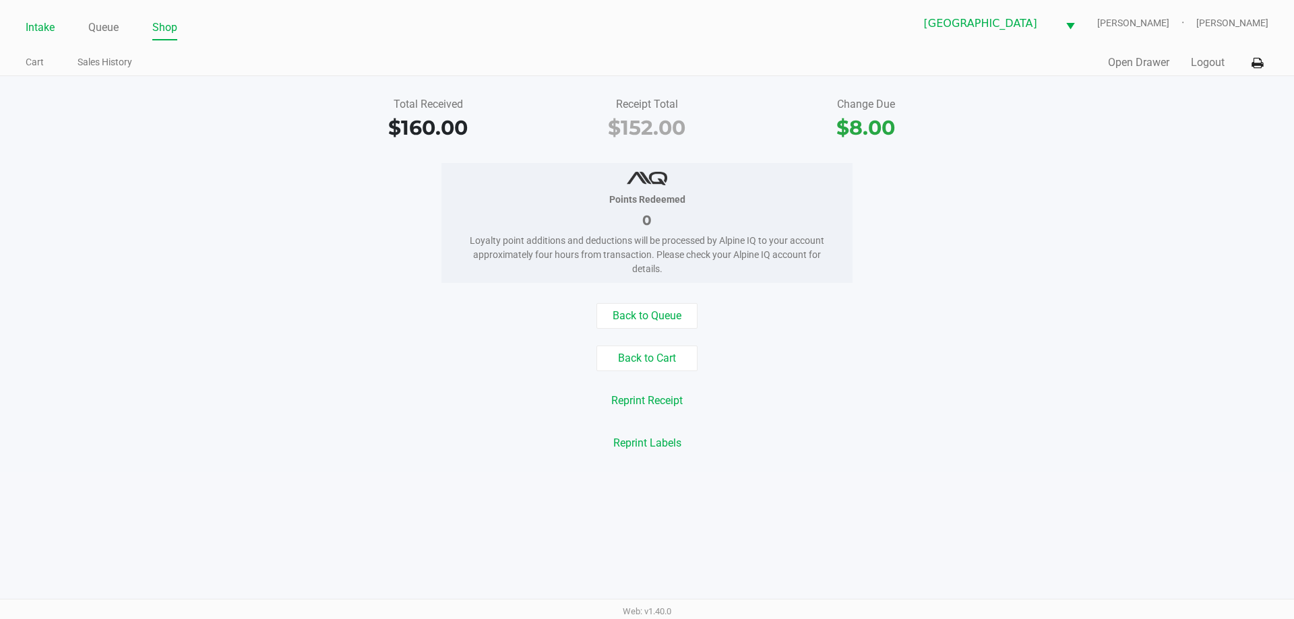
click at [42, 31] on link "Intake" at bounding box center [40, 27] width 29 height 19
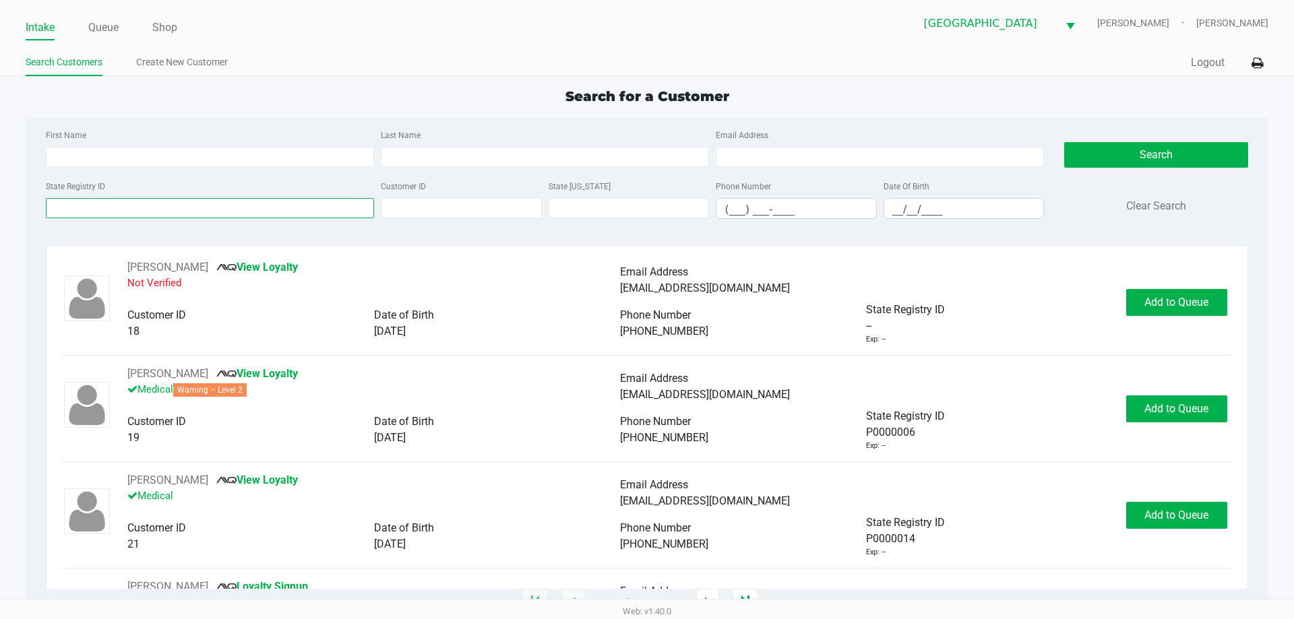
click at [91, 216] on input "State Registry ID" at bounding box center [210, 208] width 328 height 20
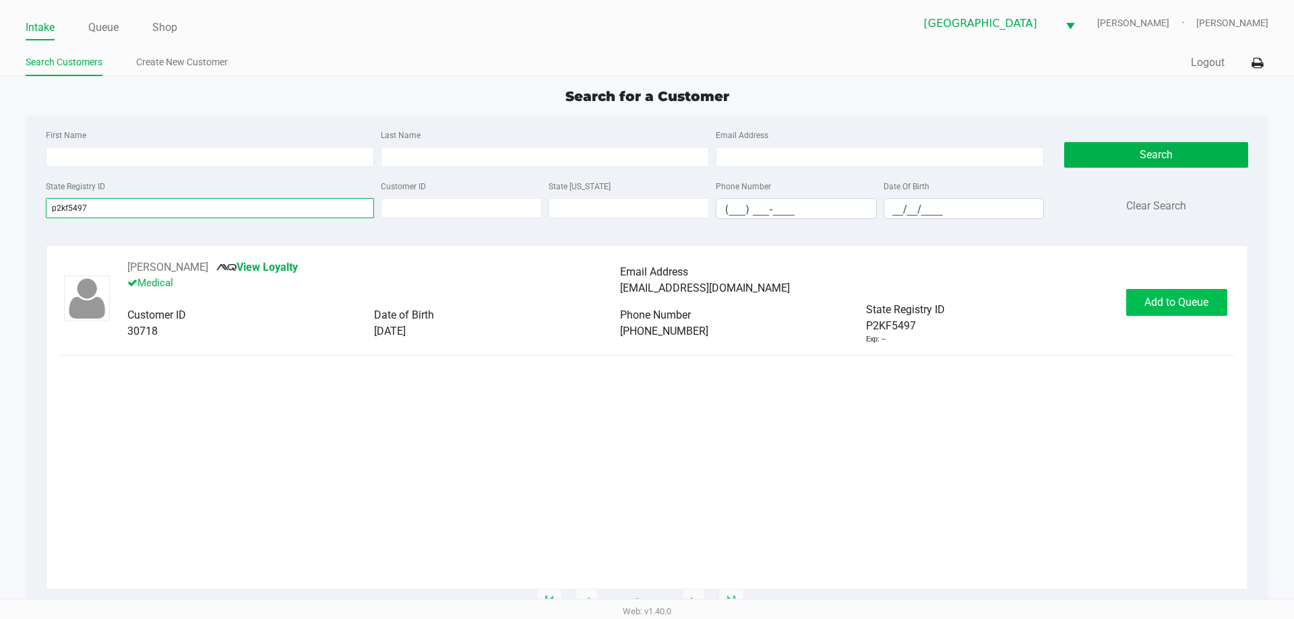
type input "p2kf5497"
click at [1142, 305] on button "Add to Queue" at bounding box center [1176, 302] width 101 height 27
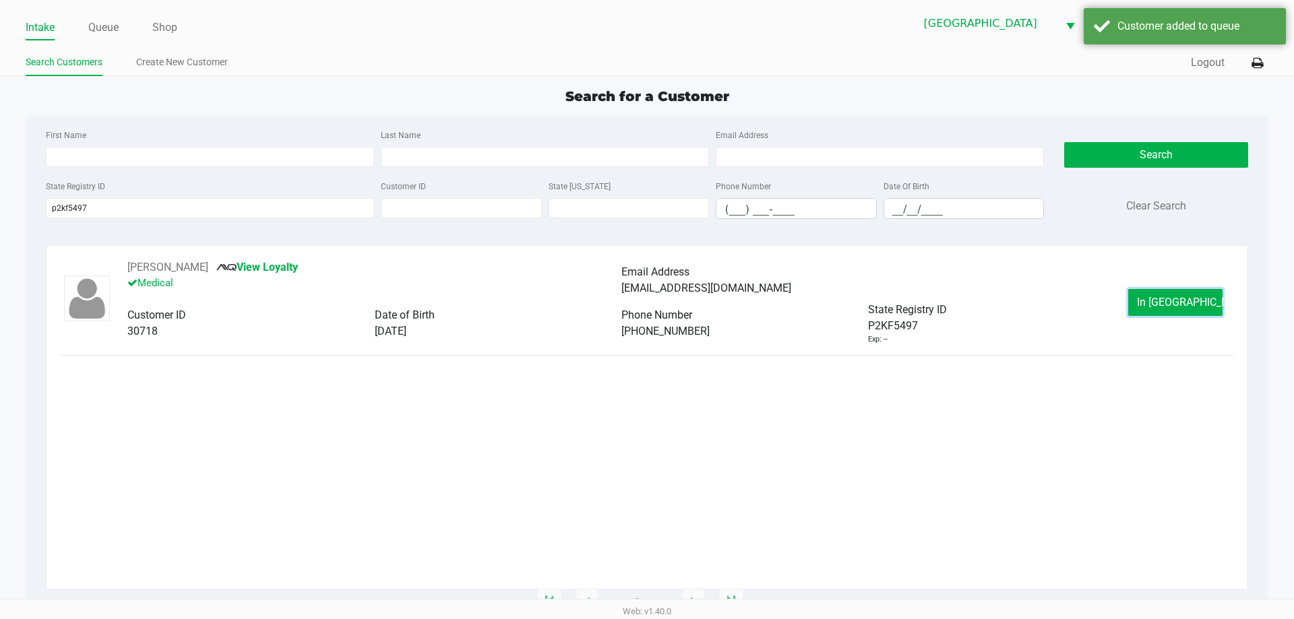
click at [1142, 305] on button "In [GEOGRAPHIC_DATA]" at bounding box center [1175, 302] width 94 height 27
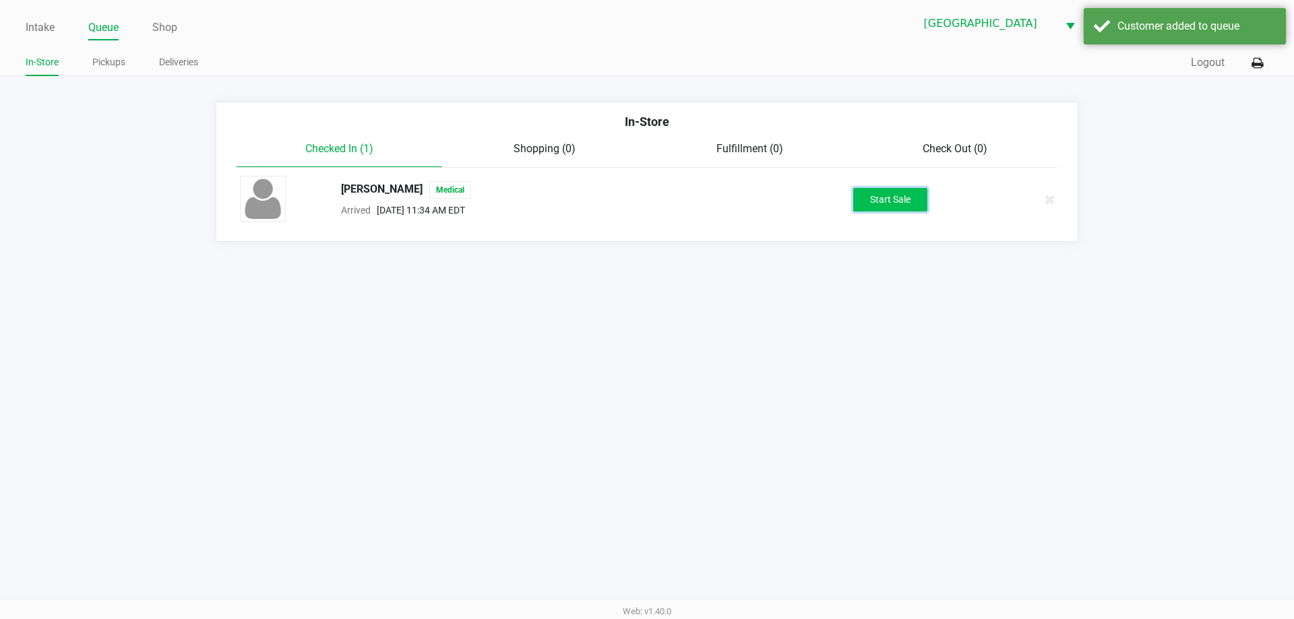
click at [867, 188] on button "Start Sale" at bounding box center [890, 200] width 74 height 24
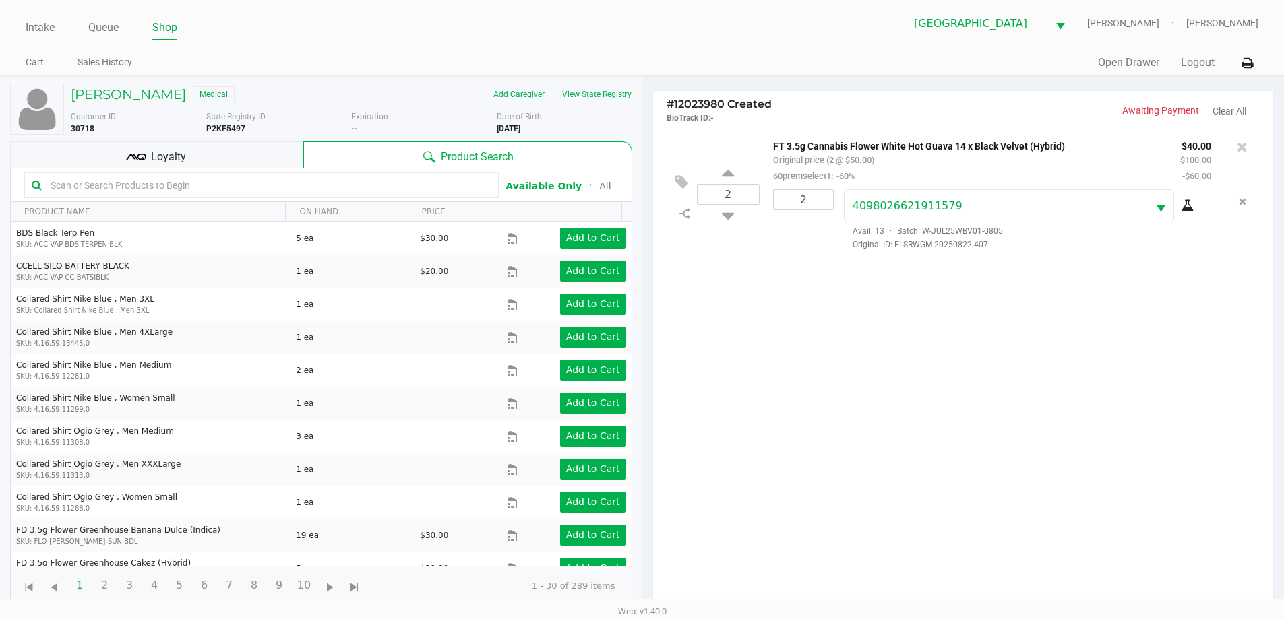
click at [199, 152] on div "Loyalty" at bounding box center [156, 155] width 293 height 27
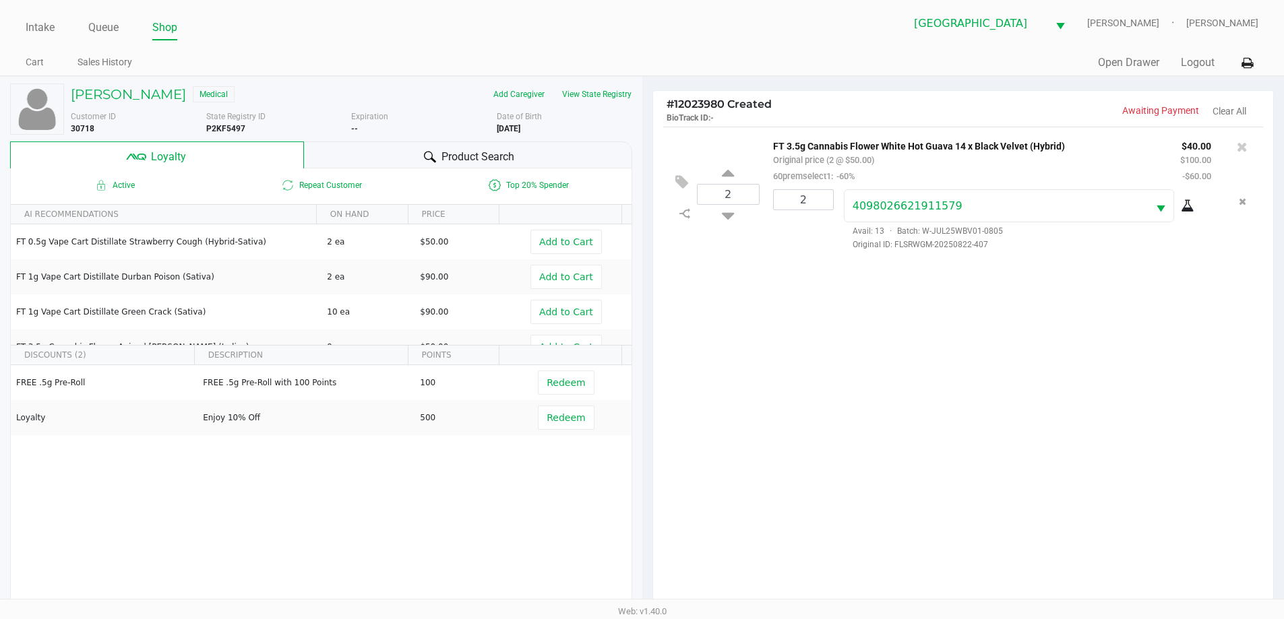
click at [426, 147] on div "Product Search" at bounding box center [468, 155] width 328 height 27
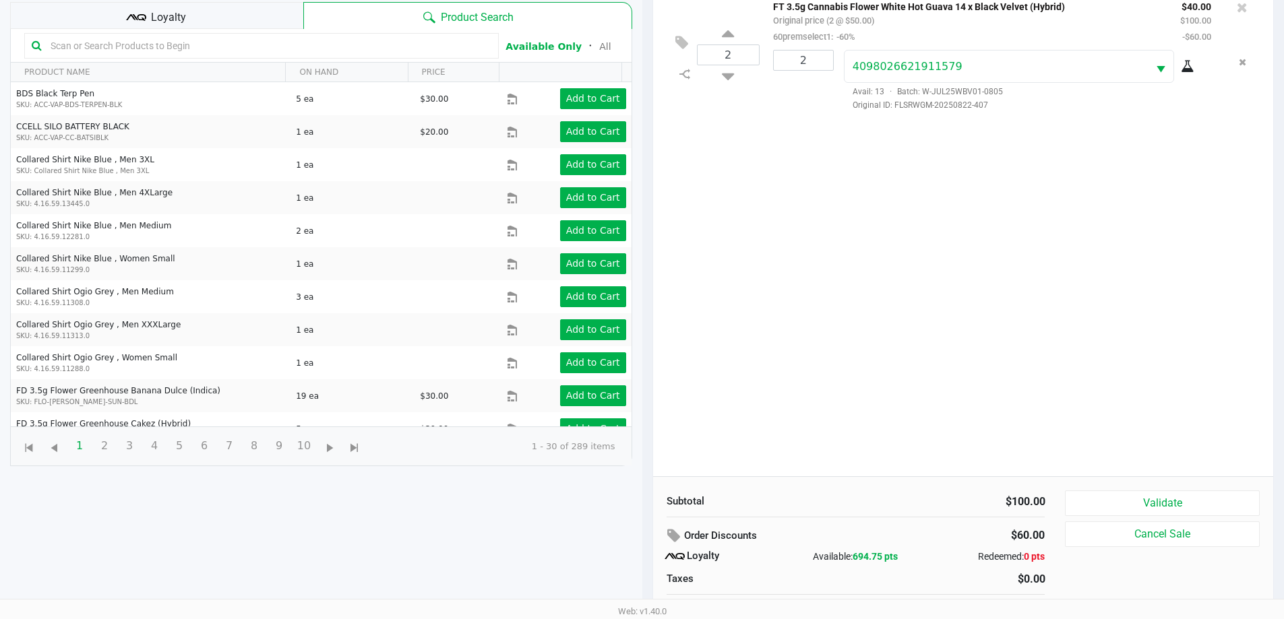
scroll to position [162, 0]
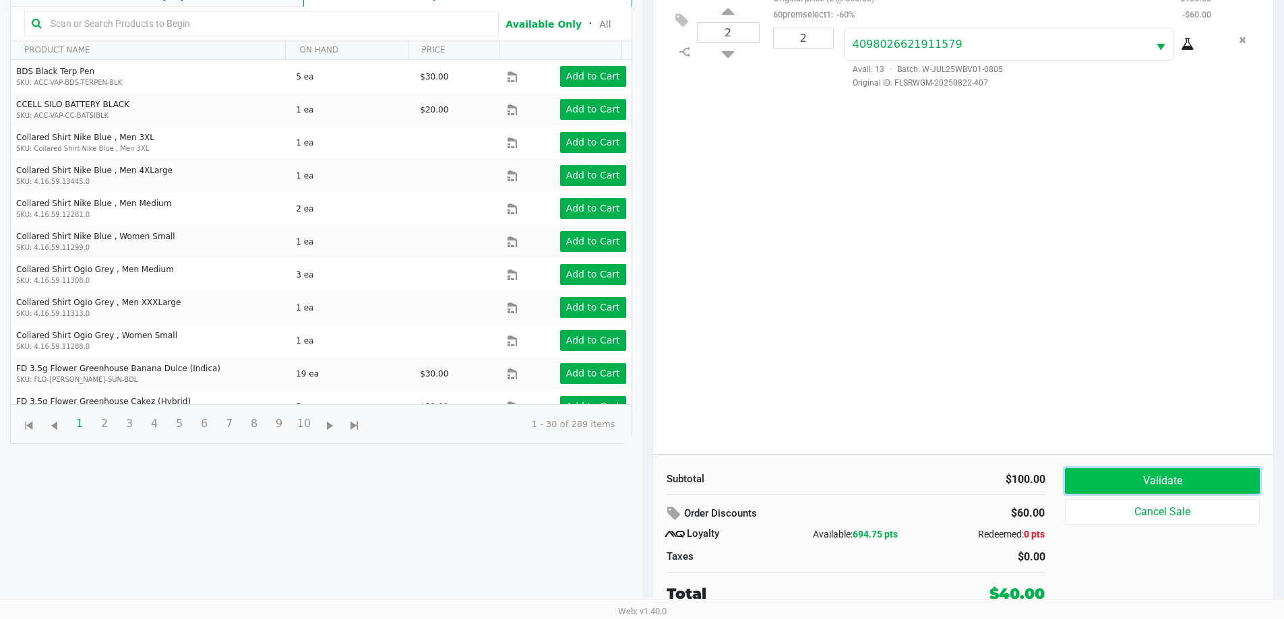
click at [1123, 478] on button "Validate" at bounding box center [1162, 481] width 194 height 26
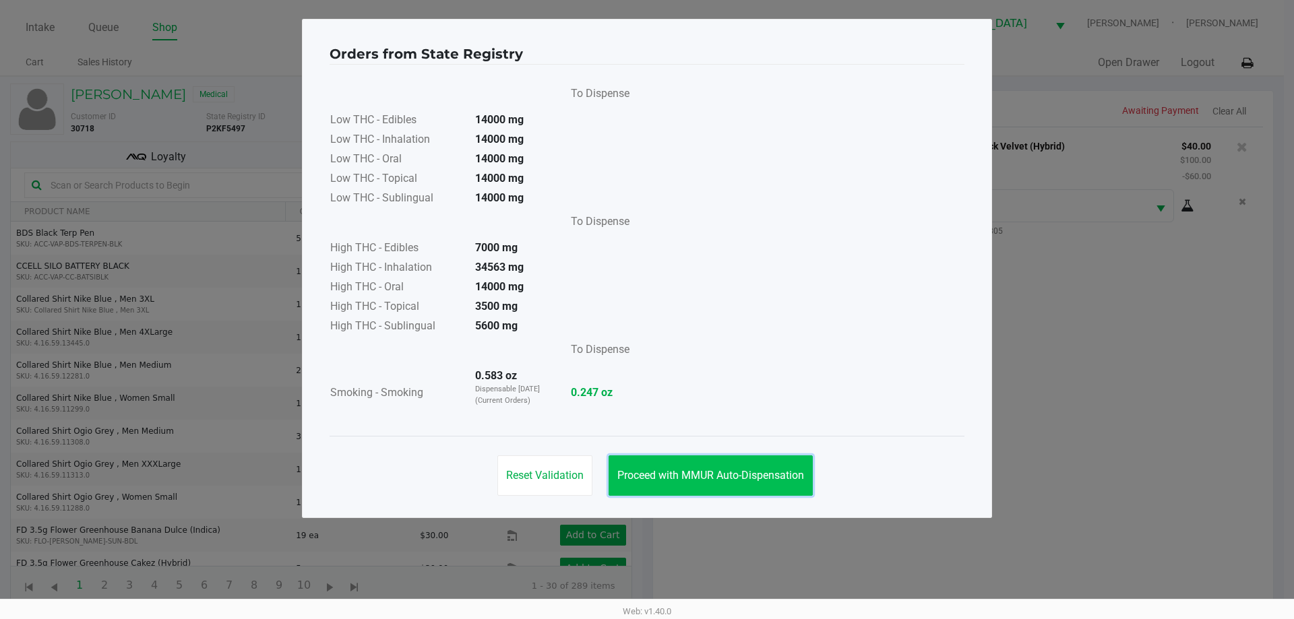
click at [720, 462] on button "Proceed with MMUR Auto-Dispensation" at bounding box center [711, 476] width 204 height 40
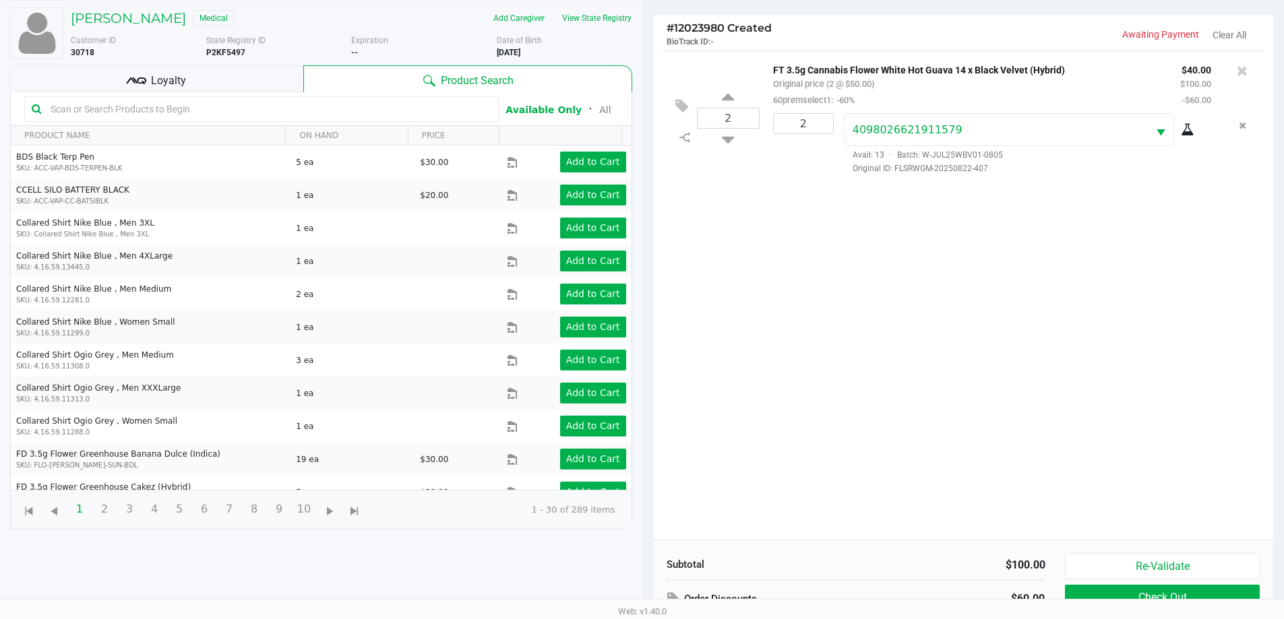
scroll to position [162, 0]
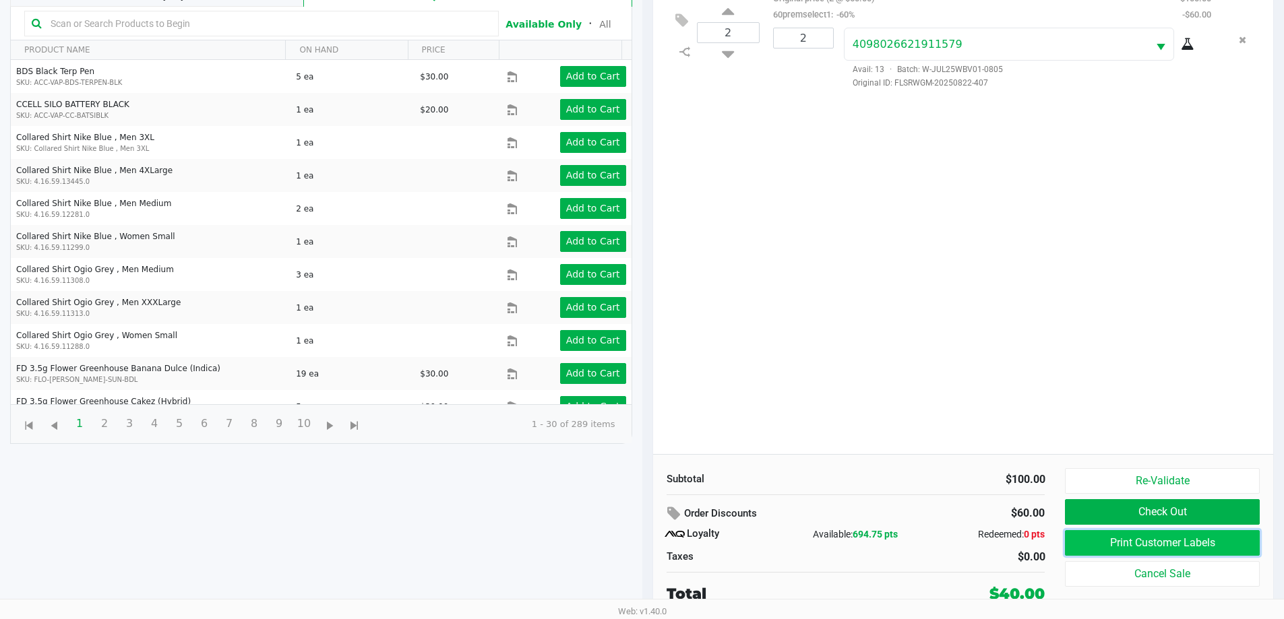
click at [1121, 545] on button "Print Customer Labels" at bounding box center [1162, 543] width 194 height 26
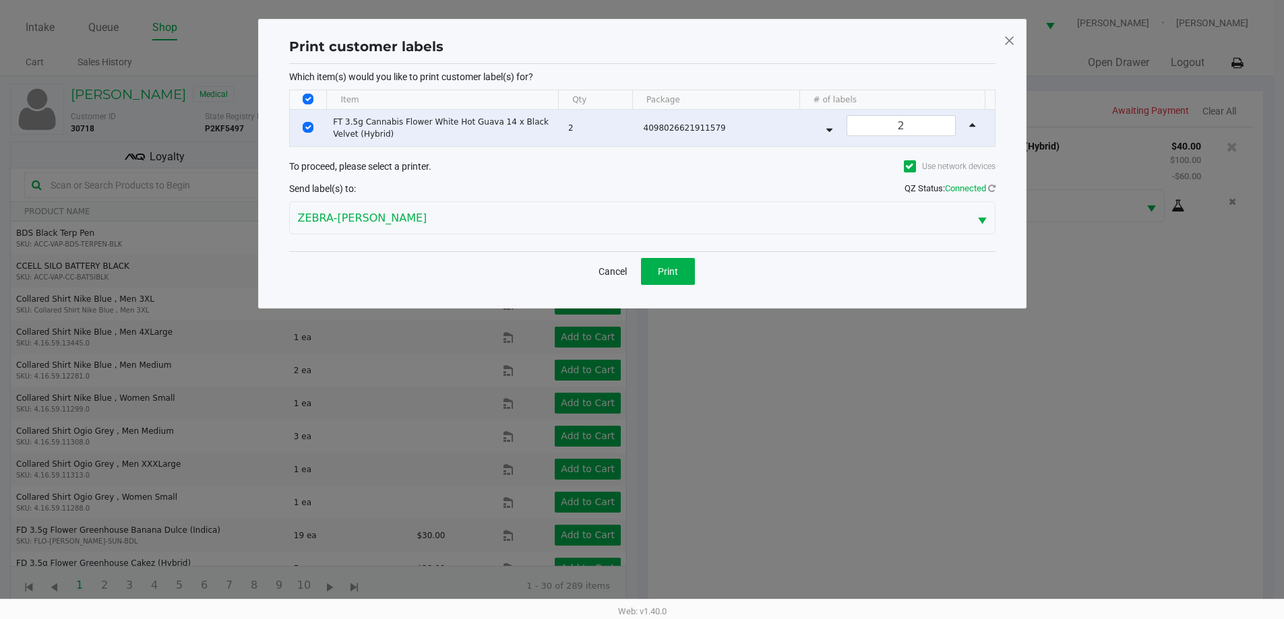
scroll to position [0, 0]
click at [664, 267] on span "Print" at bounding box center [672, 271] width 20 height 11
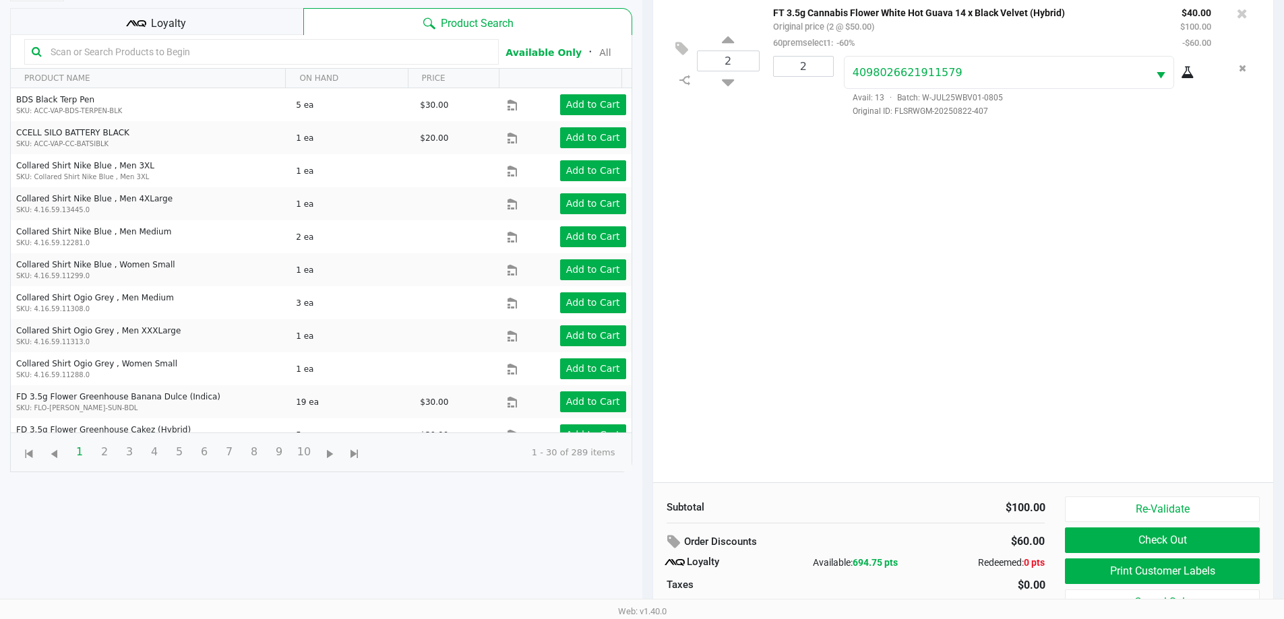
scroll to position [135, 0]
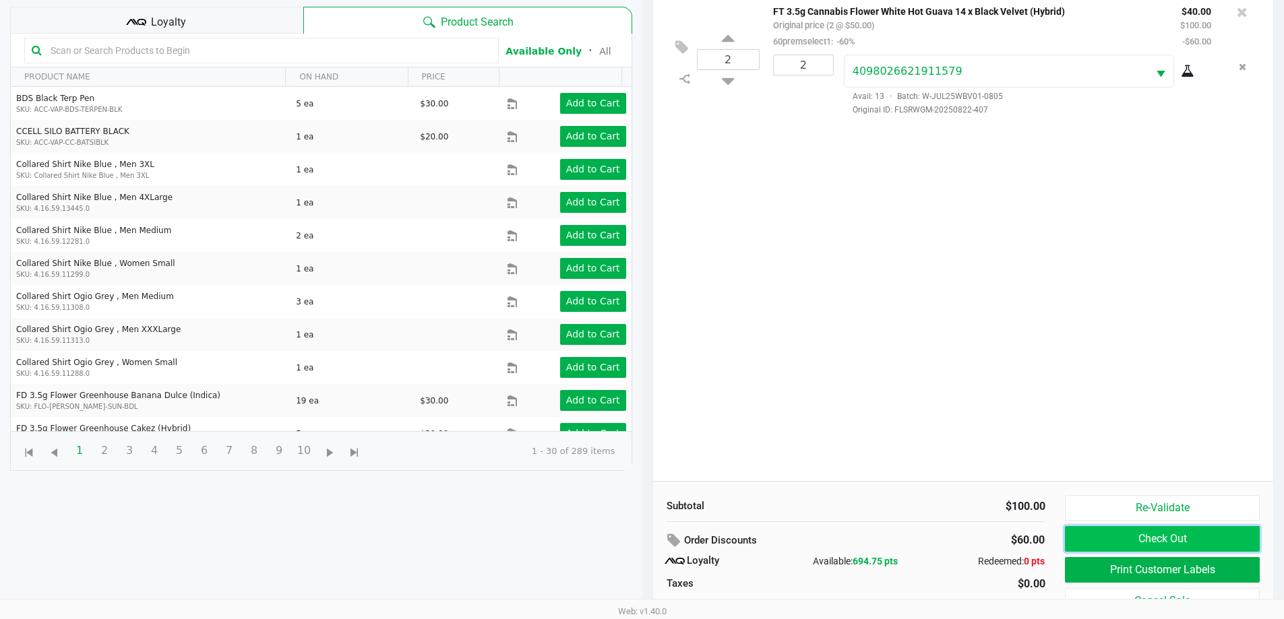
click at [1183, 536] on button "Check Out" at bounding box center [1162, 539] width 194 height 26
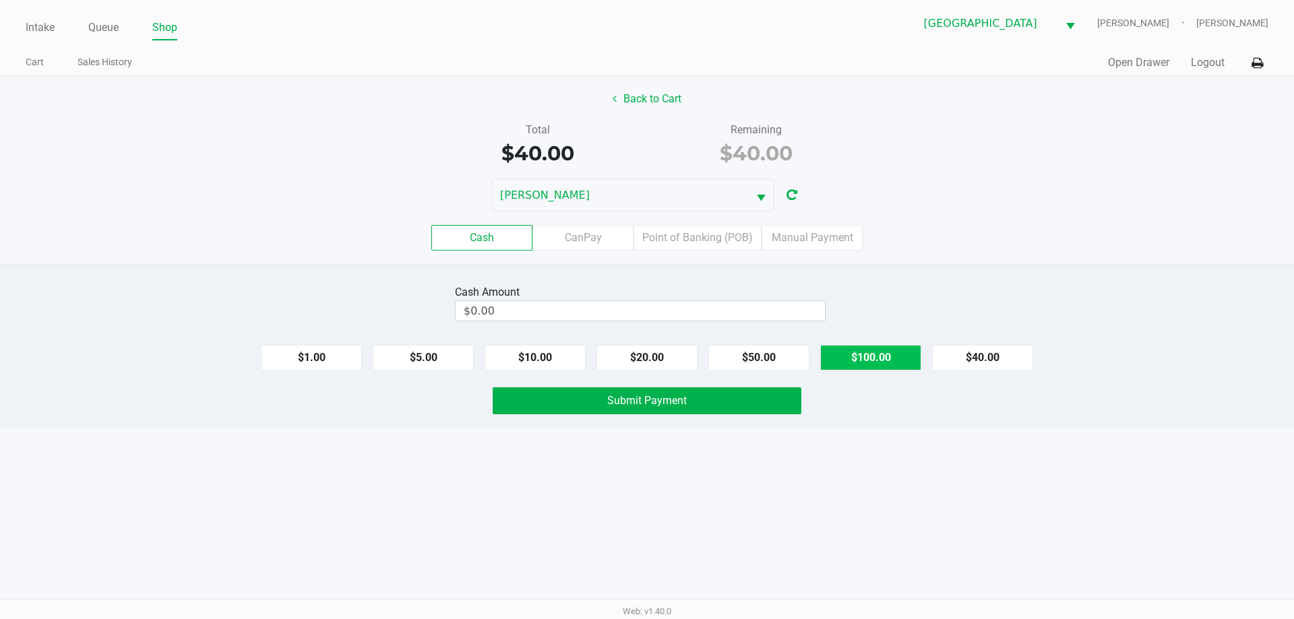
click at [862, 362] on button "$100.00" at bounding box center [870, 358] width 101 height 26
type input "$100.00"
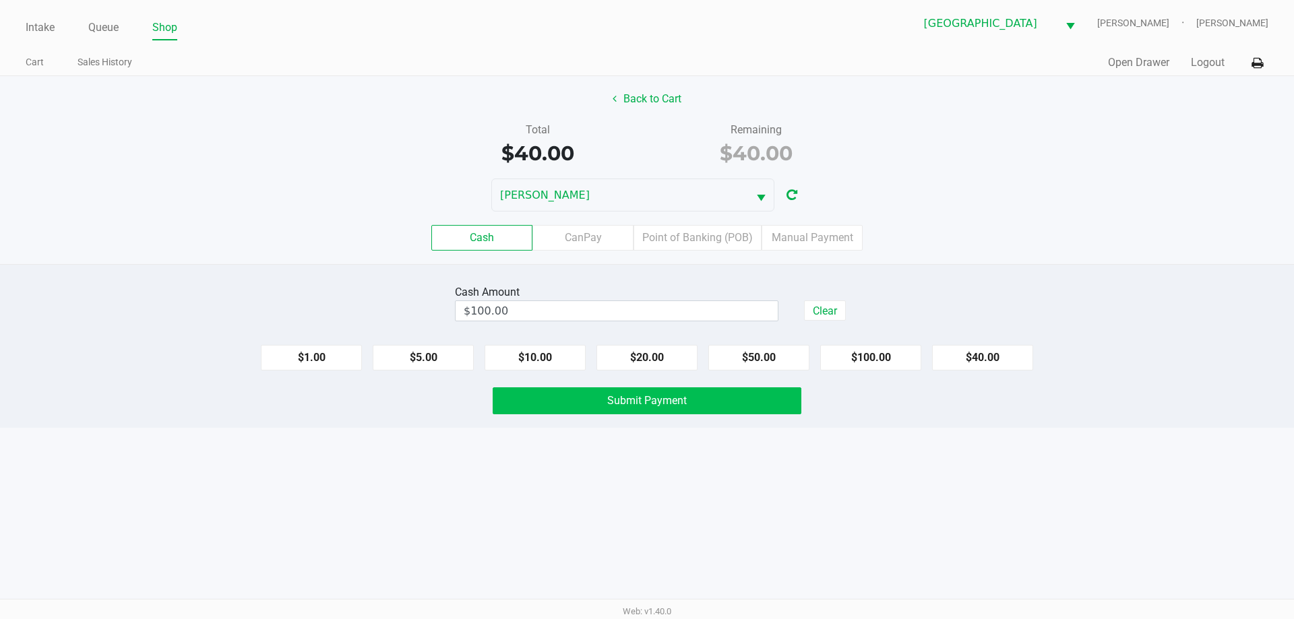
click at [696, 416] on div "Cash Amount $100.00 Clear $1.00 $5.00 $10.00 $20.00 $50.00 $100.00 $40.00 Submi…" at bounding box center [647, 346] width 1294 height 164
click at [696, 409] on button "Submit Payment" at bounding box center [647, 400] width 309 height 27
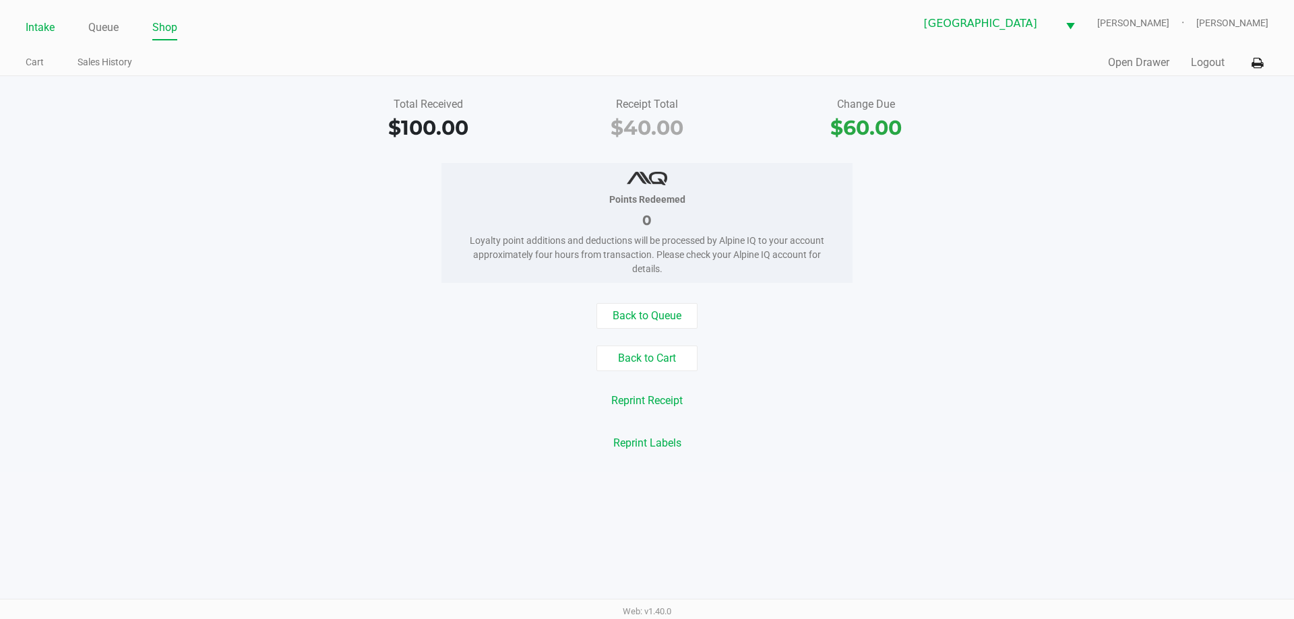
click at [33, 32] on link "Intake" at bounding box center [40, 27] width 29 height 19
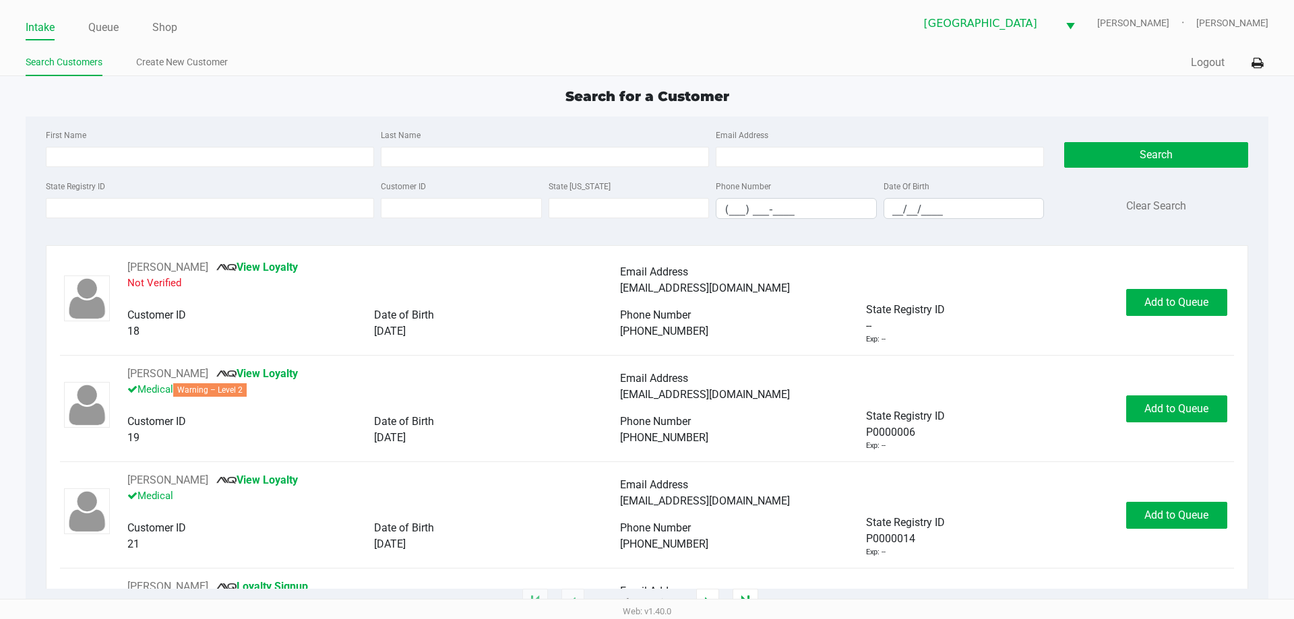
drag, startPoint x: 408, startPoint y: 55, endPoint x: 396, endPoint y: 39, distance: 19.3
click at [402, 38] on div "Intake Queue Shop North Port [PERSON_NAME]-[PERSON_NAME] Search Customers Creat…" at bounding box center [647, 38] width 1294 height 76
click at [377, 77] on app-point-of-sale "Intake Queue Shop [GEOGRAPHIC_DATA][PERSON_NAME]-[PERSON_NAME] Search Customers…" at bounding box center [647, 301] width 1294 height 603
click at [369, 98] on div "Search for a Customer" at bounding box center [646, 96] width 1262 height 20
click at [397, 73] on ul "Search Customers Create New Customer" at bounding box center [336, 64] width 621 height 23
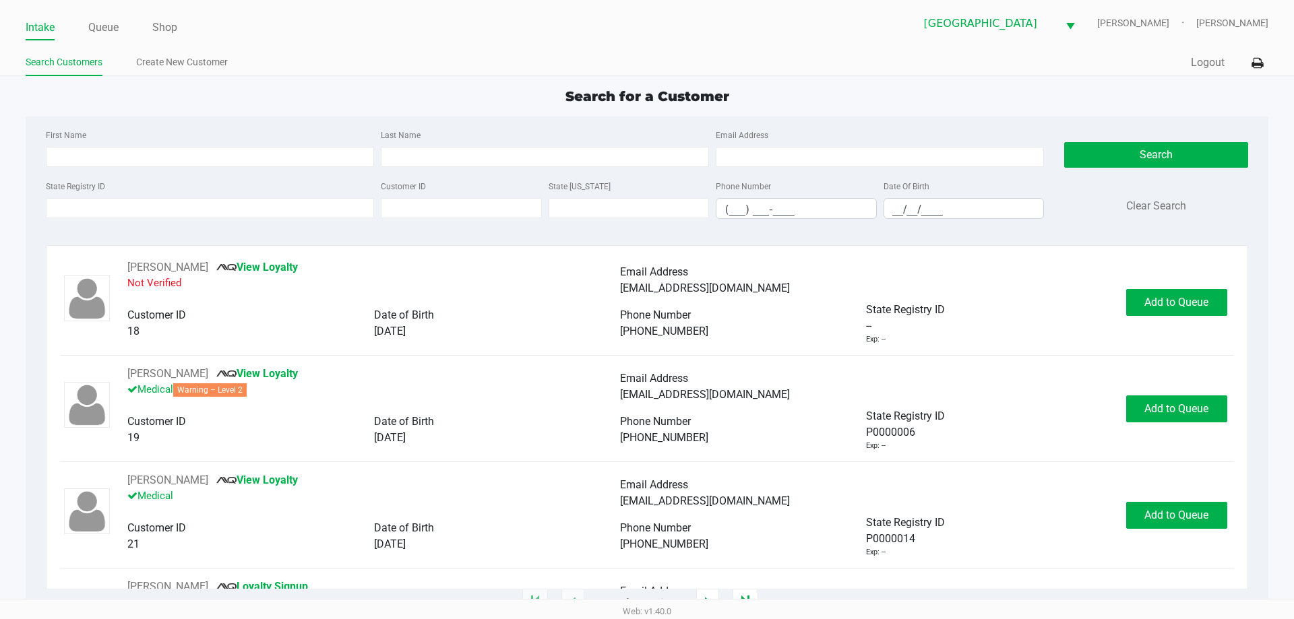
click at [499, 66] on ul "Search Customers Create New Customer" at bounding box center [336, 64] width 621 height 23
click at [400, 86] on div "Search for a Customer" at bounding box center [646, 96] width 1262 height 20
click at [156, 206] on input "State Registry ID" at bounding box center [210, 208] width 328 height 20
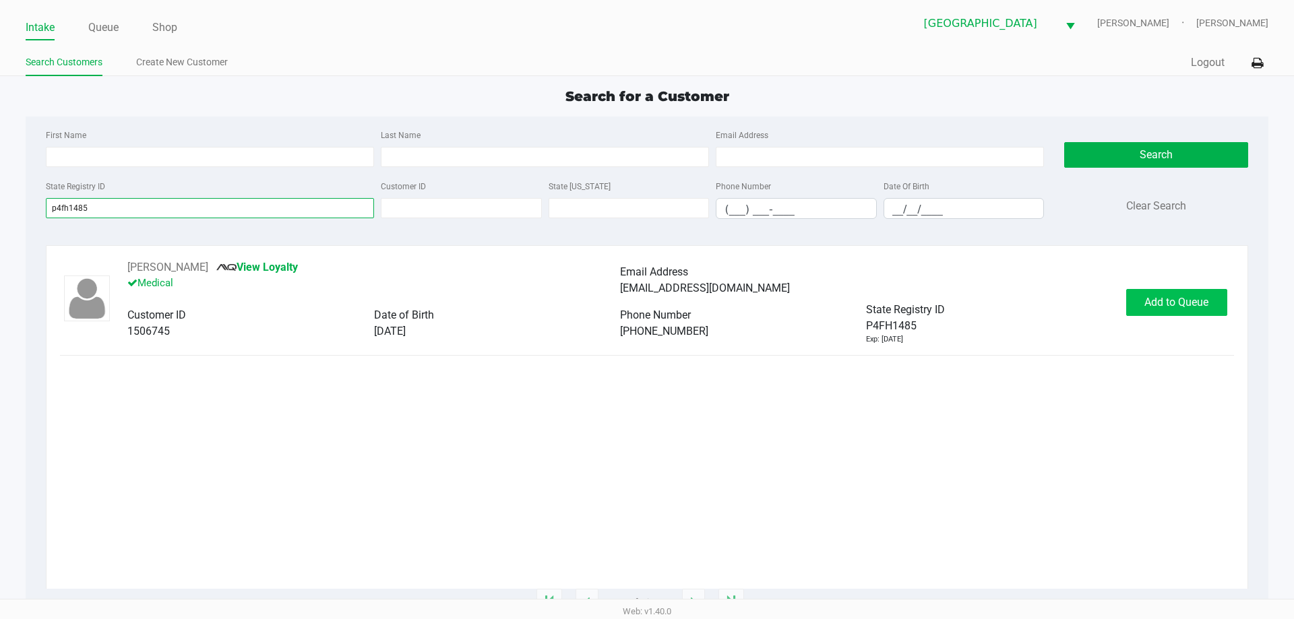
type input "p4fh1485"
click at [1146, 311] on button "Add to Queue" at bounding box center [1176, 302] width 101 height 27
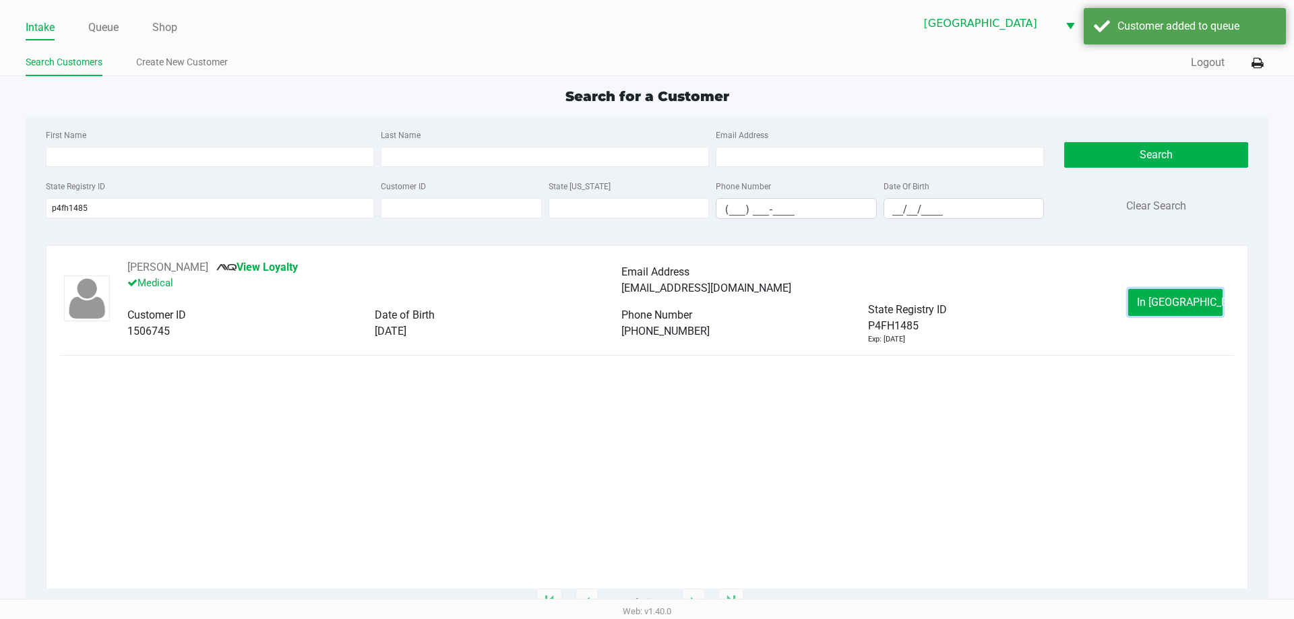
click at [1146, 311] on button "In [GEOGRAPHIC_DATA]" at bounding box center [1175, 302] width 94 height 27
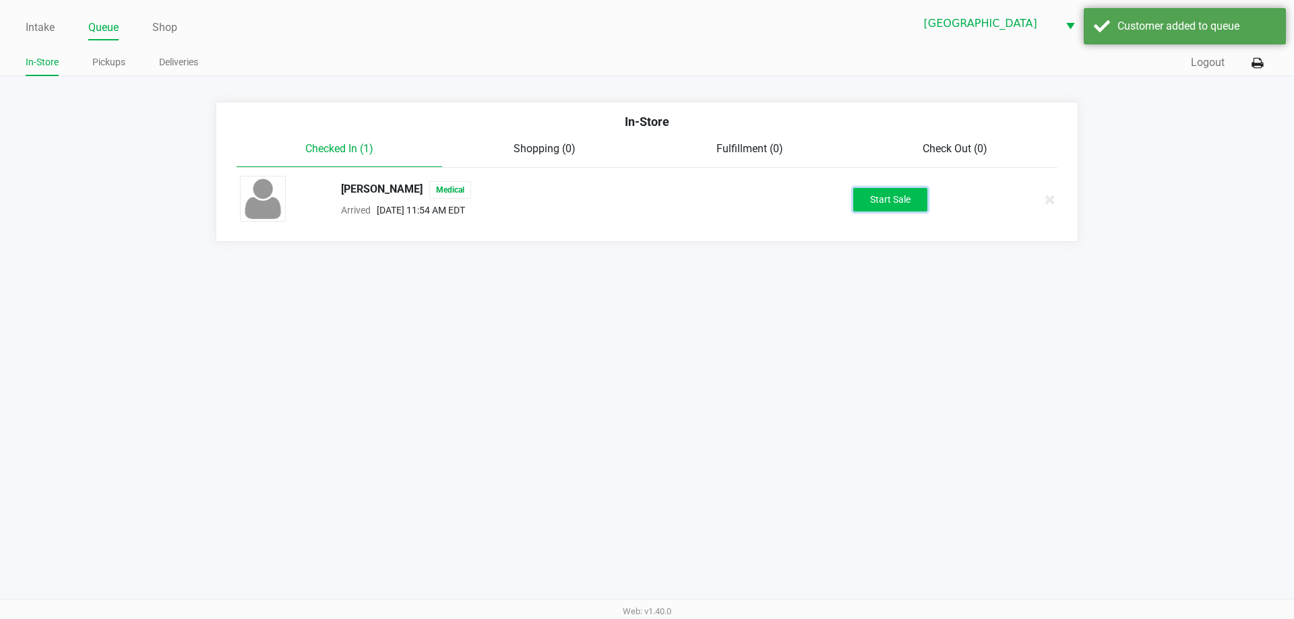
click at [897, 204] on button "Start Sale" at bounding box center [890, 200] width 74 height 24
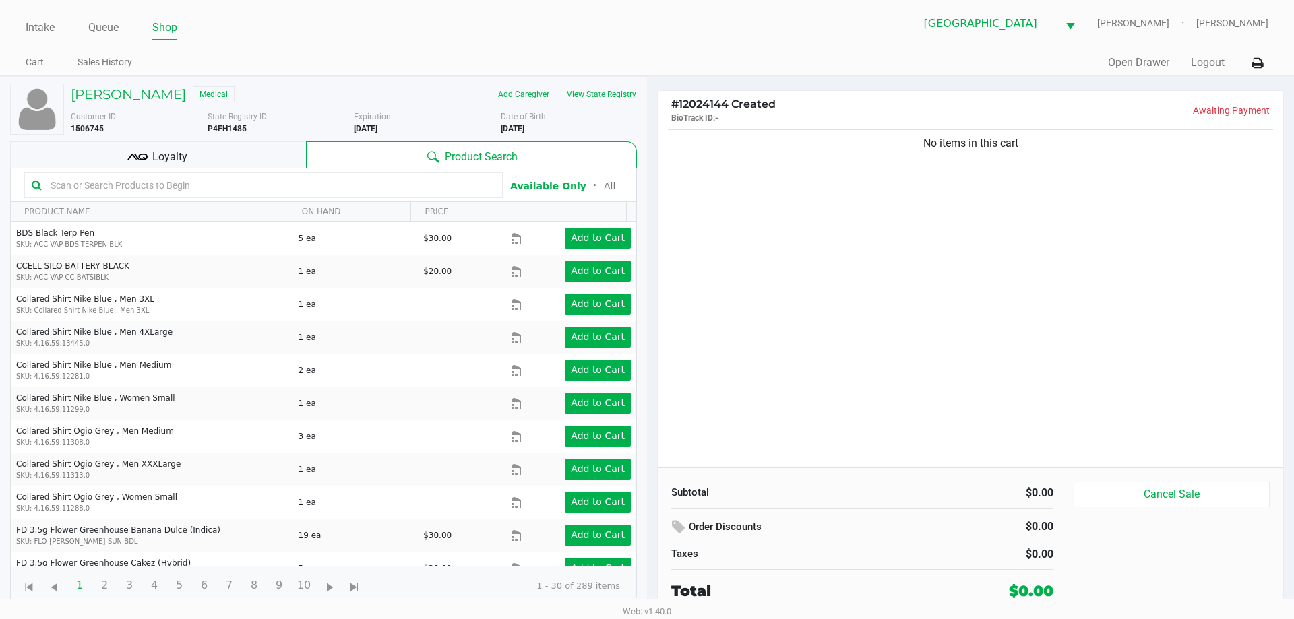
click at [615, 86] on button "View State Registry" at bounding box center [597, 95] width 79 height 22
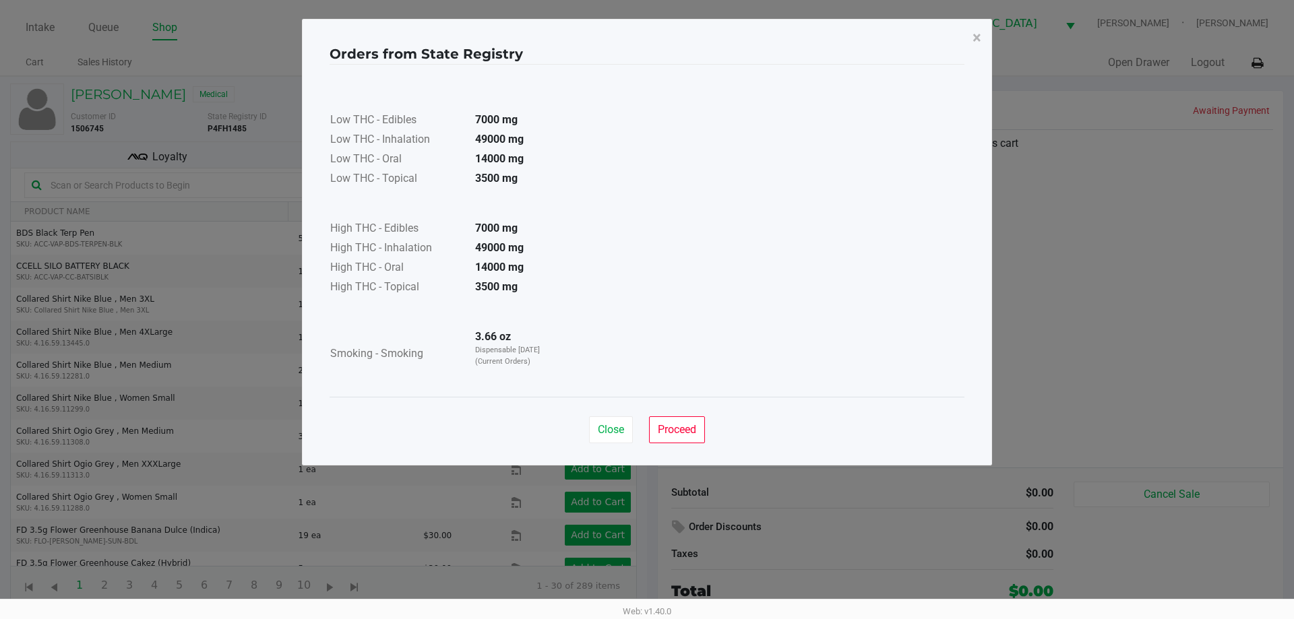
click at [687, 447] on div "Close Proceed" at bounding box center [647, 424] width 635 height 55
click at [690, 438] on button "Proceed" at bounding box center [677, 429] width 56 height 27
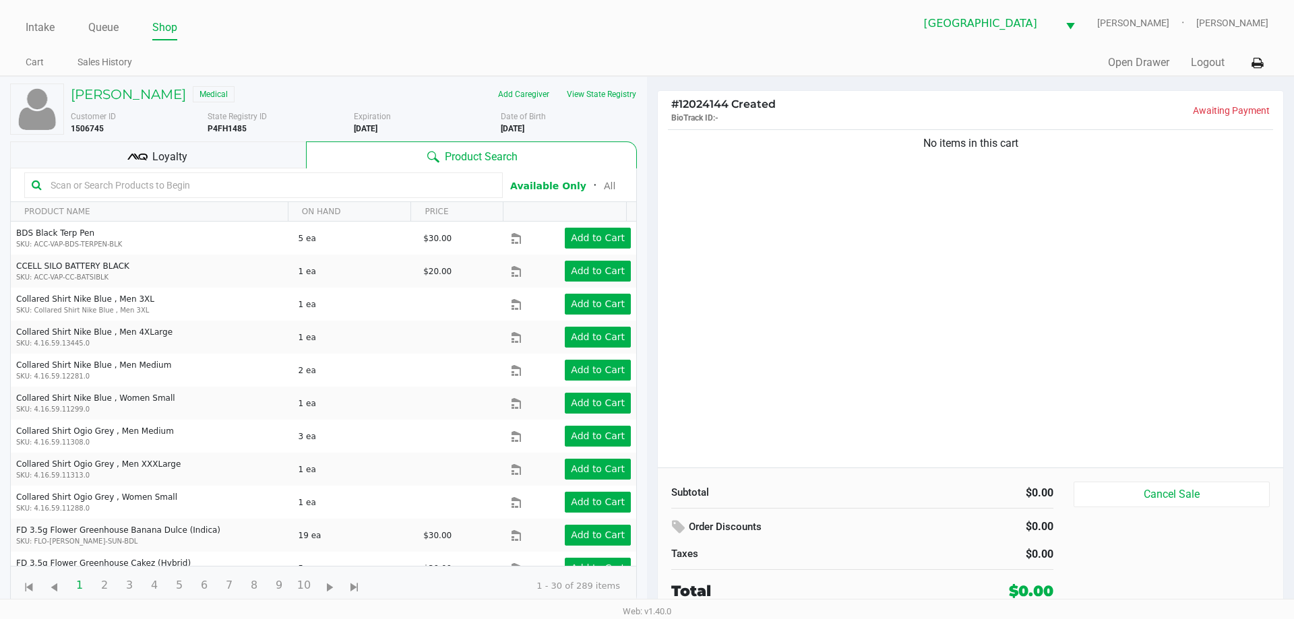
click at [894, 385] on div "No items in this cart" at bounding box center [970, 297] width 625 height 341
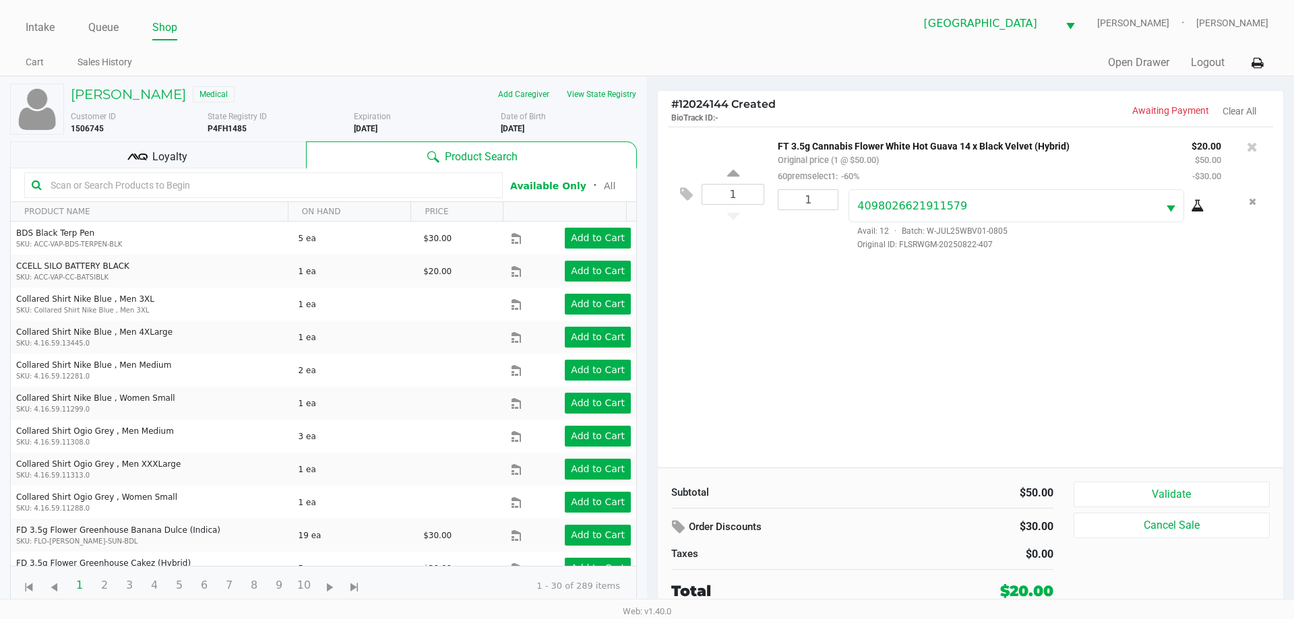
click at [1123, 478] on div "Subtotal $50.00 Order Discounts $30.00 Taxes $0.00 Total $20.00 Validate Cancel…" at bounding box center [970, 542] width 625 height 148
click at [1123, 481] on div "Subtotal $50.00 Order Discounts $30.00 Taxes $0.00 Total $20.00 Validate Cancel…" at bounding box center [970, 542] width 625 height 148
click at [1123, 486] on button "Validate" at bounding box center [1172, 495] width 196 height 26
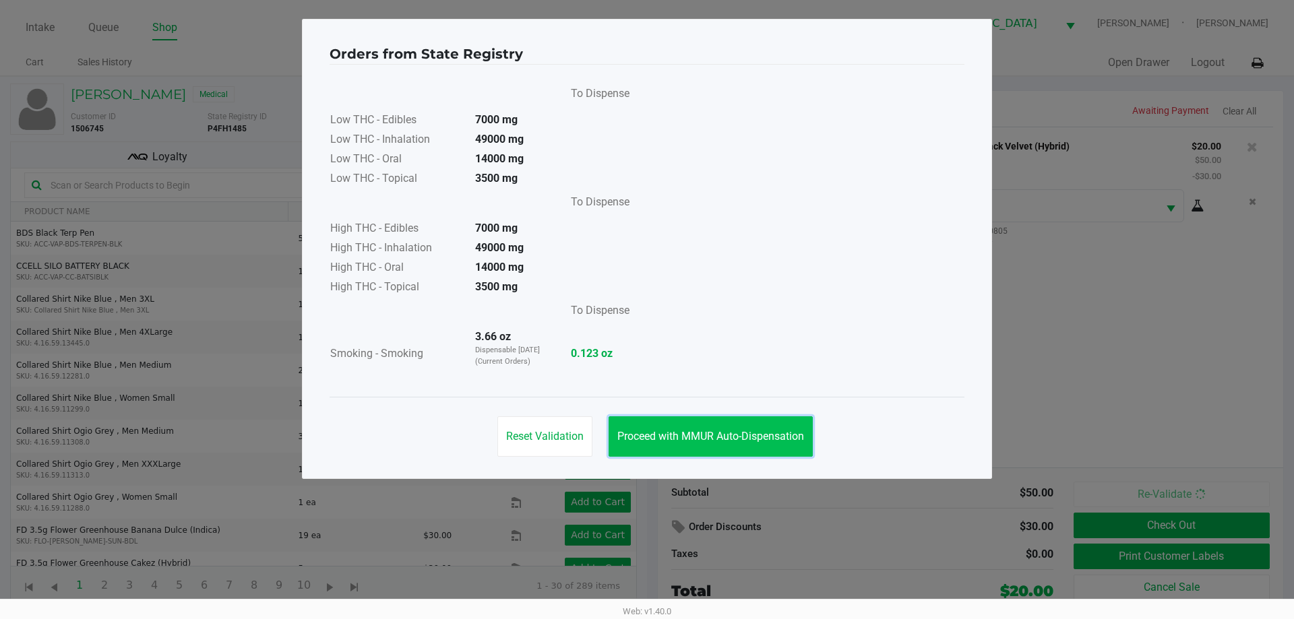
click at [724, 424] on button "Proceed with MMUR Auto-Dispensation" at bounding box center [711, 436] width 204 height 40
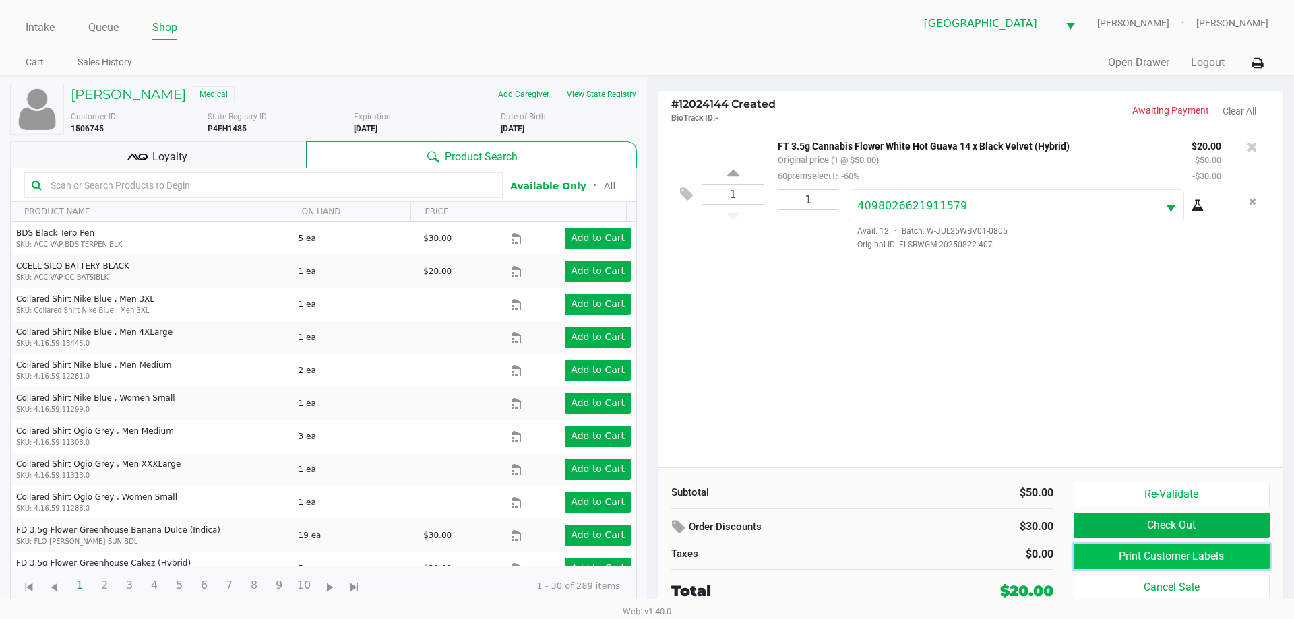
click at [1188, 556] on button "Print Customer Labels" at bounding box center [1172, 557] width 196 height 26
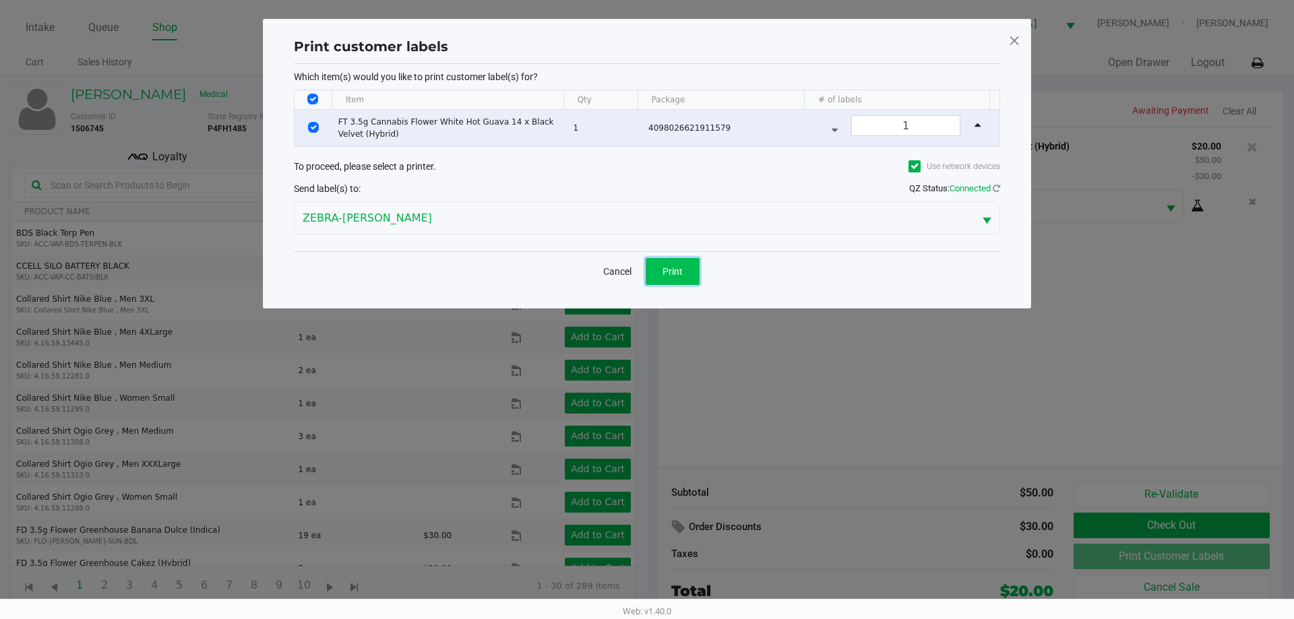
click at [696, 273] on button "Print" at bounding box center [673, 271] width 54 height 27
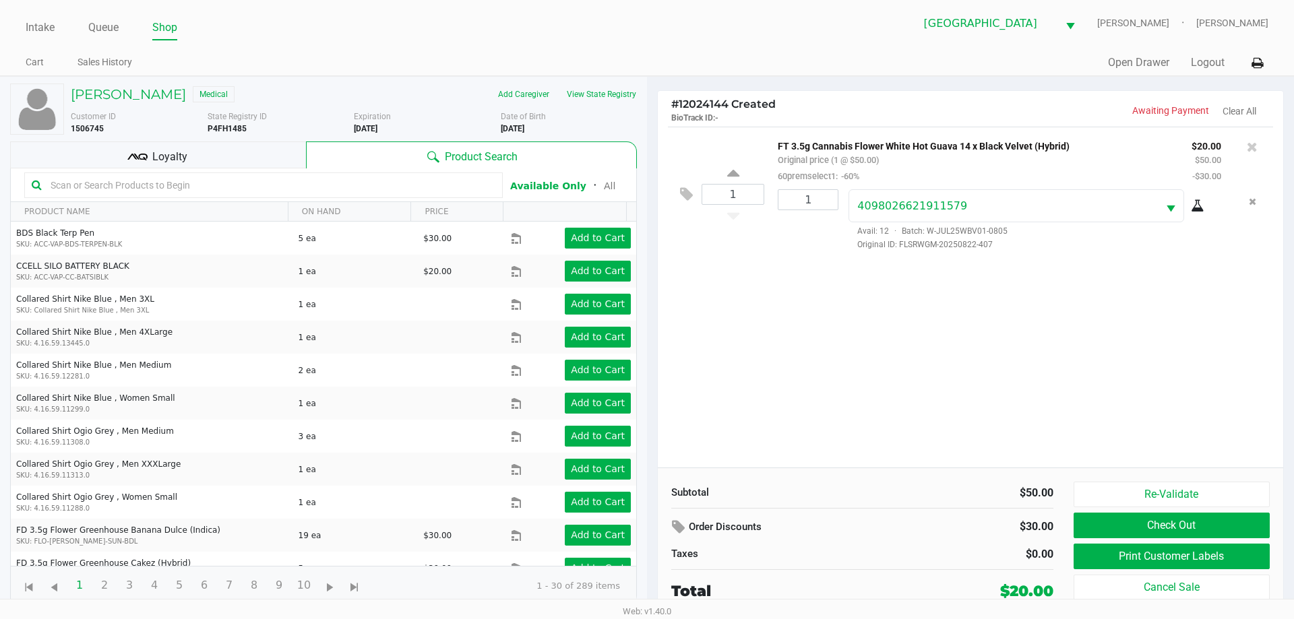
click at [253, 156] on div "Loyalty" at bounding box center [158, 155] width 296 height 27
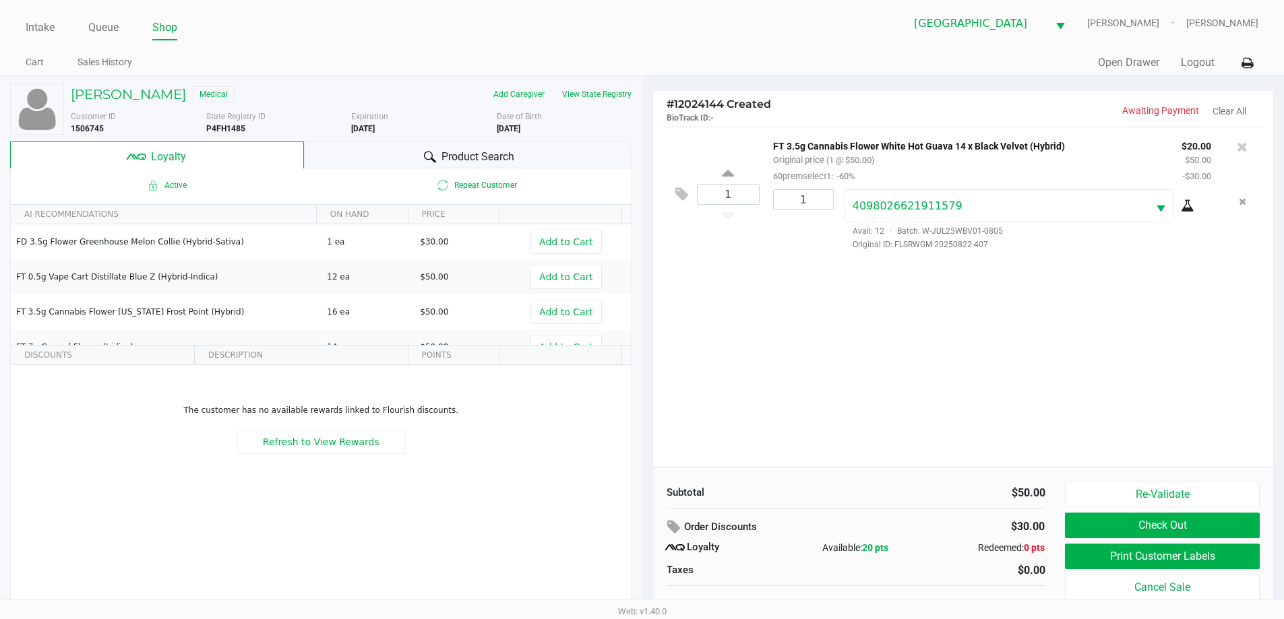
click at [389, 150] on div "Product Search" at bounding box center [468, 155] width 328 height 27
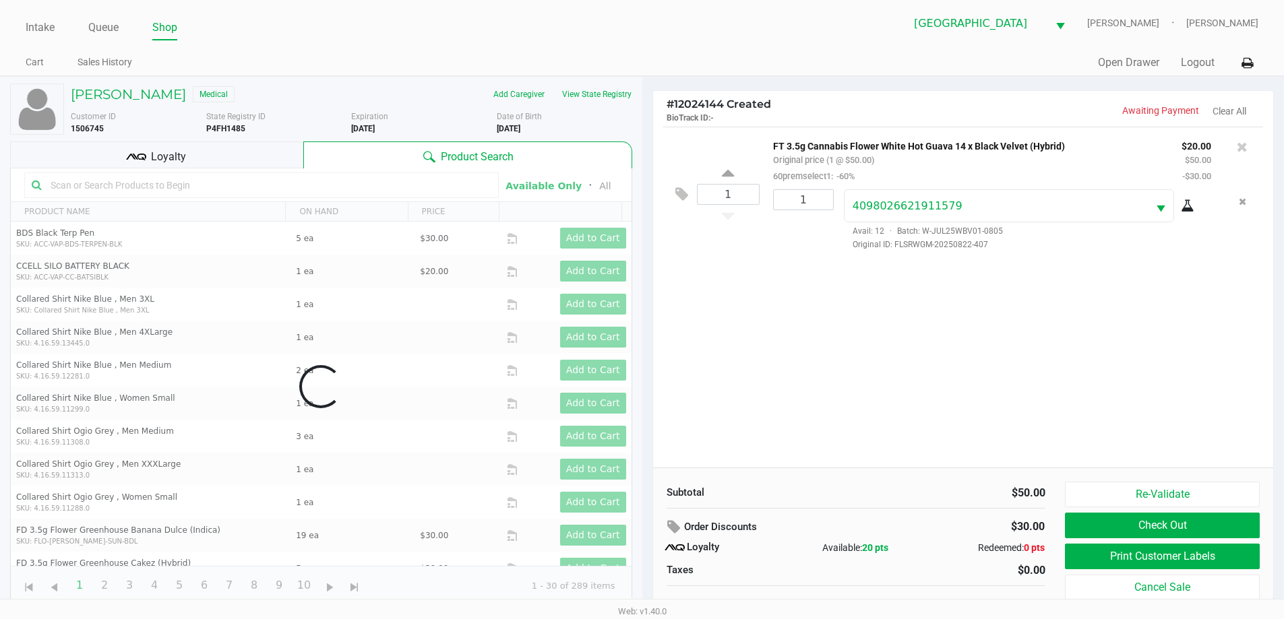
click at [804, 333] on div "1 FT 3.5g Cannabis Flower White Hot Guava 14 x Black Velvet (Hybrid) Original p…" at bounding box center [963, 297] width 621 height 341
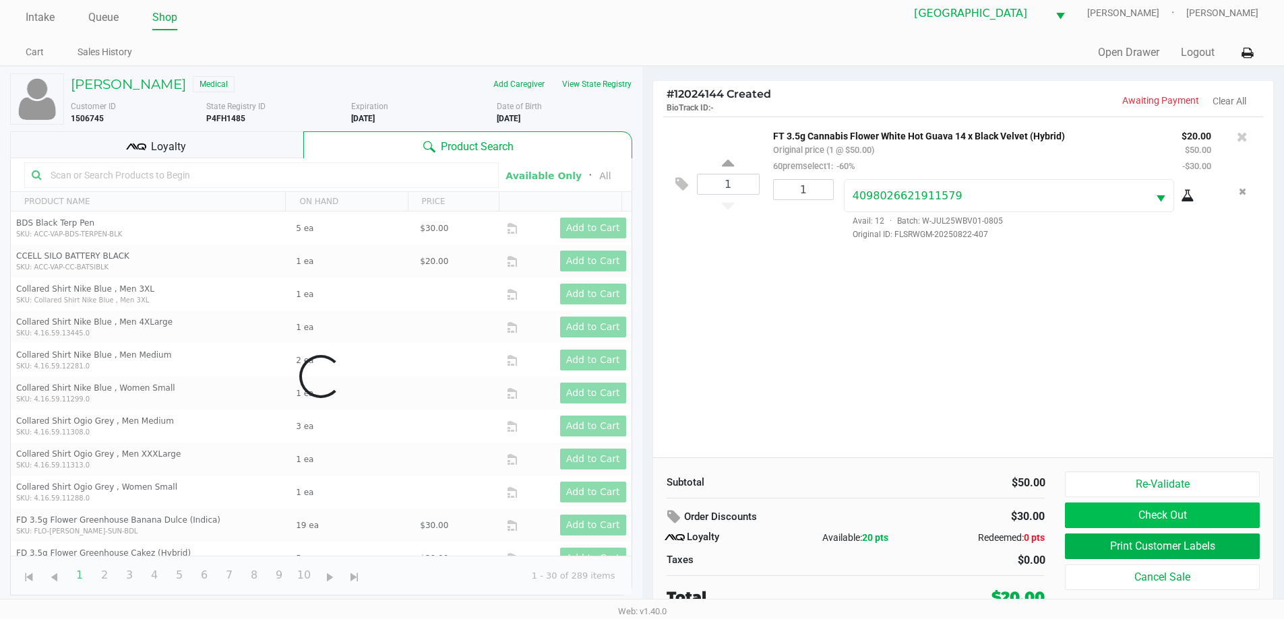
scroll to position [13, 0]
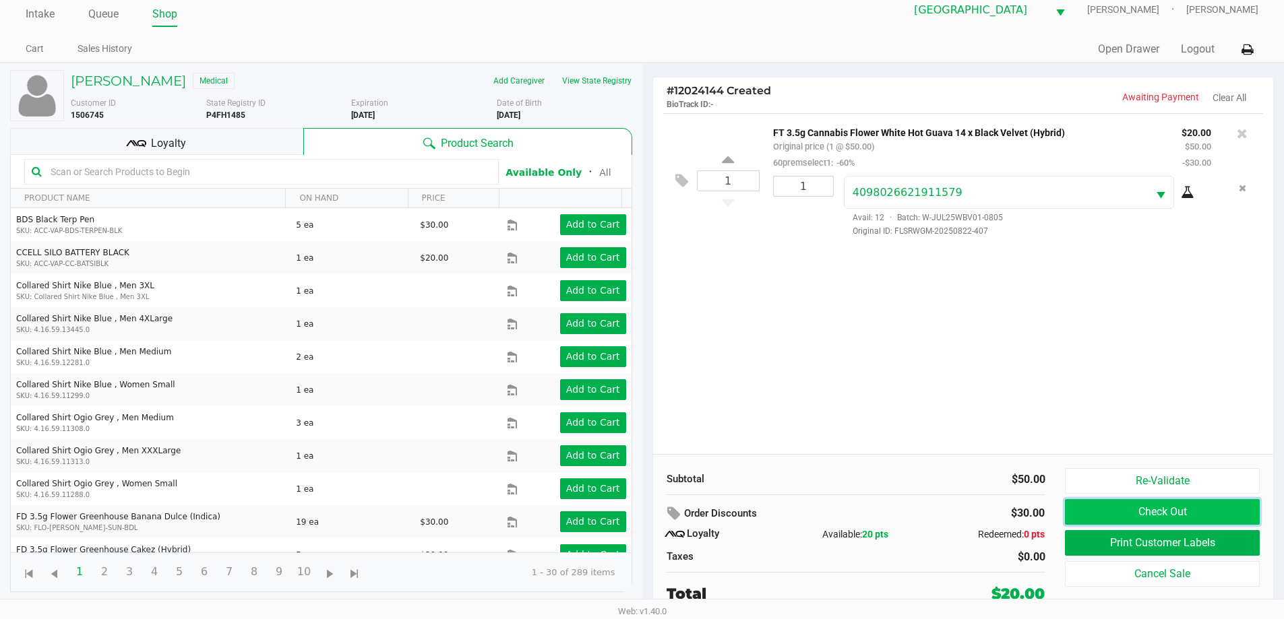
click at [1156, 507] on button "Check Out" at bounding box center [1162, 512] width 194 height 26
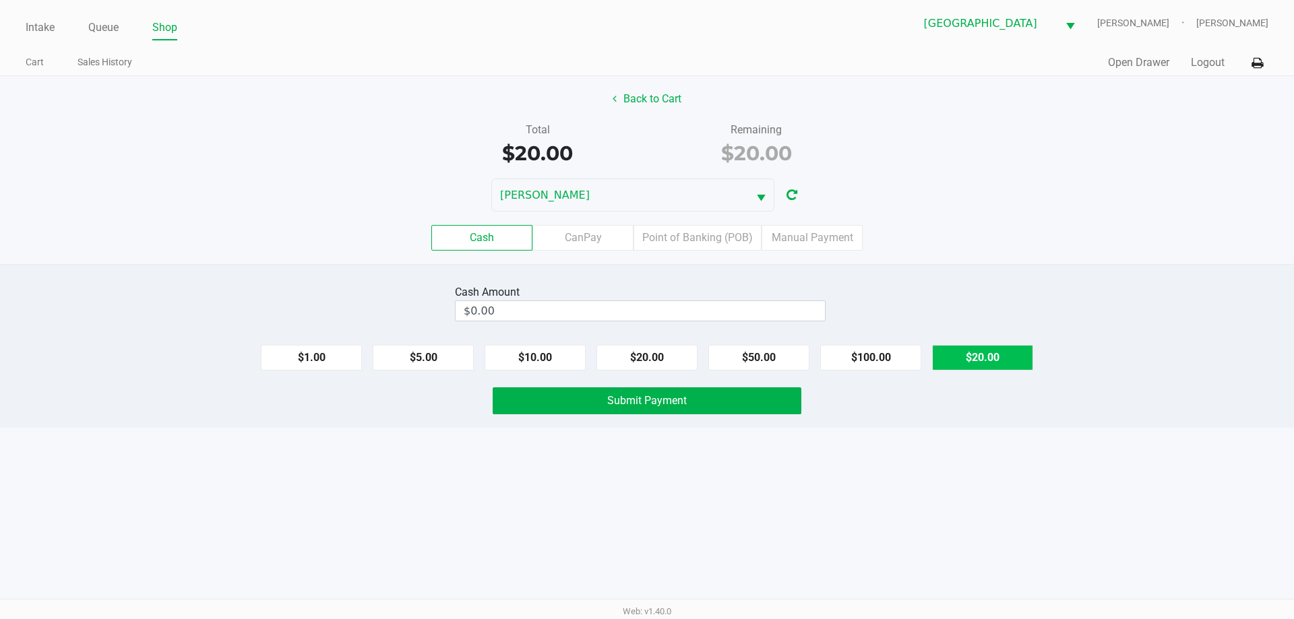
click at [964, 350] on button "$20.00" at bounding box center [982, 358] width 101 height 26
type input "$20.00"
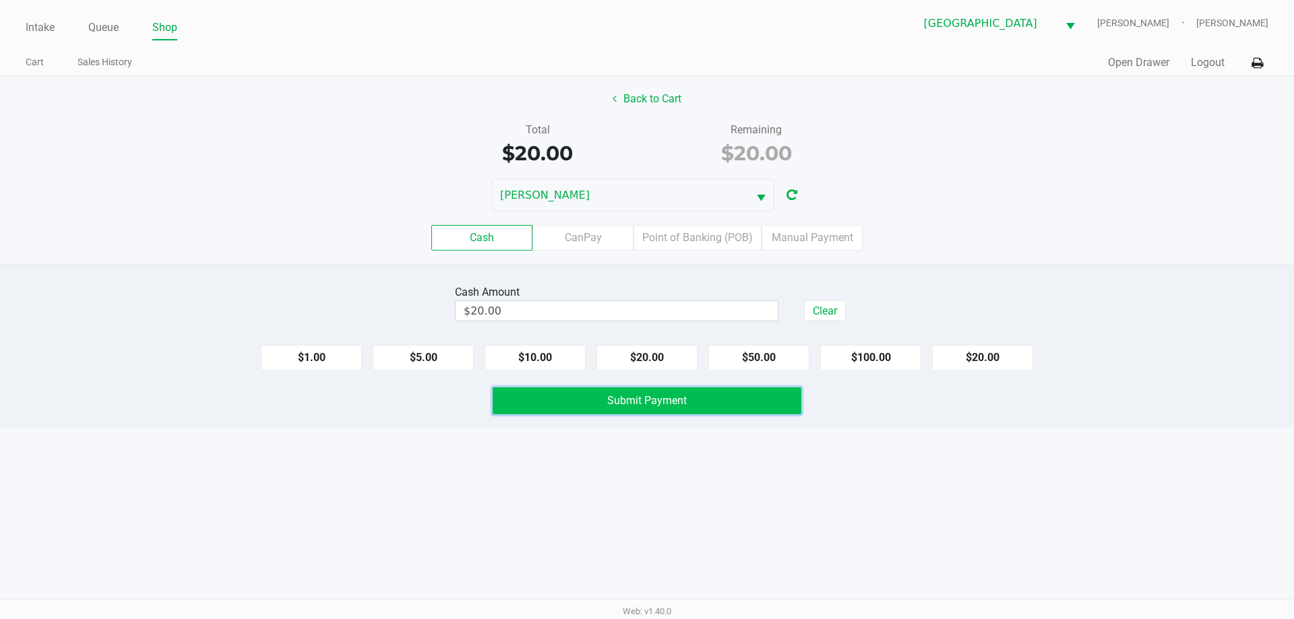
click at [712, 402] on button "Submit Payment" at bounding box center [647, 400] width 309 height 27
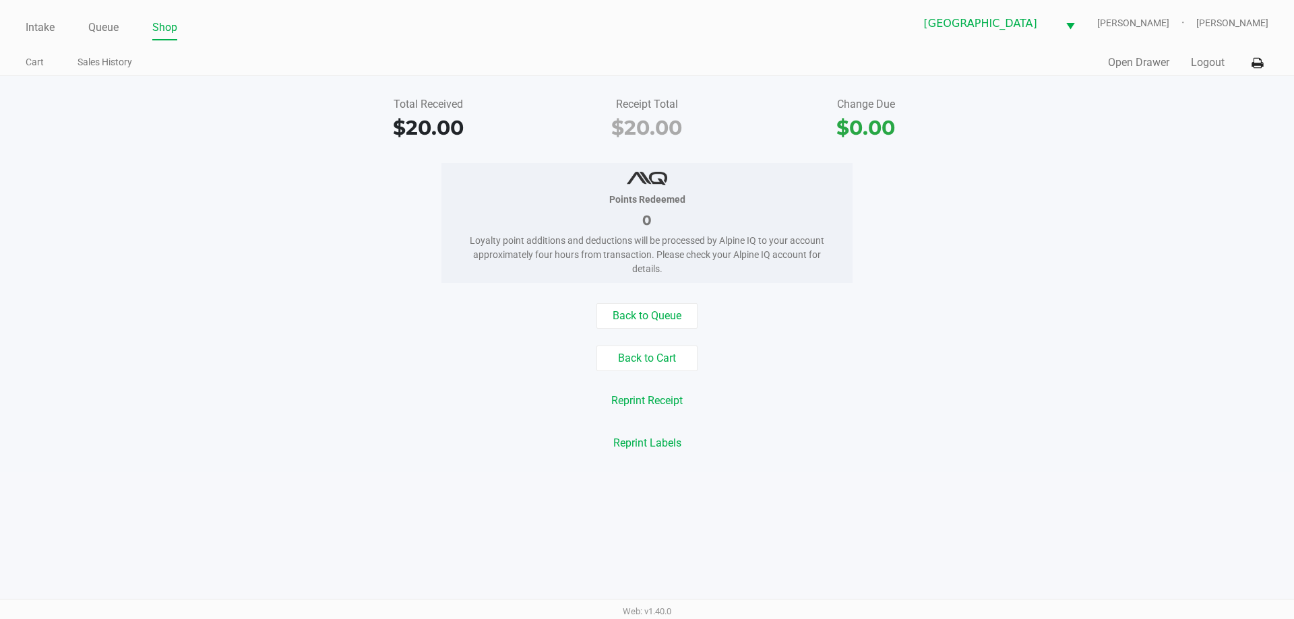
click at [293, 75] on ul "Cart Sales History" at bounding box center [336, 64] width 621 height 23
click at [53, 29] on link "Intake" at bounding box center [40, 27] width 29 height 19
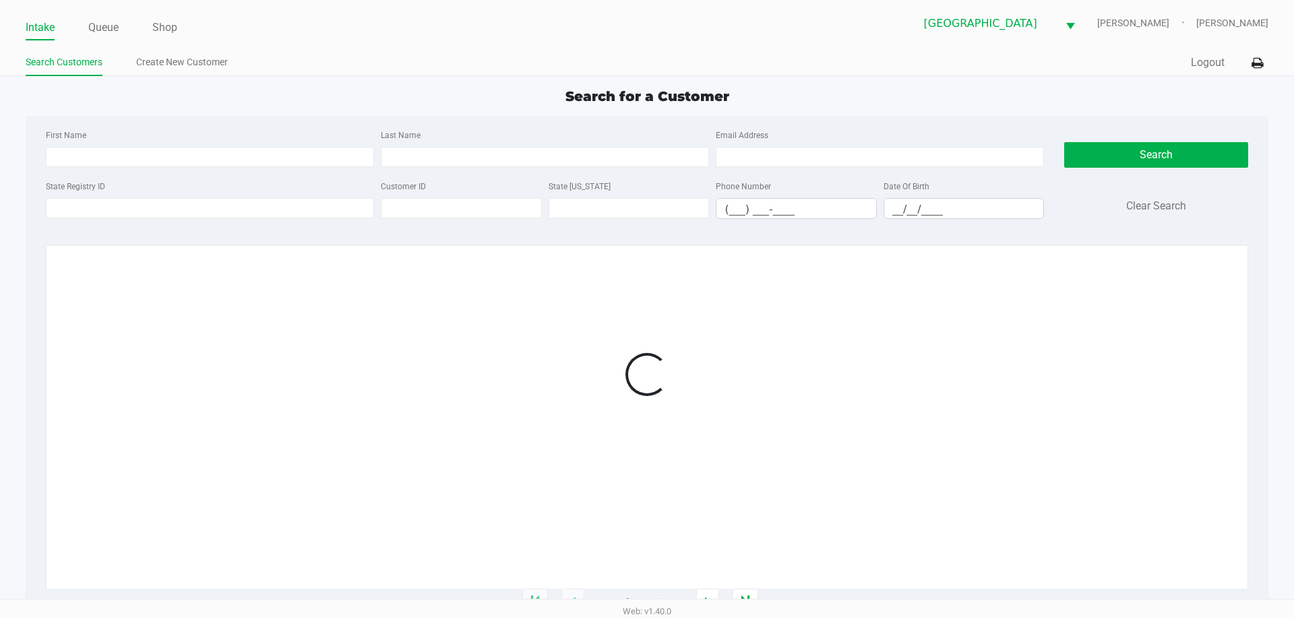
click at [317, 45] on div "Intake Queue Shop North Port [PERSON_NAME]-[PERSON_NAME] Search Customers Creat…" at bounding box center [647, 38] width 1294 height 76
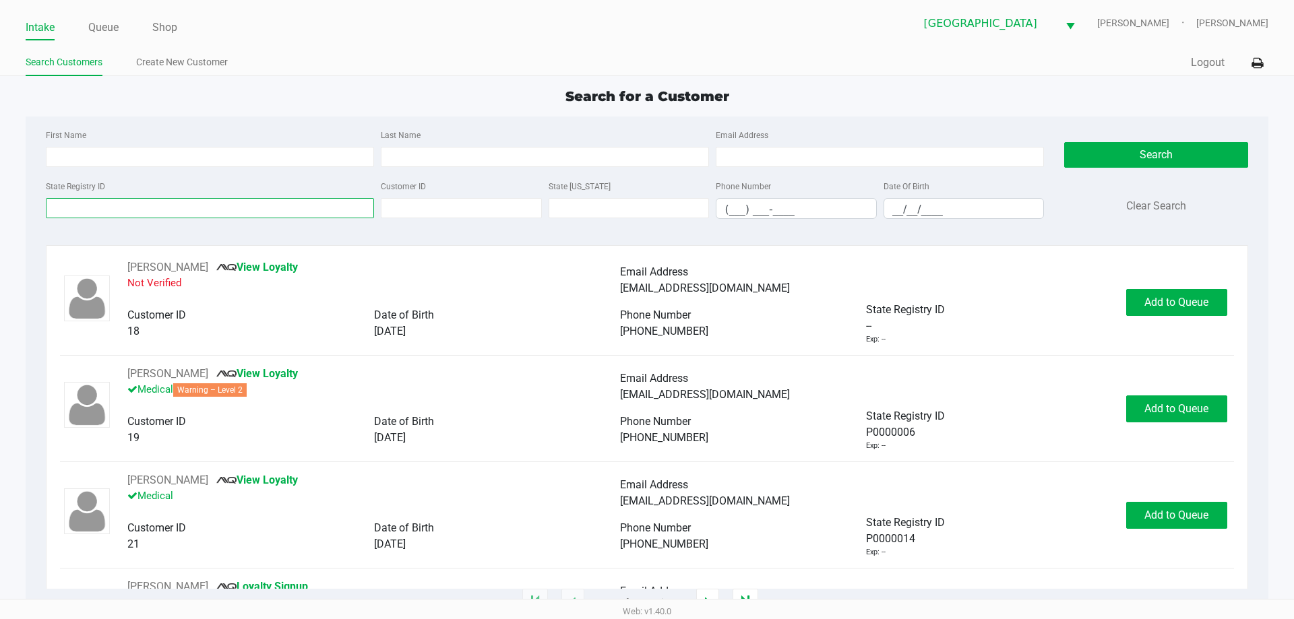
click at [89, 206] on input "State Registry ID" at bounding box center [210, 208] width 328 height 20
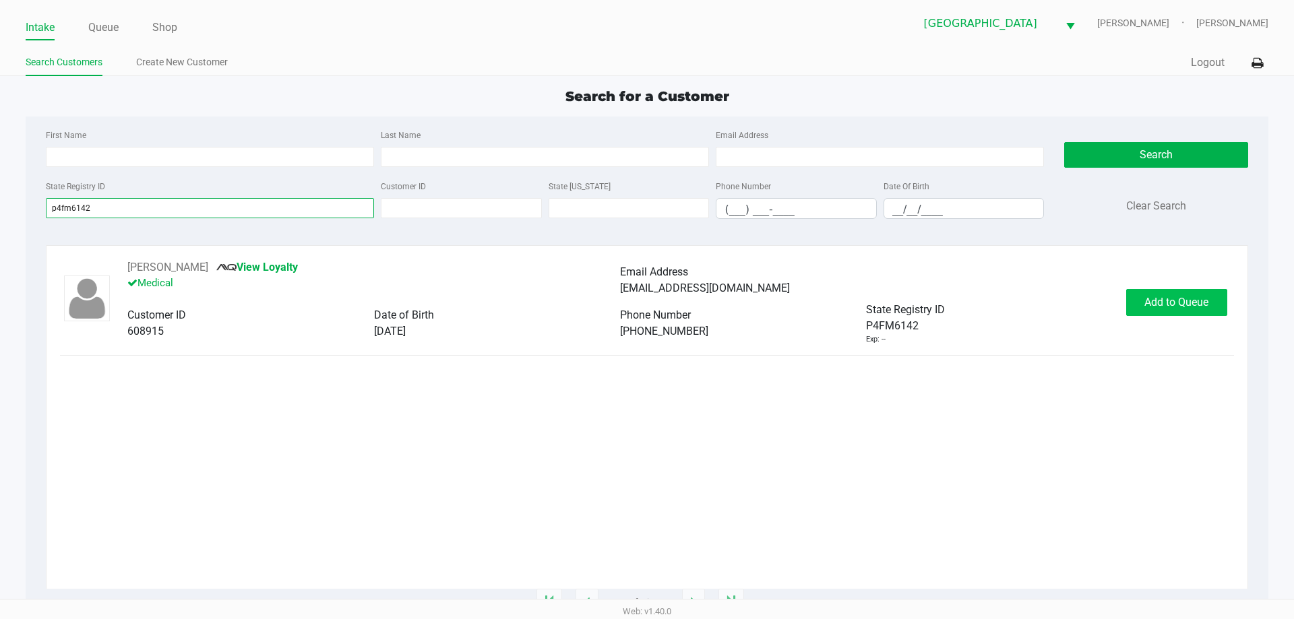
type input "p4fm6142"
click at [1131, 310] on button "Add to Queue" at bounding box center [1176, 302] width 101 height 27
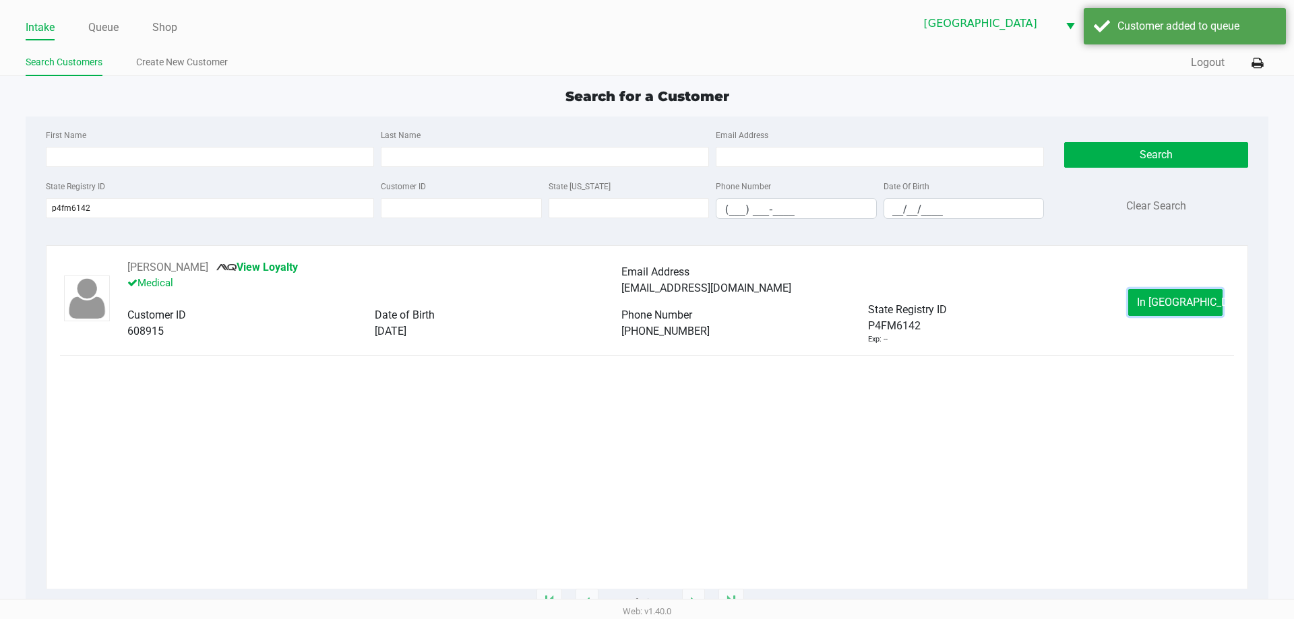
click at [1154, 301] on span "In [GEOGRAPHIC_DATA]" at bounding box center [1193, 302] width 113 height 13
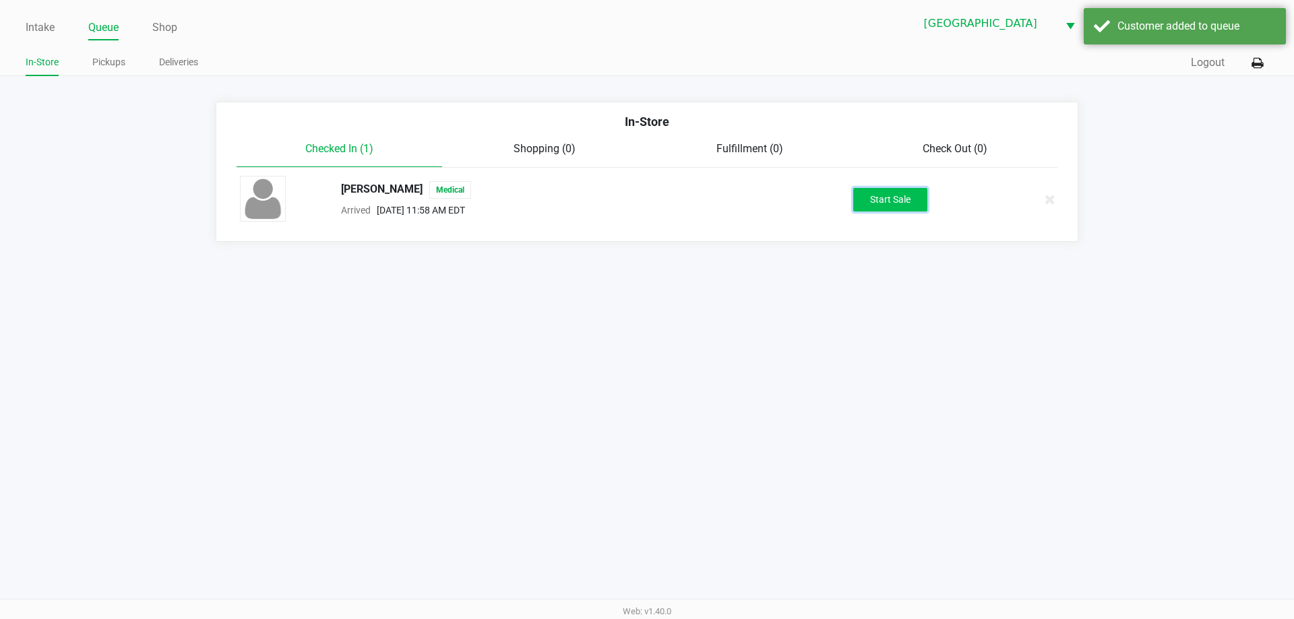
click at [884, 205] on button "Start Sale" at bounding box center [890, 200] width 74 height 24
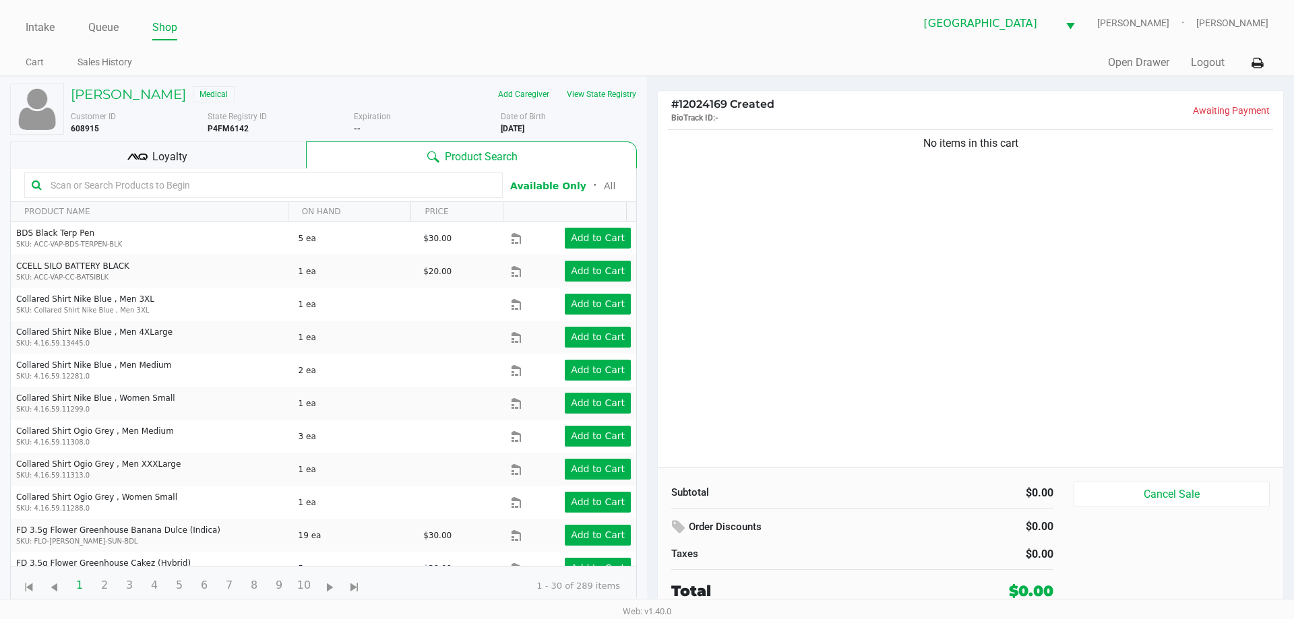
click at [819, 335] on div "No items in this cart" at bounding box center [970, 297] width 625 height 341
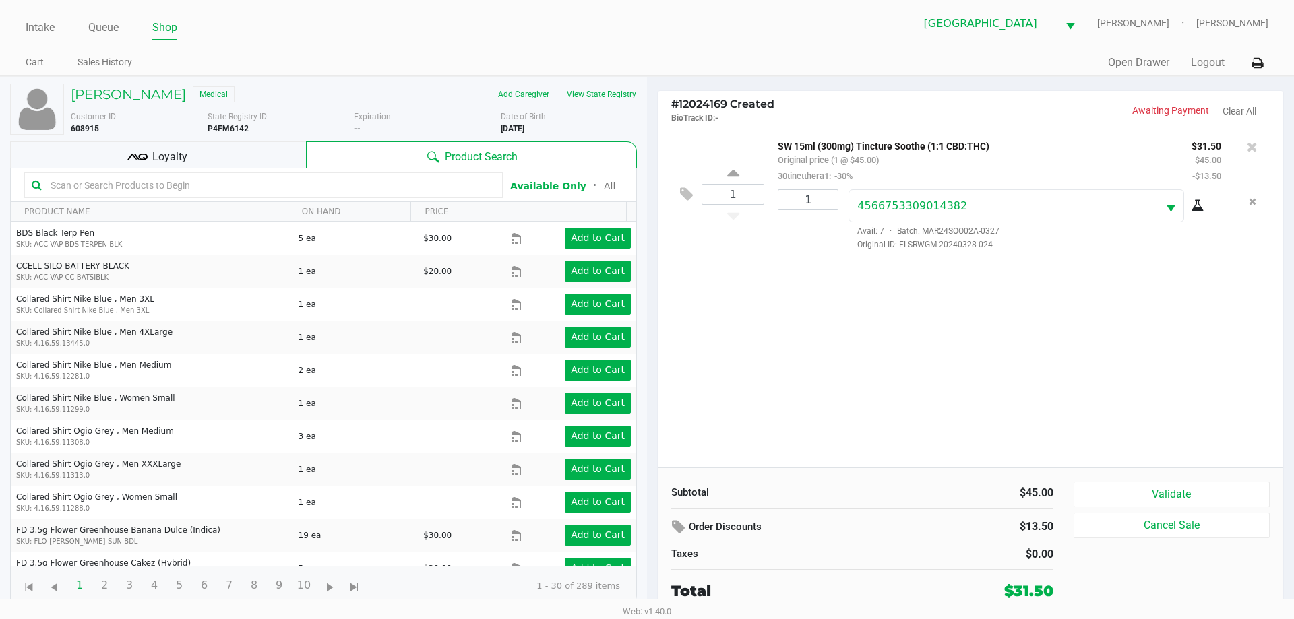
click at [247, 162] on div "Loyalty" at bounding box center [158, 155] width 296 height 27
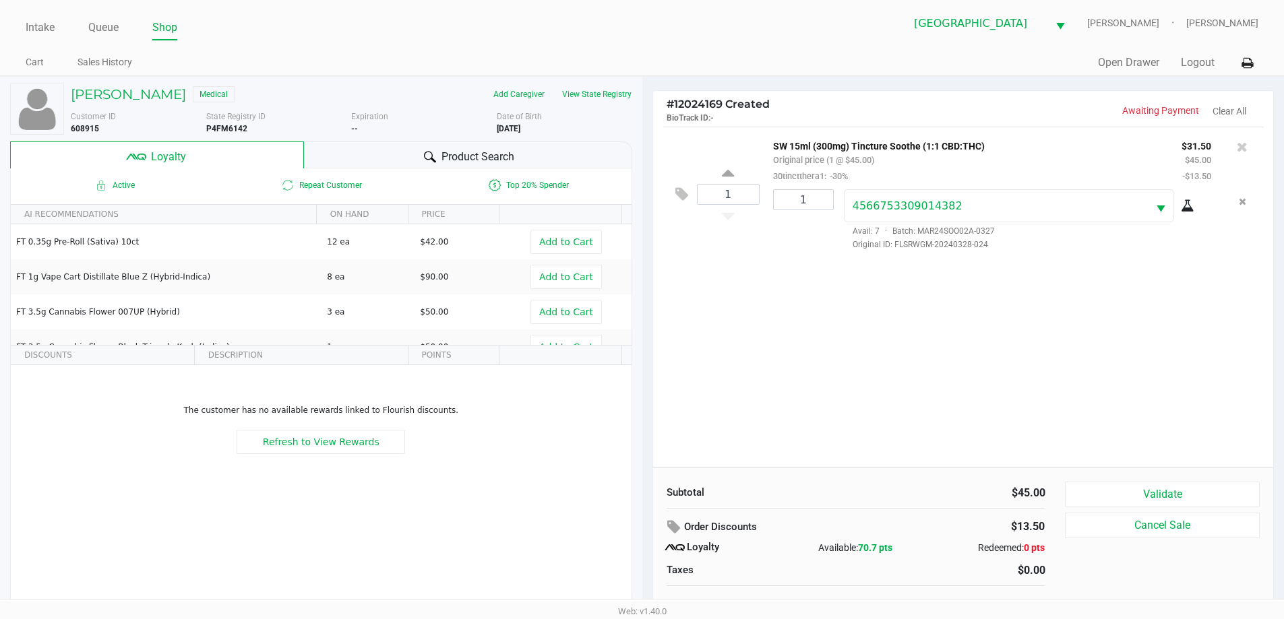
click at [407, 168] on div "Product Search" at bounding box center [468, 155] width 328 height 27
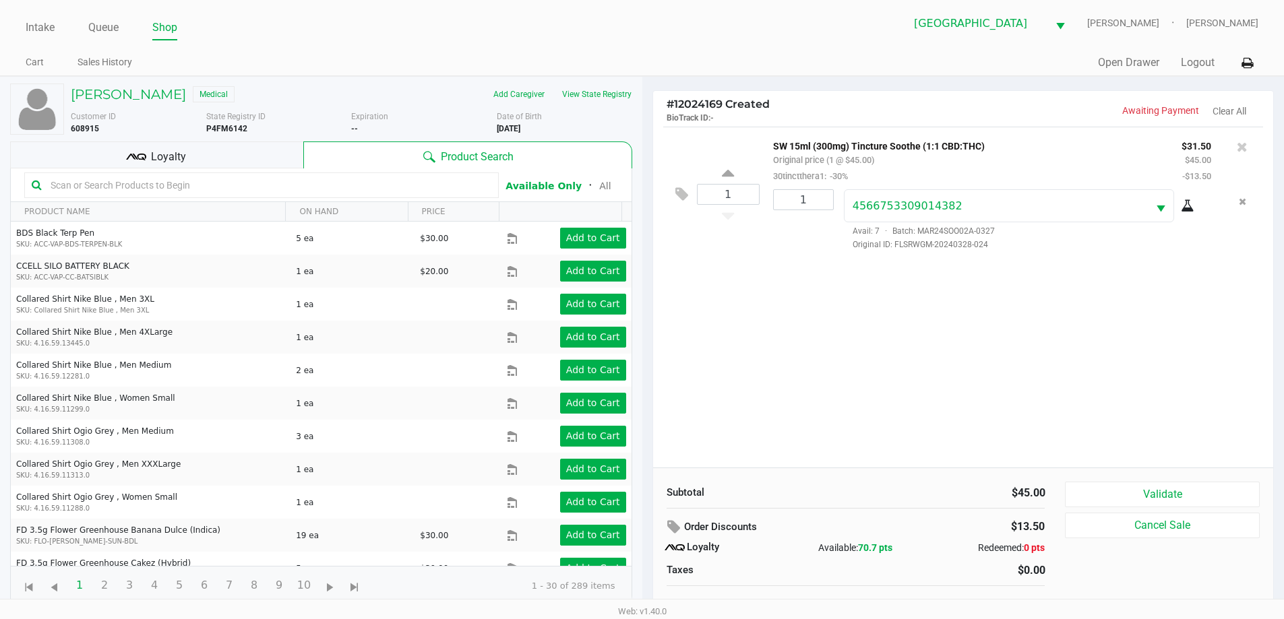
scroll to position [13, 0]
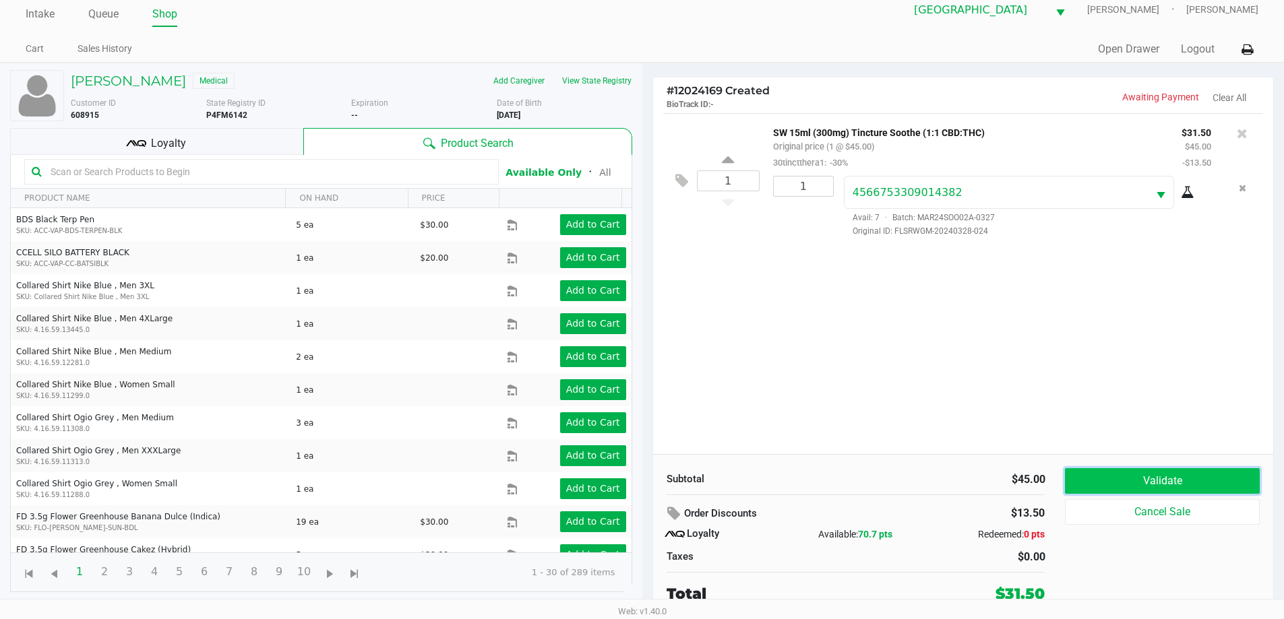
click at [1165, 472] on button "Validate" at bounding box center [1162, 481] width 194 height 26
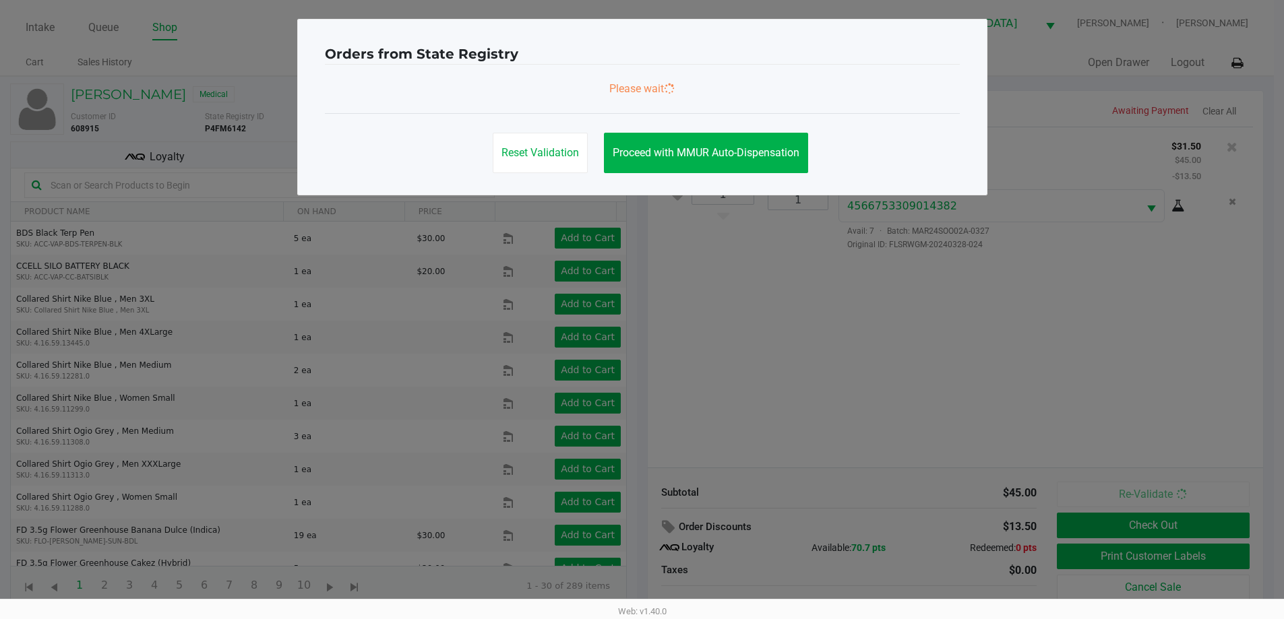
scroll to position [0, 0]
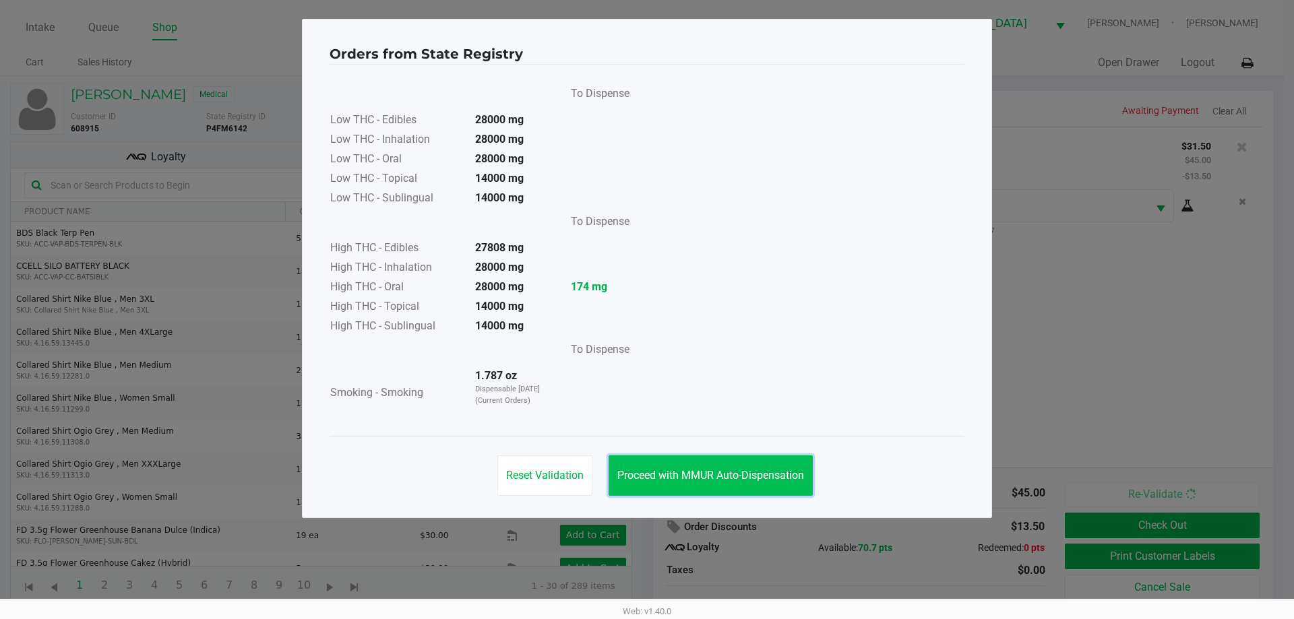
click at [726, 472] on span "Proceed with MMUR Auto-Dispensation" at bounding box center [710, 475] width 187 height 13
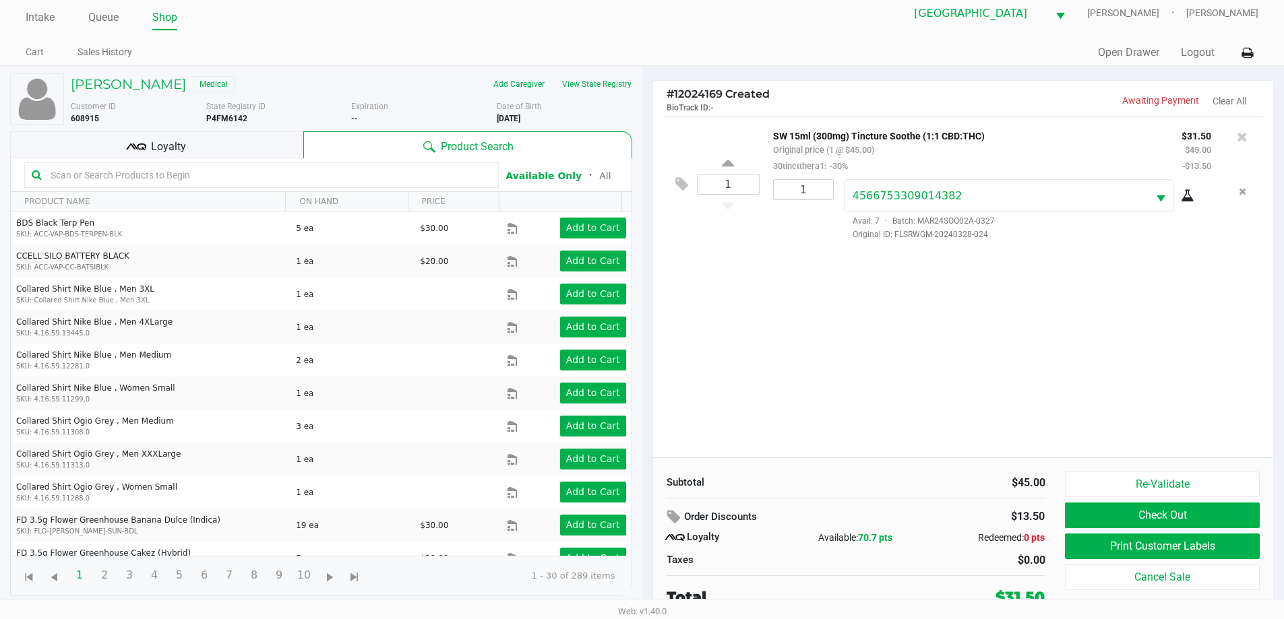
scroll to position [13, 0]
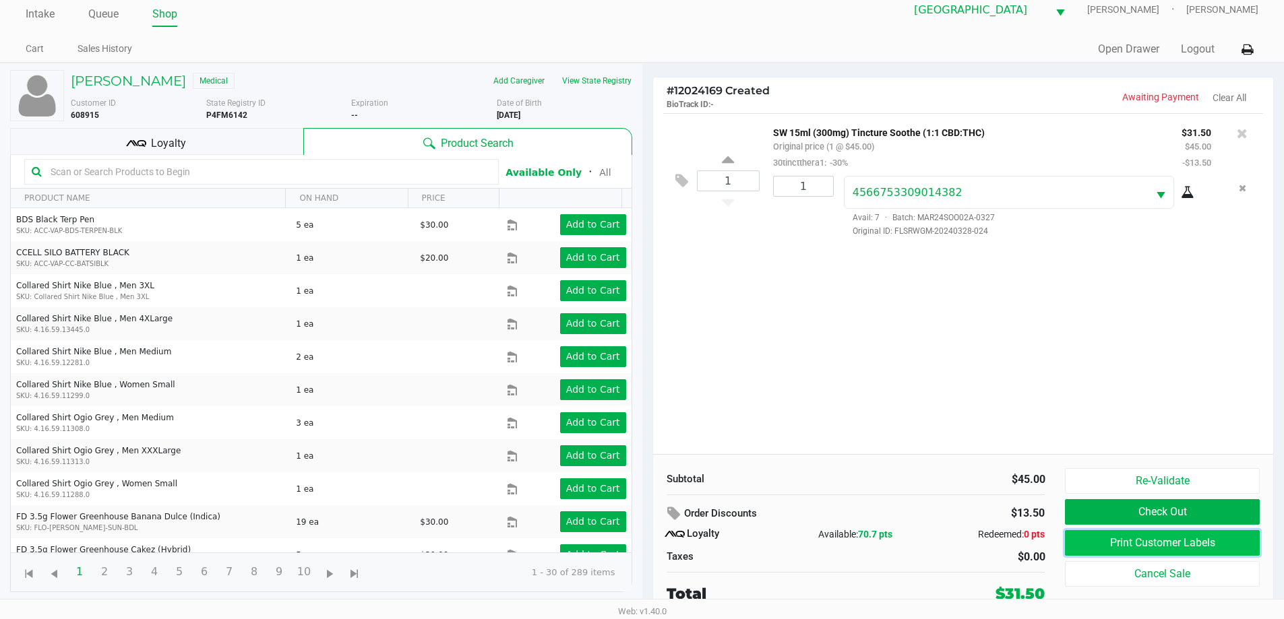
click at [1150, 543] on button "Print Customer Labels" at bounding box center [1162, 543] width 194 height 26
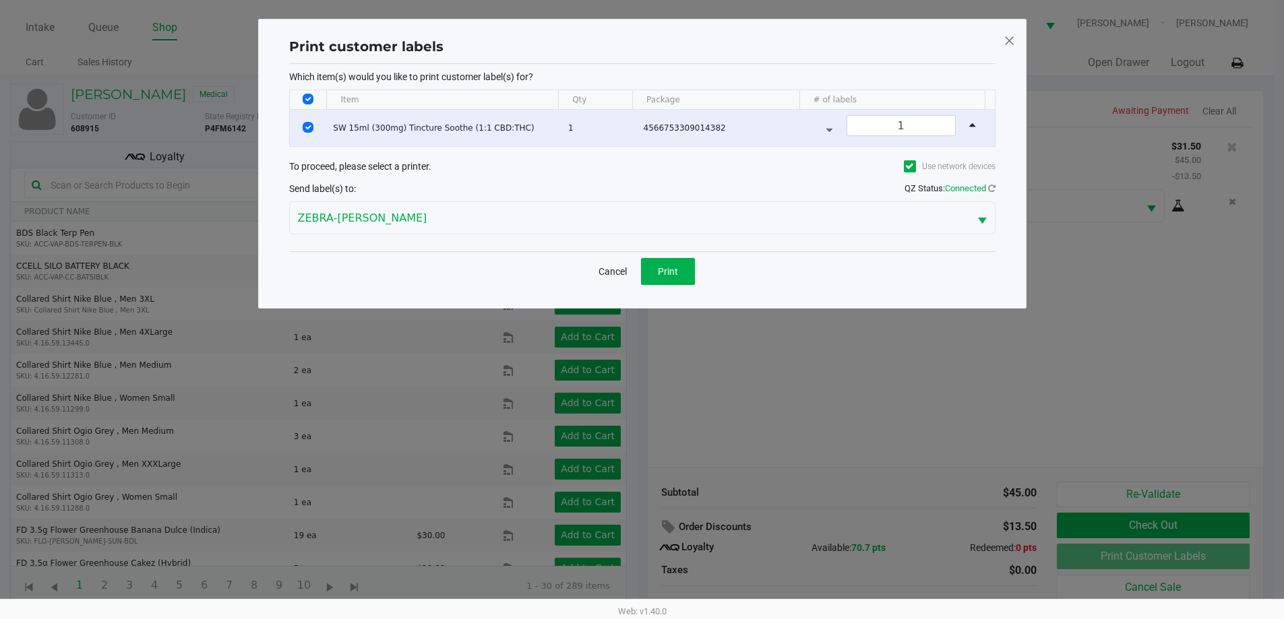
scroll to position [0, 0]
click at [666, 268] on span "Print" at bounding box center [672, 271] width 20 height 11
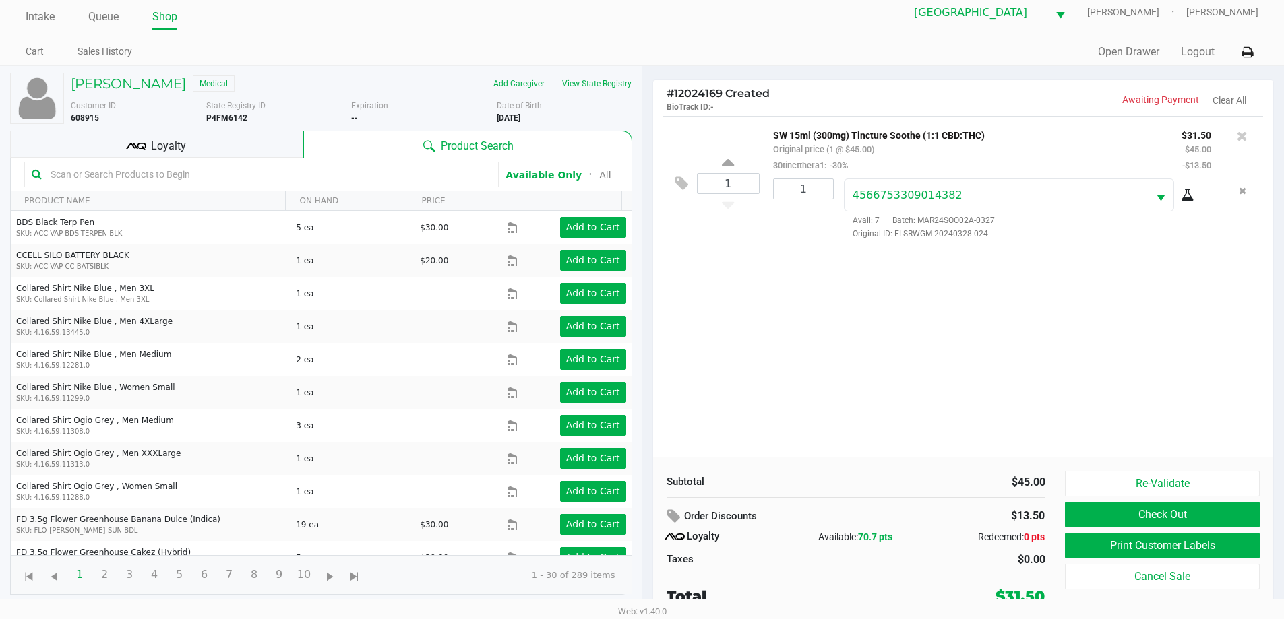
scroll to position [13, 0]
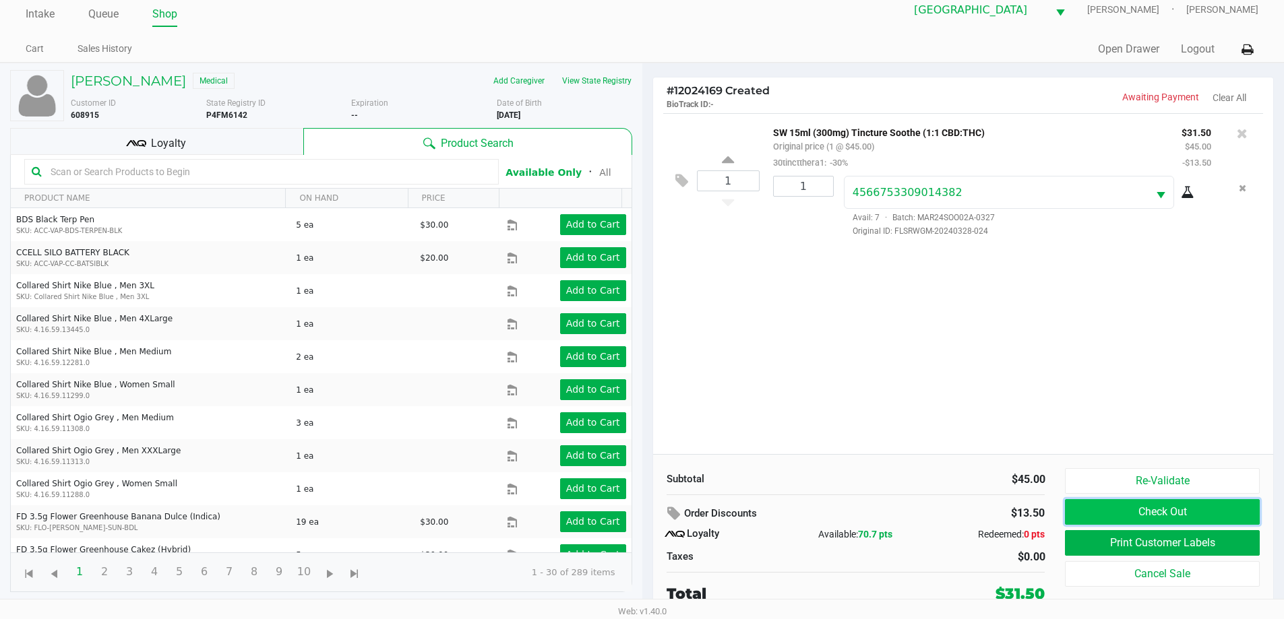
click at [1201, 518] on button "Check Out" at bounding box center [1162, 512] width 194 height 26
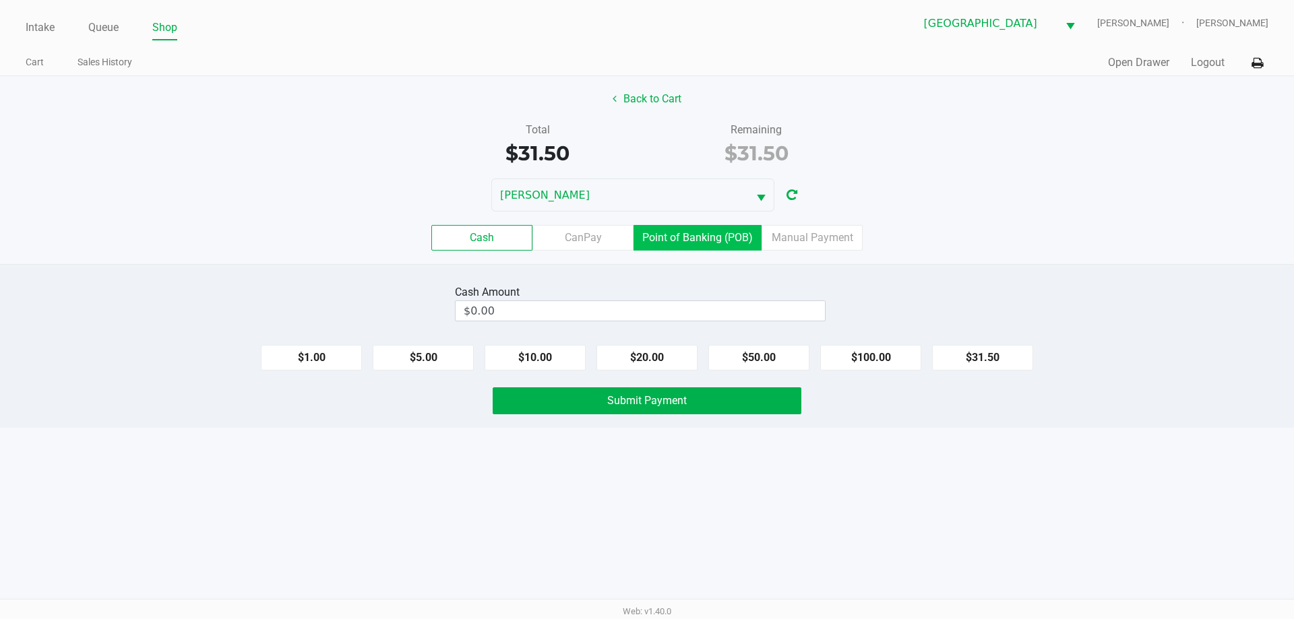
click at [706, 245] on label "Point of Banking (POB)" at bounding box center [697, 238] width 128 height 26
click at [0, 0] on 7 "Point of Banking (POB)" at bounding box center [0, 0] width 0 height 0
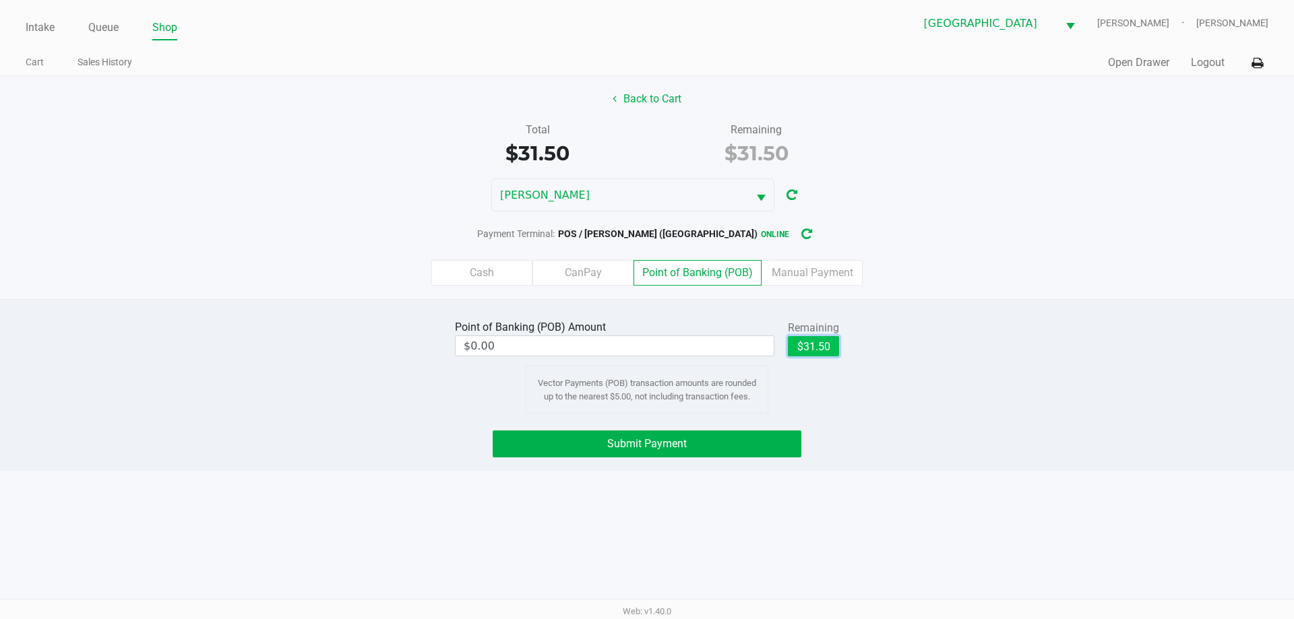
click at [805, 350] on button "$31.50" at bounding box center [813, 346] width 51 height 20
type input "$31.50"
click at [697, 454] on button "Submit Payment" at bounding box center [647, 444] width 309 height 27
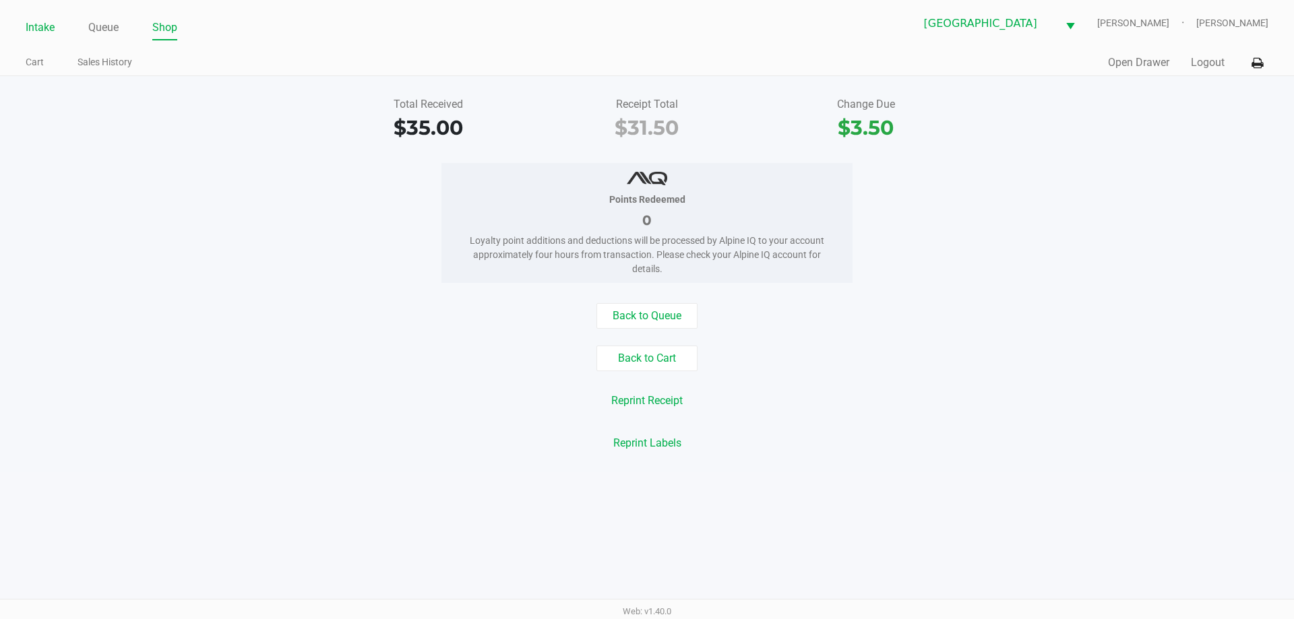
click at [40, 26] on link "Intake" at bounding box center [40, 27] width 29 height 19
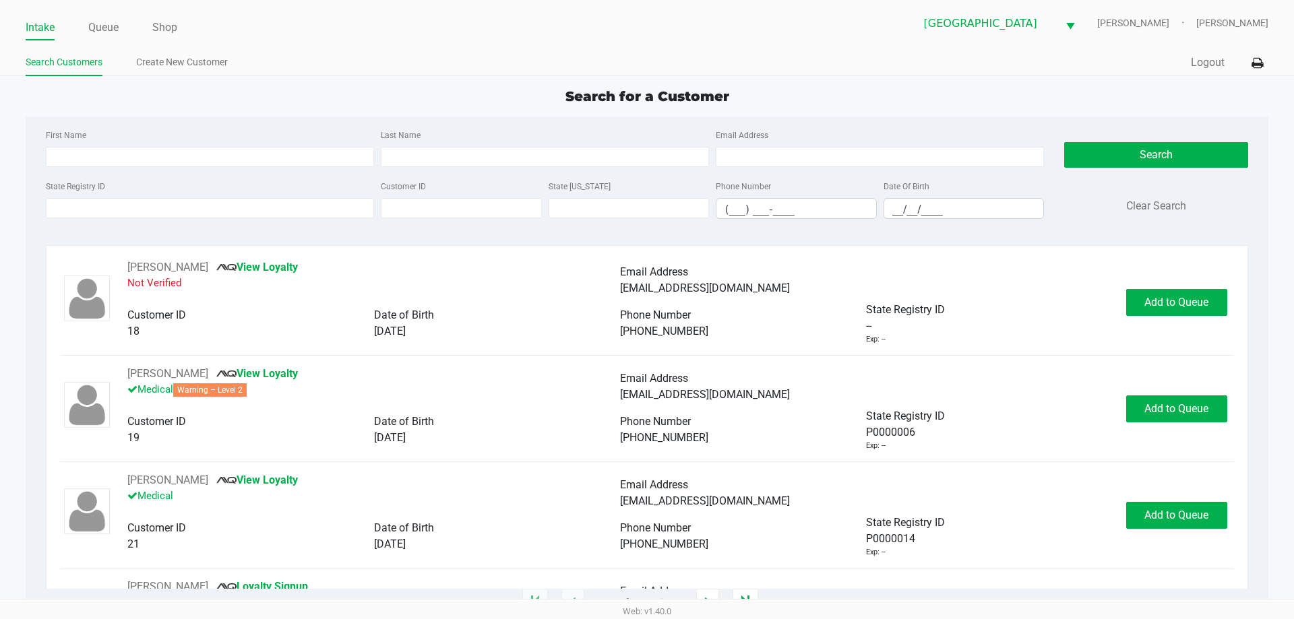
click at [354, 49] on div "Intake Queue Shop North Port [PERSON_NAME]-[PERSON_NAME] Search Customers Creat…" at bounding box center [647, 38] width 1294 height 76
click at [149, 193] on div "State Registry ID" at bounding box center [209, 198] width 335 height 41
click at [149, 209] on input "State Registry ID" at bounding box center [210, 208] width 328 height 20
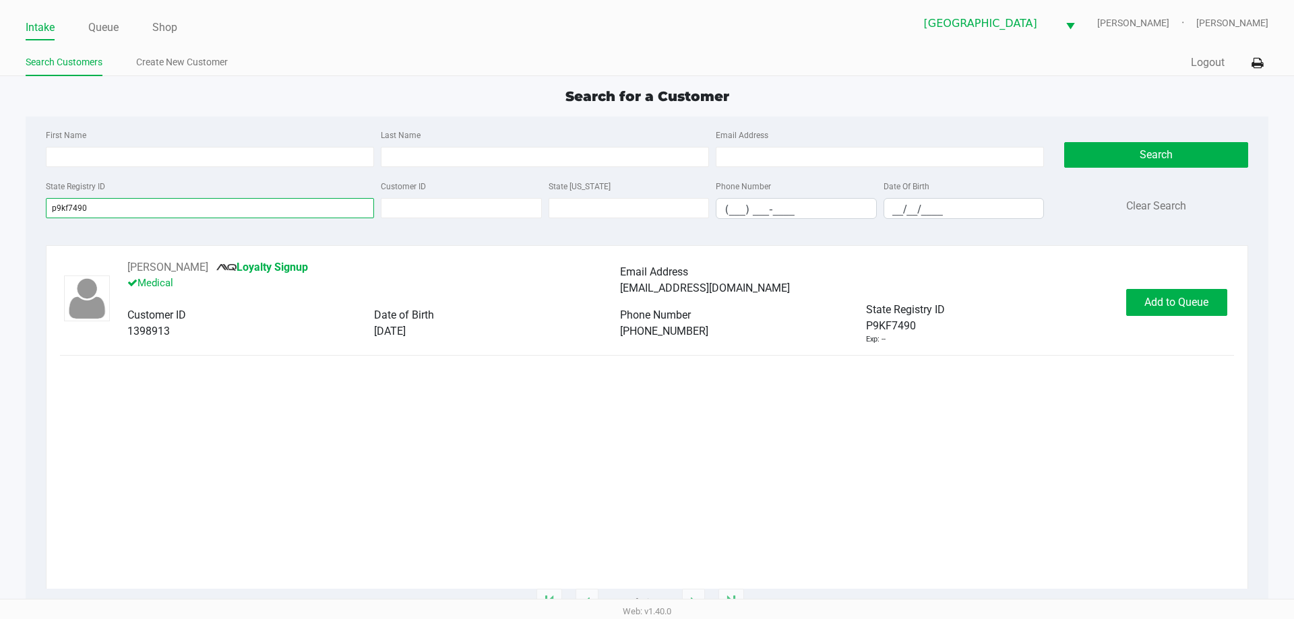
type input "p9kf7490"
click at [1165, 316] on div "[PERSON_NAME] Loyalty Signup Medical Email Address [EMAIL_ADDRESS][DOMAIN_NAME]…" at bounding box center [646, 302] width 1173 height 86
click at [1163, 309] on button "Add to Queue" at bounding box center [1176, 302] width 101 height 27
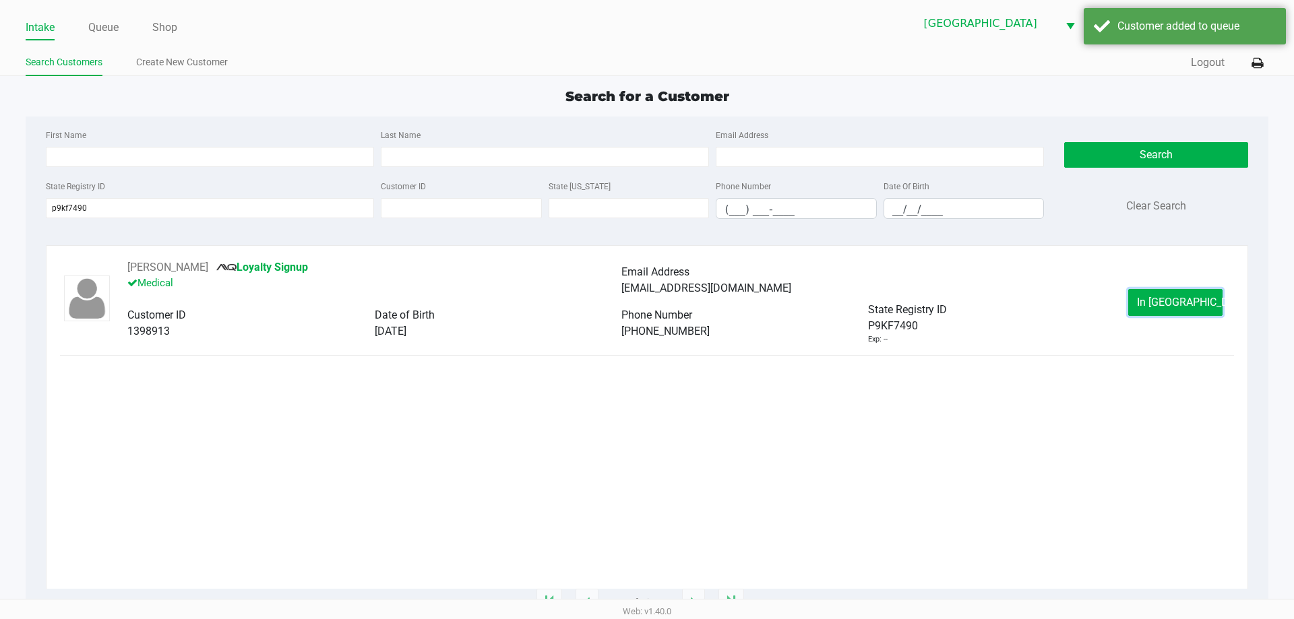
click at [1163, 309] on button "In [GEOGRAPHIC_DATA]" at bounding box center [1175, 302] width 94 height 27
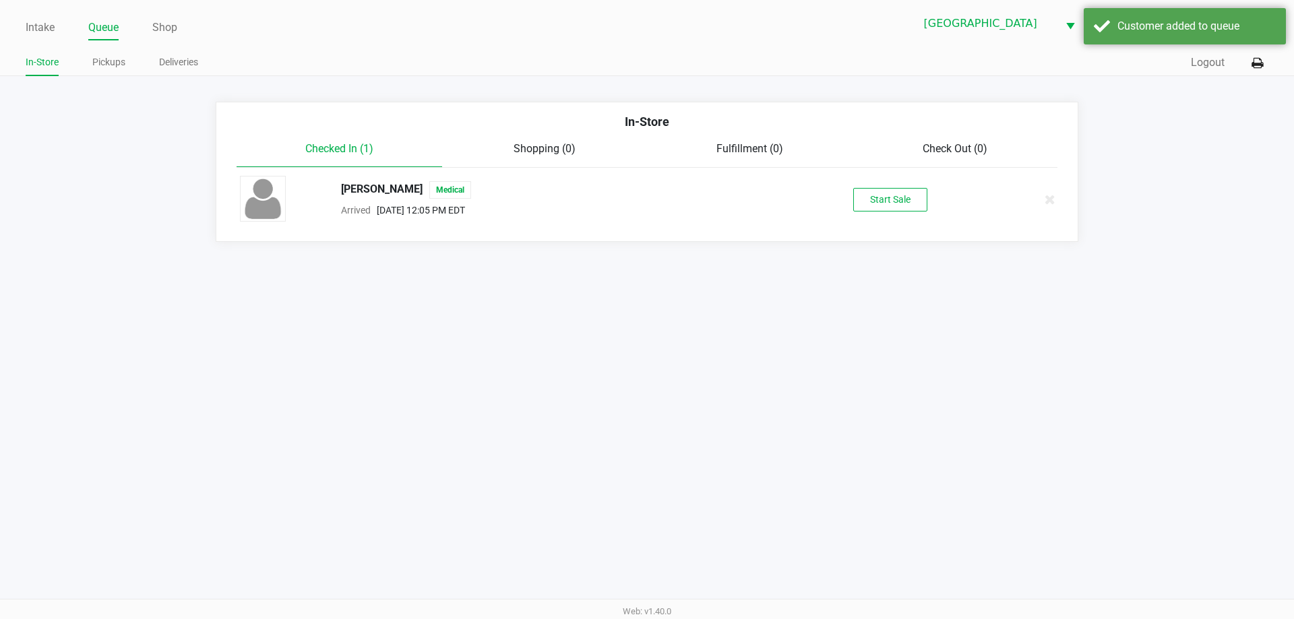
click at [908, 220] on div "[PERSON_NAME] Medical Arrived [DATE] 12:05 PM EDT Start Sale" at bounding box center [647, 199] width 834 height 47
click at [896, 207] on button "Start Sale" at bounding box center [890, 200] width 74 height 24
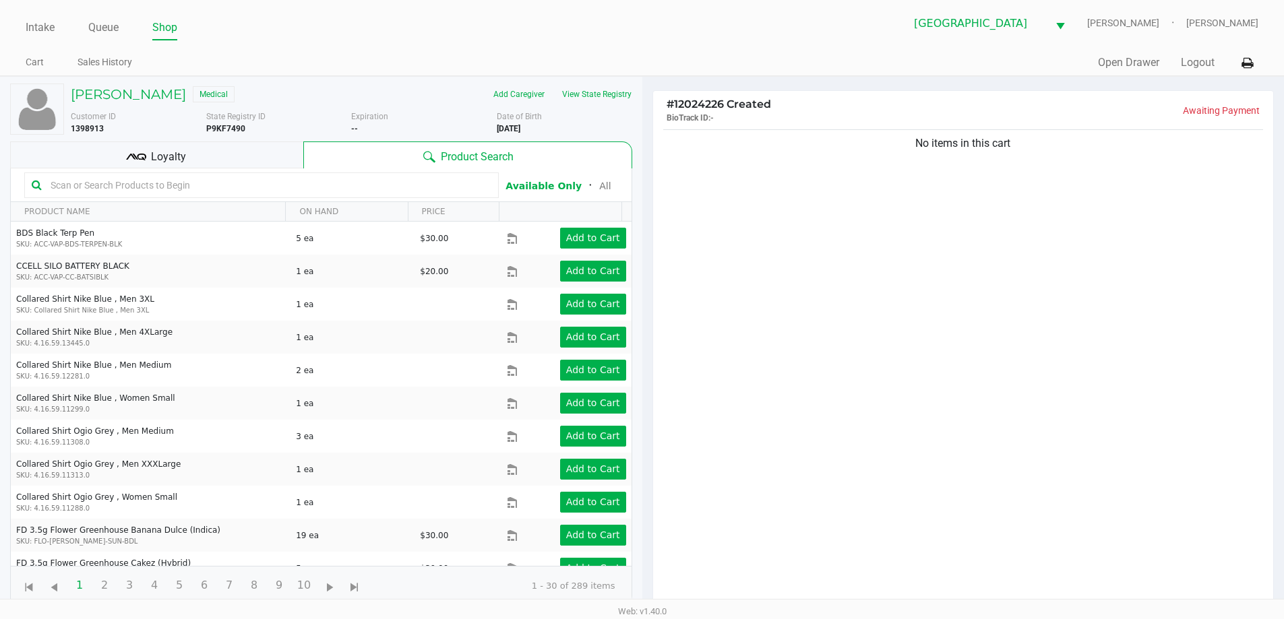
click at [896, 206] on div "No items in this cart" at bounding box center [963, 371] width 621 height 489
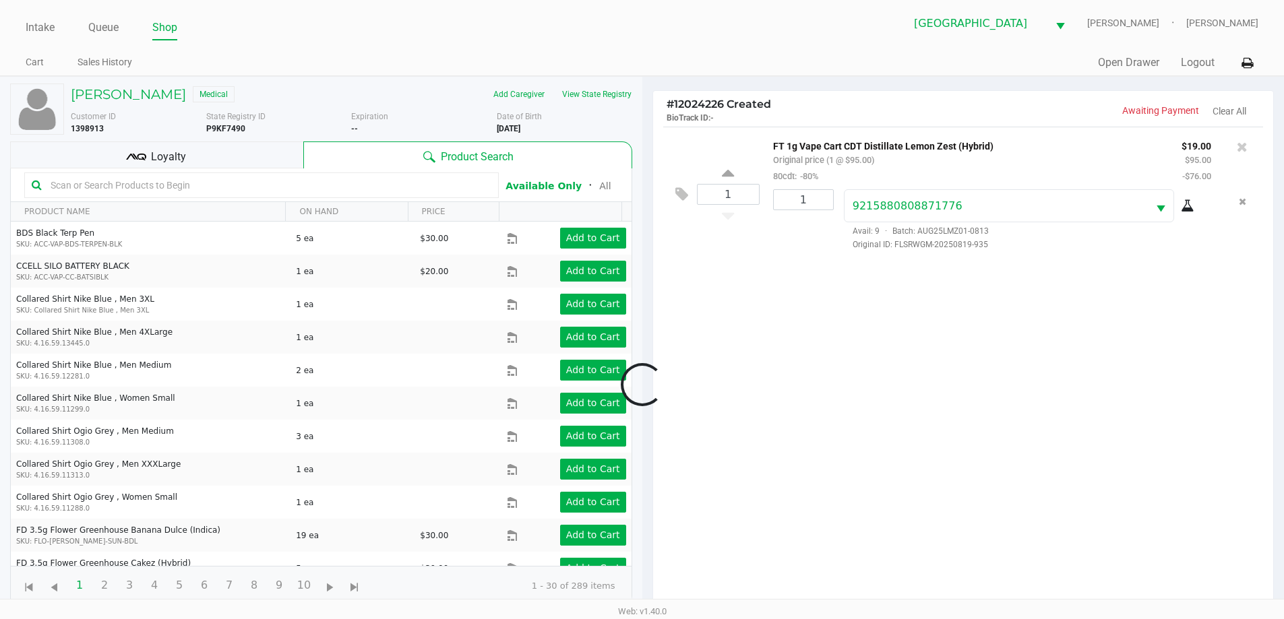
click at [917, 336] on div at bounding box center [642, 385] width 1284 height 482
click at [834, 389] on div at bounding box center [642, 385] width 1284 height 482
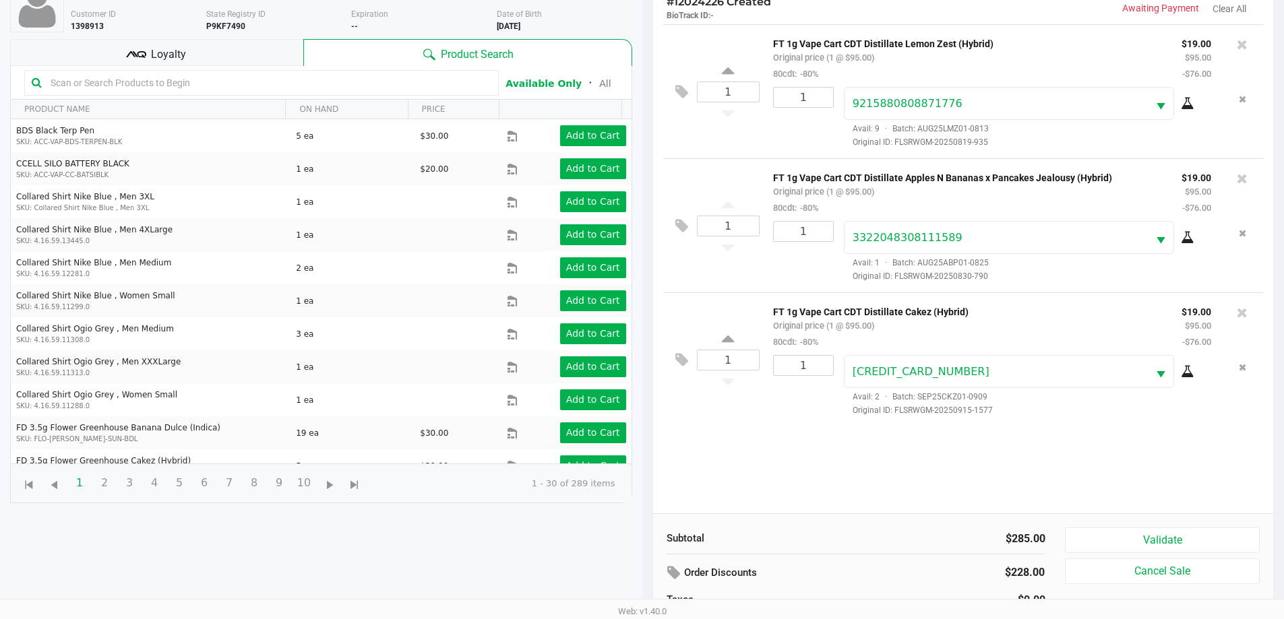
scroll to position [78, 0]
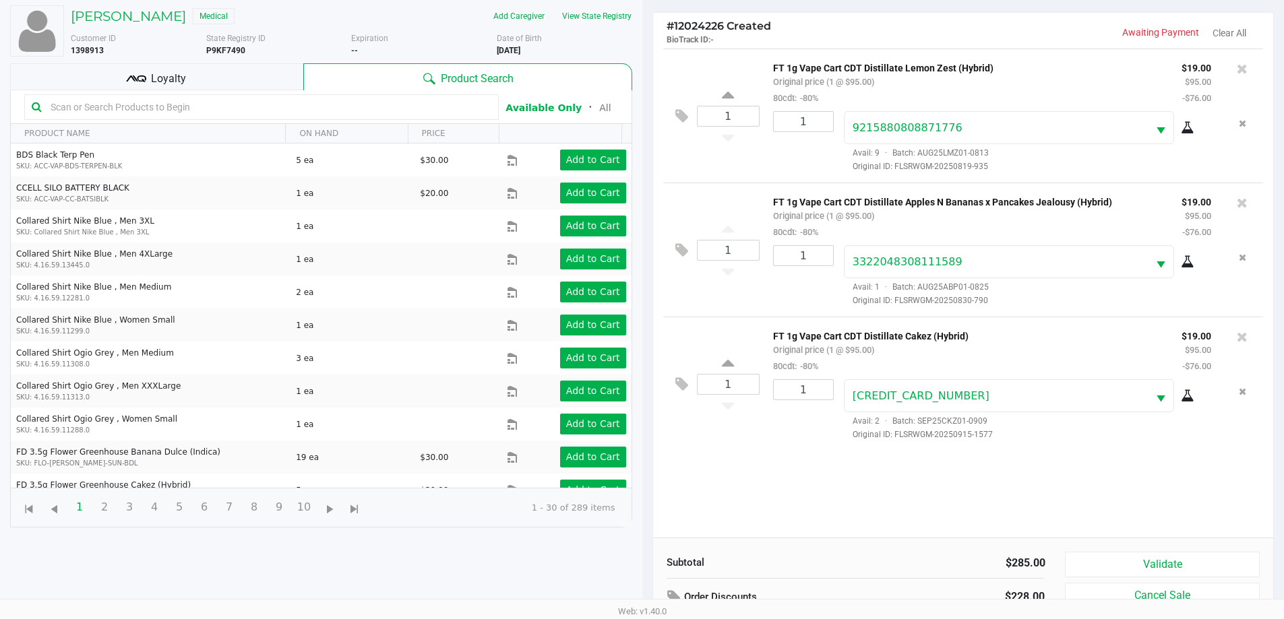
click at [131, 81] on icon at bounding box center [136, 79] width 20 height 20
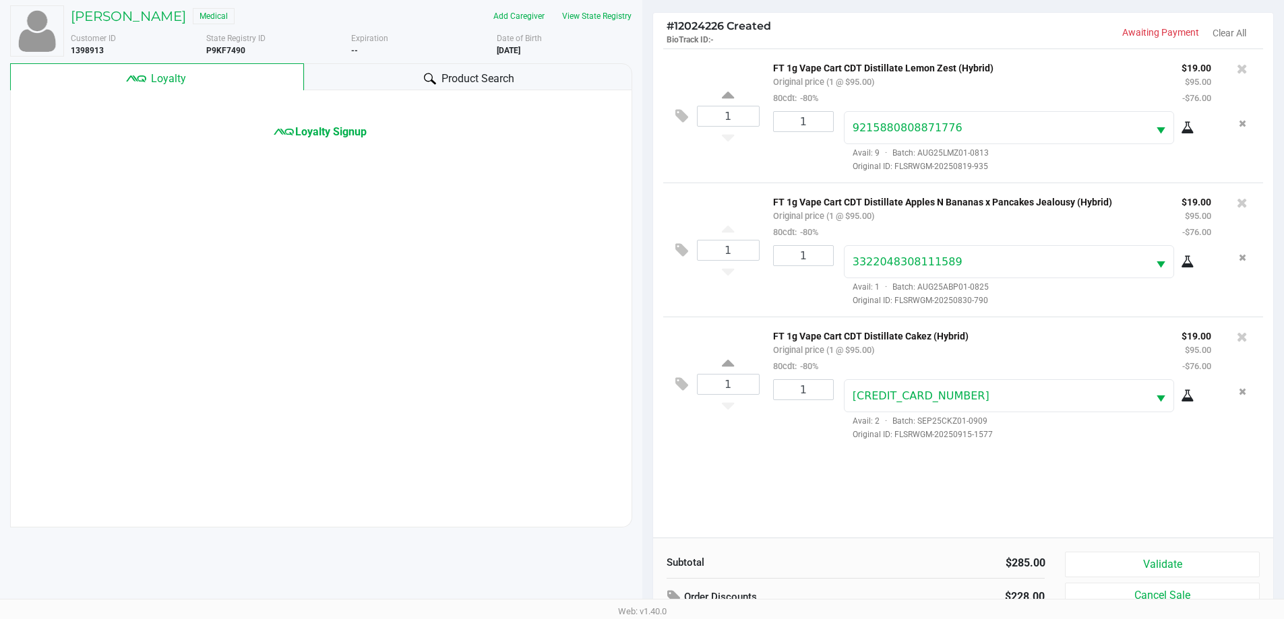
click at [389, 73] on div "Product Search" at bounding box center [468, 76] width 328 height 27
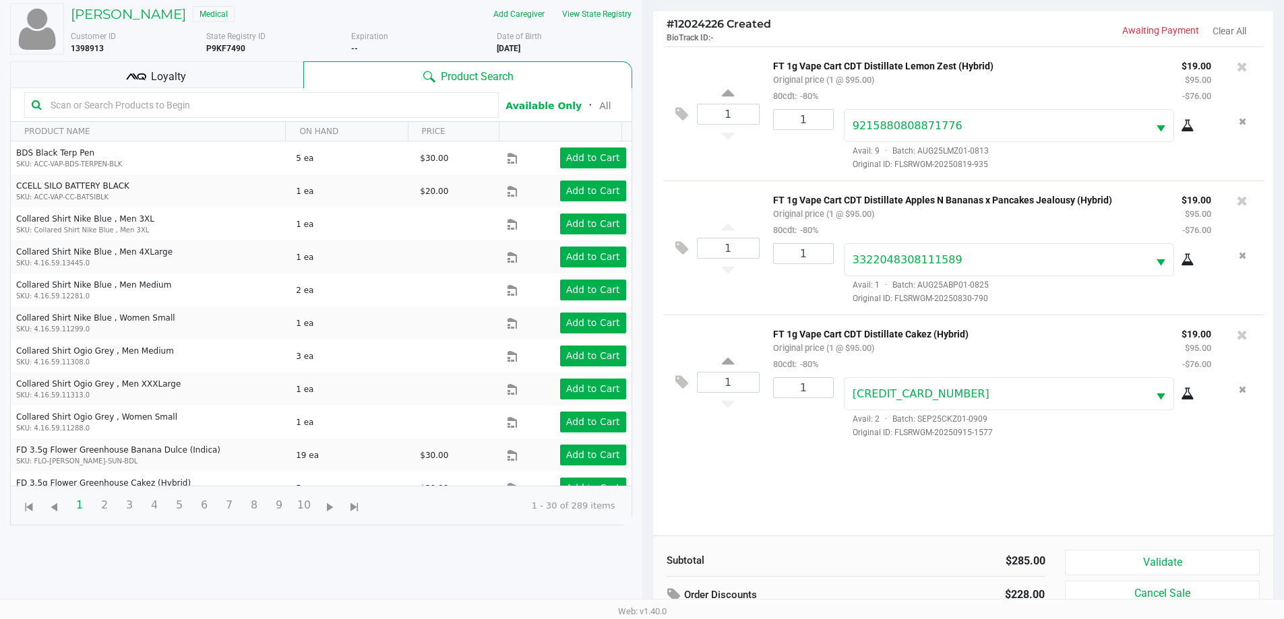
scroll to position [0, 0]
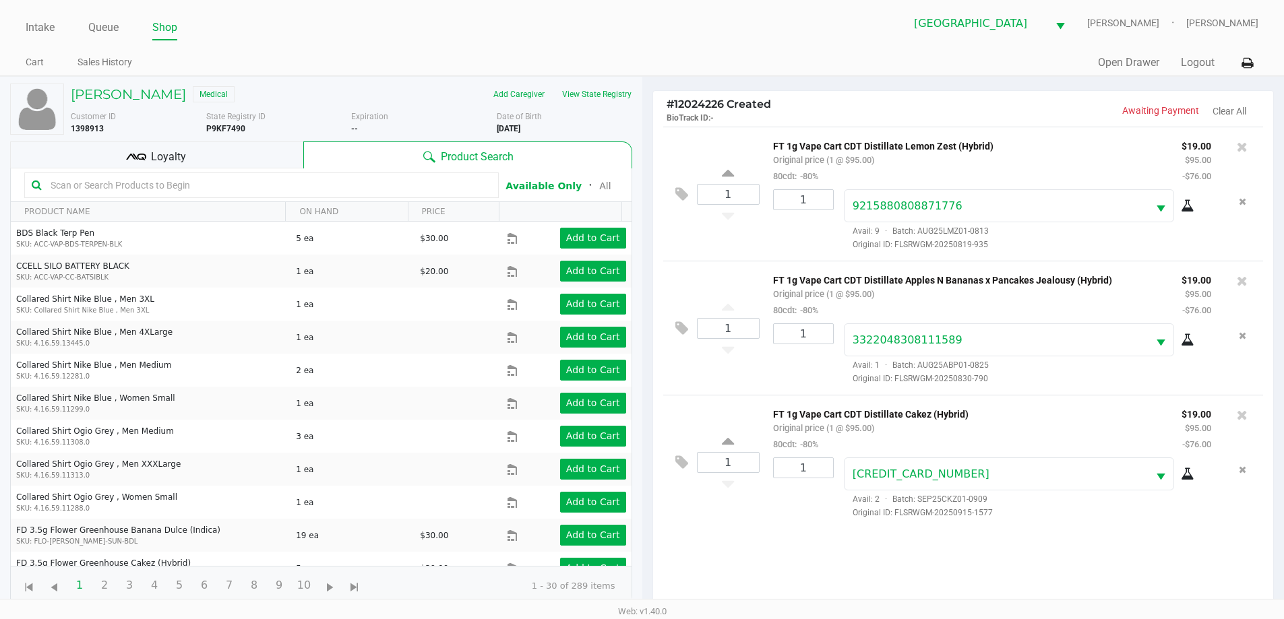
click at [166, 170] on kendo-grid-toolbar "Available Only ᛫ All" at bounding box center [321, 185] width 621 height 34
click at [162, 157] on span "Loyalty" at bounding box center [168, 157] width 35 height 16
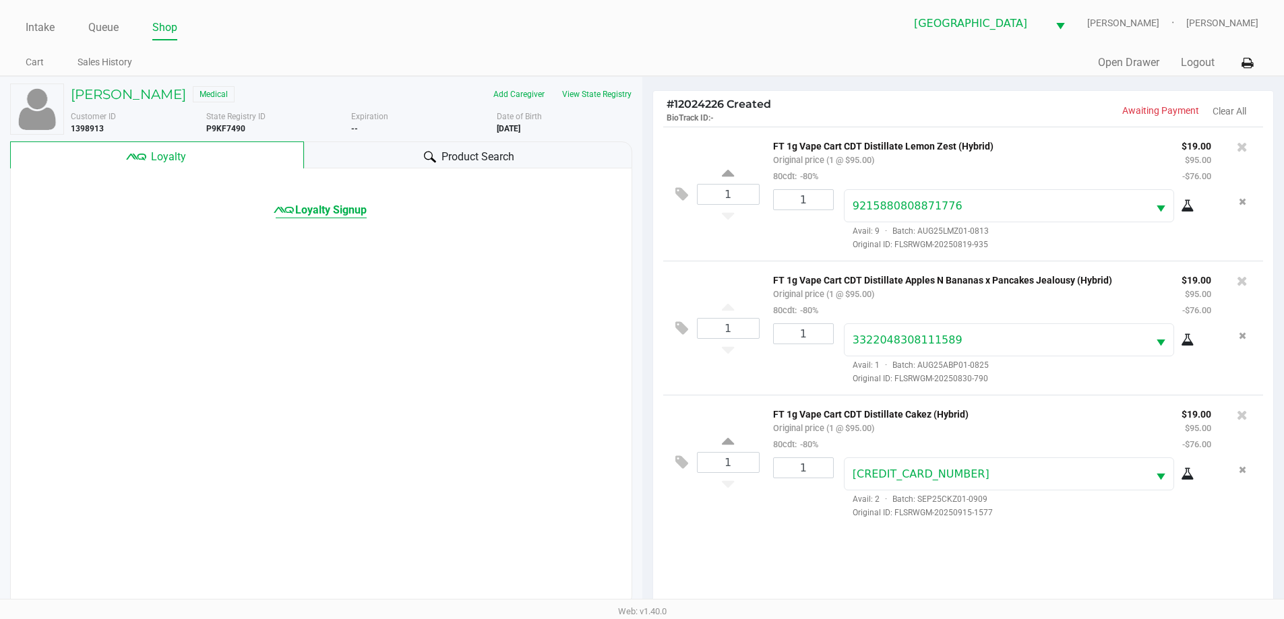
click at [292, 219] on icon at bounding box center [284, 210] width 20 height 20
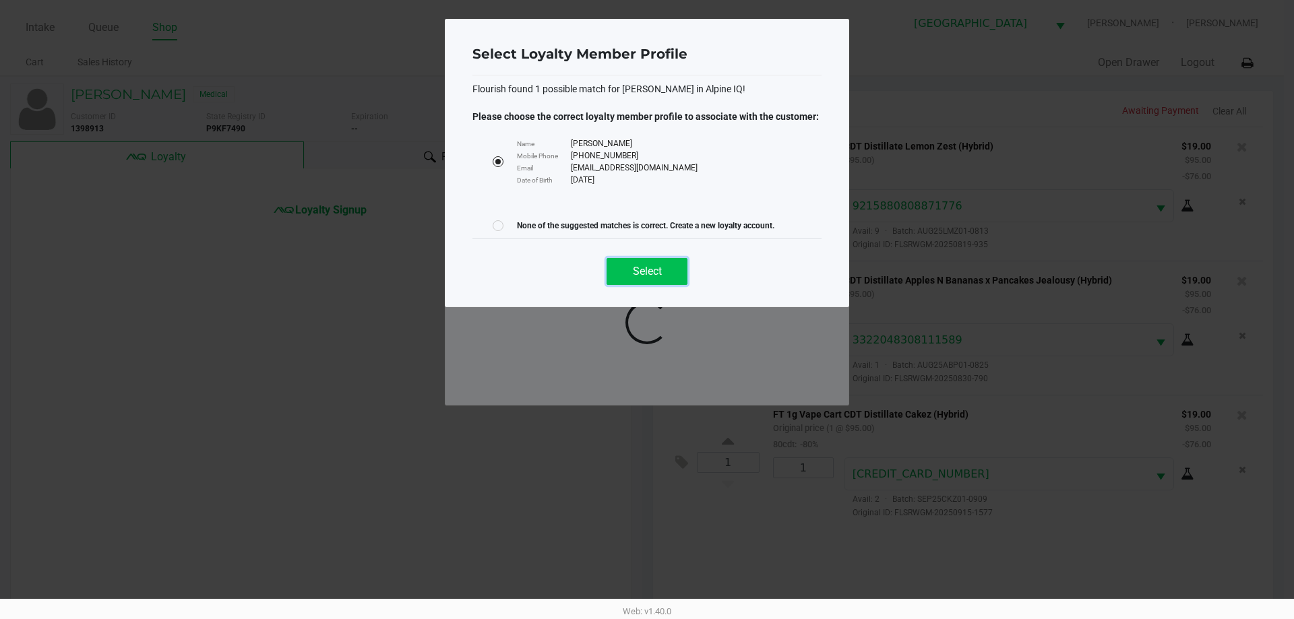
click at [640, 276] on span "Select" at bounding box center [647, 271] width 29 height 13
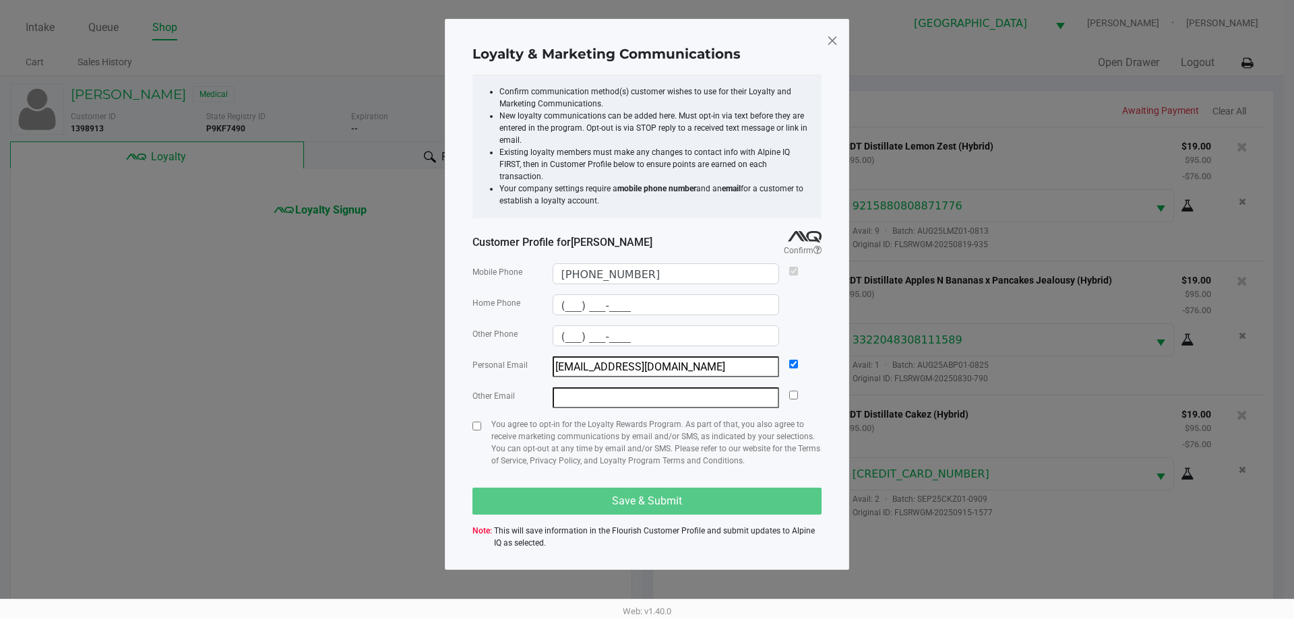
click at [505, 418] on p "You agree to opt-in for the Loyalty Rewards Program. As part of that, you also …" at bounding box center [656, 442] width 330 height 49
click at [476, 422] on input "checkbox" at bounding box center [476, 426] width 9 height 9
checkbox input "true"
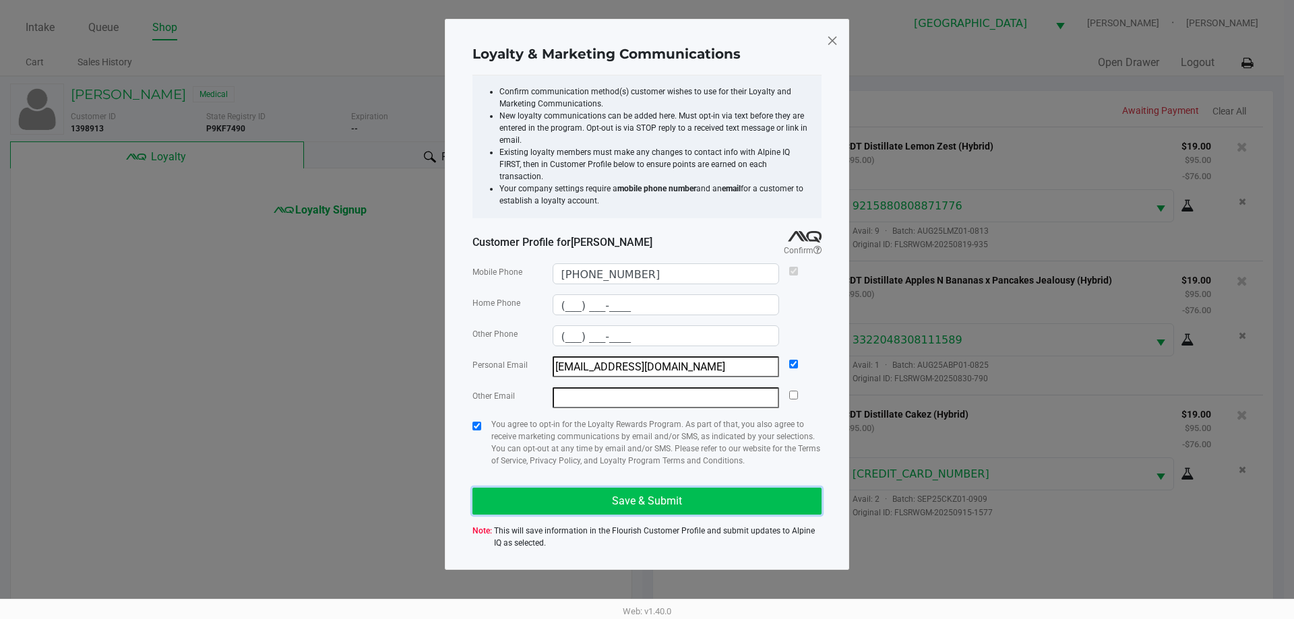
click at [588, 488] on button "Save & Submit" at bounding box center [646, 501] width 349 height 27
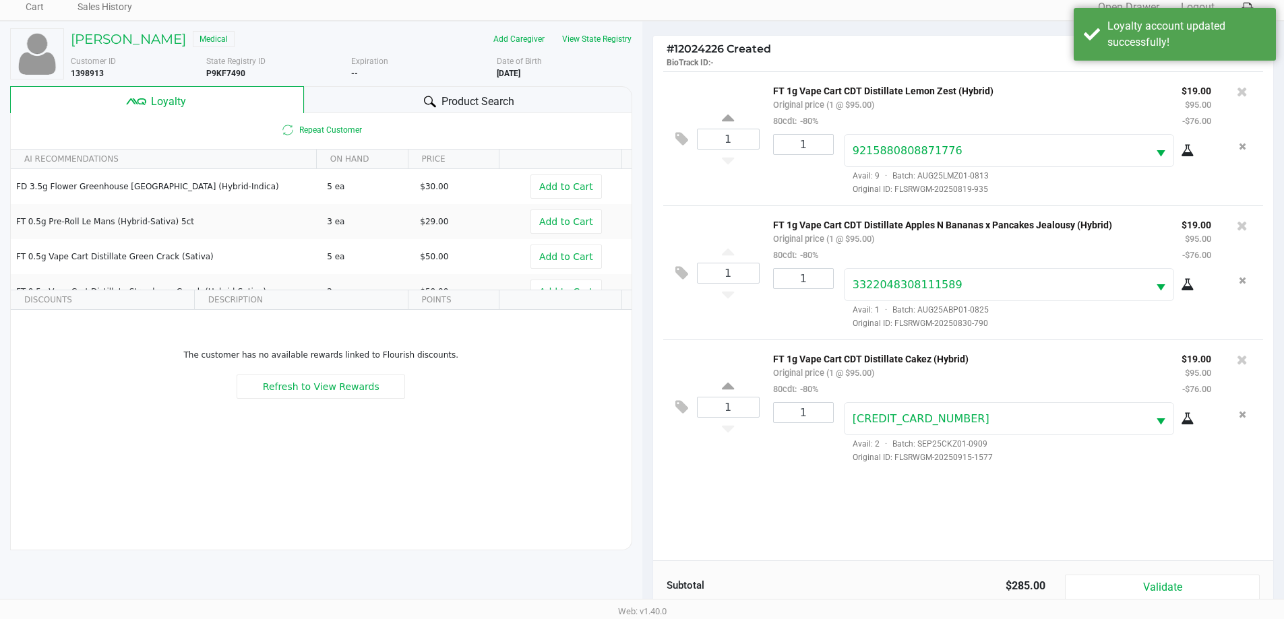
scroll to position [162, 0]
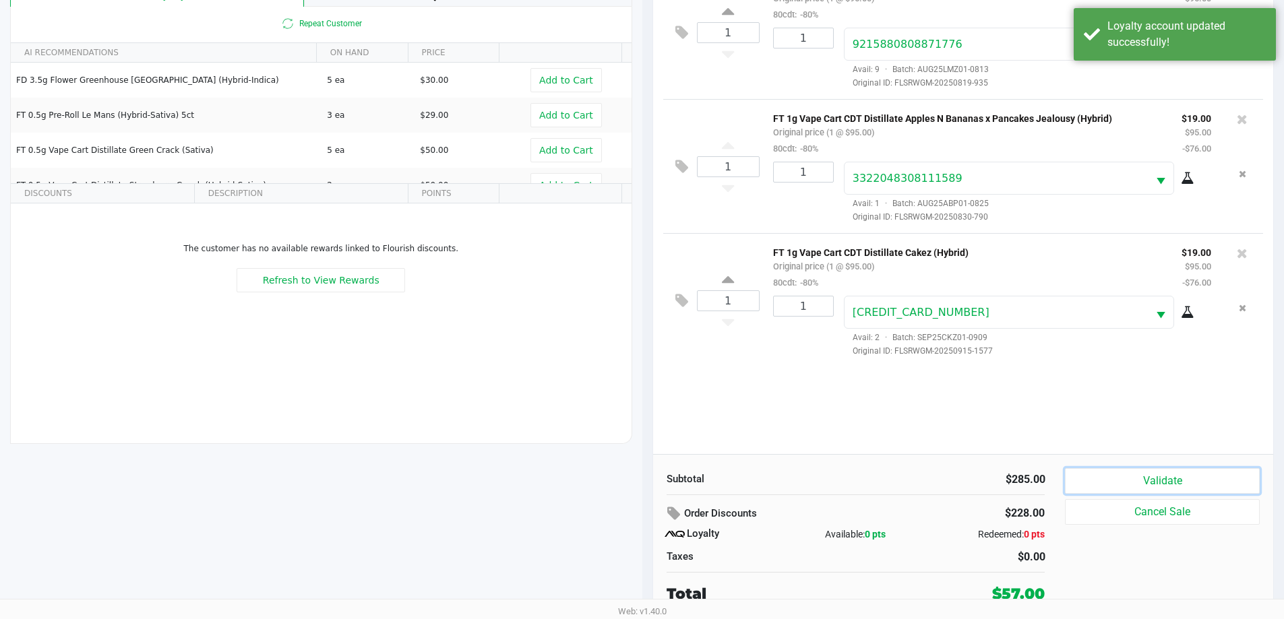
click at [1124, 483] on button "Validate" at bounding box center [1162, 481] width 194 height 26
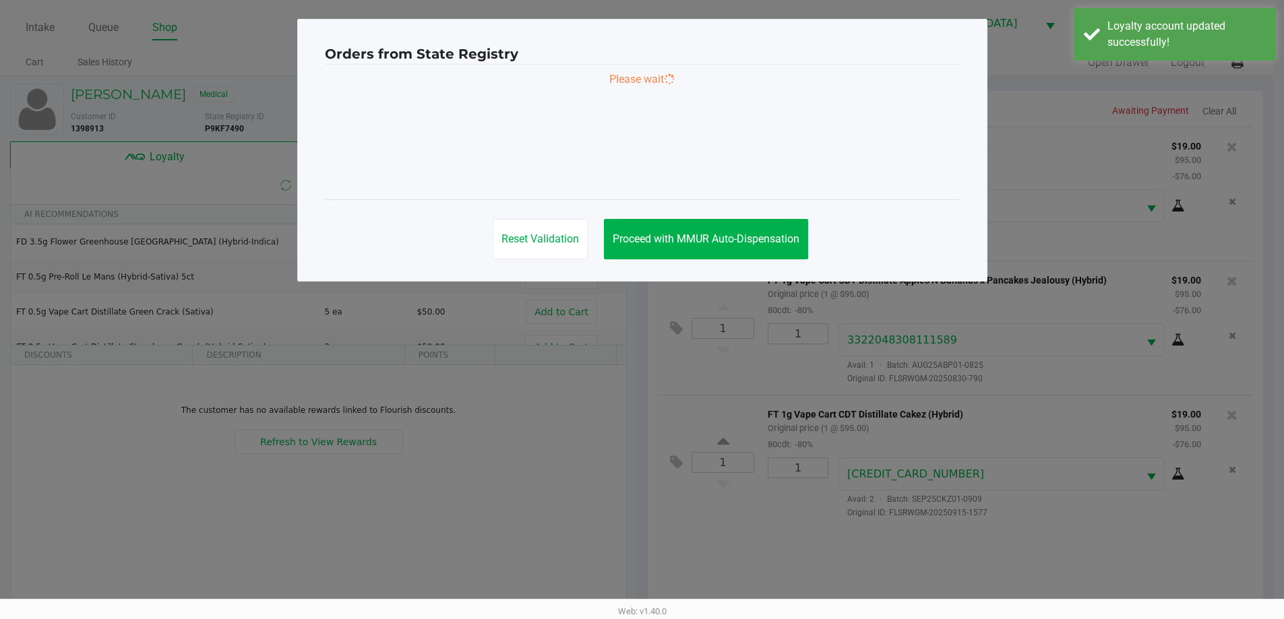
scroll to position [0, 0]
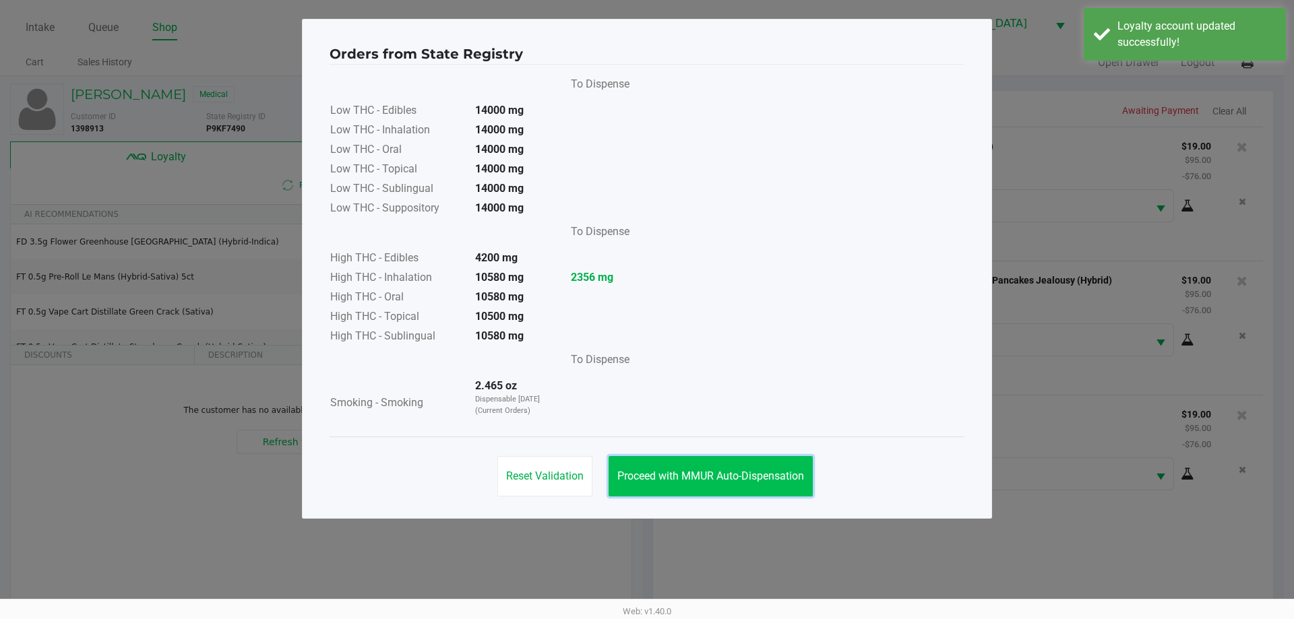
click at [718, 460] on button "Proceed with MMUR Auto-Dispensation" at bounding box center [711, 476] width 204 height 40
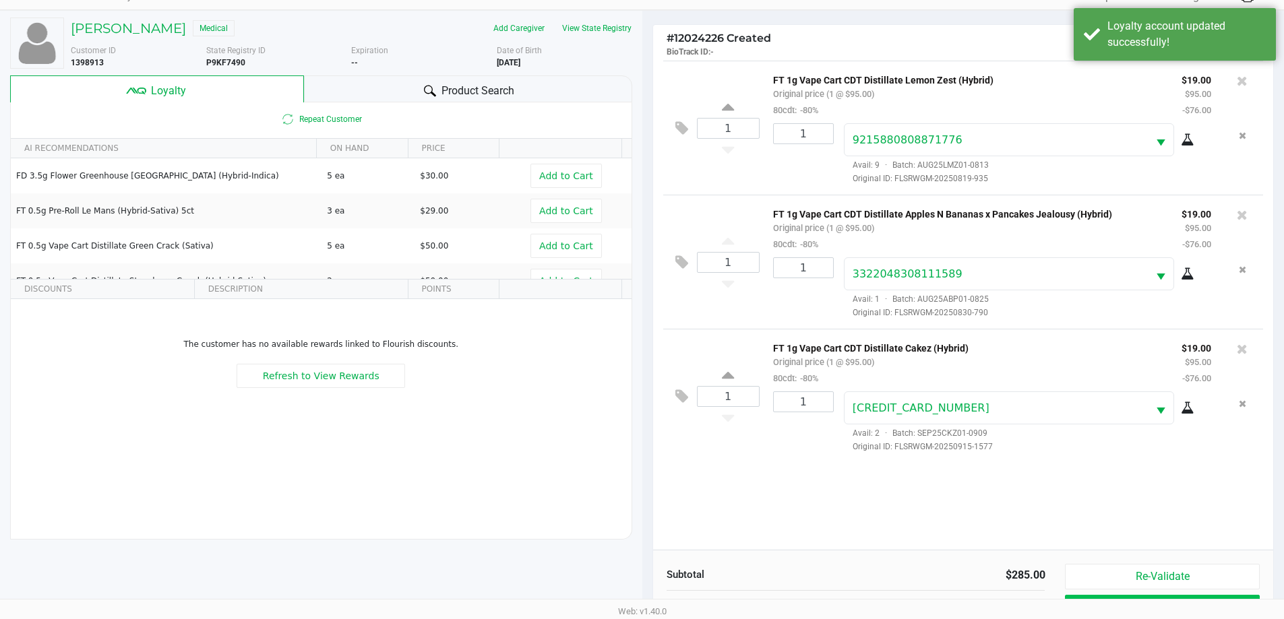
scroll to position [162, 0]
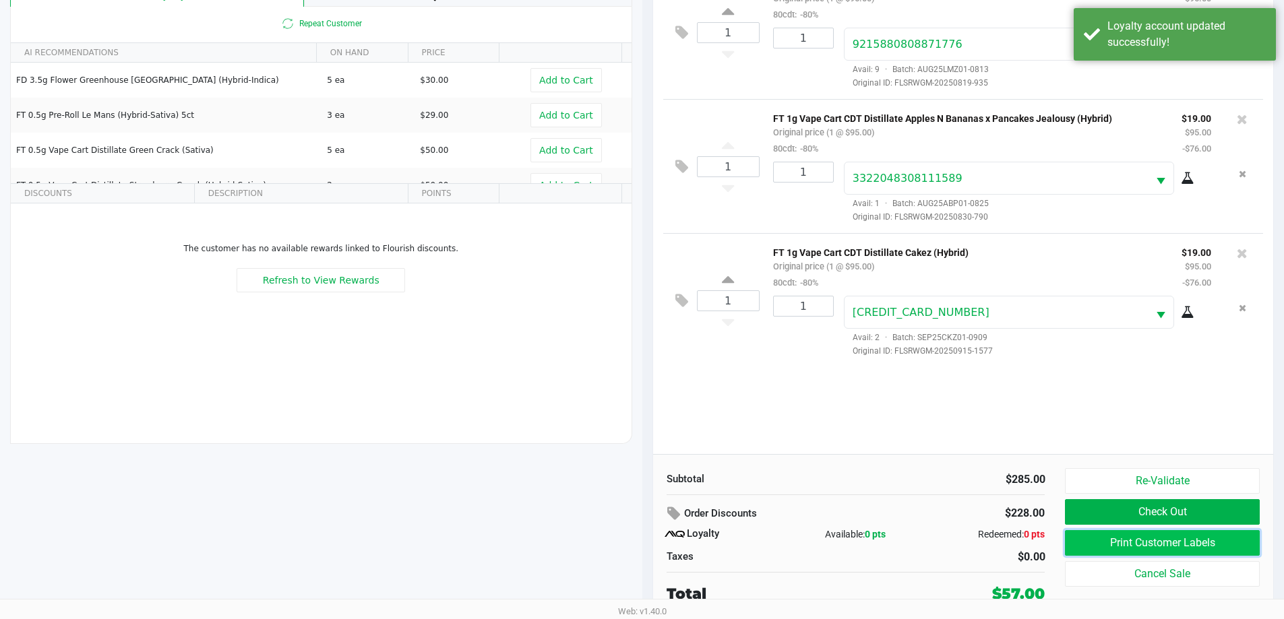
click at [1118, 549] on button "Print Customer Labels" at bounding box center [1162, 543] width 194 height 26
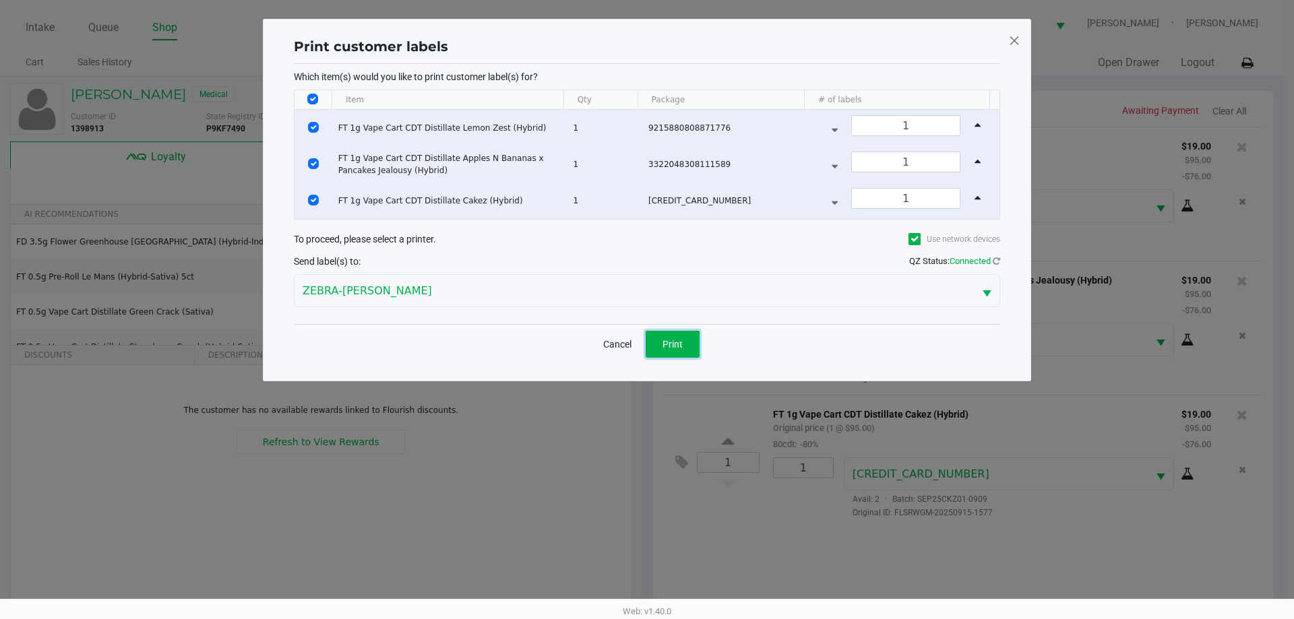
click at [658, 341] on button "Print" at bounding box center [673, 344] width 54 height 27
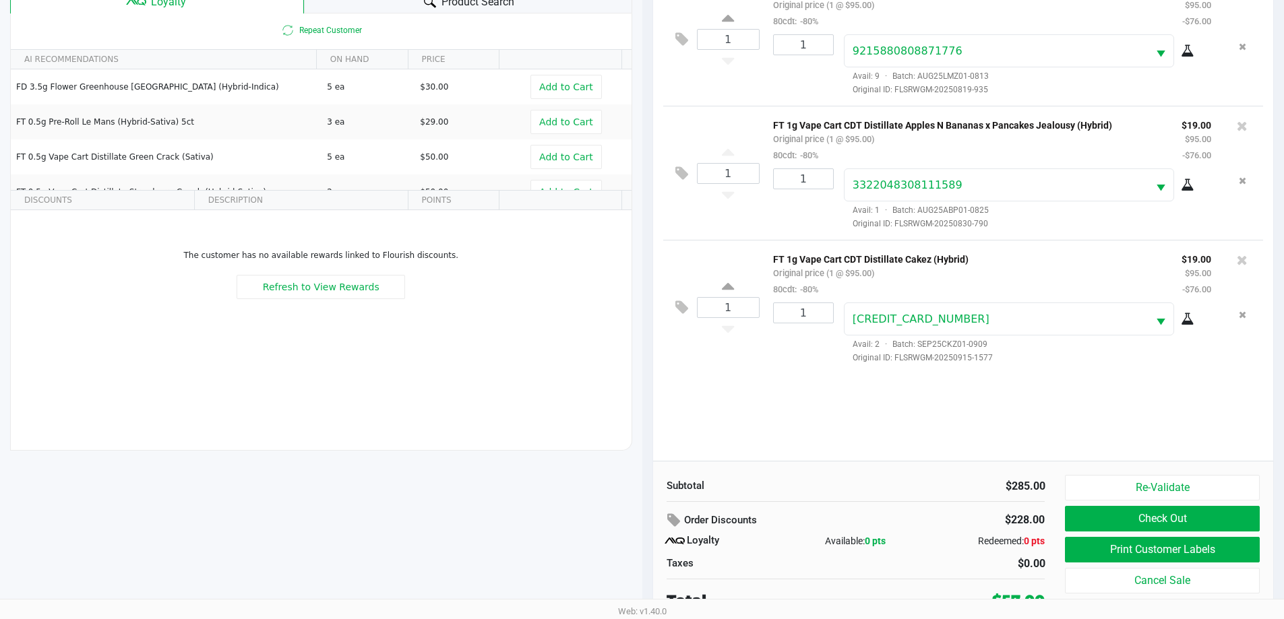
scroll to position [162, 0]
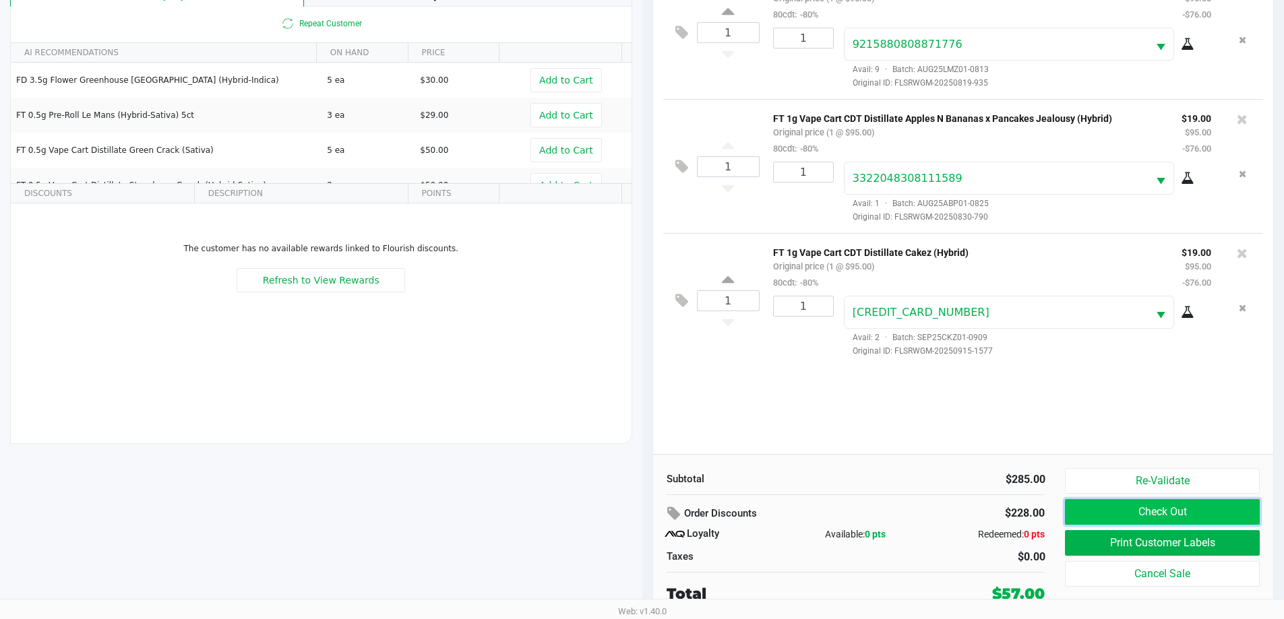
click at [1172, 506] on button "Check Out" at bounding box center [1162, 512] width 194 height 26
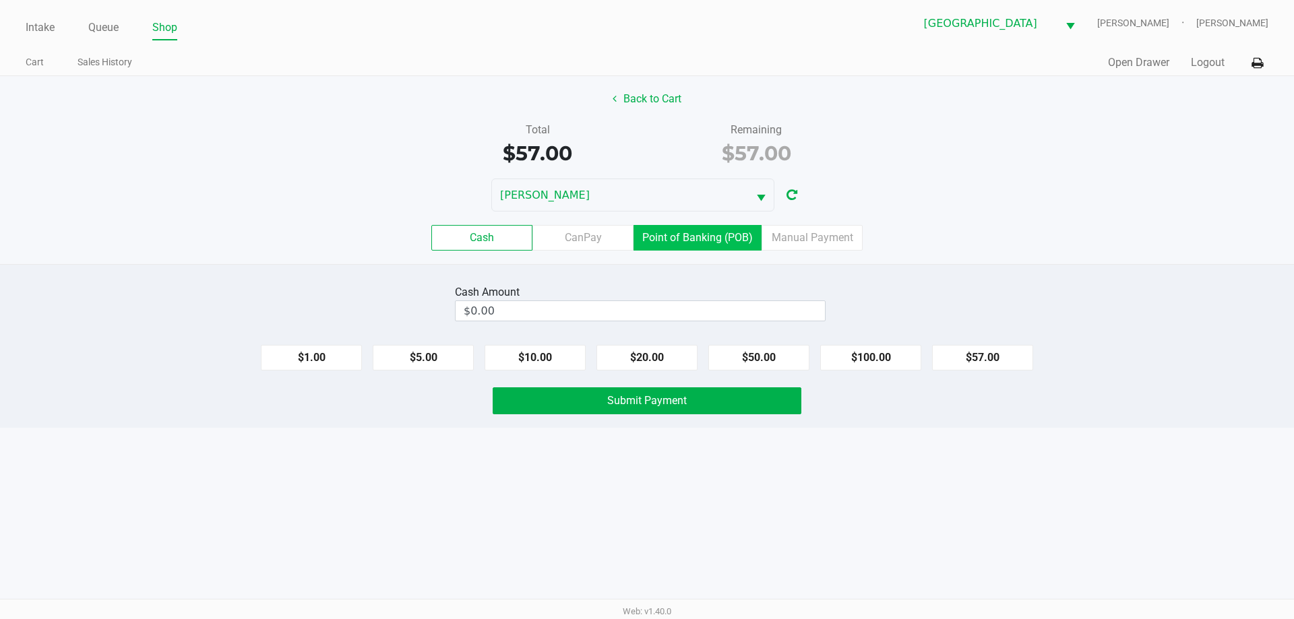
click at [717, 246] on label "Point of Banking (POB)" at bounding box center [697, 238] width 128 height 26
click at [0, 0] on 7 "Point of Banking (POB)" at bounding box center [0, 0] width 0 height 0
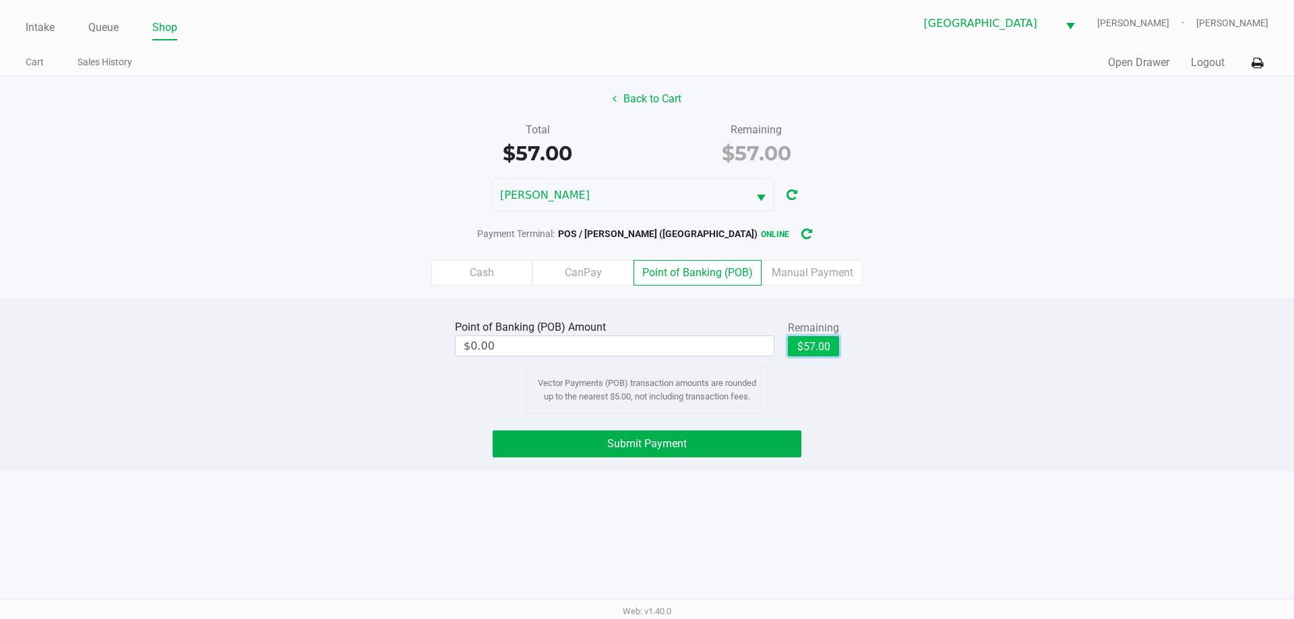
click at [799, 355] on button "$57.00" at bounding box center [813, 346] width 51 height 20
type input "$57.00"
click at [776, 441] on button "Submit Payment" at bounding box center [647, 444] width 309 height 27
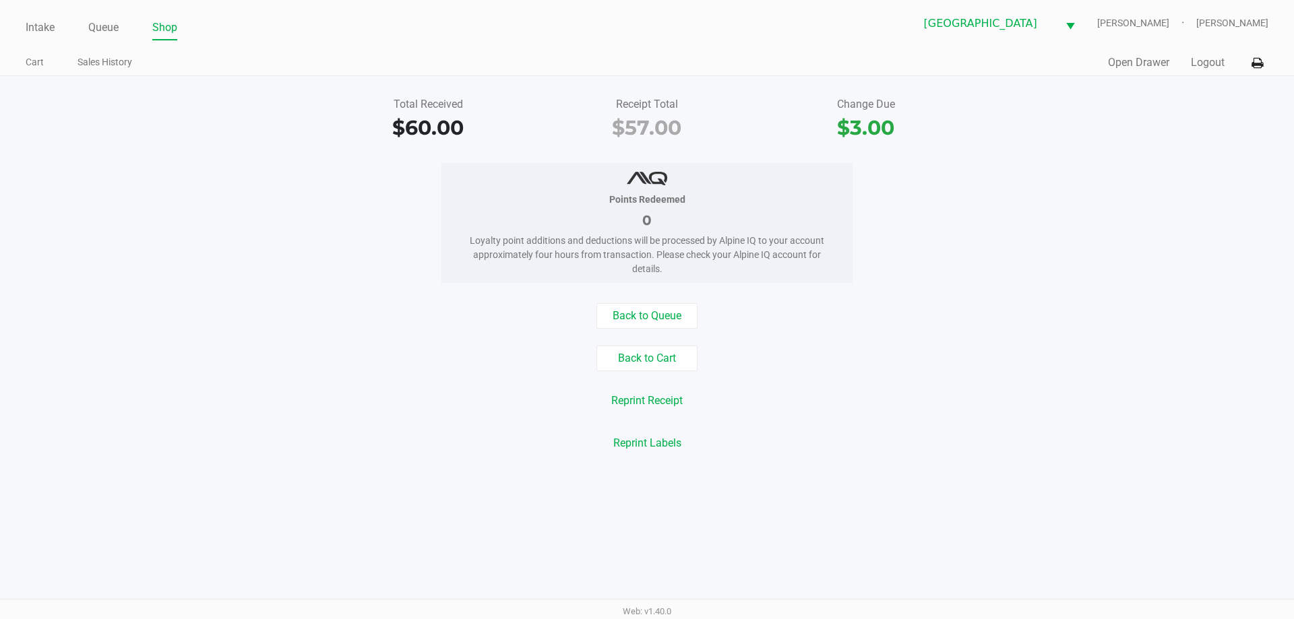
click at [319, 24] on ul "Intake Queue Shop" at bounding box center [336, 28] width 621 height 23
click at [38, 28] on link "Intake" at bounding box center [40, 27] width 29 height 19
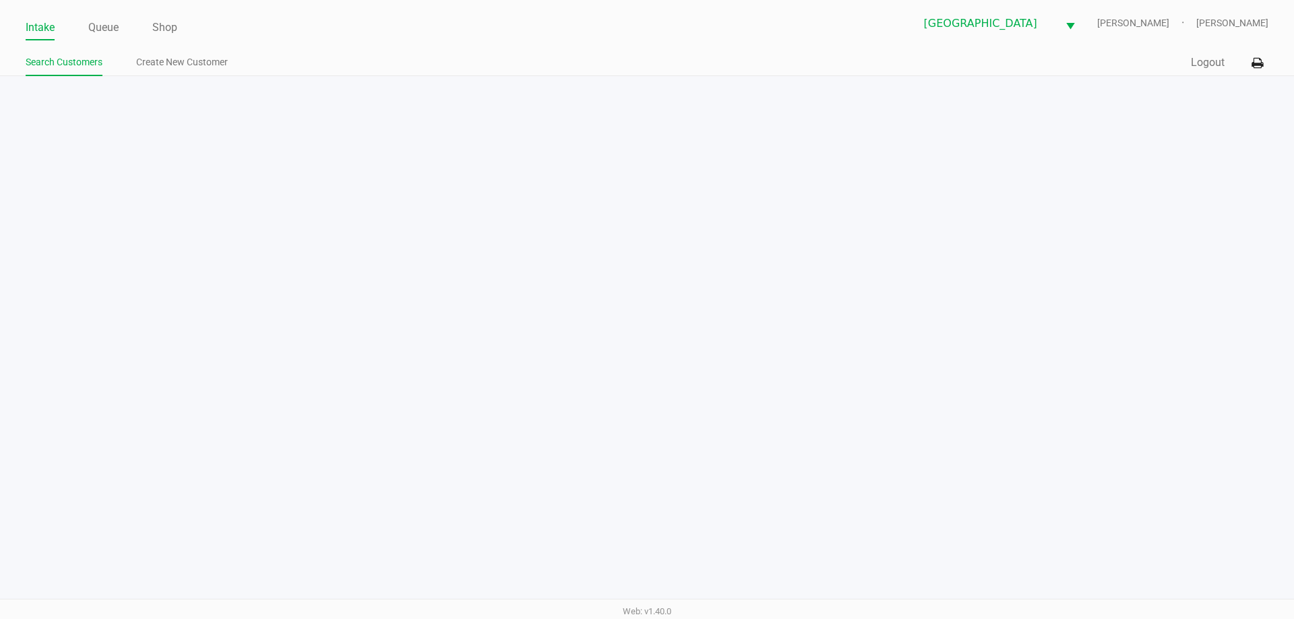
click at [277, 30] on ul "Intake Queue Shop" at bounding box center [336, 28] width 621 height 23
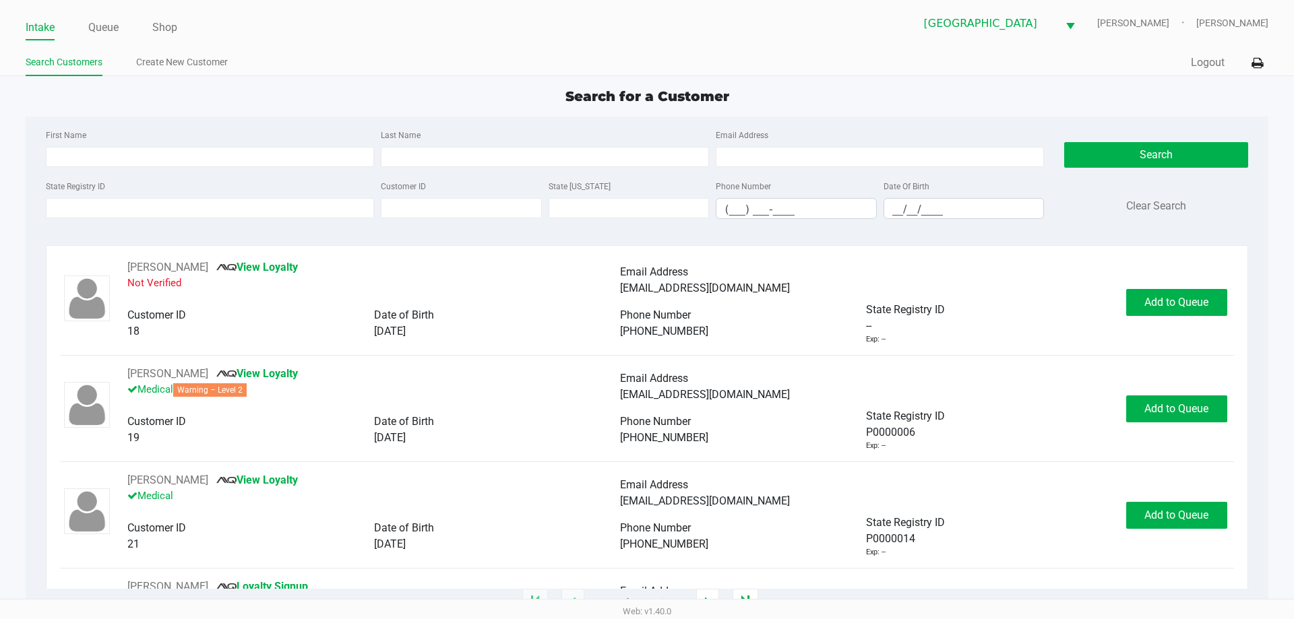
click at [357, 40] on div "Intake Queue Shop North Port [PERSON_NAME]-[PERSON_NAME] Search Customers Creat…" at bounding box center [647, 38] width 1294 height 76
click at [289, 101] on div "Search for a Customer" at bounding box center [646, 96] width 1262 height 20
type input "[PERSON_NAME]"
type input "DEAETT"
type input "[DATE]"
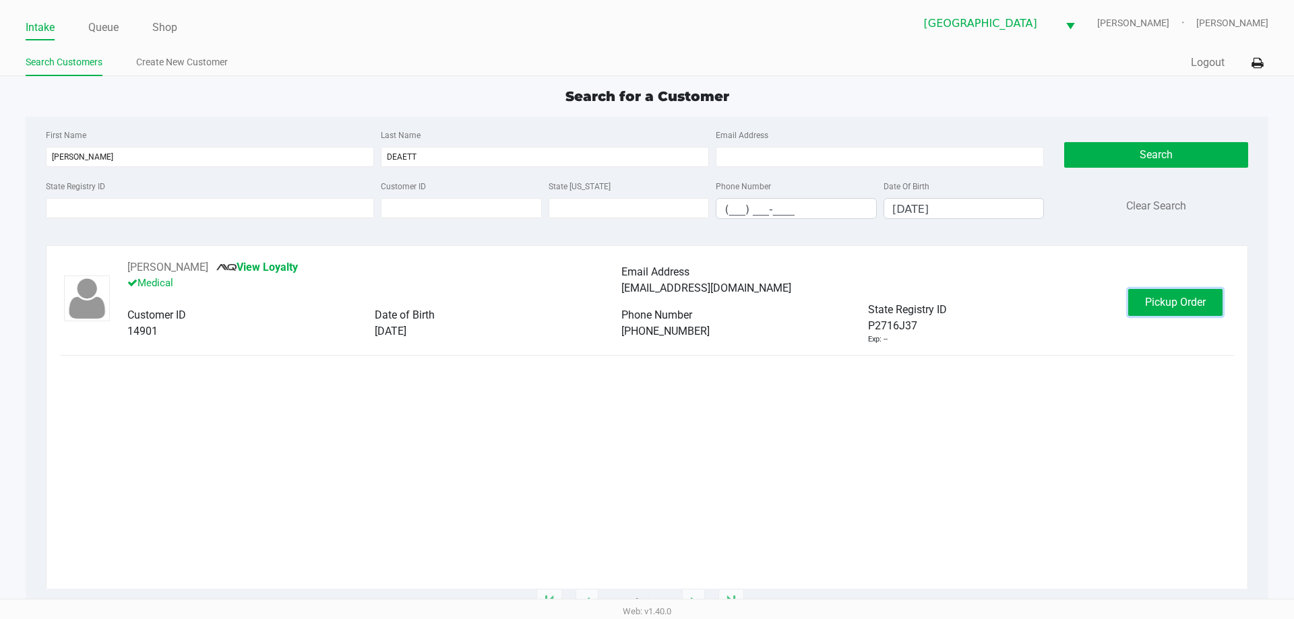
click at [1154, 303] on span "Pickup Order" at bounding box center [1175, 302] width 61 height 13
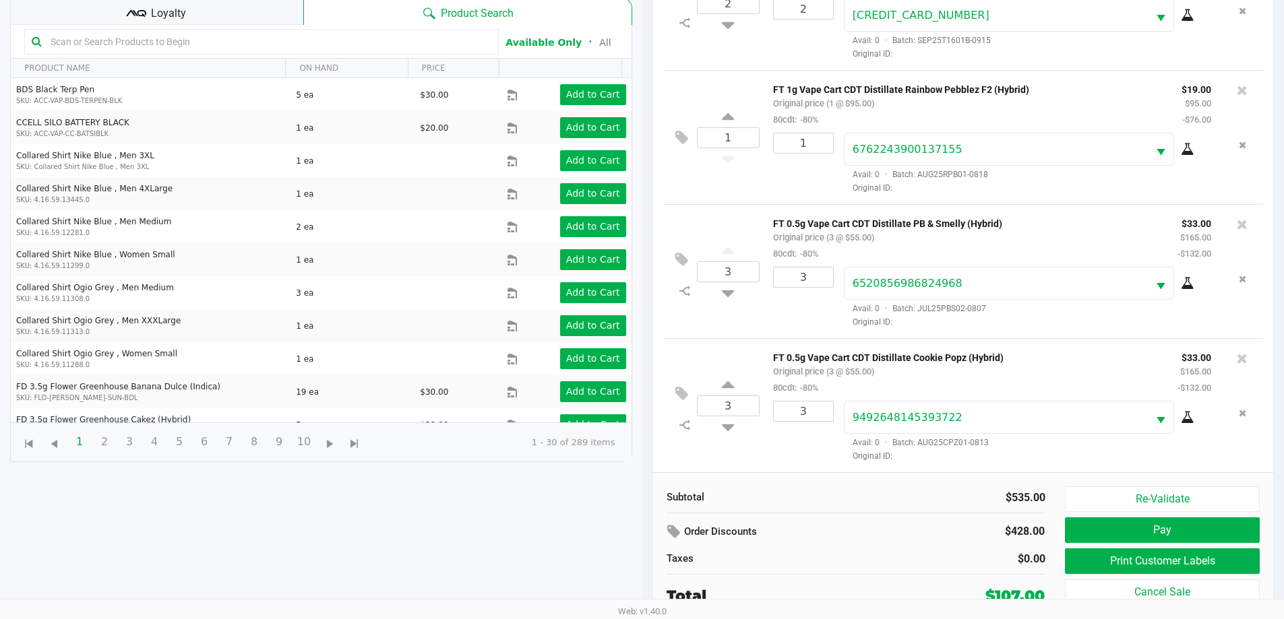
scroll to position [146, 0]
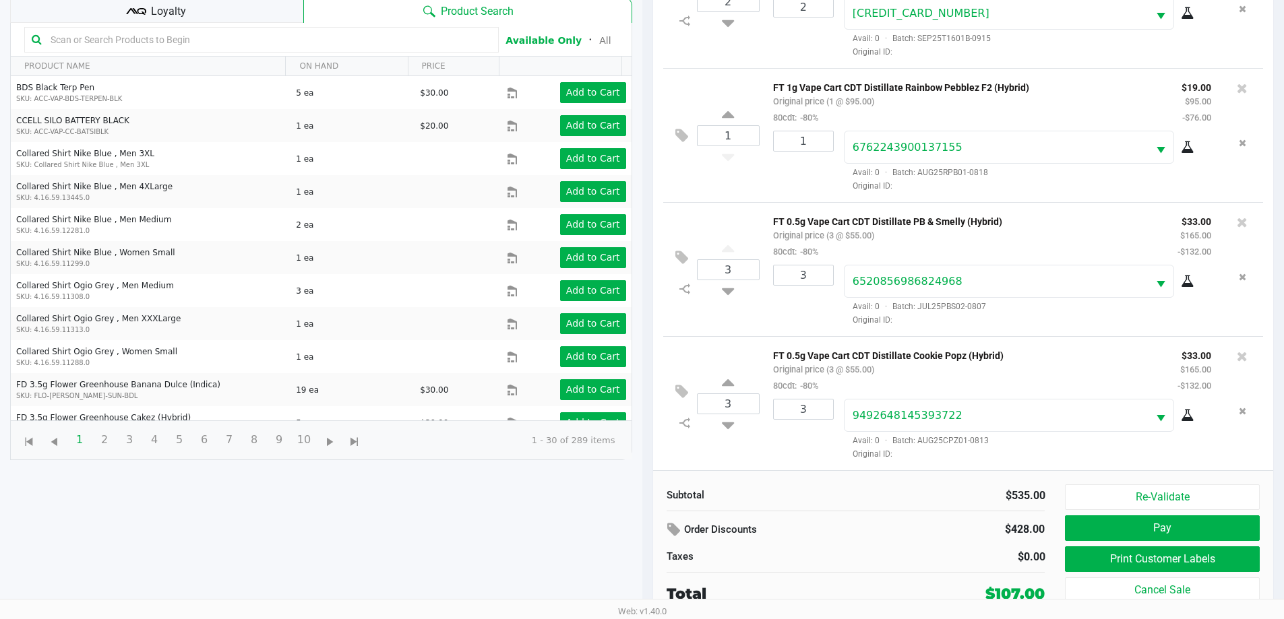
click at [190, 22] on div "Loyalty" at bounding box center [156, 9] width 293 height 27
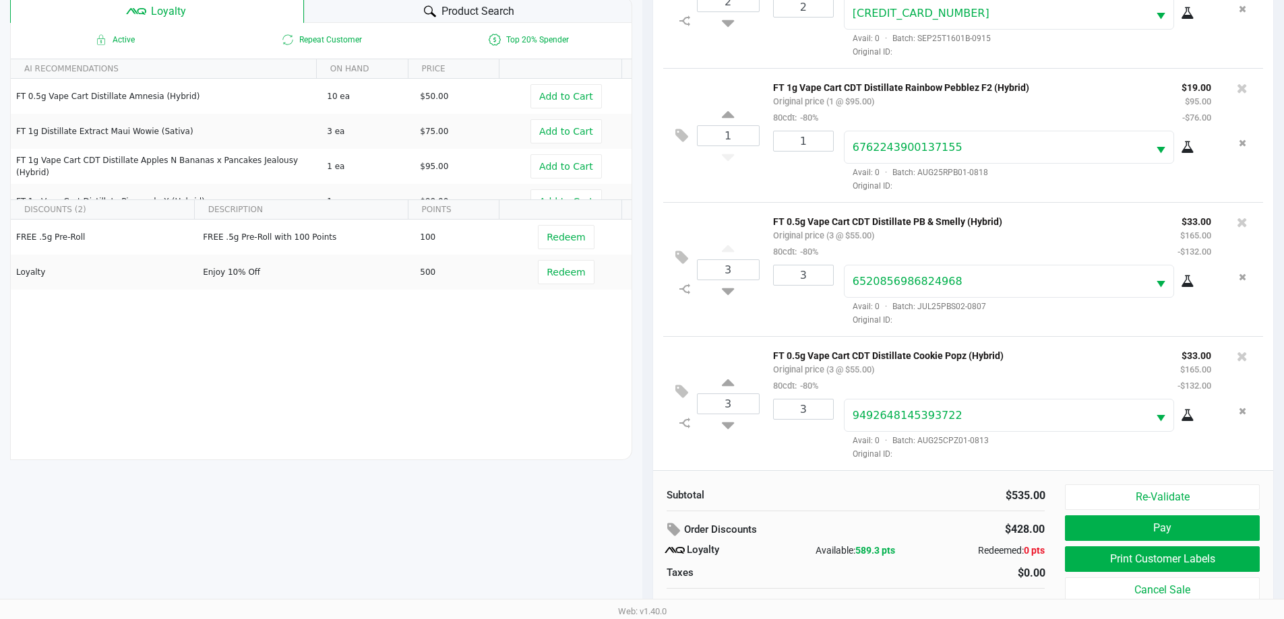
click at [396, 20] on div "Product Search" at bounding box center [468, 9] width 328 height 27
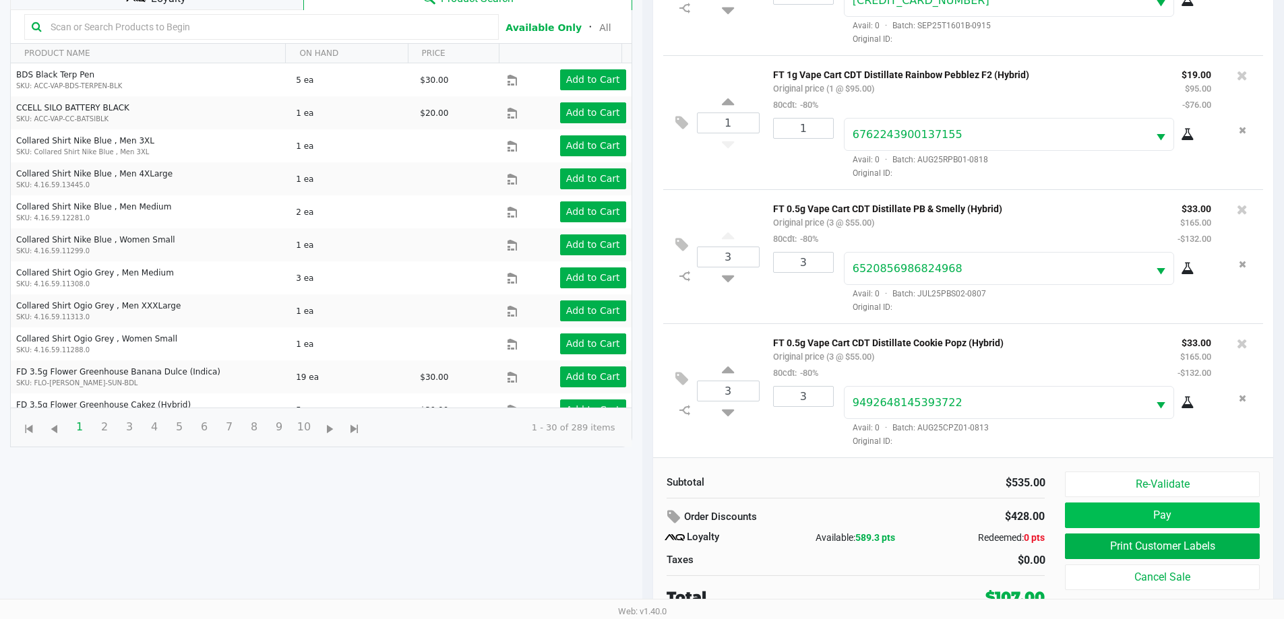
scroll to position [162, 0]
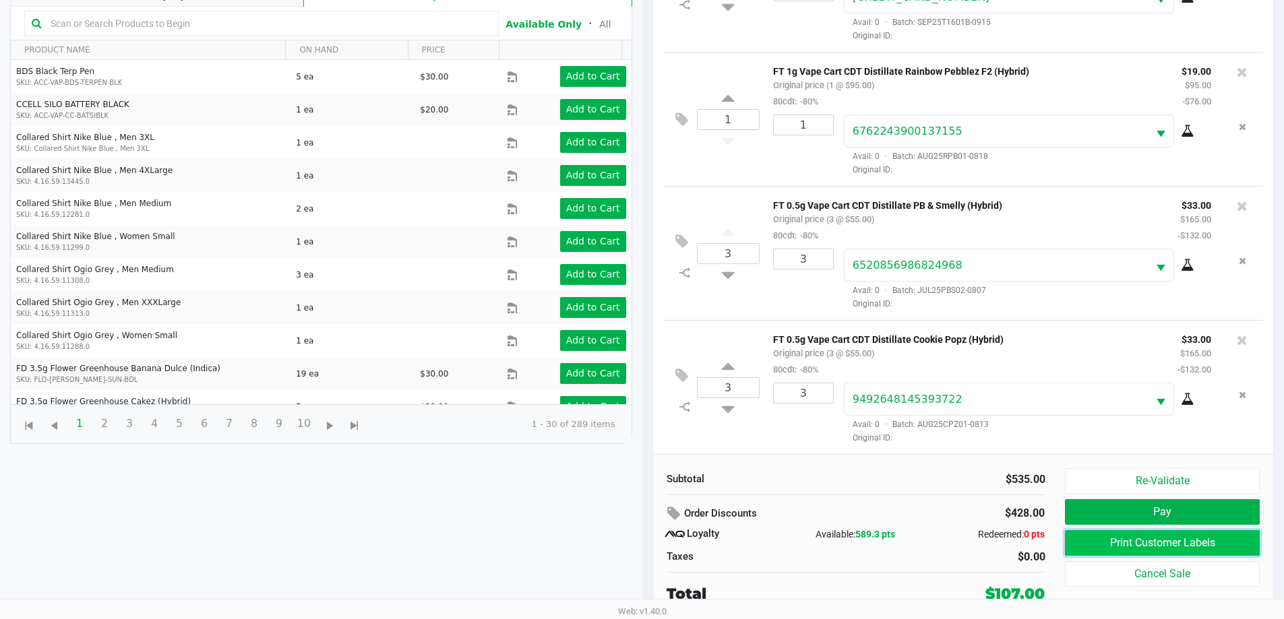
click at [1165, 540] on button "Print Customer Labels" at bounding box center [1162, 543] width 194 height 26
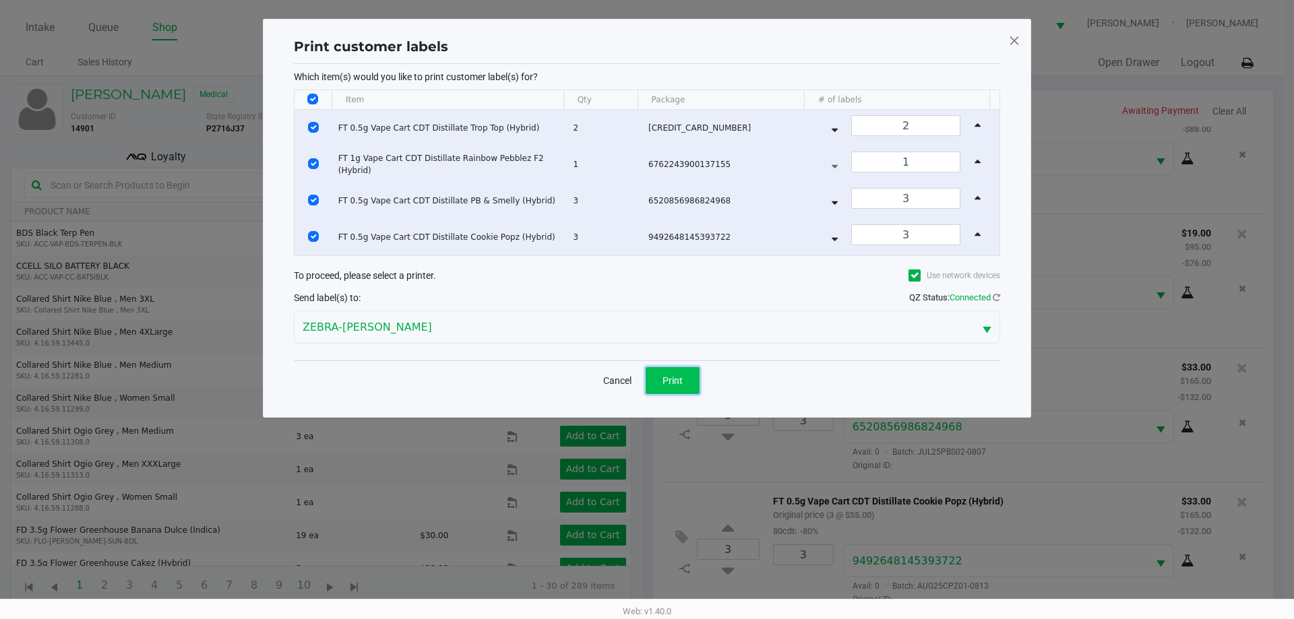
click at [660, 373] on button "Print" at bounding box center [673, 380] width 54 height 27
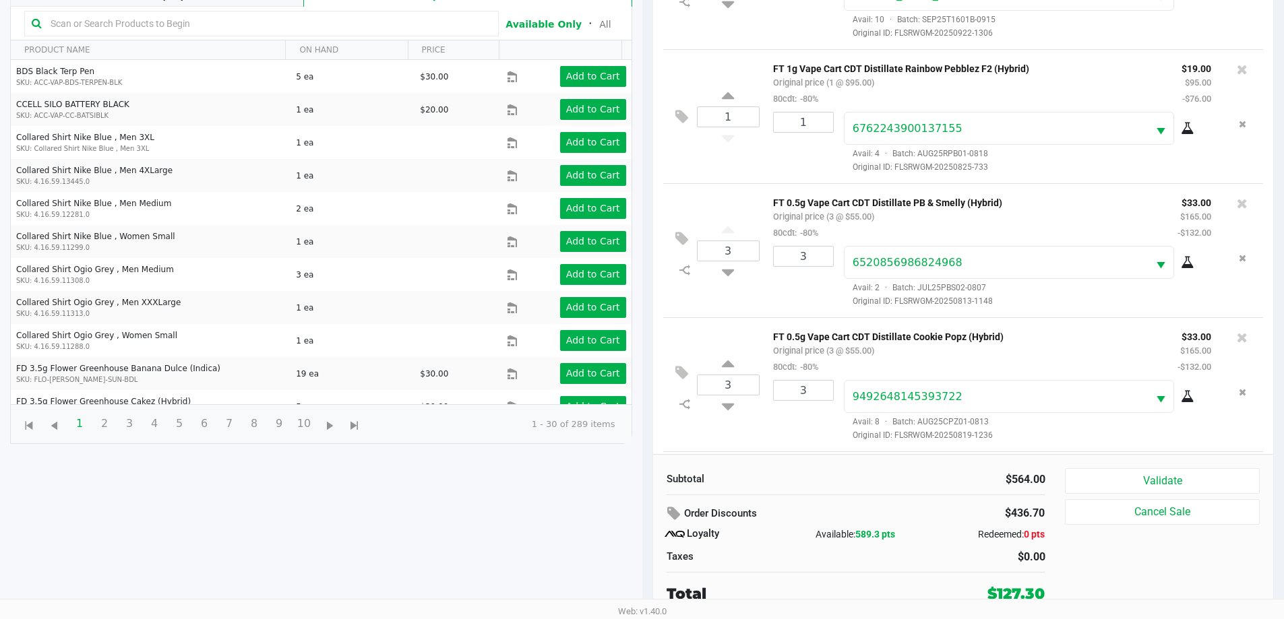
scroll to position [185, 0]
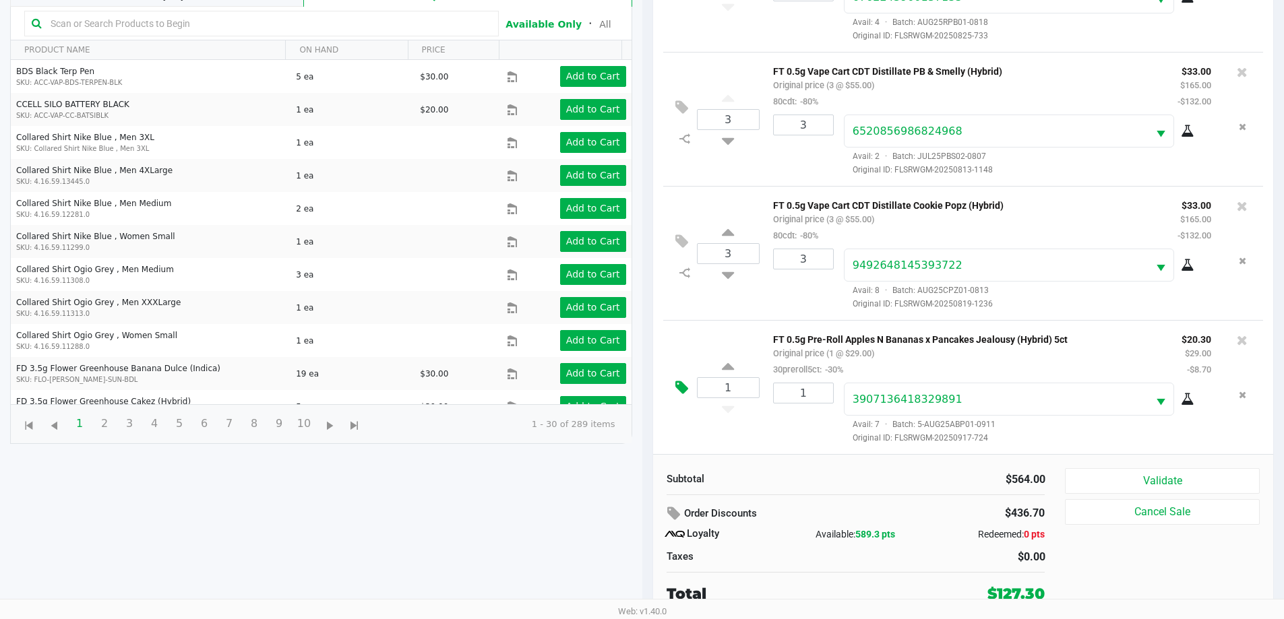
click at [681, 386] on icon at bounding box center [681, 387] width 13 height 15
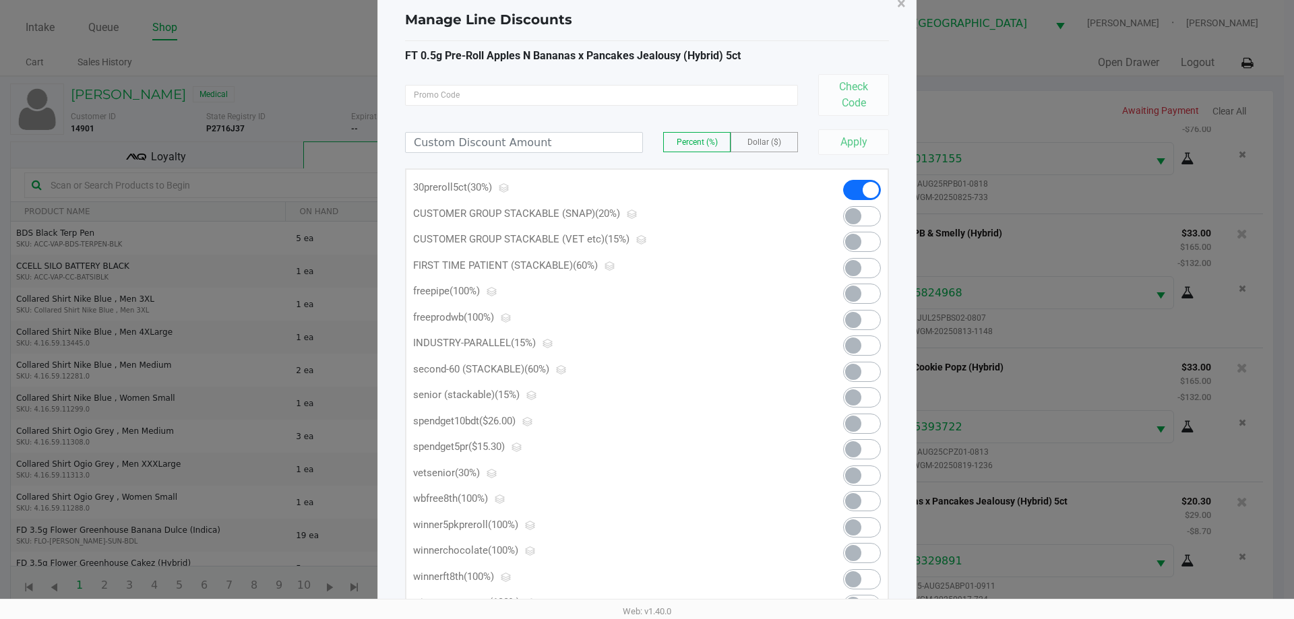
scroll to position [67, 0]
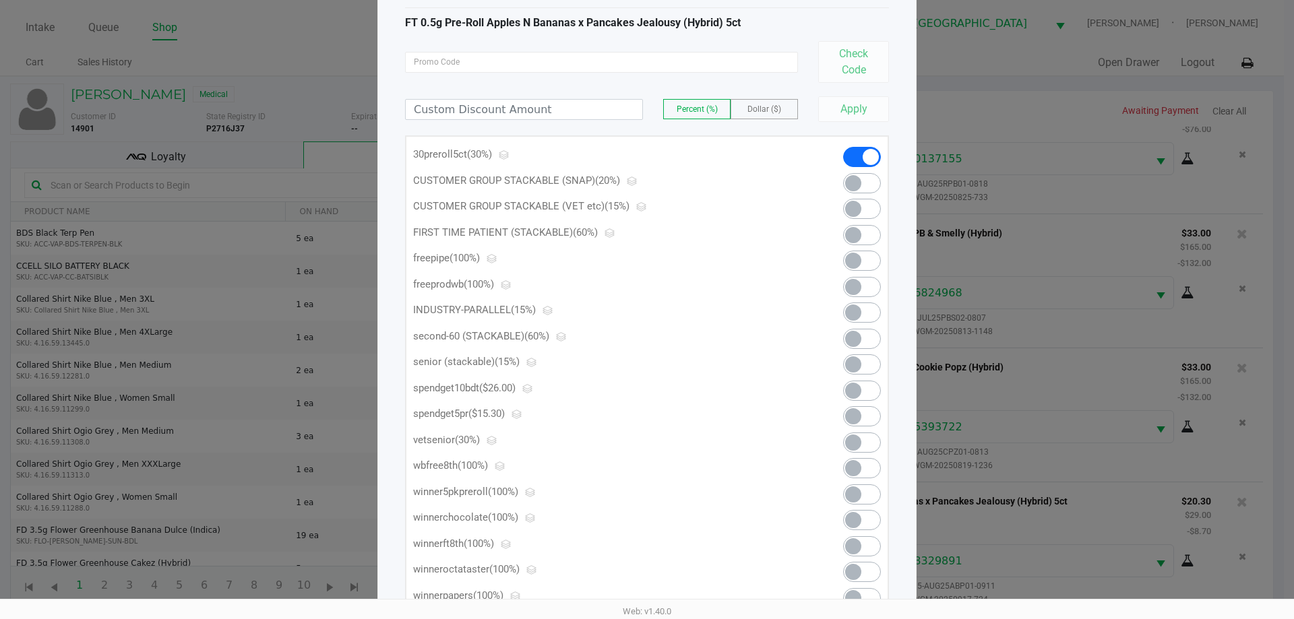
click at [848, 414] on span at bounding box center [853, 416] width 16 height 16
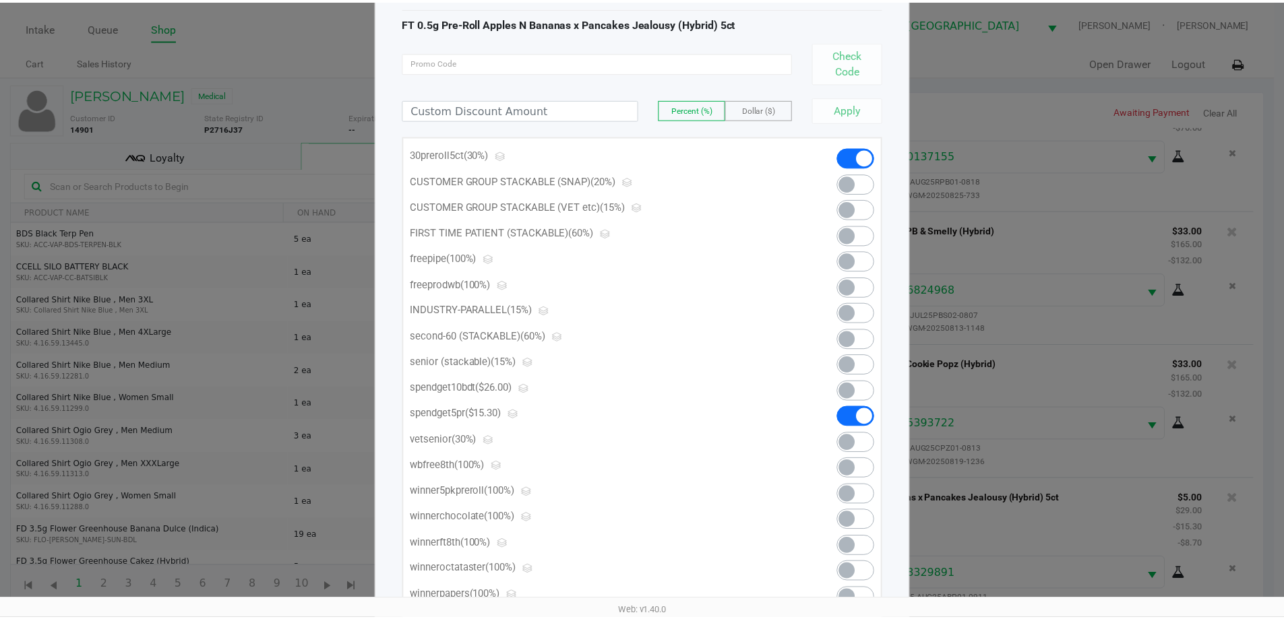
scroll to position [0, 0]
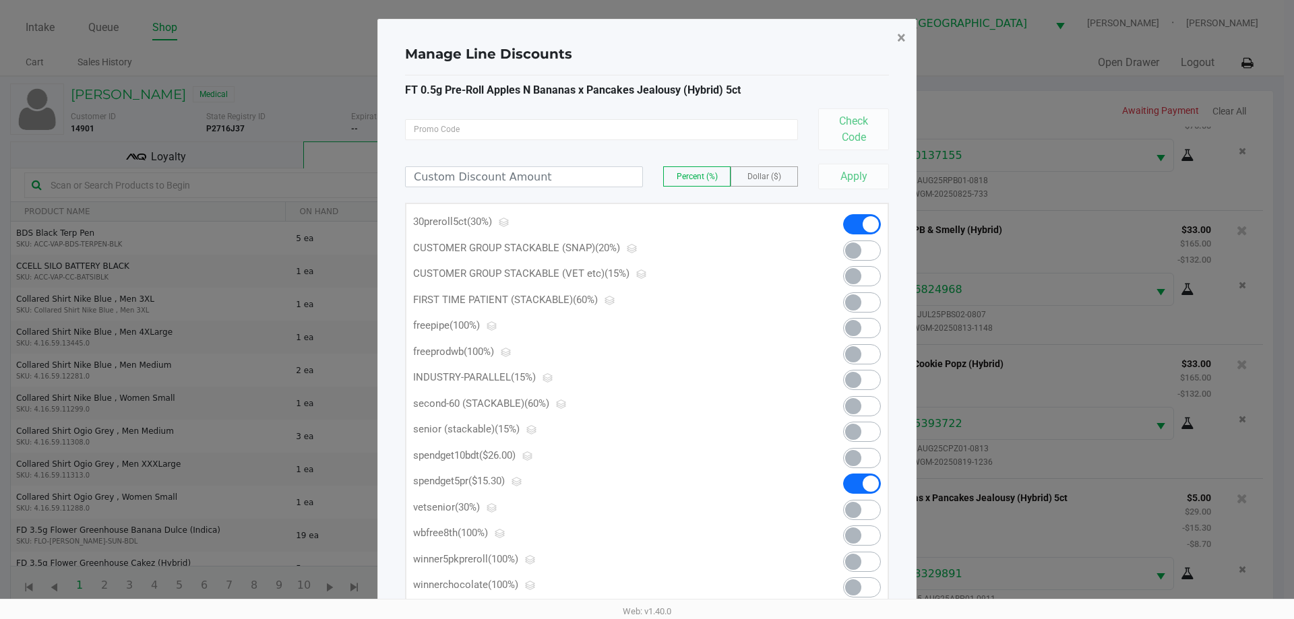
click at [898, 33] on span "×" at bounding box center [901, 37] width 9 height 19
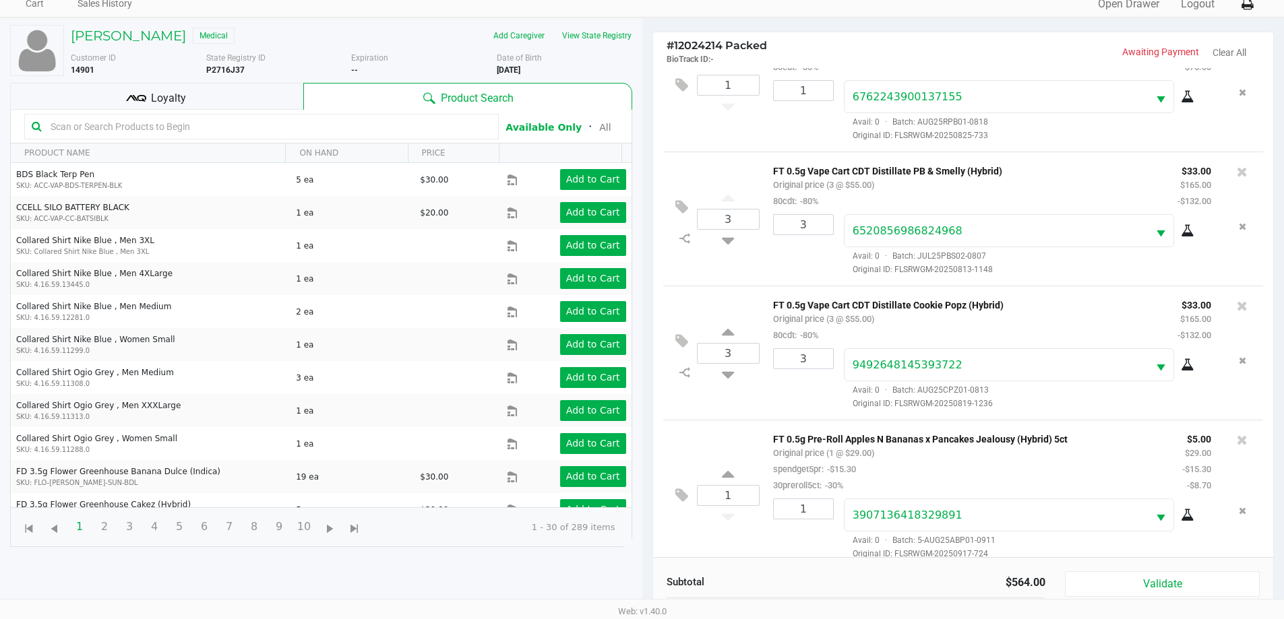
scroll to position [162, 0]
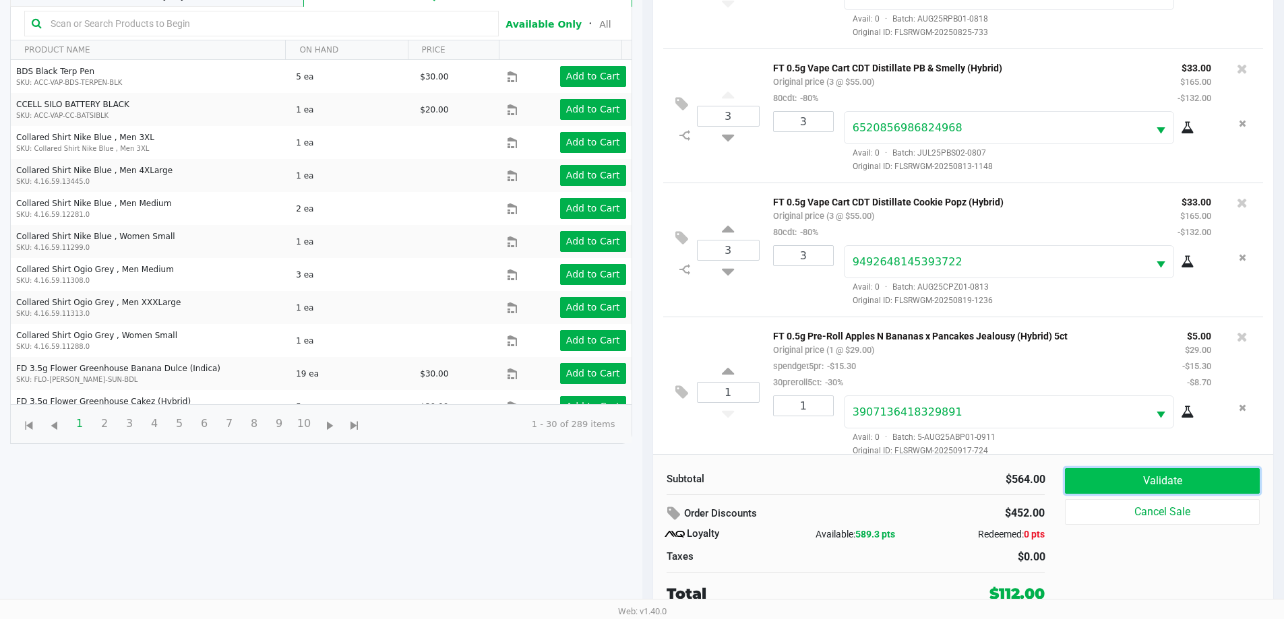
click at [1191, 487] on button "Validate" at bounding box center [1162, 481] width 194 height 26
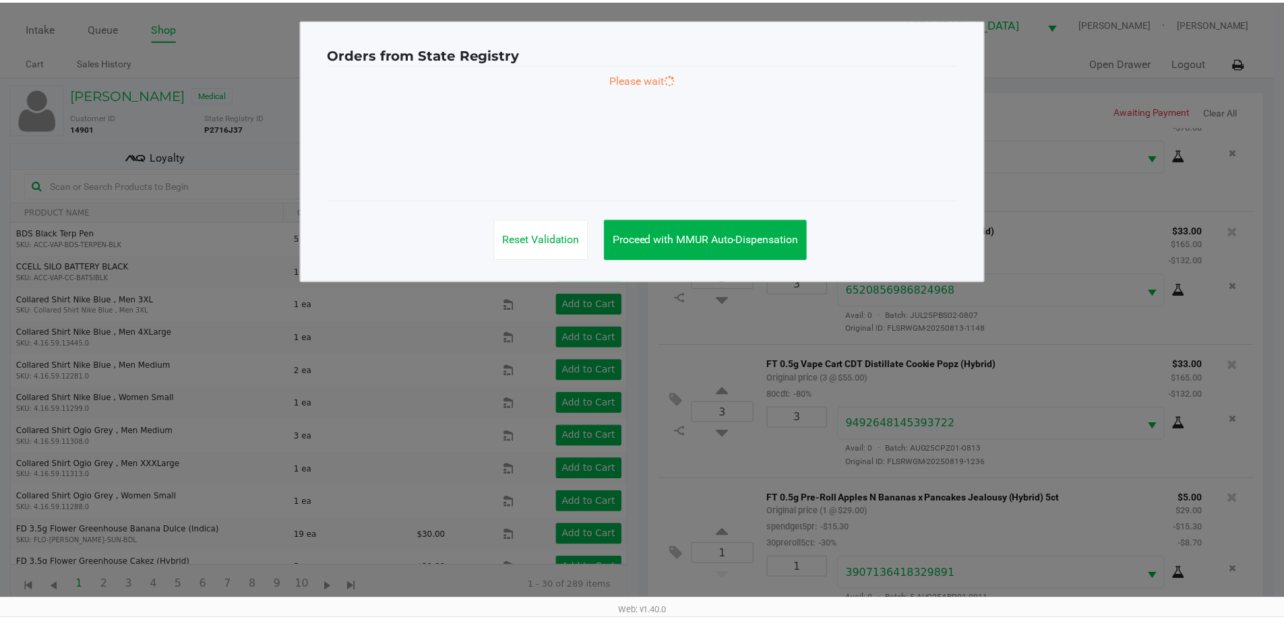
scroll to position [201, 0]
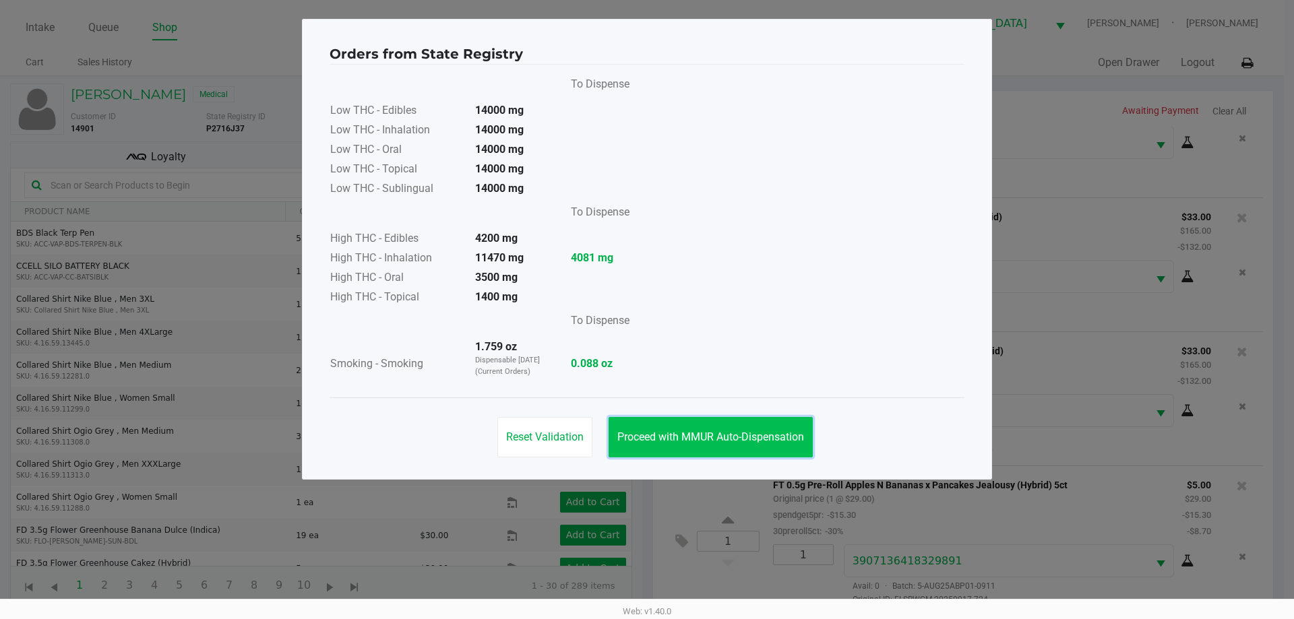
click at [689, 425] on button "Proceed with MMUR Auto-Dispensation" at bounding box center [711, 437] width 204 height 40
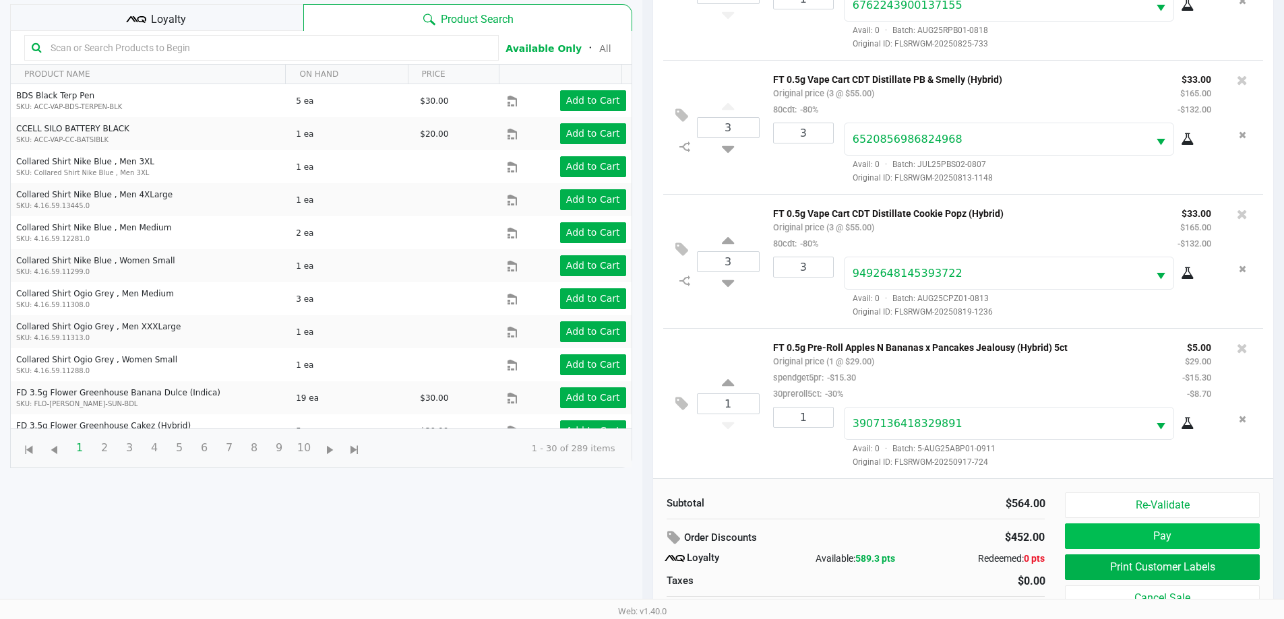
scroll to position [162, 0]
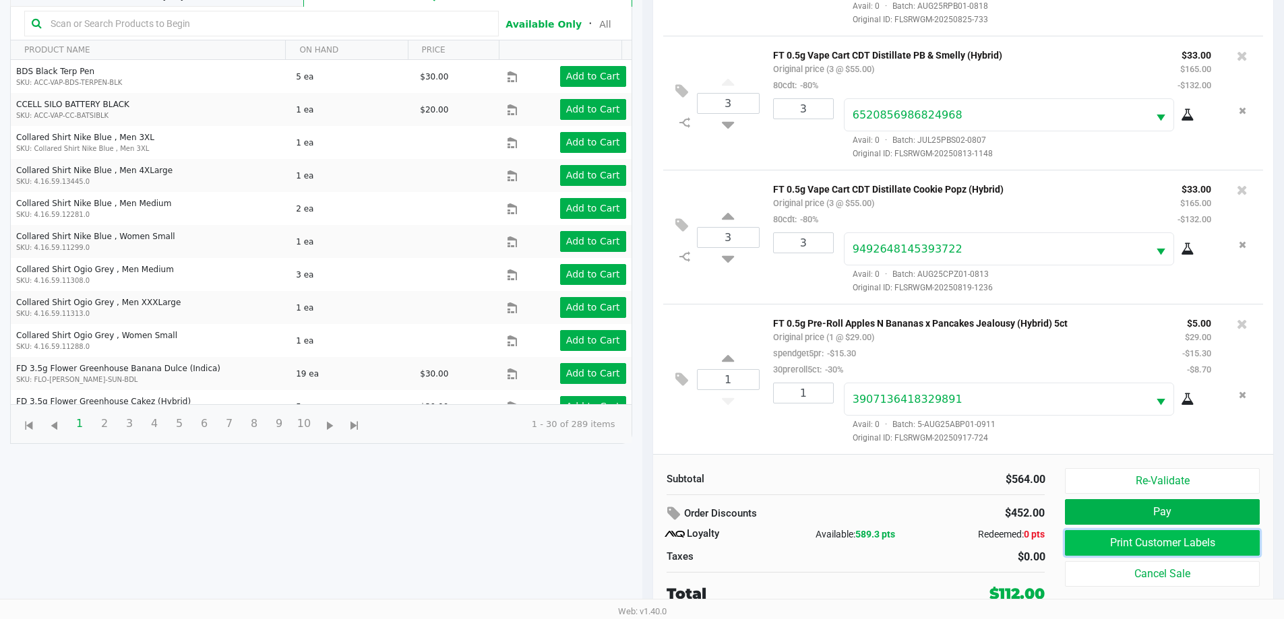
click at [1204, 536] on button "Print Customer Labels" at bounding box center [1162, 543] width 194 height 26
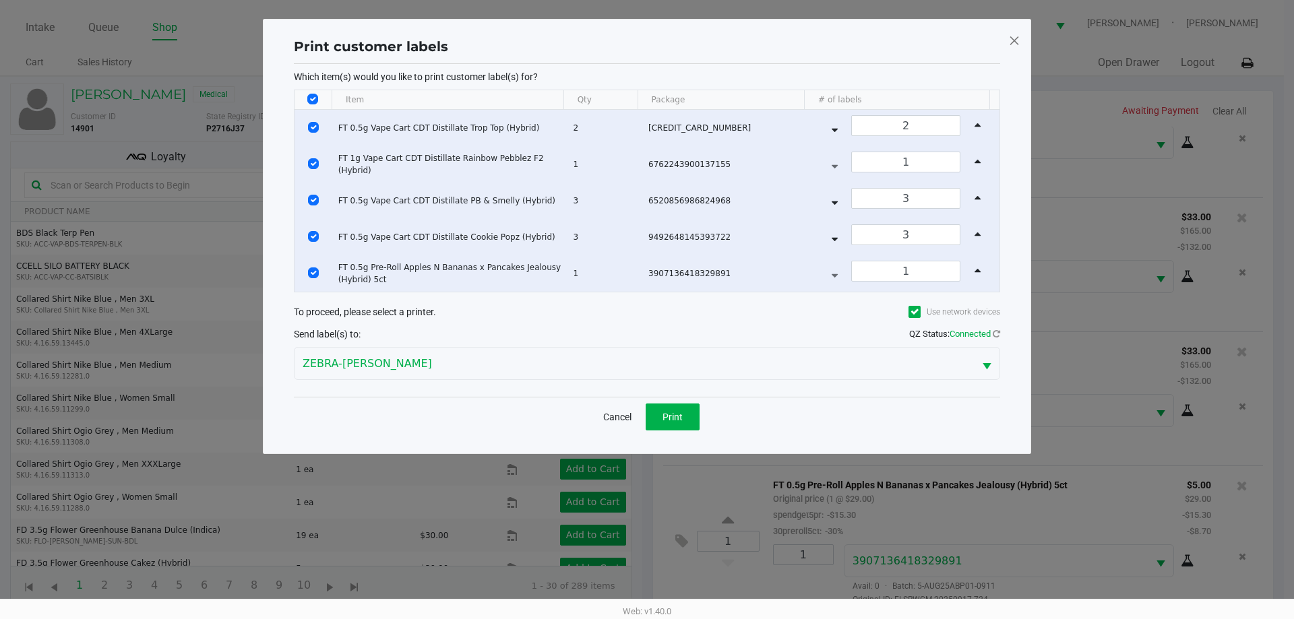
click at [316, 97] on input "Select All Rows" at bounding box center [312, 99] width 11 height 11
checkbox input "false"
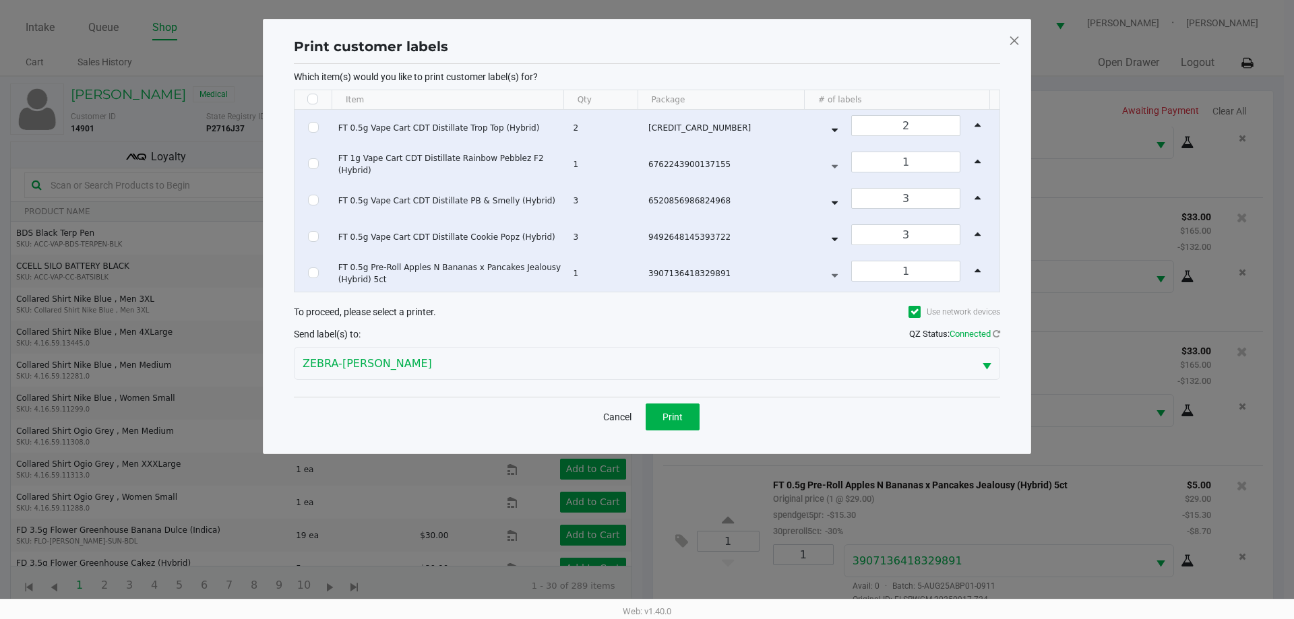
checkbox input "false"
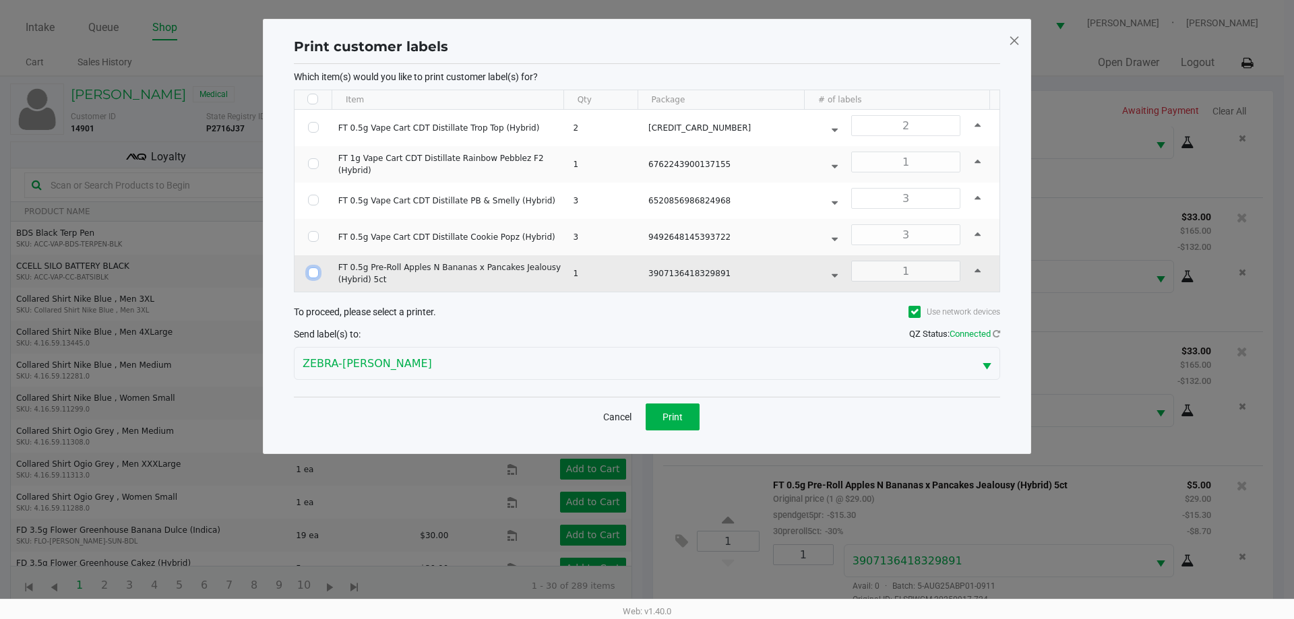
click at [308, 274] on input "Select Row" at bounding box center [313, 273] width 11 height 11
checkbox input "true"
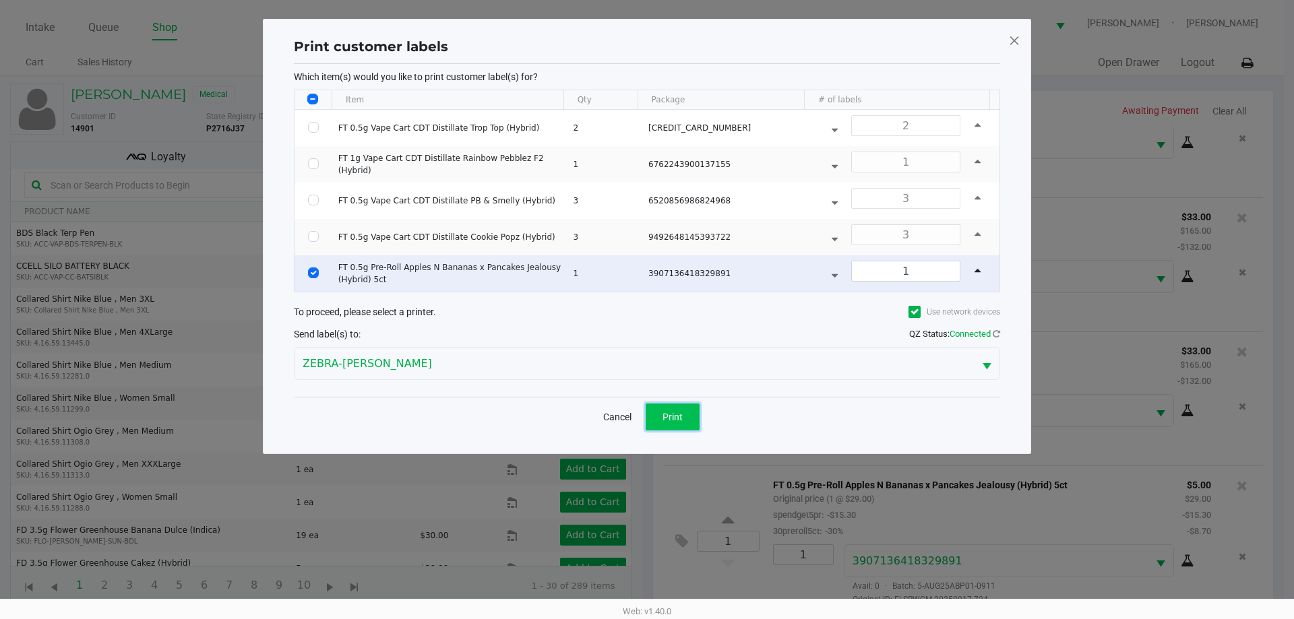
click at [688, 424] on button "Print" at bounding box center [673, 417] width 54 height 27
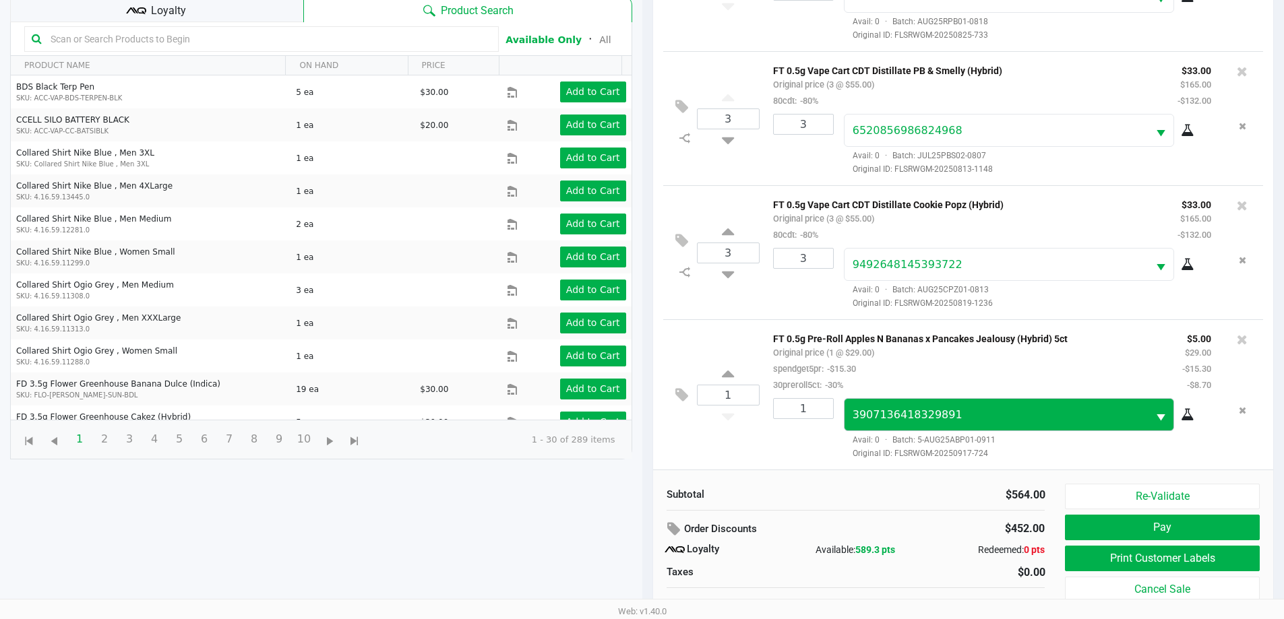
scroll to position [162, 0]
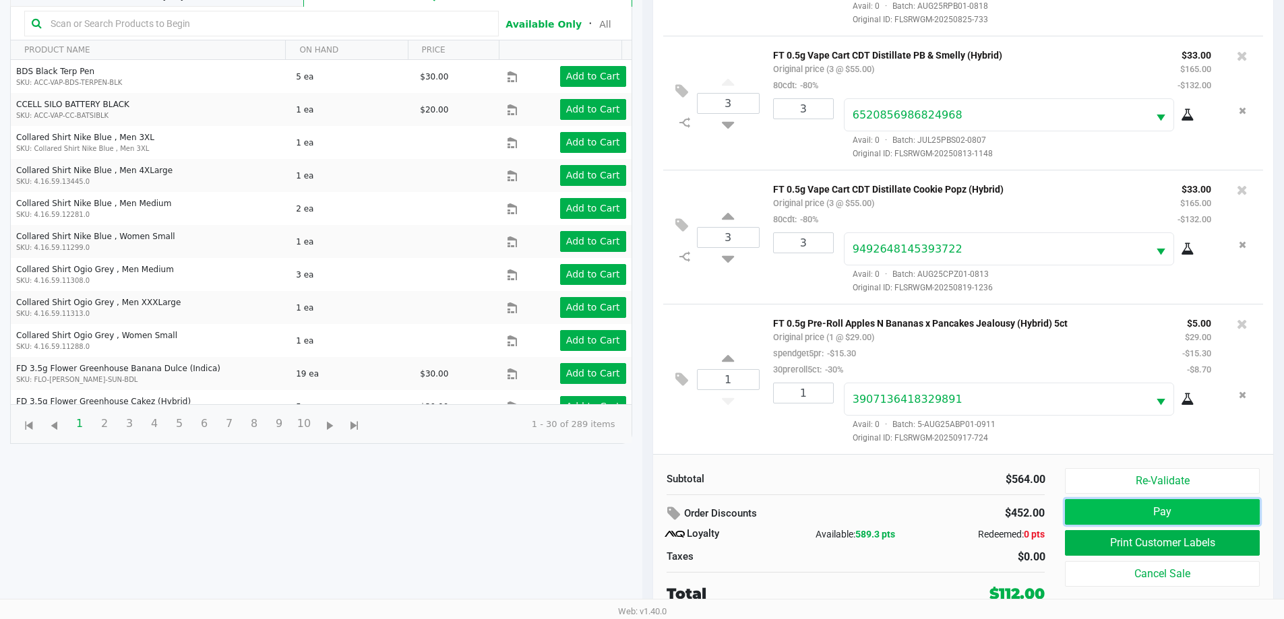
click at [1113, 518] on button "Pay" at bounding box center [1162, 512] width 194 height 26
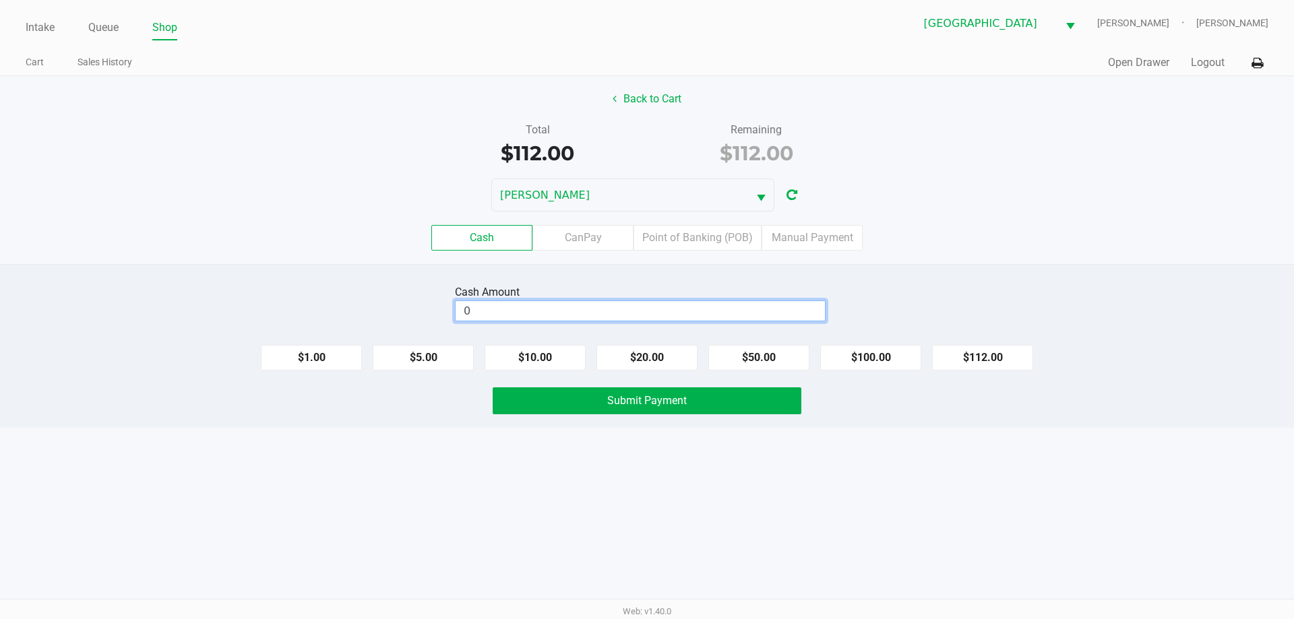
click at [762, 317] on input "0" at bounding box center [640, 311] width 369 height 20
type input "$120.00"
click at [822, 483] on div "Intake Queue Shop North Port [PERSON_NAME]-[PERSON_NAME] Cart Sales History Qui…" at bounding box center [647, 309] width 1294 height 619
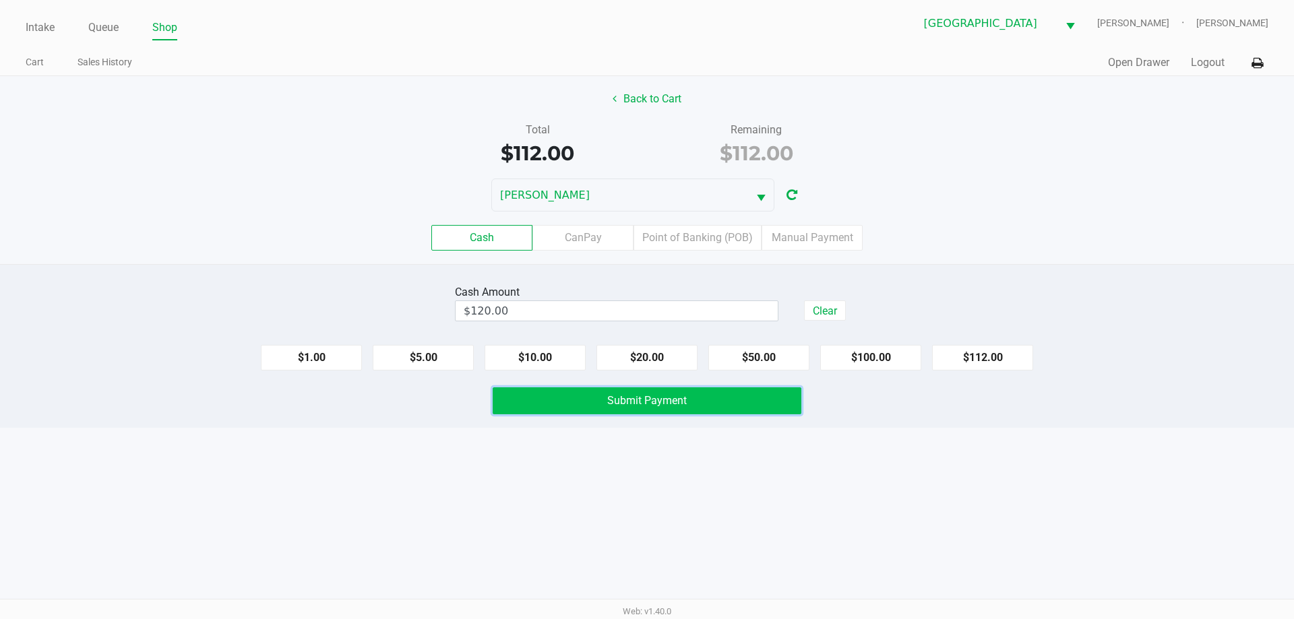
click at [716, 402] on button "Submit Payment" at bounding box center [647, 400] width 309 height 27
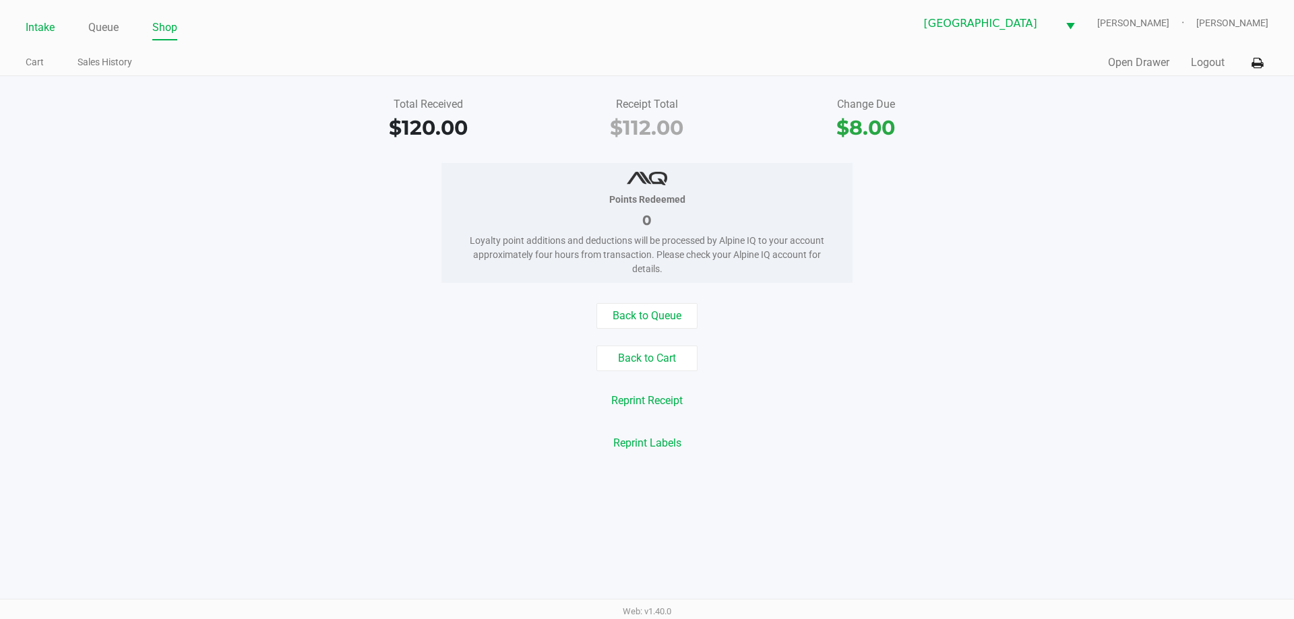
click at [32, 28] on link "Intake" at bounding box center [40, 27] width 29 height 19
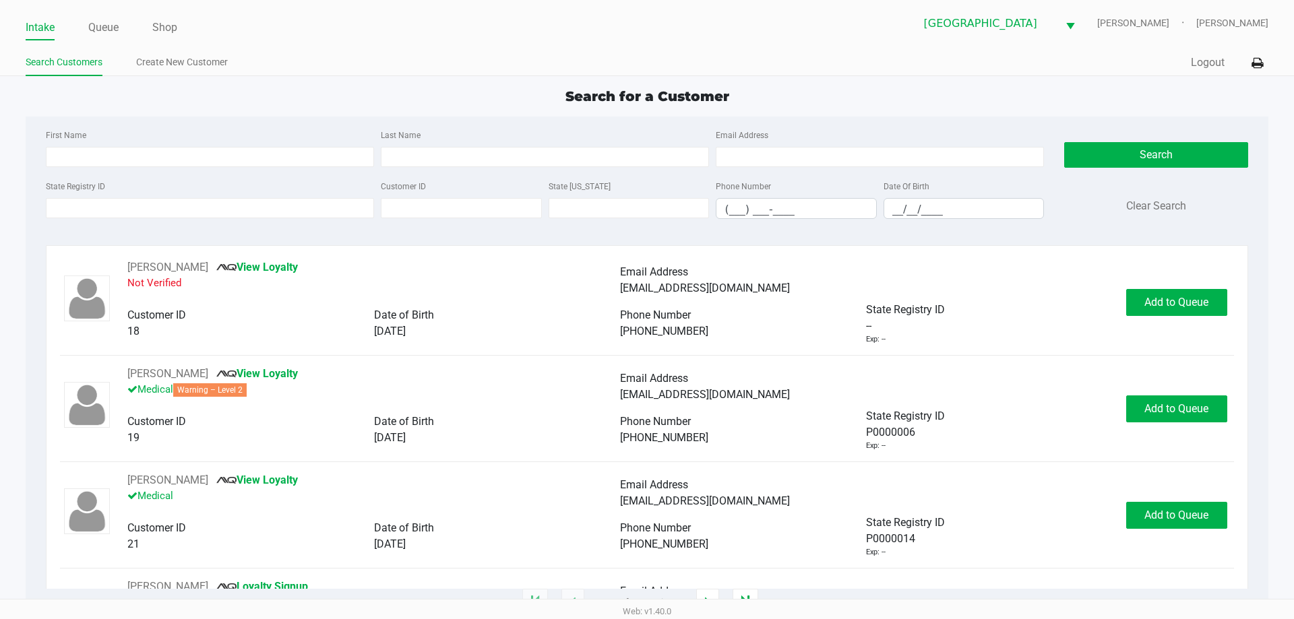
drag, startPoint x: 455, startPoint y: 91, endPoint x: 290, endPoint y: 3, distance: 186.6
click at [454, 90] on div "Search for a Customer" at bounding box center [646, 96] width 1262 height 20
click at [376, 62] on ul "Search Customers Create New Customer" at bounding box center [336, 64] width 621 height 23
click at [529, 120] on div "First Name Last Name Email Address State Registry ID Customer ID State [US_STAT…" at bounding box center [647, 178] width 1222 height 123
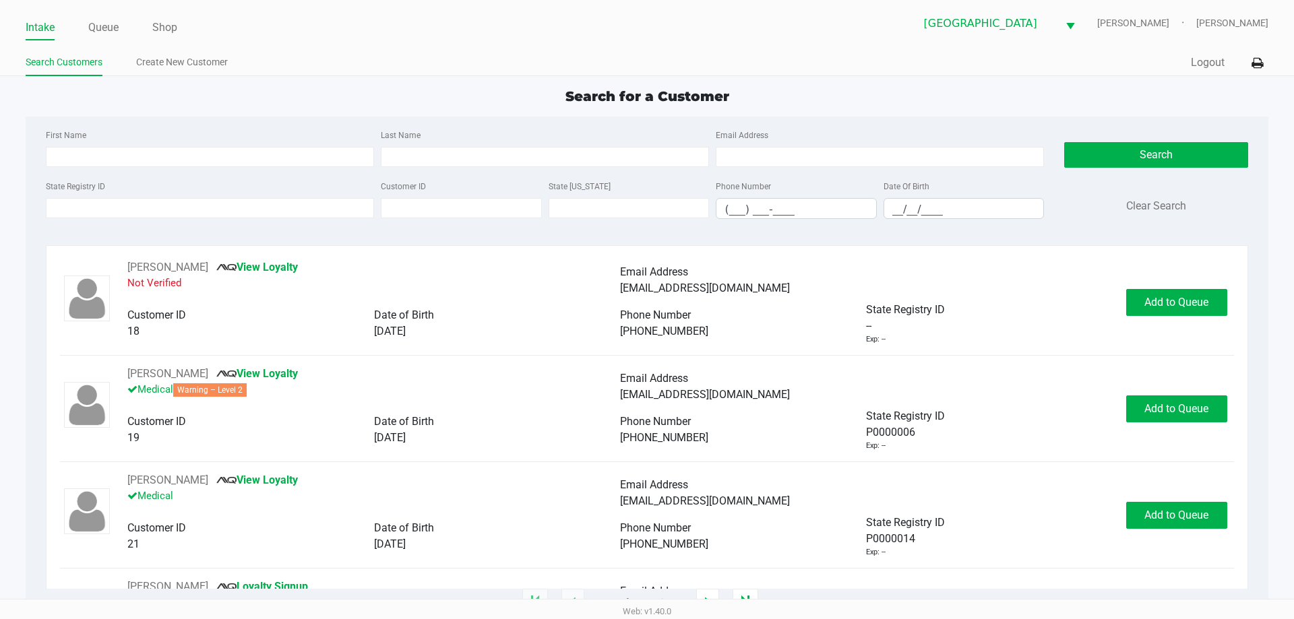
click at [605, 69] on ul "Search Customers Create New Customer" at bounding box center [336, 64] width 621 height 23
click at [1199, 64] on button "Logout" at bounding box center [1208, 63] width 34 height 16
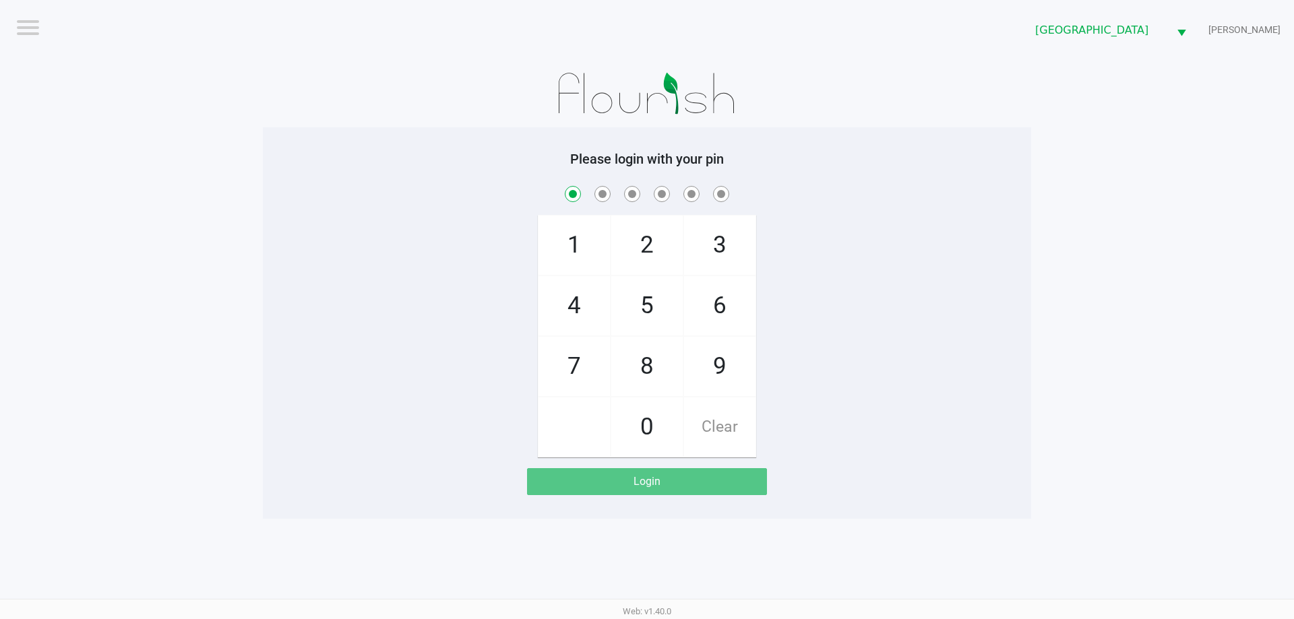
checkbox input "true"
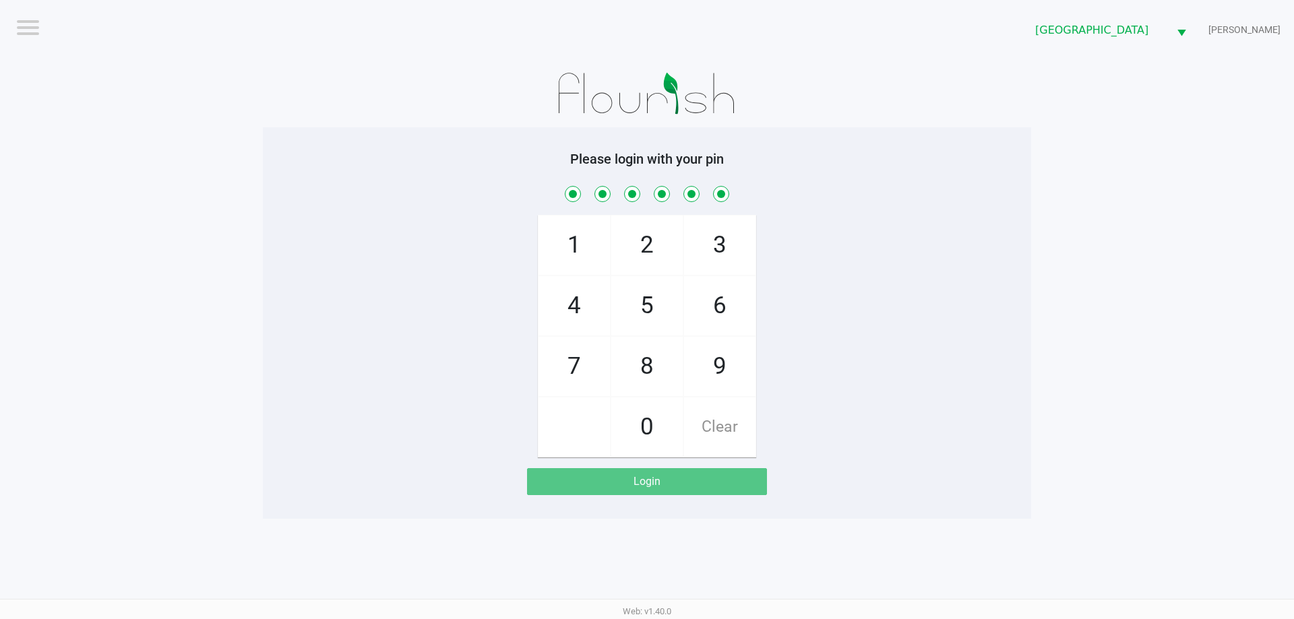
checkbox input "true"
checkbox input "false"
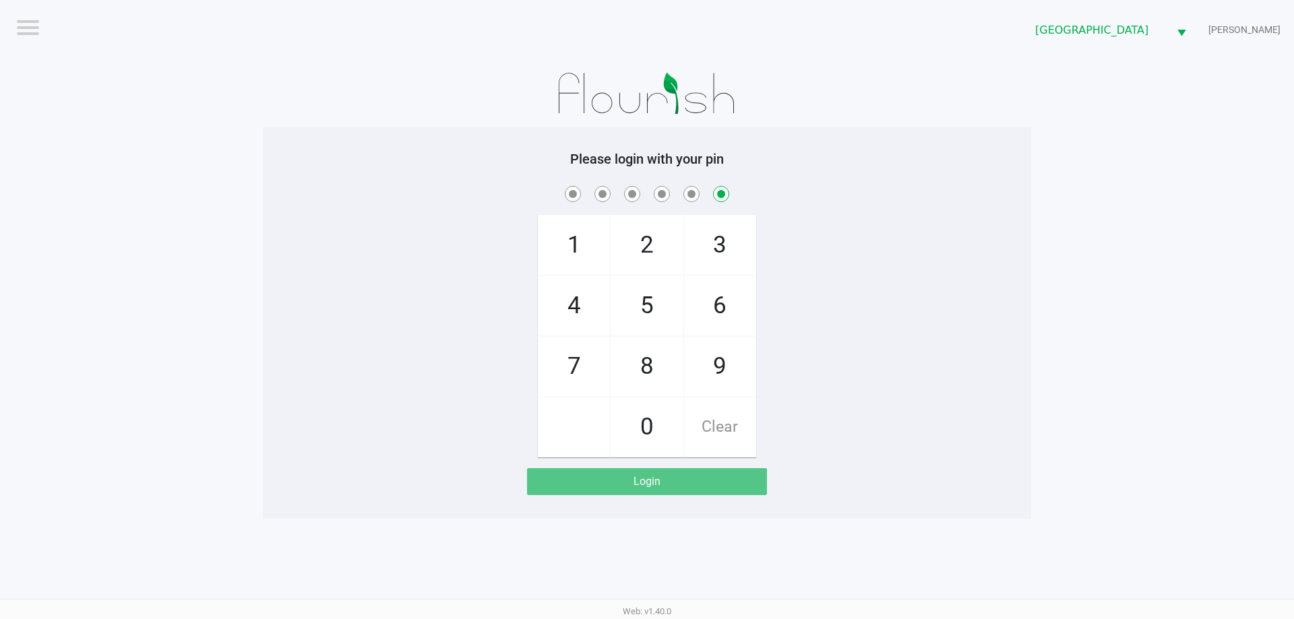
checkbox input "false"
checkbox input "true"
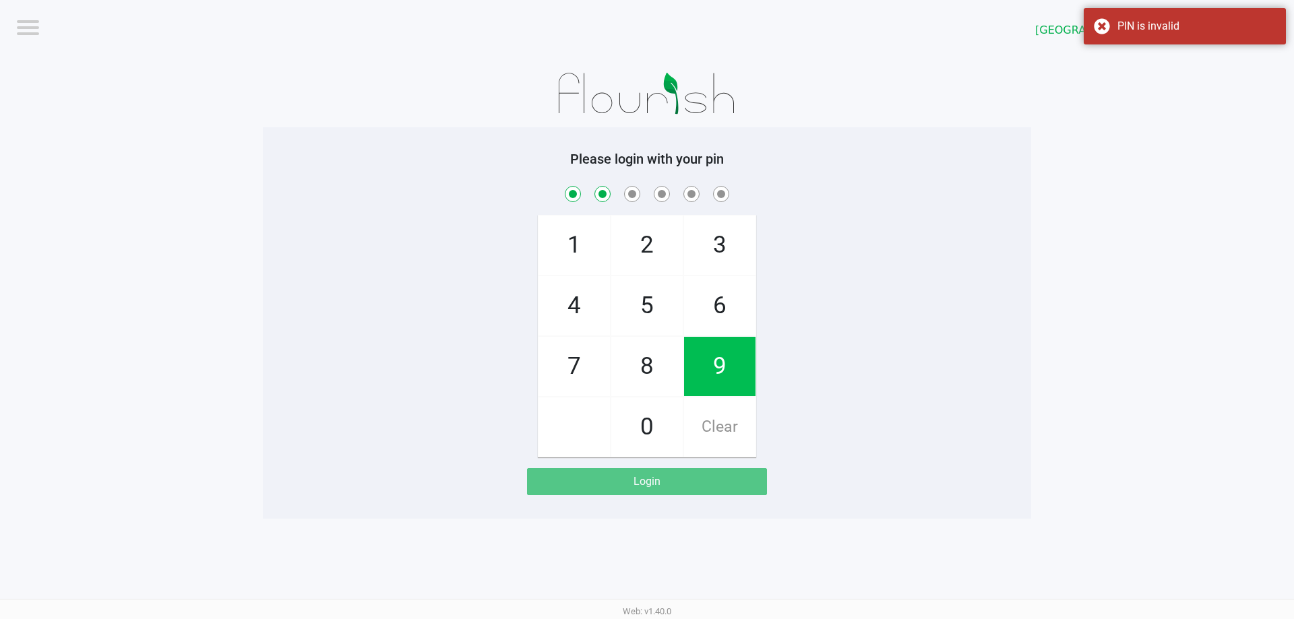
checkbox input "true"
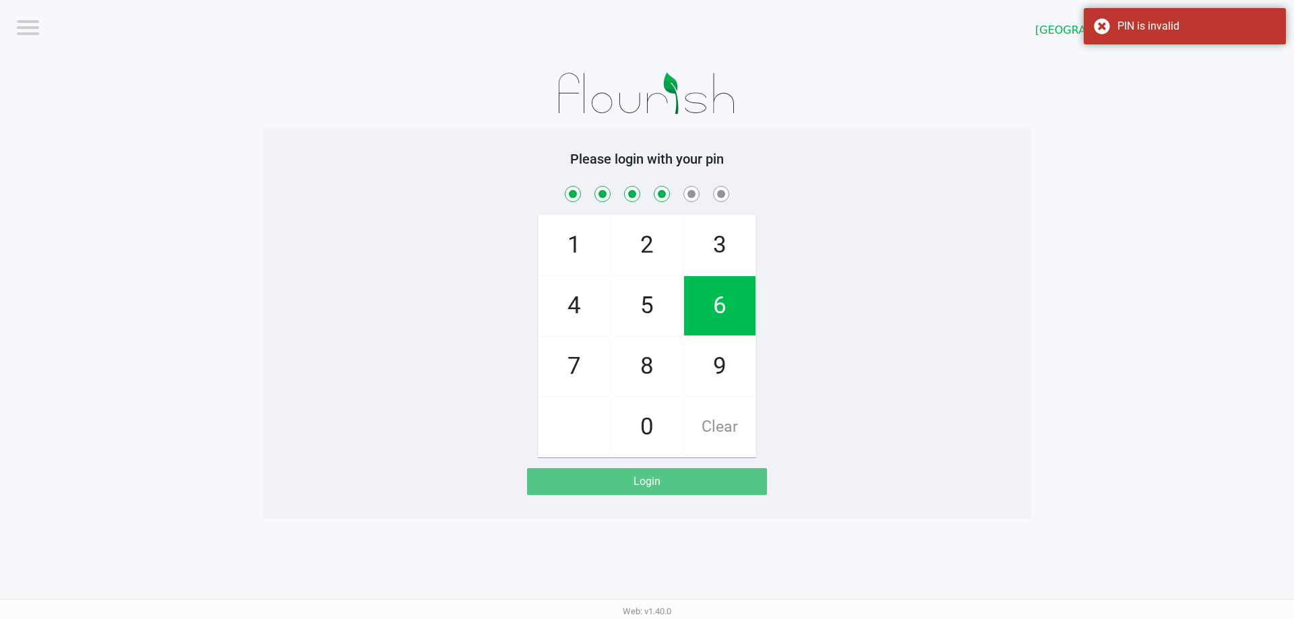
checkbox input "true"
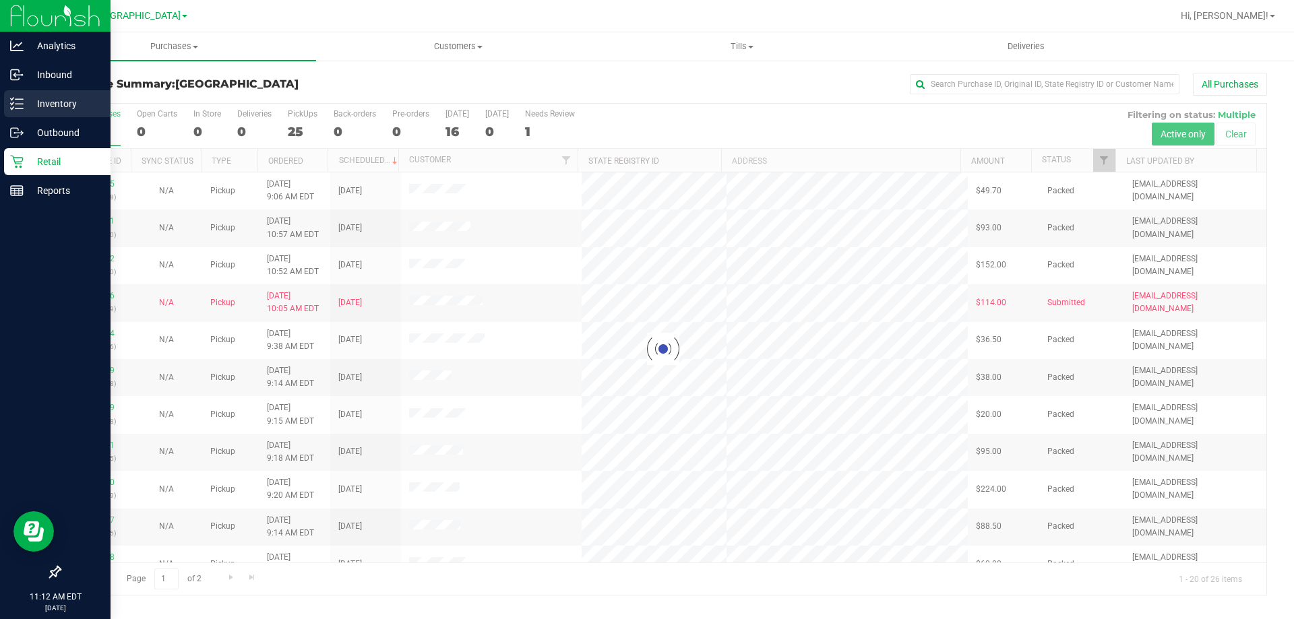
click at [22, 110] on icon at bounding box center [16, 103] width 13 height 13
click at [24, 106] on p "Inventory" at bounding box center [64, 104] width 81 height 16
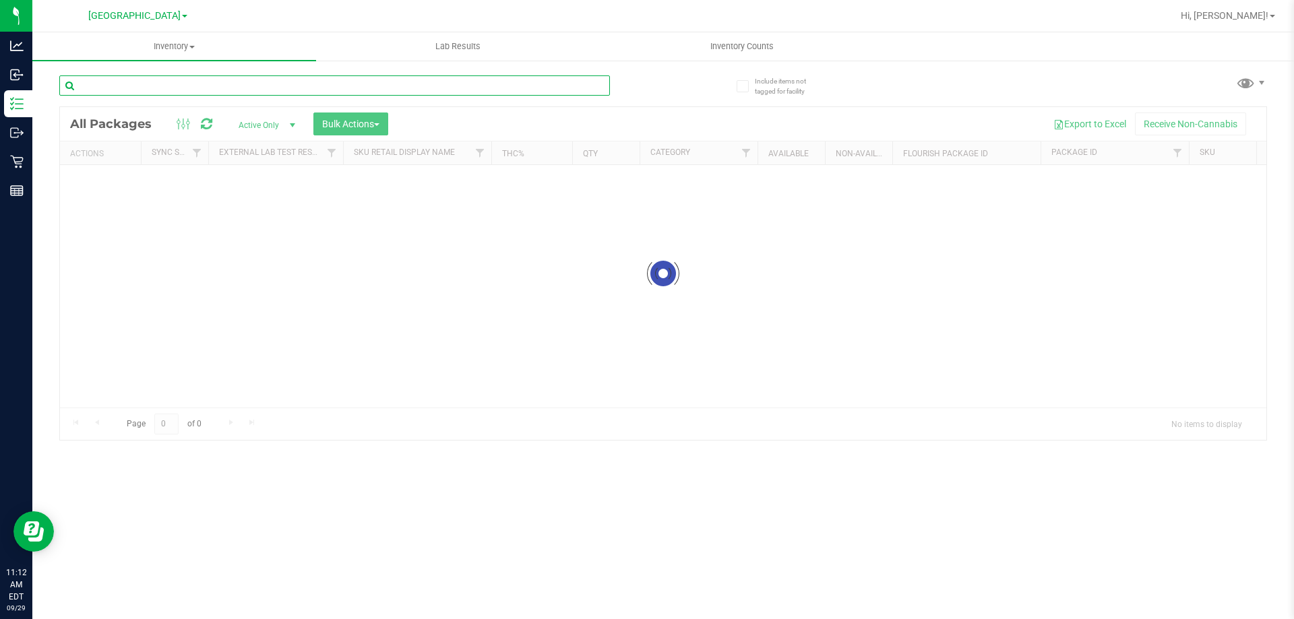
click at [173, 88] on input "text" at bounding box center [334, 85] width 551 height 20
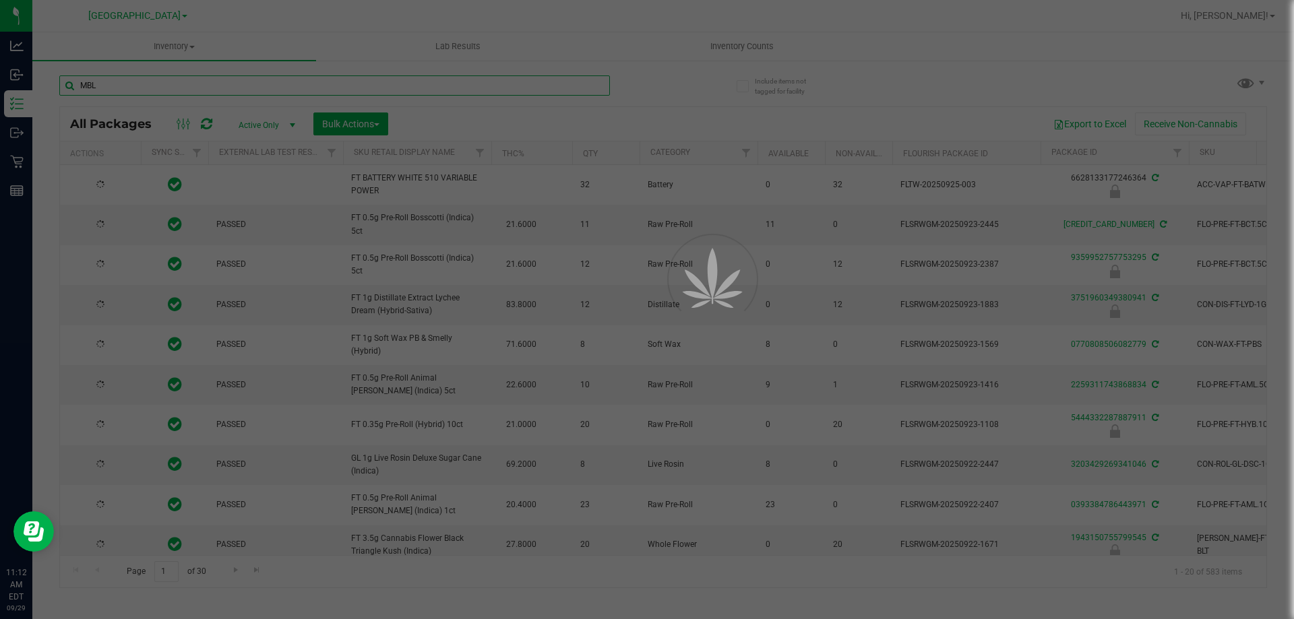
type input "MBL"
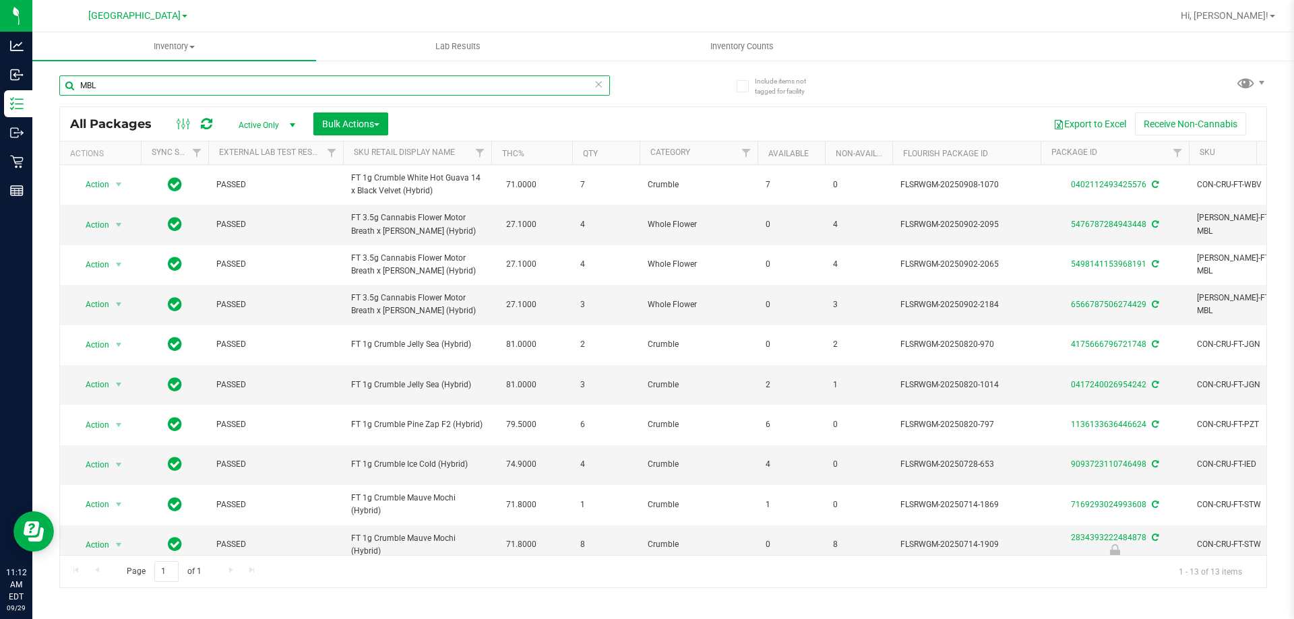
click at [603, 86] on input "MBL" at bounding box center [334, 85] width 551 height 20
click at [600, 86] on icon at bounding box center [598, 83] width 9 height 16
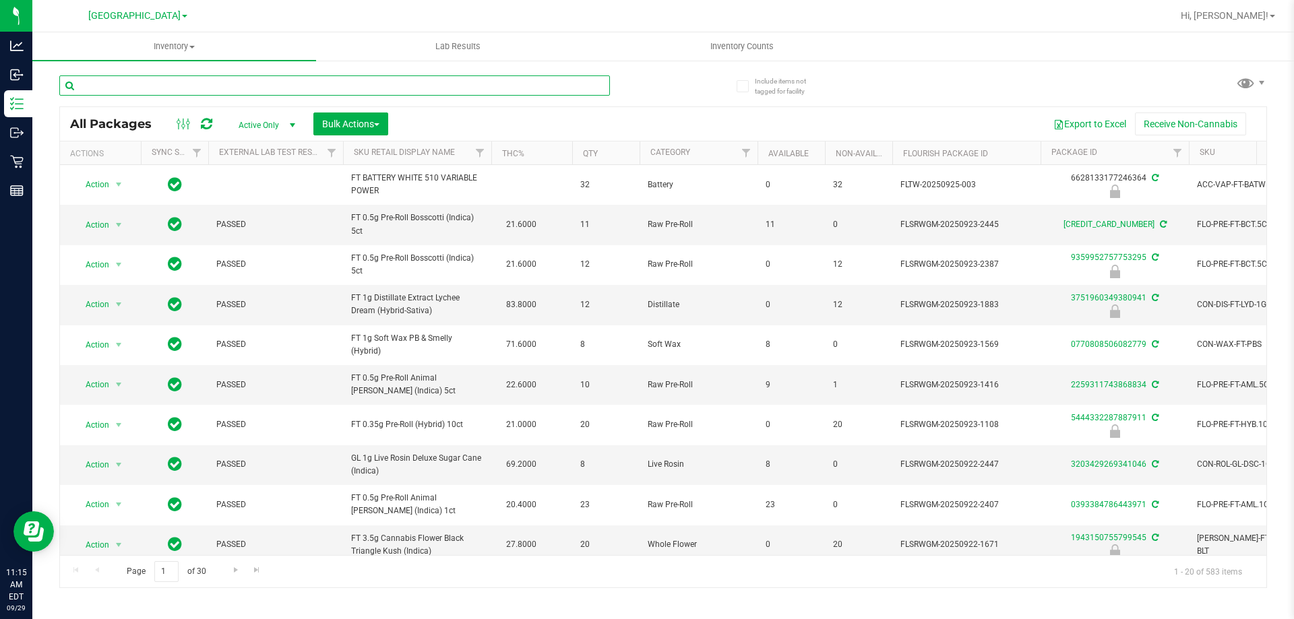
click at [164, 85] on input "text" at bounding box center [334, 85] width 551 height 20
type input "zkr"
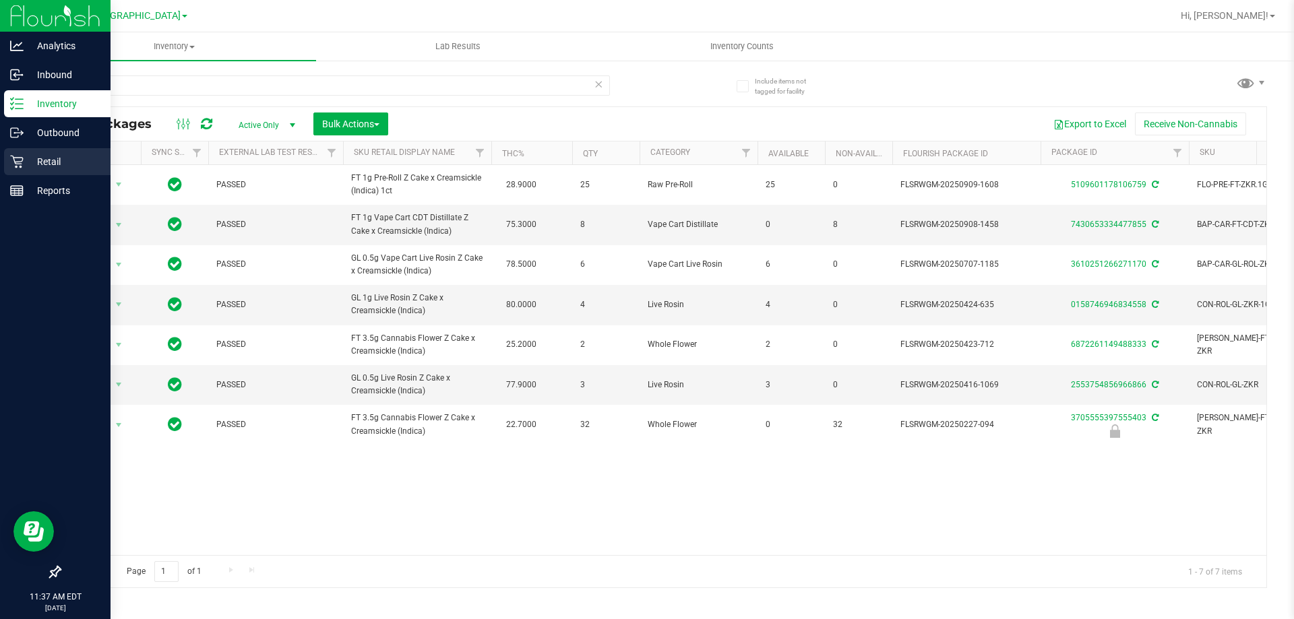
click at [15, 152] on div "Retail" at bounding box center [57, 161] width 106 height 27
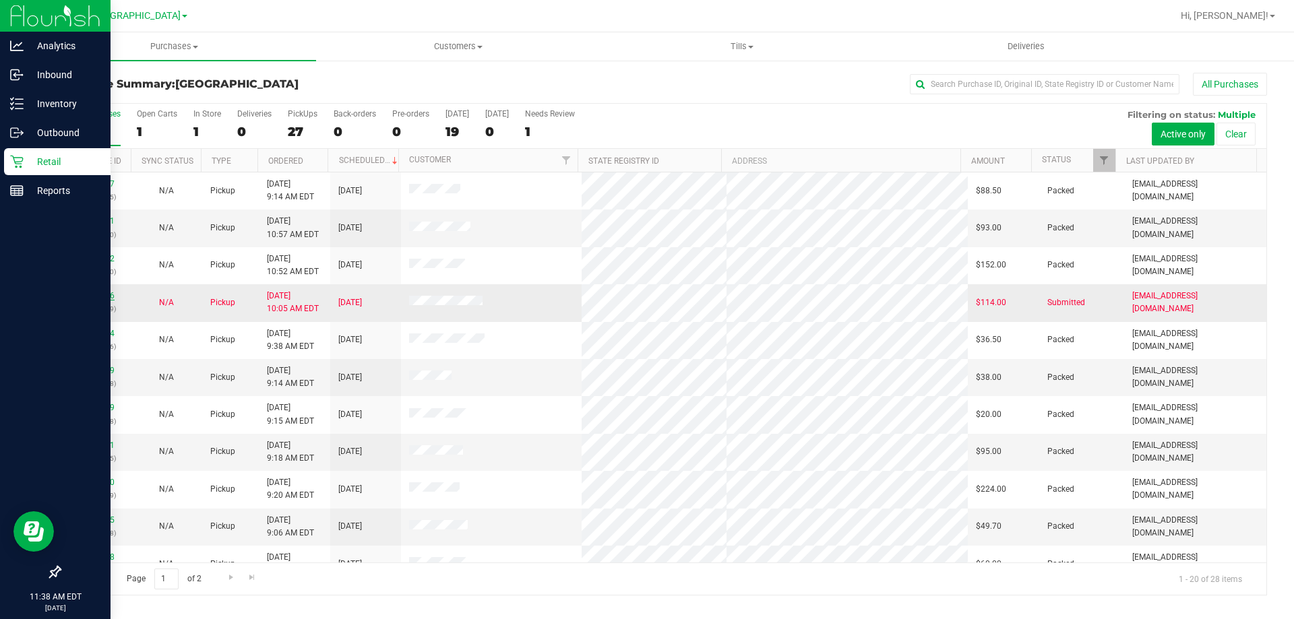
click at [87, 294] on link "12023206" at bounding box center [96, 295] width 38 height 9
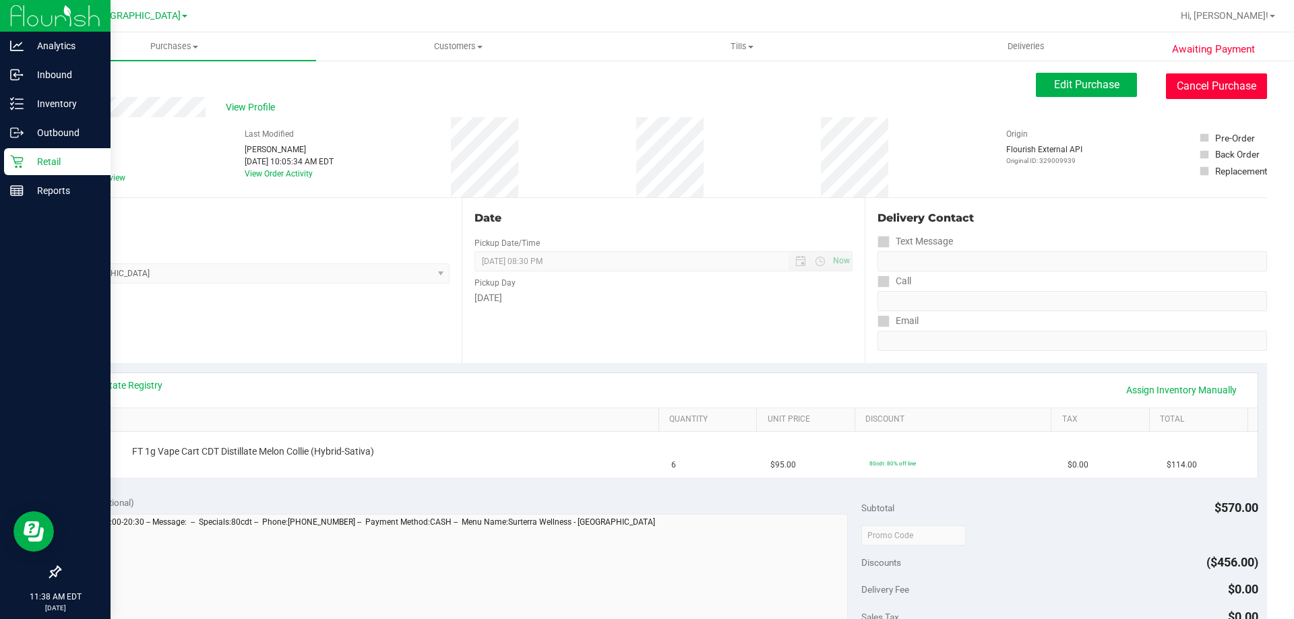
click at [1210, 81] on button "Cancel Purchase" at bounding box center [1216, 86] width 101 height 26
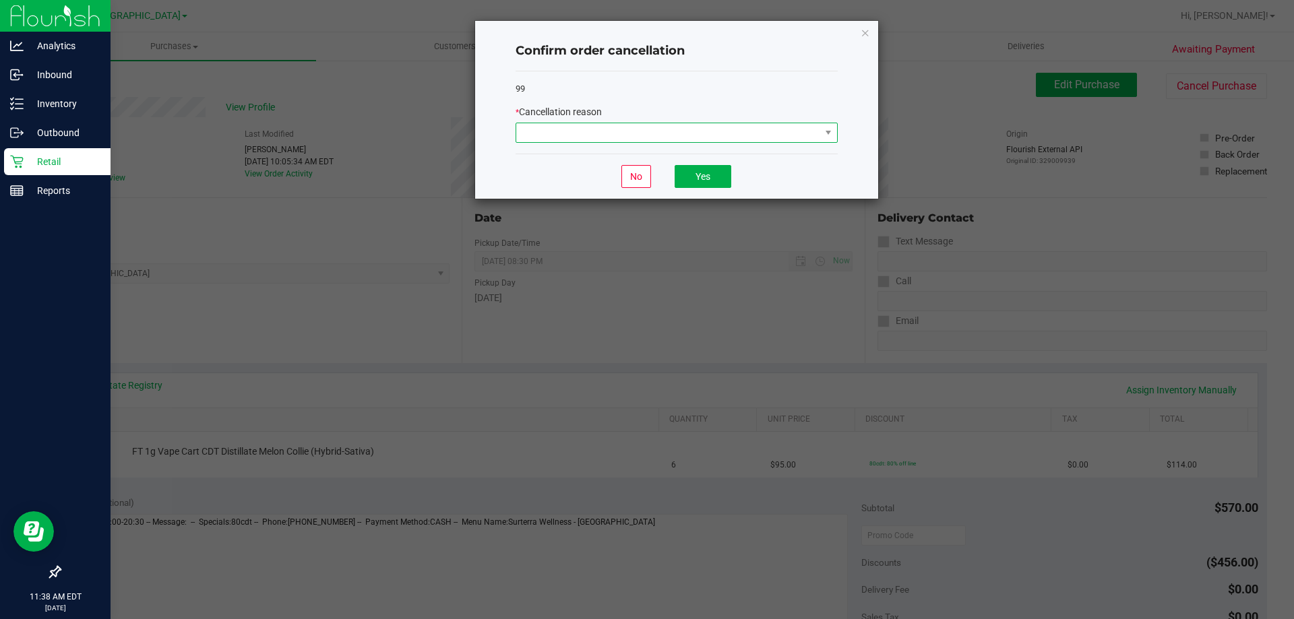
click at [738, 137] on span at bounding box center [668, 132] width 304 height 19
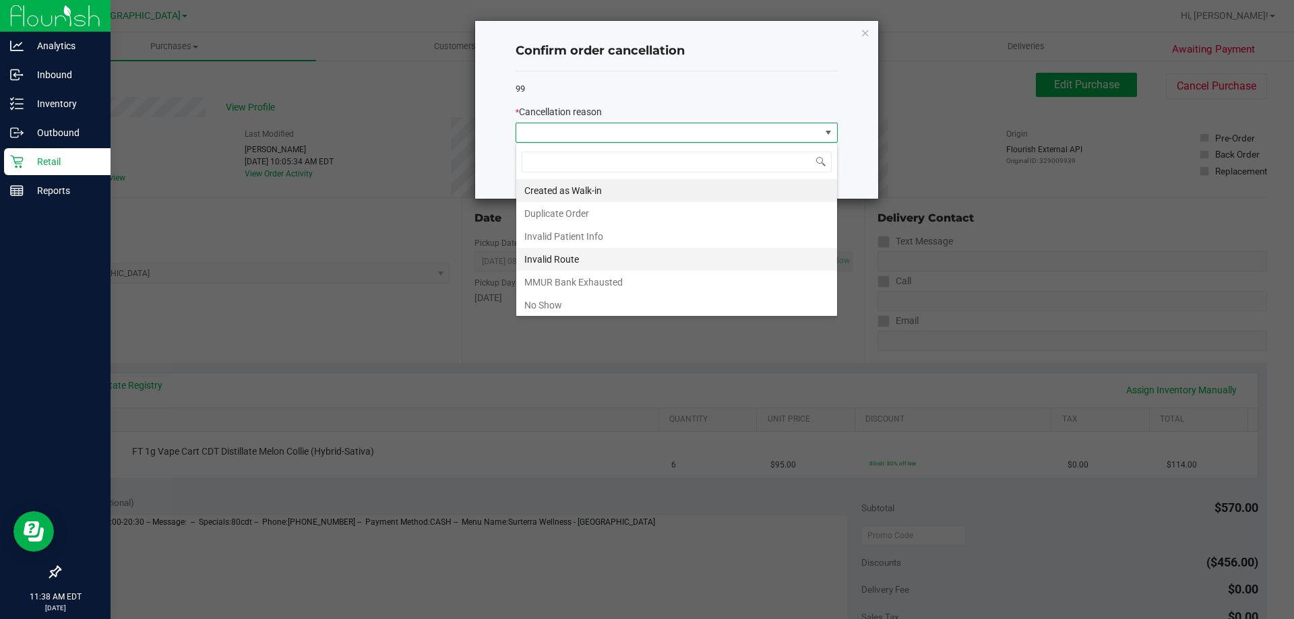
scroll to position [20, 322]
click at [580, 284] on li "MMUR Bank Exhausted" at bounding box center [676, 282] width 321 height 23
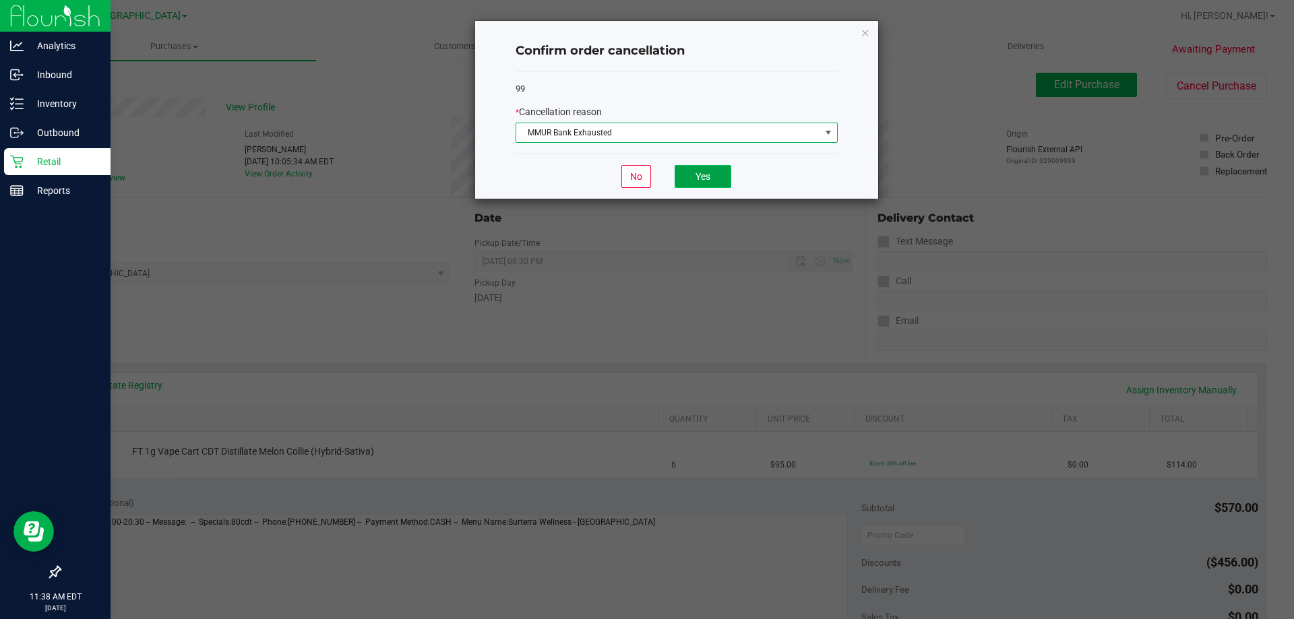
click at [697, 181] on button "Yes" at bounding box center [703, 176] width 57 height 23
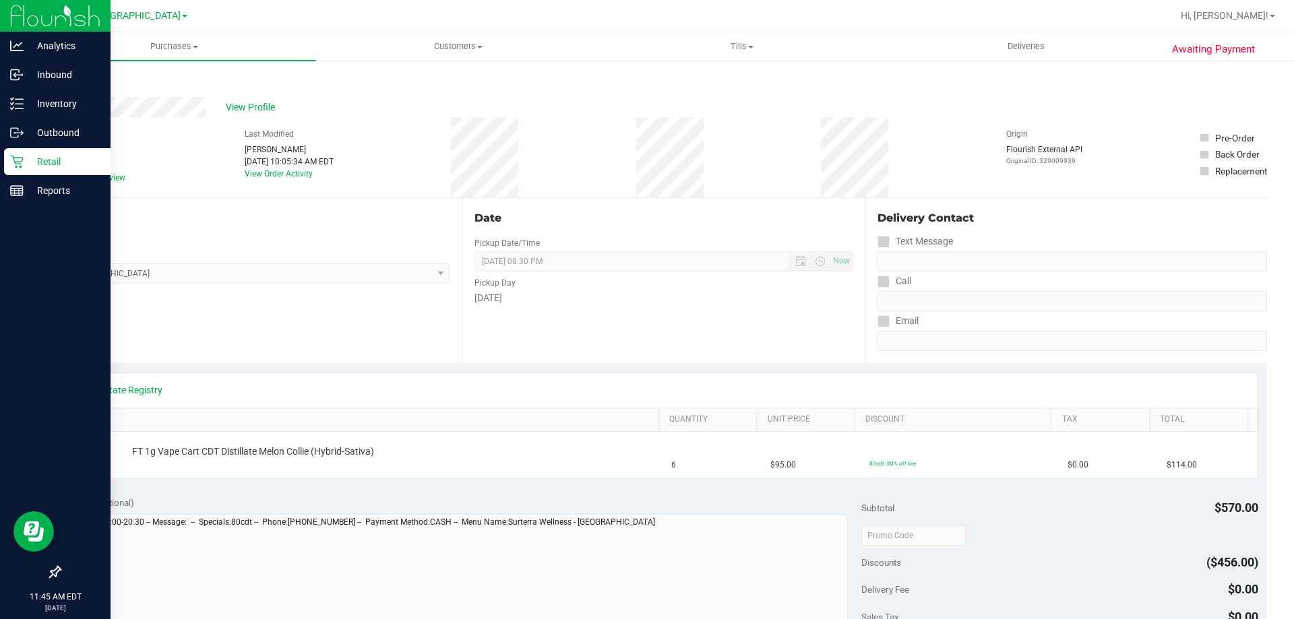
click at [67, 78] on link "Back" at bounding box center [69, 80] width 20 height 9
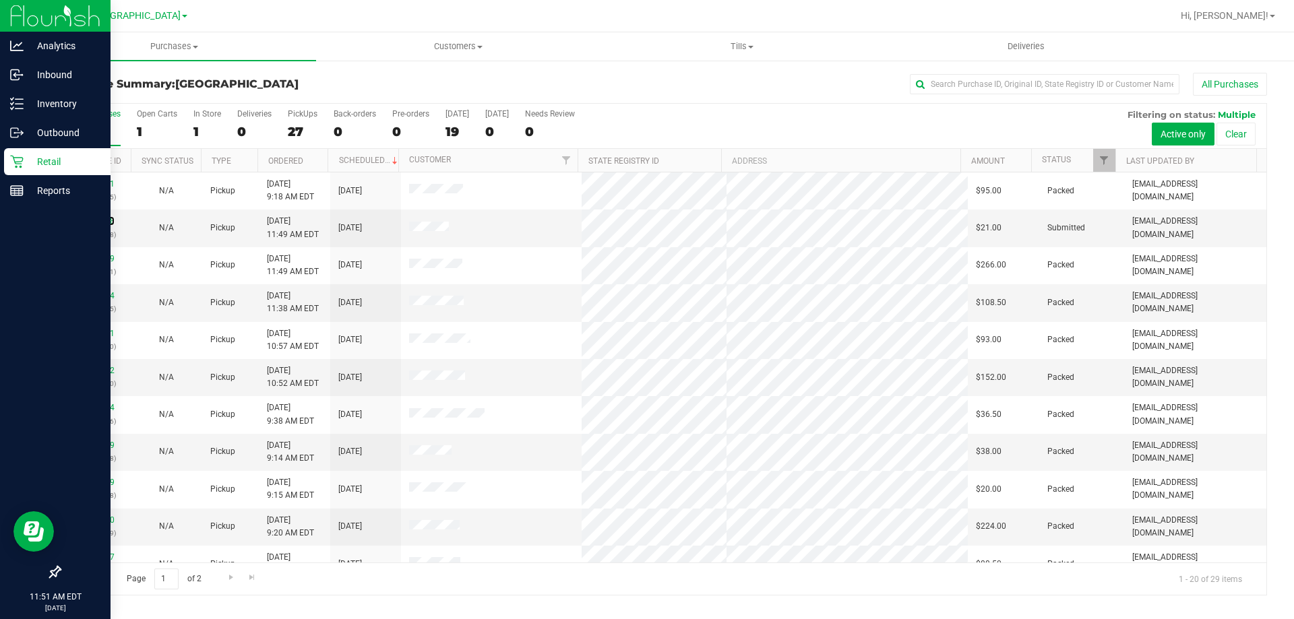
click at [94, 222] on link "12024108" at bounding box center [96, 220] width 38 height 9
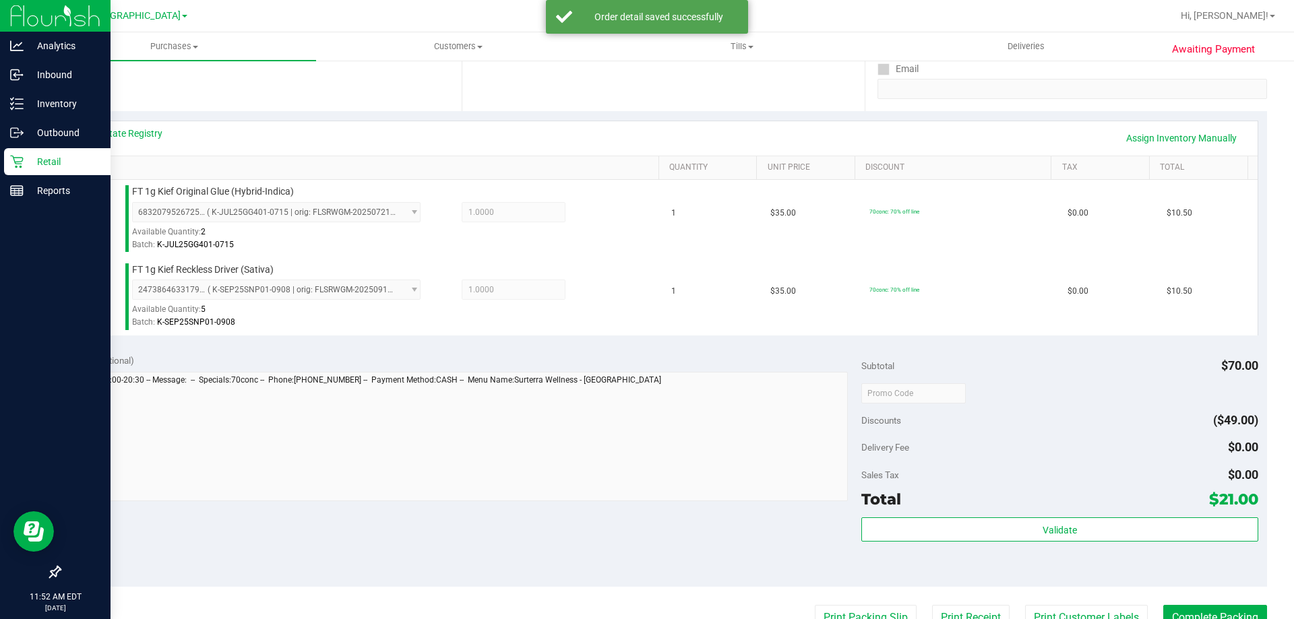
scroll to position [337, 0]
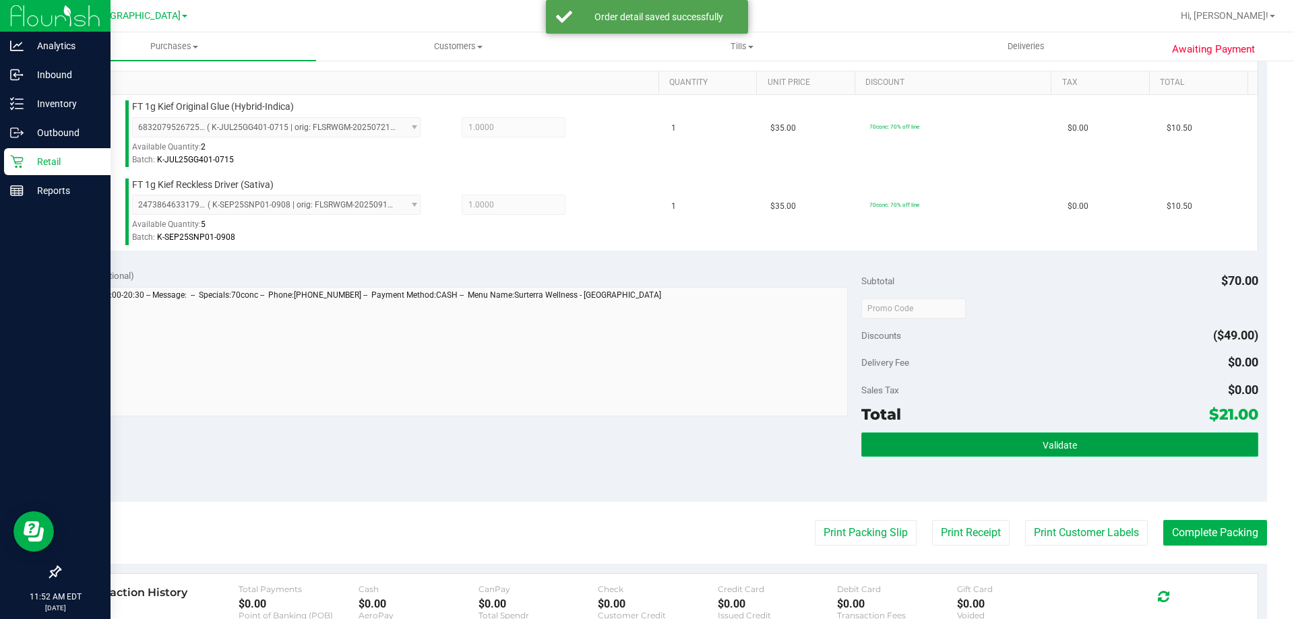
click at [1001, 446] on button "Validate" at bounding box center [1059, 445] width 396 height 24
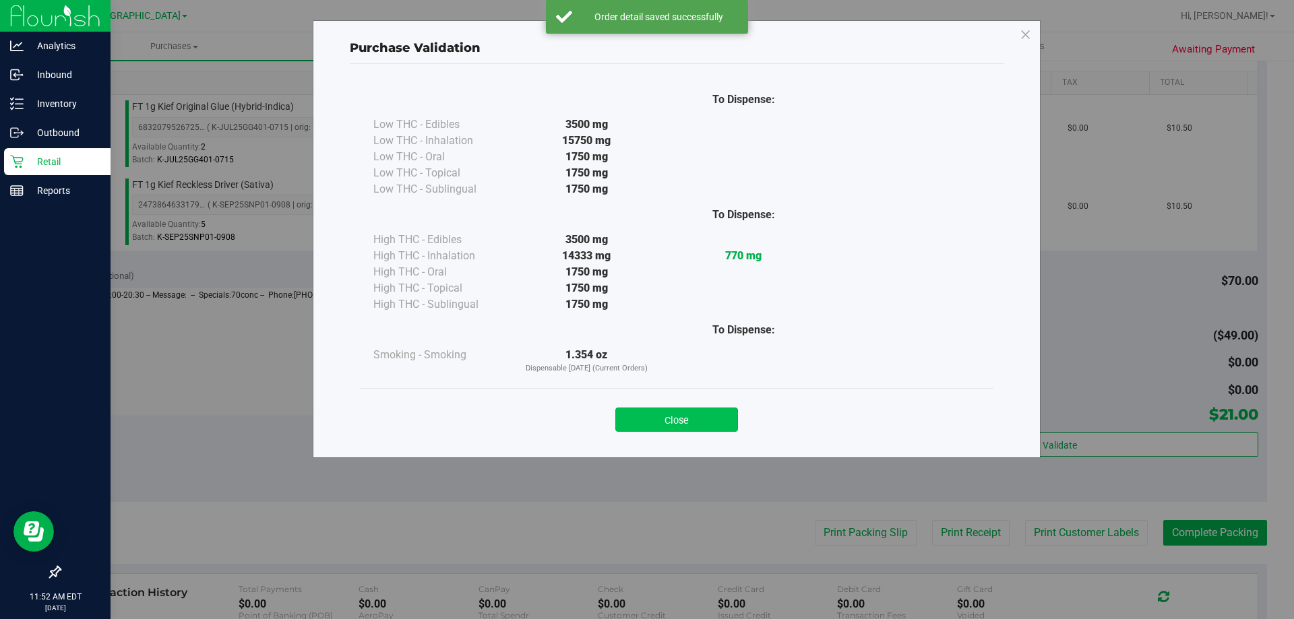
click at [676, 420] on button "Close" at bounding box center [676, 420] width 123 height 24
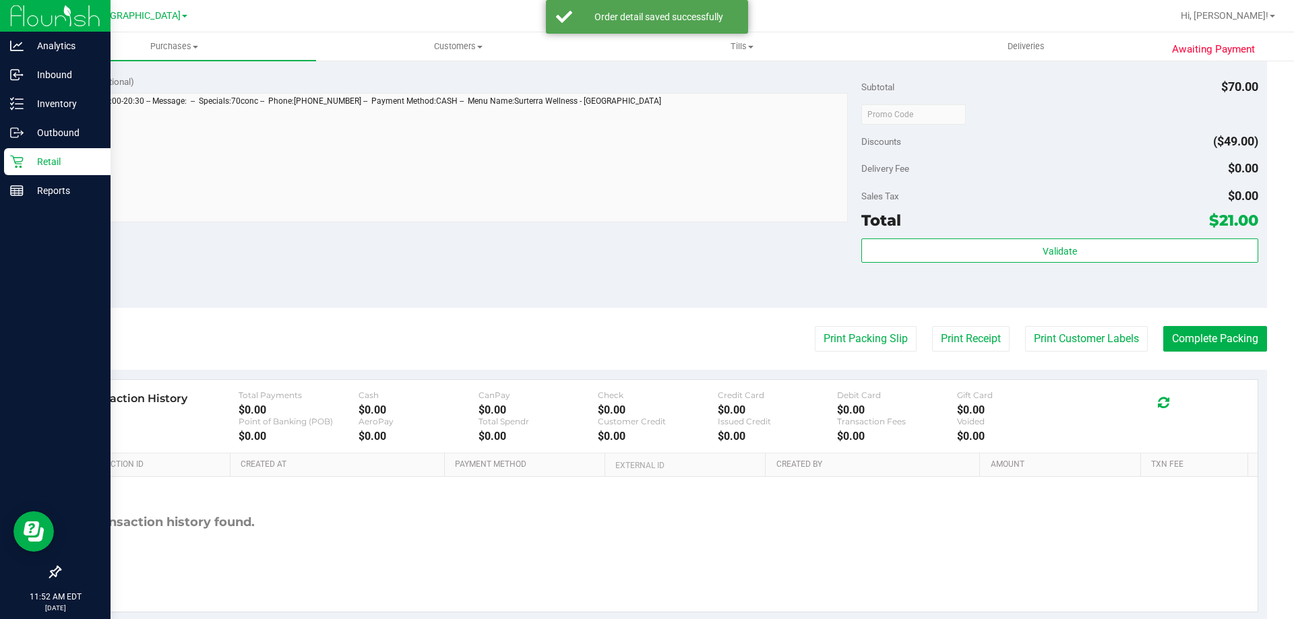
scroll to position [539, 0]
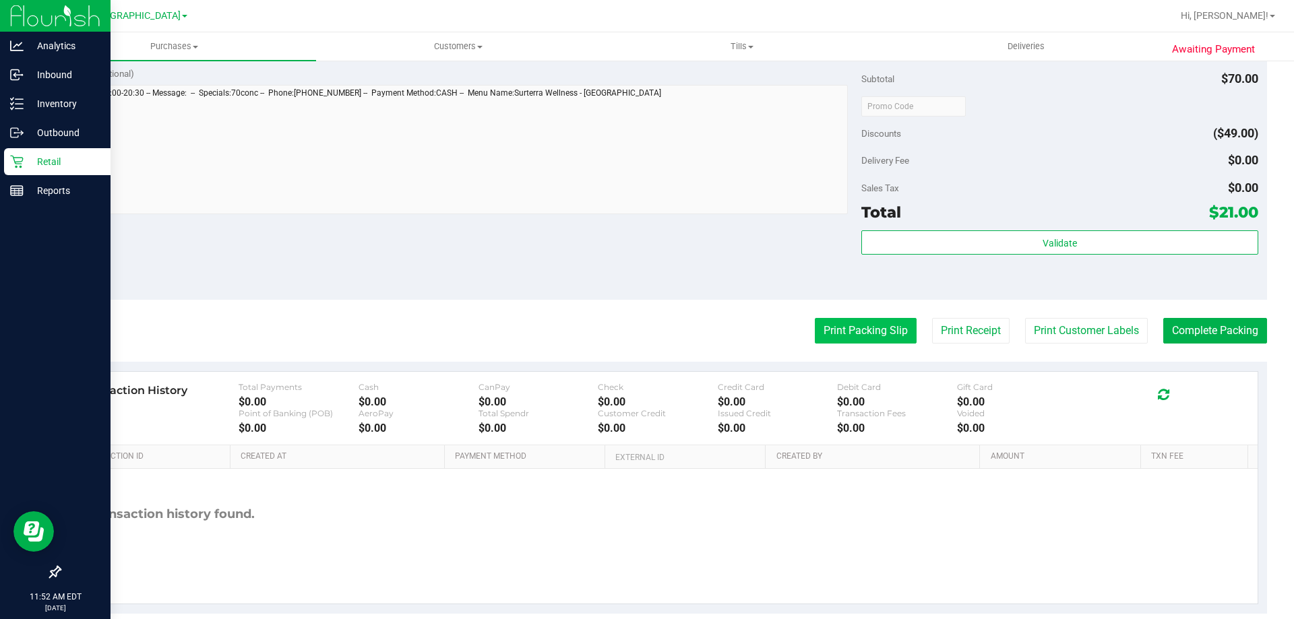
click at [842, 333] on button "Print Packing Slip" at bounding box center [866, 331] width 102 height 26
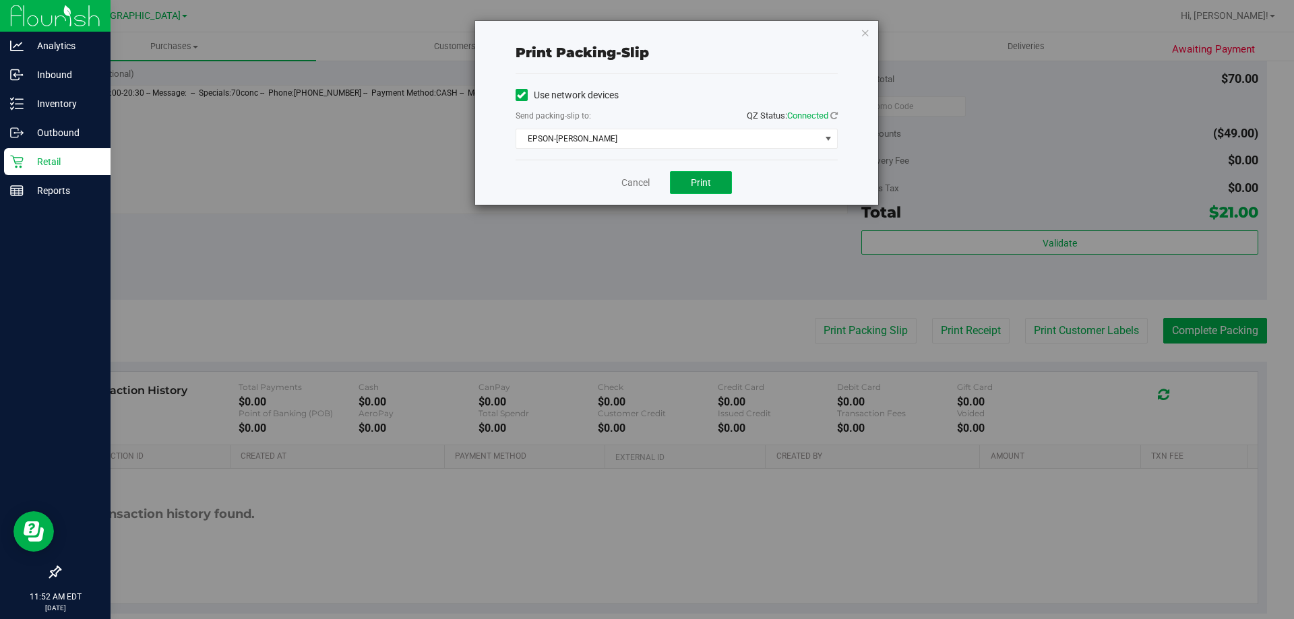
click at [697, 178] on span "Print" at bounding box center [701, 182] width 20 height 11
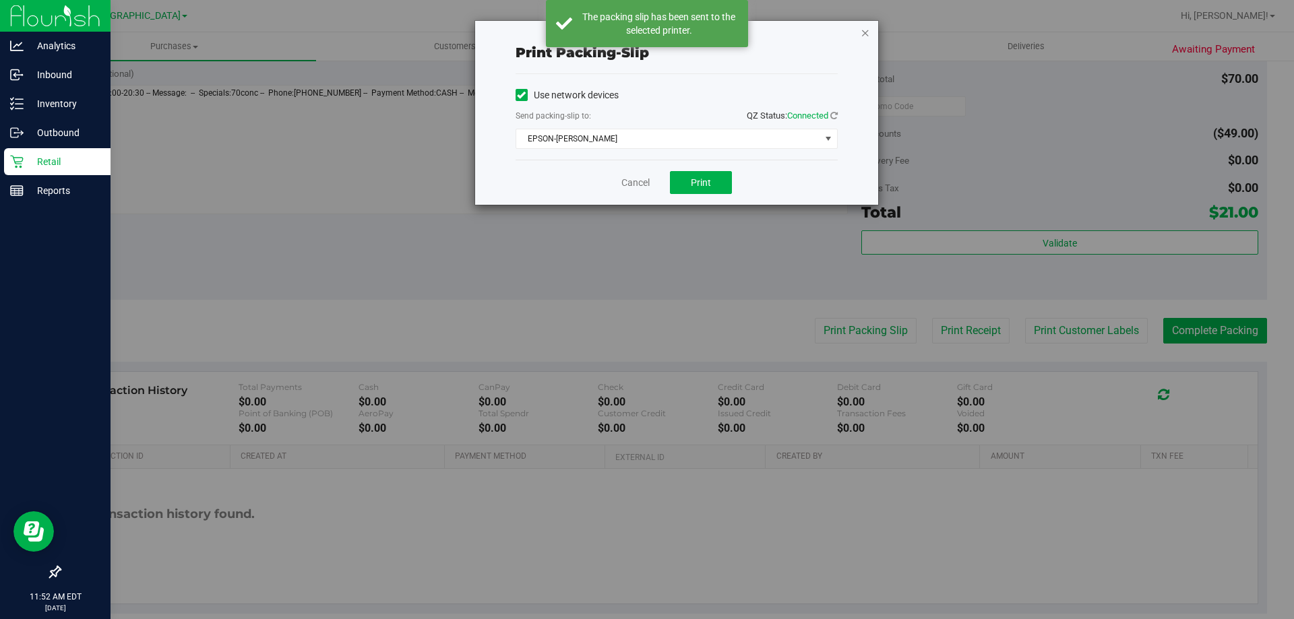
click at [865, 32] on icon "button" at bounding box center [865, 32] width 9 height 16
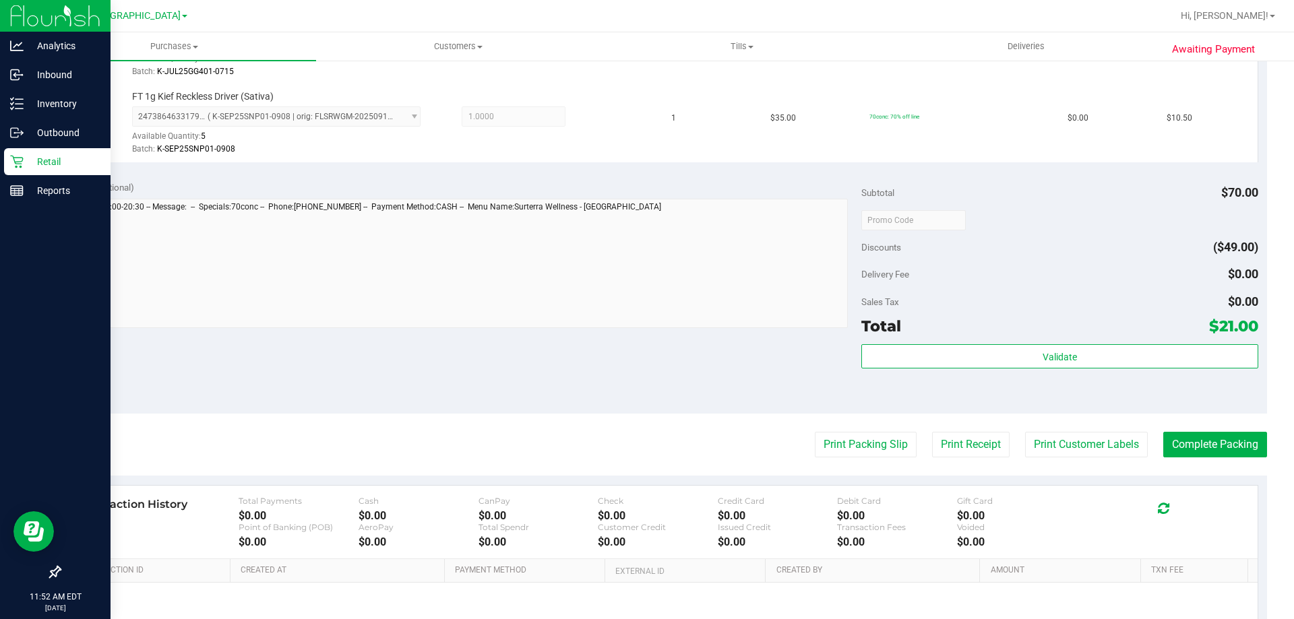
scroll to position [426, 0]
click at [1178, 439] on button "Complete Packing" at bounding box center [1215, 444] width 104 height 26
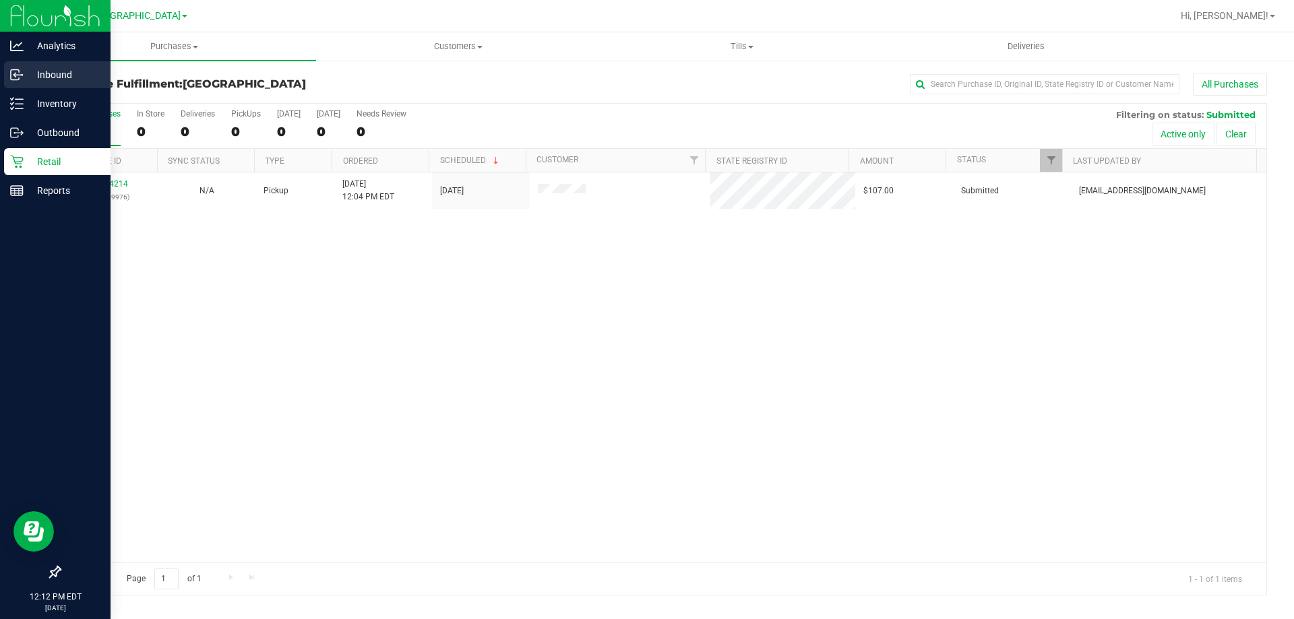
click at [18, 77] on icon at bounding box center [16, 74] width 13 height 13
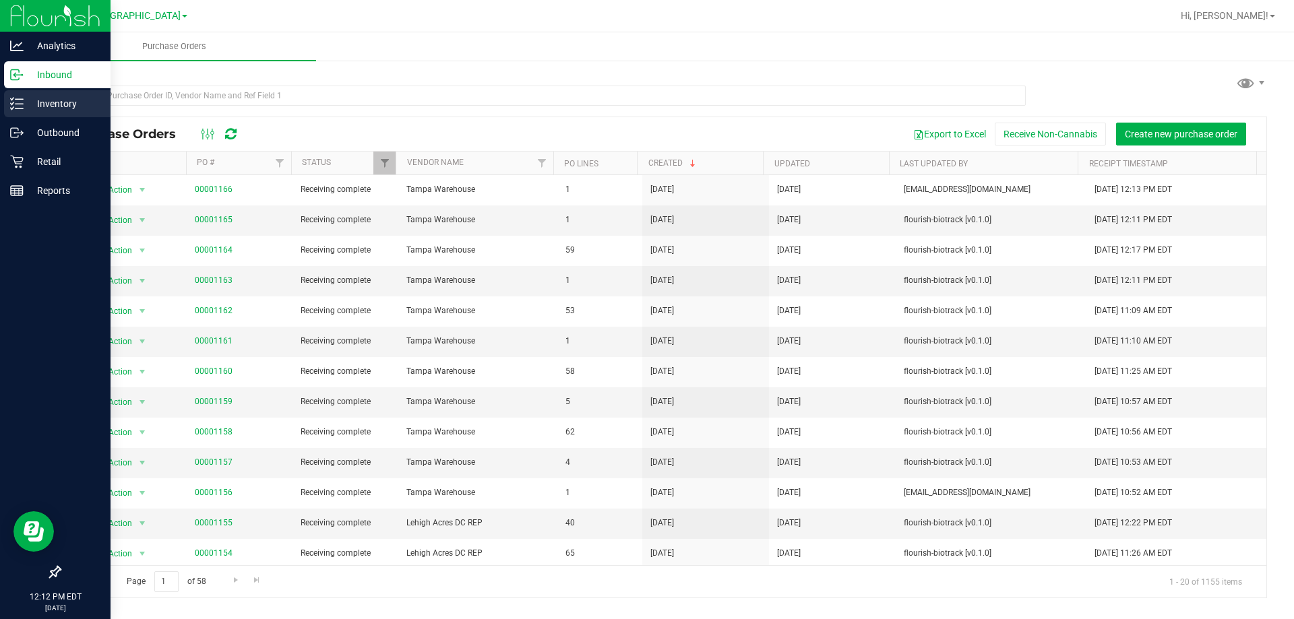
click at [19, 108] on line at bounding box center [18, 108] width 7 height 0
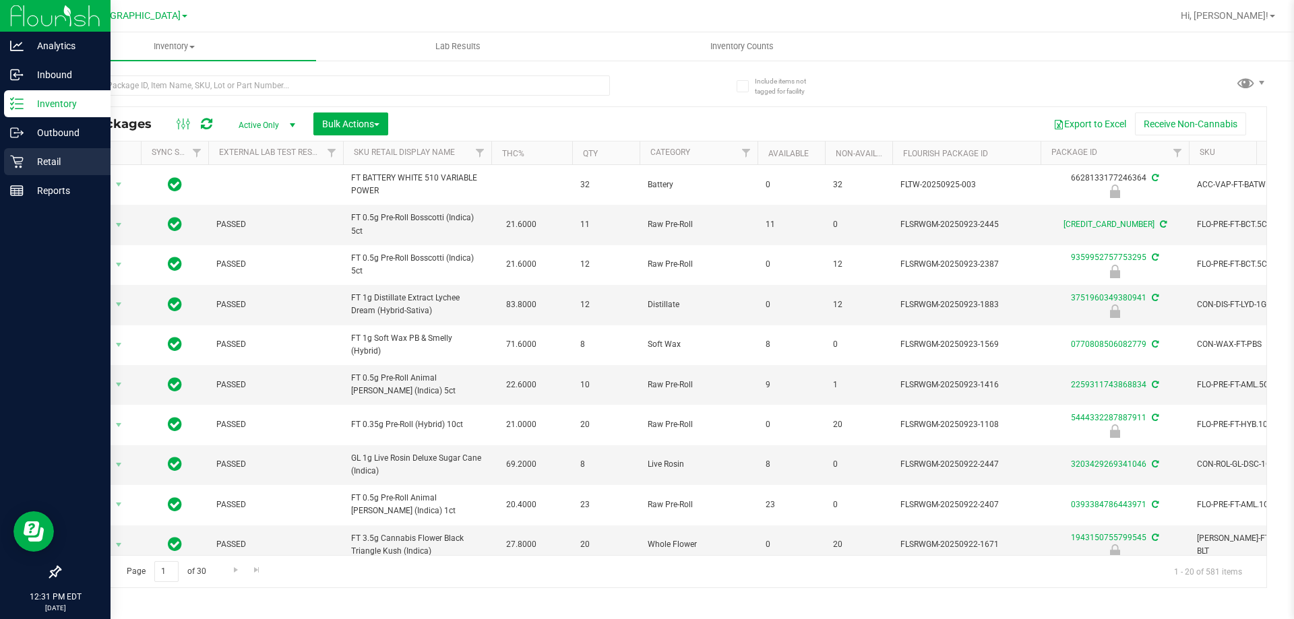
click at [15, 170] on div "Retail" at bounding box center [57, 161] width 106 height 27
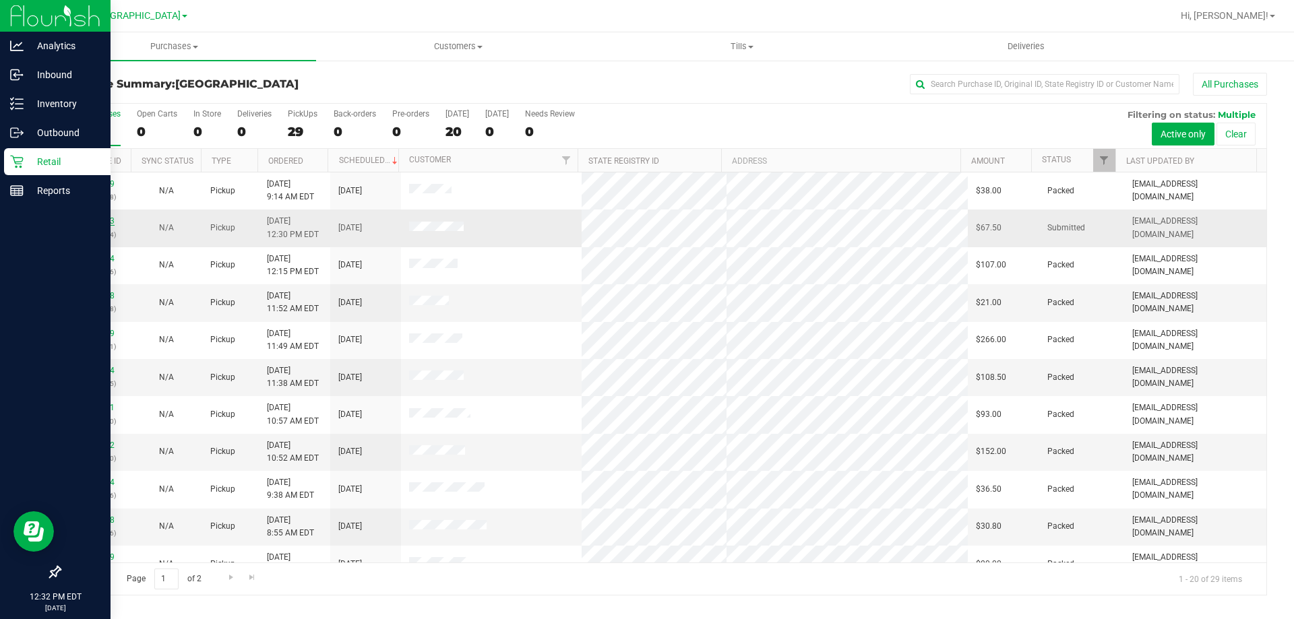
click at [88, 220] on link "12024453" at bounding box center [96, 220] width 38 height 9
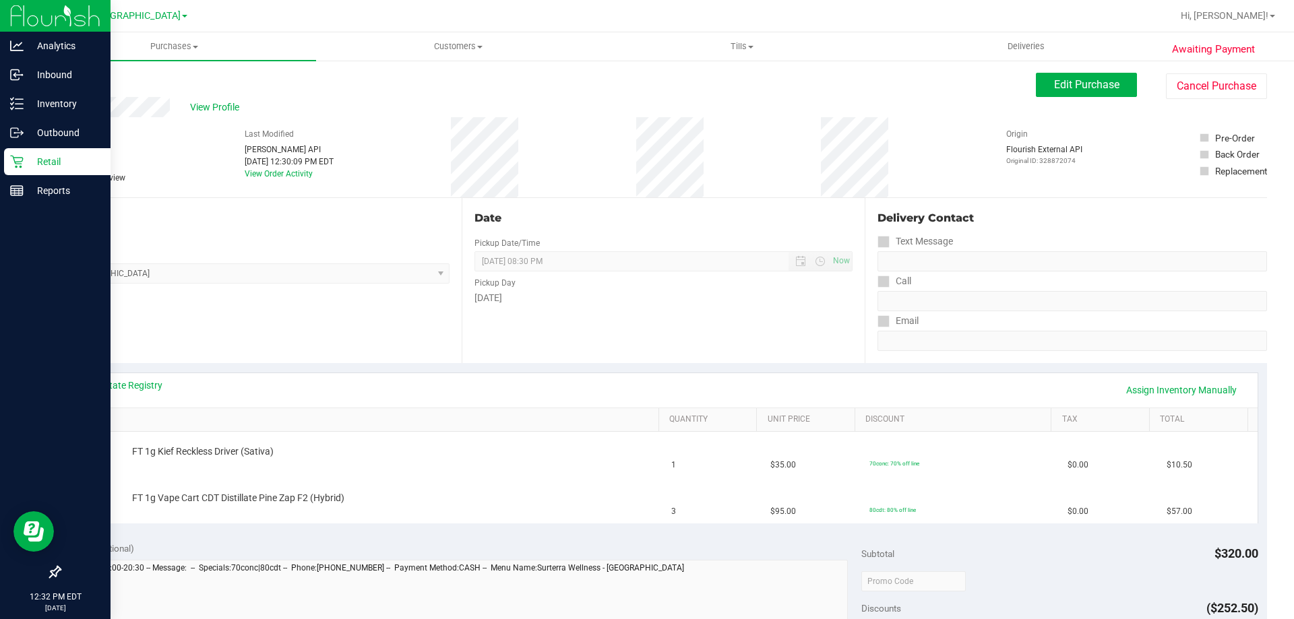
click at [146, 393] on div "View State Registry Assign Inventory Manually" at bounding box center [664, 390] width 1164 height 23
click at [146, 390] on link "View State Registry" at bounding box center [122, 385] width 81 height 13
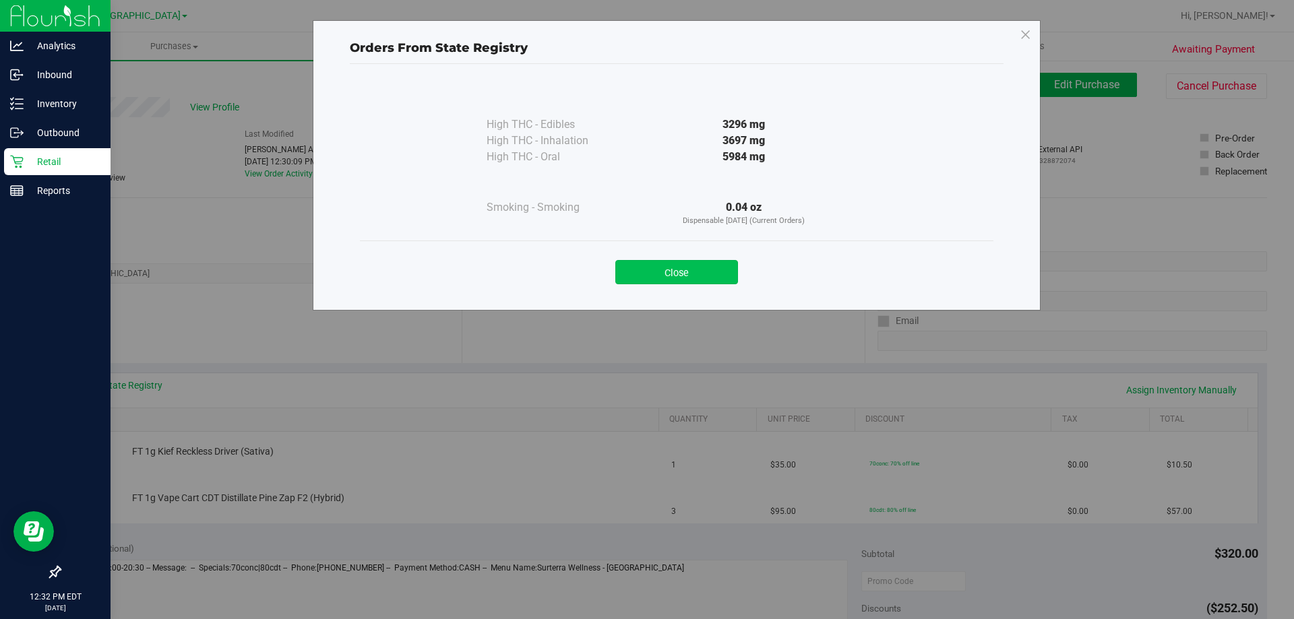
click at [691, 277] on button "Close" at bounding box center [676, 272] width 123 height 24
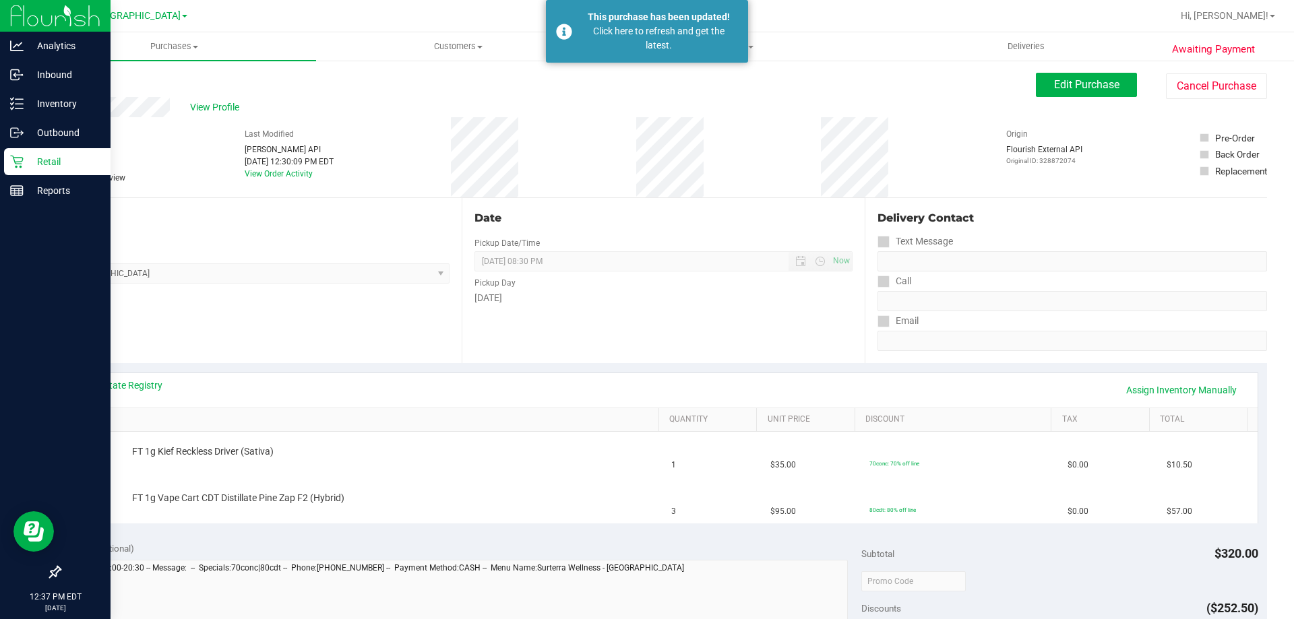
click at [82, 80] on div "Back Edit Purchase Cancel Purchase" at bounding box center [663, 85] width 1208 height 24
click at [79, 82] on link "Back" at bounding box center [69, 80] width 20 height 9
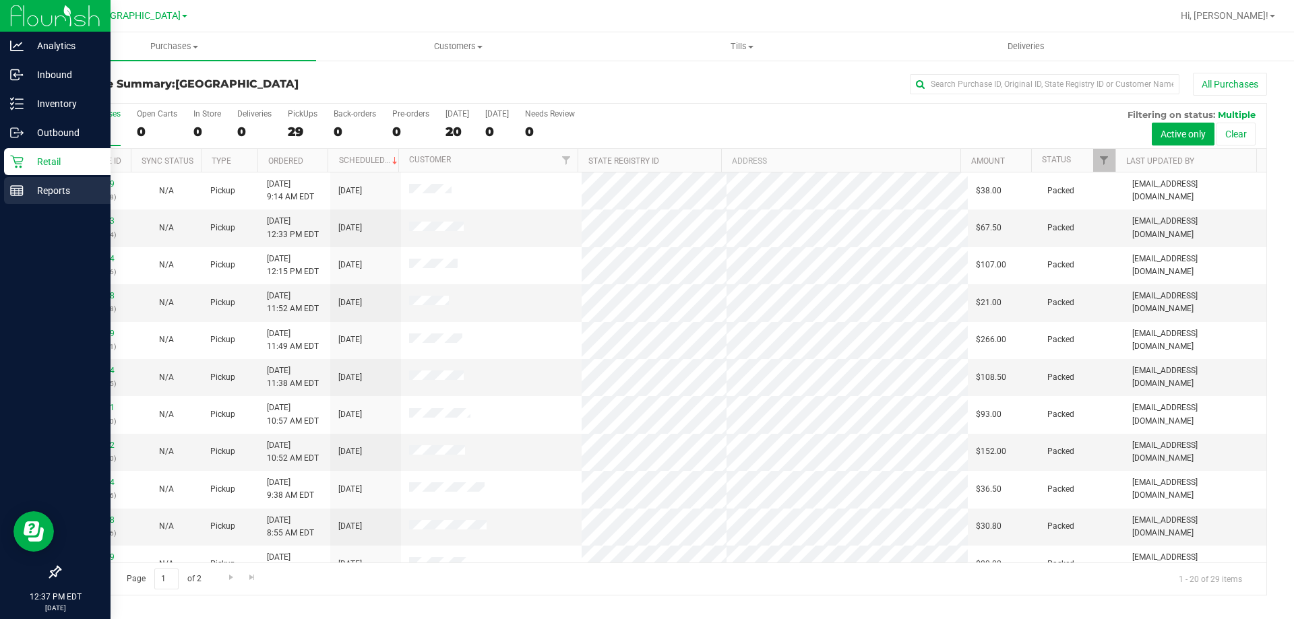
click at [74, 195] on p "Reports" at bounding box center [64, 191] width 81 height 16
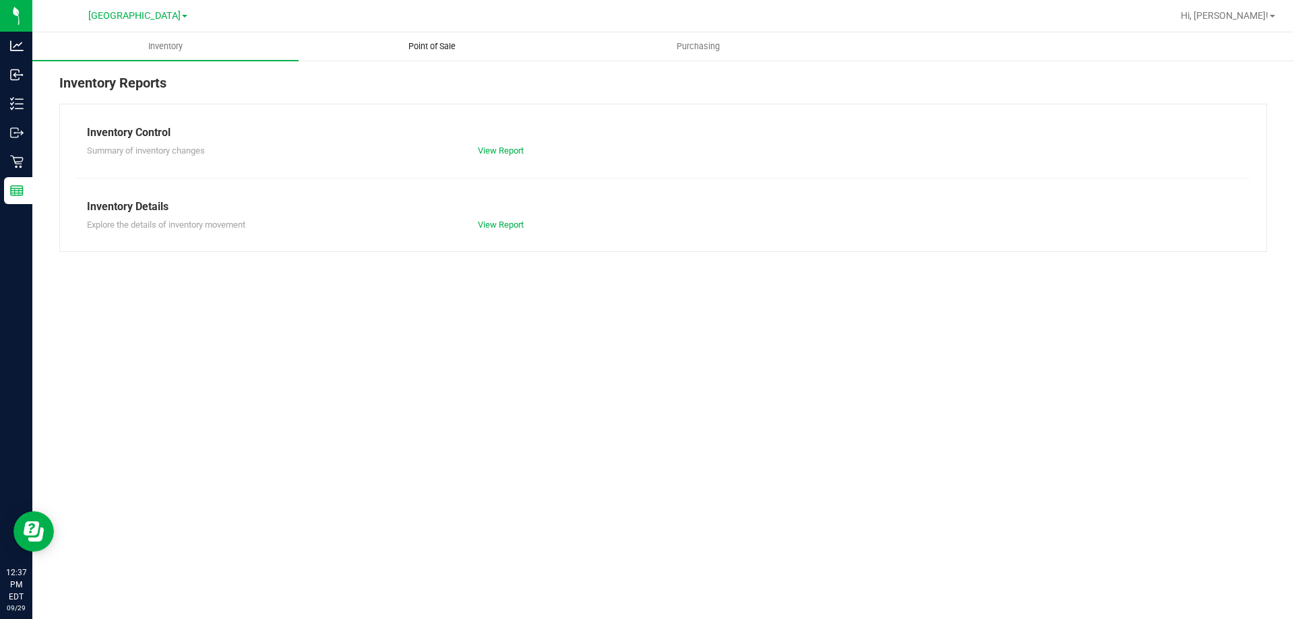
click at [418, 48] on span "Point of Sale" at bounding box center [432, 46] width 84 height 12
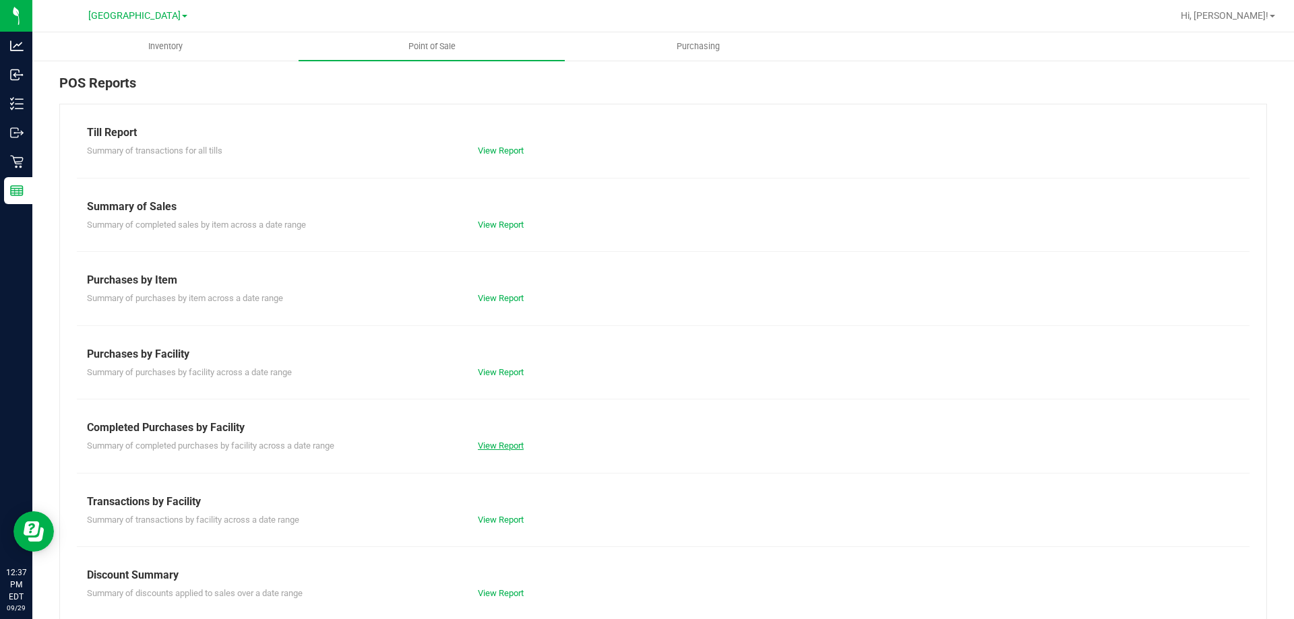
click at [503, 447] on link "View Report" at bounding box center [501, 446] width 46 height 10
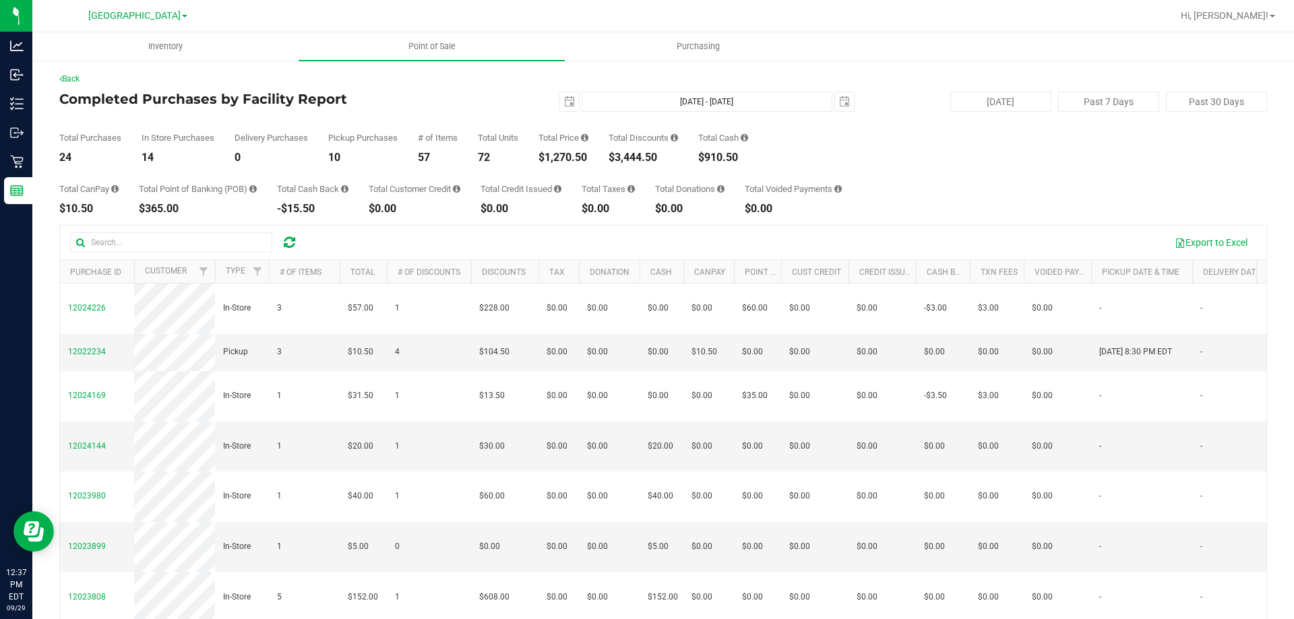
click at [61, 70] on div "Back Completed Purchases by Facility Report 2025-09-29 Sep 29, 2025 - Sep 29, 2…" at bounding box center [663, 389] width 1262 height 661
click at [69, 76] on link "Back" at bounding box center [69, 78] width 20 height 9
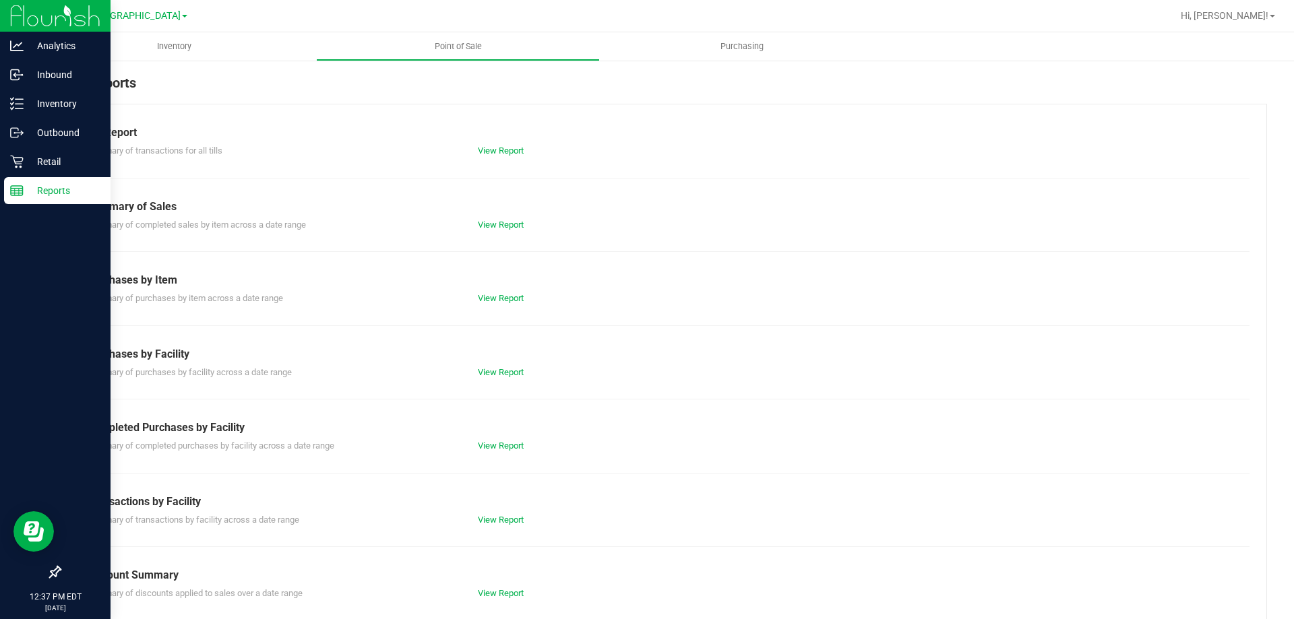
click at [16, 199] on div "Reports" at bounding box center [57, 190] width 106 height 27
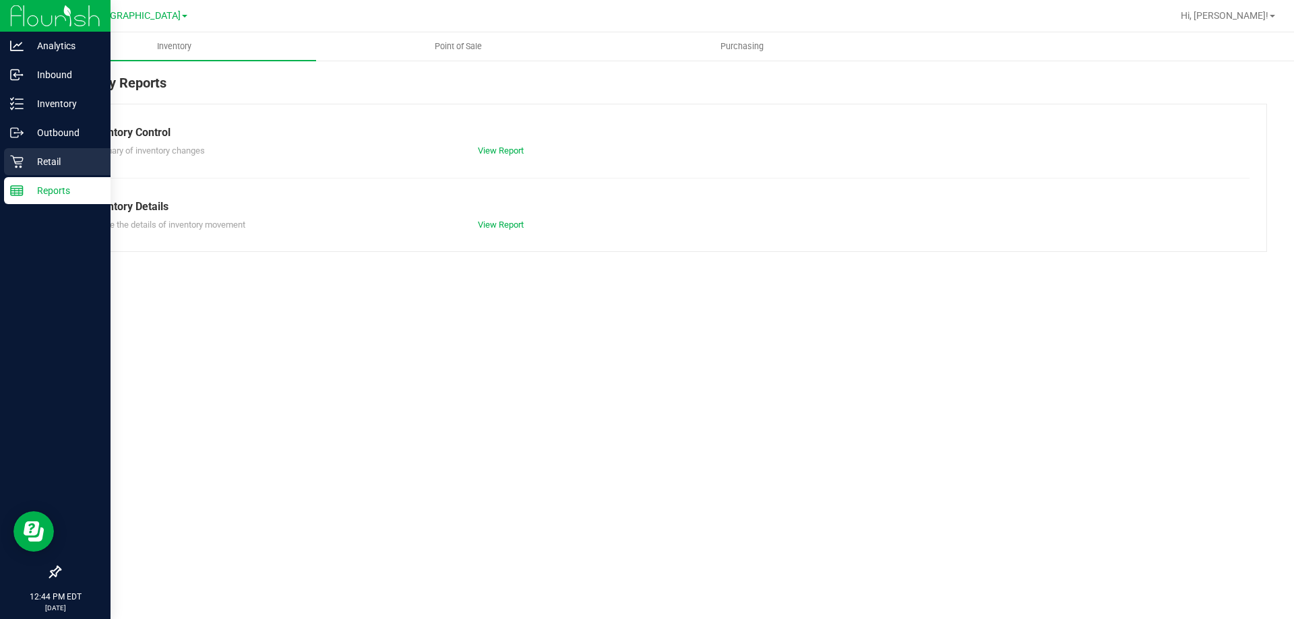
click at [21, 156] on icon at bounding box center [16, 161] width 13 height 13
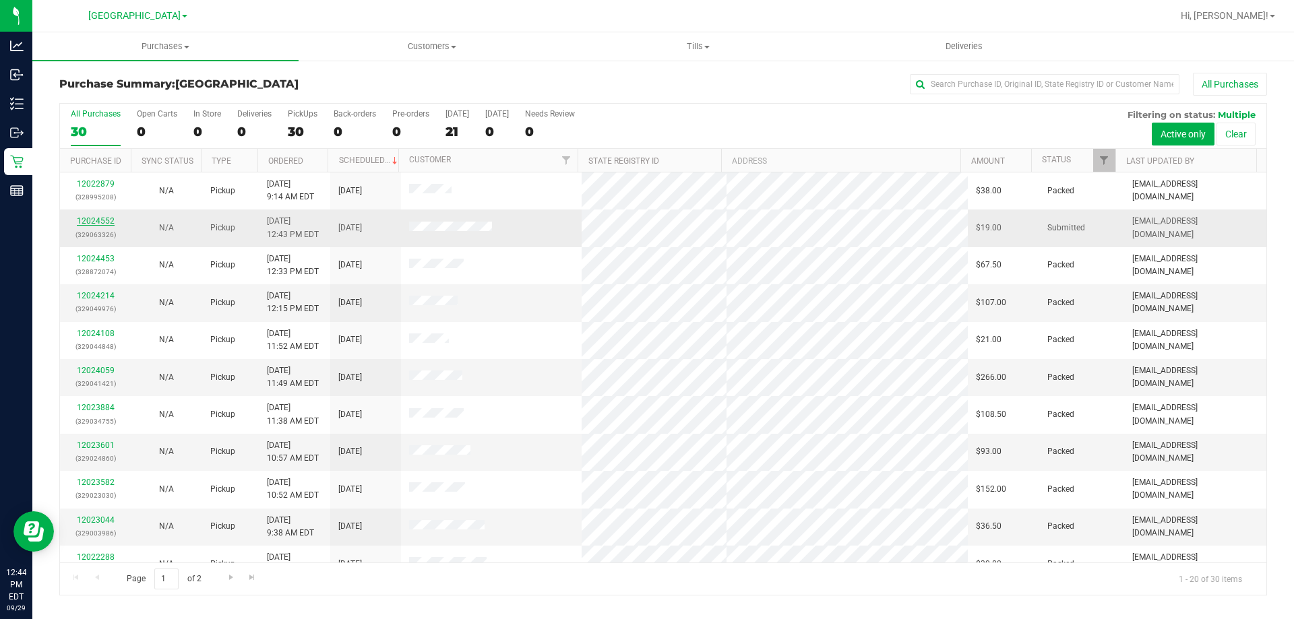
click at [94, 220] on link "12024552" at bounding box center [96, 220] width 38 height 9
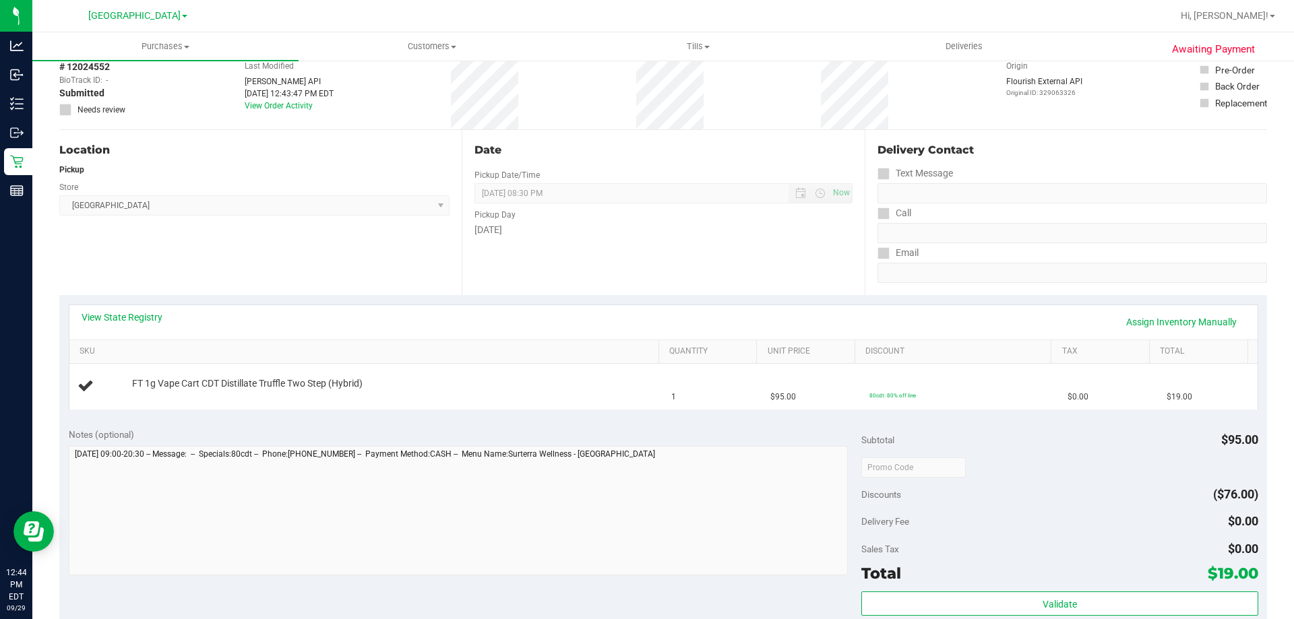
scroll to position [135, 0]
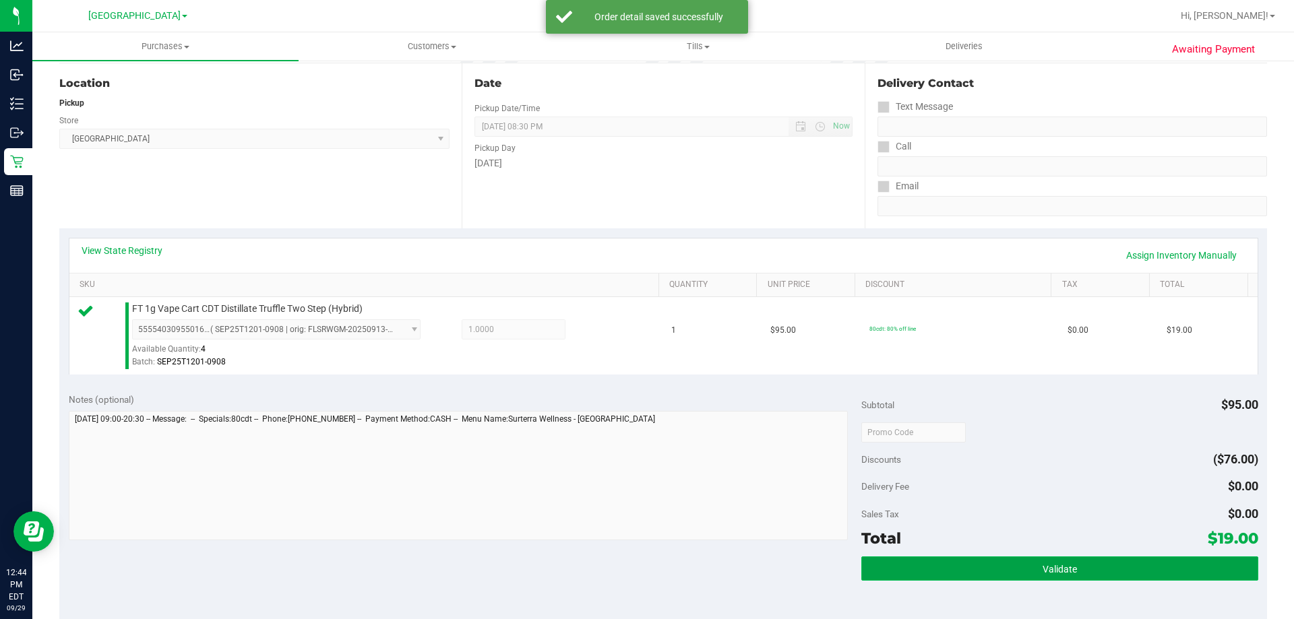
click at [1011, 557] on button "Validate" at bounding box center [1059, 569] width 396 height 24
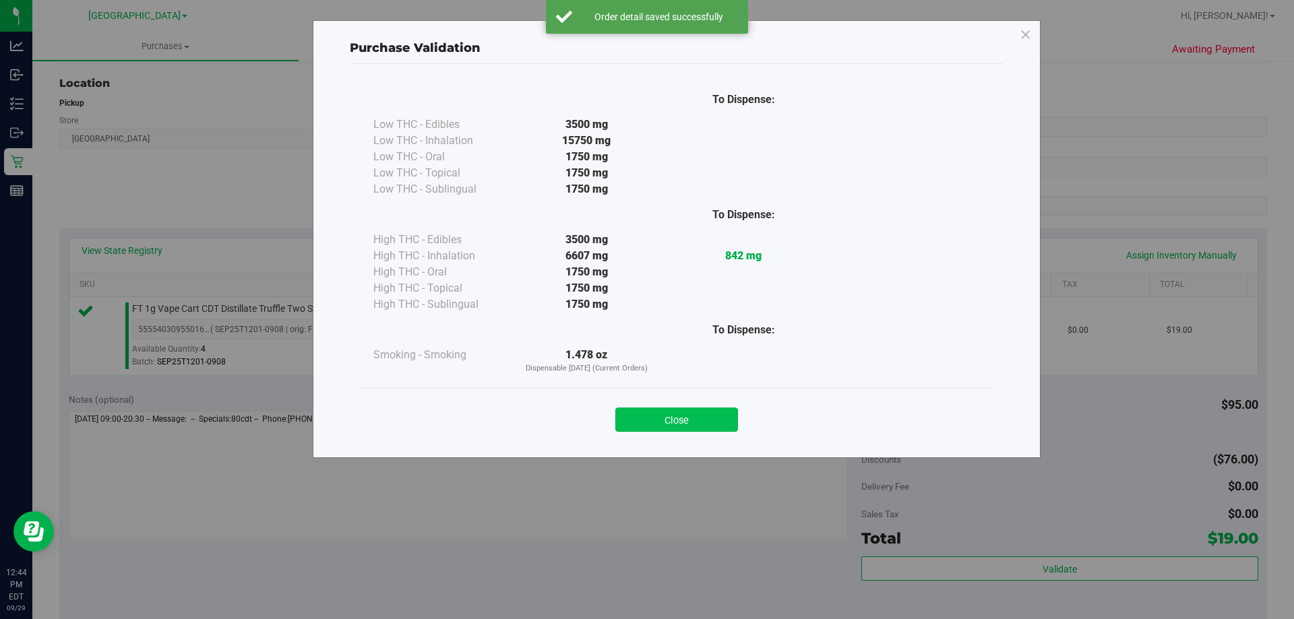
click at [696, 418] on button "Close" at bounding box center [676, 420] width 123 height 24
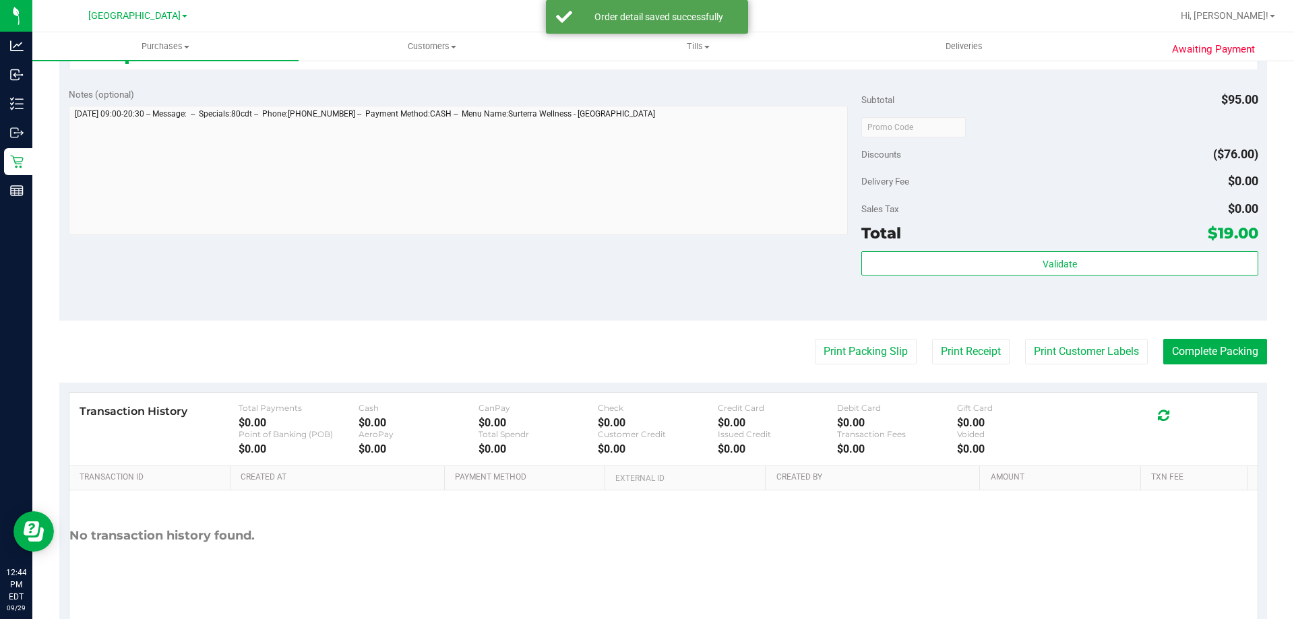
scroll to position [472, 0]
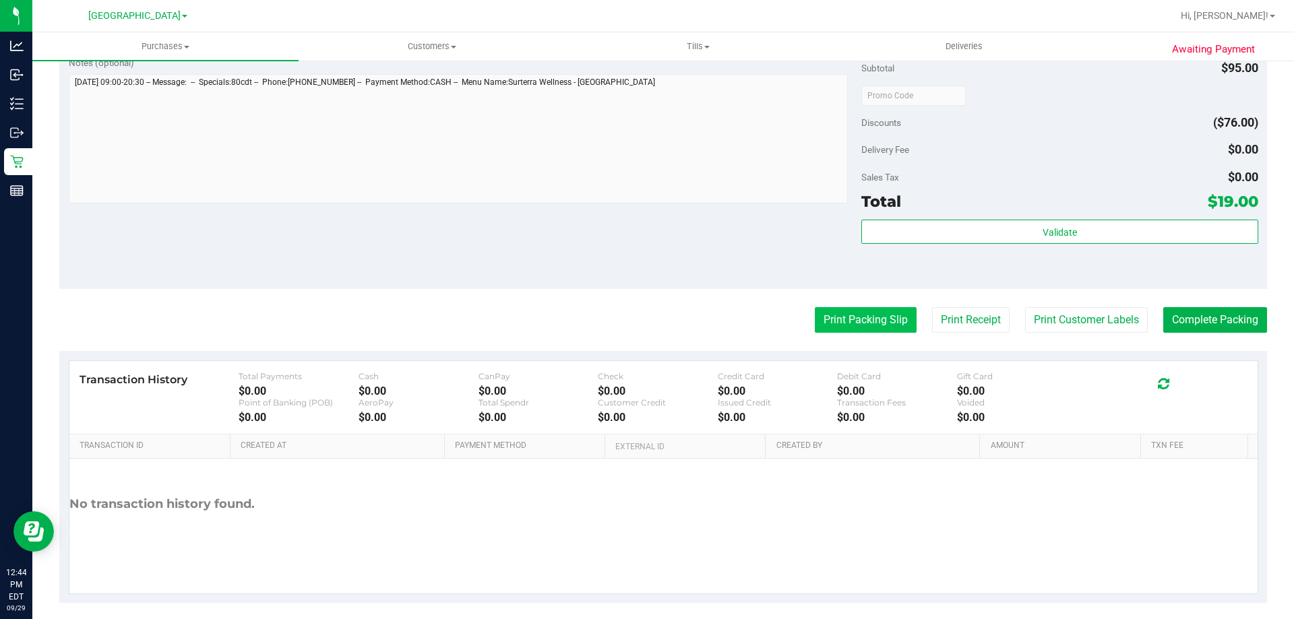
click at [863, 310] on button "Print Packing Slip" at bounding box center [866, 320] width 102 height 26
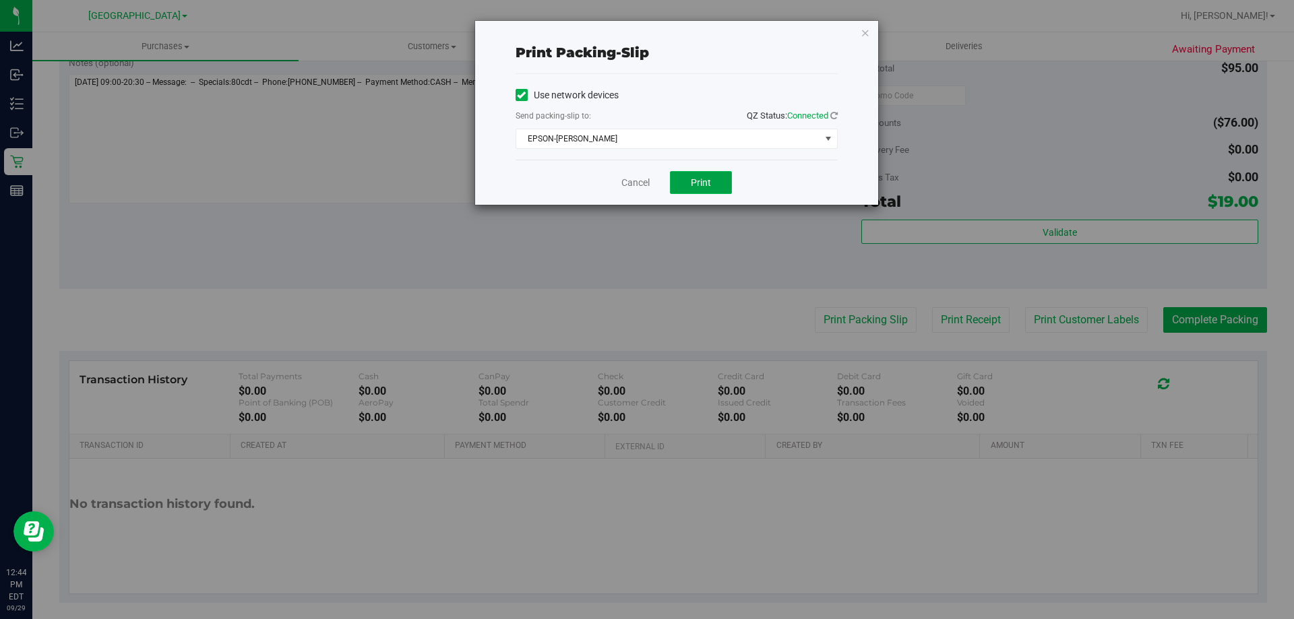
click at [693, 187] on span "Print" at bounding box center [701, 182] width 20 height 11
click at [867, 32] on icon "button" at bounding box center [865, 32] width 9 height 16
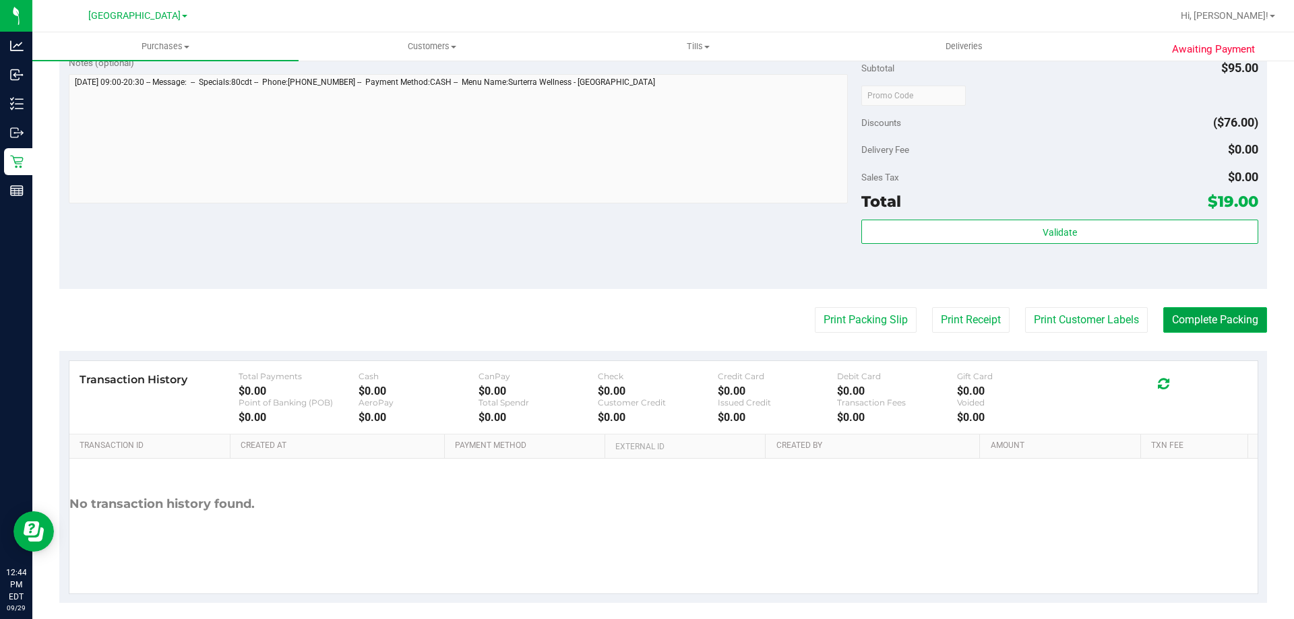
click at [1183, 329] on button "Complete Packing" at bounding box center [1215, 320] width 104 height 26
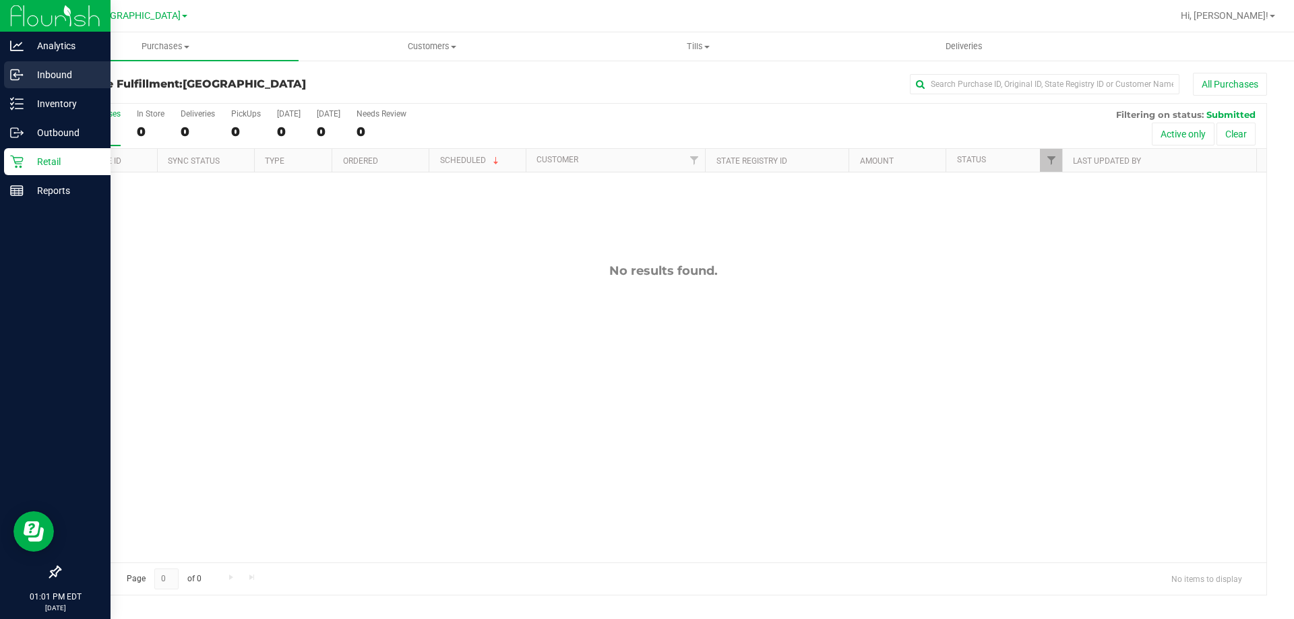
click at [49, 73] on p "Inbound" at bounding box center [64, 75] width 81 height 16
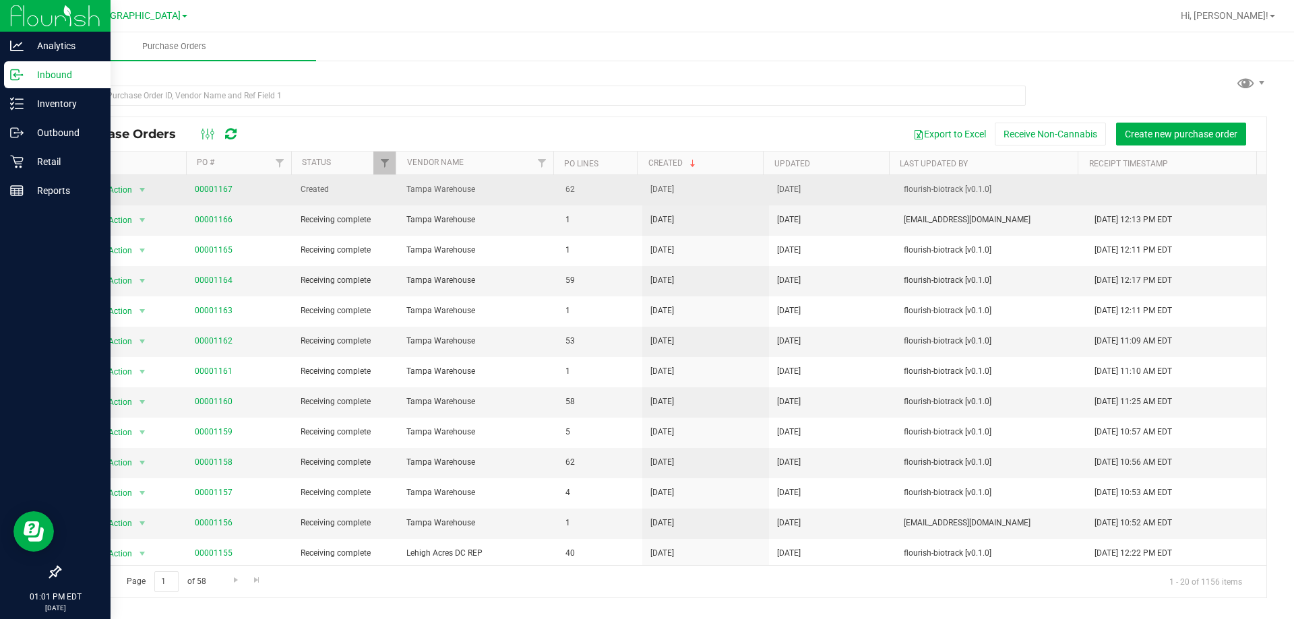
click at [232, 188] on span "00001167" at bounding box center [240, 189] width 90 height 13
click at [228, 187] on link "00001167" at bounding box center [214, 189] width 38 height 9
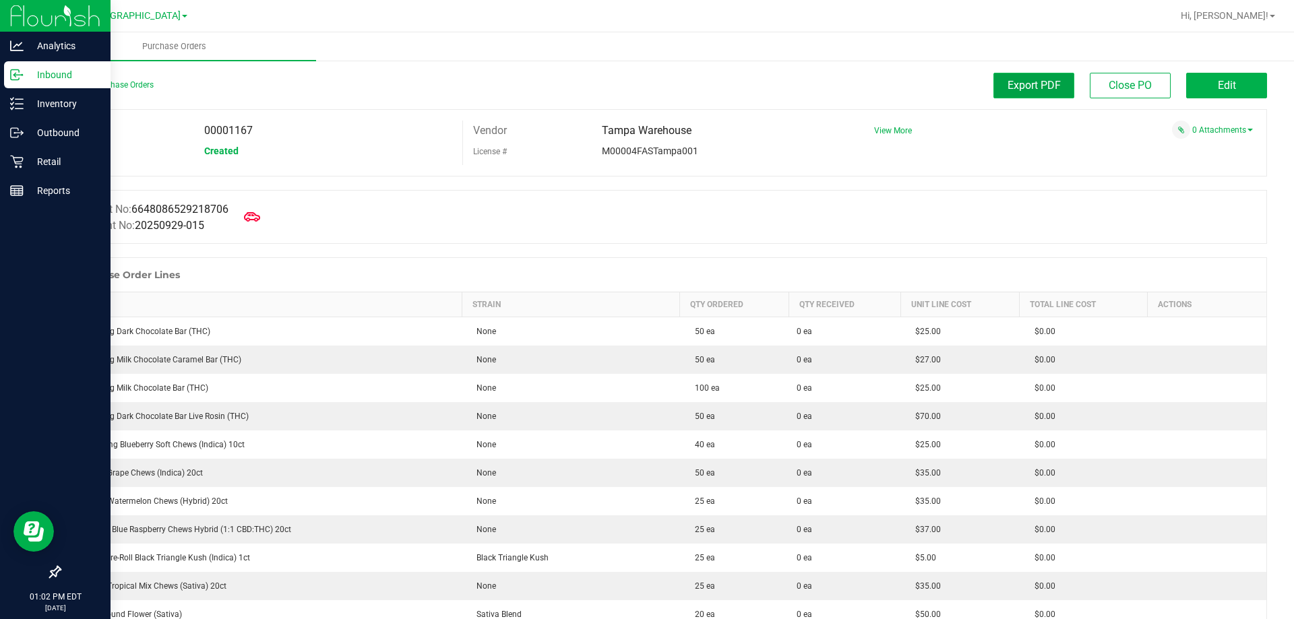
click at [1032, 80] on span "Export PDF" at bounding box center [1033, 85] width 53 height 13
click at [107, 86] on link "Back to Purchase Orders" at bounding box center [106, 84] width 94 height 9
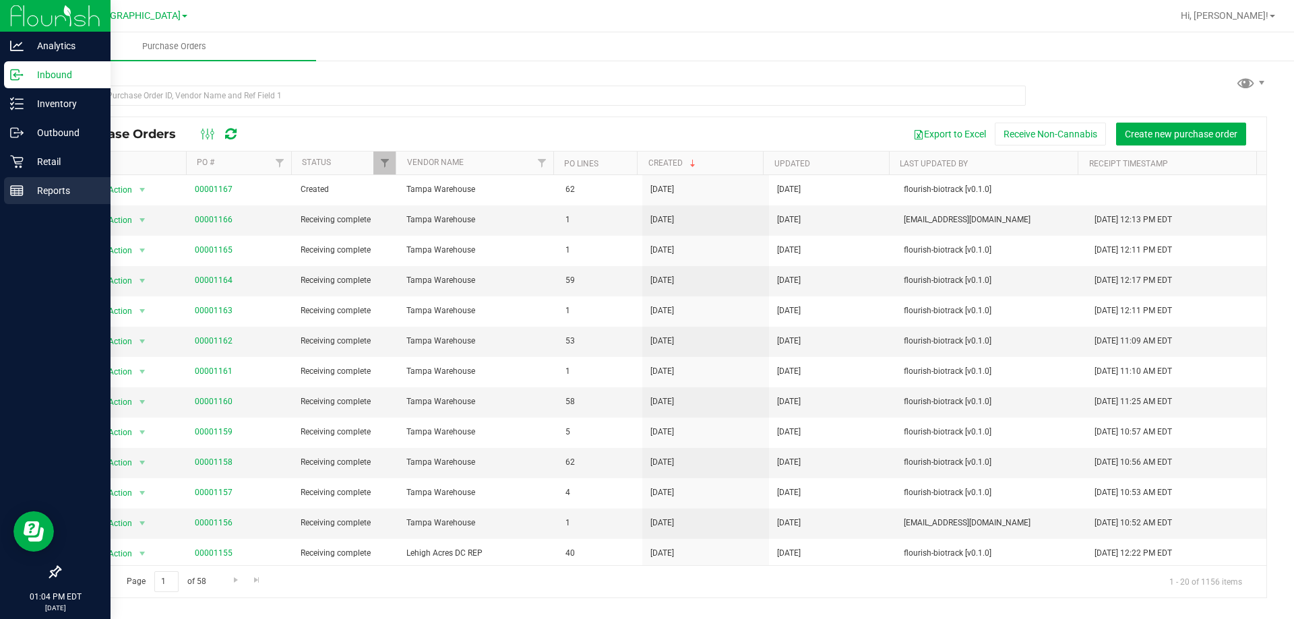
click at [38, 189] on p "Reports" at bounding box center [64, 191] width 81 height 16
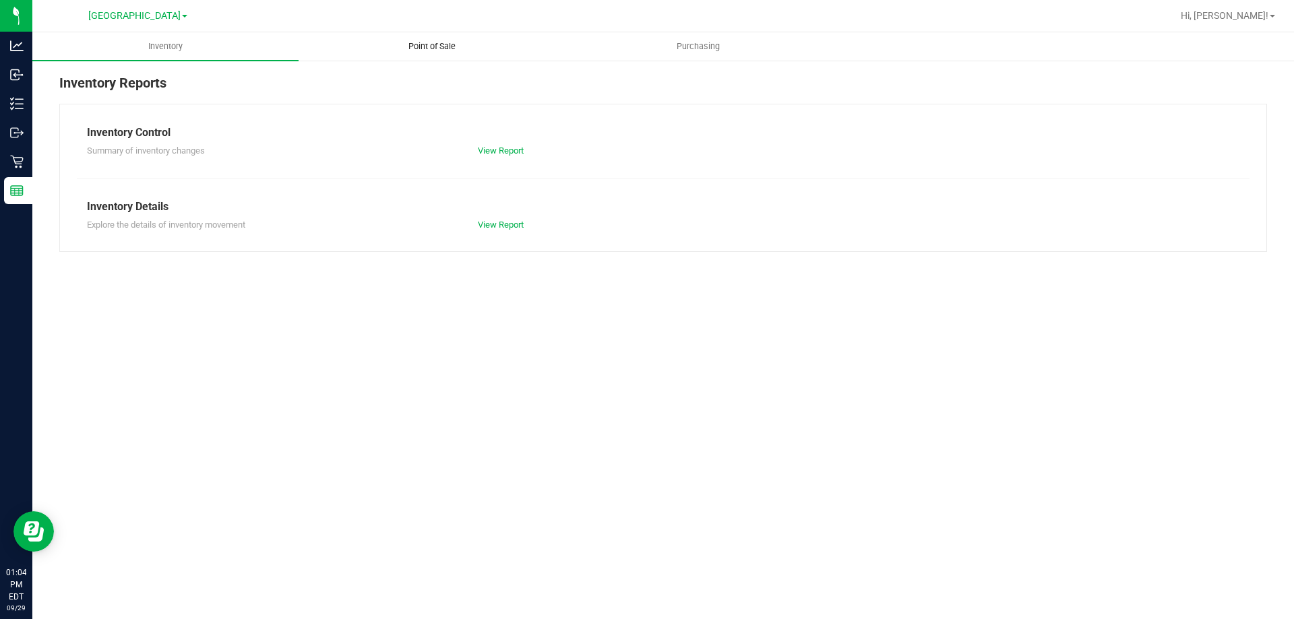
click at [437, 36] on uib-tab-heading "Point of Sale" at bounding box center [431, 46] width 265 height 27
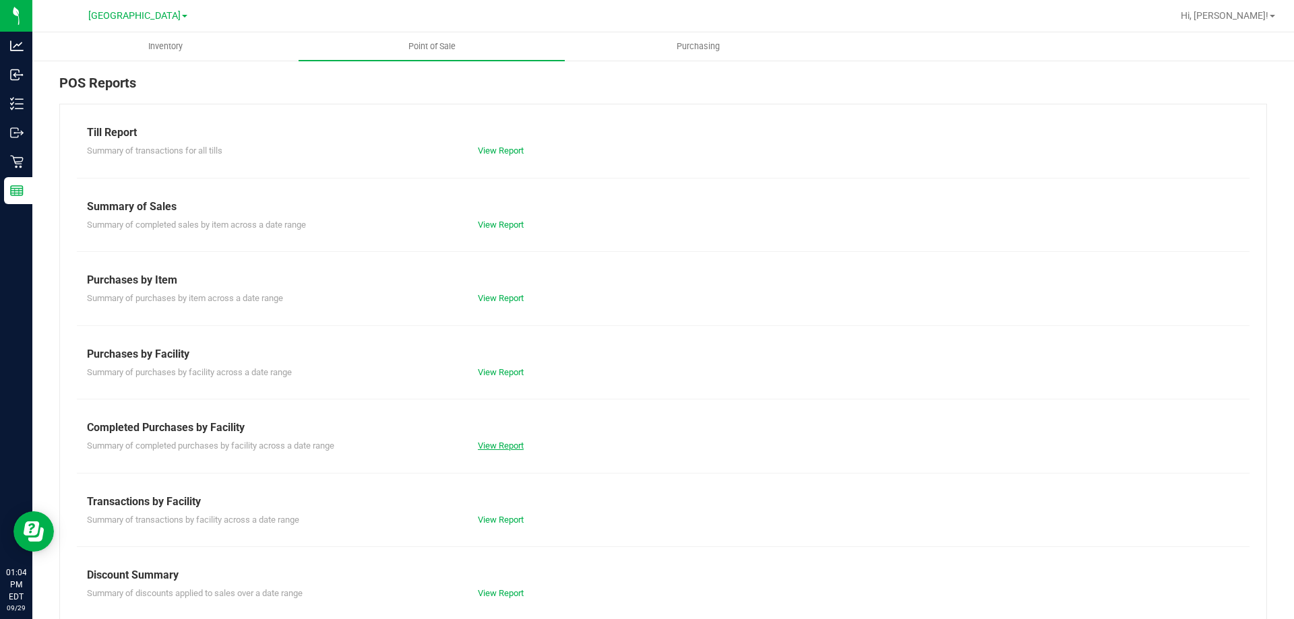
click at [482, 441] on link "View Report" at bounding box center [501, 446] width 46 height 10
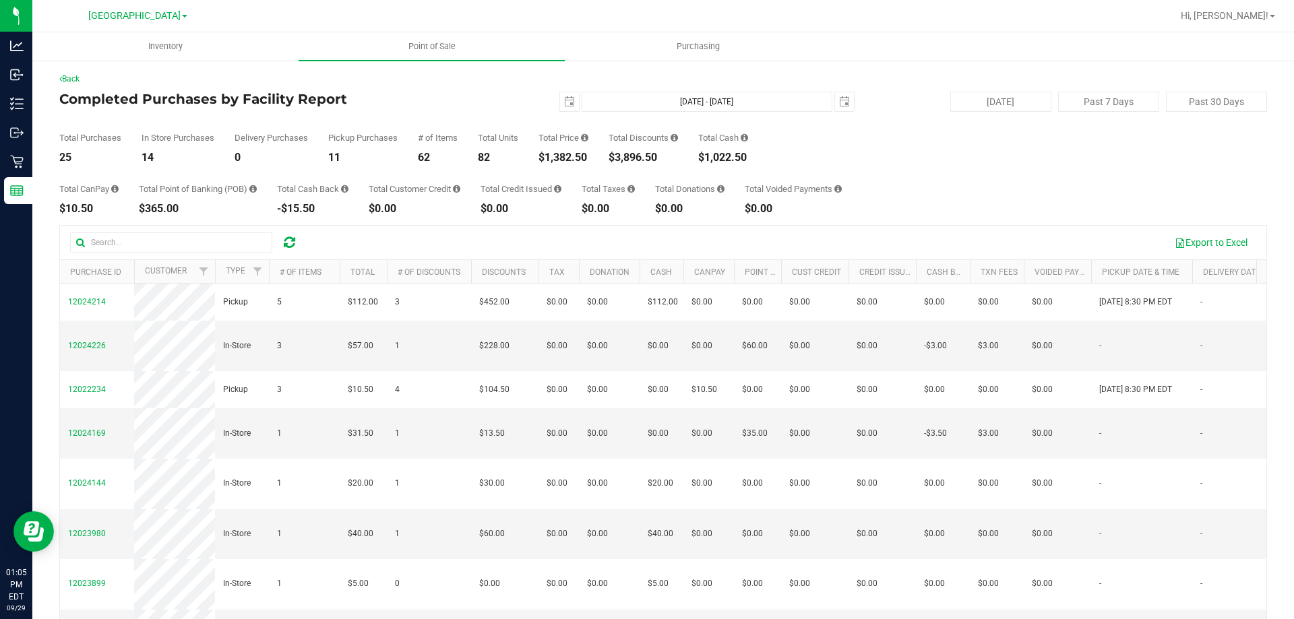
click at [554, 156] on div "$1,382.50" at bounding box center [563, 157] width 50 height 11
click at [520, 90] on div "Back Completed Purchases by Facility Report 2025-09-29 Sep 29, 2025 - Sep 29, 2…" at bounding box center [663, 390] width 1208 height 634
click at [80, 76] on link "Back" at bounding box center [69, 78] width 20 height 9
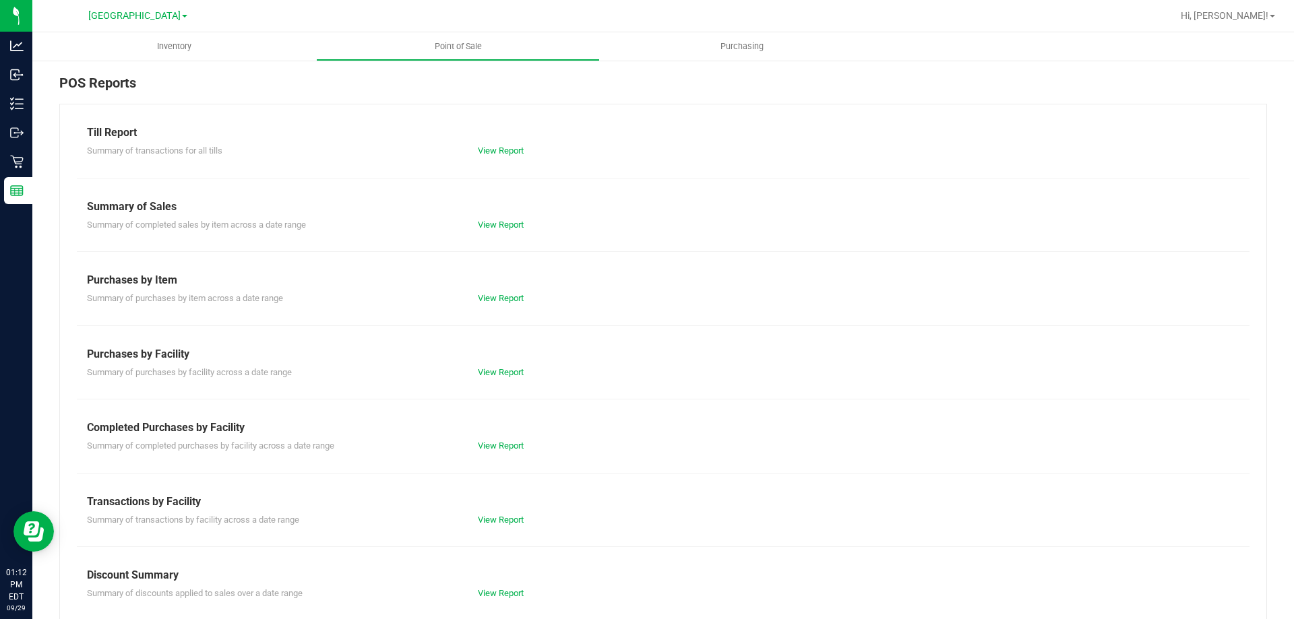
click at [501, 439] on div "View Report" at bounding box center [565, 445] width 195 height 13
click at [501, 441] on link "View Report" at bounding box center [501, 446] width 46 height 10
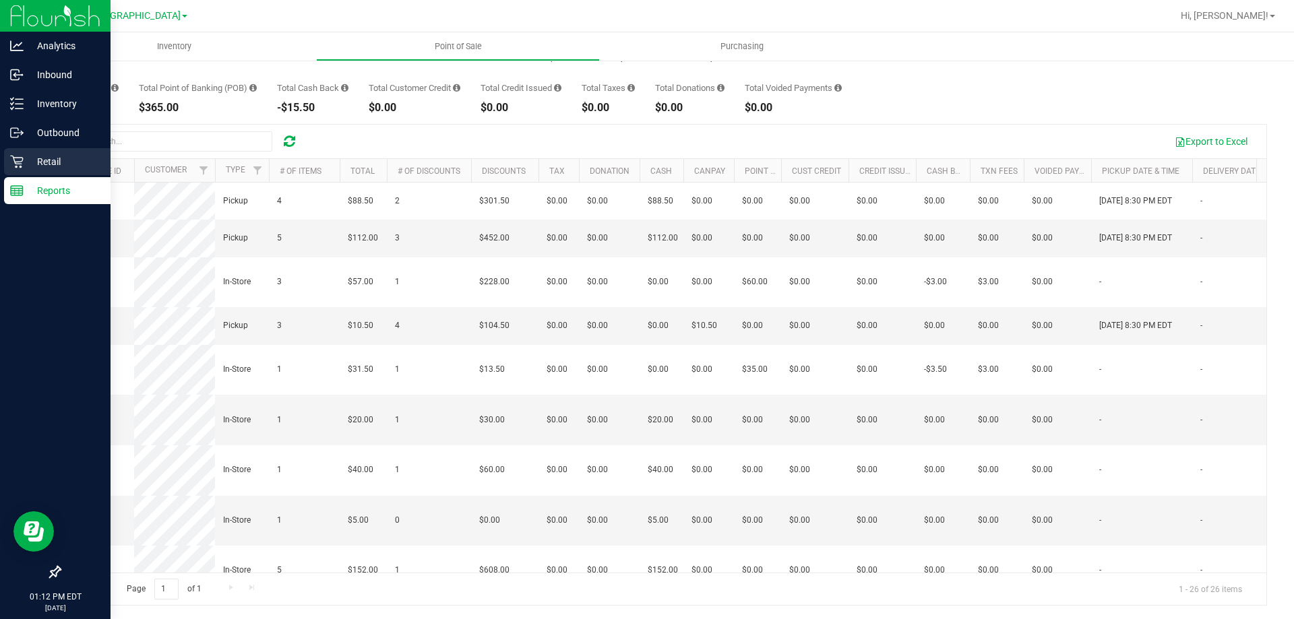
click at [20, 162] on icon at bounding box center [16, 162] width 13 height 13
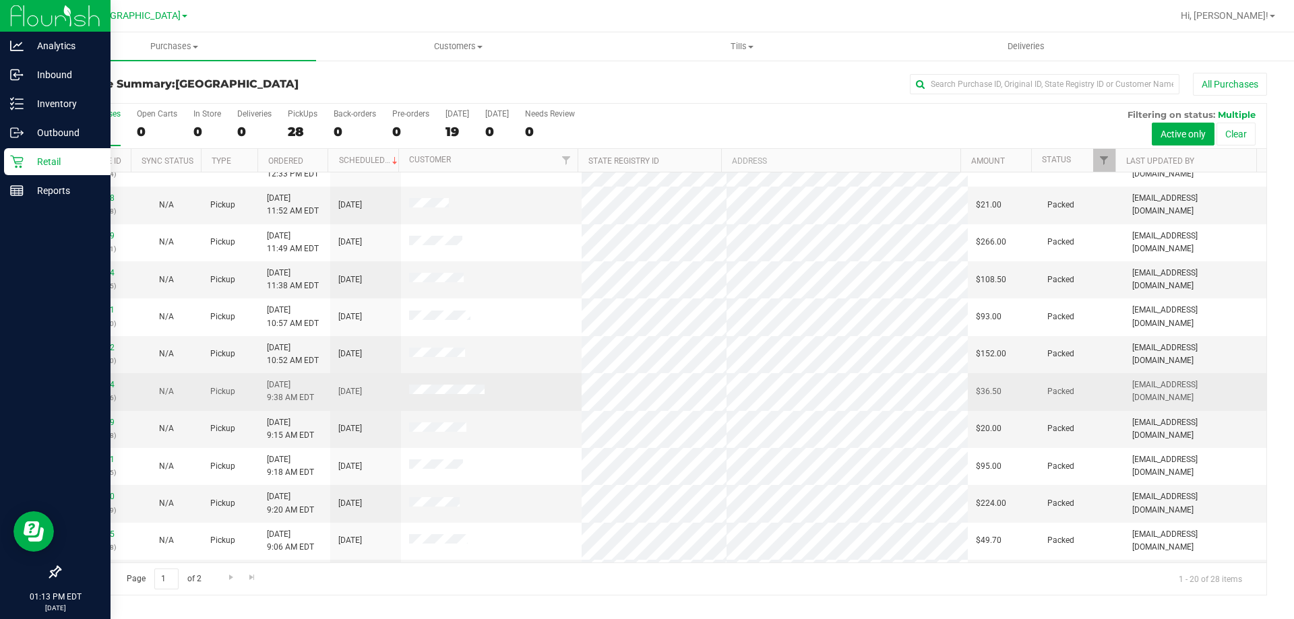
scroll to position [270, 0]
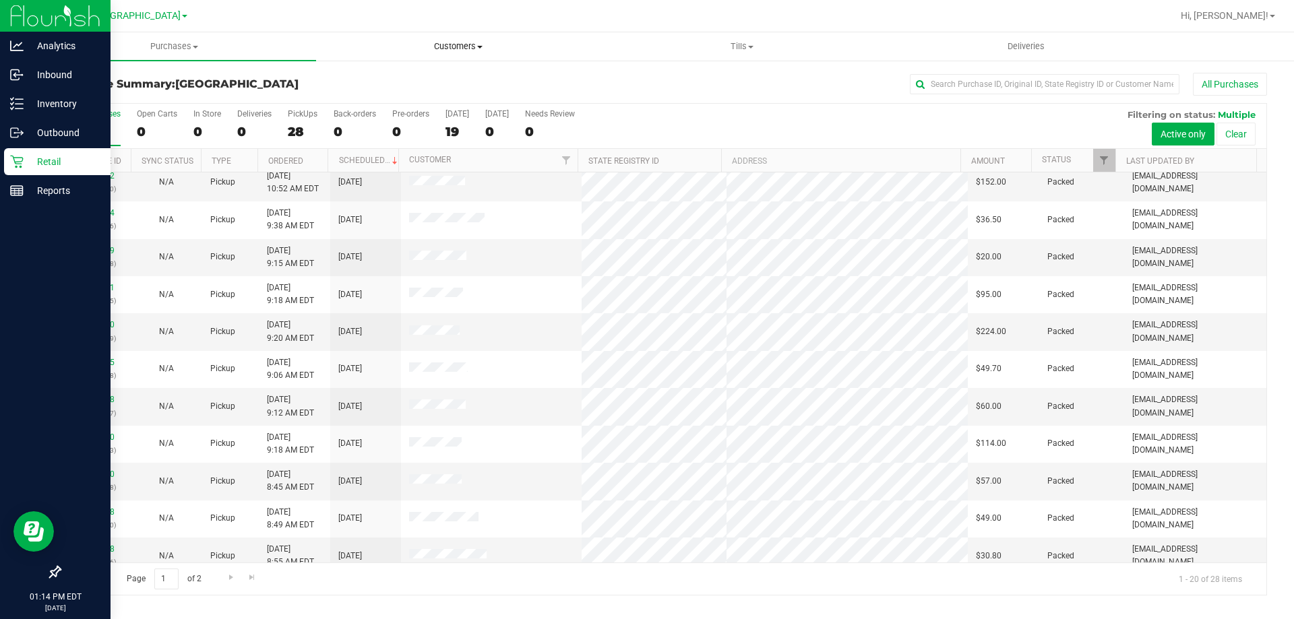
click at [476, 47] on span "Customers" at bounding box center [458, 46] width 282 height 12
click at [406, 77] on span "All customers" at bounding box center [364, 80] width 97 height 11
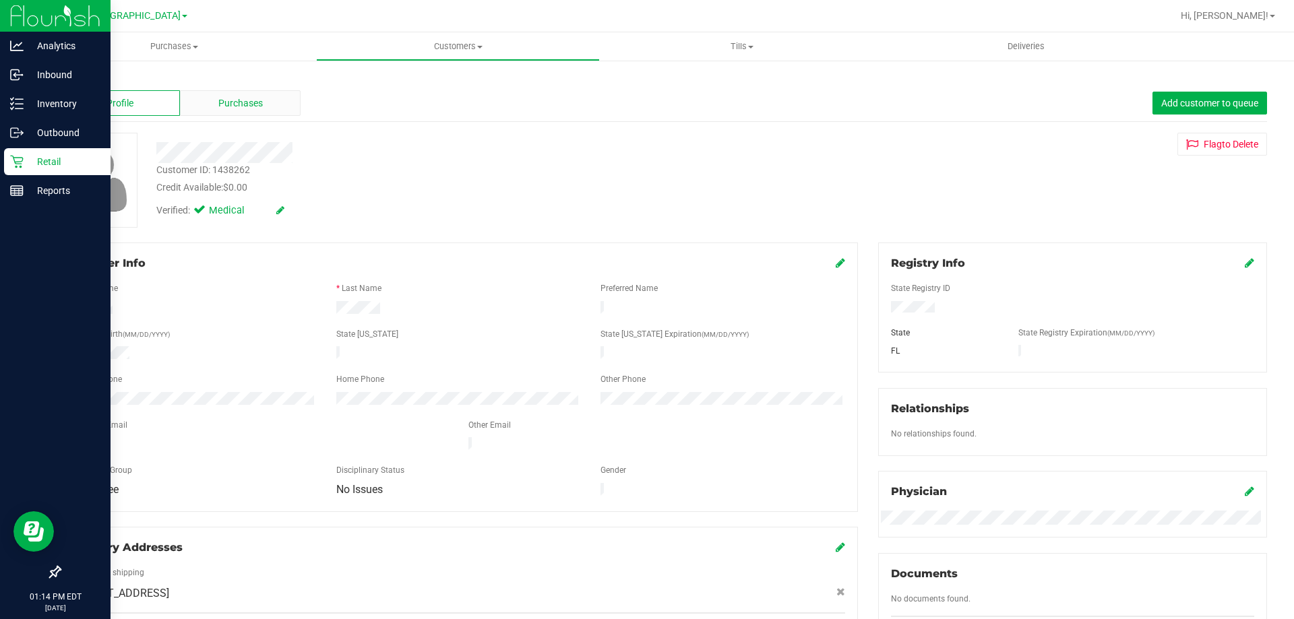
click at [266, 102] on div "Purchases" at bounding box center [240, 103] width 121 height 26
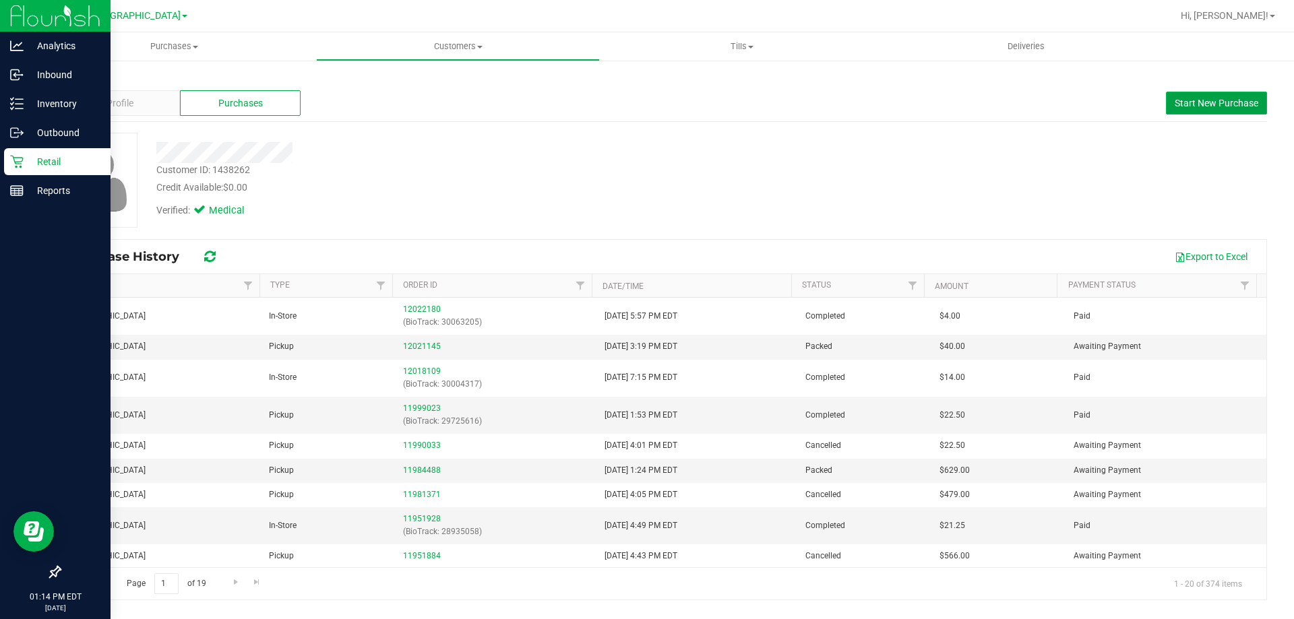
click at [1198, 100] on span "Start New Purchase" at bounding box center [1217, 103] width 84 height 11
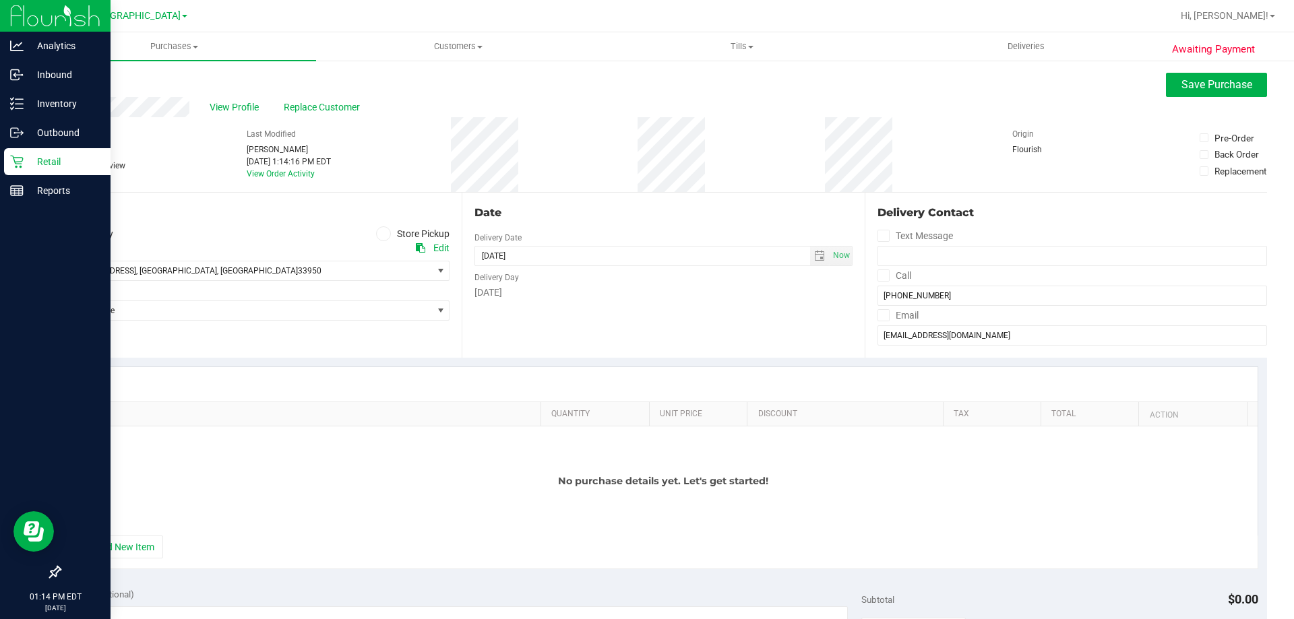
click at [385, 239] on span at bounding box center [383, 233] width 15 height 15
click at [0, 0] on input "Store Pickup" at bounding box center [0, 0] width 0 height 0
click at [208, 266] on span "Select Store" at bounding box center [246, 270] width 372 height 19
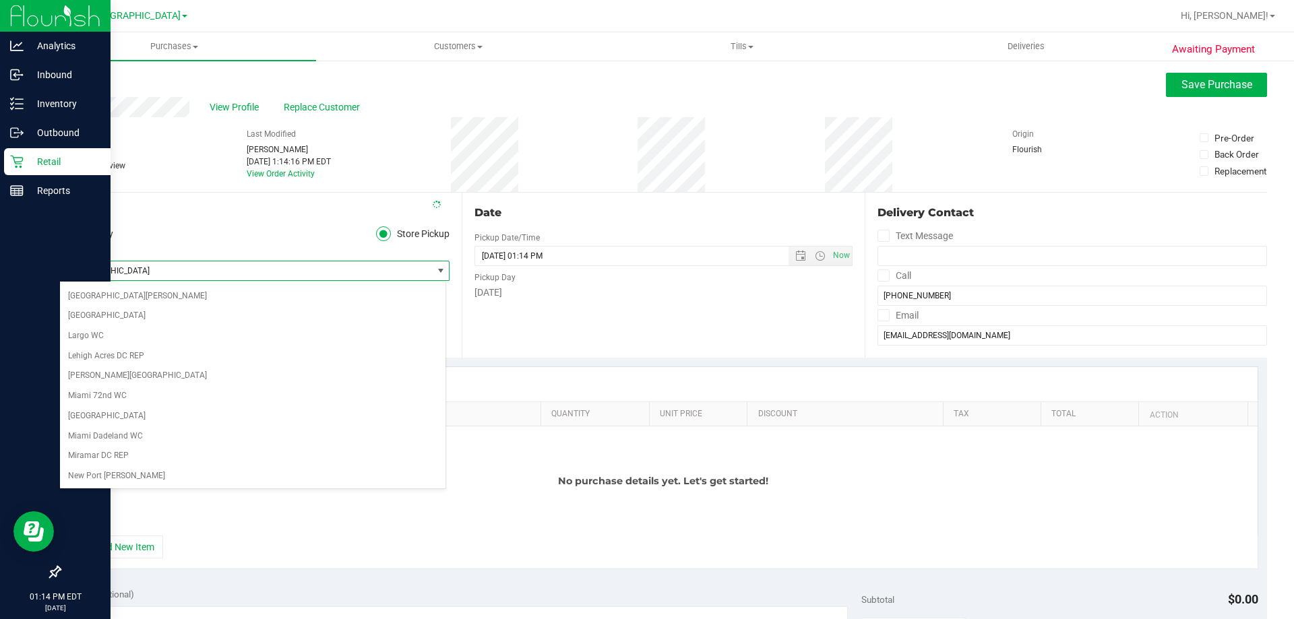
scroll to position [379, 0]
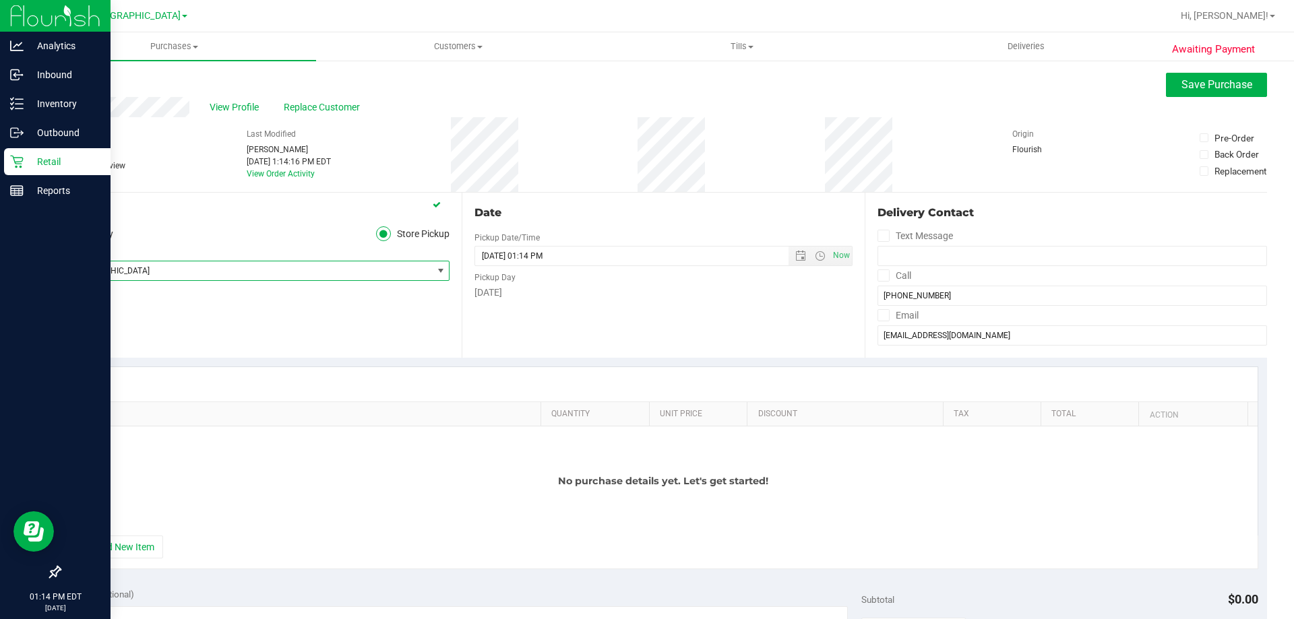
click at [231, 273] on span "North Palm Beach WC" at bounding box center [246, 270] width 372 height 19
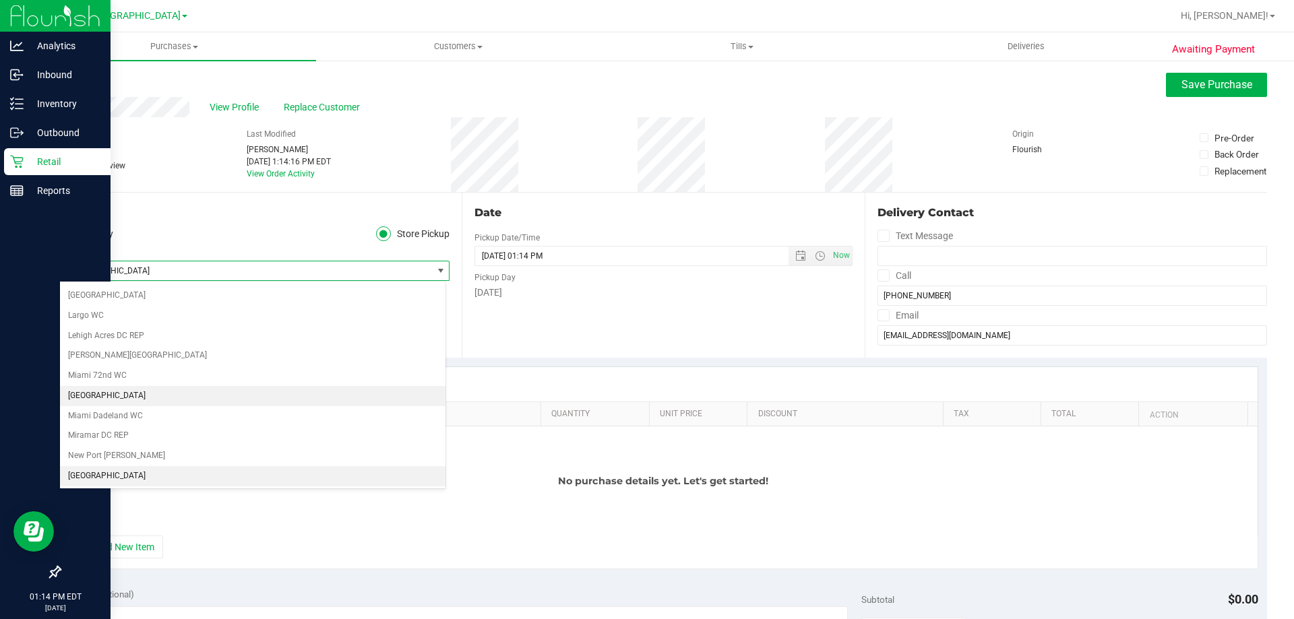
scroll to position [514, 0]
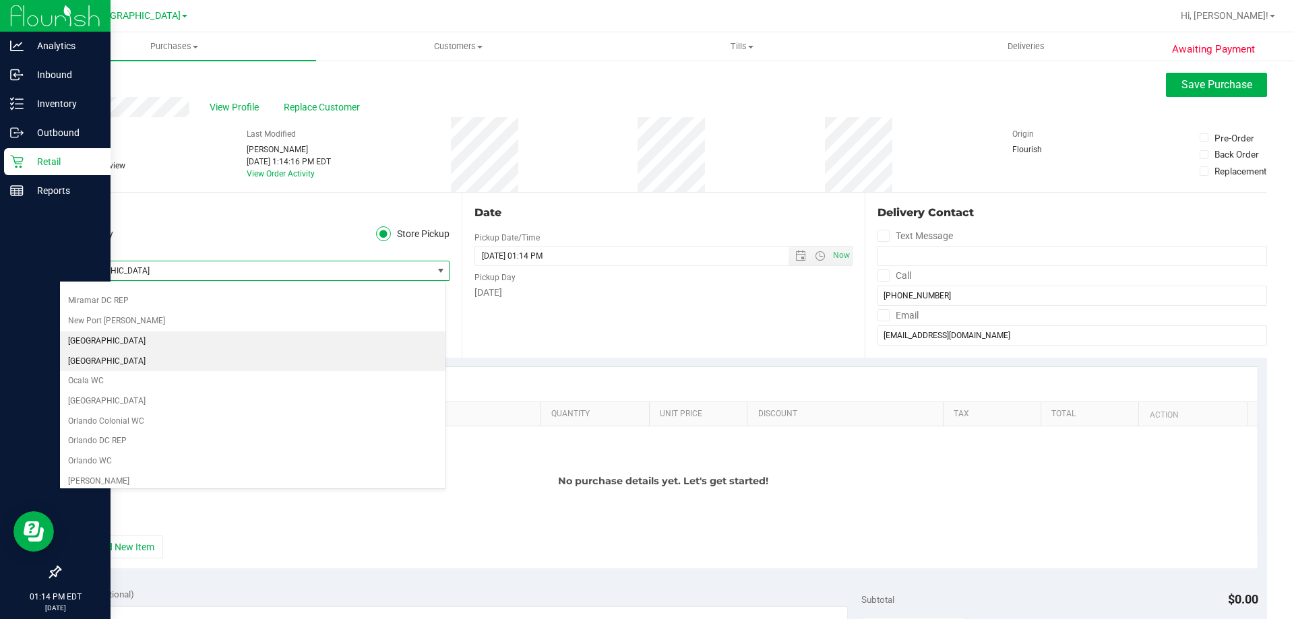
click at [178, 353] on li "[GEOGRAPHIC_DATA]" at bounding box center [252, 362] width 385 height 20
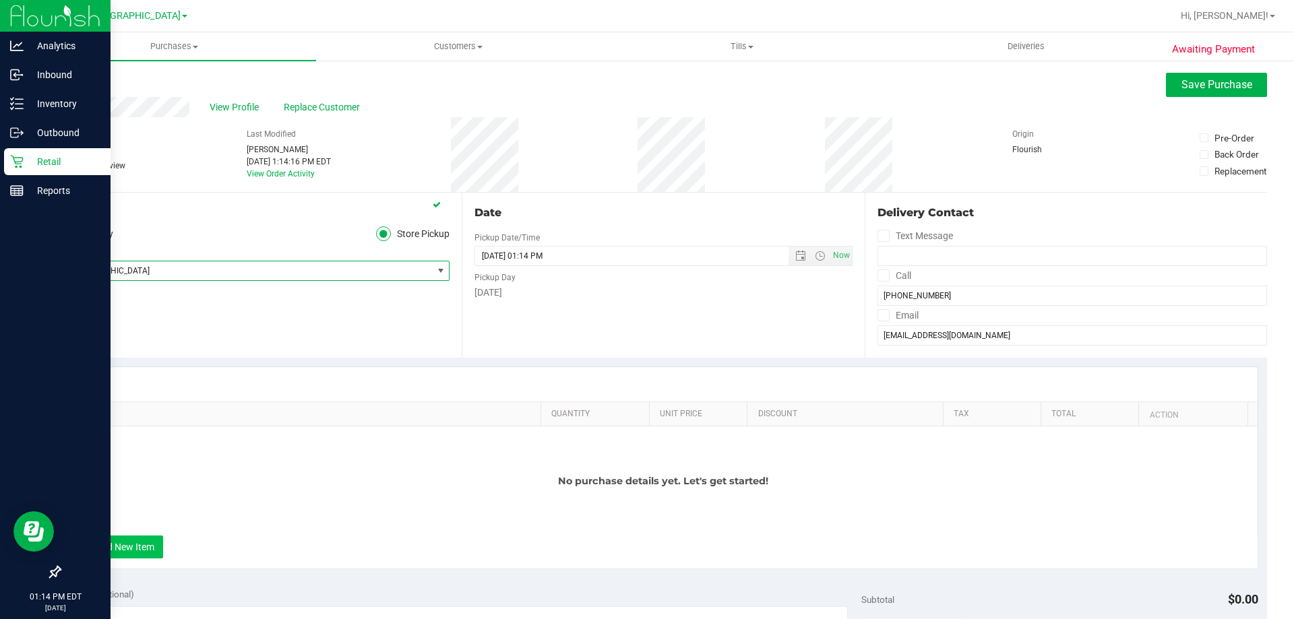
click at [143, 551] on button "+ Add New Item" at bounding box center [122, 547] width 84 height 23
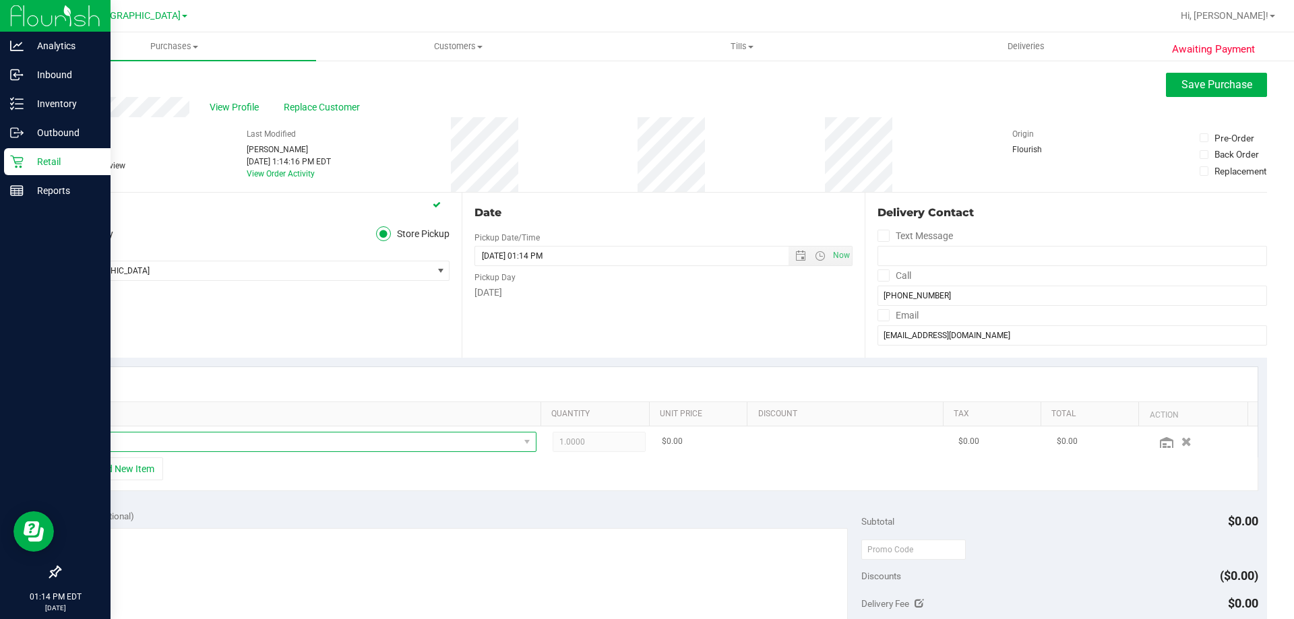
click at [238, 438] on span "NO DATA FOUND" at bounding box center [298, 442] width 441 height 19
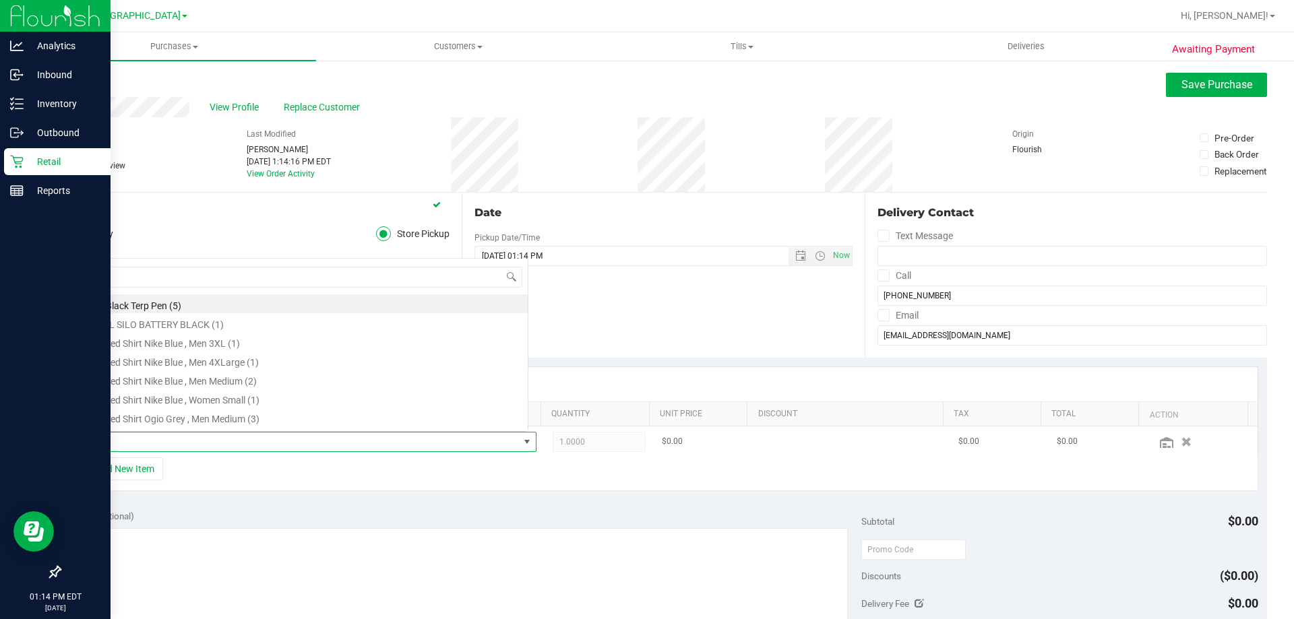
scroll to position [20, 447]
type input "fso"
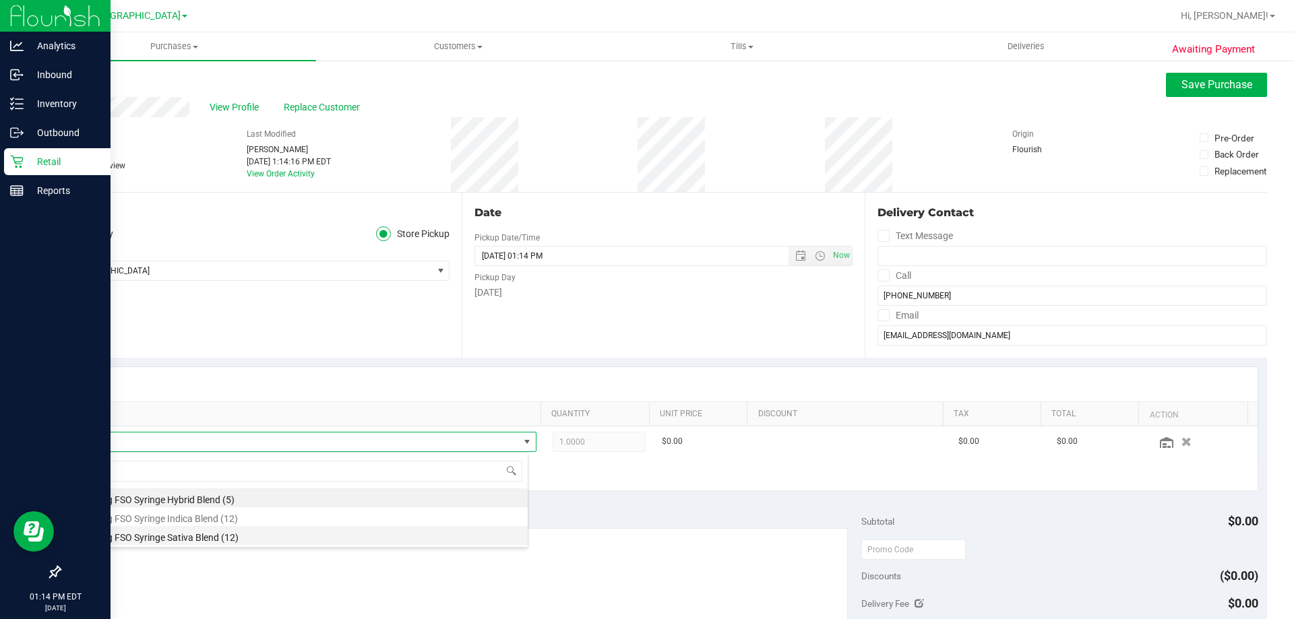
click at [261, 535] on li "SW 1g FSO Syringe Sativa Blend (12)" at bounding box center [302, 535] width 449 height 19
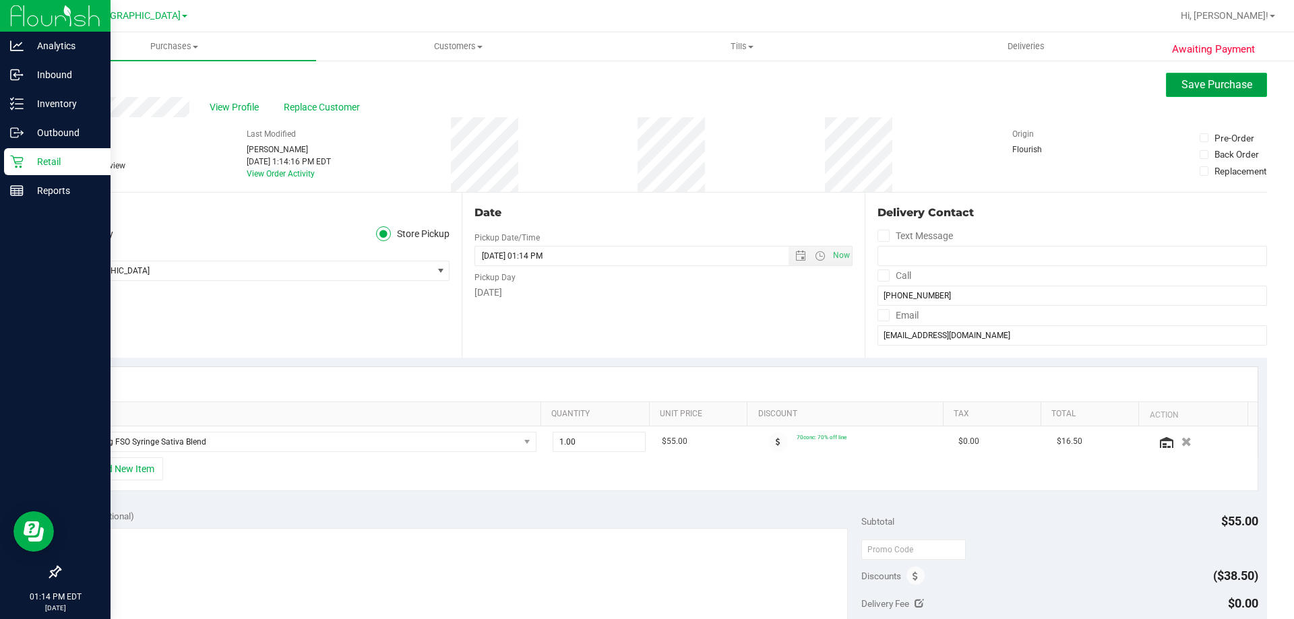
click at [1188, 86] on span "Save Purchase" at bounding box center [1216, 84] width 71 height 13
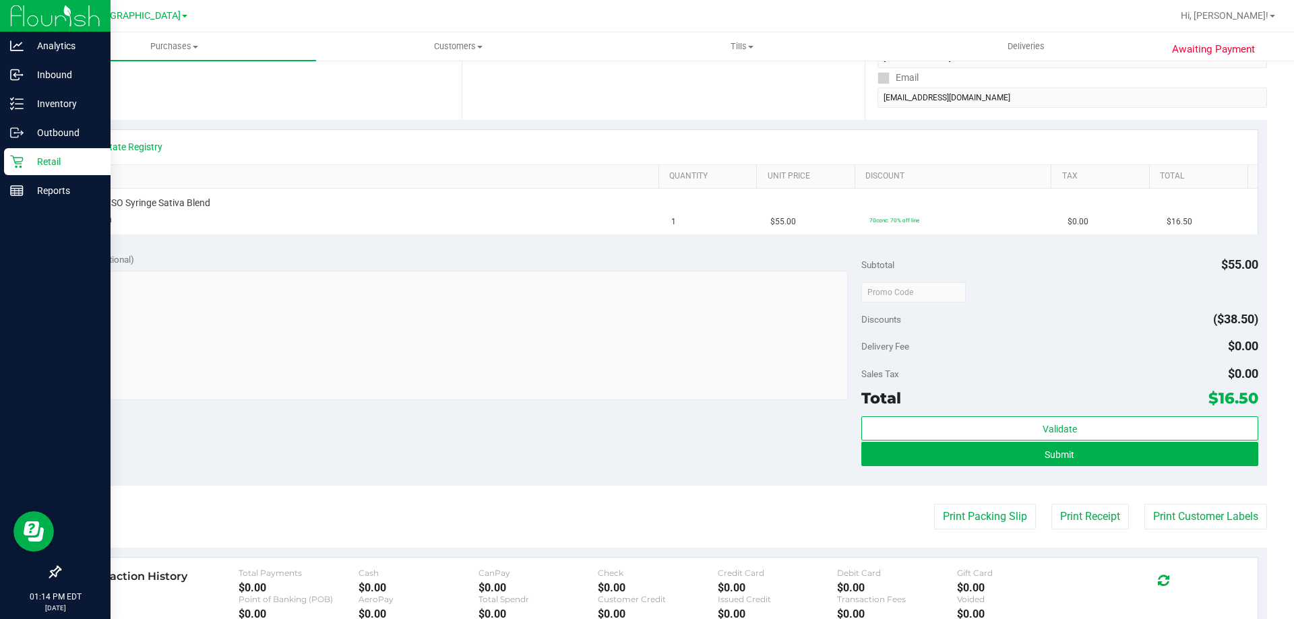
scroll to position [270, 0]
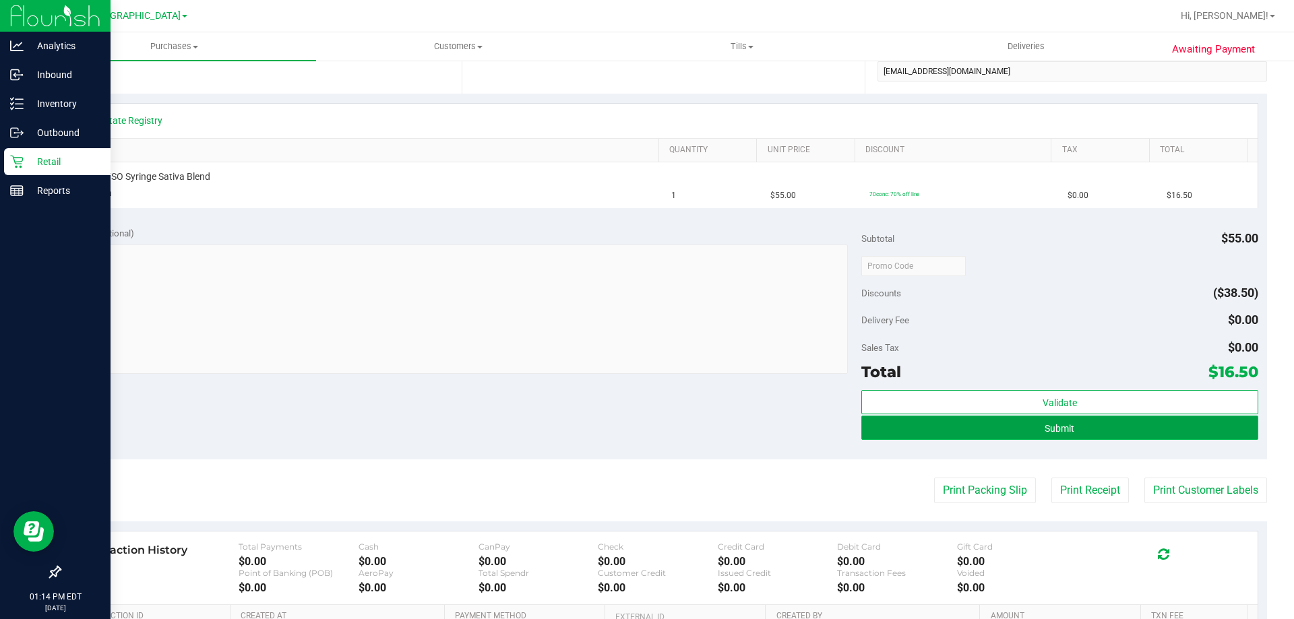
click at [1062, 437] on button "Submit" at bounding box center [1059, 428] width 396 height 24
